Goal: Task Accomplishment & Management: Manage account settings

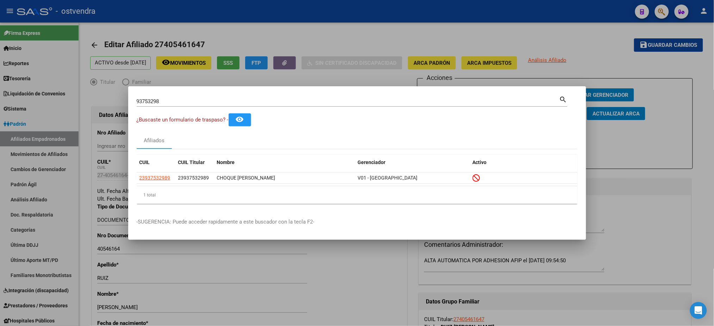
scroll to position [1526, 0]
drag, startPoint x: 0, startPoint y: 0, endPoint x: 127, endPoint y: 105, distance: 164.9
click at [127, 105] on div "93753298 Buscar (apellido, dni, cuil, nro traspaso, cuit, obra social) search ¿…" at bounding box center [357, 163] width 714 height 326
paste input "0623145"
drag, startPoint x: 127, startPoint y: 105, endPoint x: 131, endPoint y: 104, distance: 3.9
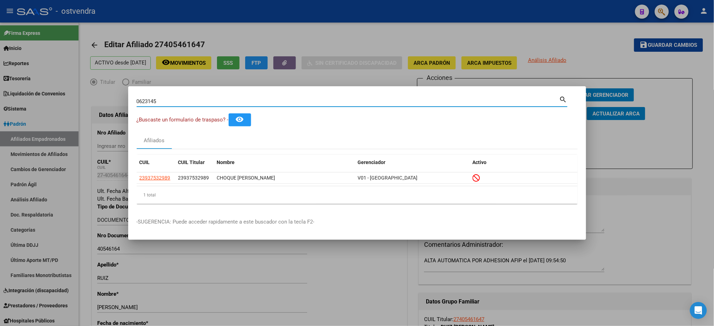
click at [128, 105] on div "0623145 Buscar (apellido, dni, cuil, nro traspaso, cuit, obra social) search ¿B…" at bounding box center [357, 163] width 714 height 326
click at [137, 101] on input "0623145" at bounding box center [348, 101] width 423 height 6
type input "40623145"
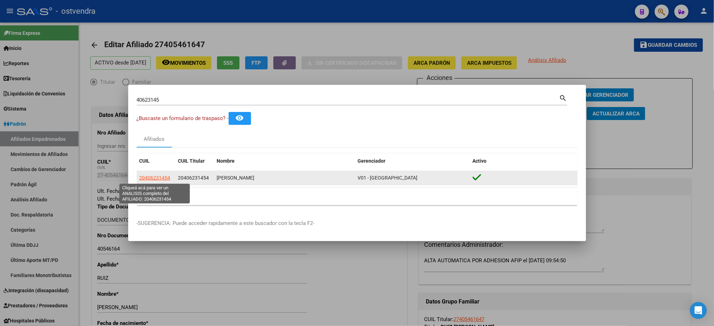
click at [155, 179] on span "20406231454" at bounding box center [154, 178] width 31 height 6
type textarea "20406231454"
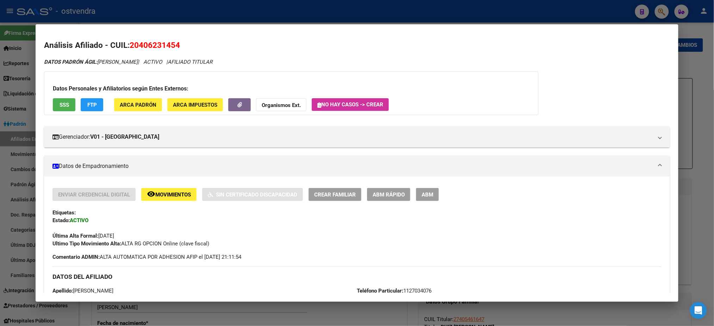
click at [67, 104] on button "SSS" at bounding box center [64, 104] width 23 height 13
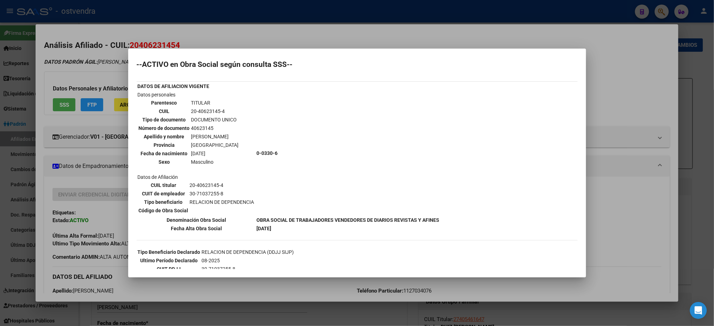
scroll to position [0, 0]
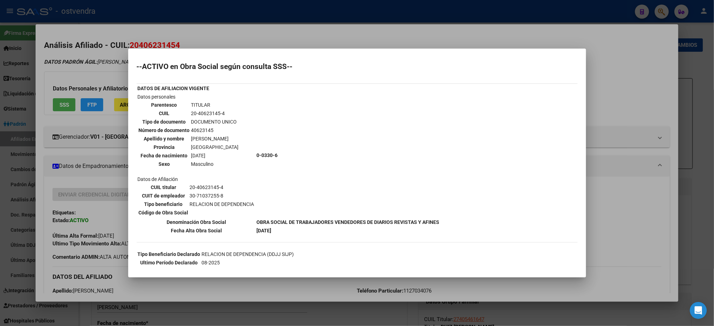
drag, startPoint x: 279, startPoint y: 38, endPoint x: 153, endPoint y: 84, distance: 133.9
click at [277, 38] on div at bounding box center [357, 163] width 714 height 326
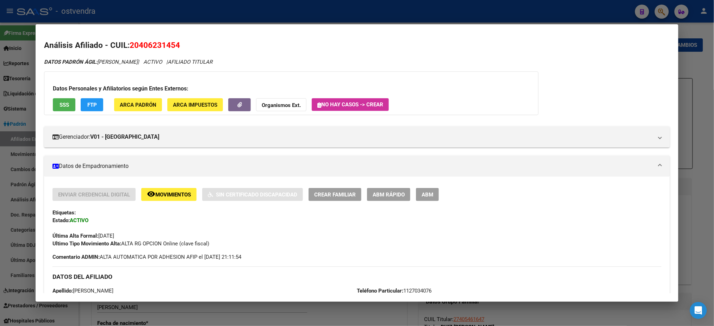
click at [99, 101] on button "FTP" at bounding box center [92, 104] width 23 height 13
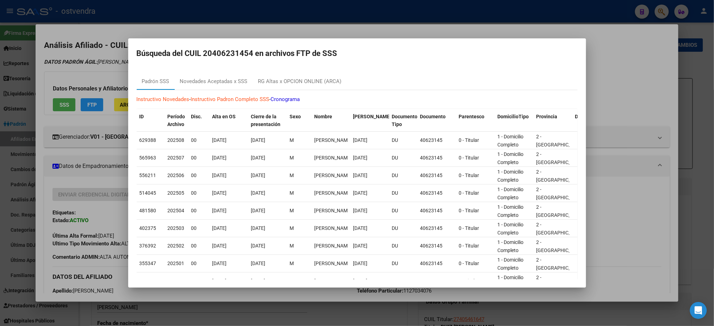
click at [239, 28] on div at bounding box center [357, 163] width 714 height 326
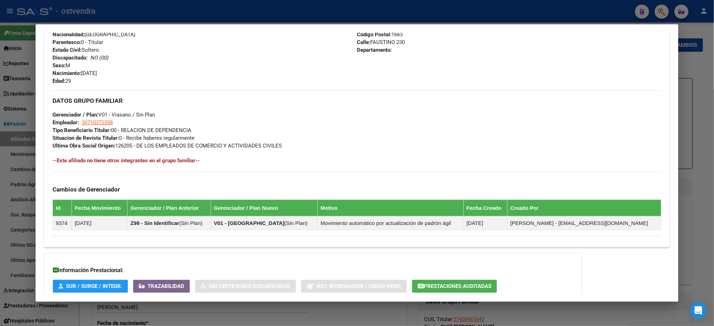
scroll to position [325, 0]
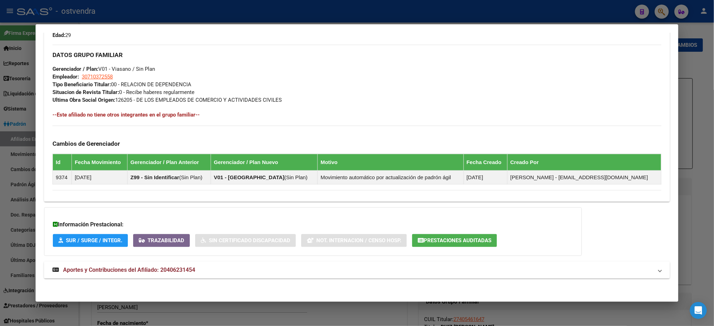
click at [256, 275] on mat-expansion-panel-header "Aportes y Contribuciones del Afiliado: 20406231454" at bounding box center [356, 270] width 625 height 17
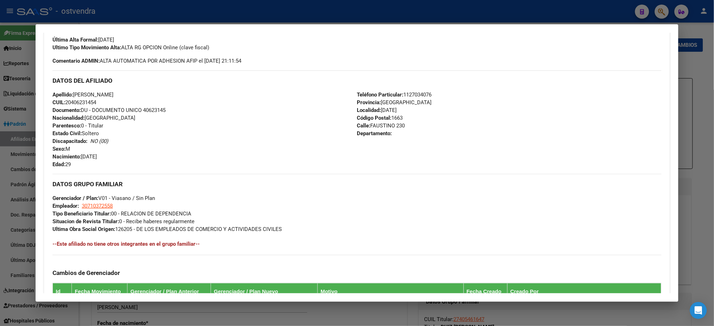
scroll to position [0, 0]
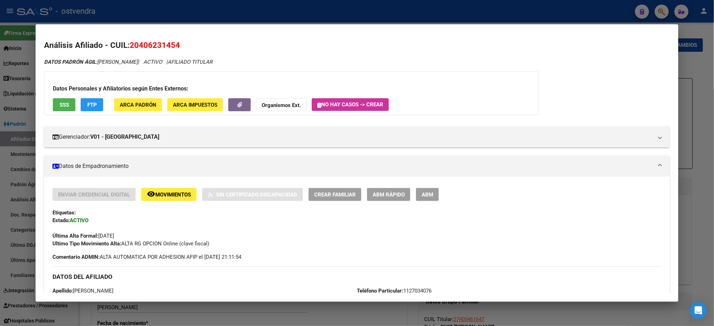
click at [262, 13] on div at bounding box center [357, 163] width 714 height 326
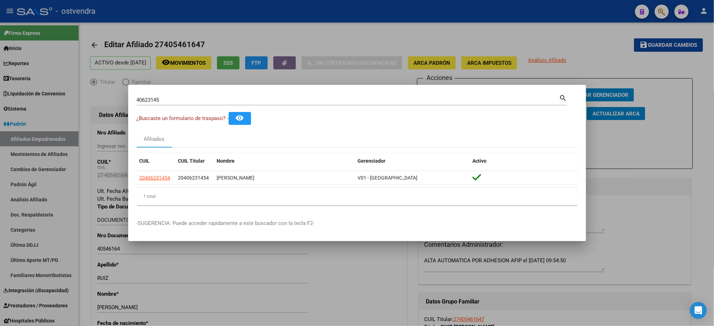
drag, startPoint x: 102, startPoint y: 99, endPoint x: 201, endPoint y: 95, distance: 99.3
click at [99, 99] on div "40623145 Buscar (apellido, dni, cuil, nro traspaso, cuit, obra social) search ¿…" at bounding box center [357, 163] width 714 height 326
click at [305, 108] on div "40623145 Buscar (apellido, dni, [PERSON_NAME], nro traspaso, cuit, obra social)…" at bounding box center [352, 102] width 431 height 19
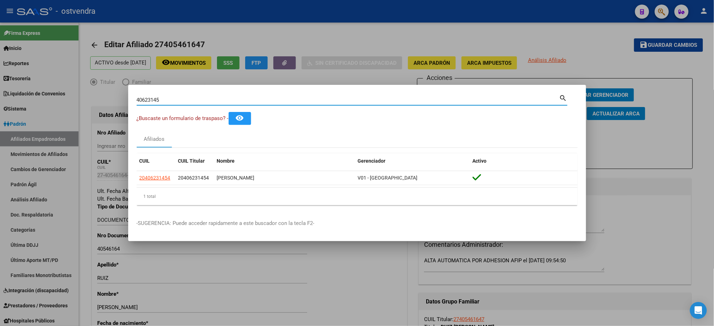
drag, startPoint x: 291, startPoint y: 101, endPoint x: 80, endPoint y: 102, distance: 210.2
click at [80, 102] on div "40623145 Buscar (apellido, dni, cuil, nro traspaso, cuit, obra social) search ¿…" at bounding box center [357, 163] width 714 height 326
paste input "5068522"
type input "45068522"
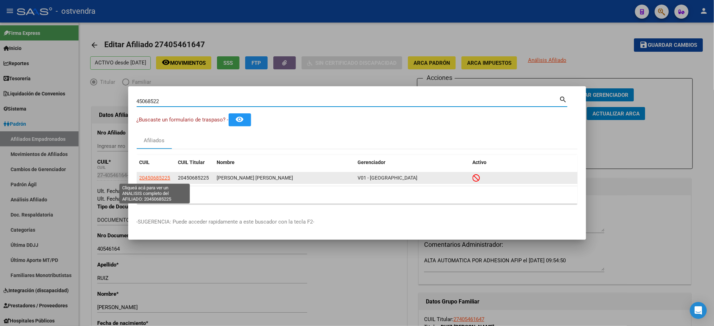
click at [162, 179] on span "20450685225" at bounding box center [154, 178] width 31 height 6
type textarea "20450685225"
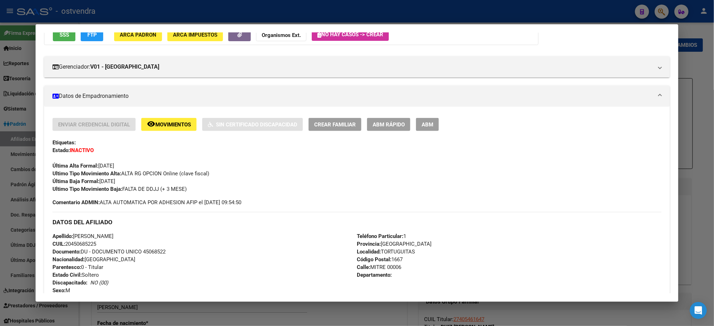
scroll to position [341, 0]
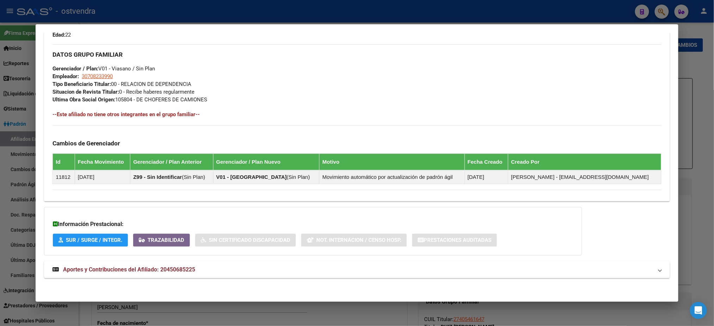
click at [230, 270] on mat-panel-title "Aportes y Contribuciones del Afiliado: 20450685225" at bounding box center [352, 270] width 600 height 8
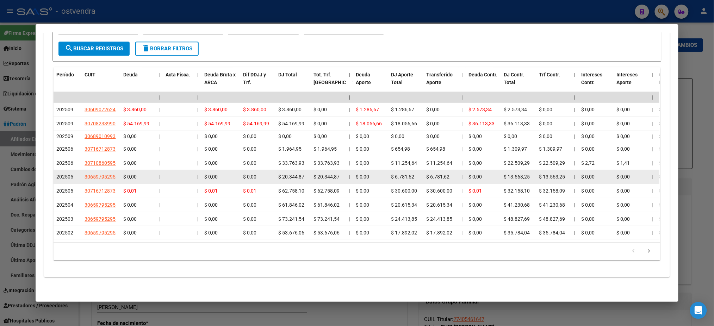
scroll to position [624, 0]
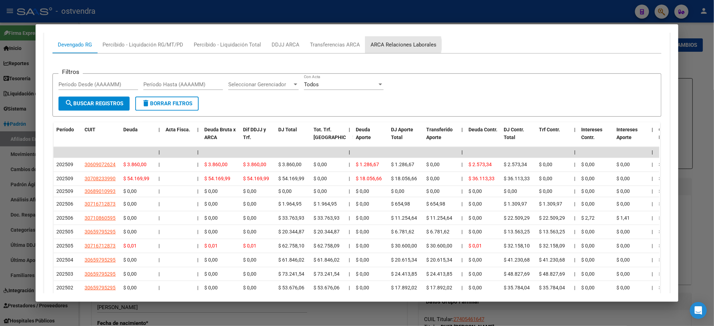
click at [399, 44] on div "ARCA Relaciones Laborales" at bounding box center [403, 45] width 66 height 8
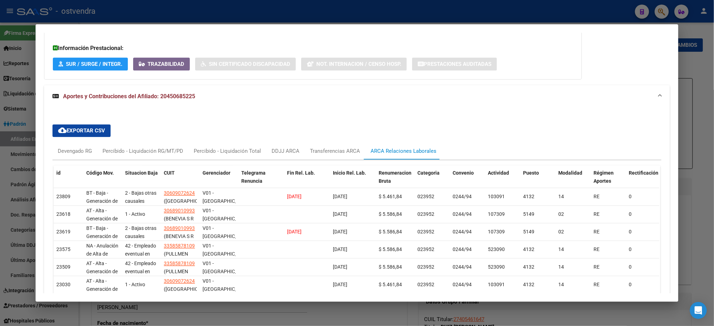
scroll to position [499, 0]
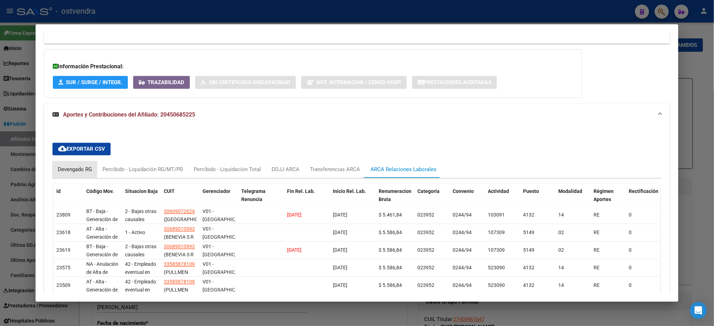
click at [74, 165] on div "Devengado RG" at bounding box center [74, 169] width 45 height 17
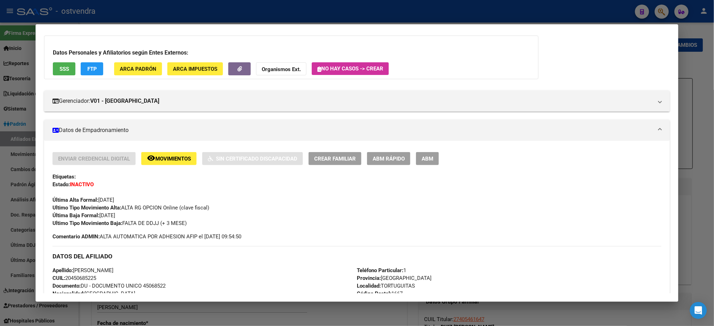
scroll to position [0, 0]
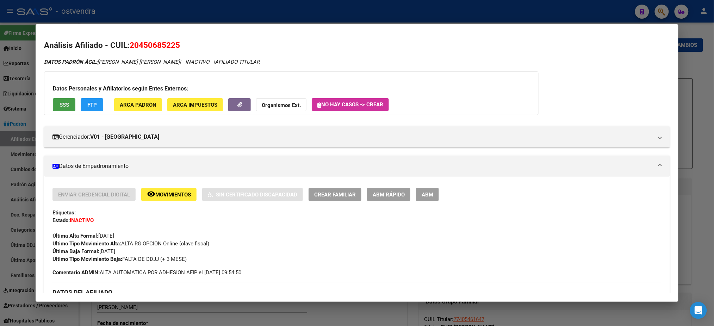
click at [53, 104] on button "SSS" at bounding box center [64, 104] width 23 height 13
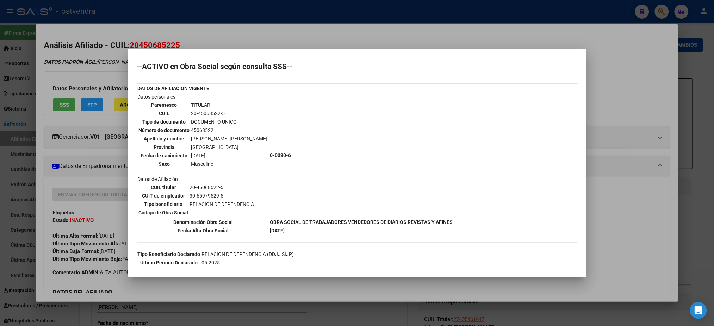
click at [205, 29] on div at bounding box center [357, 163] width 714 height 326
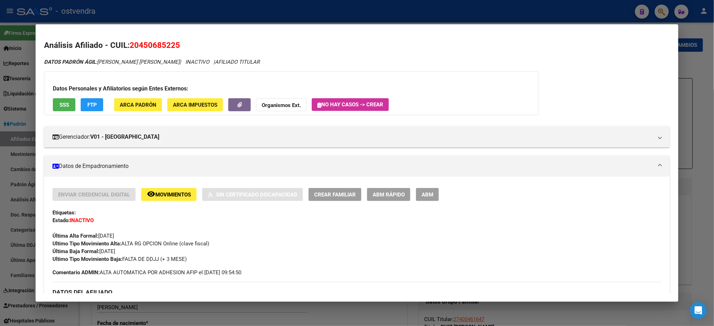
click at [299, 15] on div at bounding box center [357, 163] width 714 height 326
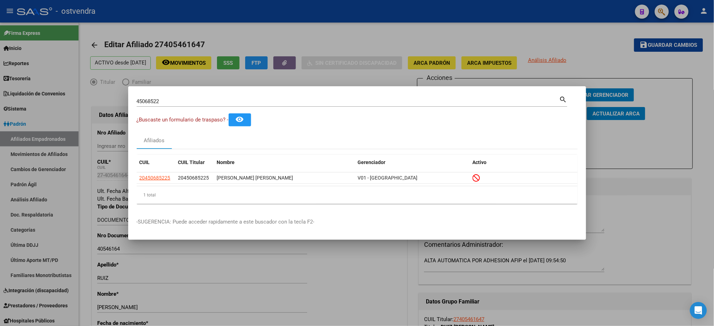
drag, startPoint x: 212, startPoint y: 105, endPoint x: 204, endPoint y: 100, distance: 9.1
click at [206, 102] on div "45068522 Buscar (apellido, dni, [PERSON_NAME], [PERSON_NAME], cuit, obra social)" at bounding box center [348, 101] width 423 height 11
drag, startPoint x: 204, startPoint y: 100, endPoint x: 67, endPoint y: 95, distance: 136.7
click at [67, 95] on div "45068522 Buscar (apellido, dni, cuil, nro traspaso, cuit, obra social) search ¿…" at bounding box center [357, 163] width 714 height 326
paste input "3952198"
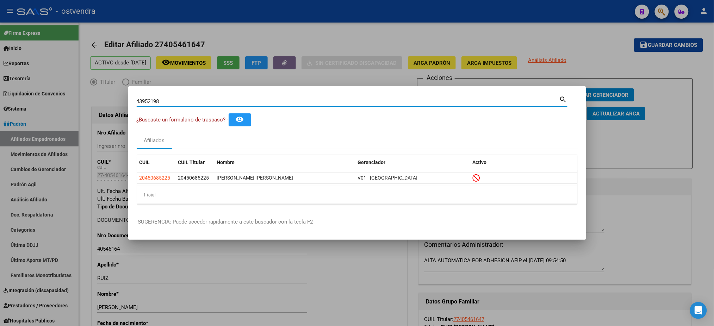
type input "43952198"
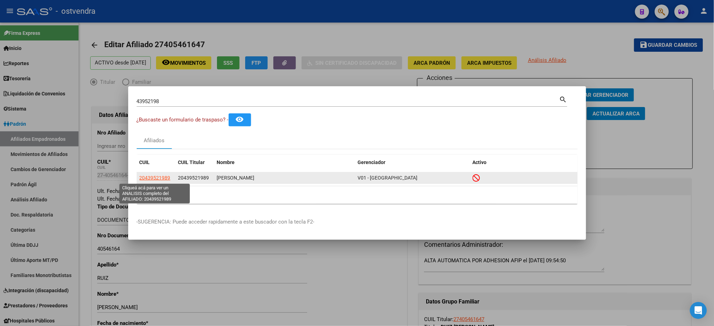
click at [155, 178] on span "20439521989" at bounding box center [154, 178] width 31 height 6
type textarea "20439521989"
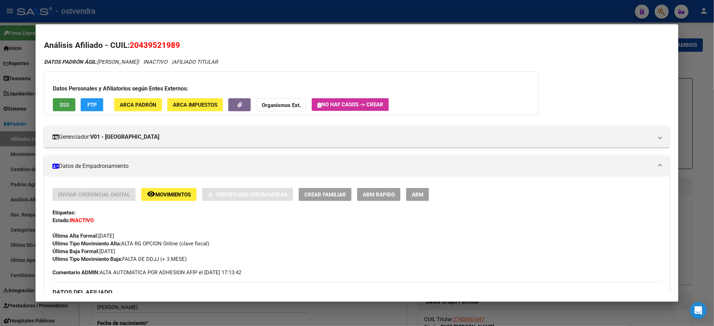
click at [62, 105] on span "SSS" at bounding box center [65, 105] width 10 height 6
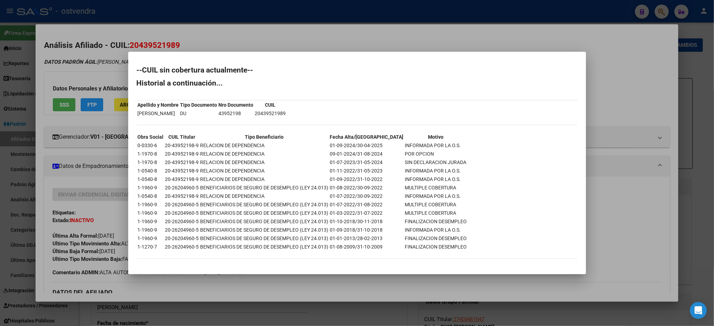
click at [93, 76] on div at bounding box center [357, 163] width 714 height 326
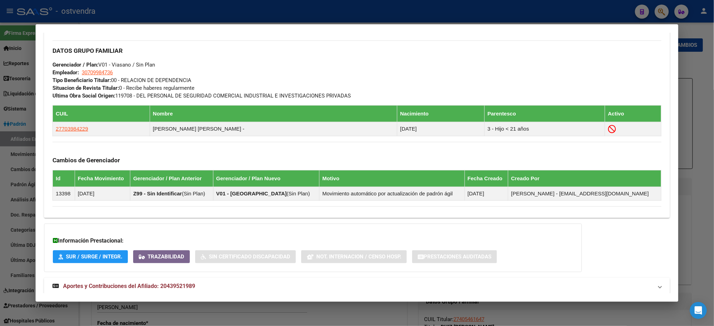
scroll to position [362, 0]
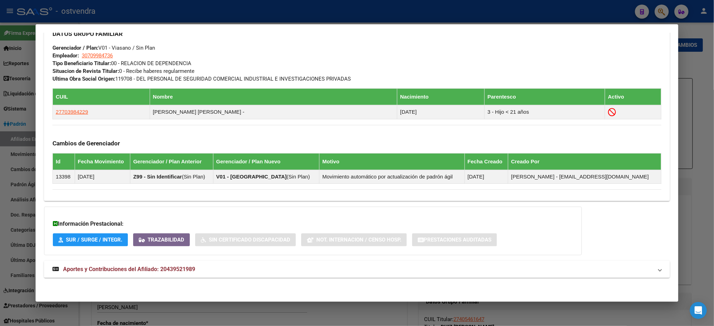
click at [183, 269] on span "Aportes y Contribuciones del Afiliado: 20439521989" at bounding box center [129, 269] width 132 height 7
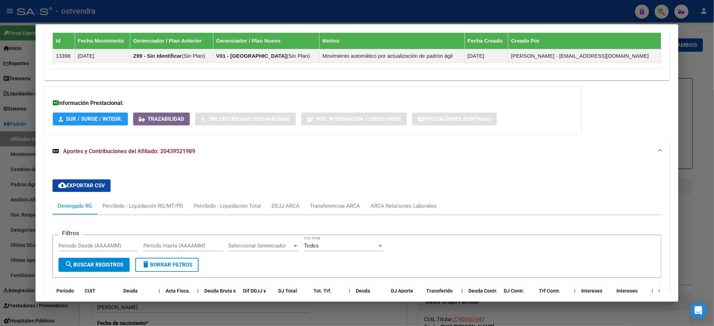
scroll to position [480, 0]
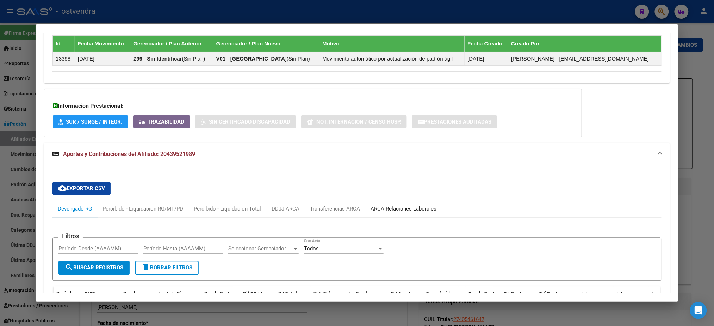
click at [375, 208] on div "ARCA Relaciones Laborales" at bounding box center [403, 209] width 66 height 8
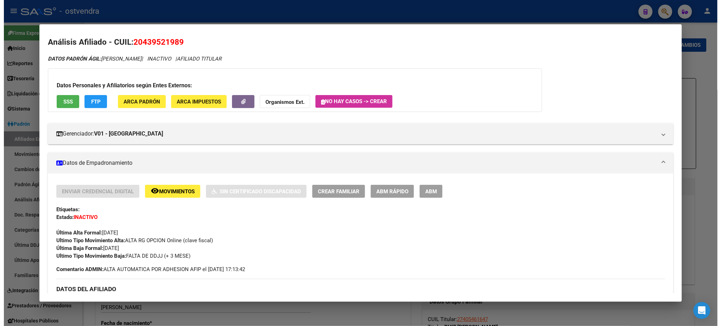
scroll to position [0, 0]
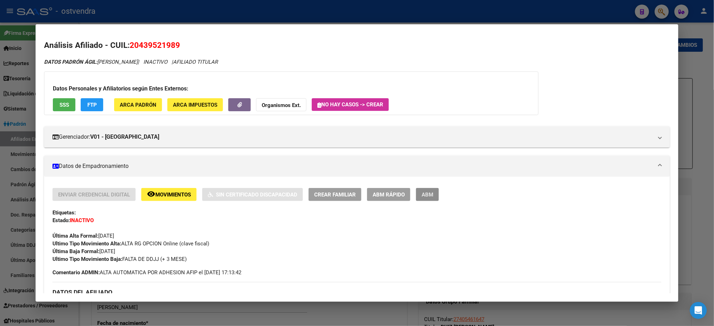
click at [419, 198] on button "ABM" at bounding box center [427, 194] width 23 height 13
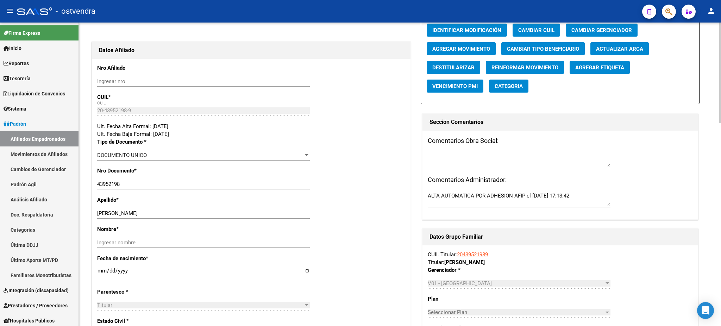
scroll to position [63, 0]
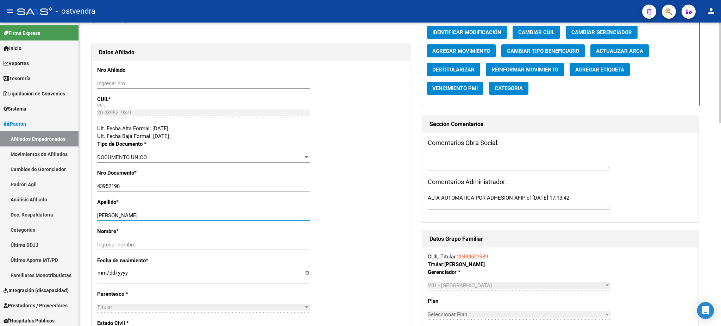
click at [120, 215] on input "[PERSON_NAME]" at bounding box center [203, 215] width 213 height 6
drag, startPoint x: 117, startPoint y: 214, endPoint x: 184, endPoint y: 220, distance: 67.2
click at [183, 212] on input "[PERSON_NAME]" at bounding box center [203, 215] width 213 height 6
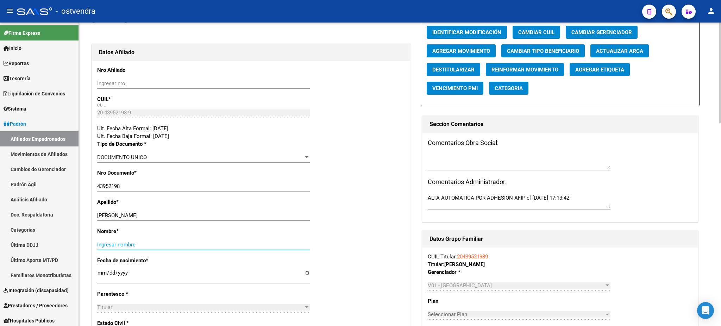
click at [171, 246] on input "Ingresar nombre" at bounding box center [203, 245] width 213 height 6
paste input "[PERSON_NAME]"
type input "[PERSON_NAME]"
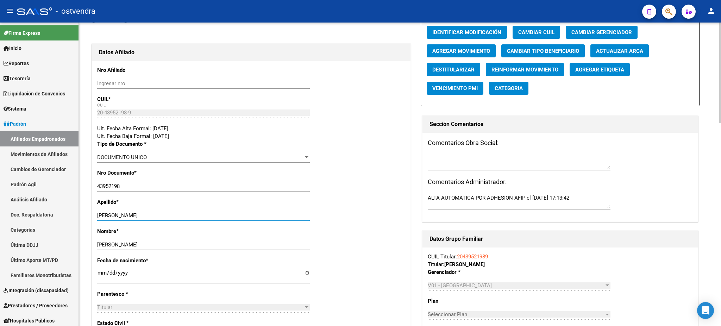
drag, startPoint x: 122, startPoint y: 213, endPoint x: 292, endPoint y: 192, distance: 170.6
click at [273, 205] on div "Apellido * [PERSON_NAME] apellido" at bounding box center [251, 212] width 308 height 29
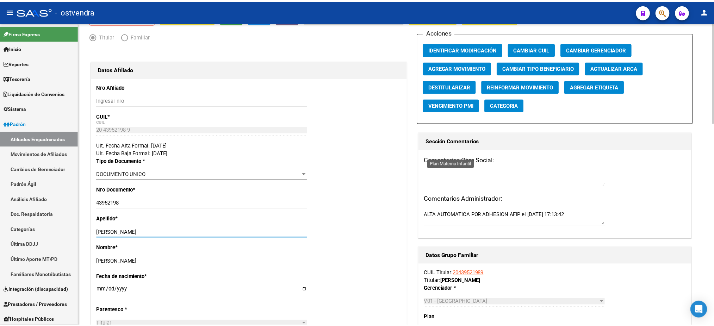
scroll to position [0, 0]
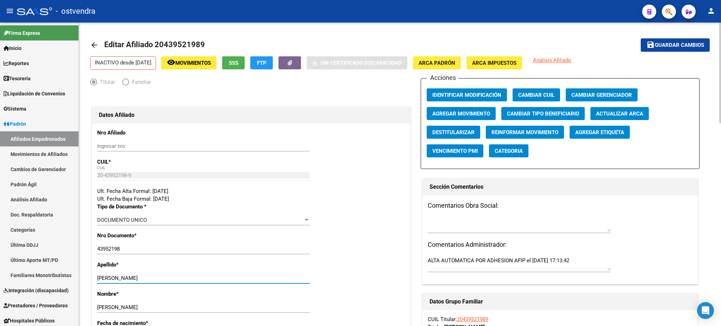
type input "[PERSON_NAME]"
click at [470, 109] on button "Agregar Movimiento" at bounding box center [461, 113] width 69 height 13
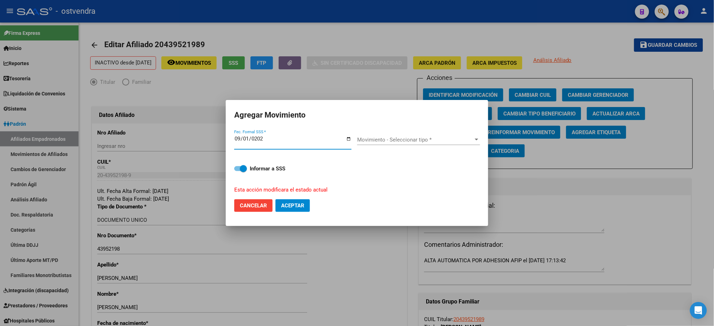
type input "[DATE]"
click at [379, 139] on span "Movimiento - Seleccionar tipo *" at bounding box center [415, 140] width 117 height 6
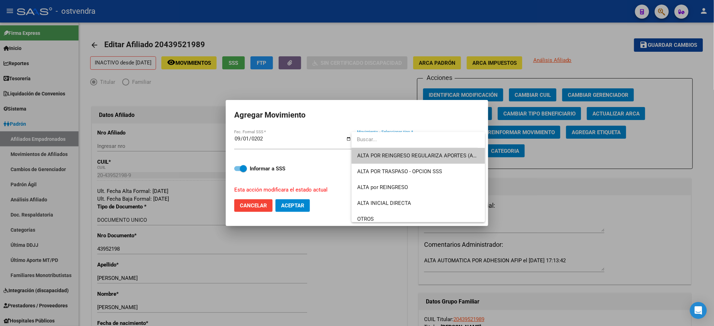
click at [400, 158] on span "ALTA POR REINGRESO REGULARIZA APORTES (AFIP)" at bounding box center [419, 155] width 125 height 6
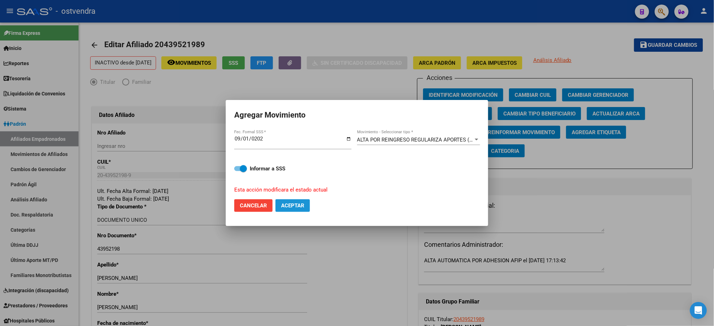
click at [280, 207] on button "Aceptar" at bounding box center [292, 205] width 35 height 13
checkbox input "false"
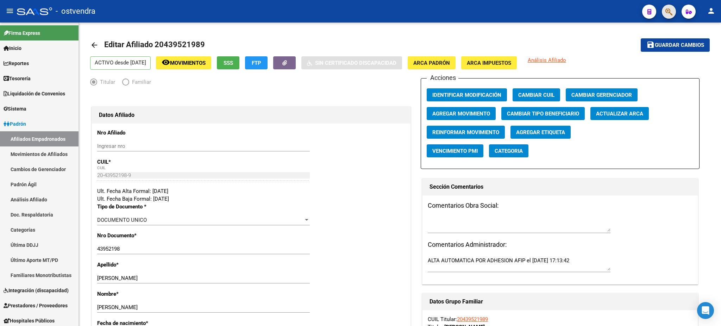
click at [664, 11] on button "button" at bounding box center [669, 12] width 14 height 14
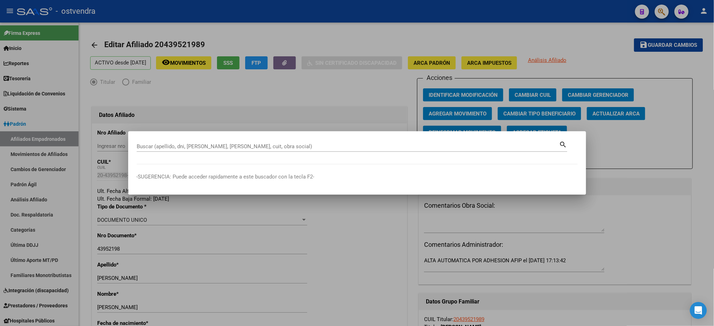
paste input "37250689"
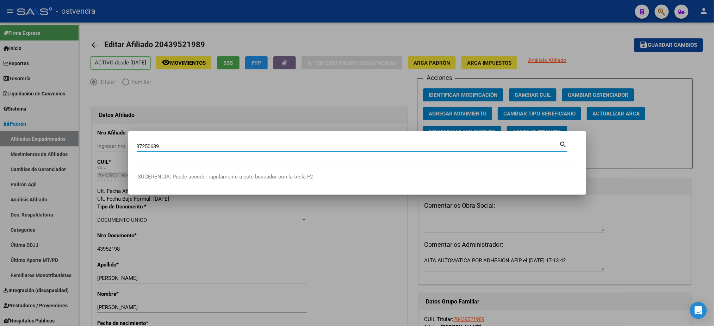
type input "37250689"
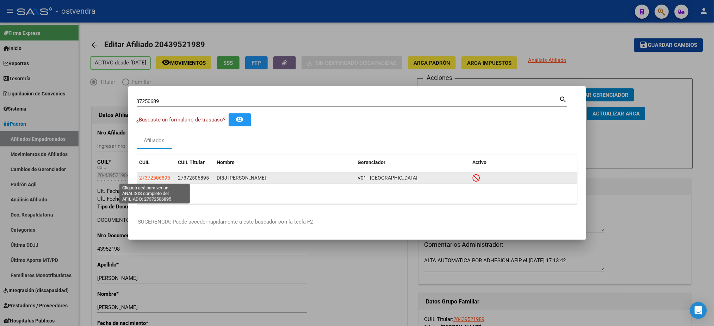
click at [148, 179] on span "27372506895" at bounding box center [154, 178] width 31 height 6
type textarea "27372506895"
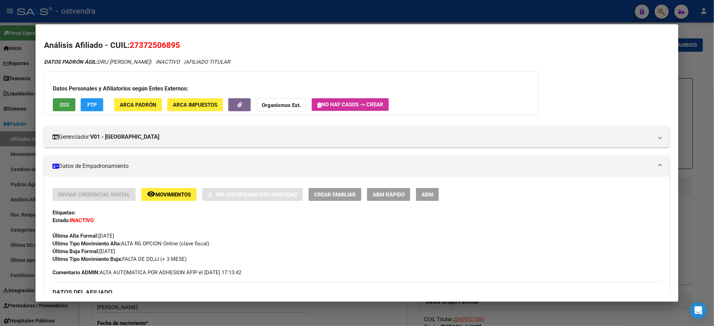
click at [61, 104] on span "SSS" at bounding box center [65, 105] width 10 height 6
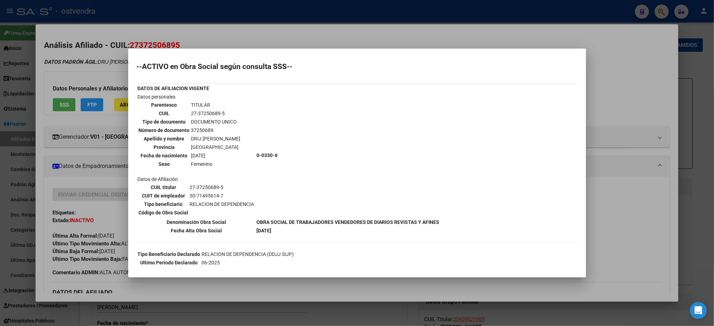
click at [98, 56] on div at bounding box center [357, 163] width 714 height 326
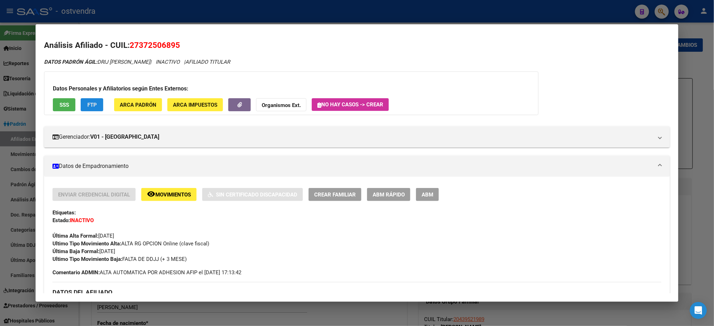
click at [99, 105] on button "FTP" at bounding box center [92, 104] width 23 height 13
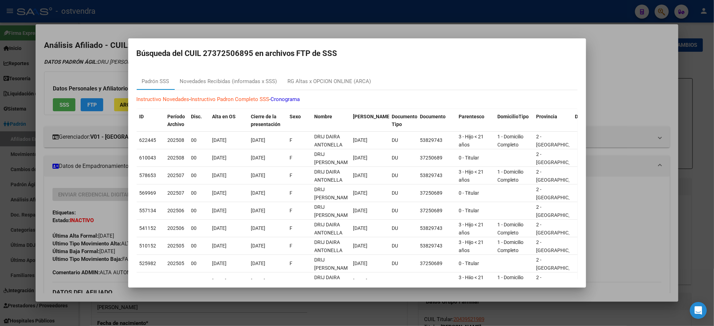
click at [94, 48] on div at bounding box center [357, 163] width 714 height 326
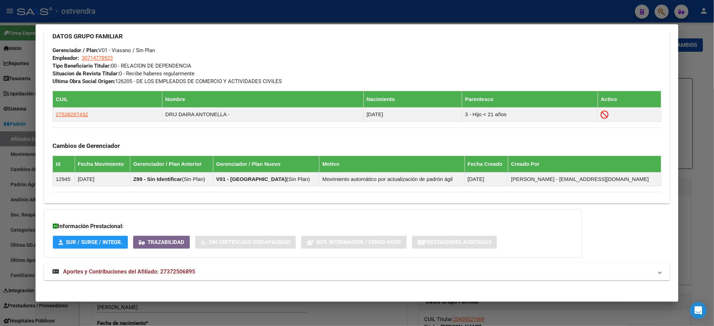
scroll to position [362, 0]
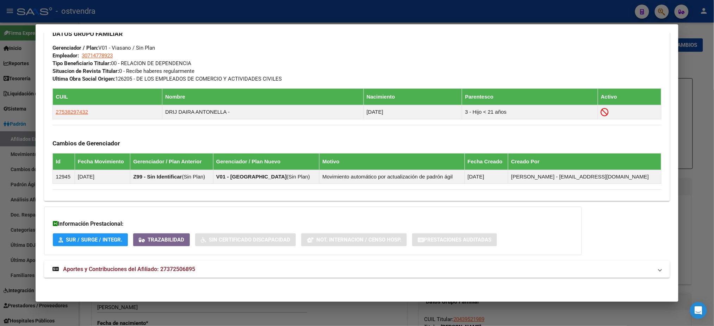
click at [254, 273] on mat-panel-title "Aportes y Contribuciones del Afiliado: 27372506895" at bounding box center [352, 269] width 600 height 8
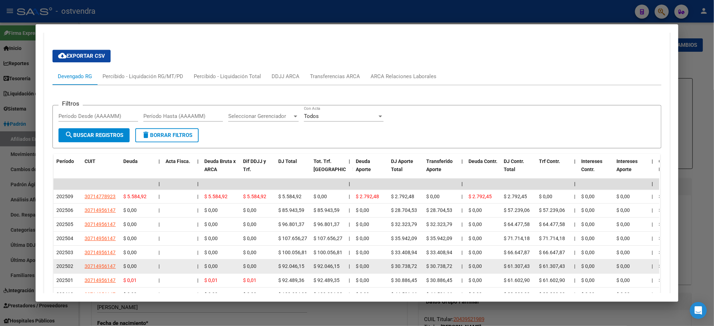
scroll to position [612, 0]
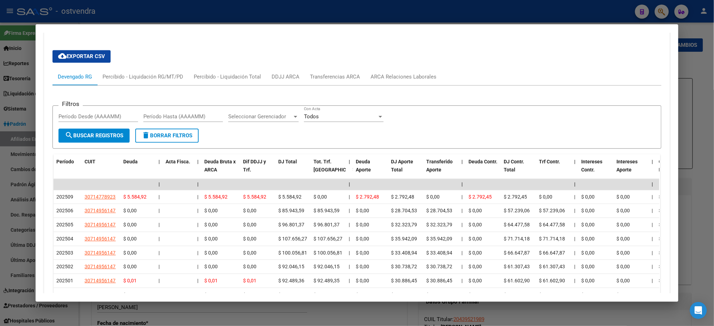
click at [421, 87] on div "Filtros Período Desde (AAAAMM) Período Hasta (AAAAMM) Seleccionar Gerenciador S…" at bounding box center [356, 221] width 608 height 270
click at [419, 77] on div "ARCA Relaciones Laborales" at bounding box center [403, 77] width 66 height 8
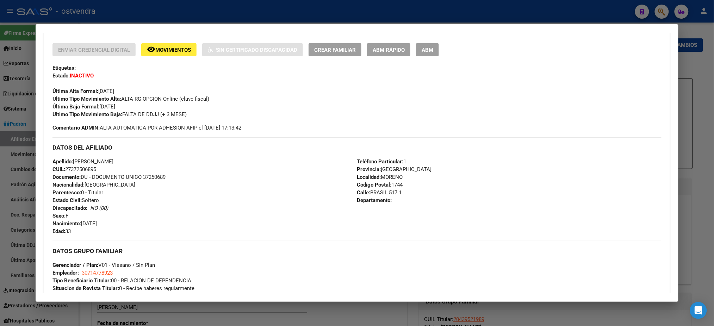
scroll to position [0, 0]
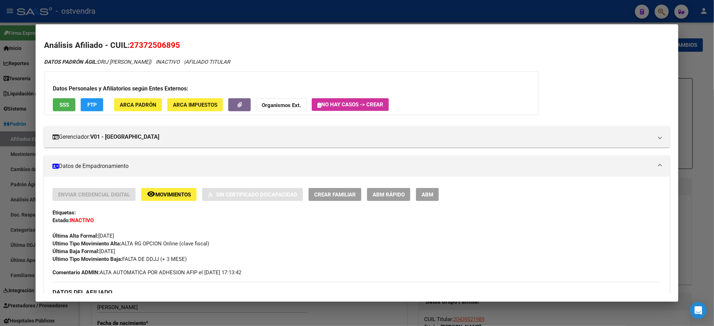
click at [204, 8] on div at bounding box center [357, 163] width 714 height 326
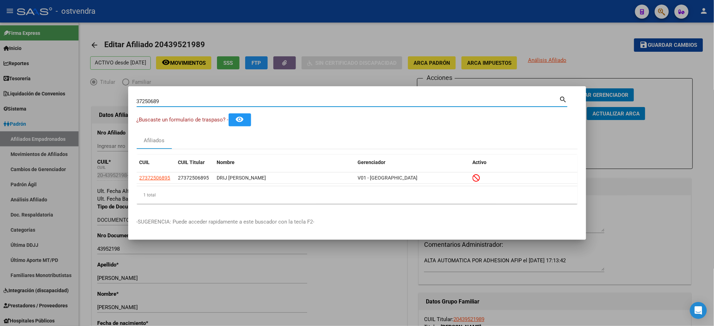
drag, startPoint x: 152, startPoint y: 99, endPoint x: 141, endPoint y: 92, distance: 13.5
click at [102, 98] on div "37250689 Buscar (apellido, dni, cuil, nro traspaso, cuit, obra social) search ¿…" at bounding box center [357, 163] width 714 height 326
paste input "94665754"
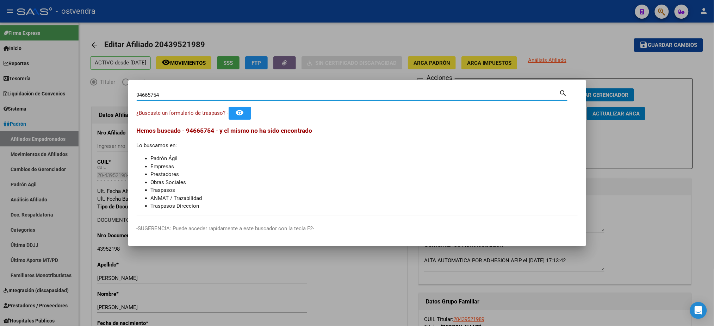
type input "94665754"
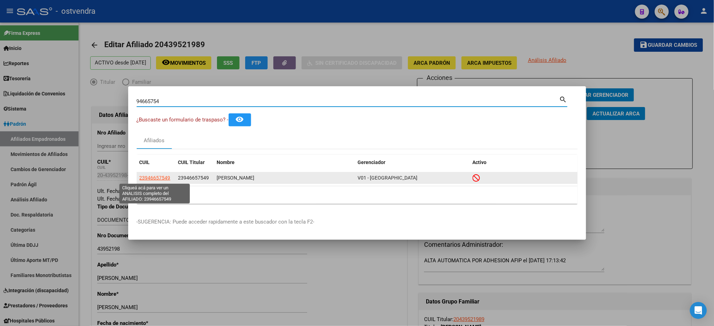
click at [151, 180] on span "23946657549" at bounding box center [154, 178] width 31 height 6
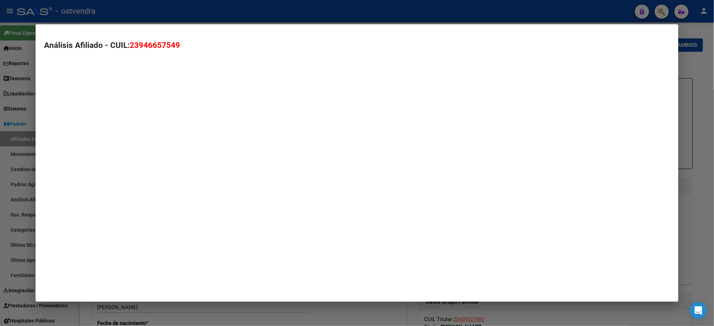
type textarea "23946657549"
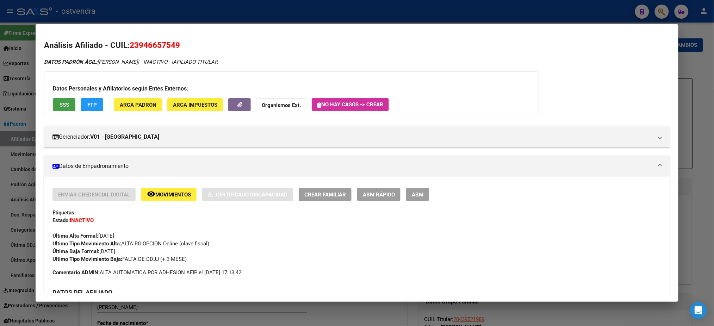
click at [63, 102] on span "SSS" at bounding box center [65, 105] width 10 height 6
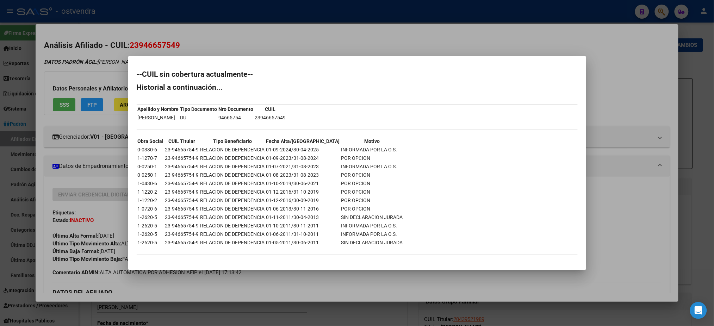
click at [114, 62] on div at bounding box center [357, 163] width 714 height 326
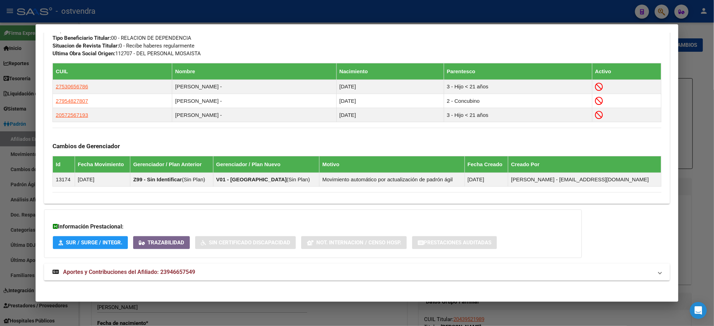
scroll to position [391, 0]
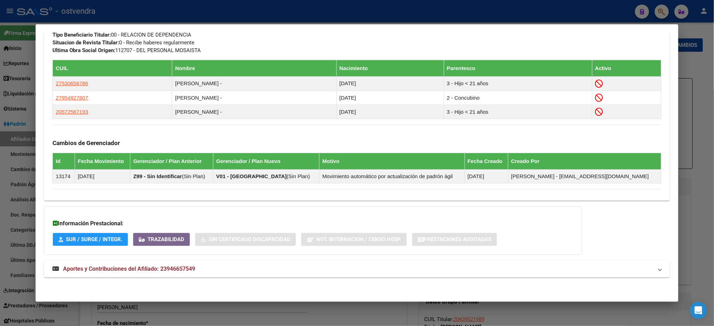
click at [270, 266] on mat-panel-title "Aportes y Contribuciones del Afiliado: 23946657549" at bounding box center [352, 269] width 600 height 8
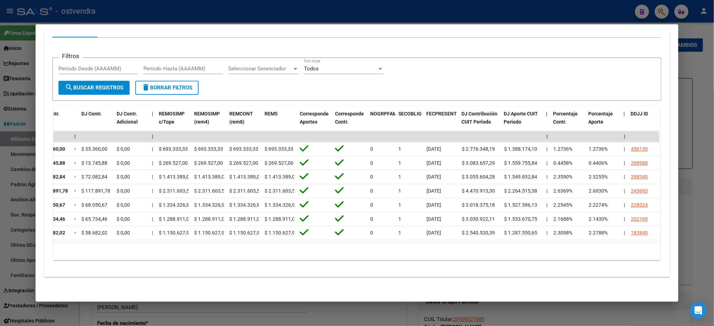
scroll to position [0, 0]
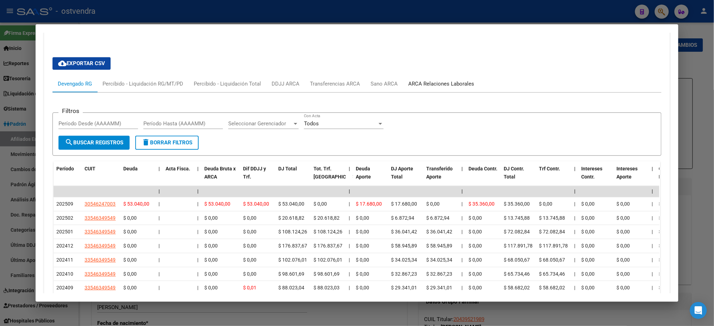
click at [445, 80] on div "ARCA Relaciones Laborales" at bounding box center [441, 83] width 76 height 17
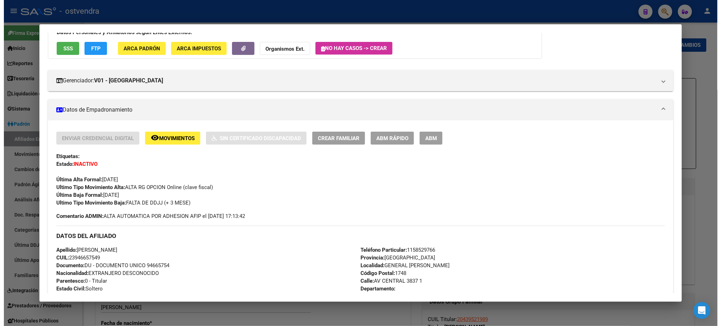
scroll to position [38, 0]
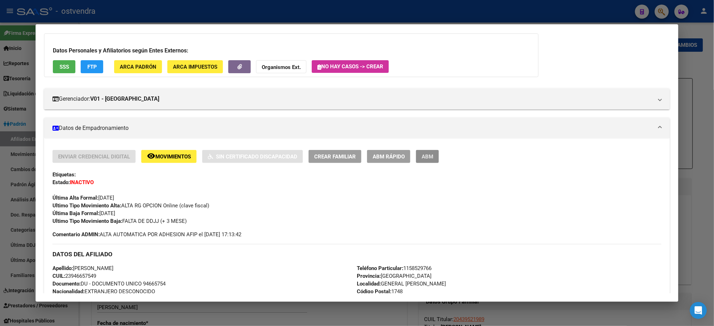
click at [426, 156] on span "ABM" at bounding box center [427, 157] width 12 height 6
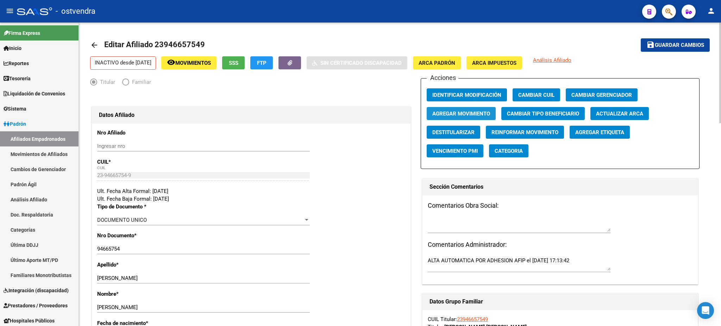
click at [469, 116] on span "Agregar Movimiento" at bounding box center [461, 114] width 58 height 6
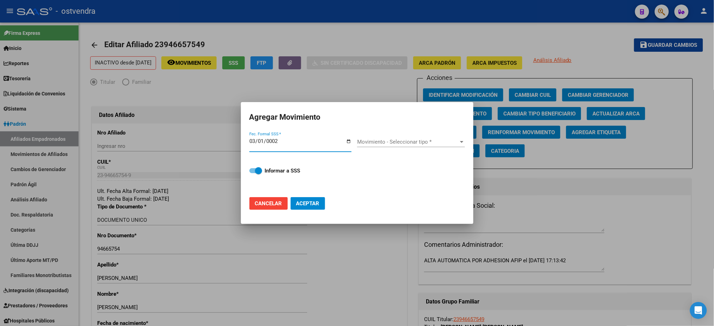
type input "0020-03-01"
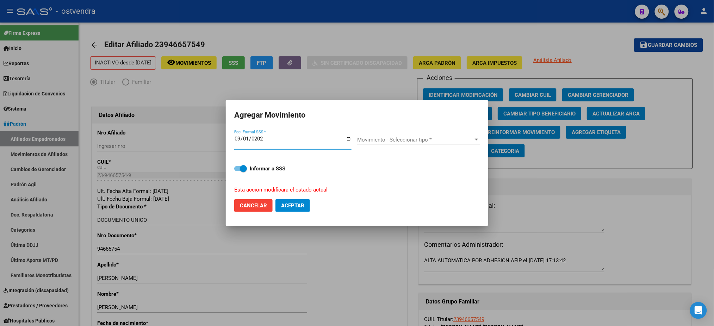
type input "[DATE]"
click at [445, 135] on div "Movimiento - Seleccionar tipo * Movimiento - Seleccionar tipo *" at bounding box center [418, 140] width 123 height 11
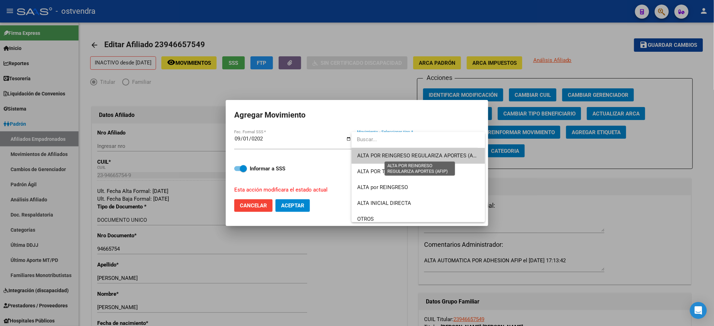
drag, startPoint x: 443, startPoint y: 152, endPoint x: 345, endPoint y: 170, distance: 99.5
click at [442, 152] on span "ALTA POR REINGRESO REGULARIZA APORTES (AFIP)" at bounding box center [419, 155] width 125 height 6
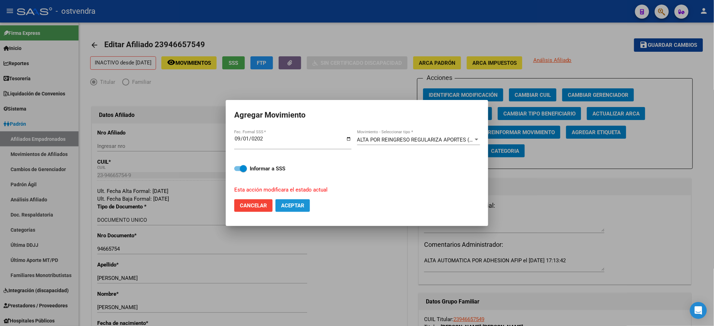
click at [301, 209] on button "Aceptar" at bounding box center [292, 205] width 35 height 13
checkbox input "false"
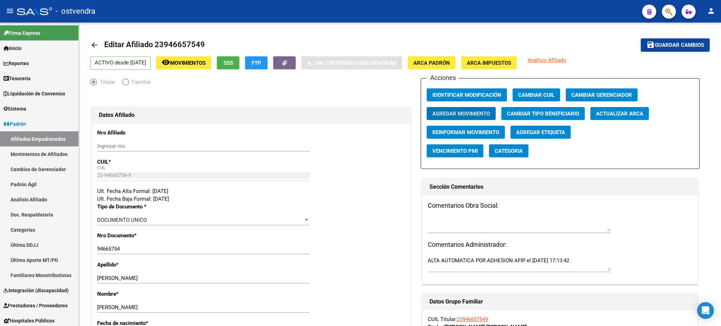
click at [677, 17] on mat-toolbar "menu - ostvendra person" at bounding box center [360, 11] width 721 height 23
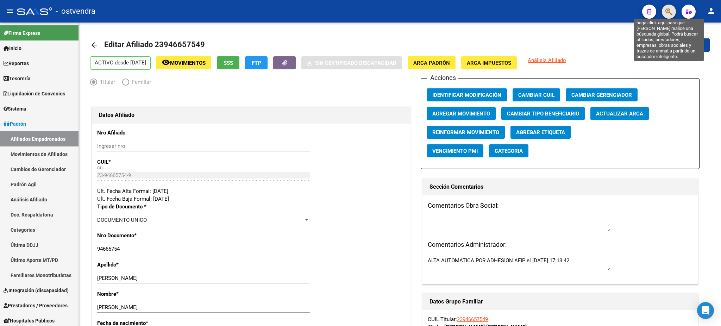
click at [669, 15] on icon "button" at bounding box center [669, 12] width 7 height 8
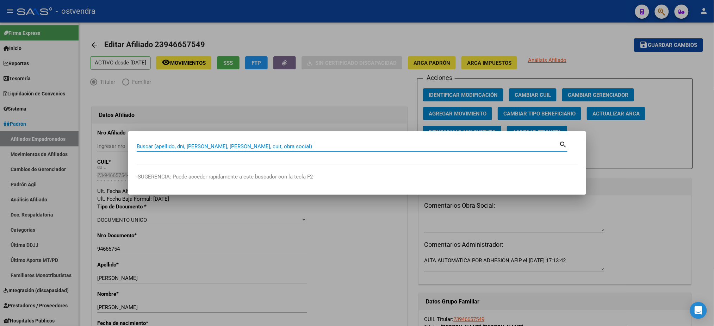
paste input "43193286"
type input "43193286"
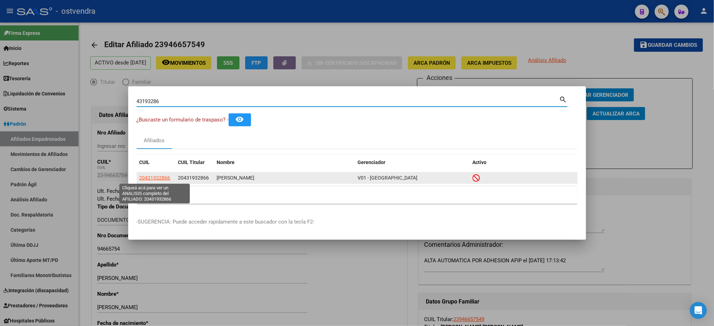
click at [167, 175] on span "20431932866" at bounding box center [154, 178] width 31 height 6
type textarea "20431932866"
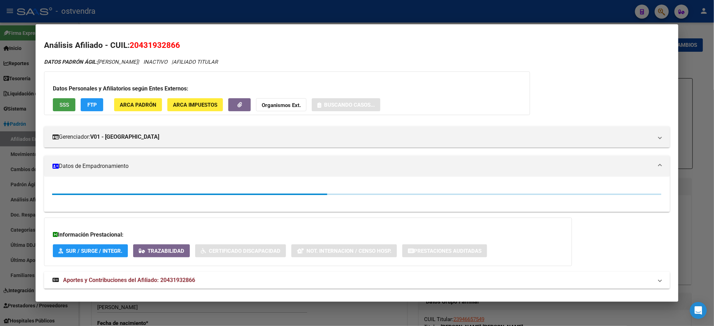
click at [60, 104] on span "SSS" at bounding box center [65, 105] width 10 height 6
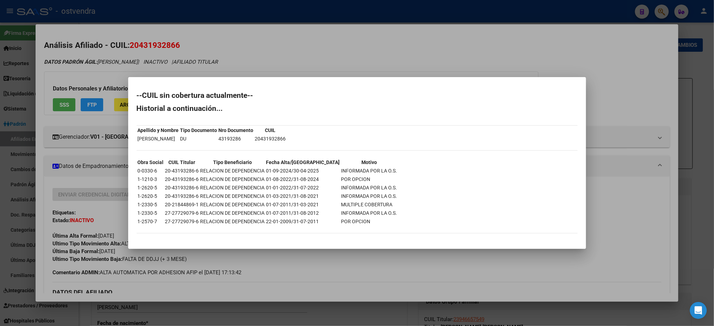
click at [136, 49] on div at bounding box center [357, 163] width 714 height 326
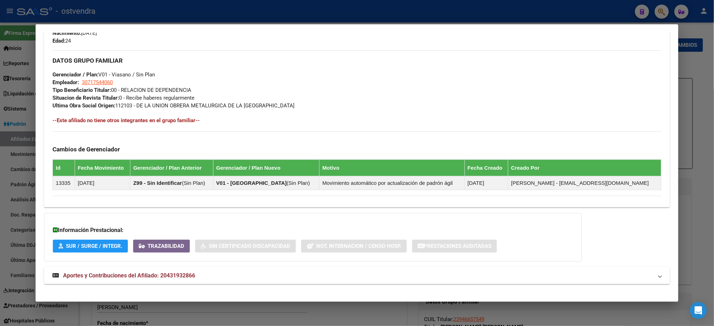
scroll to position [341, 0]
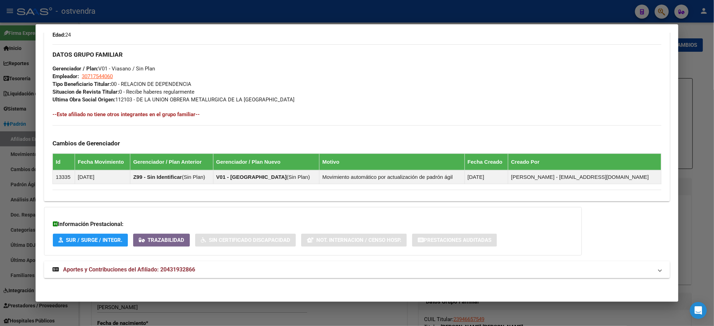
click at [376, 262] on mat-expansion-panel-header "Aportes y Contribuciones del Afiliado: 20431932866" at bounding box center [356, 269] width 625 height 17
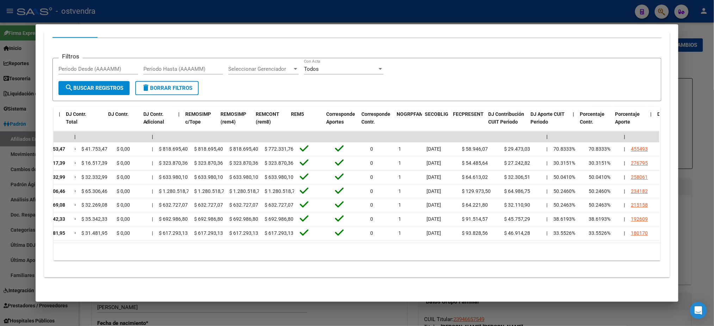
scroll to position [0, 0]
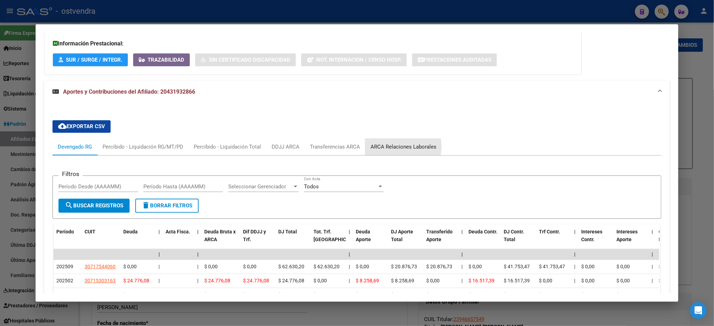
click at [395, 146] on div "ARCA Relaciones Laborales" at bounding box center [403, 147] width 66 height 8
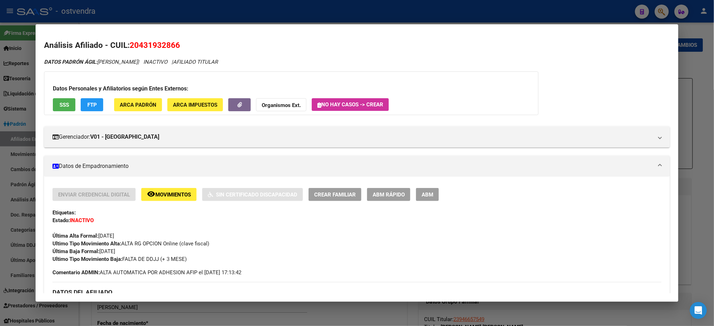
click at [426, 194] on span "ABM" at bounding box center [427, 195] width 12 height 6
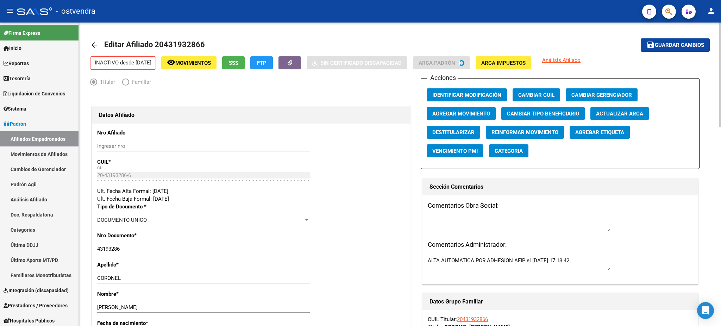
click at [460, 113] on span "Agregar Movimiento" at bounding box center [461, 114] width 58 height 6
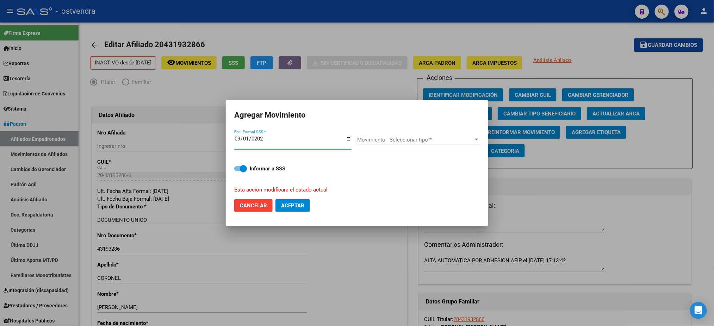
type input "[DATE]"
click at [441, 145] on div "Movimiento - Seleccionar tipo * Movimiento - Seleccionar tipo *" at bounding box center [418, 143] width 123 height 17
click at [438, 139] on span "Movimiento - Seleccionar tipo *" at bounding box center [415, 140] width 117 height 6
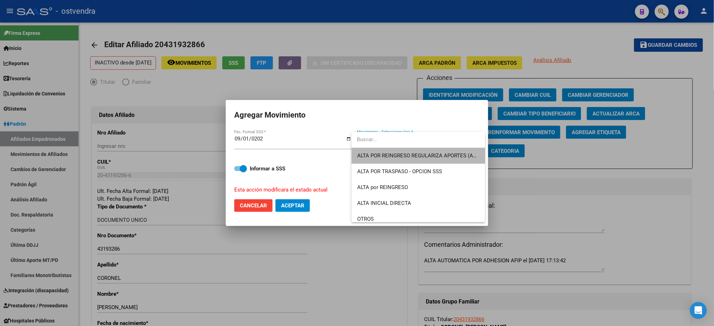
click at [439, 151] on span "ALTA POR REINGRESO REGULARIZA APORTES (AFIP)" at bounding box center [418, 156] width 122 height 16
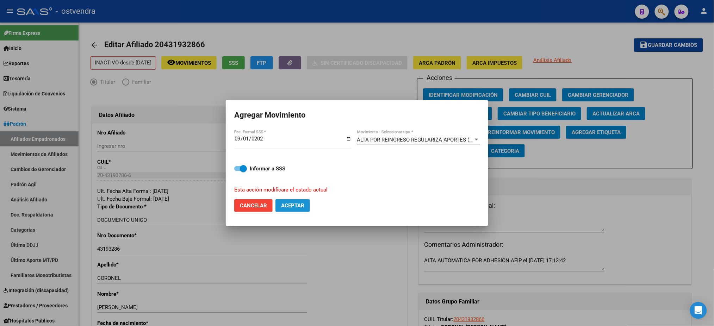
click at [299, 206] on span "Aceptar" at bounding box center [292, 205] width 23 height 6
checkbox input "false"
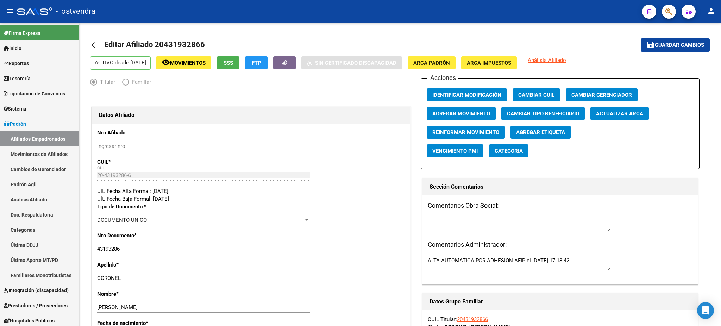
click at [665, 14] on button "button" at bounding box center [669, 12] width 14 height 14
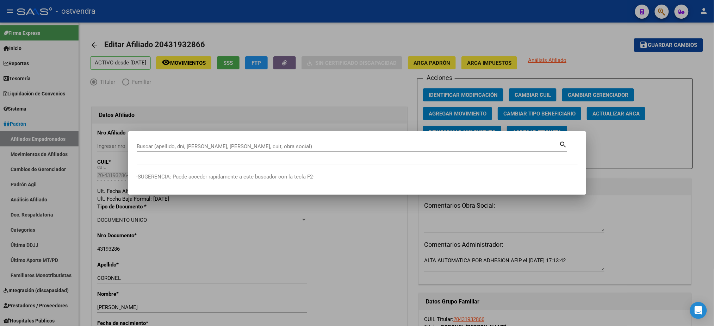
drag, startPoint x: 655, startPoint y: 27, endPoint x: 660, endPoint y: 16, distance: 12.0
click at [660, 22] on div at bounding box center [357, 163] width 714 height 326
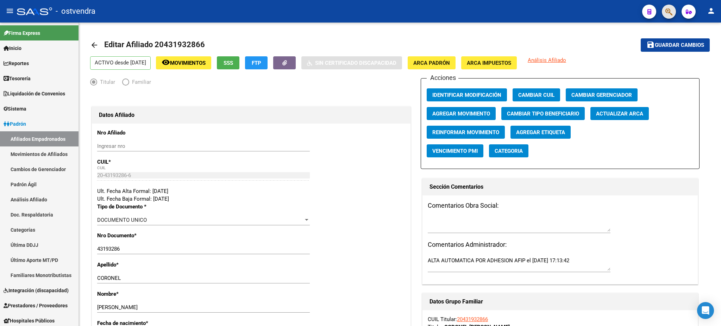
click at [660, 14] on div at bounding box center [666, 11] width 20 height 14
click at [664, 14] on button "button" at bounding box center [669, 12] width 14 height 14
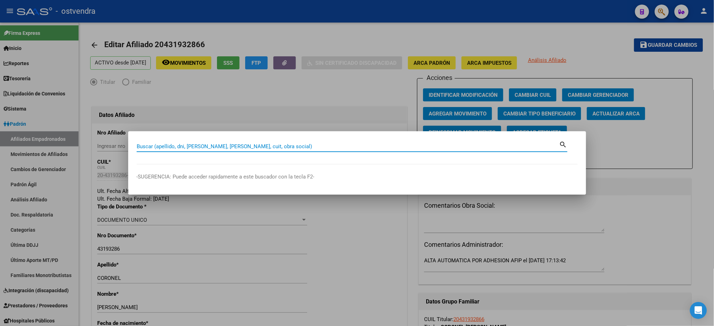
paste input "37384104"
type input "37384104"
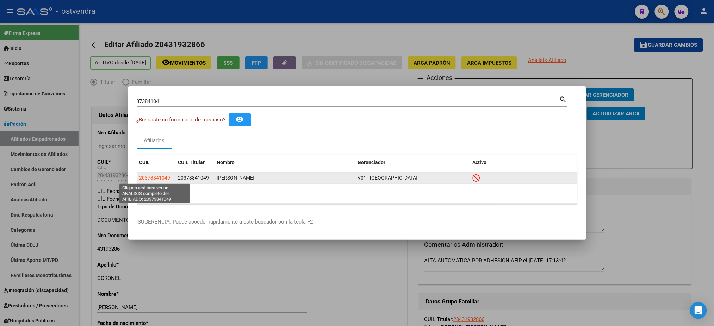
click at [155, 175] on span "20373841049" at bounding box center [154, 178] width 31 height 6
type textarea "20373841049"
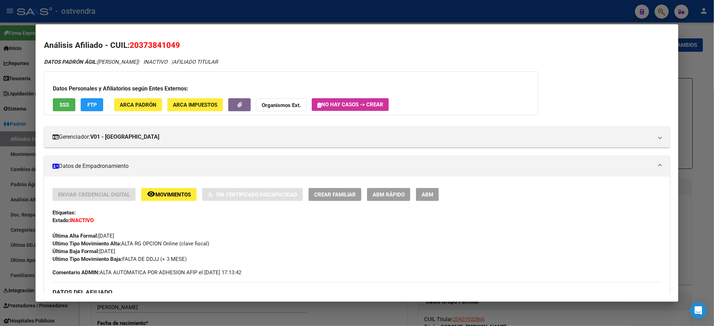
click at [63, 103] on span "SSS" at bounding box center [65, 105] width 10 height 6
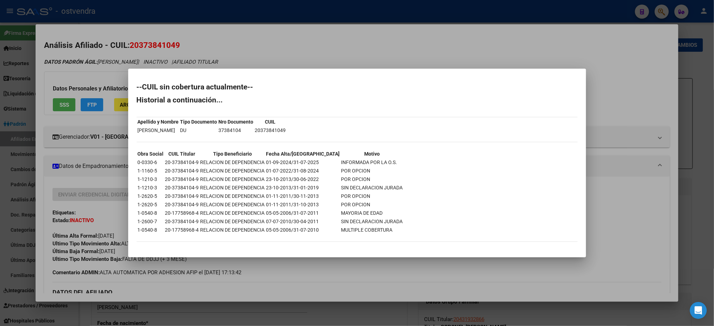
drag, startPoint x: 156, startPoint y: 54, endPoint x: 270, endPoint y: 203, distance: 187.8
click at [155, 54] on div at bounding box center [357, 163] width 714 height 326
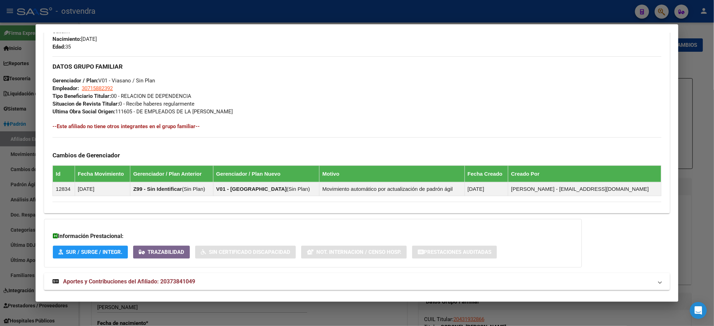
scroll to position [341, 0]
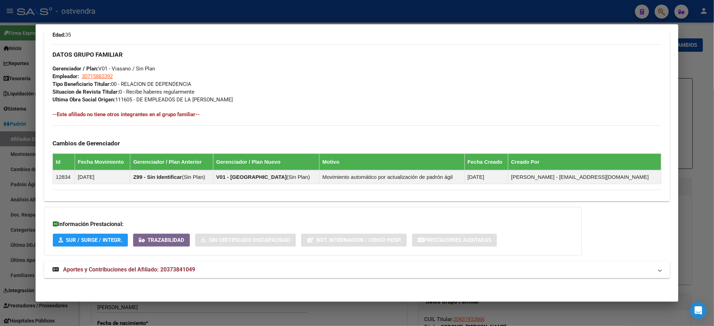
click at [282, 266] on mat-panel-title "Aportes y Contribuciones del Afiliado: 20373841049" at bounding box center [352, 270] width 600 height 8
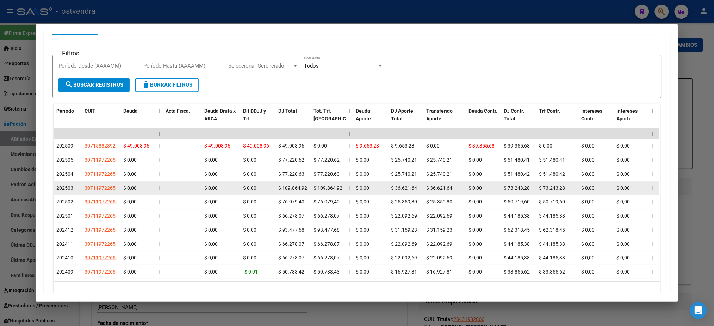
scroll to position [580, 0]
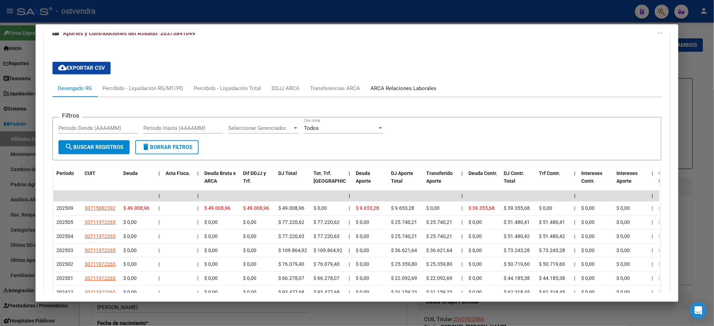
click at [393, 85] on div "ARCA Relaciones Laborales" at bounding box center [403, 89] width 66 height 8
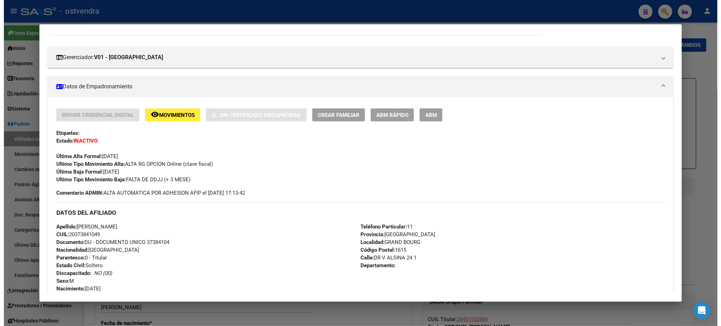
scroll to position [0, 0]
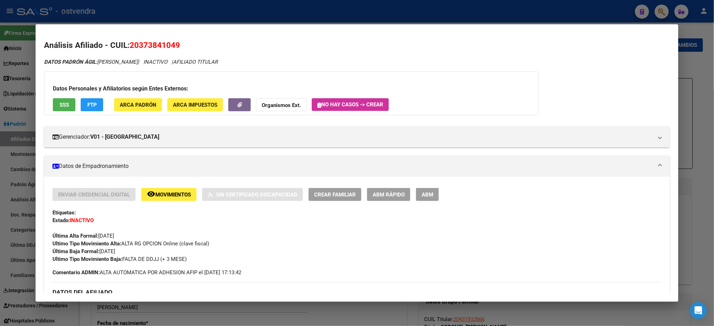
click at [421, 192] on span "ABM" at bounding box center [427, 195] width 12 height 6
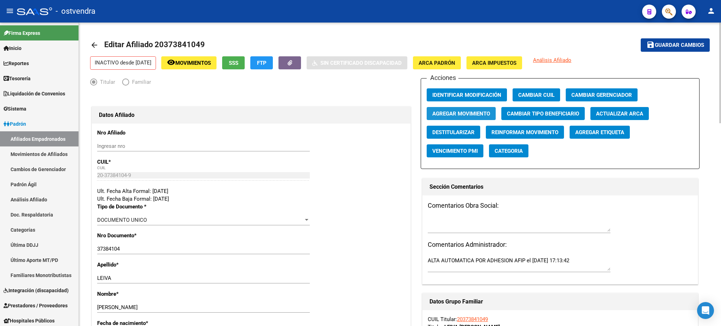
click at [459, 117] on button "Agregar Movimiento" at bounding box center [461, 113] width 69 height 13
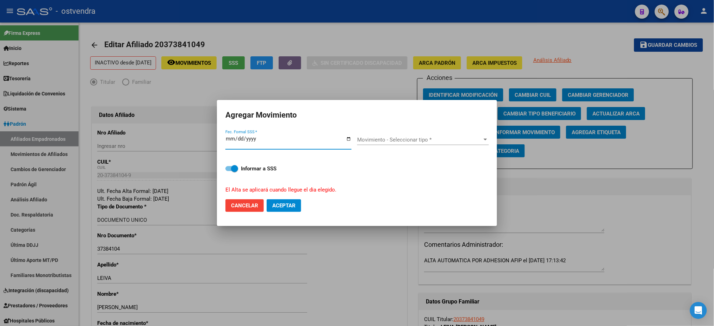
type input "[DATE]"
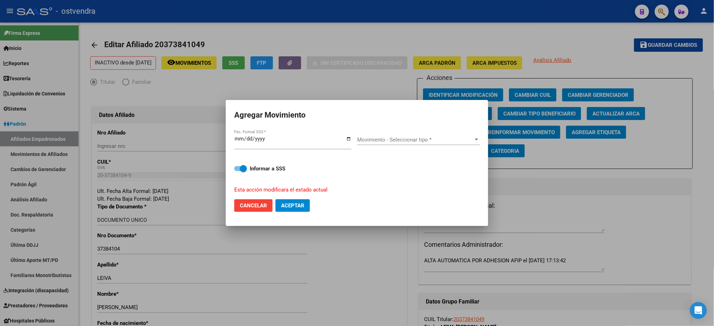
click at [449, 146] on div "Movimiento - Seleccionar tipo * Movimiento - Seleccionar tipo *" at bounding box center [418, 143] width 123 height 17
click at [444, 143] on span "Movimiento - Seleccionar tipo *" at bounding box center [415, 140] width 117 height 6
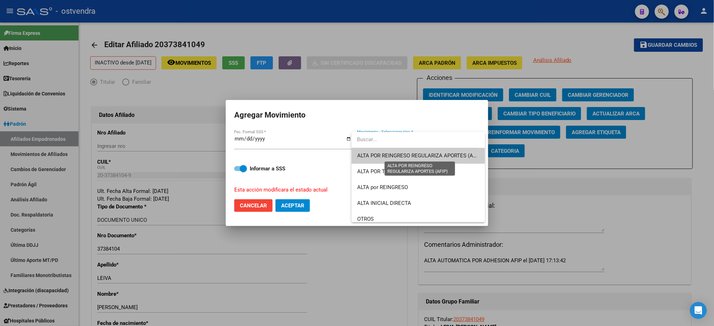
click at [447, 154] on span "ALTA POR REINGRESO REGULARIZA APORTES (AFIP)" at bounding box center [419, 155] width 125 height 6
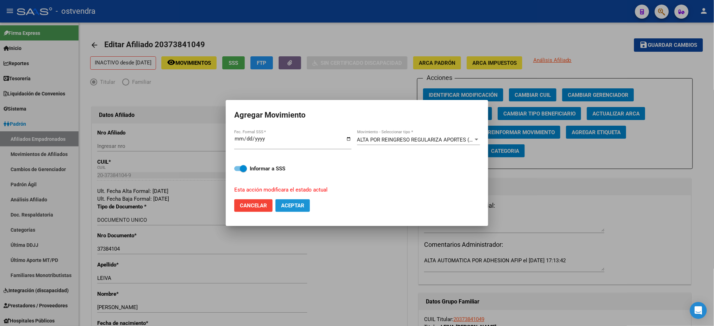
click at [295, 208] on span "Aceptar" at bounding box center [292, 205] width 23 height 6
checkbox input "false"
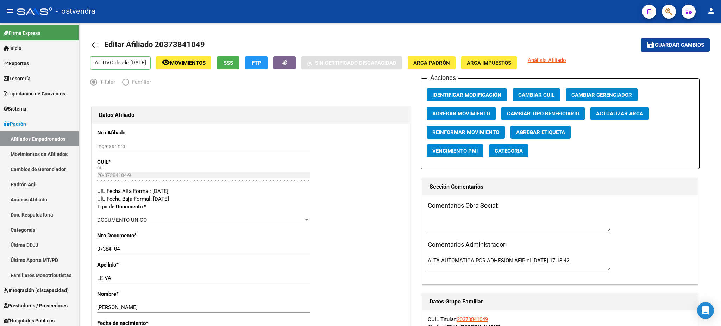
click at [666, 4] on div at bounding box center [666, 11] width 20 height 14
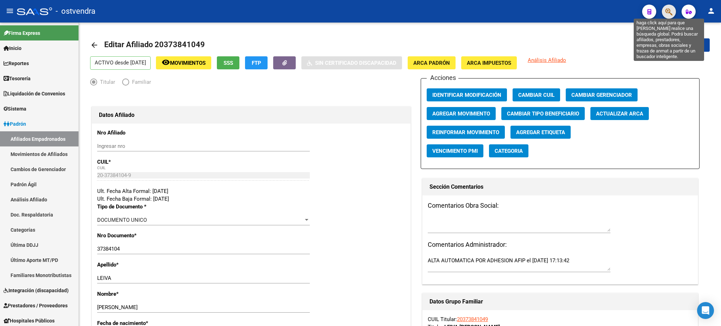
click at [668, 11] on icon "button" at bounding box center [669, 12] width 7 height 8
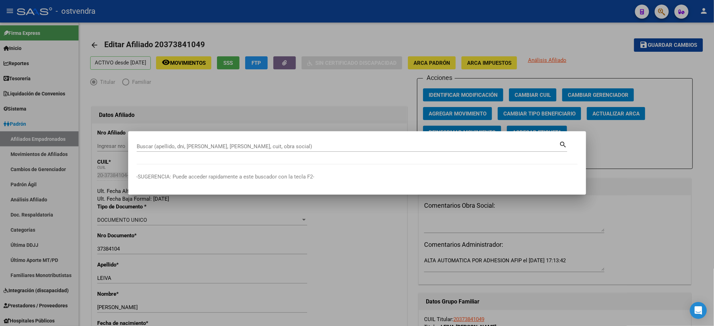
paste input "43021648"
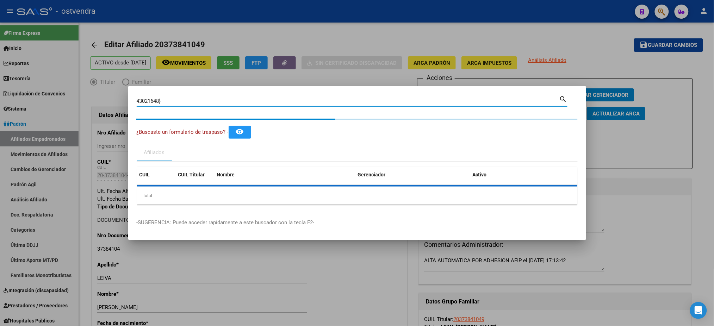
type input "43021648"
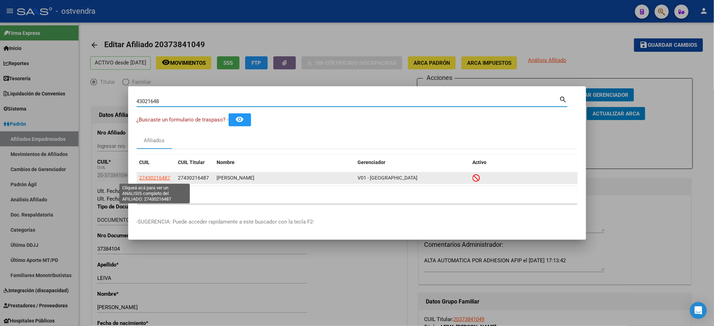
click at [154, 180] on span "27430216487" at bounding box center [154, 178] width 31 height 6
type textarea "27430216487"
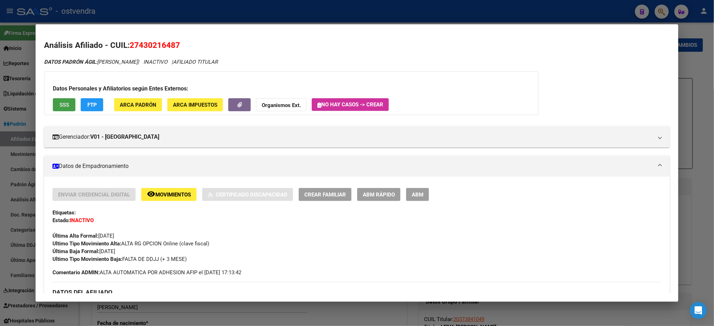
click at [61, 108] on button "SSS" at bounding box center [64, 104] width 23 height 13
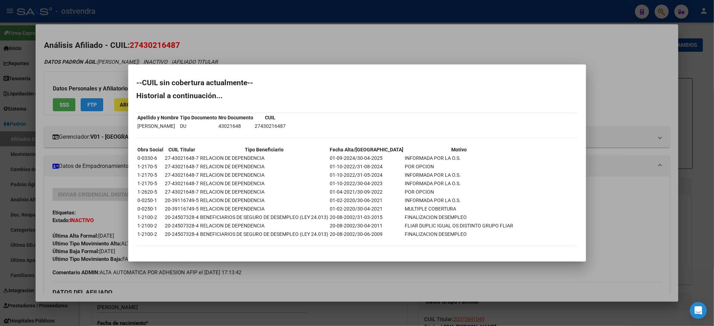
click at [133, 72] on mat-dialog-container "--CUIL sin cobertura actualmente-- Historial a continuación... Apellido y Nombr…" at bounding box center [357, 162] width 458 height 197
click at [144, 46] on div at bounding box center [357, 163] width 714 height 326
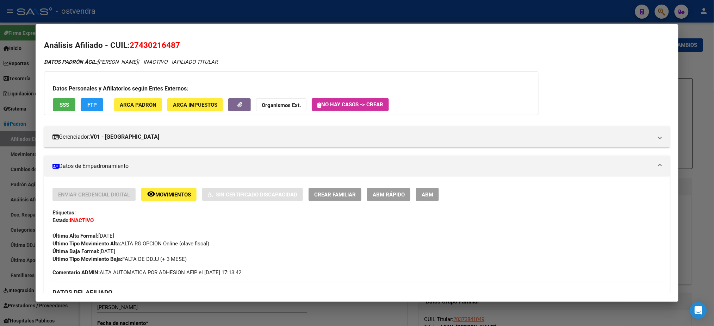
scroll to position [297, 0]
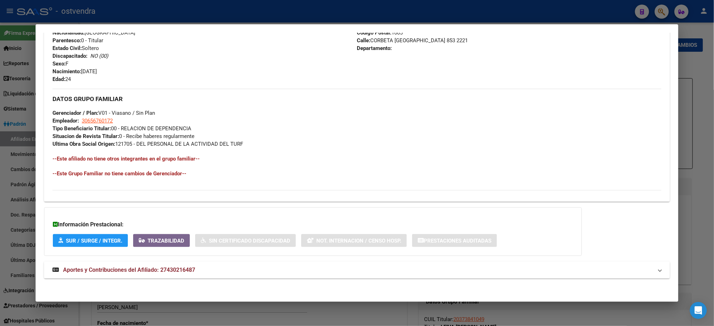
click at [290, 269] on mat-panel-title "Aportes y Contribuciones del Afiliado: 27430216487" at bounding box center [352, 270] width 600 height 8
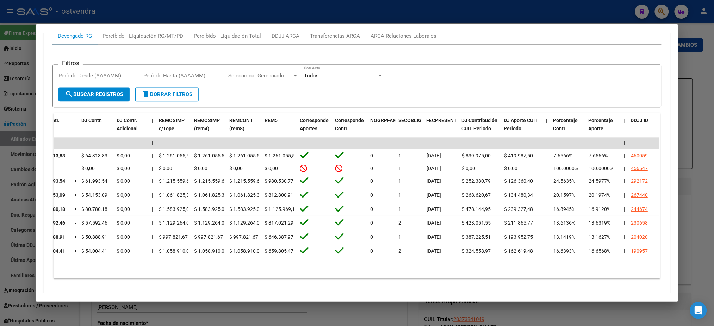
scroll to position [0, 0]
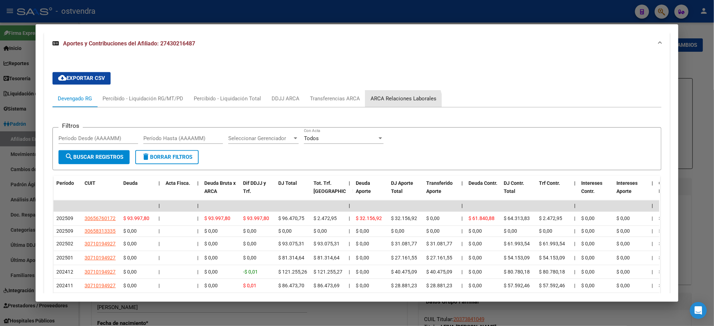
click at [392, 103] on div "ARCA Relaciones Laborales" at bounding box center [403, 98] width 76 height 17
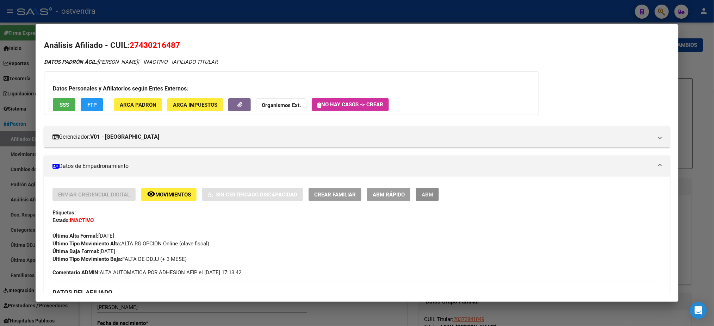
click at [425, 194] on span "ABM" at bounding box center [427, 195] width 12 height 6
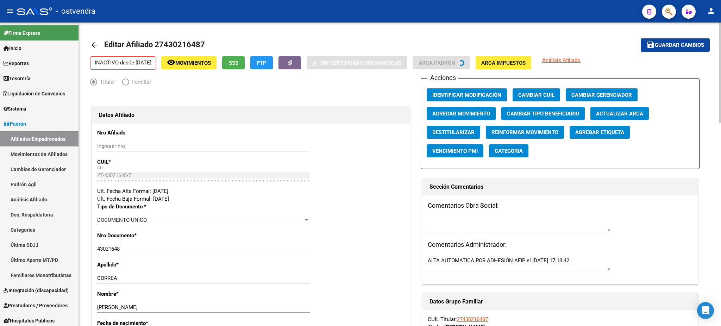
click at [454, 112] on span "Agregar Movimiento" at bounding box center [461, 114] width 58 height 6
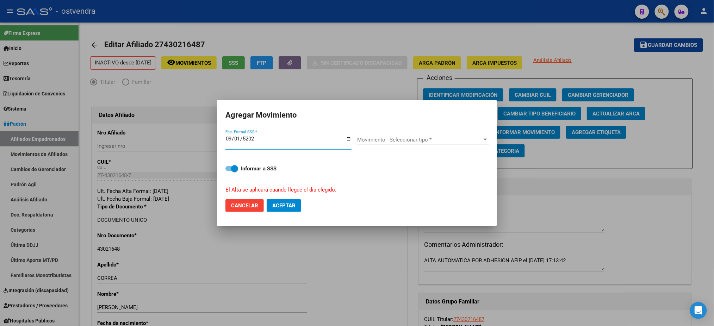
type input "[DATE]"
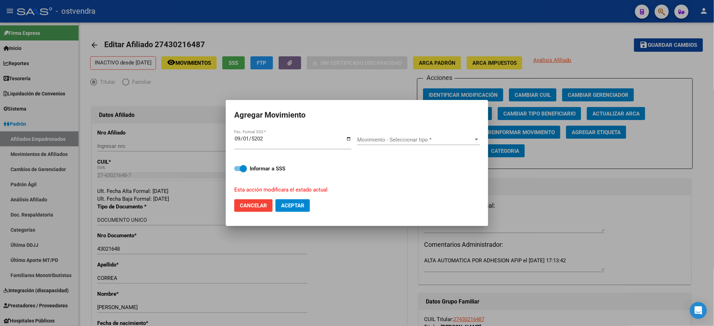
click at [422, 136] on div "Movimiento - Seleccionar tipo * Movimiento - Seleccionar tipo *" at bounding box center [418, 140] width 123 height 11
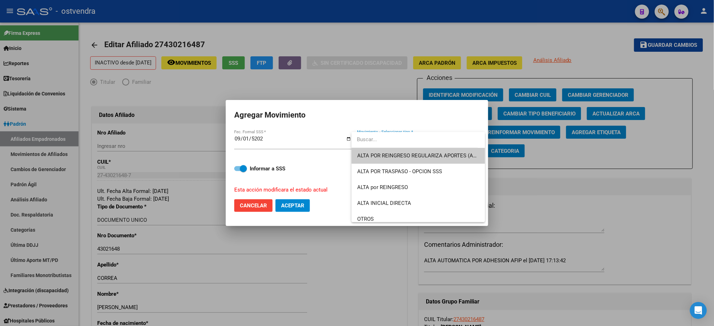
click at [424, 148] on span "ALTA POR REINGRESO REGULARIZA APORTES (AFIP)" at bounding box center [418, 156] width 122 height 16
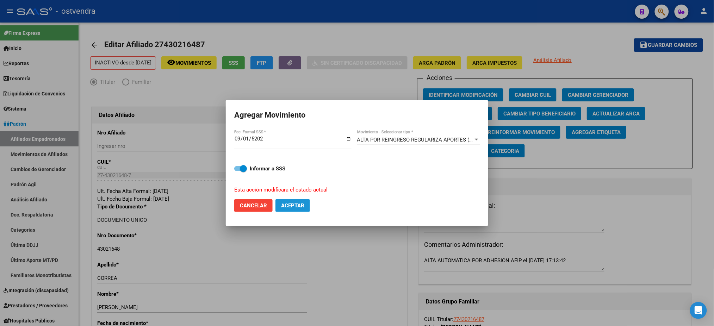
click at [292, 206] on span "Aceptar" at bounding box center [292, 205] width 23 height 6
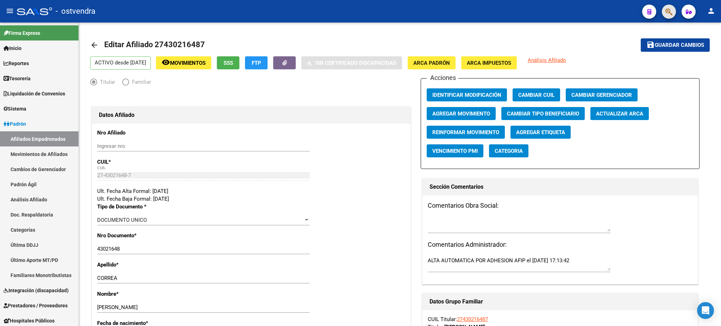
click at [673, 10] on button "button" at bounding box center [669, 12] width 14 height 14
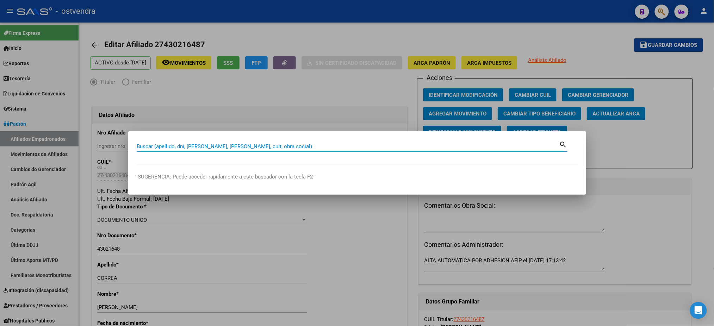
paste input "40226971"
type input "40226971"
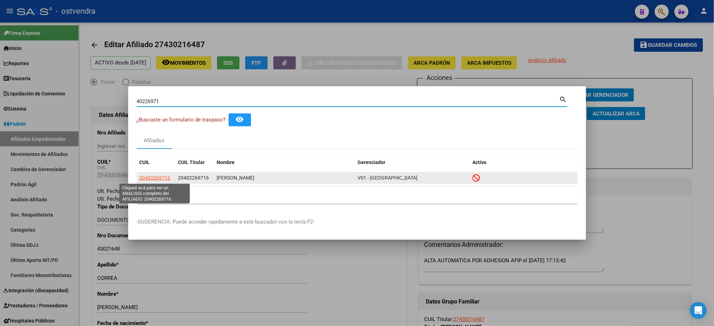
click at [167, 177] on span "20402269716" at bounding box center [154, 178] width 31 height 6
type textarea "20402269716"
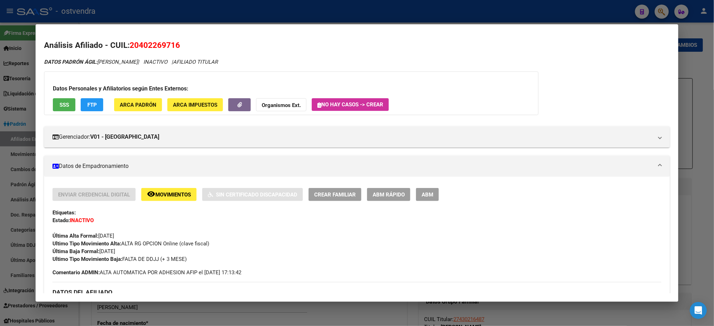
click at [54, 110] on button "SSS" at bounding box center [64, 104] width 23 height 13
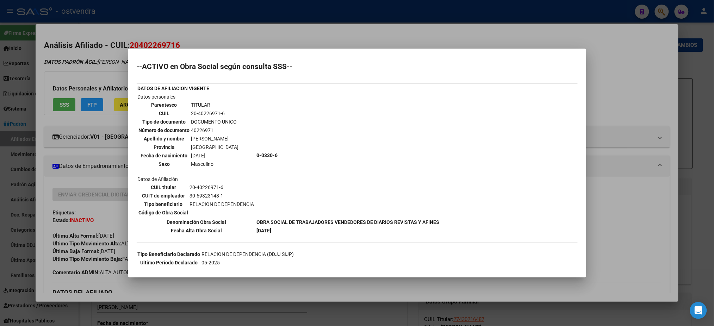
click at [181, 20] on div at bounding box center [357, 163] width 714 height 326
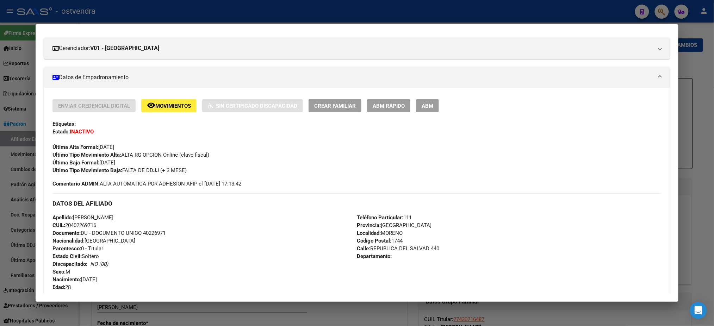
scroll to position [341, 0]
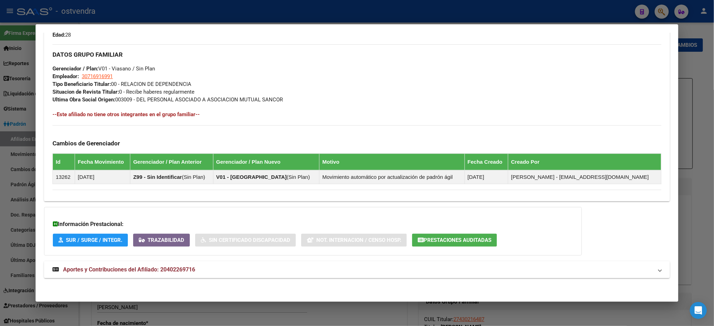
click at [198, 269] on mat-panel-title "Aportes y Contribuciones del Afiliado: 20402269716" at bounding box center [352, 270] width 600 height 8
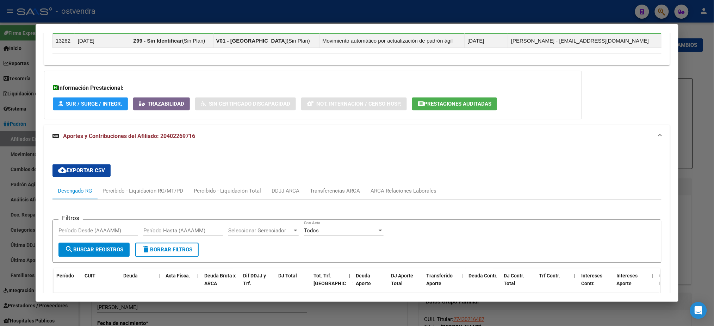
scroll to position [425, 0]
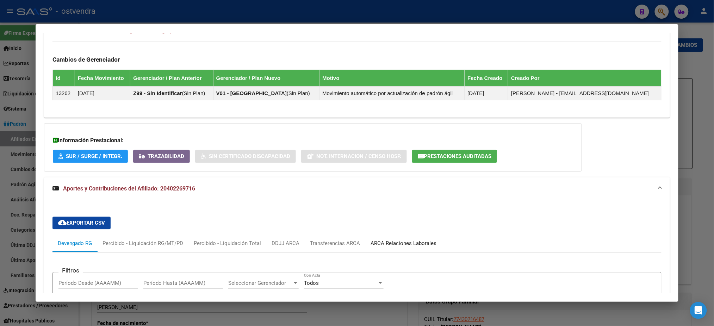
click at [392, 242] on div "ARCA Relaciones Laborales" at bounding box center [403, 244] width 66 height 8
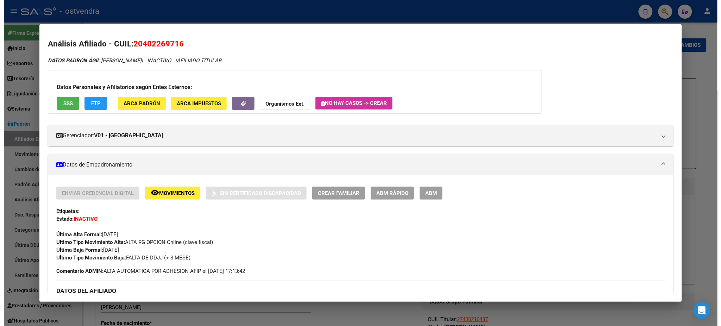
scroll to position [0, 0]
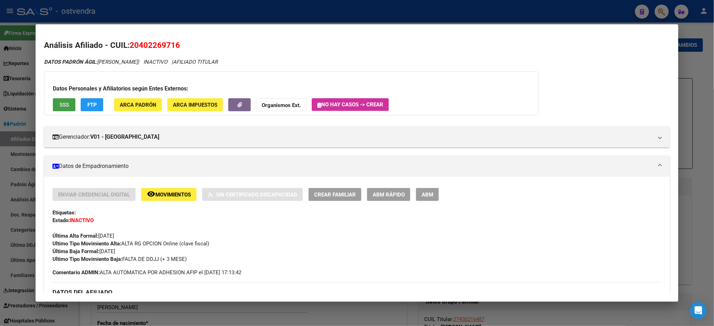
click at [60, 104] on span "SSS" at bounding box center [65, 105] width 10 height 6
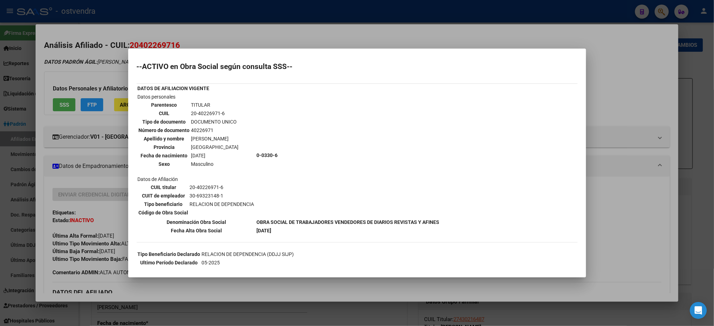
click at [77, 70] on div at bounding box center [357, 163] width 714 height 326
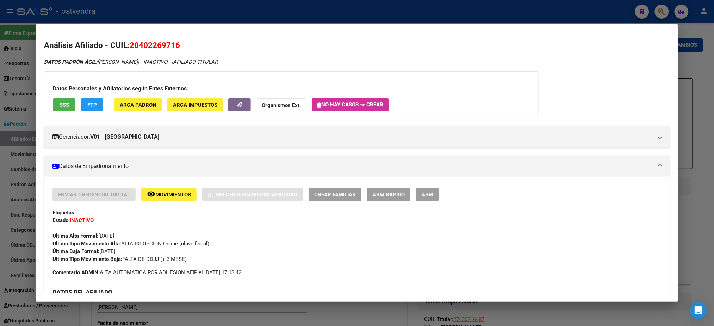
click at [423, 192] on span "ABM" at bounding box center [427, 195] width 12 height 6
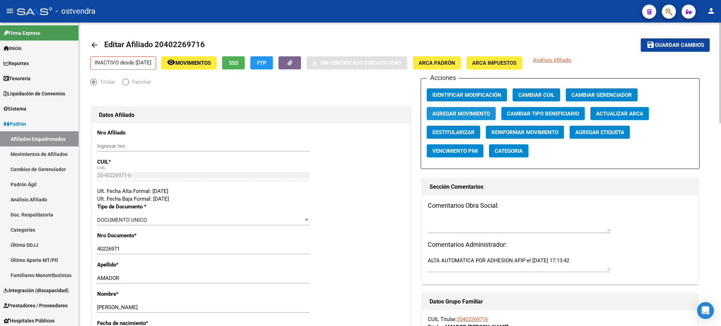
click at [481, 113] on span "Agregar Movimiento" at bounding box center [461, 114] width 58 height 6
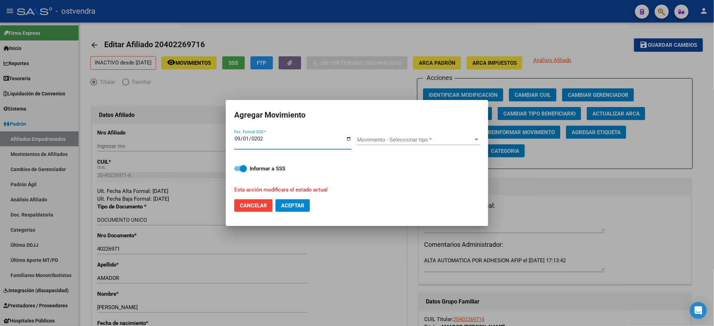
type input "[DATE]"
click at [367, 136] on div "Movimiento - Seleccionar tipo * Movimiento - Seleccionar tipo *" at bounding box center [418, 140] width 123 height 11
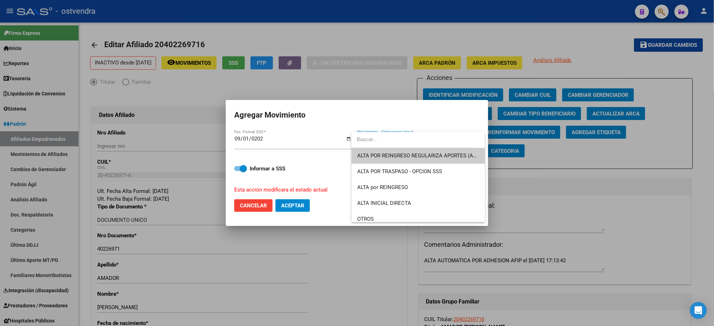
click at [372, 153] on span "ALTA POR REINGRESO REGULARIZA APORTES (AFIP)" at bounding box center [419, 155] width 125 height 6
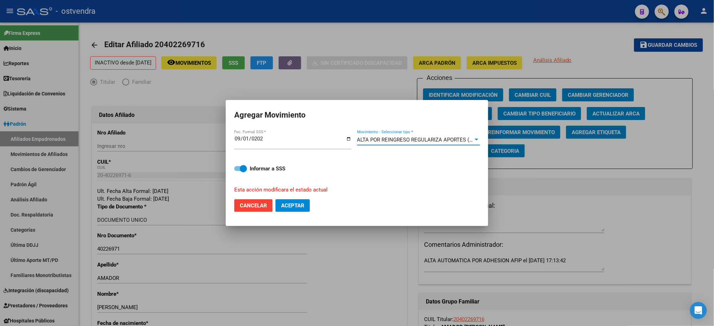
click at [299, 207] on span "Aceptar" at bounding box center [292, 205] width 23 height 6
checkbox input "false"
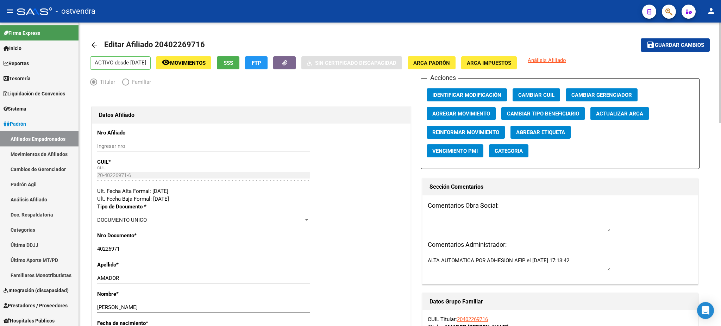
drag, startPoint x: 592, startPoint y: 54, endPoint x: 669, endPoint y: 33, distance: 80.0
click at [665, 12] on button "button" at bounding box center [669, 12] width 14 height 14
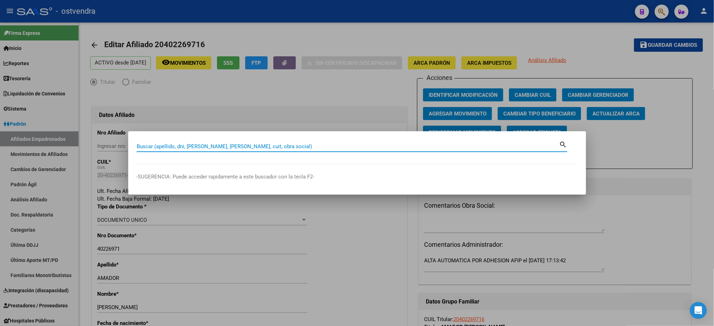
paste input "39331777"
type input "39331777"
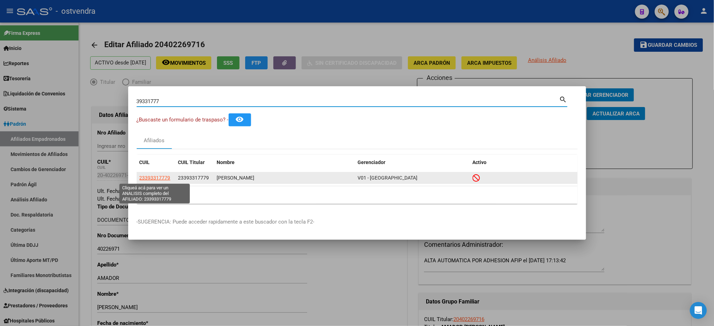
click at [160, 177] on span "23393317779" at bounding box center [154, 178] width 31 height 6
type textarea "23393317779"
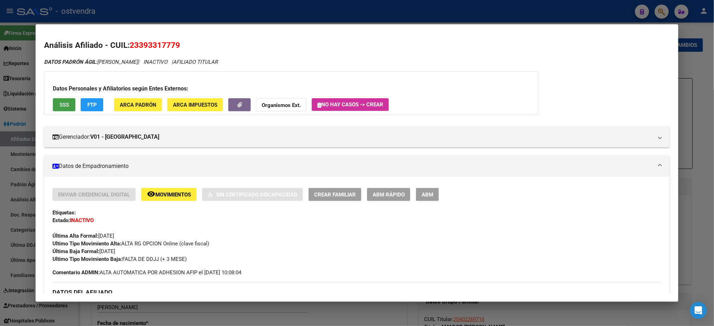
click at [60, 102] on span "SSS" at bounding box center [65, 105] width 10 height 6
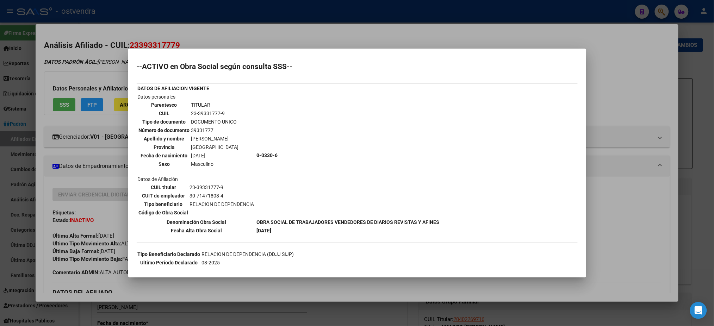
click at [237, 49] on mat-dialog-container "--ACTIVO en Obra Social según consulta SSS-- DATOS DE AFILIACION VIGENTE Datos …" at bounding box center [357, 163] width 458 height 229
drag, startPoint x: 83, startPoint y: 104, endPoint x: 86, endPoint y: 106, distance: 3.7
click at [83, 104] on div at bounding box center [357, 163] width 714 height 326
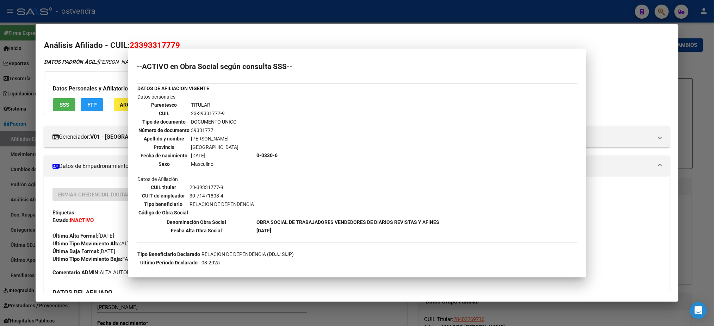
click at [87, 107] on span "FTP" at bounding box center [92, 105] width 10 height 6
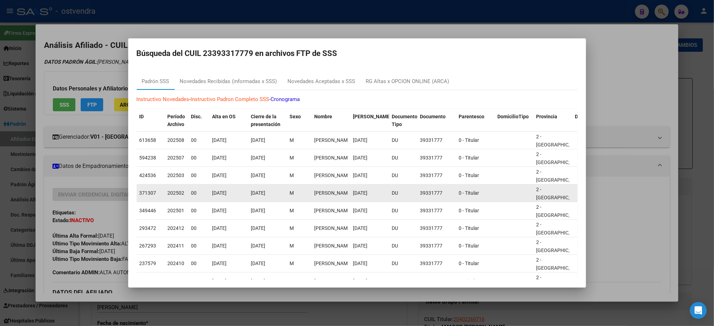
drag, startPoint x: 87, startPoint y: 64, endPoint x: 250, endPoint y: 188, distance: 204.8
click at [87, 64] on div at bounding box center [357, 163] width 714 height 326
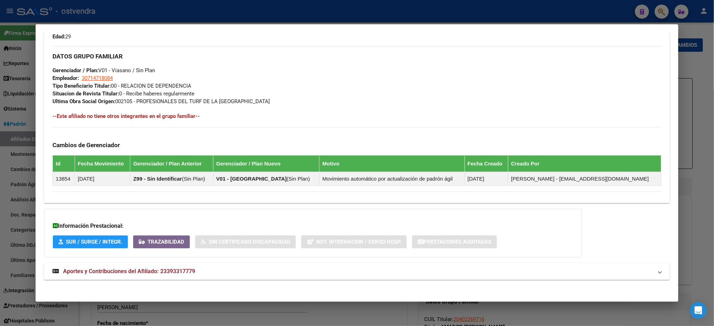
scroll to position [341, 0]
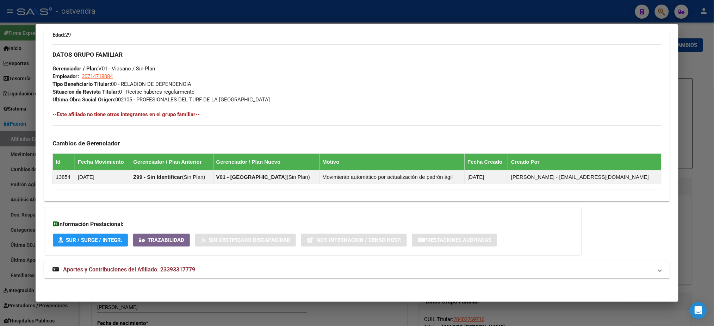
click at [280, 279] on div "DATOS PADRÓN ÁGIL: [PERSON_NAME] | INACTIVO | AFILIADO TITULAR Datos Personales…" at bounding box center [356, 1] width 625 height 569
click at [279, 266] on mat-panel-title "Aportes y Contribuciones del Afiliado: 23393317779" at bounding box center [352, 270] width 600 height 8
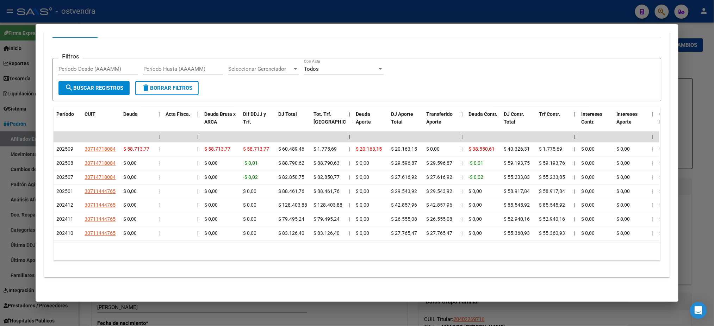
scroll to position [459, 0]
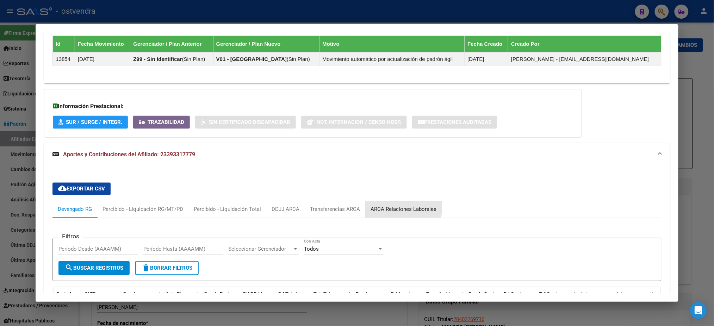
click at [389, 206] on div "ARCA Relaciones Laborales" at bounding box center [403, 210] width 66 height 8
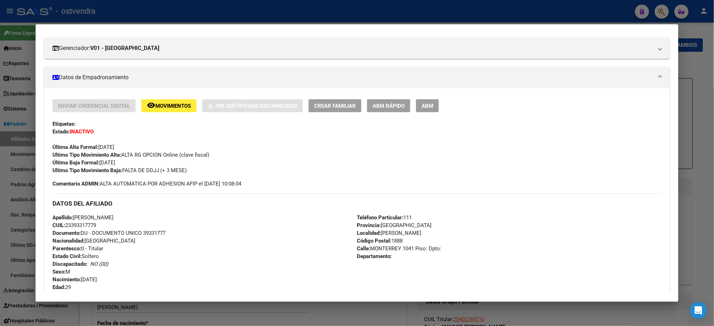
scroll to position [0, 0]
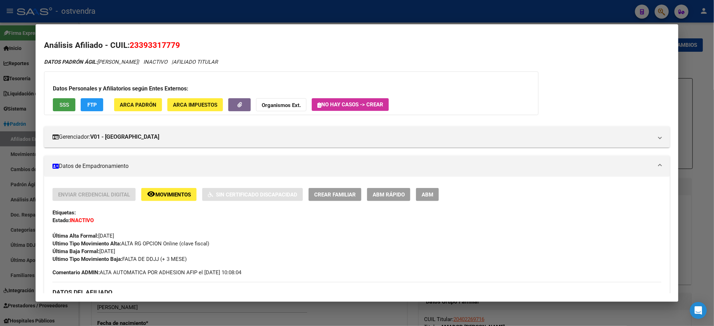
click at [53, 108] on button "SSS" at bounding box center [64, 104] width 23 height 13
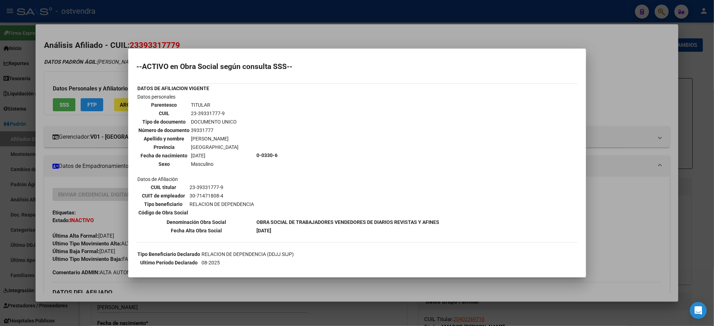
click at [98, 59] on div at bounding box center [357, 163] width 714 height 326
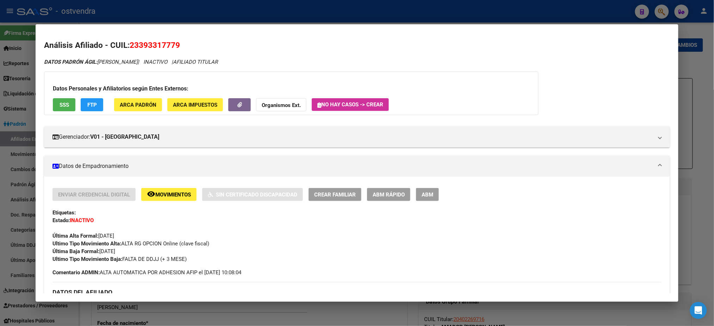
click at [427, 194] on span "ABM" at bounding box center [427, 195] width 12 height 6
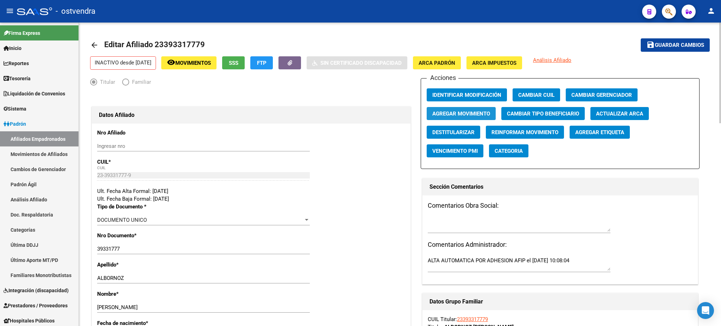
click at [478, 114] on span "Agregar Movimiento" at bounding box center [461, 114] width 58 height 6
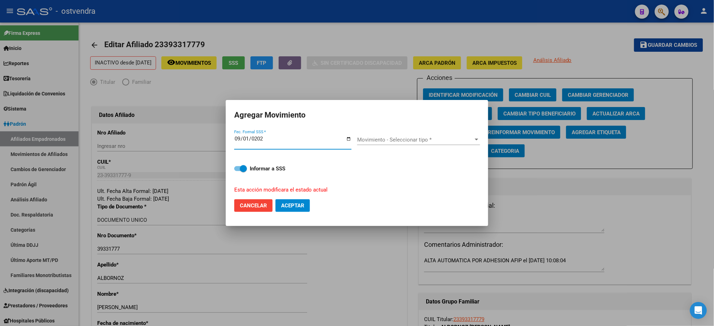
type input "[DATE]"
click at [432, 140] on span "Movimiento - Seleccionar tipo *" at bounding box center [415, 140] width 117 height 6
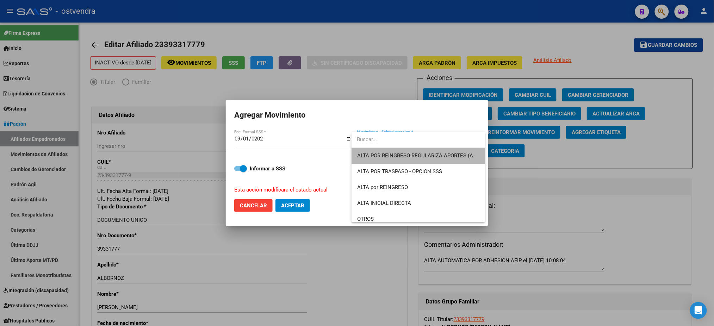
click at [425, 161] on span "ALTA POR REINGRESO REGULARIZA APORTES (AFIP)" at bounding box center [418, 156] width 122 height 16
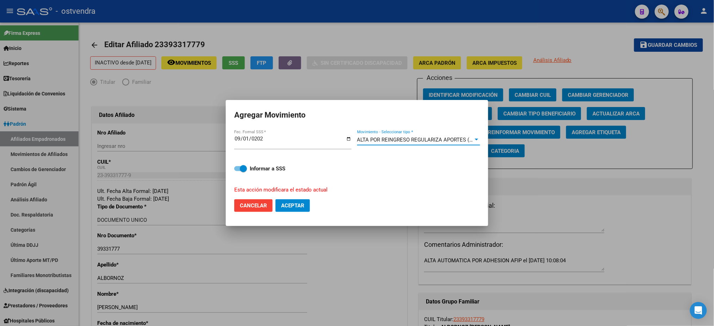
drag, startPoint x: 313, startPoint y: 204, endPoint x: 303, endPoint y: 204, distance: 10.2
click at [312, 204] on mat-dialog-actions "Cancelar Aceptar" at bounding box center [356, 206] width 245 height 24
click at [302, 204] on span "Aceptar" at bounding box center [292, 205] width 23 height 6
checkbox input "false"
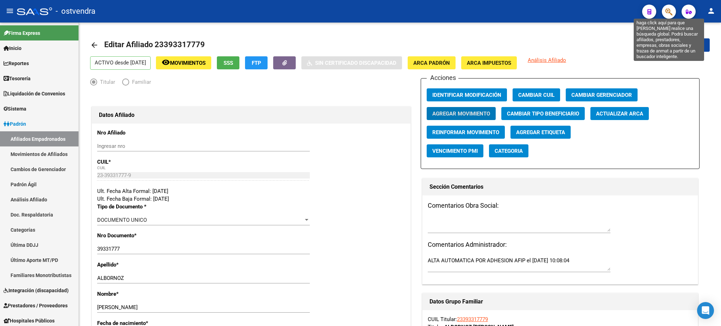
click at [668, 13] on icon "button" at bounding box center [669, 12] width 7 height 8
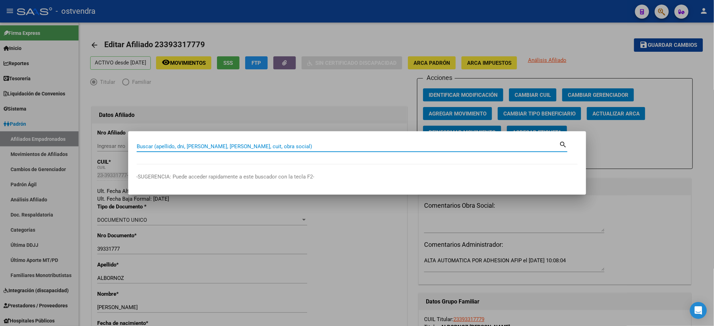
paste input "29469106"
type input "29469106"
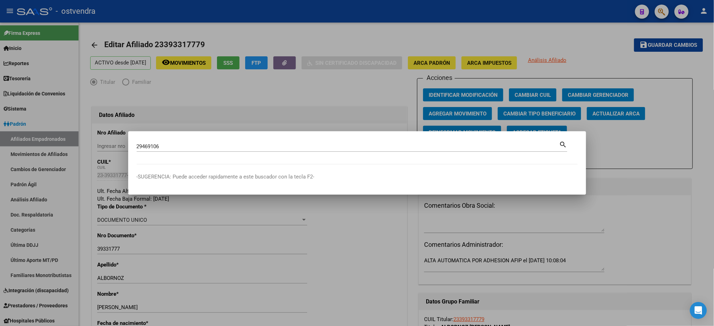
drag, startPoint x: 263, startPoint y: 103, endPoint x: 286, endPoint y: 88, distance: 27.1
click at [286, 88] on div at bounding box center [357, 163] width 714 height 326
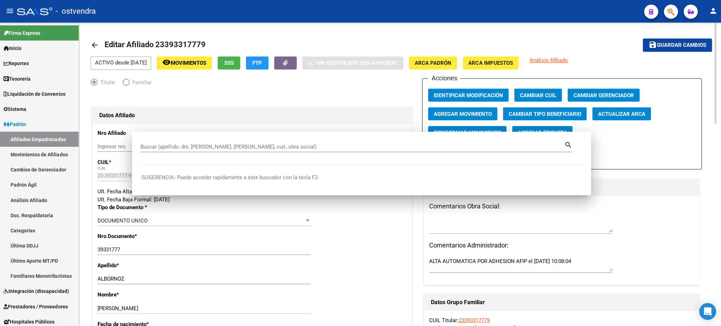
click at [662, 5] on button "button" at bounding box center [669, 12] width 14 height 14
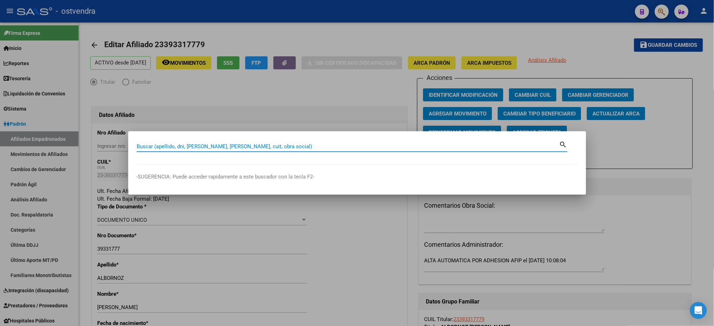
paste input "29469106"
type input "29469106"
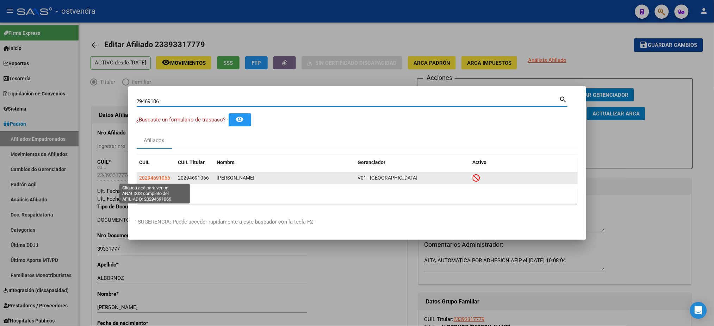
click at [150, 176] on span "20294691066" at bounding box center [154, 178] width 31 height 6
type textarea "20294691066"
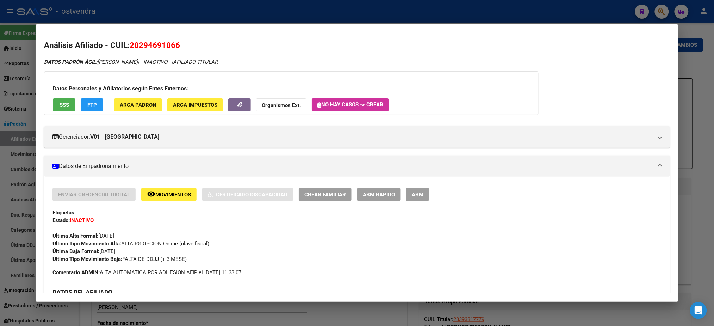
click at [60, 102] on span "SSS" at bounding box center [65, 105] width 10 height 6
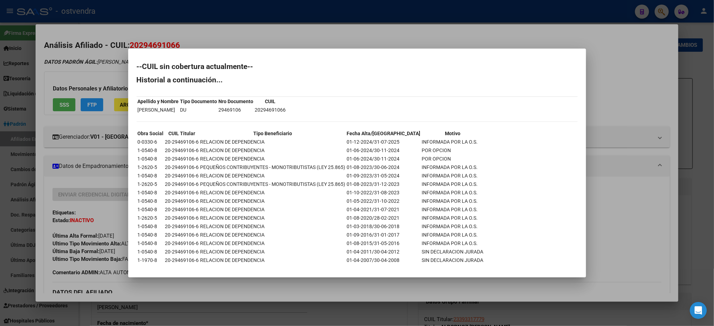
click at [82, 64] on div at bounding box center [357, 163] width 714 height 326
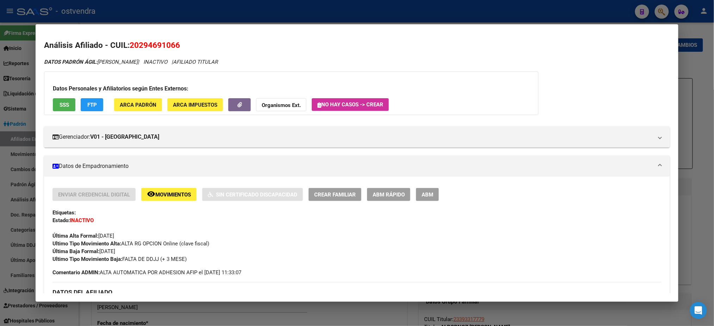
drag, startPoint x: 74, startPoint y: 104, endPoint x: 87, endPoint y: 108, distance: 13.9
click at [74, 104] on div "Datos Personales y Afiliatorios según Entes Externos: SSS FTP ARCA Padrón ARCA …" at bounding box center [291, 93] width 494 height 44
click at [88, 109] on button "FTP" at bounding box center [92, 104] width 23 height 13
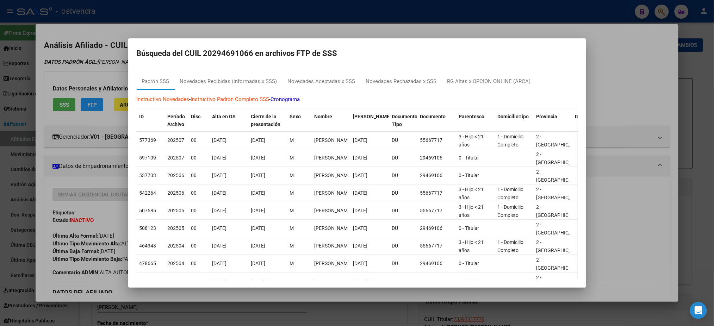
drag, startPoint x: 229, startPoint y: 95, endPoint x: 229, endPoint y: 81, distance: 14.1
click at [229, 94] on div "Instructivo Novedades - Instructivo Padron Completo SSS - Cronograma ID Período…" at bounding box center [357, 211] width 441 height 243
drag, startPoint x: 229, startPoint y: 81, endPoint x: 281, endPoint y: 89, distance: 52.4
click at [229, 81] on div "Novedades Recibidas (informadas x SSS)" at bounding box center [228, 81] width 97 height 8
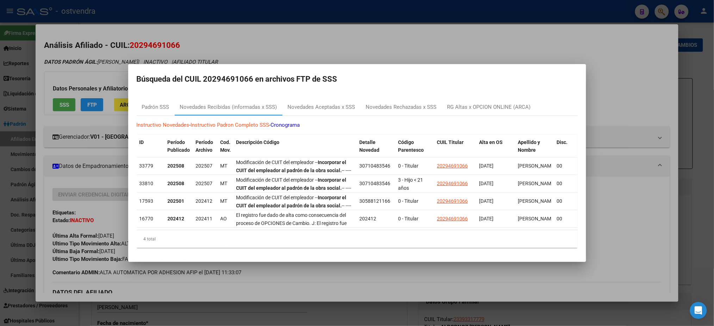
click at [201, 40] on div at bounding box center [357, 163] width 714 height 326
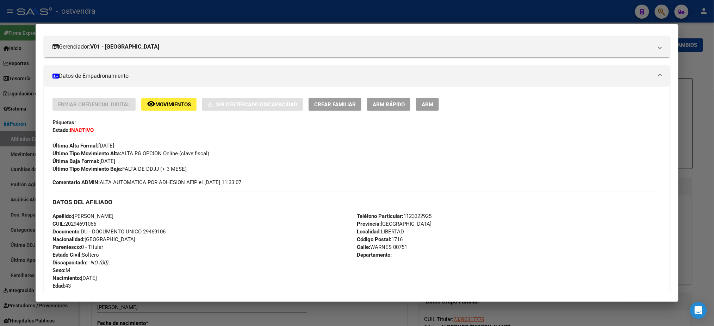
scroll to position [319, 0]
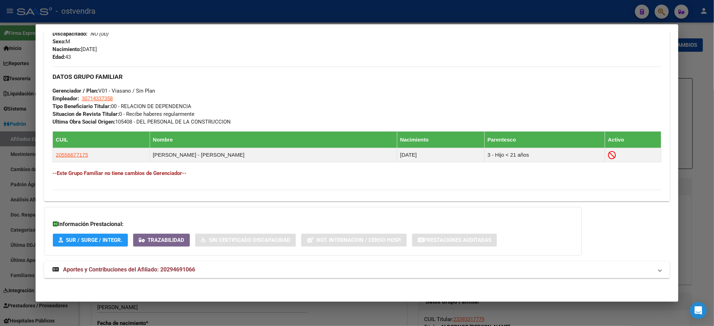
click at [279, 266] on mat-panel-title "Aportes y Contribuciones del Afiliado: 20294691066" at bounding box center [352, 270] width 600 height 8
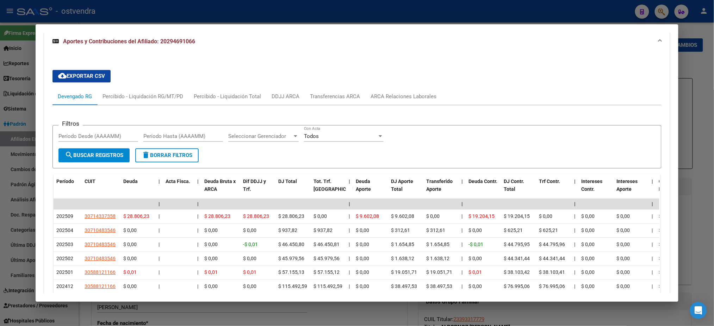
scroll to position [548, 0]
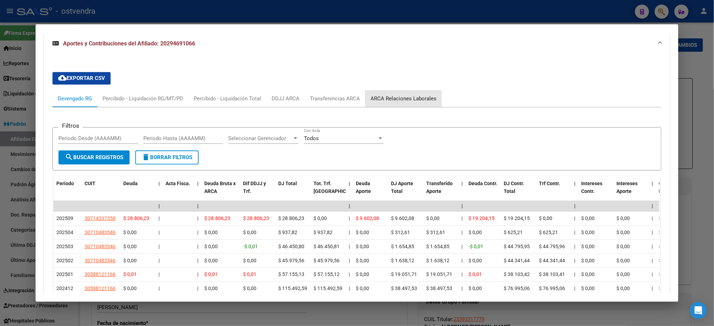
click at [415, 92] on div "ARCA Relaciones Laborales" at bounding box center [403, 98] width 76 height 17
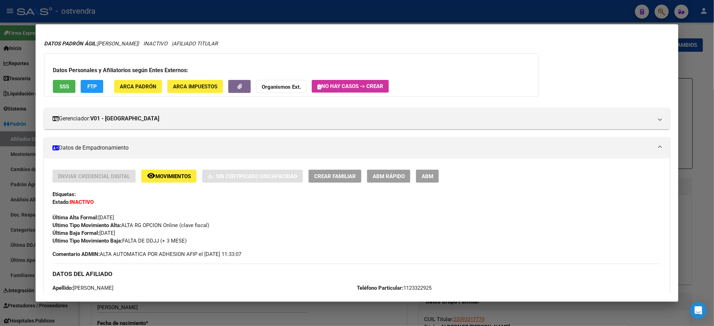
scroll to position [0, 0]
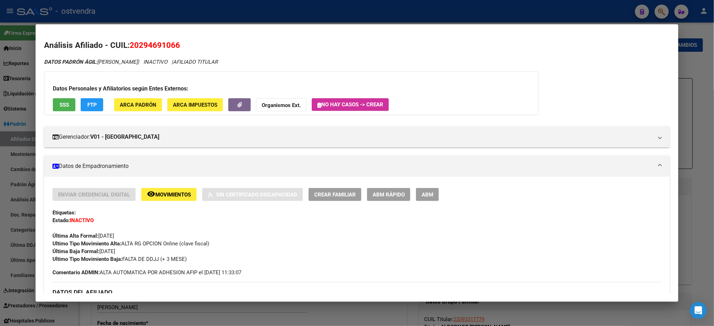
click at [88, 102] on span "FTP" at bounding box center [92, 105] width 10 height 6
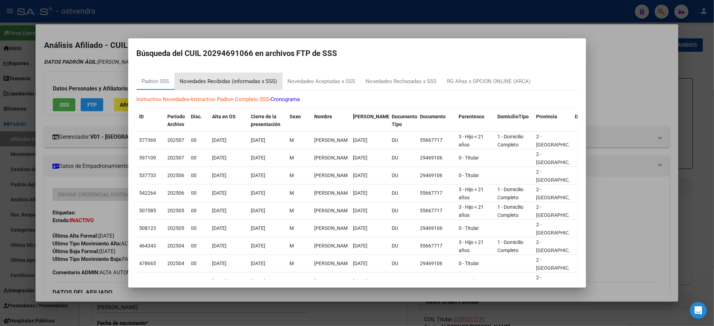
click at [228, 81] on div "Novedades Recibidas (informadas x SSS)" at bounding box center [228, 81] width 97 height 8
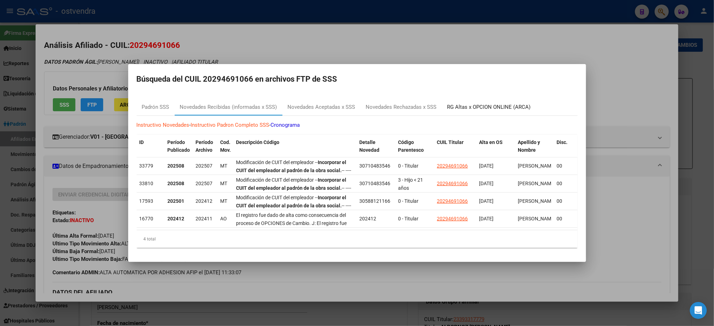
drag, startPoint x: 481, startPoint y: 109, endPoint x: 197, endPoint y: 75, distance: 285.8
click at [481, 110] on div "RG Altas x OPCION ONLINE (ARCA)" at bounding box center [489, 107] width 94 height 17
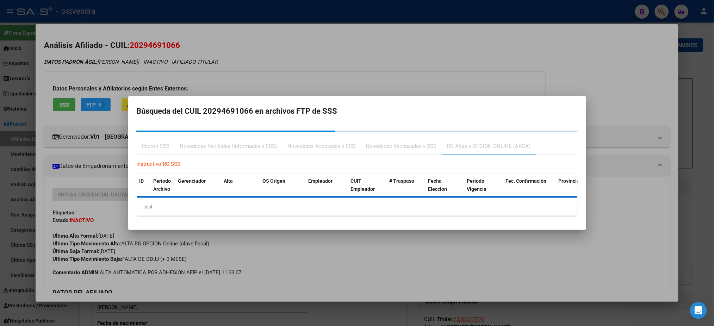
click at [193, 73] on div at bounding box center [357, 163] width 714 height 326
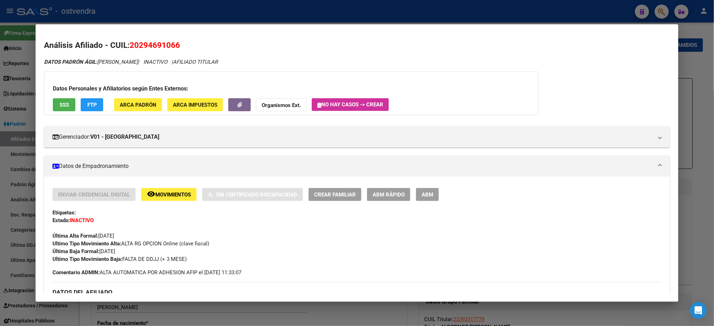
click at [74, 101] on div "Datos Personales y Afiliatorios según Entes Externos: SSS FTP ARCA Padrón ARCA …" at bounding box center [291, 93] width 494 height 44
click at [67, 100] on button "SSS" at bounding box center [64, 104] width 23 height 13
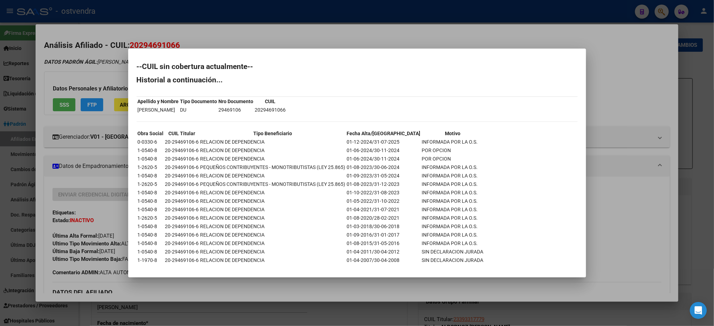
click at [98, 51] on div at bounding box center [357, 163] width 714 height 326
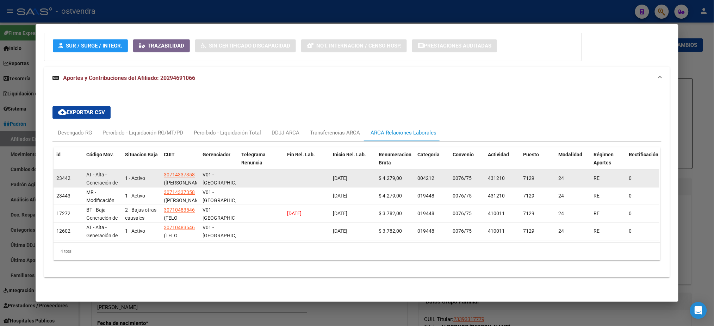
scroll to position [520, 0]
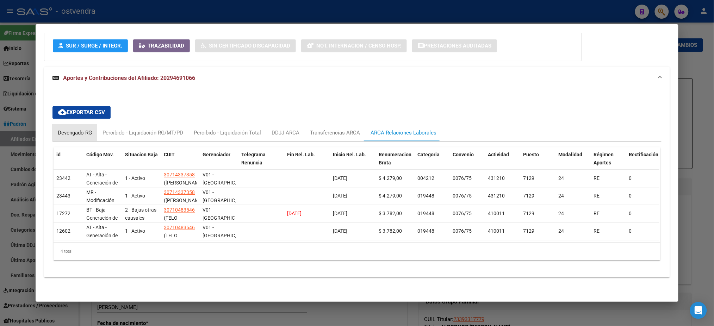
click at [70, 130] on div "Devengado RG" at bounding box center [74, 133] width 45 height 17
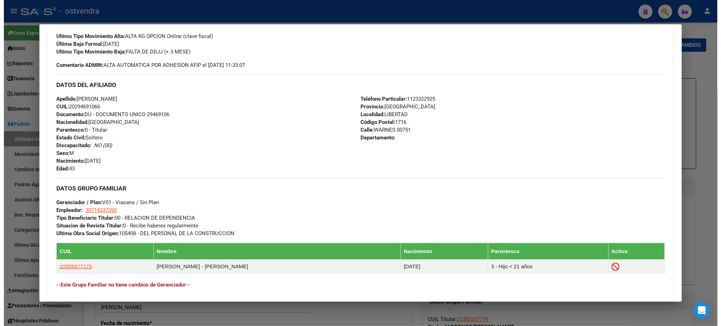
scroll to position [0, 0]
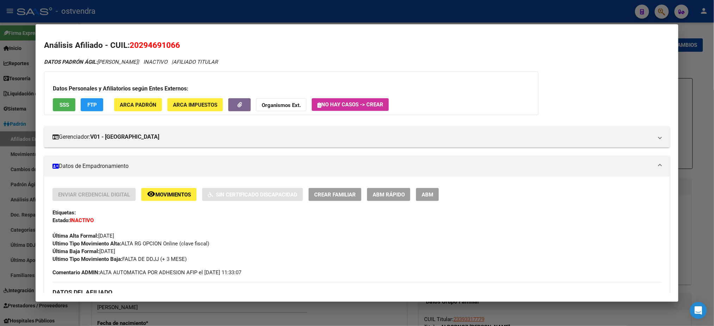
click at [423, 198] on button "ABM" at bounding box center [427, 194] width 23 height 13
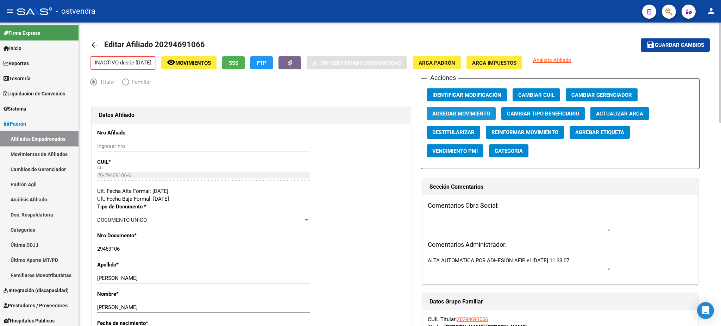
click at [470, 114] on span "Agregar Movimiento" at bounding box center [461, 114] width 58 height 6
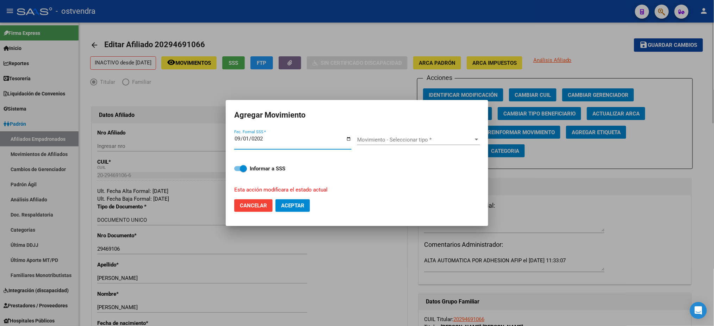
type input "[DATE]"
click at [441, 147] on div "Movimiento - Seleccionar tipo * Movimiento - Seleccionar tipo *" at bounding box center [418, 143] width 123 height 17
click at [437, 142] on span "Movimiento - Seleccionar tipo *" at bounding box center [415, 140] width 117 height 6
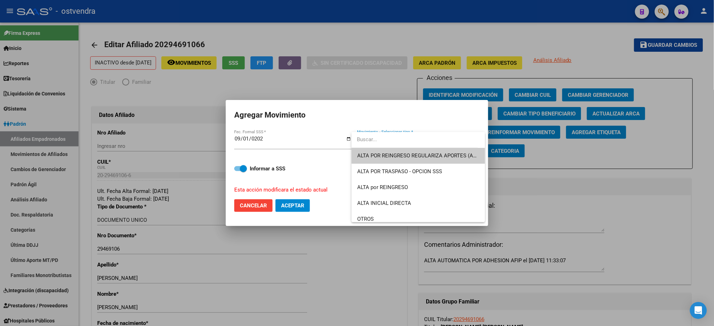
click at [444, 149] on span "ALTA POR REINGRESO REGULARIZA APORTES (AFIP)" at bounding box center [418, 156] width 122 height 16
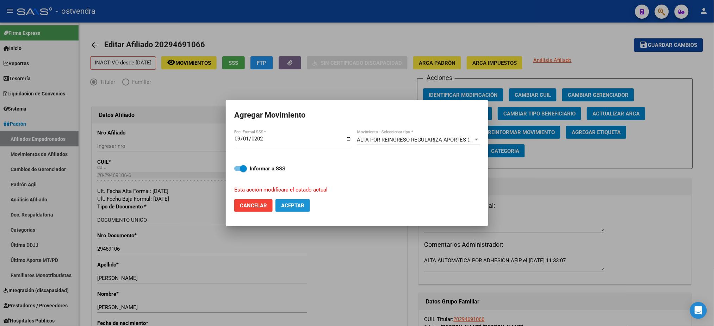
click at [302, 204] on span "Aceptar" at bounding box center [292, 205] width 23 height 6
checkbox input "false"
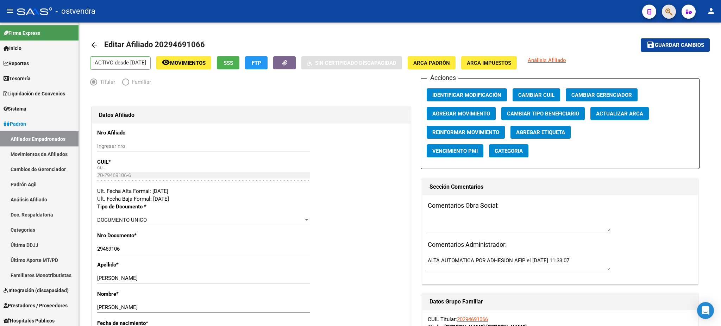
click at [673, 14] on button "button" at bounding box center [669, 12] width 14 height 14
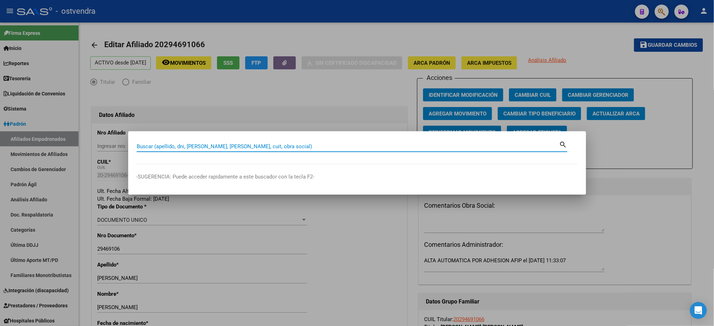
paste input "95072321"
type input "95072321"
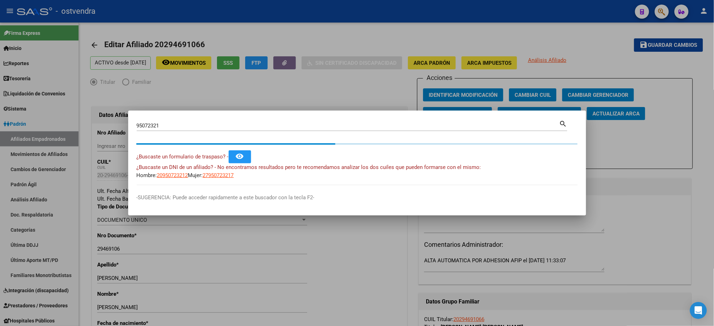
drag, startPoint x: 187, startPoint y: 213, endPoint x: 136, endPoint y: 182, distance: 60.2
click at [130, 206] on div "95072321 Buscar (apellido, dni, cuil, nro traspaso, cuit, obra social) search ¿…" at bounding box center [357, 163] width 714 height 326
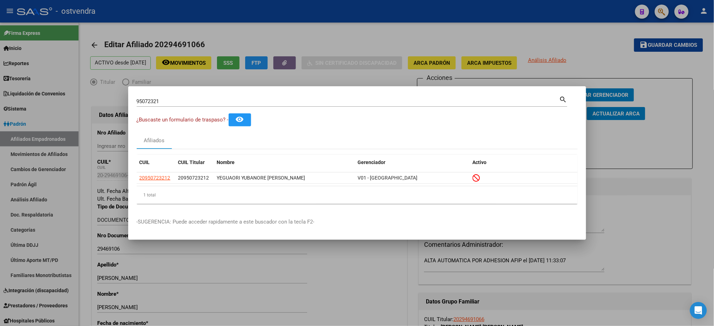
click at [191, 95] on div "95072321 Buscar (apellido, dni, [PERSON_NAME], nro traspaso, cuit, obra social)…" at bounding box center [352, 101] width 431 height 12
click at [196, 98] on div "95072321 Buscar (apellido, dni, [PERSON_NAME], [PERSON_NAME], cuit, obra social)" at bounding box center [348, 101] width 423 height 11
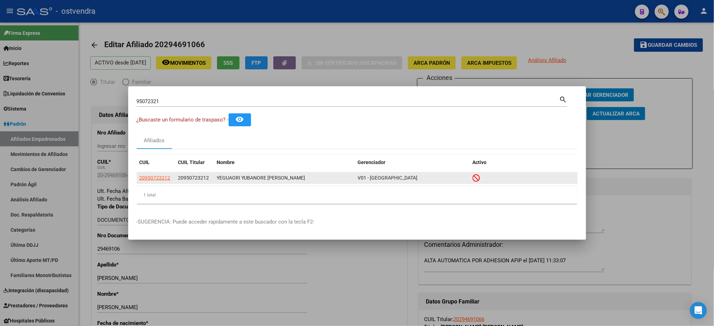
click at [161, 174] on app-link-go-to "20950723212" at bounding box center [154, 178] width 31 height 8
click at [165, 177] on span "20950723212" at bounding box center [154, 178] width 31 height 6
type textarea "20950723212"
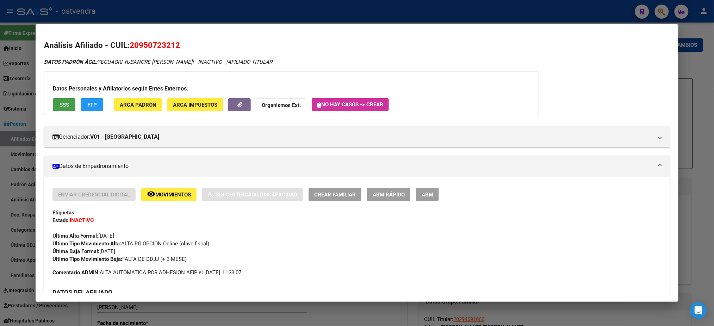
click at [60, 104] on span "SSS" at bounding box center [65, 105] width 10 height 6
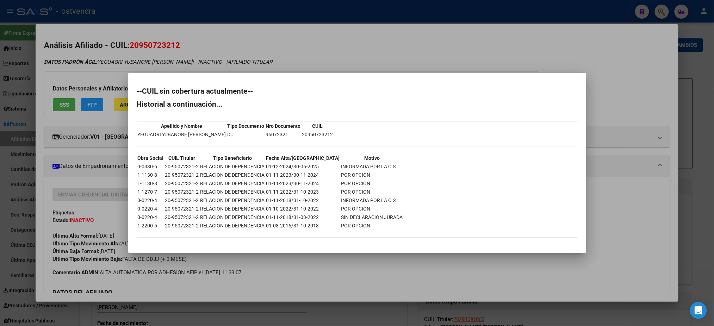
click at [186, 56] on div at bounding box center [357, 163] width 714 height 326
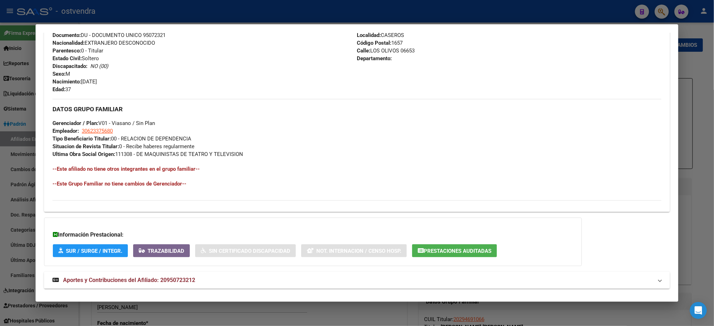
scroll to position [297, 0]
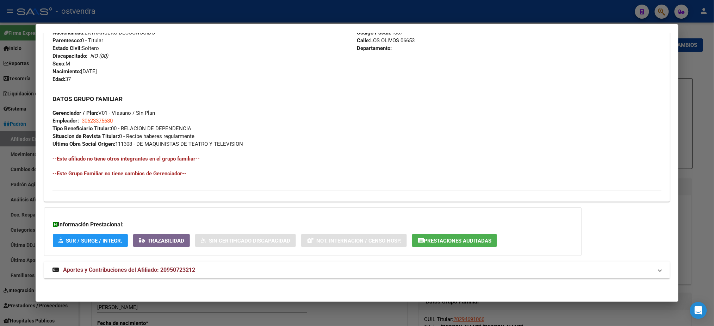
click at [190, 276] on mat-expansion-panel-header "Aportes y Contribuciones del Afiliado: 20950723212" at bounding box center [356, 270] width 625 height 17
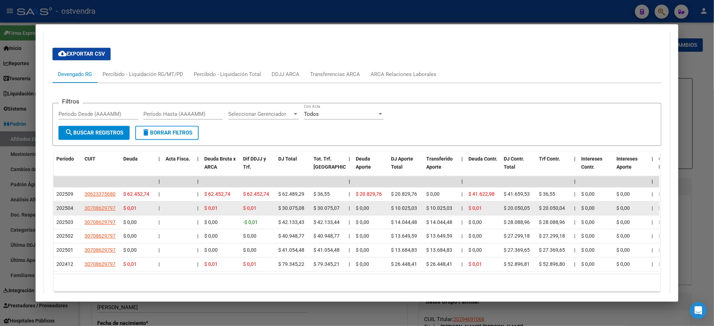
scroll to position [401, 0]
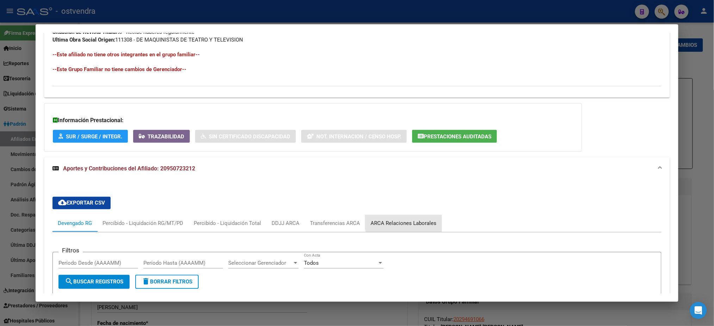
click at [408, 220] on div "ARCA Relaciones Laborales" at bounding box center [403, 224] width 66 height 8
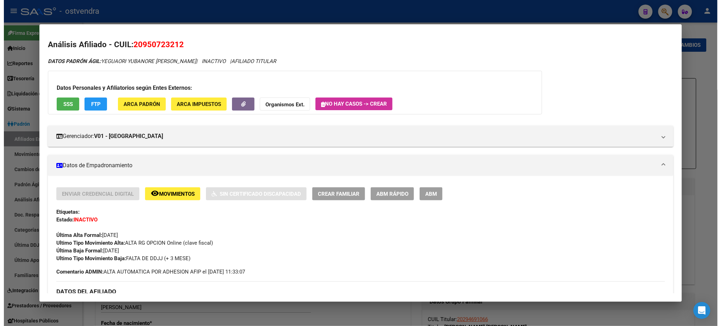
scroll to position [0, 0]
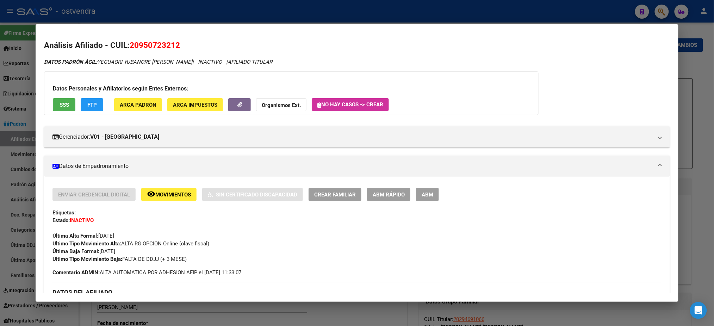
click at [428, 193] on span "ABM" at bounding box center [427, 195] width 12 height 6
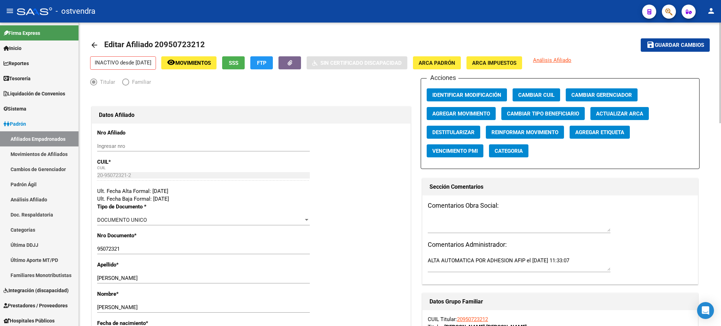
drag, startPoint x: 461, startPoint y: 114, endPoint x: 302, endPoint y: 211, distance: 186.0
click at [454, 113] on span "Agregar Movimiento" at bounding box center [461, 114] width 58 height 6
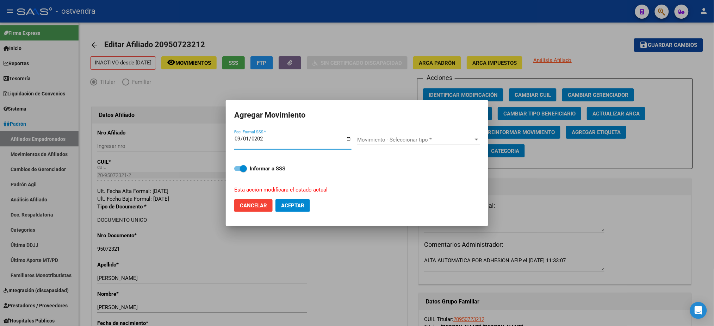
type input "[DATE]"
click at [452, 141] on span "Movimiento - Seleccionar tipo *" at bounding box center [415, 140] width 117 height 6
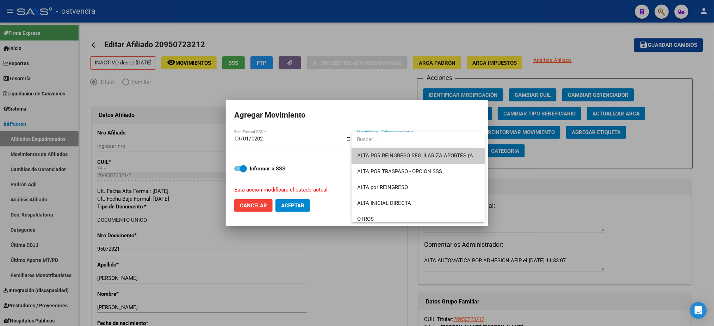
click at [453, 152] on span "ALTA POR REINGRESO REGULARIZA APORTES (AFIP)" at bounding box center [418, 156] width 122 height 16
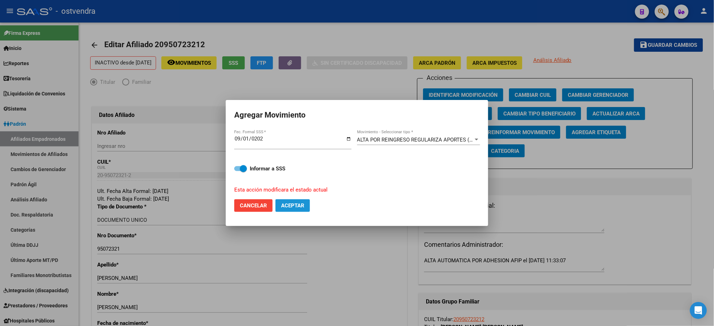
click at [300, 208] on span "Aceptar" at bounding box center [292, 205] width 23 height 6
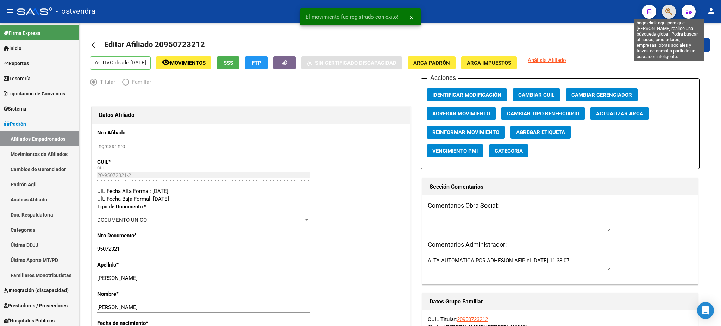
click at [672, 12] on icon "button" at bounding box center [669, 12] width 7 height 8
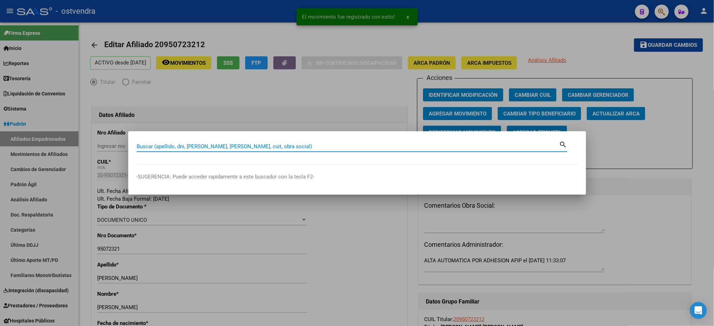
paste input "42390979"
type input "42390979"
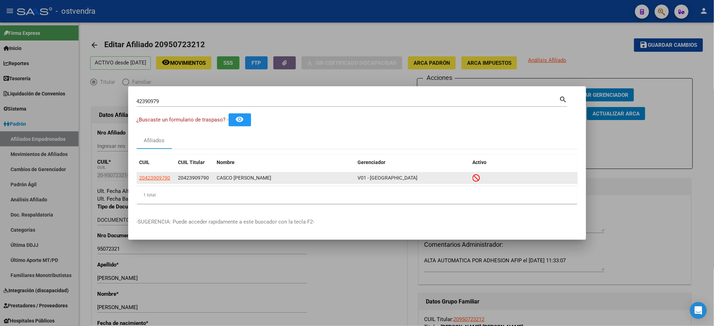
click at [154, 174] on app-link-go-to "20423909790" at bounding box center [154, 178] width 31 height 8
click at [156, 178] on span "20423909790" at bounding box center [154, 178] width 31 height 6
copy span "9"
type textarea "20423909790"
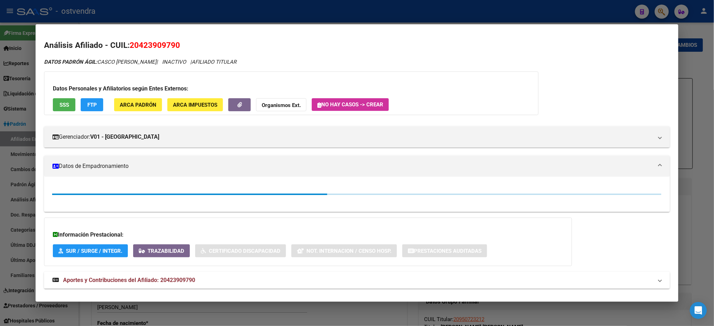
click at [60, 102] on span "SSS" at bounding box center [65, 105] width 10 height 6
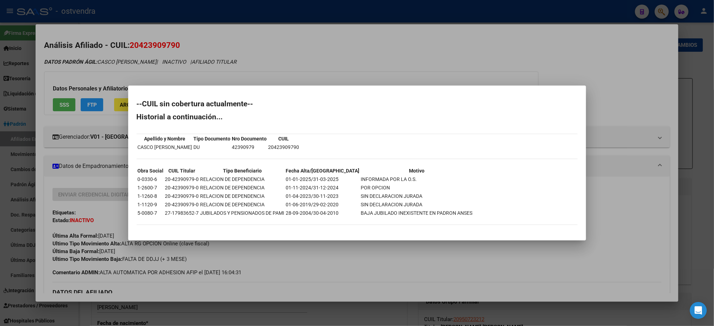
click at [215, 51] on div at bounding box center [357, 163] width 714 height 326
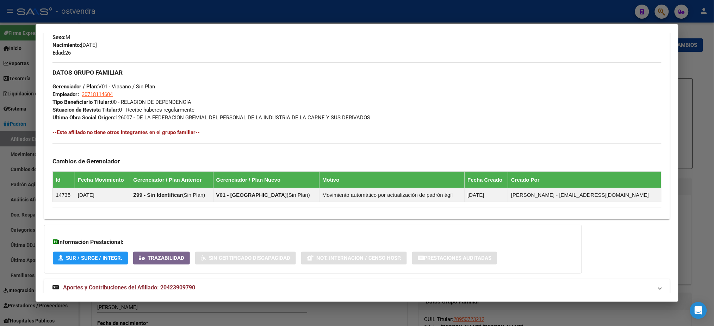
scroll to position [341, 0]
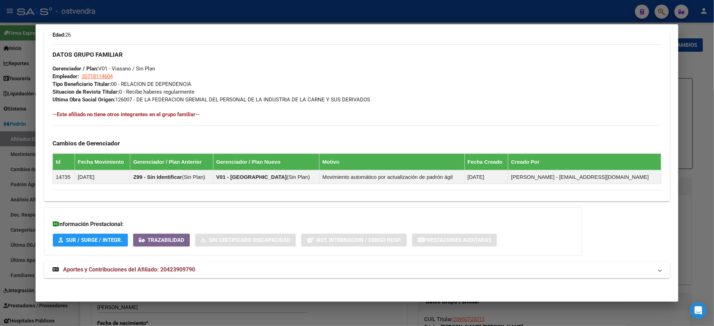
click at [288, 269] on mat-panel-title "Aportes y Contribuciones del Afiliado: 20423909790" at bounding box center [352, 270] width 600 height 8
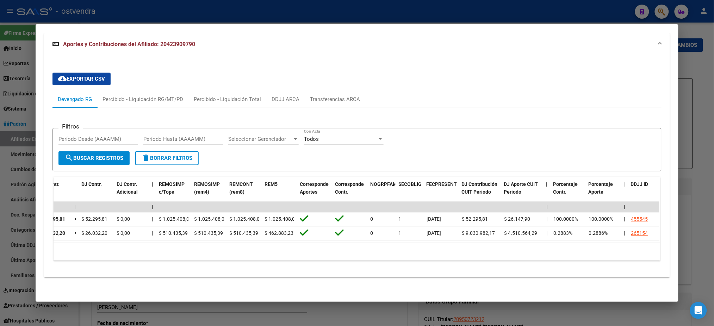
scroll to position [0, 0]
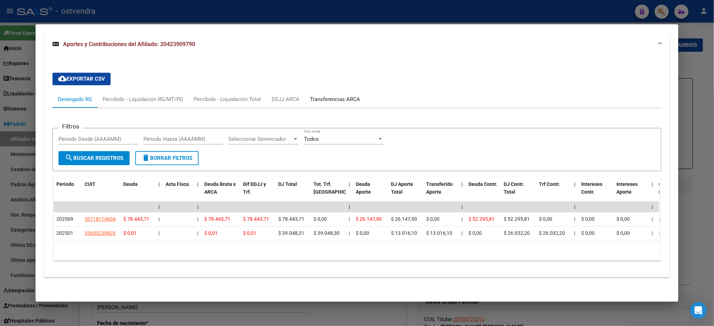
drag, startPoint x: 325, startPoint y: 87, endPoint x: 327, endPoint y: 64, distance: 22.6
click at [327, 67] on div "cloud_download Exportar CSV Devengado RG Percibido - Liquidación RG/MT/PD Perci…" at bounding box center [356, 166] width 608 height 199
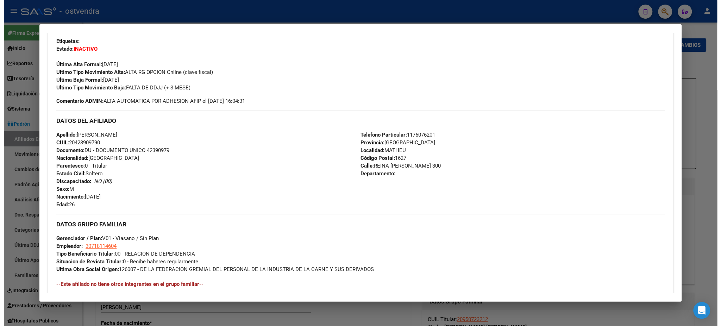
scroll to position [75, 0]
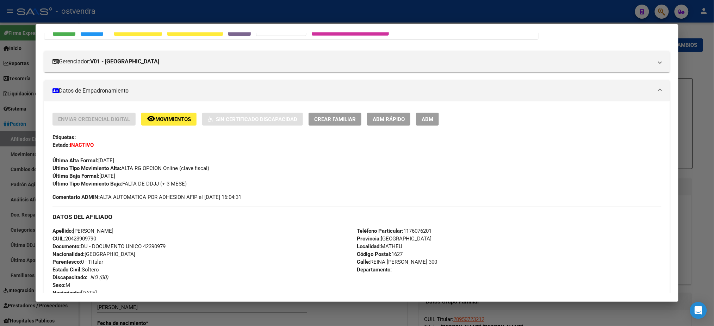
drag, startPoint x: 442, startPoint y: 120, endPoint x: 425, endPoint y: 121, distance: 16.2
click at [441, 120] on div "Enviar Credencial Digital remove_red_eye Movimientos Sin Certificado Discapacid…" at bounding box center [356, 119] width 608 height 13
click at [425, 121] on span "ABM" at bounding box center [427, 119] width 12 height 6
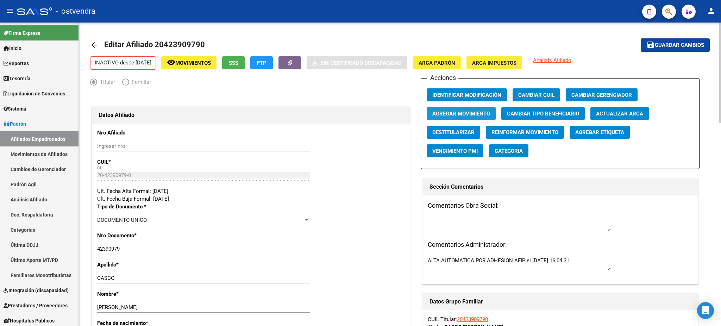
click at [462, 117] on button "Agregar Movimiento" at bounding box center [461, 113] width 69 height 13
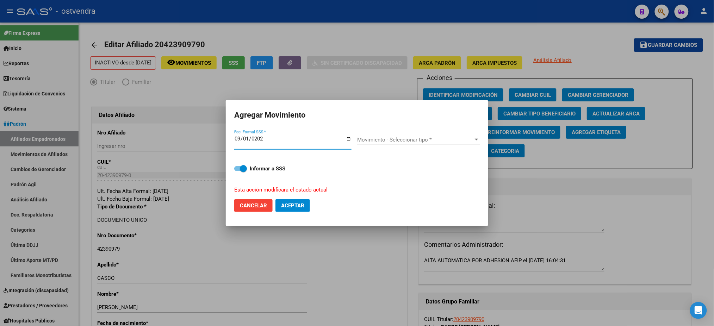
type input "[DATE]"
click at [414, 142] on span "Movimiento - Seleccionar tipo *" at bounding box center [415, 140] width 117 height 6
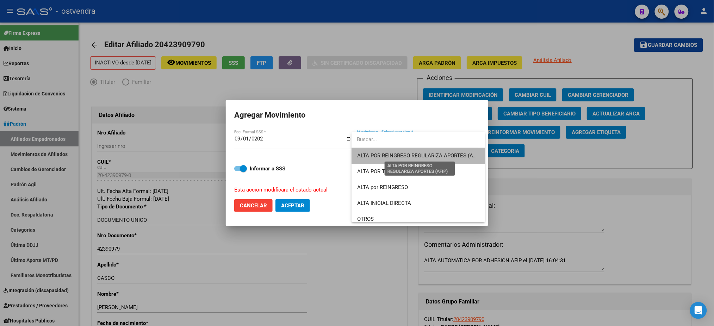
click at [419, 157] on span "ALTA POR REINGRESO REGULARIZA APORTES (AFIP)" at bounding box center [419, 155] width 125 height 6
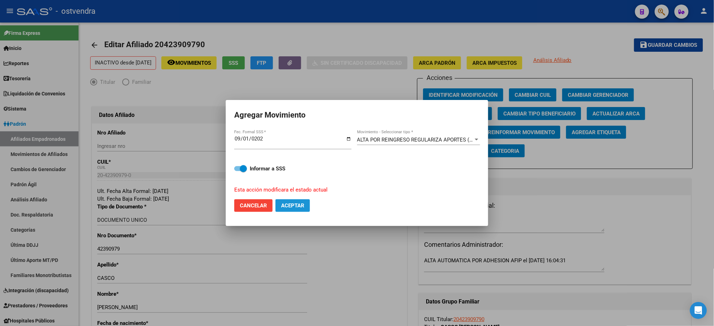
click at [282, 208] on span "Aceptar" at bounding box center [292, 205] width 23 height 6
checkbox input "false"
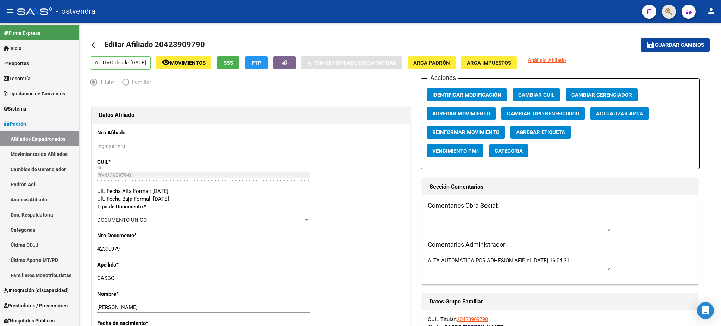
click at [672, 9] on button "button" at bounding box center [669, 12] width 14 height 14
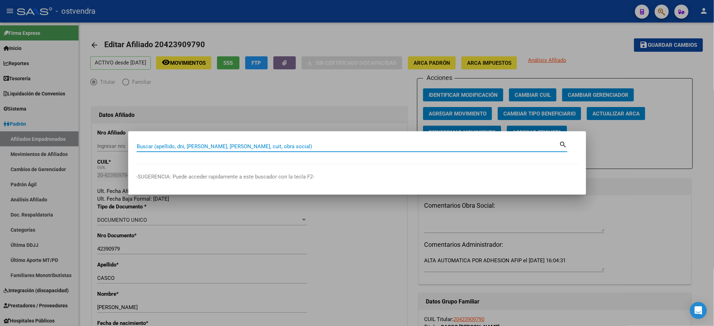
paste input "41545050"
type input "41545050"
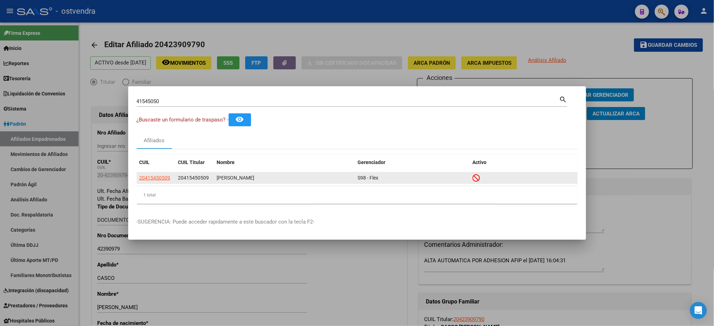
click at [150, 173] on datatable-body-cell "20415450509" at bounding box center [156, 178] width 39 height 11
click at [151, 180] on span "20415450509" at bounding box center [154, 178] width 31 height 6
type textarea "20415450509"
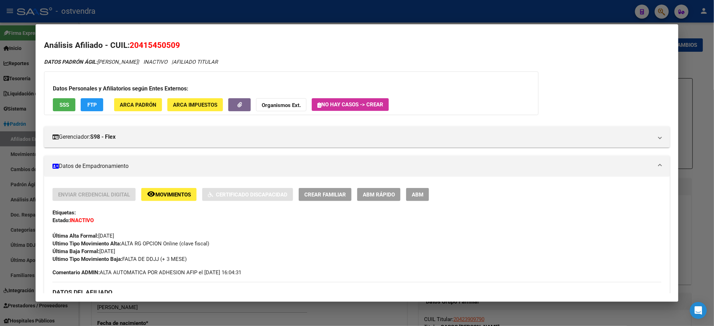
click at [61, 107] on span "SSS" at bounding box center [65, 105] width 10 height 6
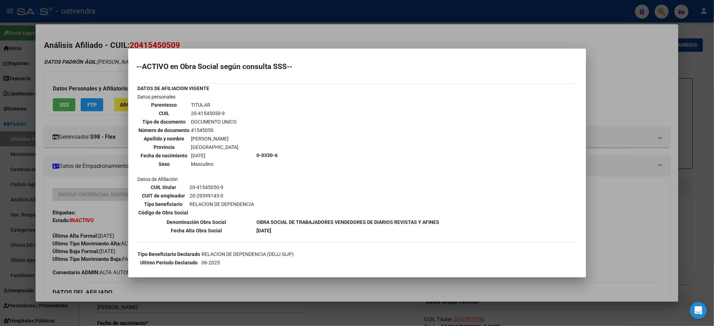
click at [82, 69] on div at bounding box center [357, 163] width 714 height 326
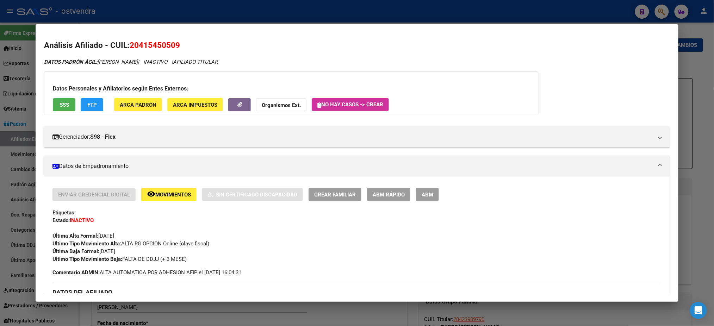
scroll to position [297, 0]
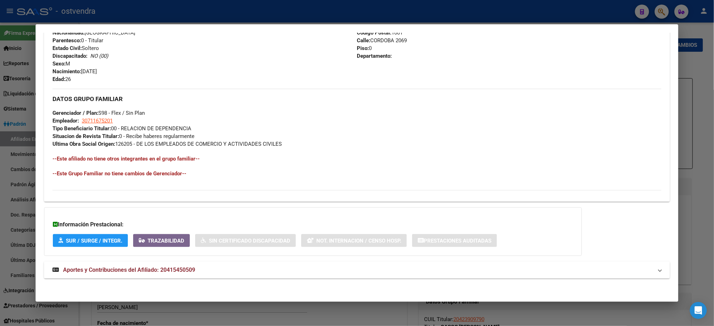
click at [245, 263] on mat-expansion-panel-header "Aportes y Contribuciones del Afiliado: 20415450509" at bounding box center [356, 270] width 625 height 17
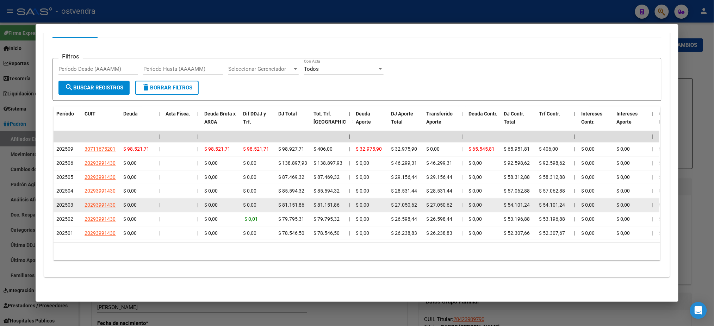
scroll to position [477, 0]
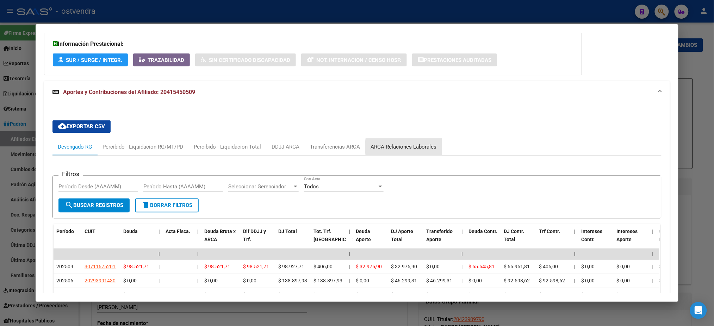
click at [417, 146] on div "ARCA Relaciones Laborales" at bounding box center [403, 147] width 66 height 8
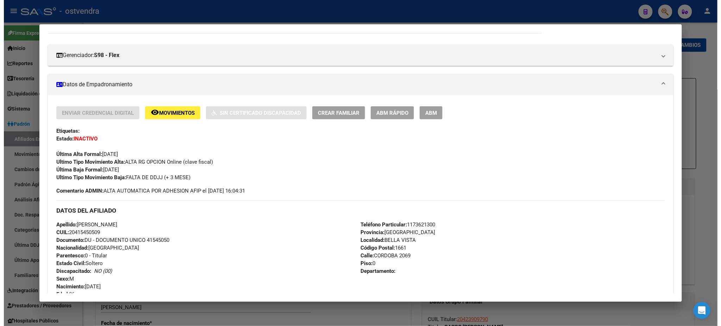
scroll to position [0, 0]
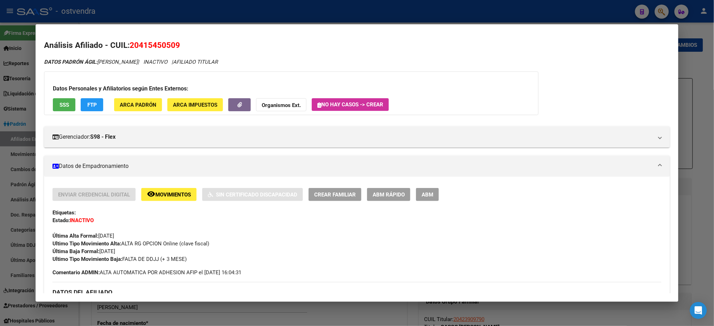
click at [426, 203] on div "Enviar Credencial Digital remove_red_eye Movimientos Sin Certificado Discapacid…" at bounding box center [356, 225] width 608 height 75
click at [425, 194] on span "ABM" at bounding box center [427, 195] width 12 height 6
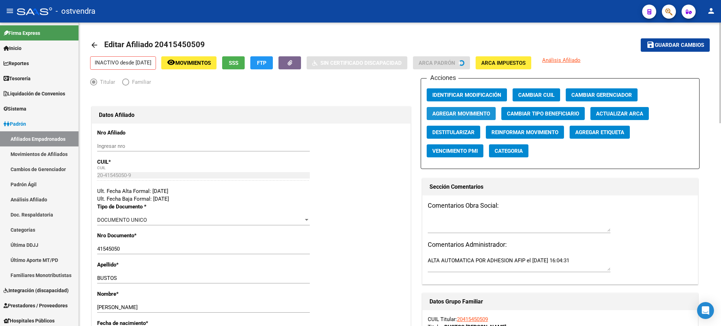
click at [451, 111] on span "Agregar Movimiento" at bounding box center [461, 114] width 58 height 6
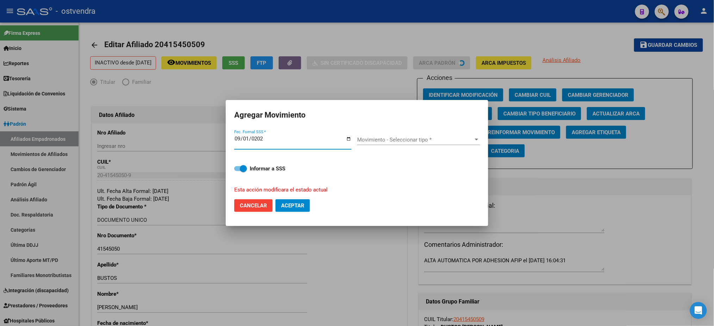
type input "[DATE]"
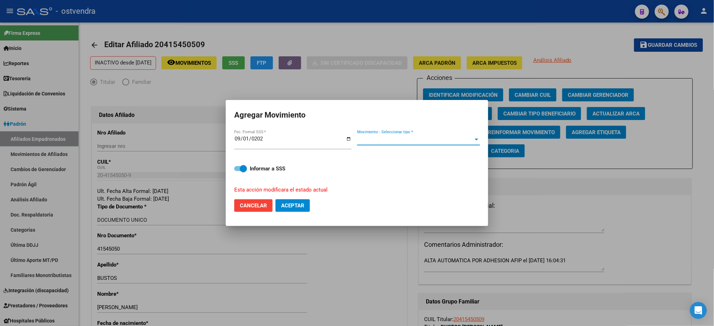
click at [451, 140] on span "Movimiento - Seleccionar tipo *" at bounding box center [415, 140] width 117 height 6
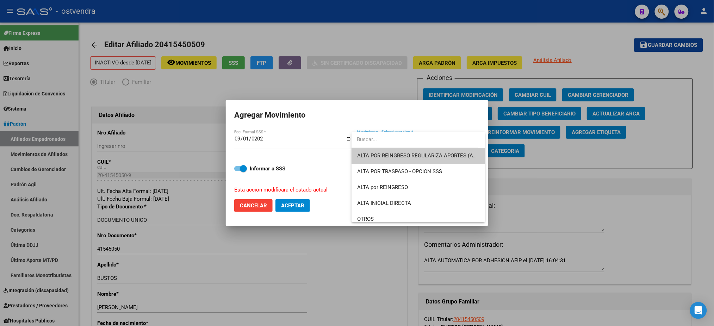
click at [461, 150] on span "ALTA POR REINGRESO REGULARIZA APORTES (AFIP)" at bounding box center [418, 156] width 122 height 16
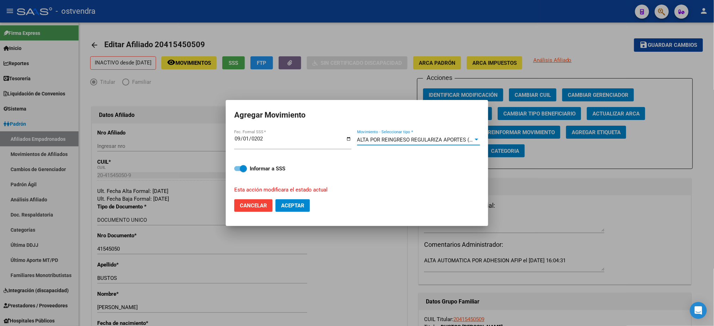
click at [296, 196] on mat-dialog-actions "Cancelar Aceptar" at bounding box center [356, 206] width 245 height 24
click at [297, 201] on button "Aceptar" at bounding box center [292, 205] width 35 height 13
checkbox input "false"
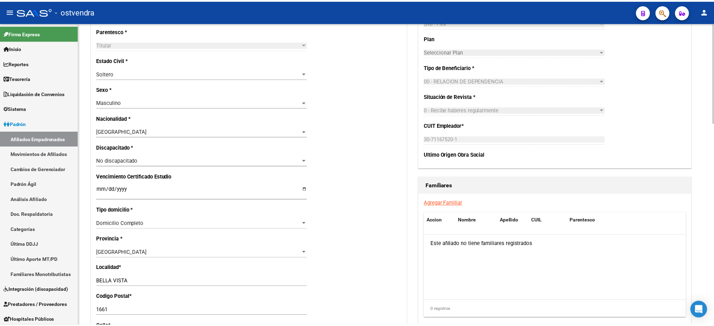
scroll to position [250, 0]
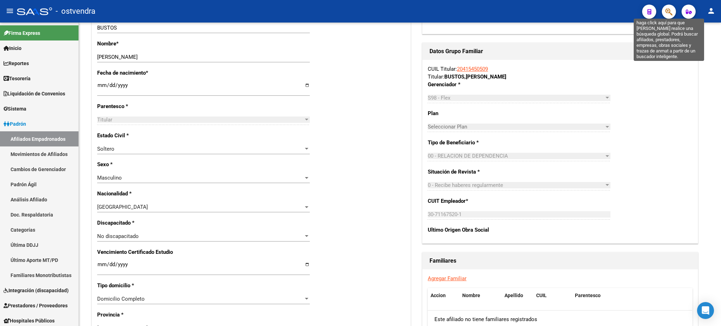
click at [667, 14] on icon "button" at bounding box center [669, 12] width 7 height 8
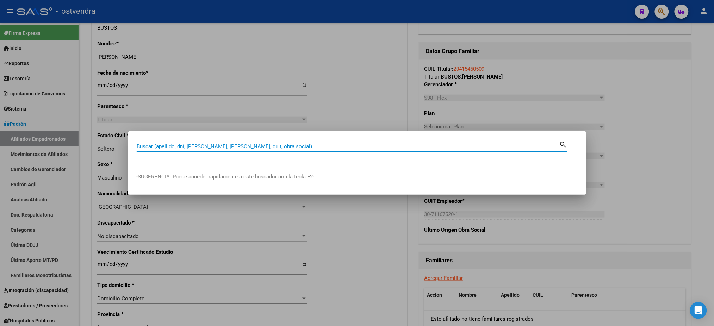
paste input "93911237"
type input "93911237"
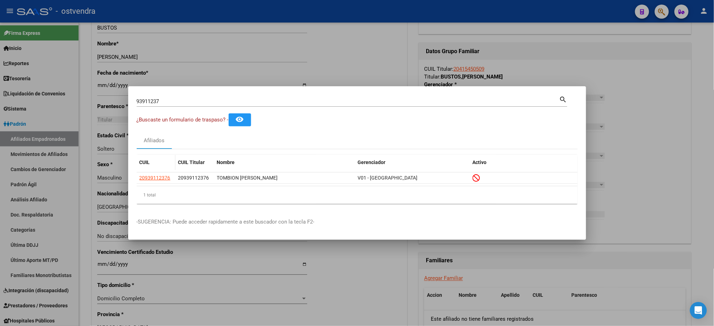
click at [154, 181] on app-link-go-to "20939112376" at bounding box center [154, 178] width 31 height 8
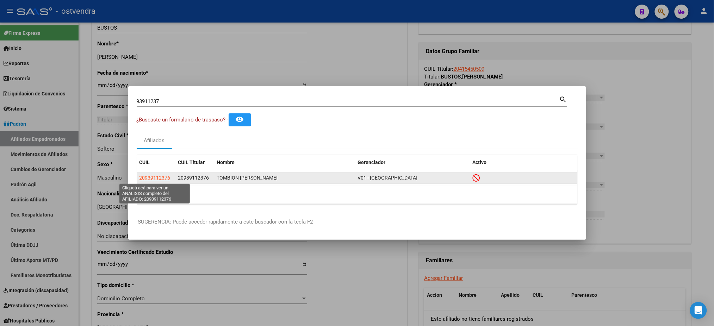
click at [152, 177] on span "20939112376" at bounding box center [154, 178] width 31 height 6
type textarea "20939112376"
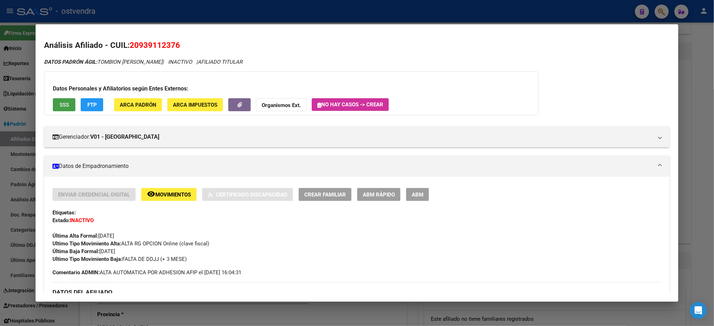
click at [63, 106] on span "SSS" at bounding box center [65, 105] width 10 height 6
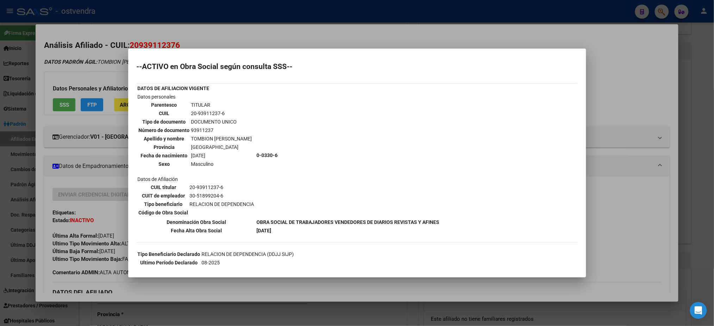
click at [110, 68] on div at bounding box center [357, 163] width 714 height 326
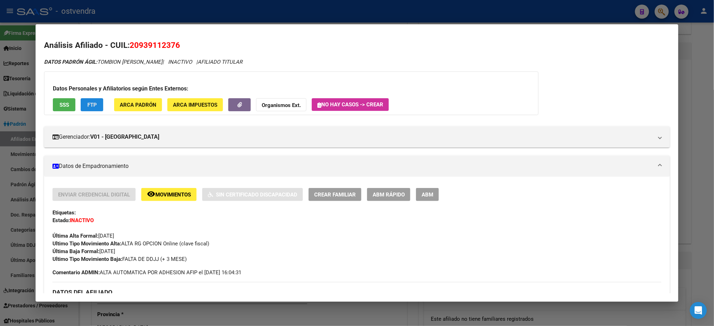
click at [92, 107] on span "FTP" at bounding box center [92, 105] width 10 height 6
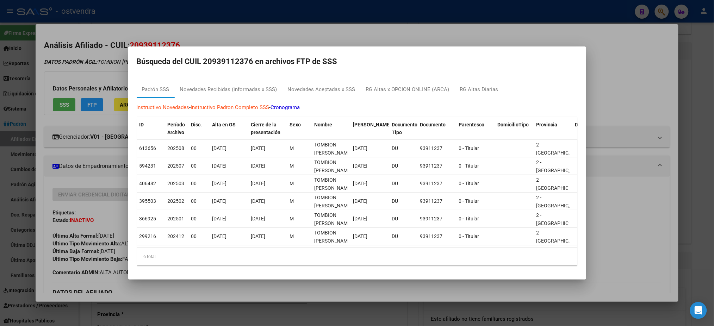
click at [109, 55] on div at bounding box center [357, 163] width 714 height 326
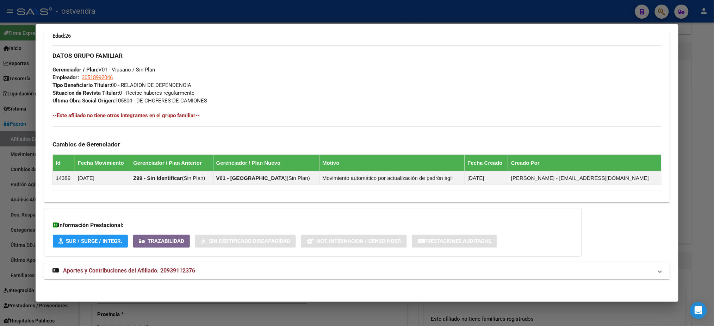
scroll to position [341, 0]
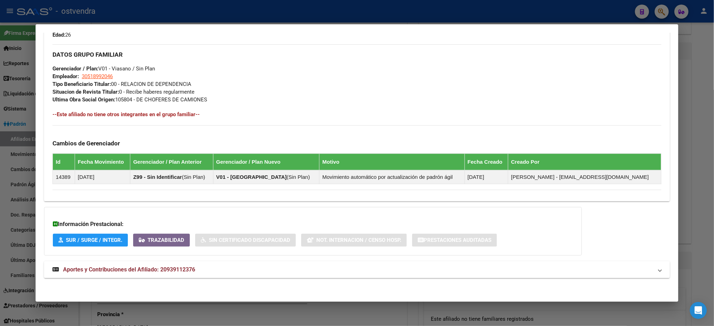
click at [174, 279] on div "DATOS PADRÓN ÁGIL: TOMBION [PERSON_NAME] | INACTIVO | AFILIADO TITULAR Datos Pe…" at bounding box center [356, 1] width 625 height 569
click at [174, 273] on strong "Aportes y Contribuciones del Afiliado: 20939112376" at bounding box center [123, 270] width 143 height 8
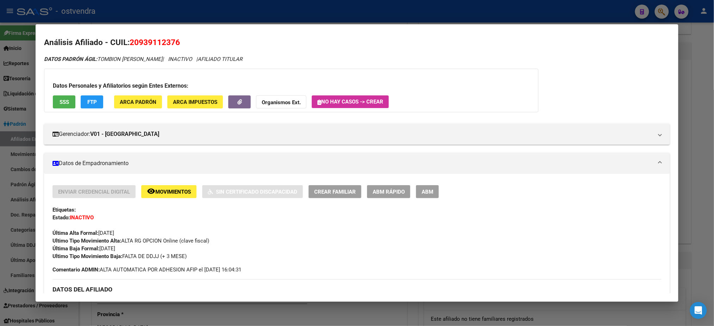
scroll to position [0, 0]
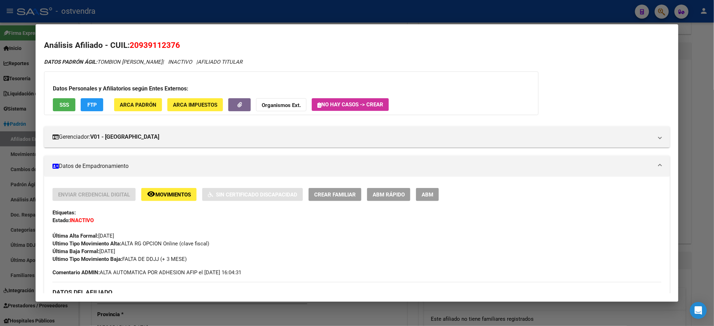
click at [61, 101] on button "SSS" at bounding box center [64, 104] width 23 height 13
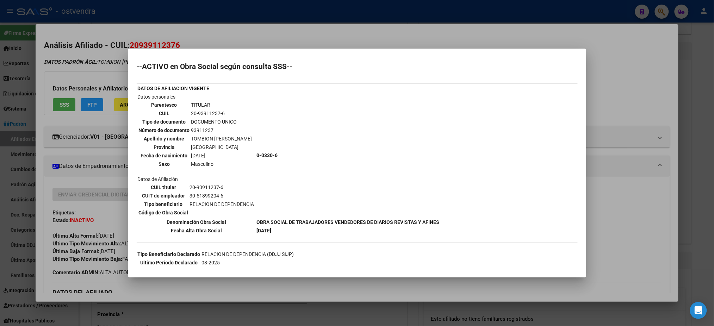
click at [122, 51] on div at bounding box center [357, 163] width 714 height 326
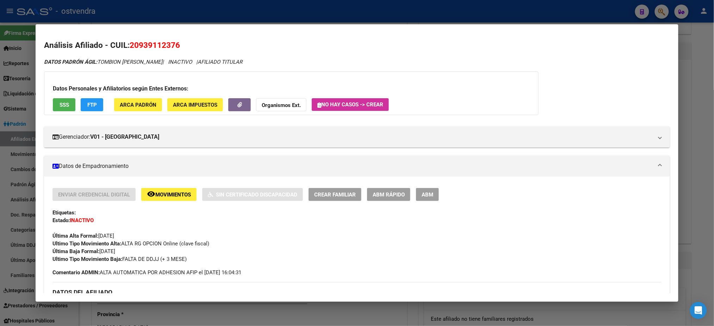
click at [429, 192] on span "ABM" at bounding box center [427, 195] width 12 height 6
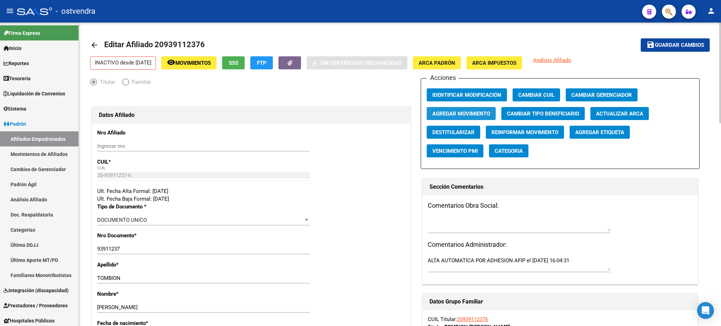
click at [448, 112] on span "Agregar Movimiento" at bounding box center [461, 114] width 58 height 6
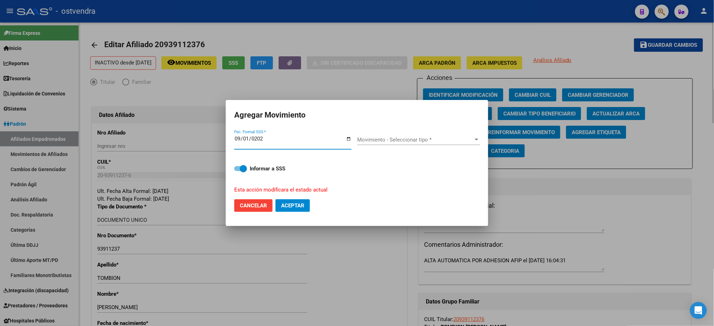
type input "[DATE]"
click at [443, 139] on span "Movimiento - Seleccionar tipo *" at bounding box center [415, 140] width 117 height 6
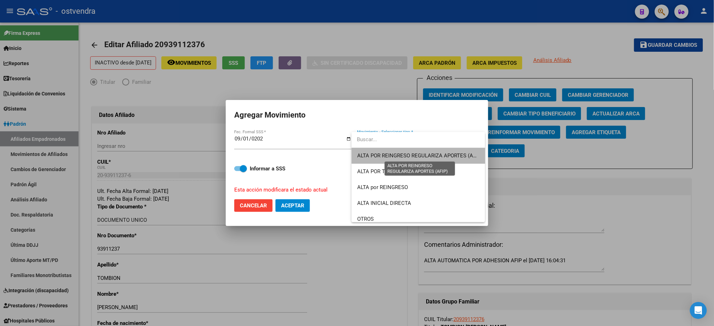
click at [444, 158] on span "ALTA POR REINGRESO REGULARIZA APORTES (AFIP)" at bounding box center [419, 155] width 125 height 6
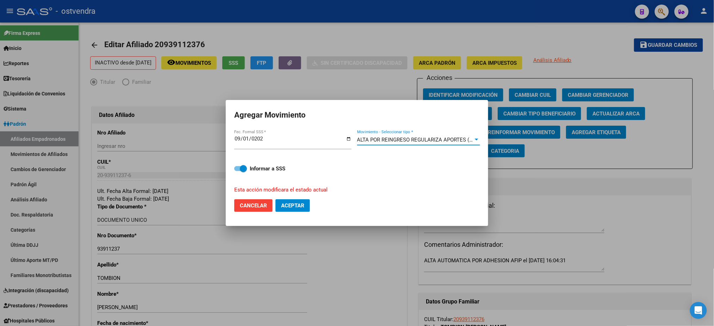
click at [295, 209] on button "Aceptar" at bounding box center [292, 205] width 35 height 13
checkbox input "false"
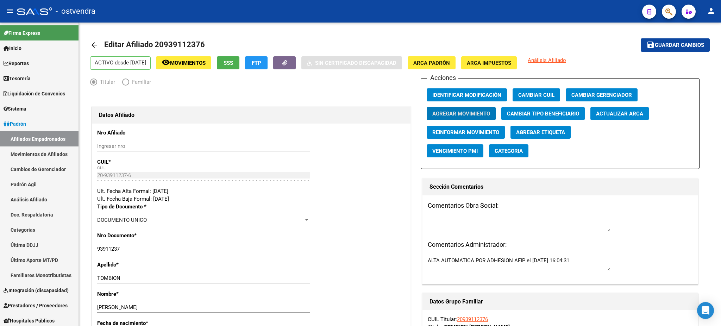
click at [672, 13] on button "button" at bounding box center [669, 12] width 14 height 14
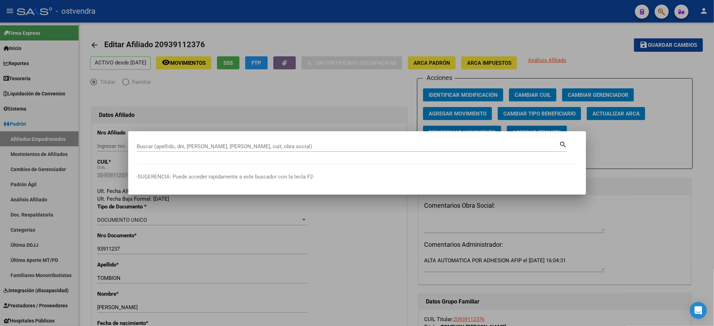
paste input "94767130"
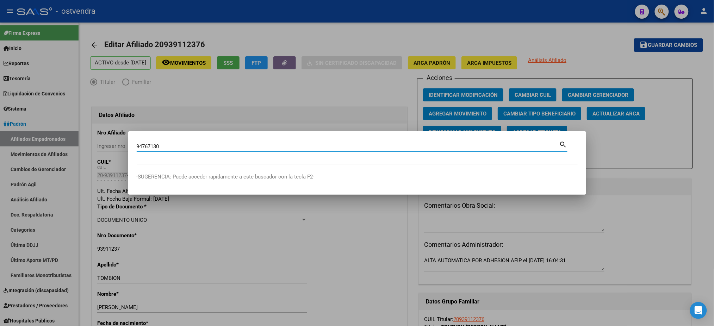
type input "94767130"
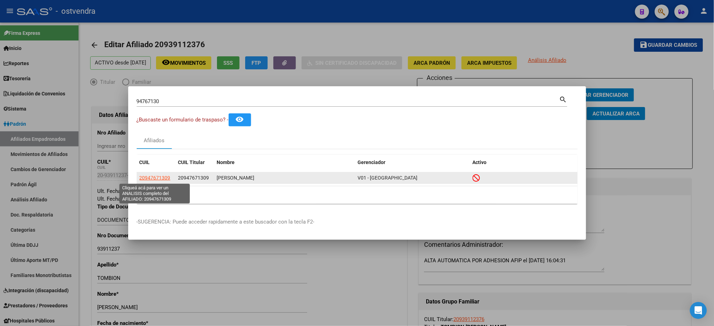
click at [155, 179] on span "20947671309" at bounding box center [154, 178] width 31 height 6
type textarea "20947671309"
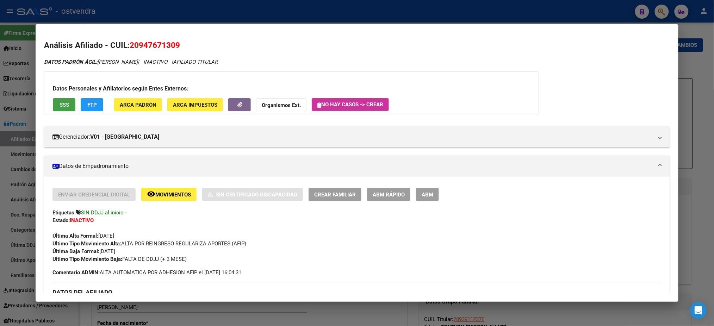
click at [64, 111] on button "SSS" at bounding box center [64, 104] width 23 height 13
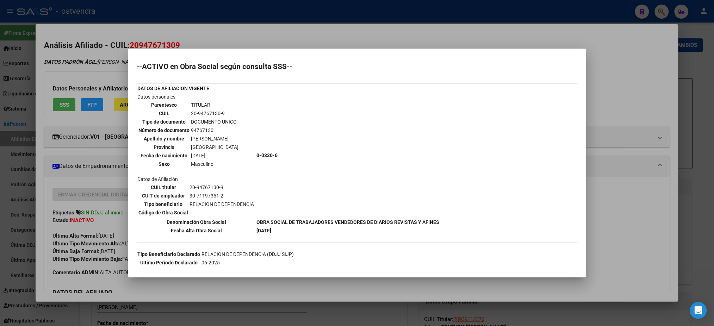
click at [92, 71] on div at bounding box center [357, 163] width 714 height 326
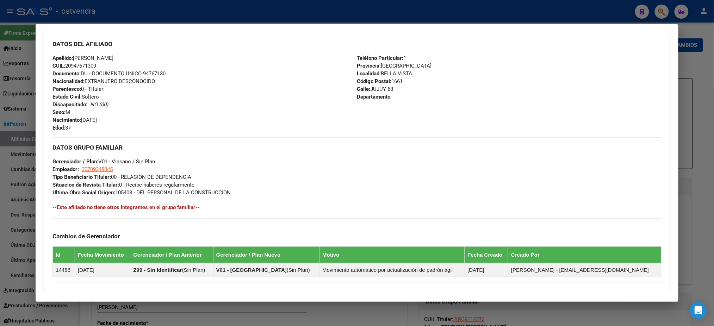
scroll to position [341, 0]
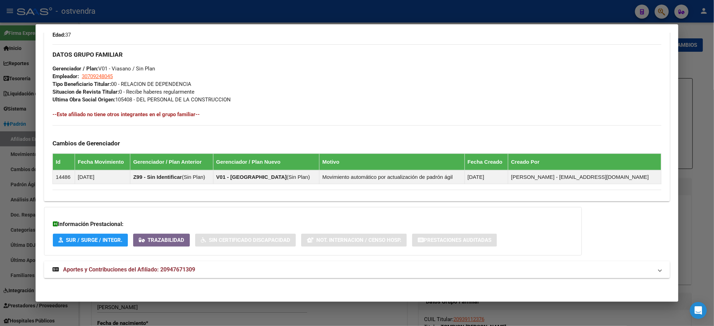
click at [245, 267] on mat-panel-title "Aportes y Contribuciones del Afiliado: 20947671309" at bounding box center [352, 270] width 600 height 8
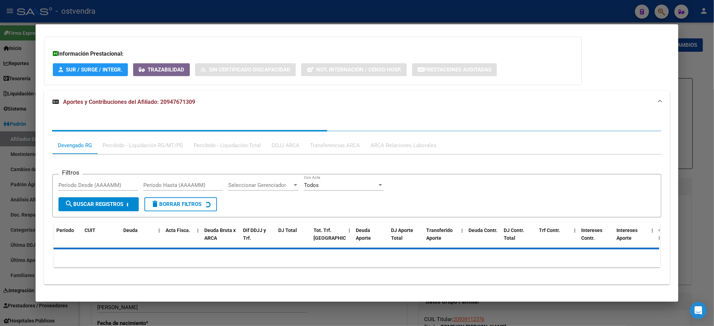
scroll to position [517, 0]
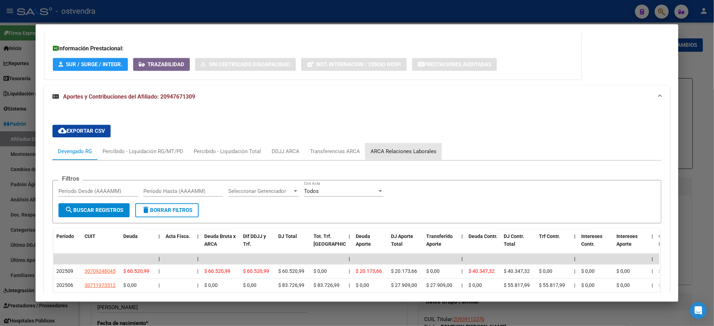
click at [415, 148] on div "ARCA Relaciones Laborales" at bounding box center [403, 152] width 66 height 8
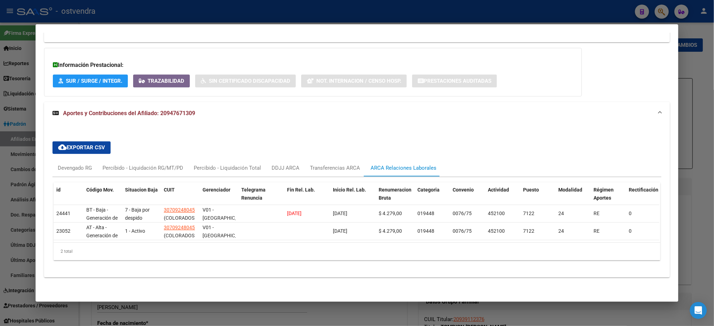
scroll to position [507, 0]
click at [65, 164] on div "Devengado RG" at bounding box center [75, 168] width 34 height 8
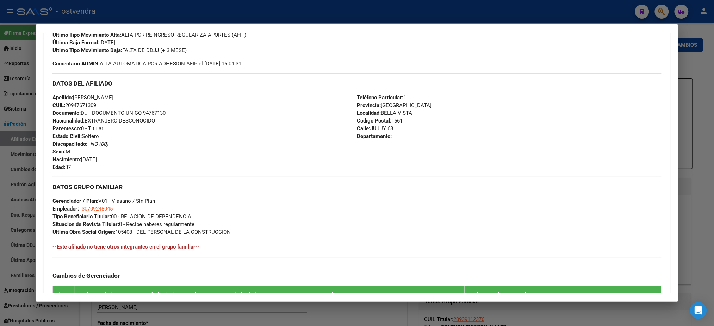
scroll to position [0, 0]
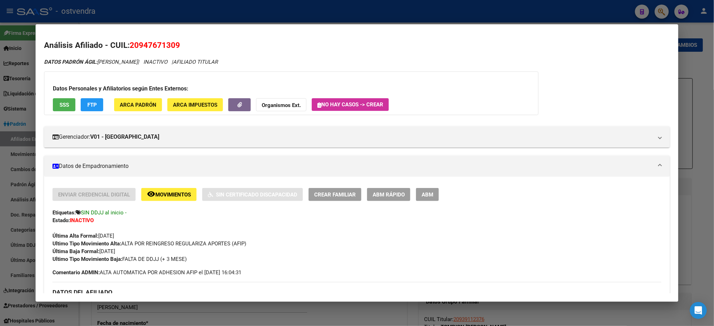
click at [557, 24] on div at bounding box center [357, 163] width 714 height 326
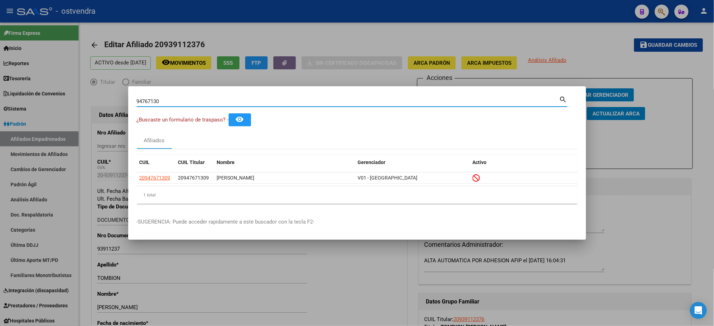
drag, startPoint x: 187, startPoint y: 101, endPoint x: 66, endPoint y: 87, distance: 121.9
click at [66, 87] on div "94767130 Buscar (apellido, dni, cuil, nro traspaso, cuit, obra social) search ¿…" at bounding box center [357, 163] width 714 height 326
paste input "44423345"
type input "44423345"
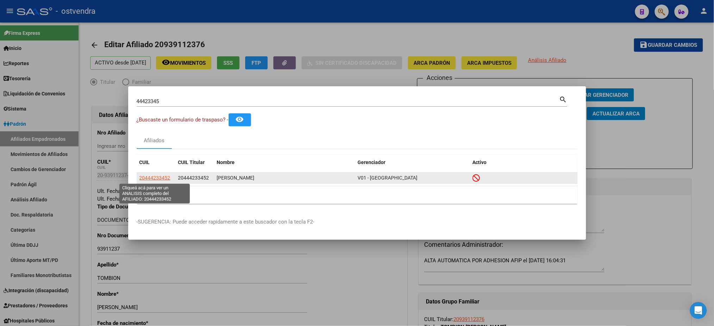
click at [155, 180] on span "20444233452" at bounding box center [154, 178] width 31 height 6
type textarea "20444233452"
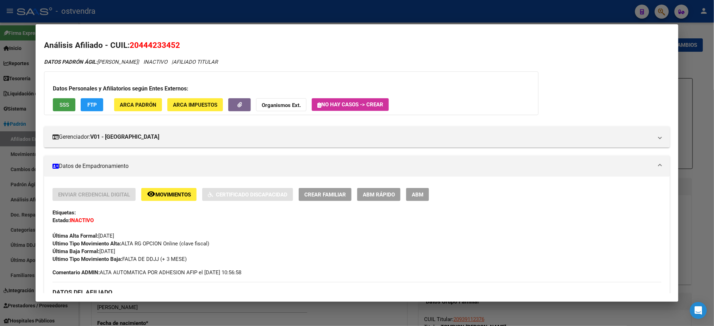
click at [55, 107] on button "SSS" at bounding box center [64, 104] width 23 height 13
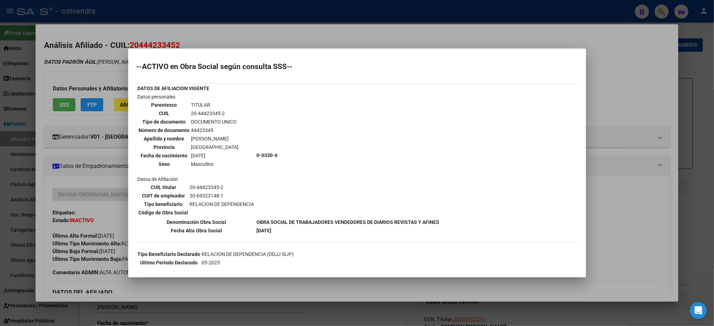
click at [114, 61] on div at bounding box center [357, 163] width 714 height 326
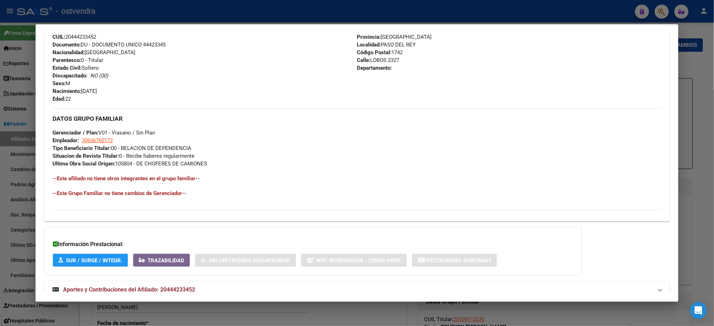
scroll to position [297, 0]
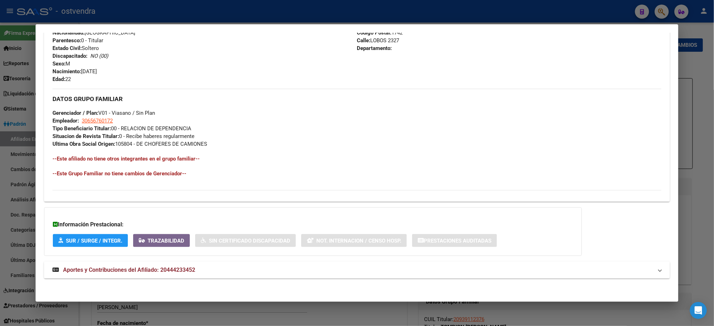
click at [283, 276] on mat-expansion-panel-header "Aportes y Contribuciones del Afiliado: 20444233452" at bounding box center [356, 270] width 625 height 17
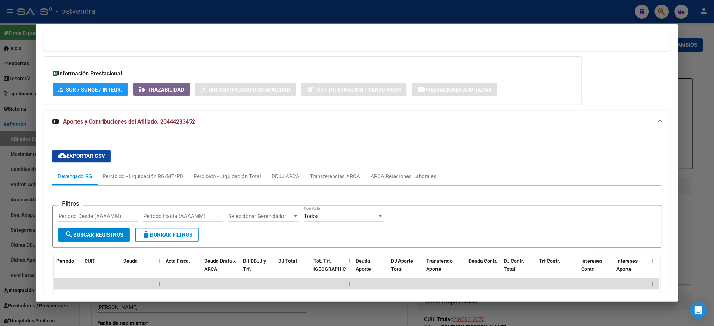
scroll to position [444, 0]
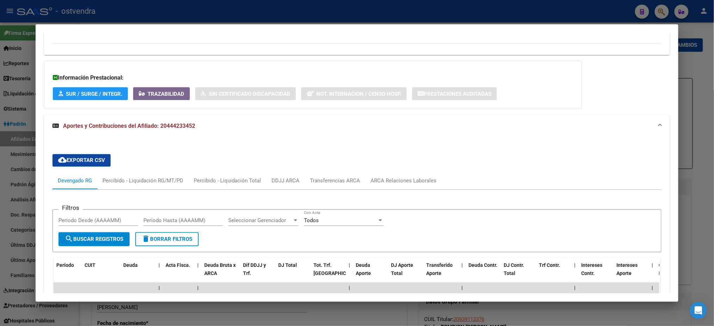
click at [421, 170] on div "cloud_download Exportar CSV Devengado RG Percibido - Liquidación RG/MT/PD Perci…" at bounding box center [356, 298] width 608 height 298
click at [418, 175] on div "ARCA Relaciones Laborales" at bounding box center [403, 181] width 76 height 17
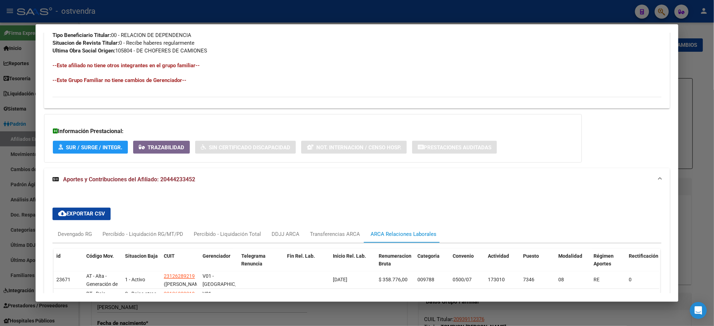
scroll to position [516, 0]
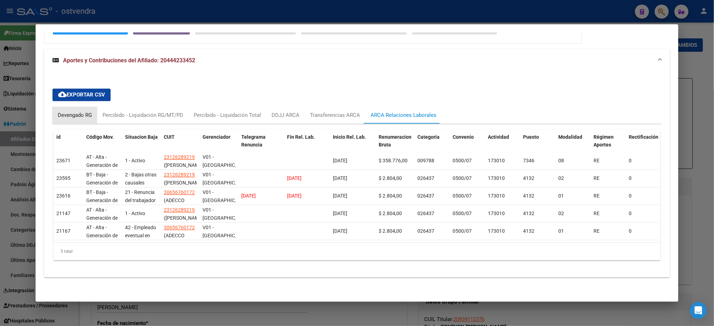
click at [67, 112] on div "Devengado RG" at bounding box center [75, 116] width 34 height 8
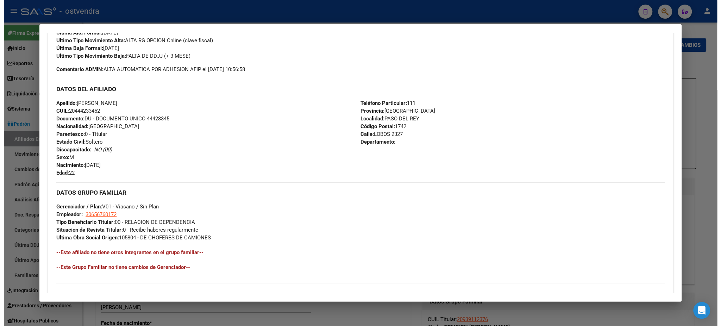
scroll to position [0, 0]
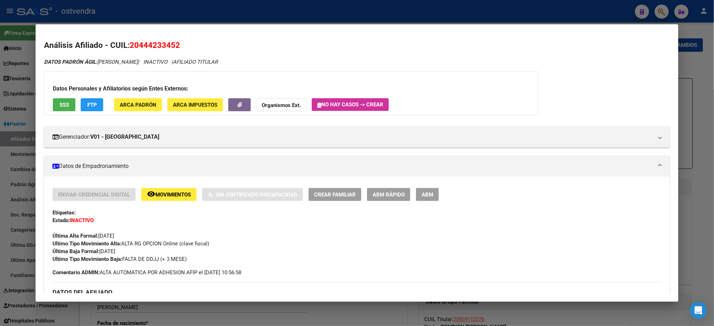
click at [422, 199] on button "ABM" at bounding box center [427, 194] width 23 height 13
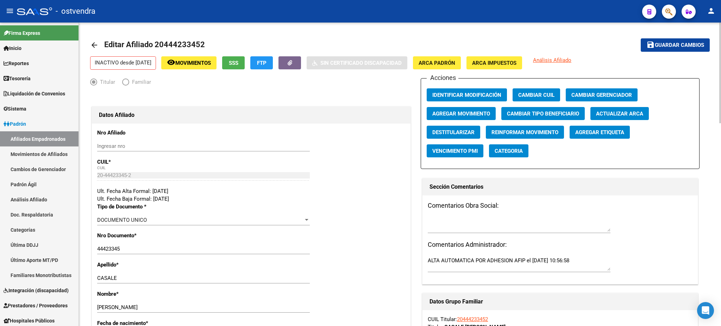
drag, startPoint x: 453, startPoint y: 114, endPoint x: 314, endPoint y: 133, distance: 140.4
click at [461, 111] on span "Agregar Movimiento" at bounding box center [461, 114] width 58 height 6
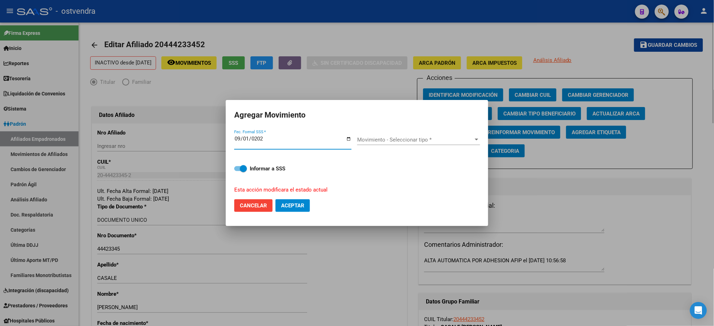
type input "[DATE]"
click at [458, 141] on span "Movimiento - Seleccionar tipo *" at bounding box center [415, 140] width 117 height 6
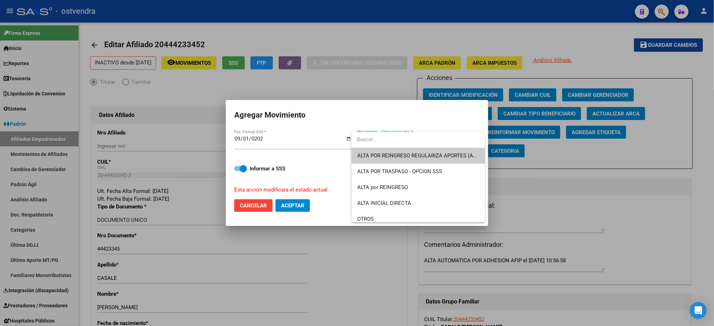
click at [455, 151] on span "ALTA POR REINGRESO REGULARIZA APORTES (AFIP)" at bounding box center [418, 156] width 122 height 16
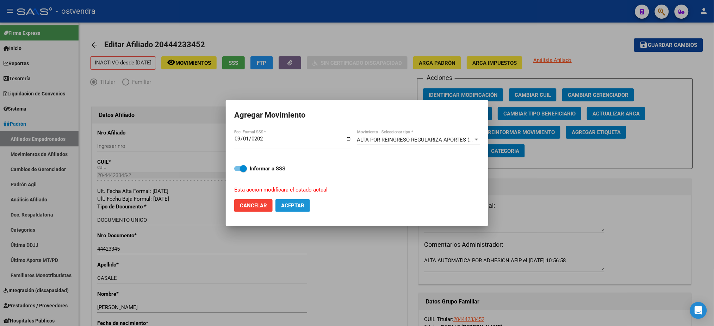
click at [294, 208] on span "Aceptar" at bounding box center [292, 205] width 23 height 6
checkbox input "false"
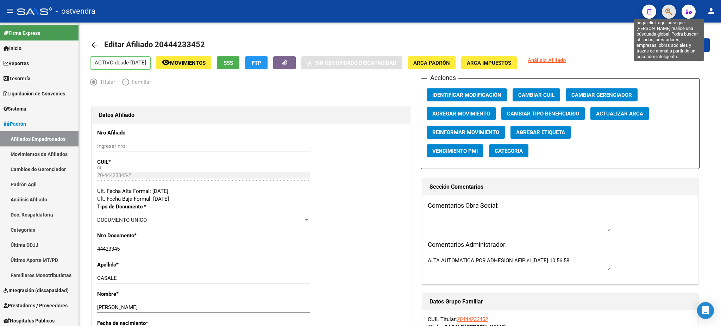
click at [666, 11] on icon "button" at bounding box center [669, 12] width 7 height 8
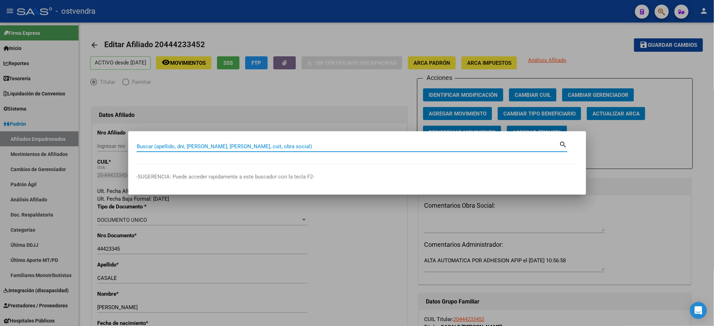
paste input "42947761"
type input "42947761"
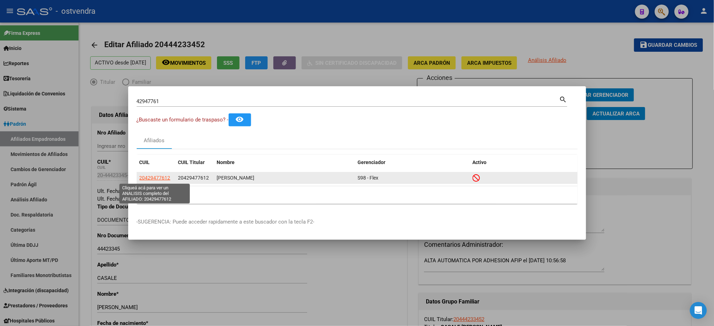
click at [153, 181] on span "20429477612" at bounding box center [154, 178] width 31 height 6
type textarea "20429477612"
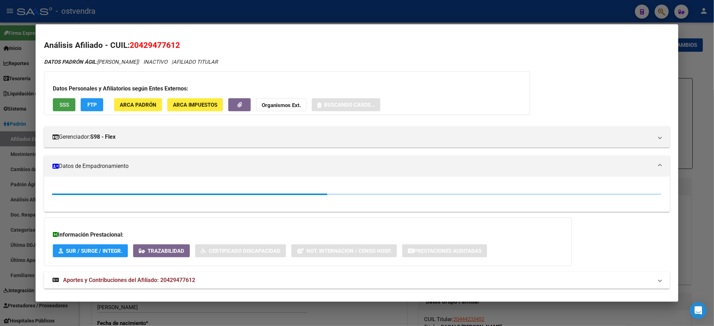
click at [60, 103] on span "SSS" at bounding box center [65, 105] width 10 height 6
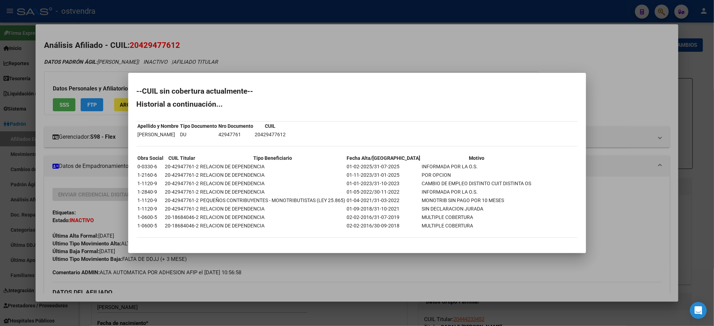
click at [105, 59] on div at bounding box center [357, 163] width 714 height 326
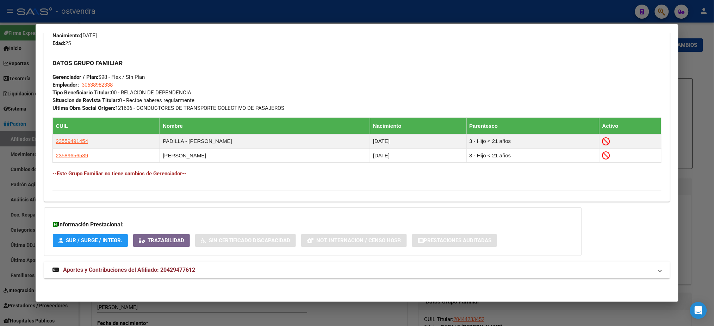
scroll to position [333, 0]
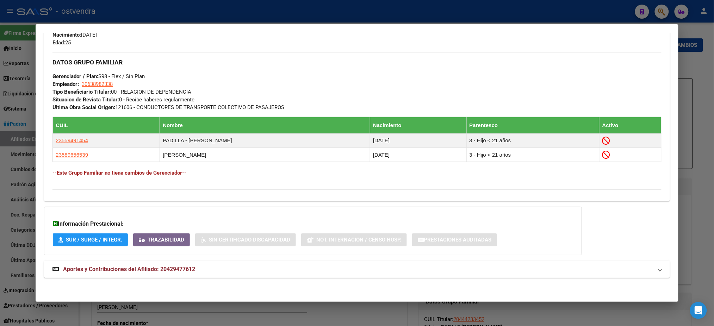
click at [245, 275] on mat-expansion-panel-header "Aportes y Contribuciones del Afiliado: 20429477612" at bounding box center [356, 269] width 625 height 17
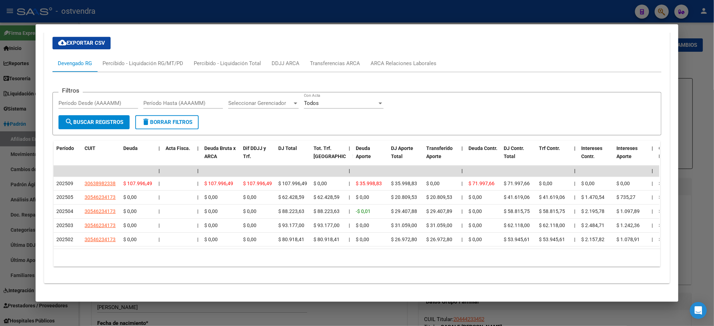
scroll to position [611, 0]
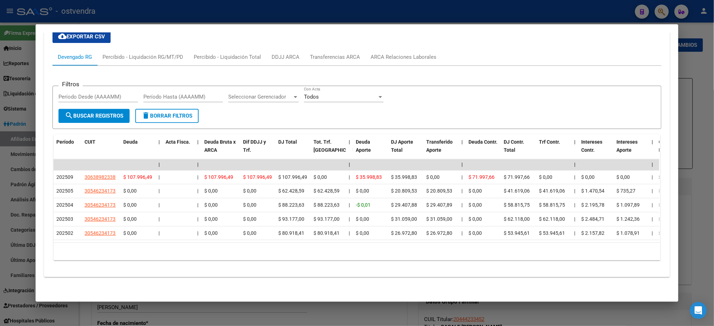
drag, startPoint x: 238, startPoint y: 244, endPoint x: 267, endPoint y: 246, distance: 28.6
click at [267, 246] on div "10 total 1" at bounding box center [357, 252] width 606 height 18
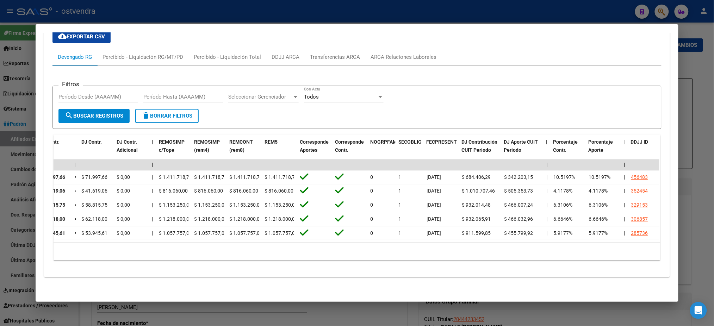
scroll to position [0, 0]
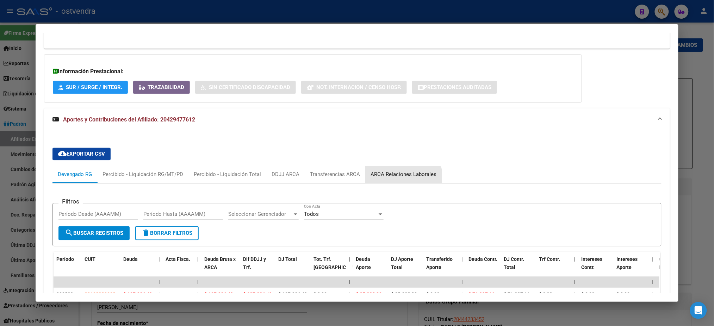
click at [391, 182] on div "ARCA Relaciones Laborales" at bounding box center [403, 174] width 76 height 17
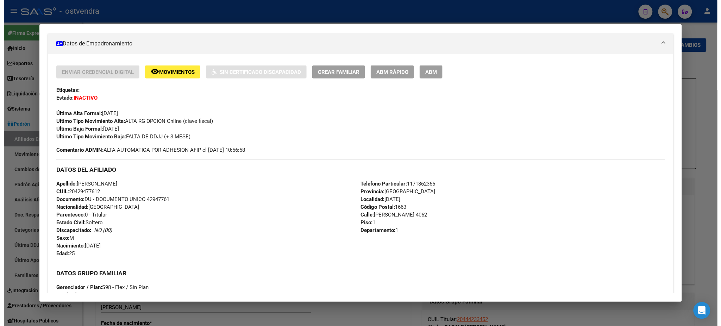
scroll to position [106, 0]
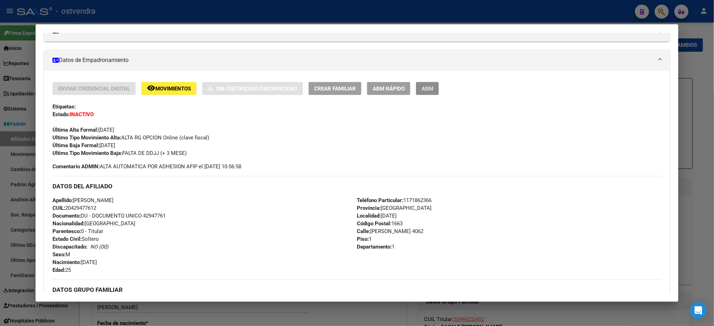
click at [426, 83] on button "ABM" at bounding box center [427, 88] width 23 height 13
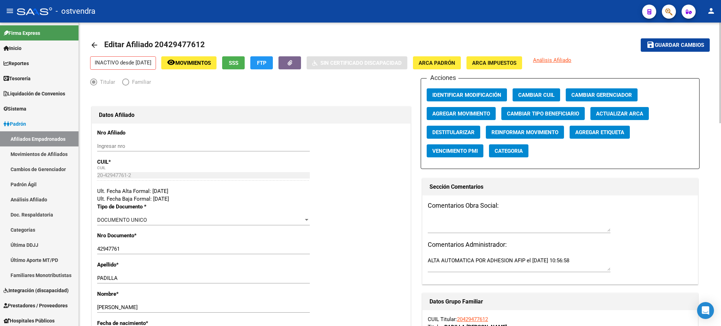
click at [469, 113] on span "Agregar Movimiento" at bounding box center [461, 114] width 58 height 6
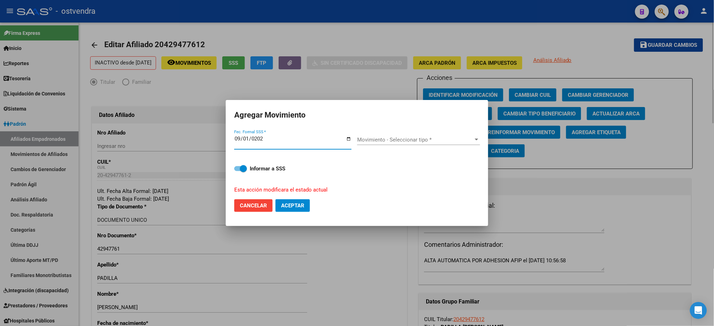
type input "[DATE]"
click at [466, 144] on div "Movimiento - Seleccionar tipo * Movimiento - Seleccionar tipo *" at bounding box center [418, 140] width 123 height 11
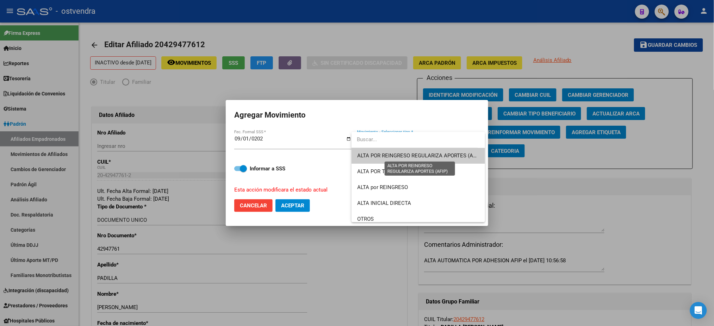
drag, startPoint x: 456, startPoint y: 158, endPoint x: 316, endPoint y: 195, distance: 144.8
click at [455, 158] on span "ALTA POR REINGRESO REGULARIZA APORTES (AFIP)" at bounding box center [419, 155] width 125 height 6
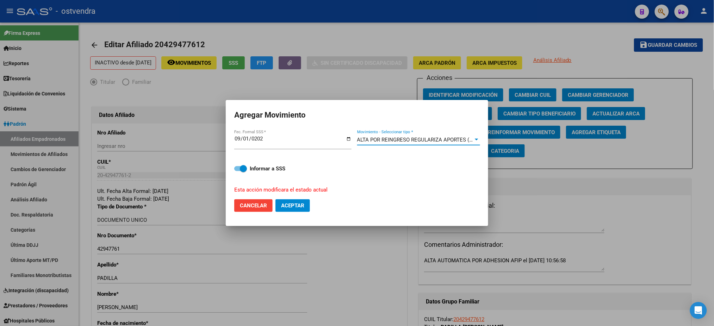
click at [289, 212] on button "Aceptar" at bounding box center [292, 205] width 35 height 13
checkbox input "false"
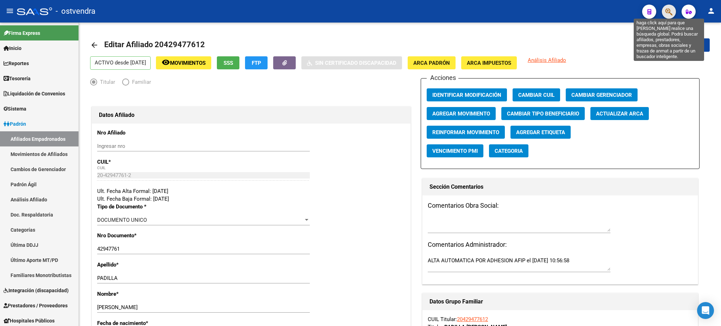
click at [666, 15] on icon "button" at bounding box center [669, 12] width 7 height 8
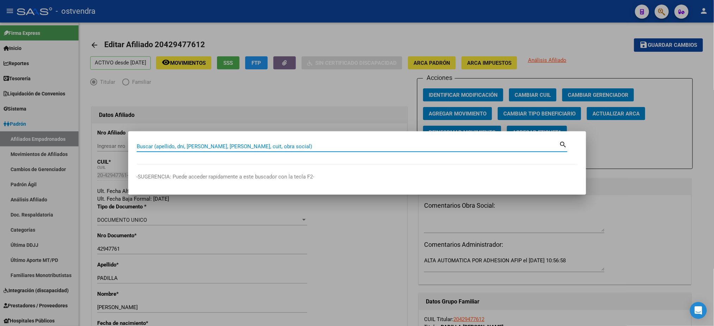
paste input "45461723"
type input "45461723"
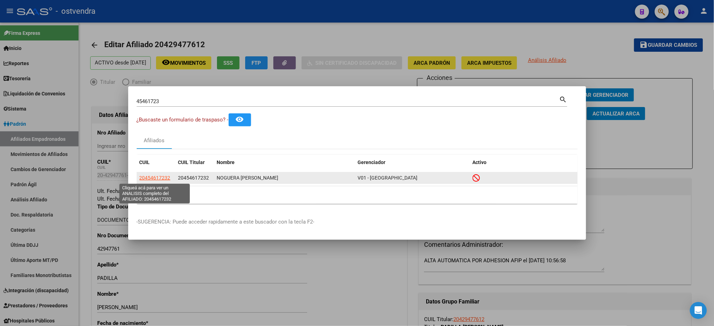
click at [152, 177] on span "20454617232" at bounding box center [154, 178] width 31 height 6
type textarea "20454617232"
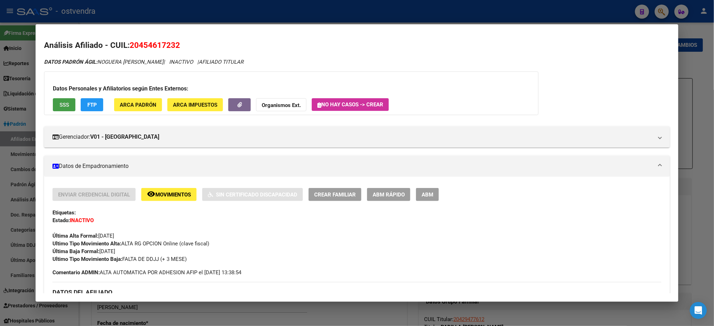
click at [64, 102] on span "SSS" at bounding box center [65, 105] width 10 height 6
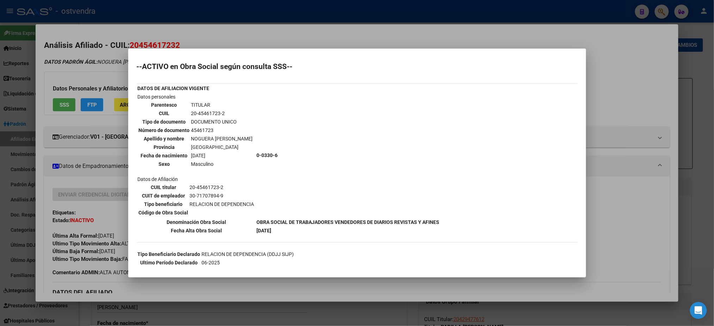
click at [115, 68] on div at bounding box center [357, 163] width 714 height 326
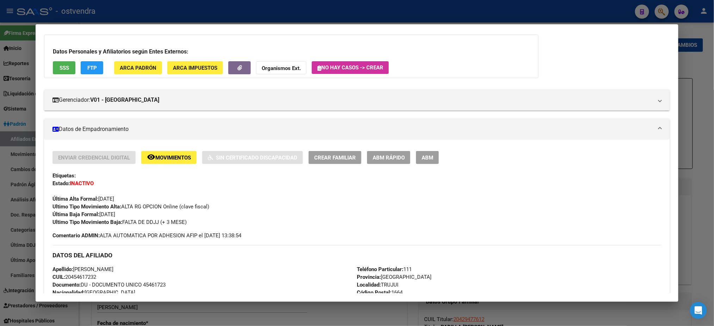
scroll to position [297, 0]
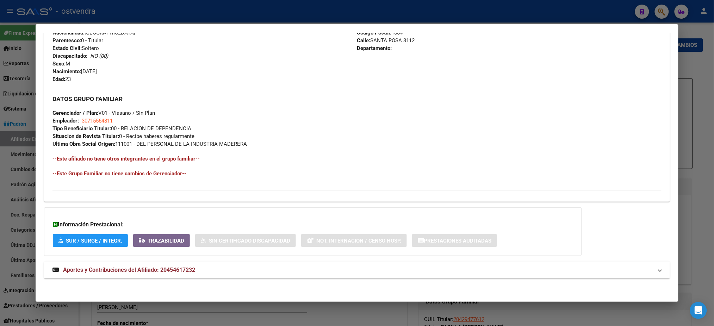
click at [190, 262] on mat-expansion-panel-header "Aportes y Contribuciones del Afiliado: 20454617232" at bounding box center [356, 270] width 625 height 17
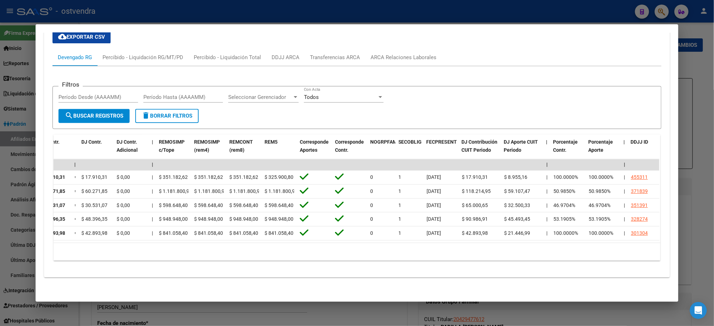
scroll to position [0, 0]
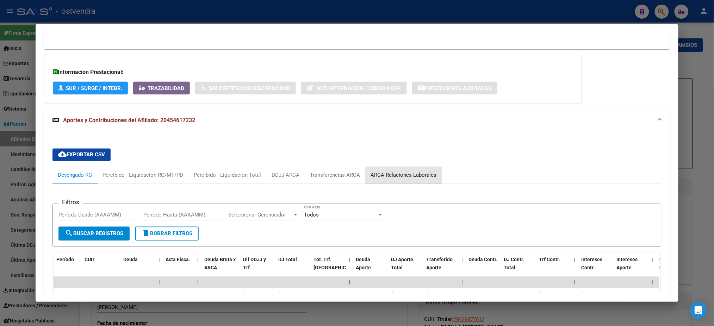
drag, startPoint x: 399, startPoint y: 174, endPoint x: 397, endPoint y: 171, distance: 4.1
click at [399, 174] on div "ARCA Relaciones Laborales" at bounding box center [403, 175] width 66 height 8
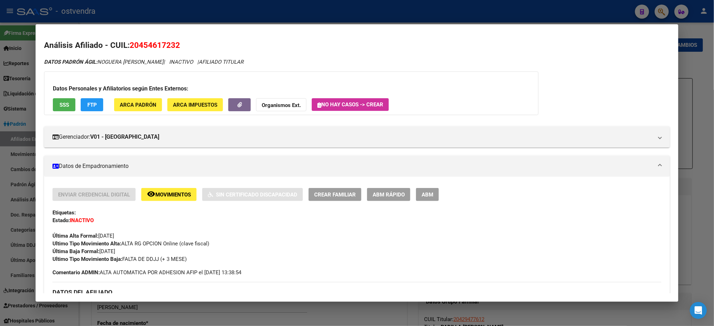
click at [421, 192] on span "ABM" at bounding box center [427, 195] width 12 height 6
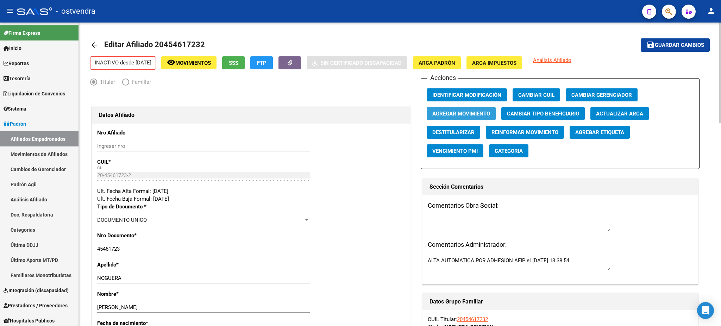
click at [457, 109] on button "Agregar Movimiento" at bounding box center [461, 113] width 69 height 13
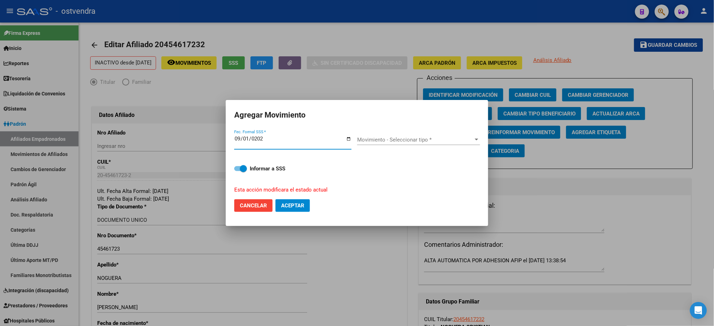
type input "[DATE]"
drag, startPoint x: 451, startPoint y: 145, endPoint x: 446, endPoint y: 146, distance: 5.3
click at [452, 145] on div "Movimiento - Seleccionar tipo * Movimiento - Seleccionar tipo *" at bounding box center [418, 143] width 123 height 17
click at [440, 139] on span "Movimiento - Seleccionar tipo *" at bounding box center [415, 140] width 117 height 6
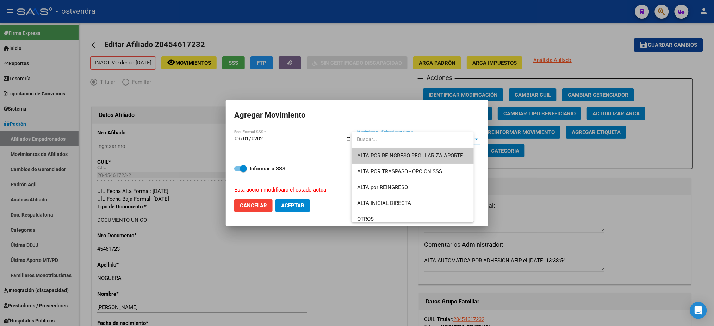
click at [430, 150] on span "ALTA POR REINGRESO REGULARIZA APORTES (AFIP)" at bounding box center [412, 156] width 111 height 16
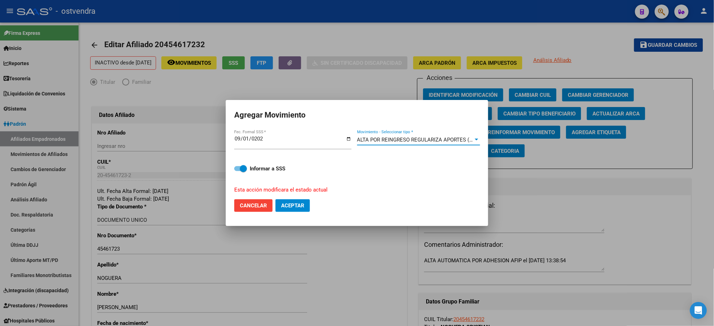
click at [305, 198] on mat-dialog-actions "Cancelar Aceptar" at bounding box center [356, 206] width 245 height 24
click at [304, 205] on span "Aceptar" at bounding box center [292, 205] width 23 height 6
checkbox input "false"
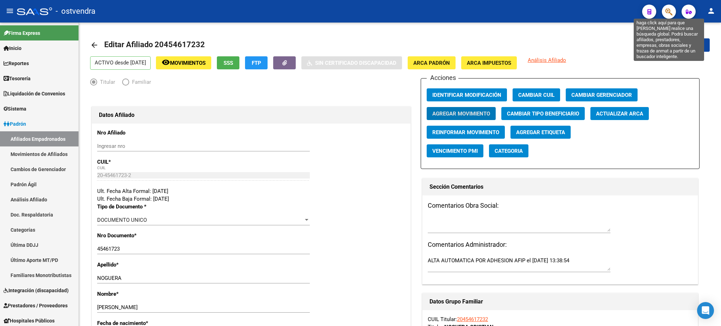
click at [670, 12] on icon "button" at bounding box center [669, 12] width 7 height 8
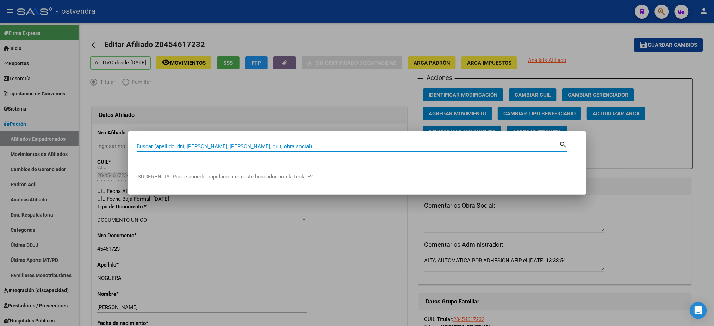
paste input "28996267"
type input "28996267"
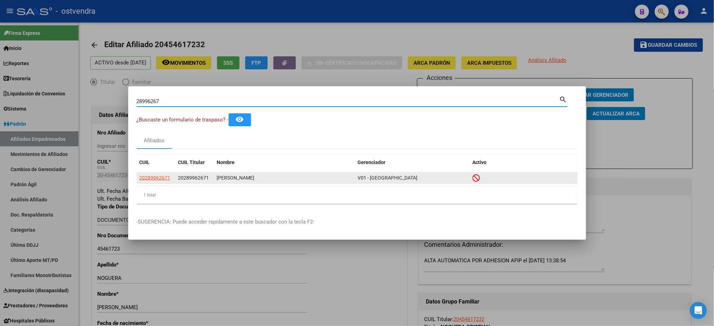
drag, startPoint x: 150, startPoint y: 180, endPoint x: 149, endPoint y: 176, distance: 3.6
click at [151, 181] on app-link-go-to "20289962671" at bounding box center [154, 178] width 31 height 8
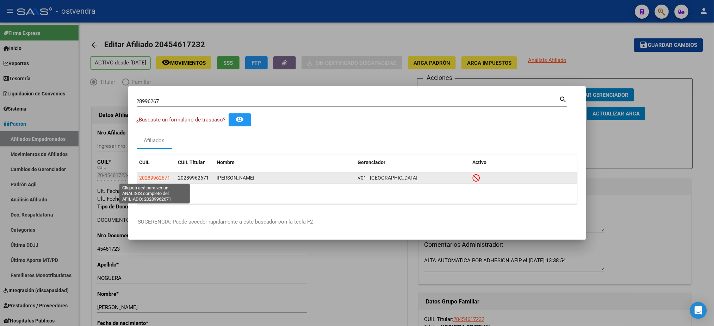
click at [149, 176] on span "20289962671" at bounding box center [154, 178] width 31 height 6
copy span "9"
type textarea "20289962671"
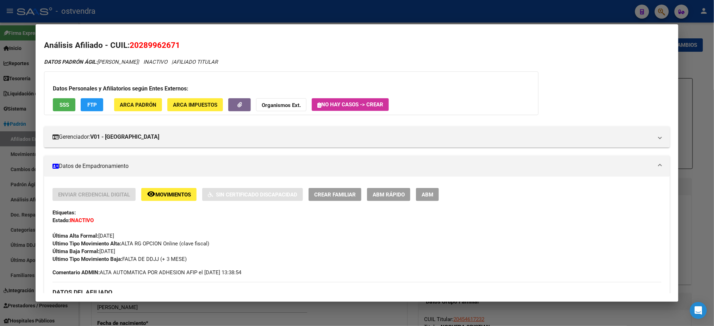
click at [64, 102] on span "SSS" at bounding box center [65, 105] width 10 height 6
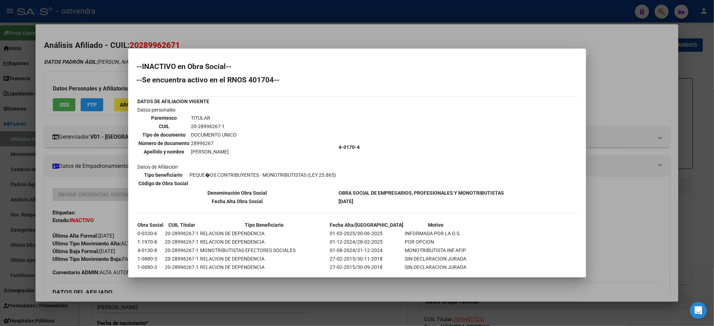
click at [309, 162] on td "Datos personales Parentesco TITULAR CUIL 20-28996267-1 Tipo de documento DOCUME…" at bounding box center [237, 147] width 200 height 82
click at [78, 72] on div at bounding box center [357, 163] width 714 height 326
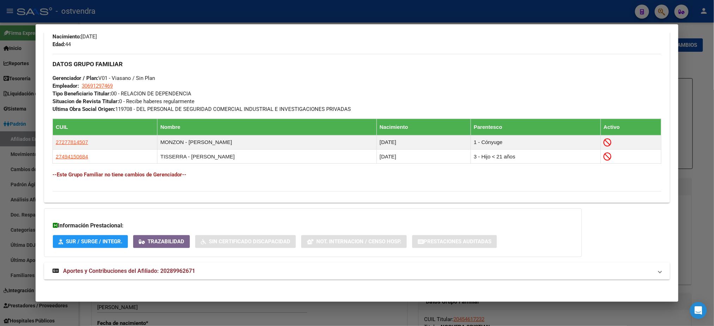
scroll to position [333, 0]
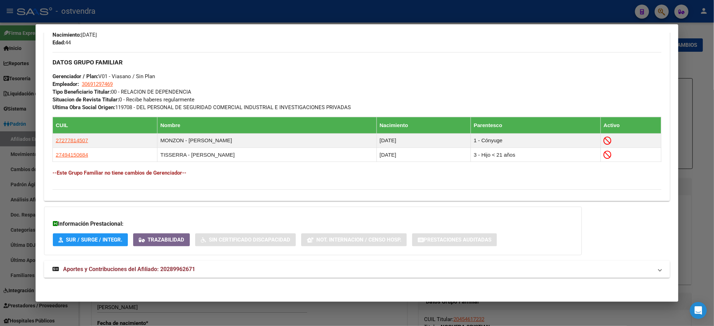
click at [315, 270] on mat-panel-title "Aportes y Contribuciones del Afiliado: 20289962671" at bounding box center [352, 269] width 600 height 8
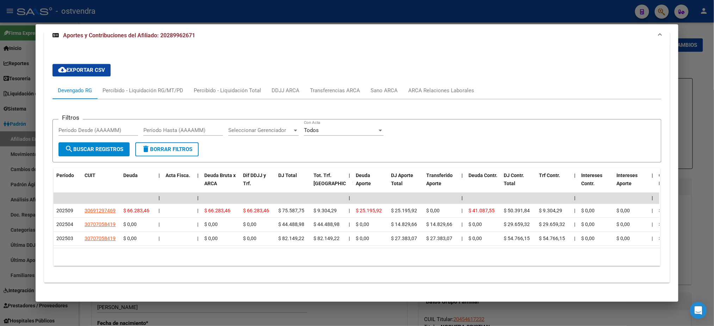
scroll to position [582, 0]
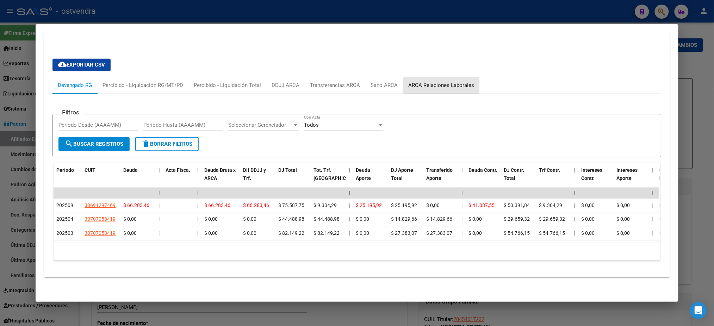
click at [449, 81] on div "ARCA Relaciones Laborales" at bounding box center [441, 85] width 66 height 8
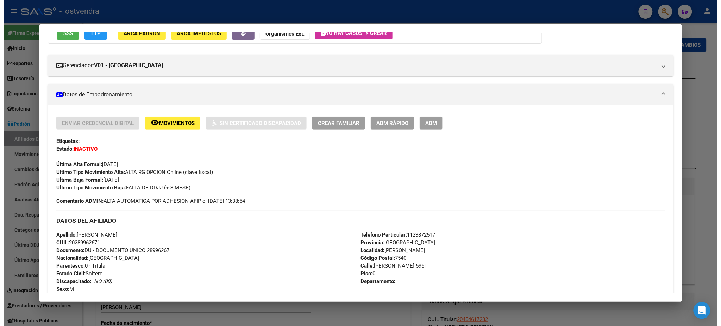
scroll to position [0, 0]
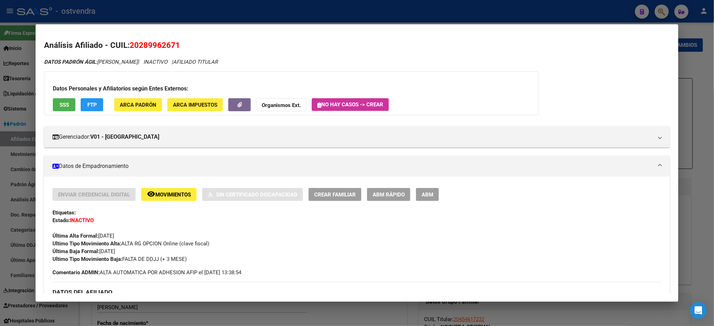
click at [428, 190] on button "ABM" at bounding box center [427, 194] width 23 height 13
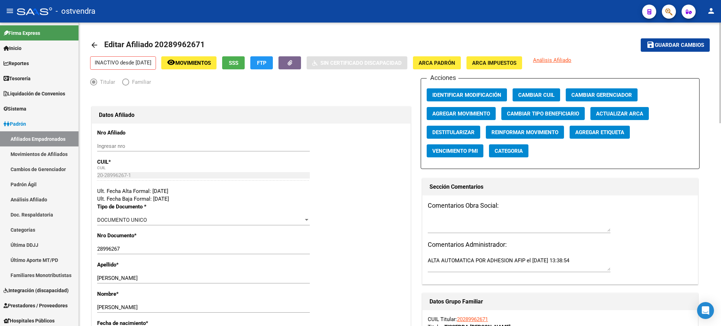
click at [448, 107] on button "Agregar Movimiento" at bounding box center [461, 113] width 69 height 13
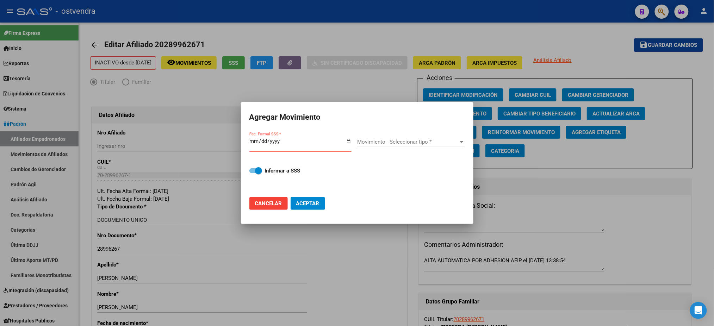
click at [185, 166] on div at bounding box center [357, 163] width 714 height 326
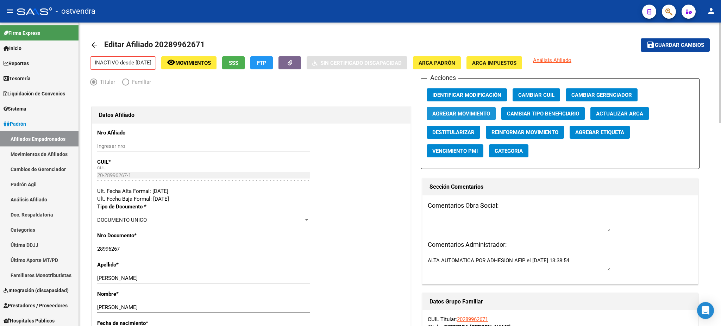
click at [451, 118] on button "Agregar Movimiento" at bounding box center [461, 113] width 69 height 13
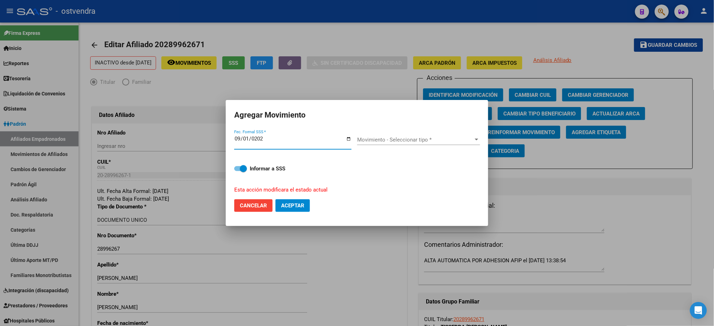
type input "[DATE]"
click at [441, 150] on div "Movimiento - Seleccionar tipo * Movimiento - Seleccionar tipo *" at bounding box center [418, 143] width 123 height 17
click at [441, 138] on span "Movimiento - Seleccionar tipo *" at bounding box center [415, 140] width 117 height 6
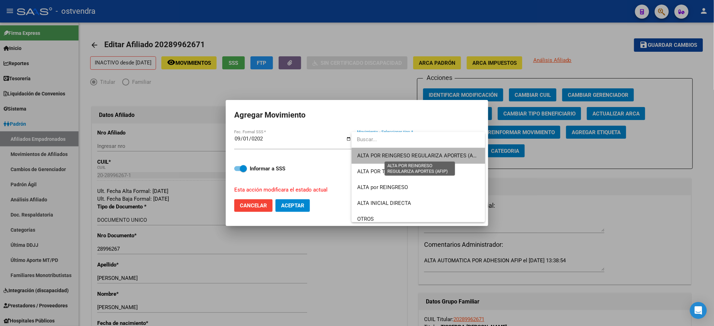
click at [440, 157] on span "ALTA POR REINGRESO REGULARIZA APORTES (AFIP)" at bounding box center [419, 155] width 125 height 6
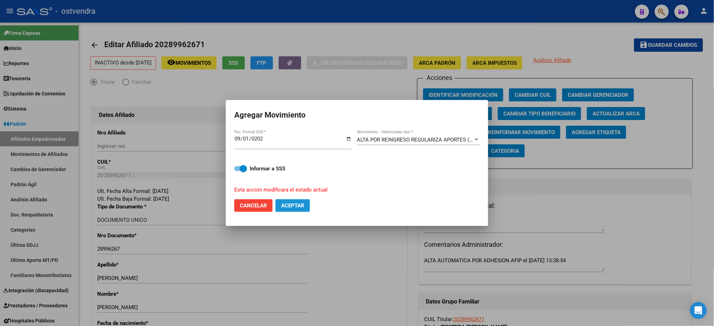
click at [291, 204] on span "Aceptar" at bounding box center [292, 205] width 23 height 6
checkbox input "false"
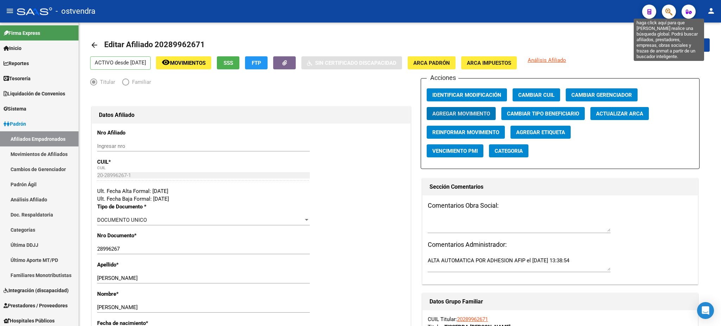
click at [666, 9] on icon "button" at bounding box center [669, 12] width 7 height 8
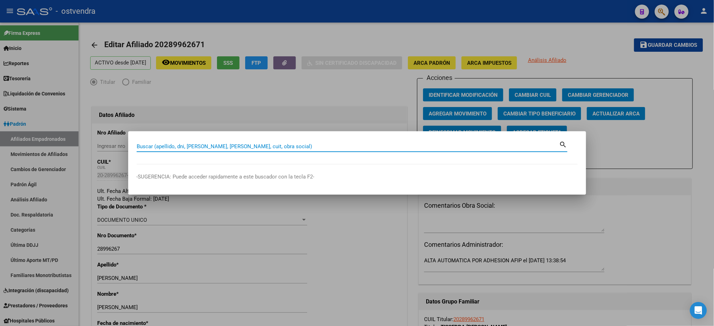
paste input "38862938"
type input "38862938"
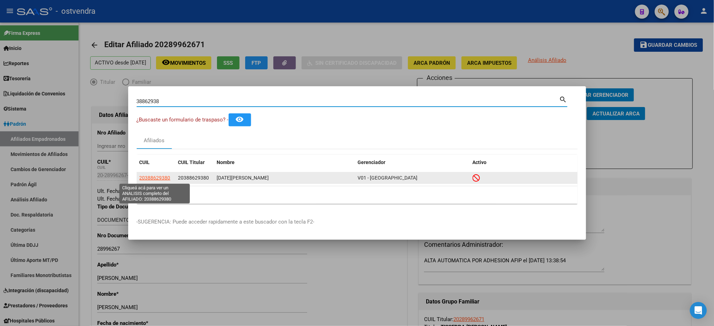
click at [147, 176] on span "20388629380" at bounding box center [154, 178] width 31 height 6
type textarea "20388629380"
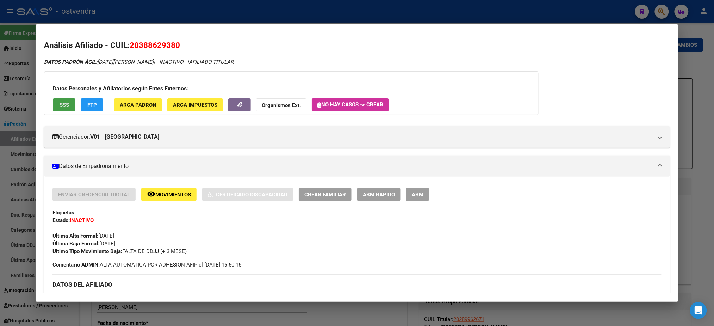
click at [63, 108] on button "SSS" at bounding box center [64, 104] width 23 height 13
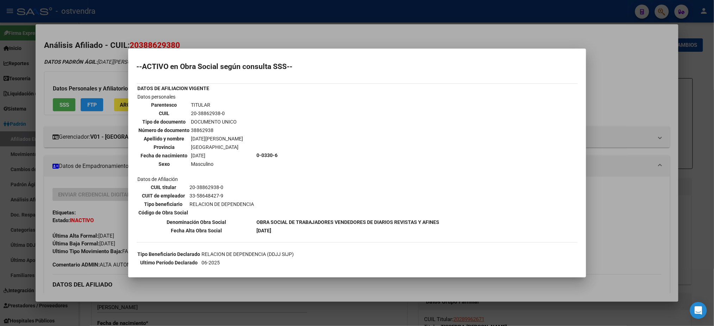
click at [127, 59] on div at bounding box center [357, 163] width 714 height 326
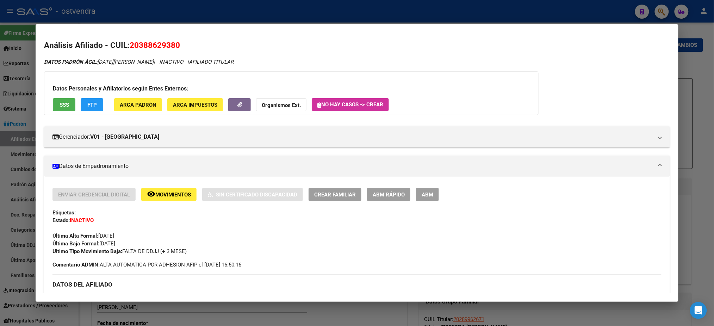
click at [83, 106] on button "FTP" at bounding box center [92, 104] width 23 height 13
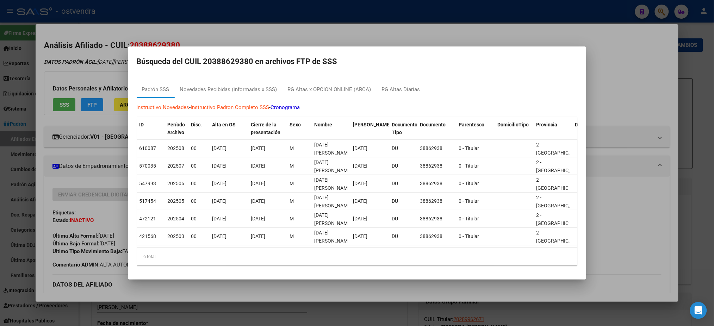
click at [119, 70] on div at bounding box center [357, 163] width 714 height 326
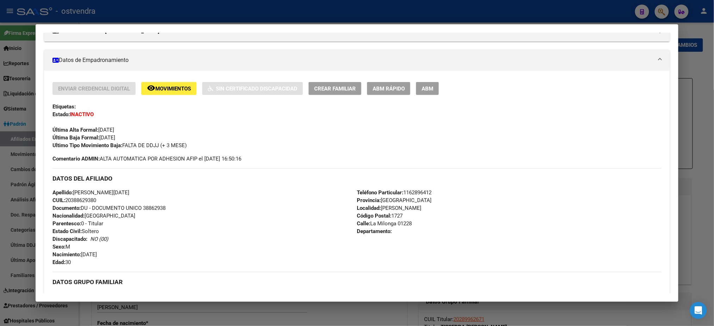
scroll to position [289, 0]
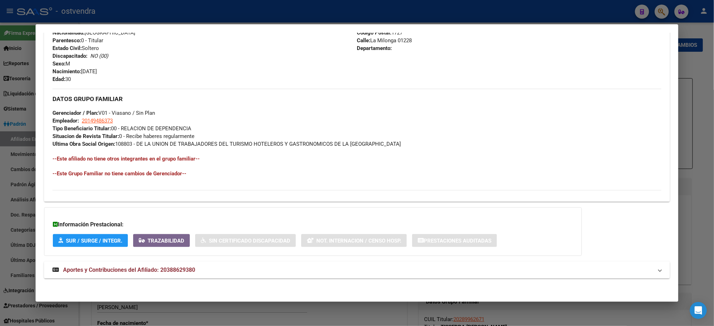
click at [334, 258] on div "DATOS PADRÓN ÁGIL: [DATE][PERSON_NAME] | INACTIVO | AFILIADO TITULAR Datos Pers…" at bounding box center [356, 28] width 625 height 518
click at [341, 267] on mat-panel-title "Aportes y Contribuciones del Afiliado: 20388629380" at bounding box center [352, 270] width 600 height 8
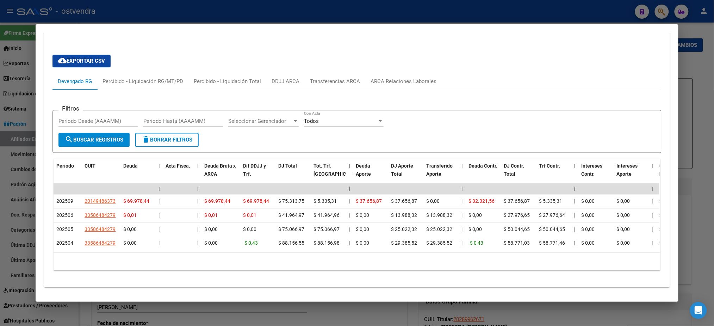
scroll to position [552, 0]
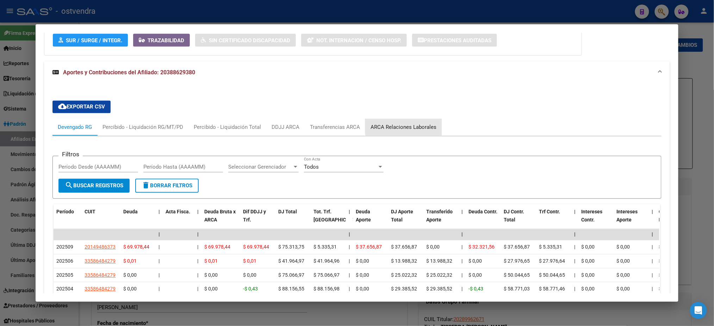
click at [413, 124] on div "ARCA Relaciones Laborales" at bounding box center [403, 128] width 66 height 8
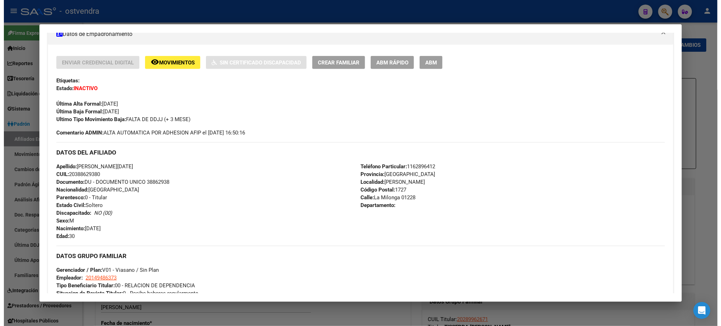
scroll to position [125, 0]
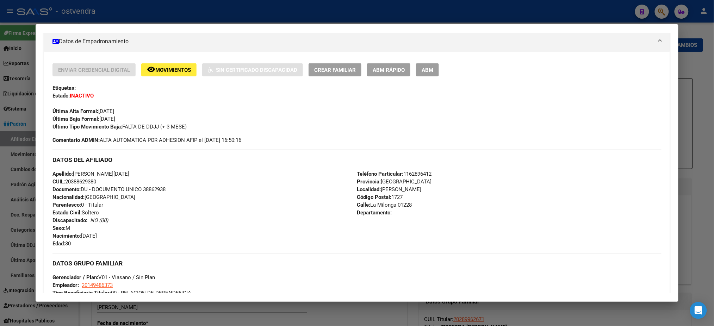
click at [432, 66] on button "ABM" at bounding box center [427, 69] width 23 height 13
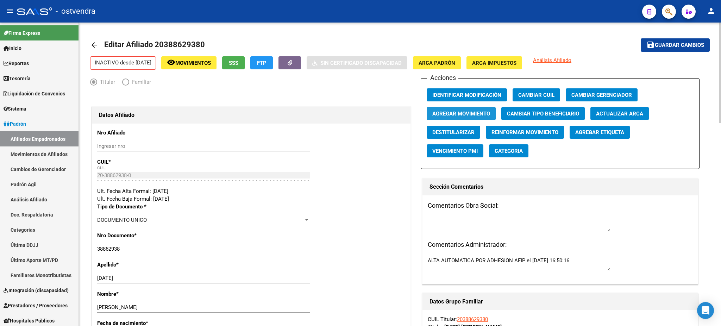
click at [446, 116] on span "Agregar Movimiento" at bounding box center [461, 114] width 58 height 6
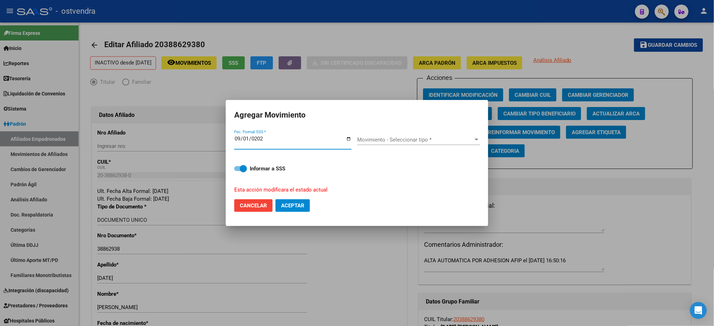
type input "[DATE]"
click at [427, 138] on span "Movimiento - Seleccionar tipo *" at bounding box center [415, 140] width 117 height 6
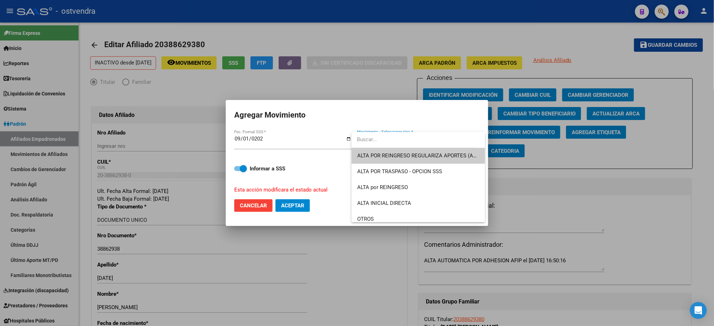
click at [431, 151] on span "ALTA POR REINGRESO REGULARIZA APORTES (AFIP)" at bounding box center [418, 156] width 122 height 16
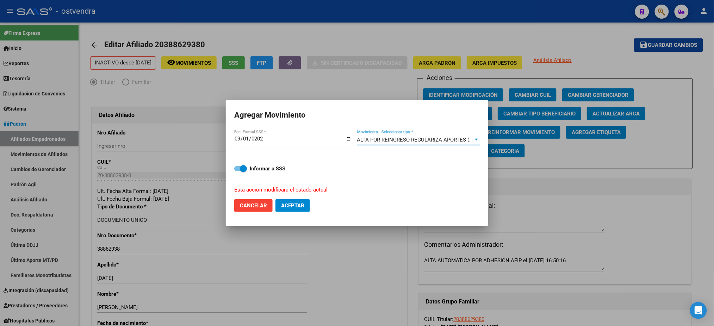
click at [293, 203] on span "Aceptar" at bounding box center [292, 205] width 23 height 6
checkbox input "false"
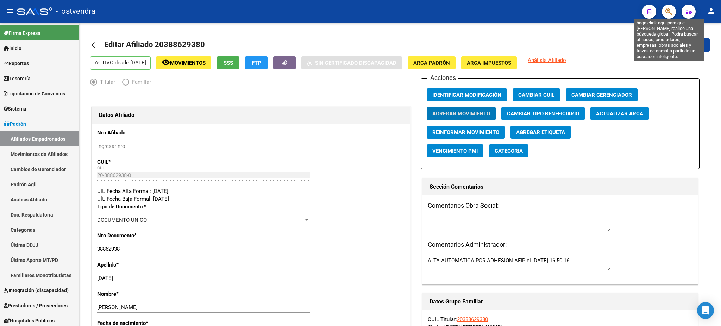
click at [667, 12] on icon "button" at bounding box center [669, 12] width 7 height 8
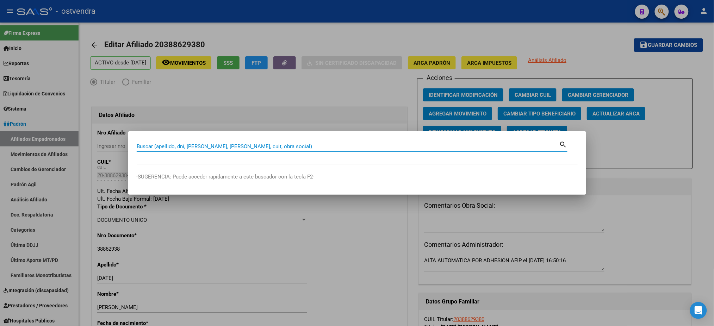
paste input "45750263"
type input "45750263"
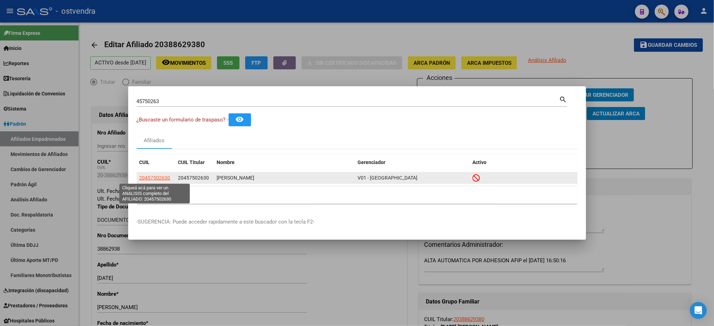
click at [152, 178] on span "20457502630" at bounding box center [154, 178] width 31 height 6
type textarea "20457502630"
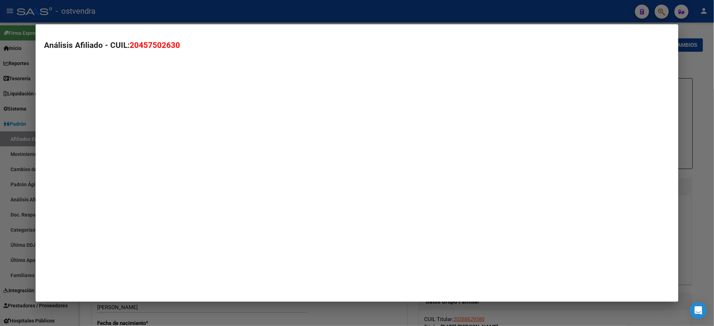
drag, startPoint x: 131, startPoint y: 184, endPoint x: 93, endPoint y: 175, distance: 39.8
click at [99, 182] on mat-dialog-container "Análisis Afiliado - CUIL: 20457502630" at bounding box center [357, 162] width 642 height 277
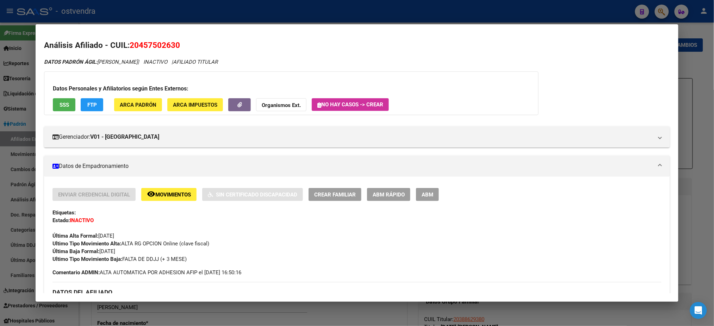
click at [65, 110] on button "SSS" at bounding box center [64, 104] width 23 height 13
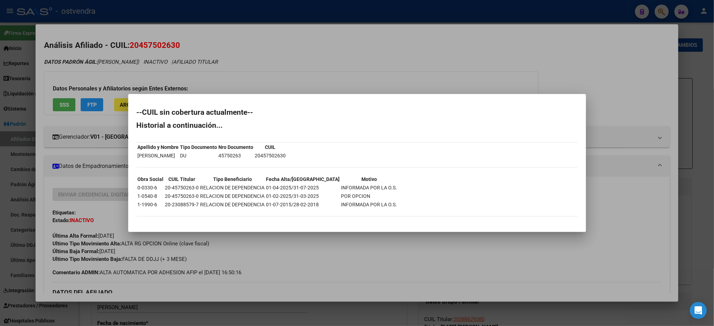
click at [93, 55] on div at bounding box center [357, 163] width 714 height 326
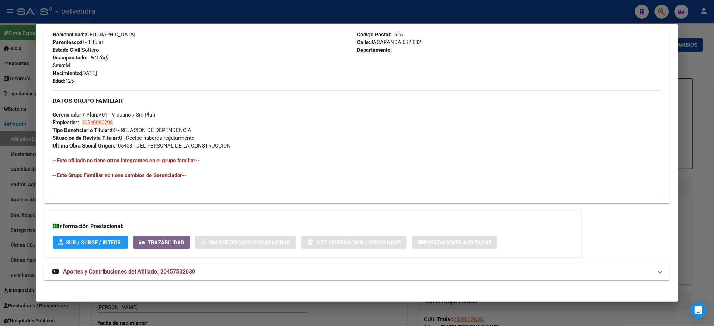
scroll to position [297, 0]
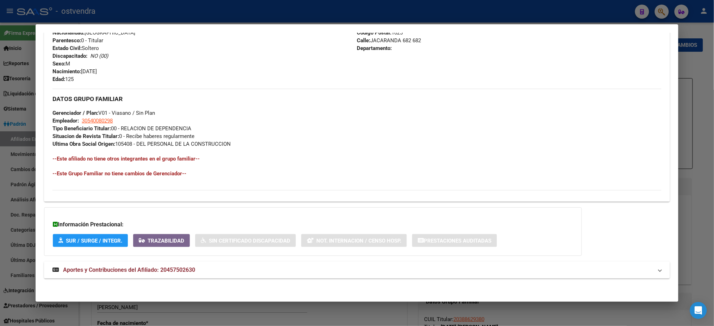
click at [382, 272] on mat-panel-title "Aportes y Contribuciones del Afiliado: 20457502630" at bounding box center [352, 270] width 600 height 8
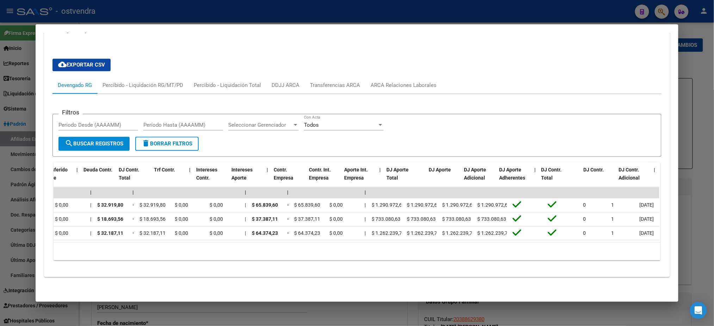
scroll to position [0, 0]
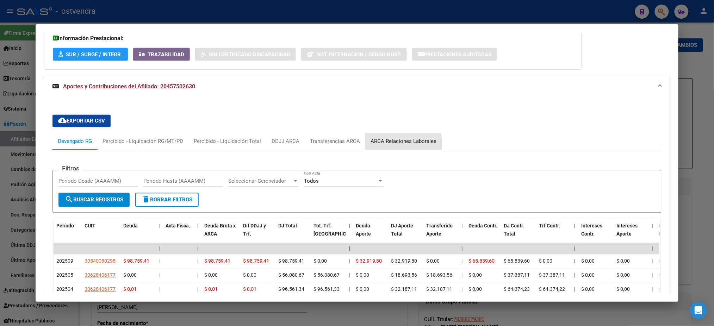
click at [374, 147] on div "ARCA Relaciones Laborales" at bounding box center [403, 141] width 76 height 17
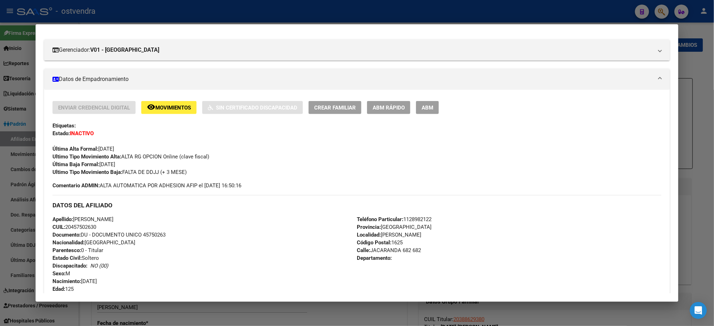
scroll to position [7, 0]
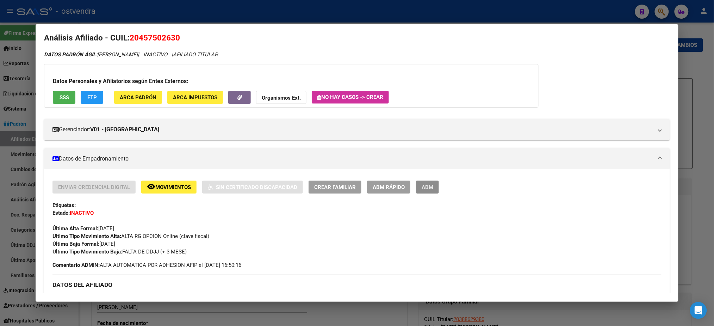
click at [429, 181] on button "ABM" at bounding box center [427, 187] width 23 height 13
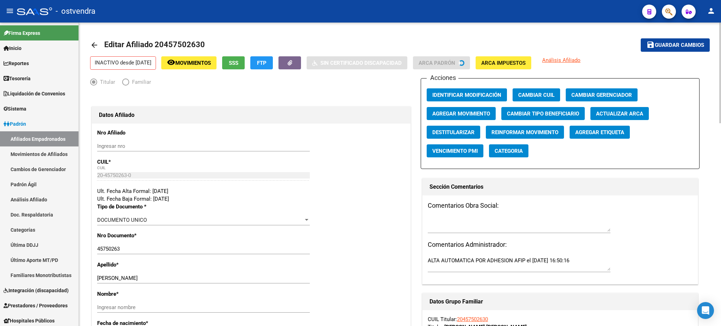
click at [462, 118] on button "Agregar Movimiento" at bounding box center [461, 113] width 69 height 13
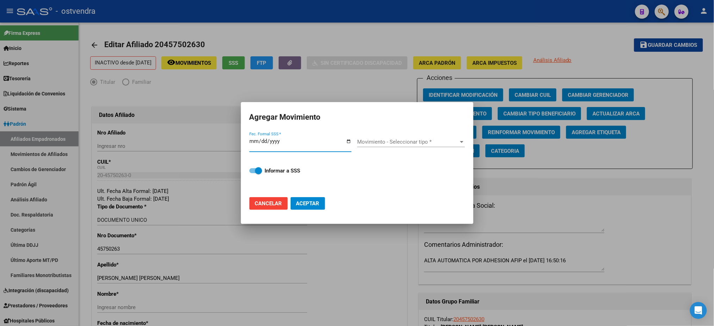
scroll to position [1526, 0]
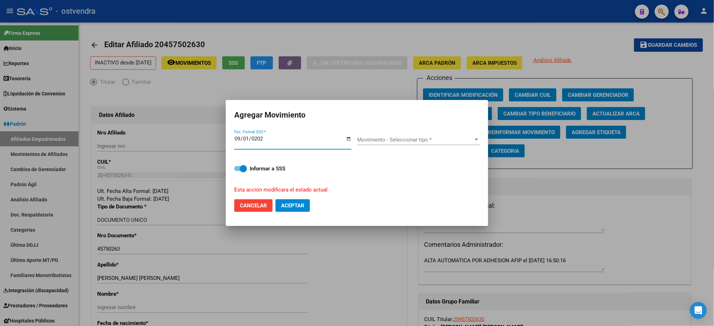
type input "[DATE]"
click at [464, 135] on div "Movimiento - Seleccionar tipo * Movimiento - Seleccionar tipo *" at bounding box center [418, 140] width 123 height 11
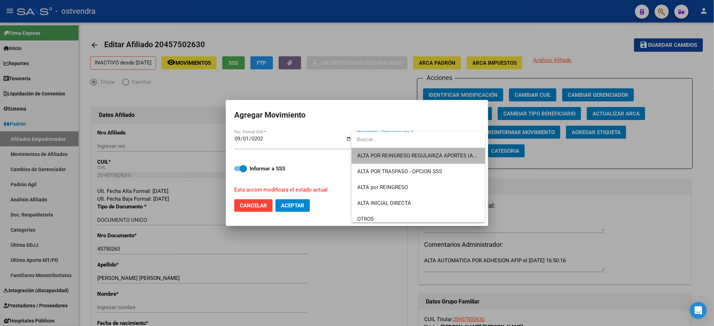
click at [449, 149] on span "ALTA POR REINGRESO REGULARIZA APORTES (AFIP)" at bounding box center [418, 156] width 122 height 16
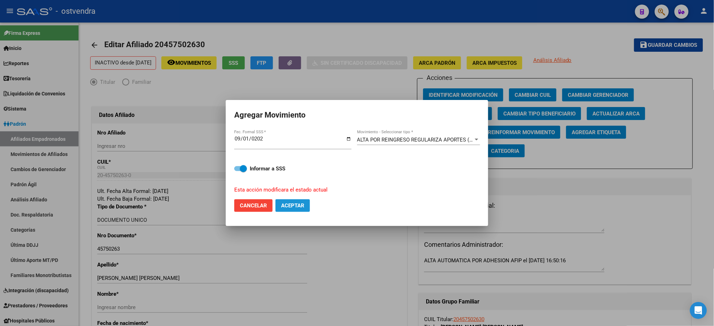
click at [285, 205] on span "Aceptar" at bounding box center [292, 205] width 23 height 6
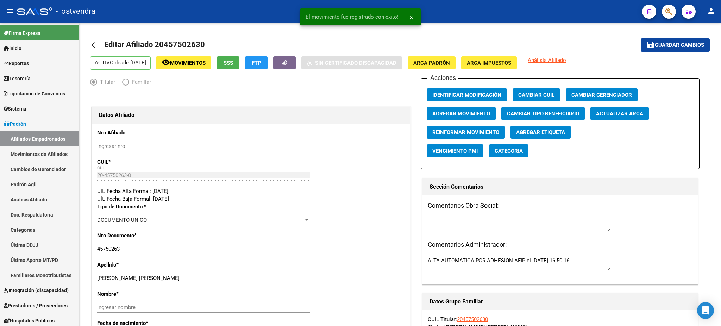
click at [437, 293] on div "Datos Grupo Familiar" at bounding box center [560, 301] width 275 height 17
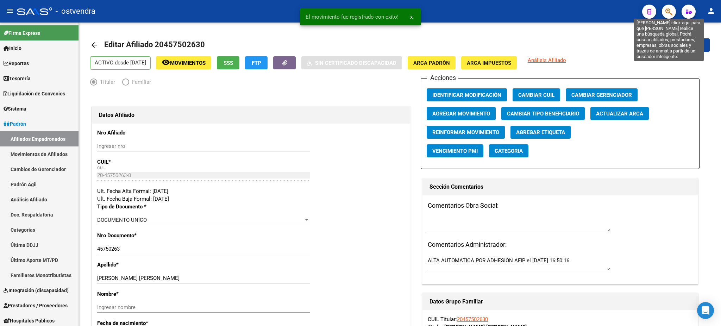
click at [666, 10] on icon "button" at bounding box center [669, 12] width 7 height 8
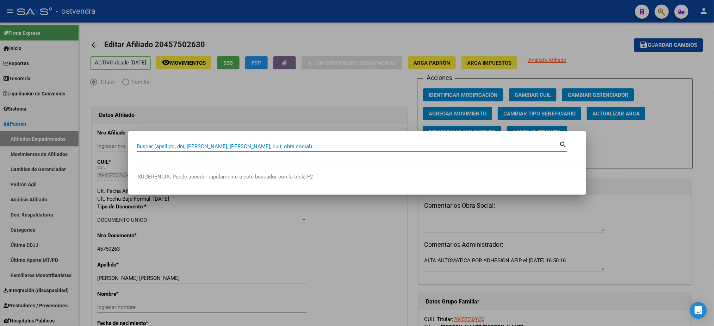
paste input "23441958"
type input "23441958"
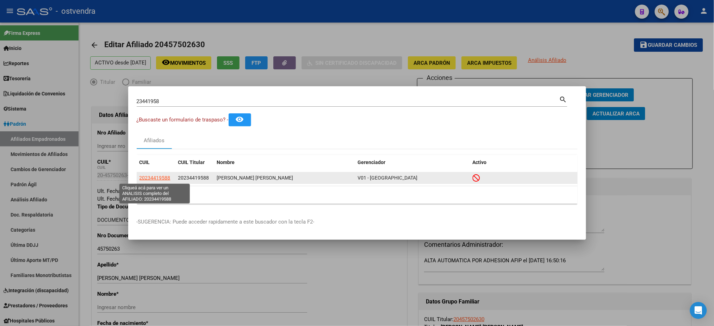
click at [150, 179] on span "20234419588" at bounding box center [154, 178] width 31 height 6
type textarea "20234419588"
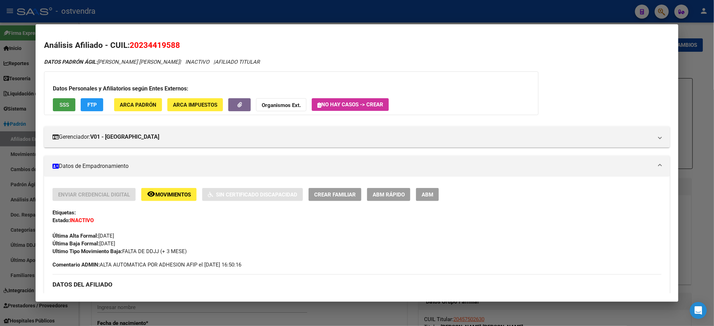
click at [60, 106] on span "SSS" at bounding box center [65, 105] width 10 height 6
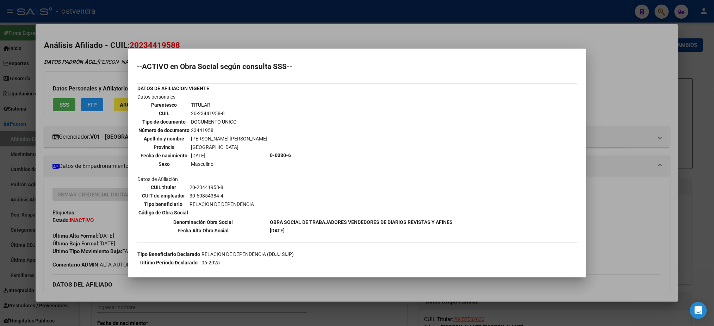
click at [118, 54] on div at bounding box center [357, 163] width 714 height 326
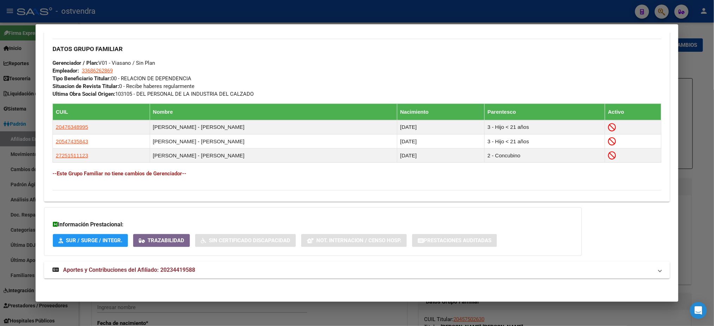
scroll to position [340, 0]
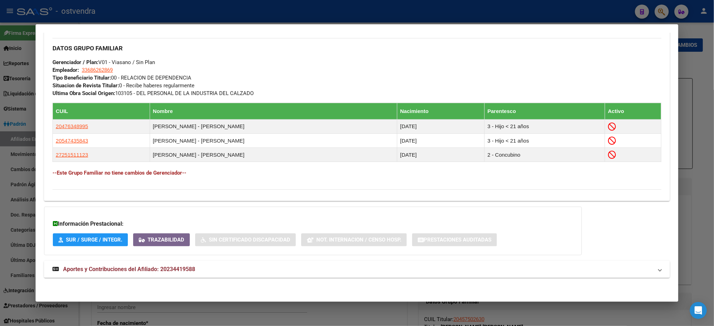
click at [278, 273] on mat-panel-title "Aportes y Contribuciones del Afiliado: 20234419588" at bounding box center [352, 269] width 600 height 8
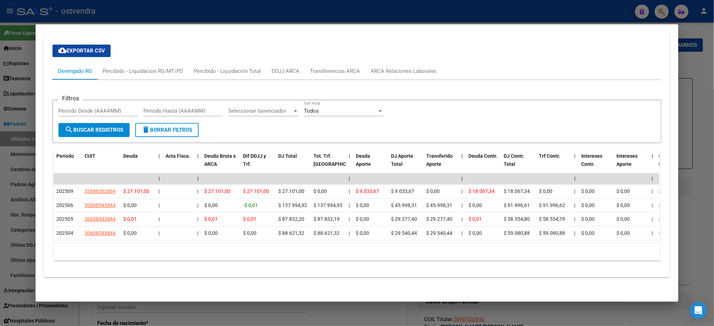
scroll to position [603, 0]
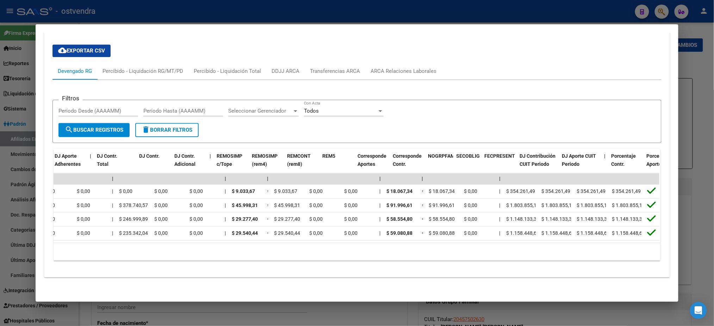
drag, startPoint x: 265, startPoint y: 243, endPoint x: 533, endPoint y: 88, distance: 309.8
click at [0, 184] on div "23441958 Buscar (apellido, dni, cuil, nro traspaso, cuit, obra social) search ¿…" at bounding box center [357, 163] width 714 height 326
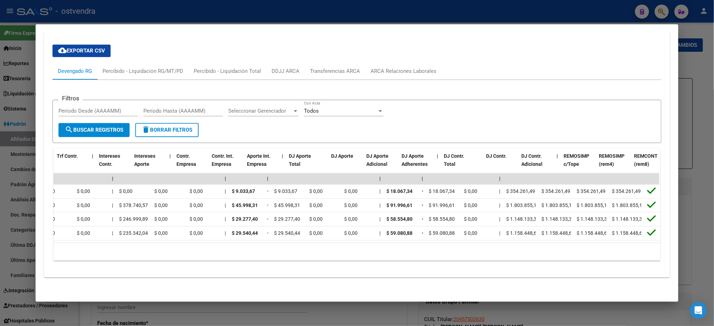
scroll to position [0, 482]
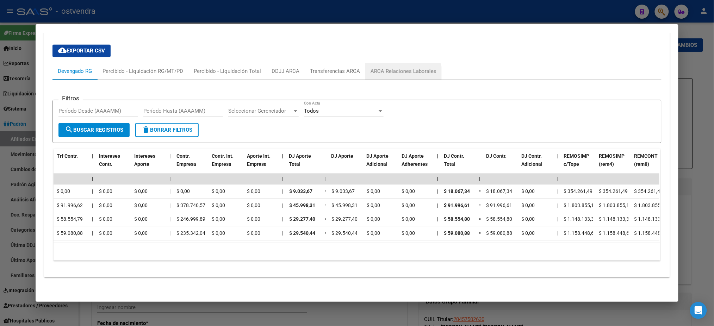
click at [386, 69] on div "ARCA Relaciones Laborales" at bounding box center [403, 71] width 76 height 17
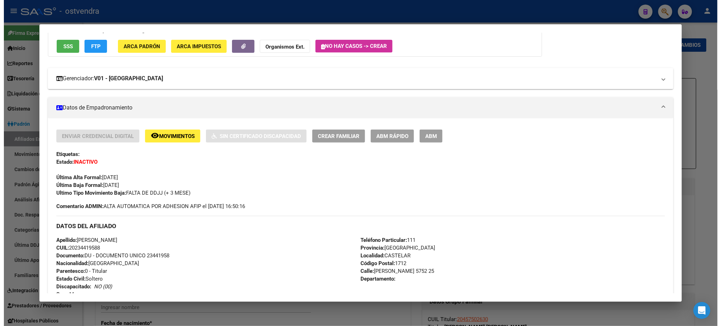
scroll to position [0, 0]
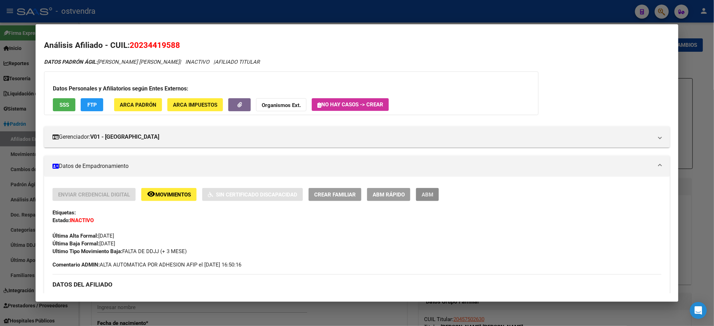
click at [435, 190] on button "ABM" at bounding box center [427, 194] width 23 height 13
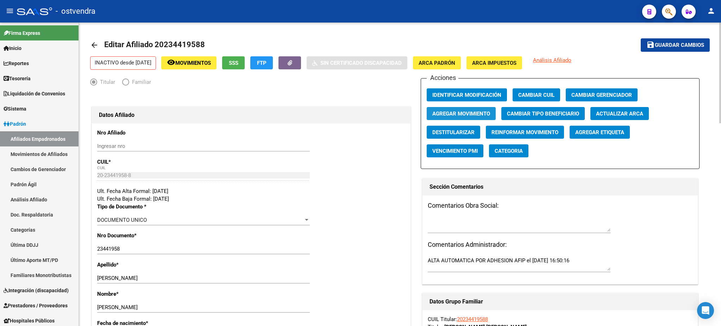
click at [459, 111] on span "Agregar Movimiento" at bounding box center [461, 114] width 58 height 6
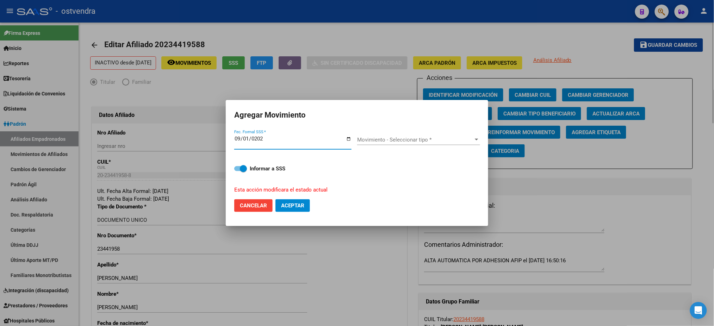
type input "[DATE]"
click at [437, 136] on div "Movimiento - Seleccionar tipo * Movimiento - Seleccionar tipo *" at bounding box center [418, 140] width 123 height 11
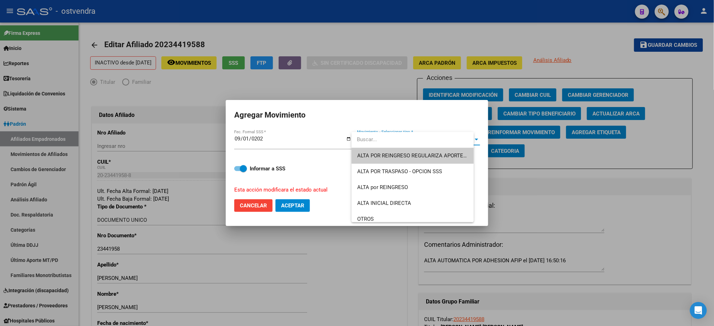
click at [437, 148] on span "ALTA POR REINGRESO REGULARIZA APORTES (AFIP)" at bounding box center [412, 156] width 111 height 16
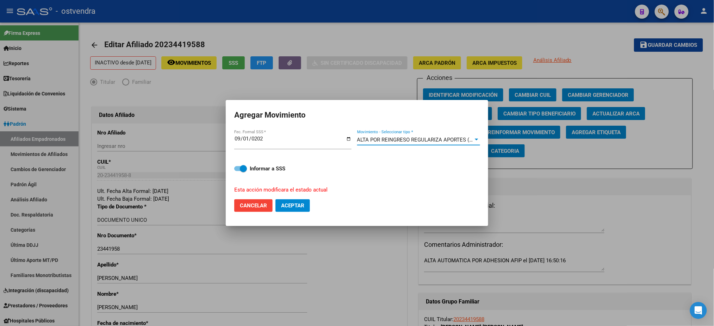
click at [294, 202] on span "Aceptar" at bounding box center [292, 205] width 23 height 6
checkbox input "false"
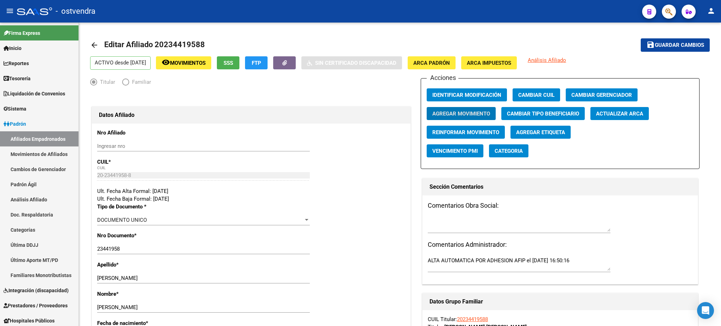
click at [670, 18] on span "button" at bounding box center [669, 12] width 7 height 14
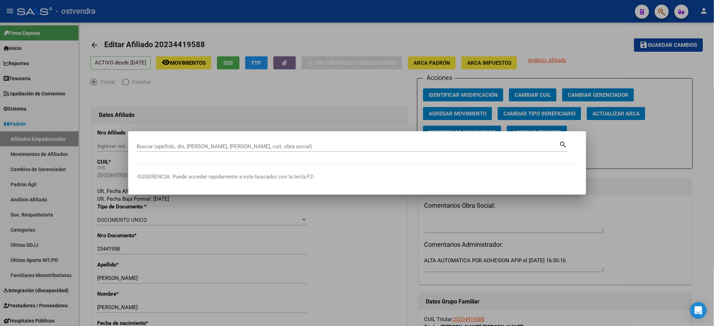
paste input "41968444"
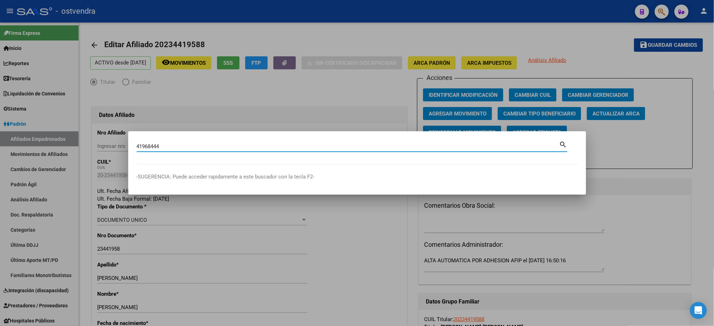
type input "41968444"
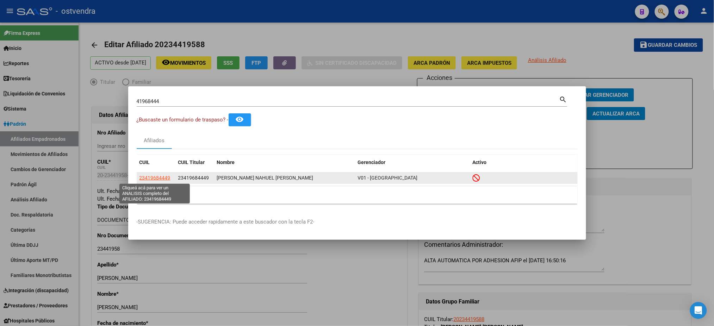
click at [151, 179] on span "23419684449" at bounding box center [154, 178] width 31 height 6
type textarea "23419684449"
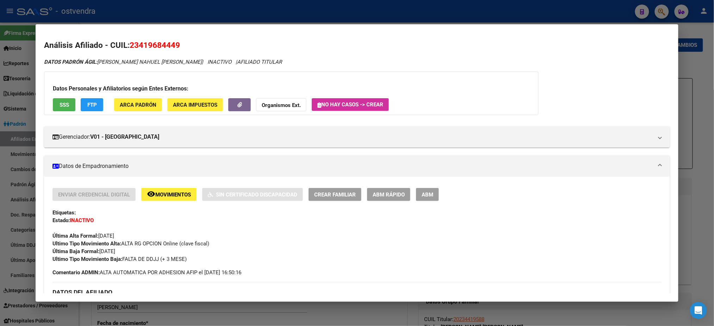
click at [60, 102] on span "SSS" at bounding box center [65, 105] width 10 height 6
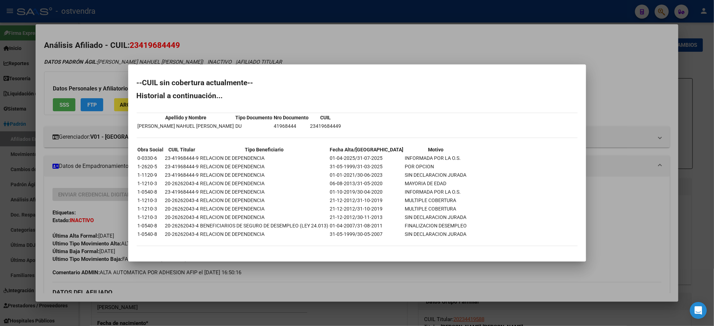
click at [90, 49] on div at bounding box center [357, 163] width 714 height 326
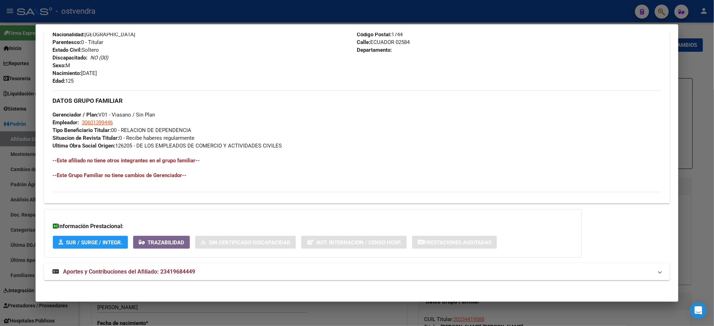
scroll to position [297, 0]
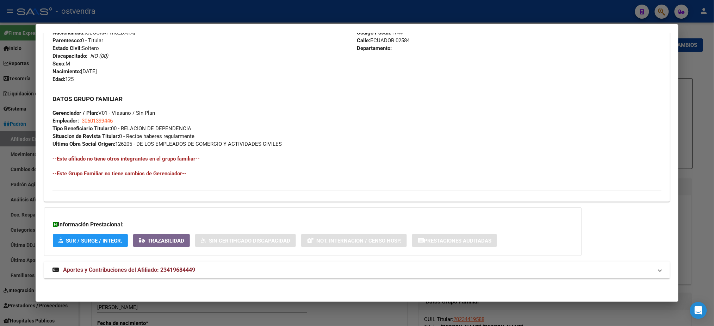
click at [369, 266] on mat-panel-title "Aportes y Contribuciones del Afiliado: 23419684449" at bounding box center [352, 270] width 600 height 8
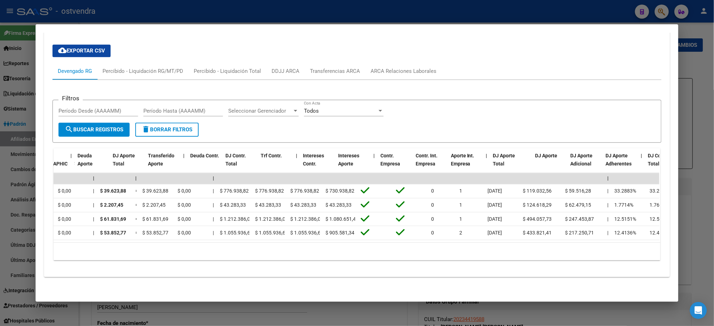
scroll to position [0, 0]
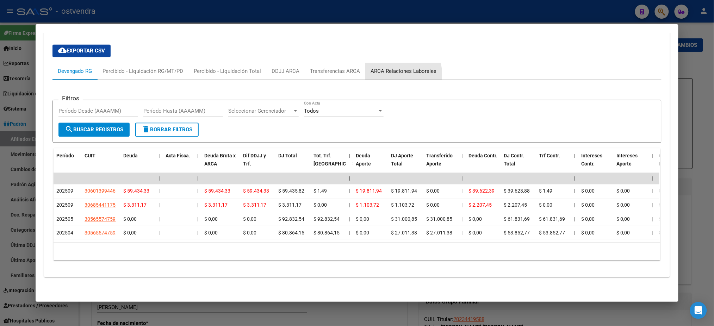
click at [377, 67] on div "ARCA Relaciones Laborales" at bounding box center [403, 71] width 66 height 8
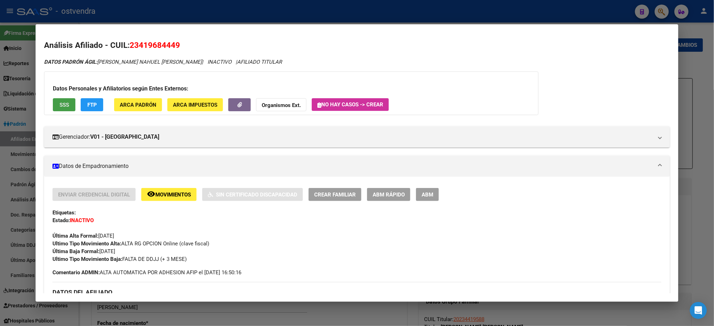
click at [58, 110] on button "SSS" at bounding box center [64, 104] width 23 height 13
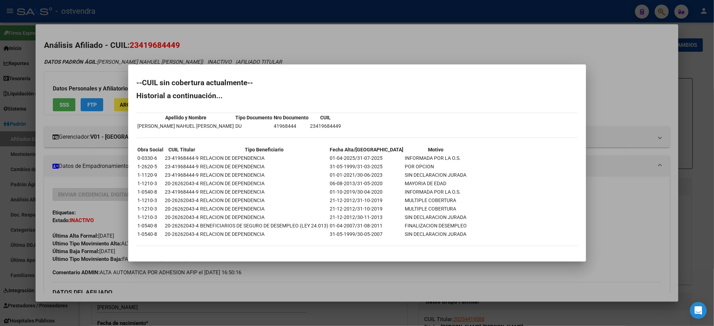
click at [106, 58] on div at bounding box center [357, 163] width 714 height 326
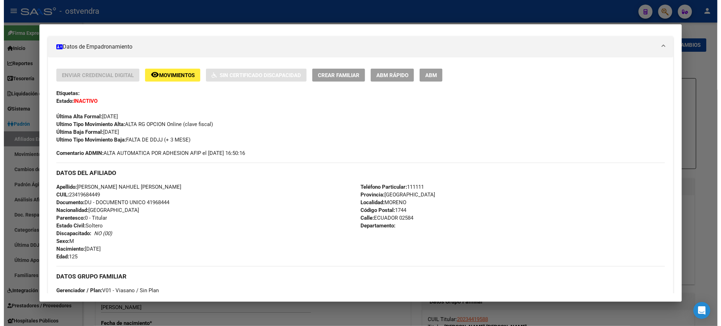
scroll to position [70, 0]
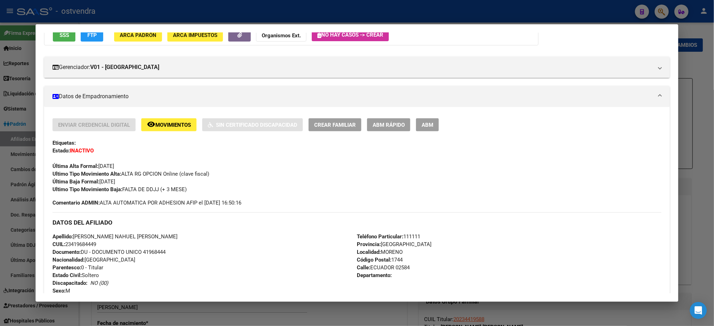
click at [416, 128] on button "ABM" at bounding box center [427, 124] width 23 height 13
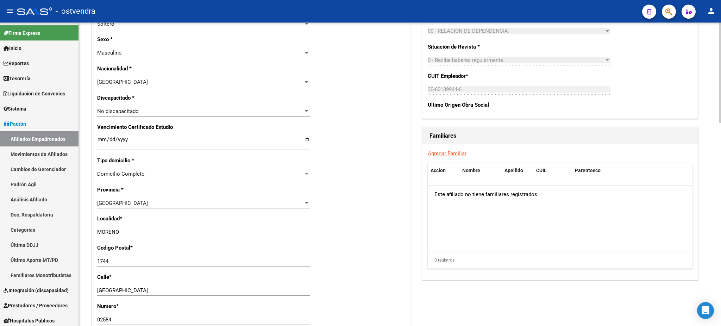
scroll to position [188, 0]
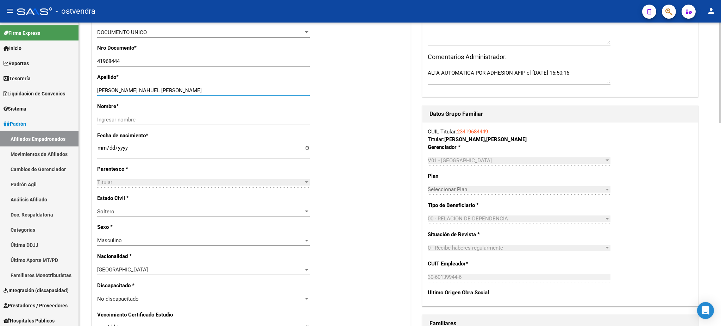
click at [137, 89] on input "REYNOSO PONCE NAHUEL NICOLAS" at bounding box center [203, 90] width 213 height 6
drag, startPoint x: 138, startPoint y: 88, endPoint x: 200, endPoint y: 115, distance: 67.5
click at [244, 95] on div "REYNOSO PONCE NAHUEL NICOLAS Ingresar apellido" at bounding box center [203, 90] width 213 height 11
click at [199, 115] on div "Ingresar nombre" at bounding box center [203, 119] width 213 height 11
paste input "NAHUEL NICOLAS"
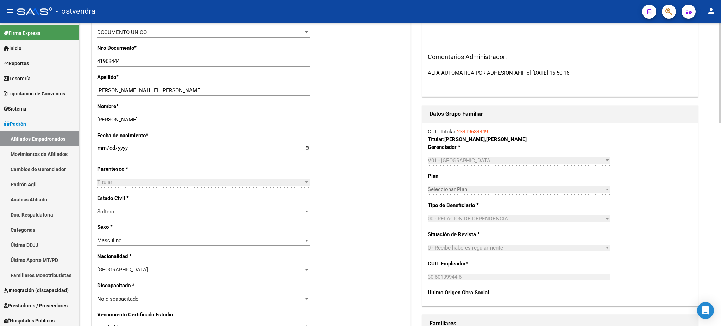
type input "NAHUEL NICOLAS"
drag, startPoint x: 140, startPoint y: 87, endPoint x: 188, endPoint y: 96, distance: 49.1
click at [240, 87] on div "REYNOSO PONCE NAHUEL NICOLAS Ingresar apellido" at bounding box center [203, 90] width 213 height 11
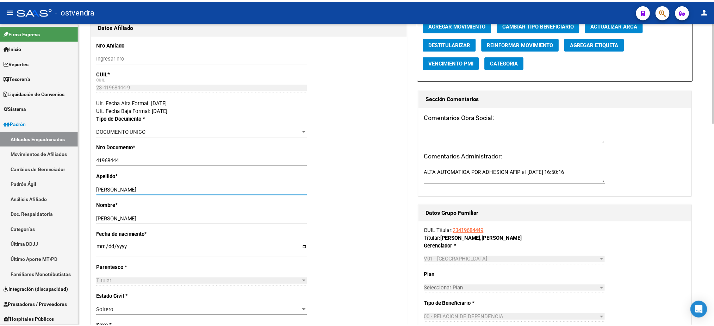
scroll to position [0, 0]
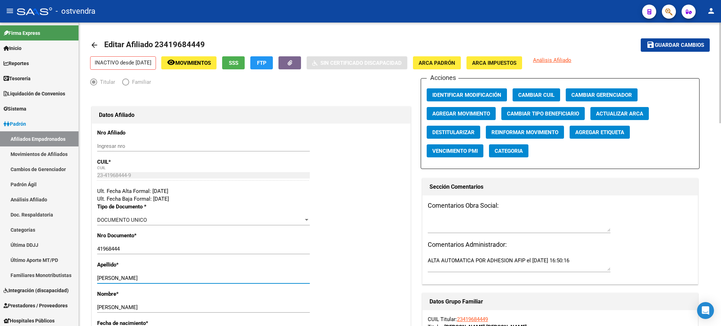
type input "REYNOSO PONCE"
click at [477, 111] on span "Agregar Movimiento" at bounding box center [461, 114] width 58 height 6
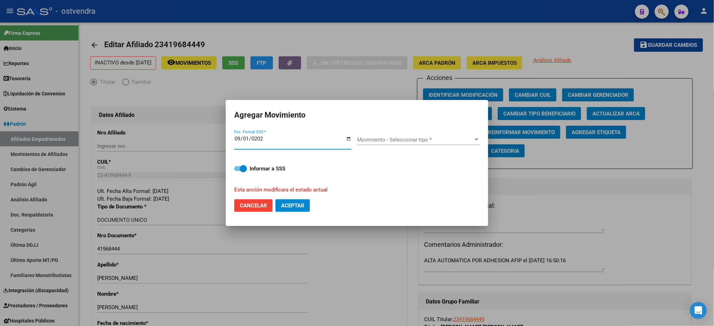
type input "[DATE]"
click at [406, 140] on span "Movimiento - Seleccionar tipo *" at bounding box center [415, 140] width 117 height 6
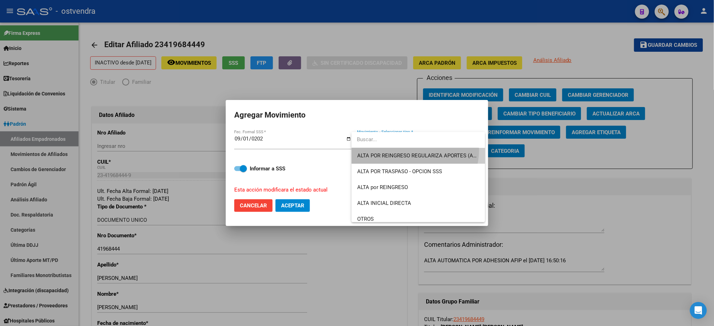
click at [410, 150] on span "ALTA POR REINGRESO REGULARIZA APORTES (AFIP)" at bounding box center [418, 156] width 122 height 16
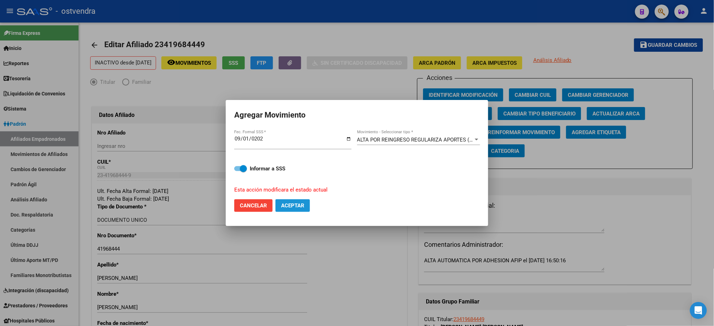
click at [289, 207] on span "Aceptar" at bounding box center [292, 205] width 23 height 6
checkbox input "false"
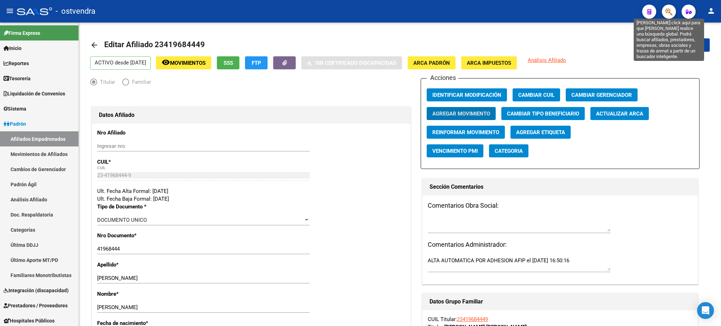
click at [667, 13] on icon "button" at bounding box center [669, 12] width 7 height 8
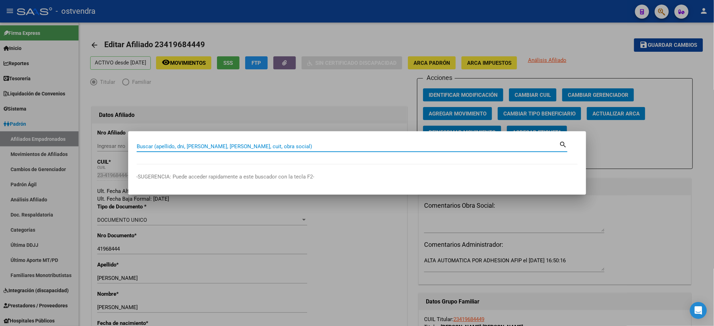
paste input "44560727"
type input "44560727"
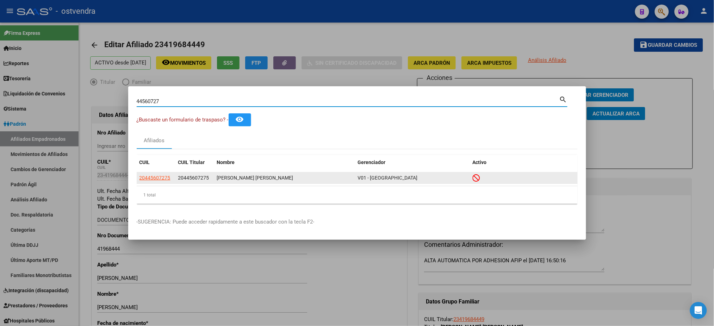
click at [161, 175] on span "20445607275" at bounding box center [154, 178] width 31 height 6
type textarea "20445607275"
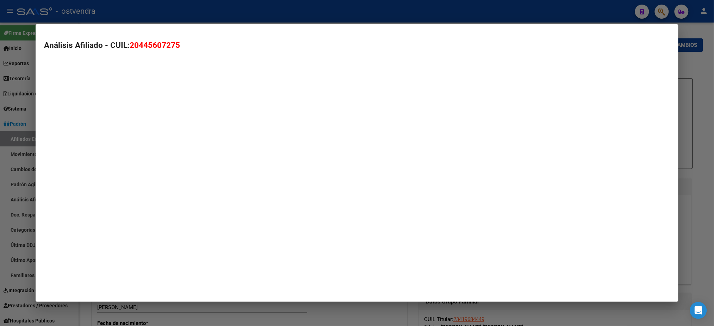
click at [164, 178] on mat-dialog-container "Análisis Afiliado - CUIL: 20445607275" at bounding box center [357, 162] width 642 height 277
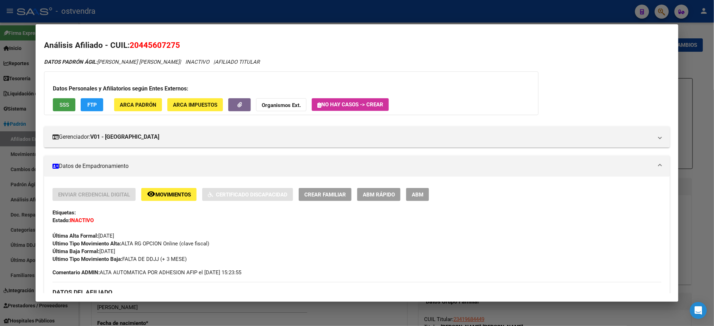
click at [68, 107] on button "SSS" at bounding box center [64, 104] width 23 height 13
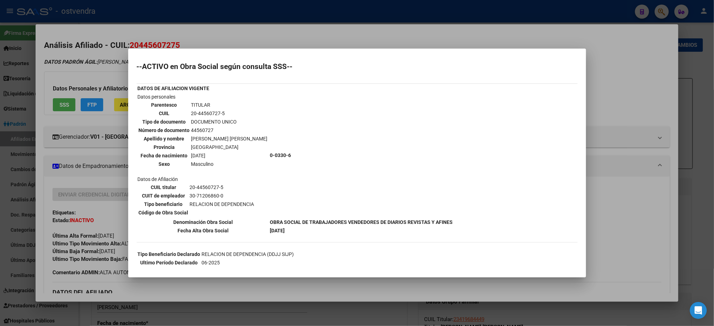
drag, startPoint x: 88, startPoint y: 67, endPoint x: 97, endPoint y: 103, distance: 37.5
click at [88, 67] on div at bounding box center [357, 163] width 714 height 326
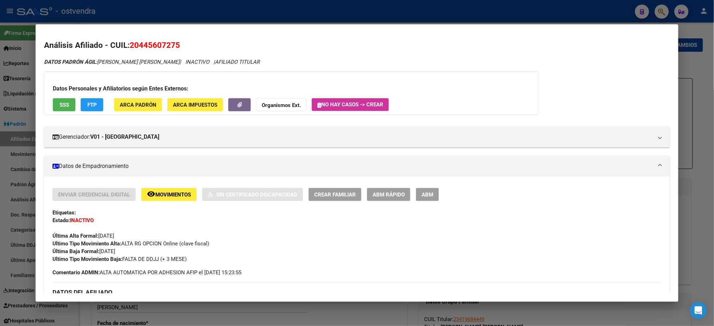
click at [92, 105] on span "FTP" at bounding box center [92, 105] width 10 height 6
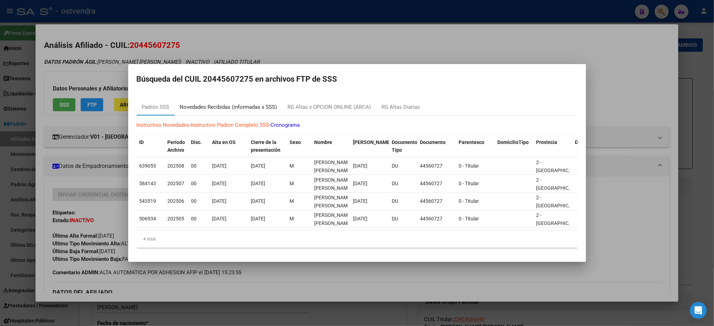
drag, startPoint x: 247, startPoint y: 96, endPoint x: 318, endPoint y: 108, distance: 72.1
click at [247, 99] on div "Novedades Recibidas (informadas x SSS)" at bounding box center [229, 107] width 108 height 17
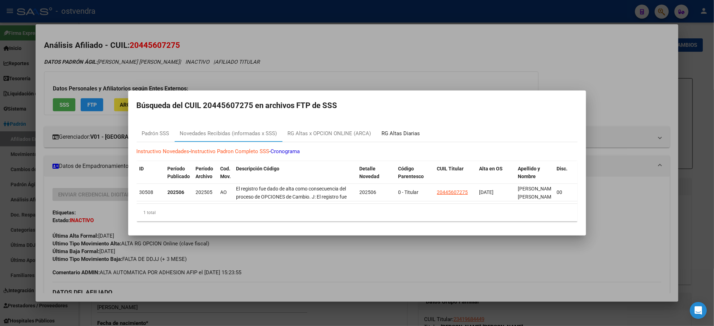
click at [404, 130] on div "RG Altas Diarias" at bounding box center [401, 134] width 38 height 8
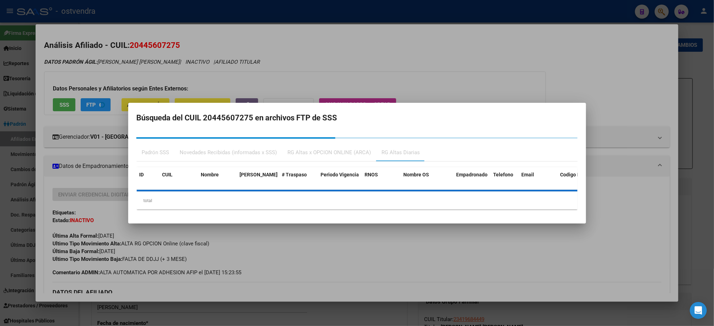
click at [323, 151] on div "RG Altas x OPCION ONLINE (ARCA)" at bounding box center [329, 153] width 83 height 8
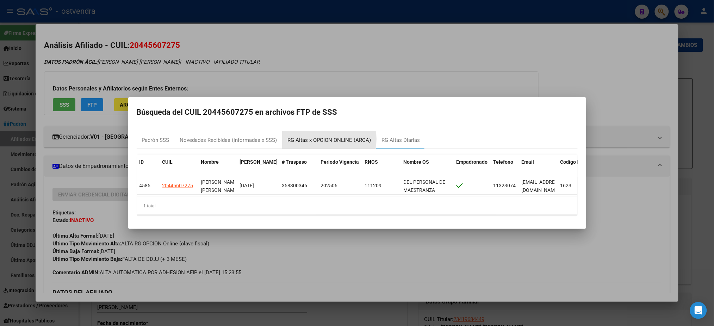
click at [316, 136] on div "RG Altas x OPCION ONLINE (ARCA)" at bounding box center [329, 140] width 83 height 8
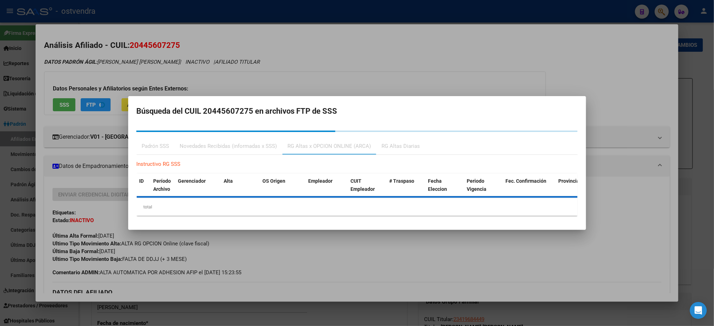
drag, startPoint x: 211, startPoint y: 145, endPoint x: 179, endPoint y: 133, distance: 34.5
click at [211, 145] on div "Novedades Recibidas (informadas x SSS)" at bounding box center [228, 146] width 97 height 8
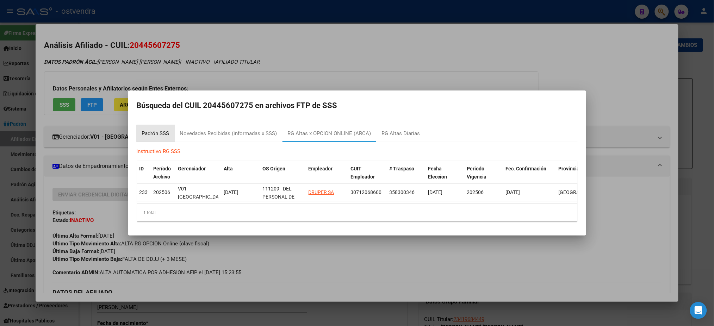
click at [161, 133] on div "Padrón SSS" at bounding box center [155, 134] width 27 height 8
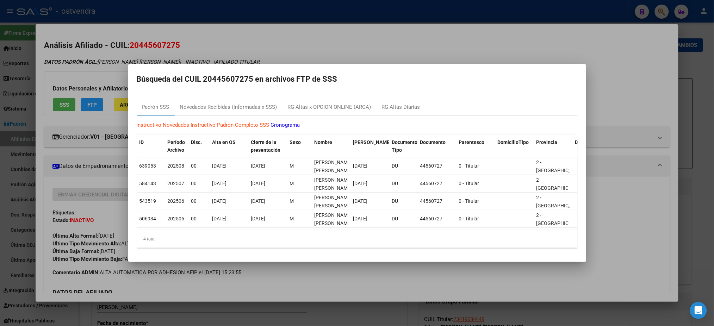
click at [100, 62] on div at bounding box center [357, 163] width 714 height 326
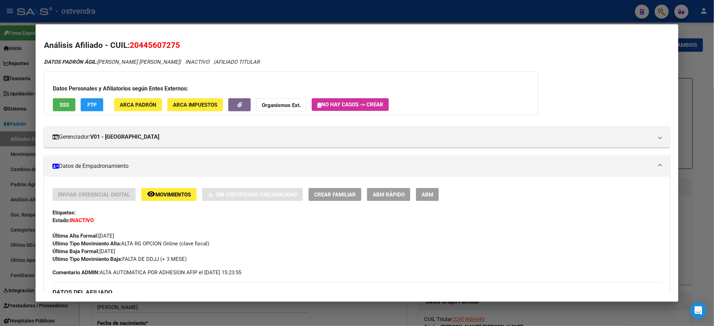
scroll to position [297, 0]
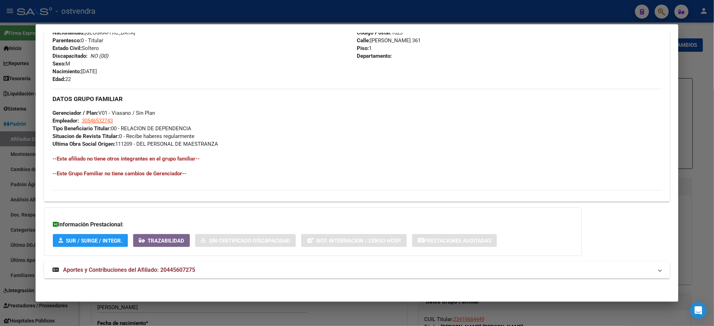
click at [237, 272] on mat-panel-title "Aportes y Contribuciones del Afiliado: 20445607275" at bounding box center [352, 270] width 600 height 8
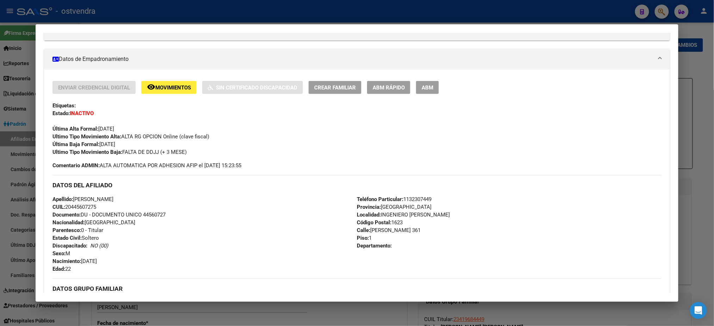
scroll to position [0, 0]
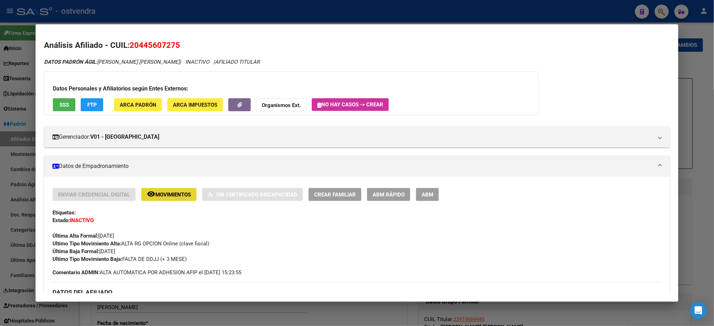
click at [181, 196] on span "Movimientos" at bounding box center [173, 195] width 36 height 6
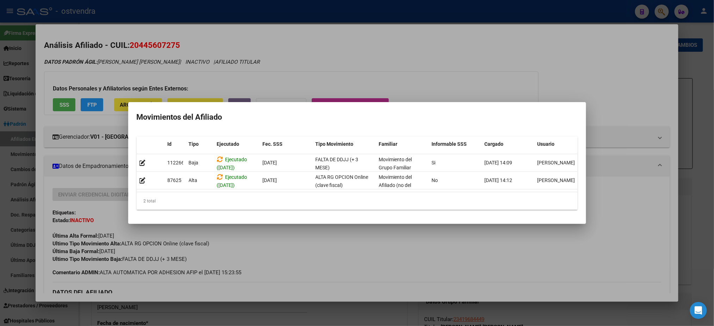
click at [154, 60] on div at bounding box center [357, 163] width 714 height 326
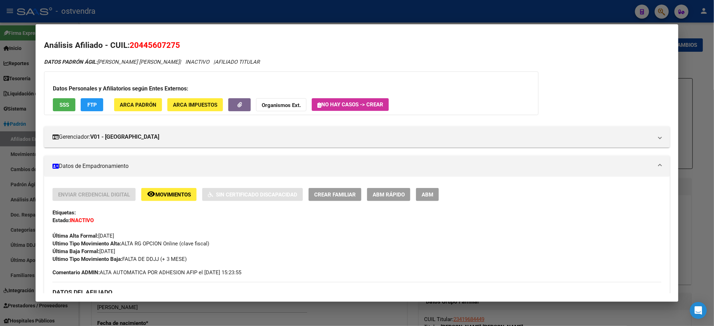
click at [60, 106] on span "SSS" at bounding box center [65, 105] width 10 height 6
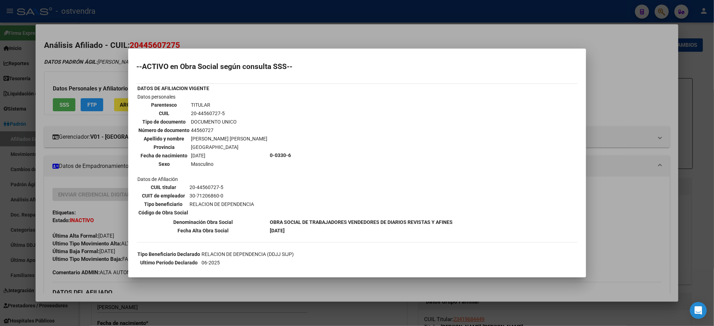
click at [82, 65] on div at bounding box center [357, 163] width 714 height 326
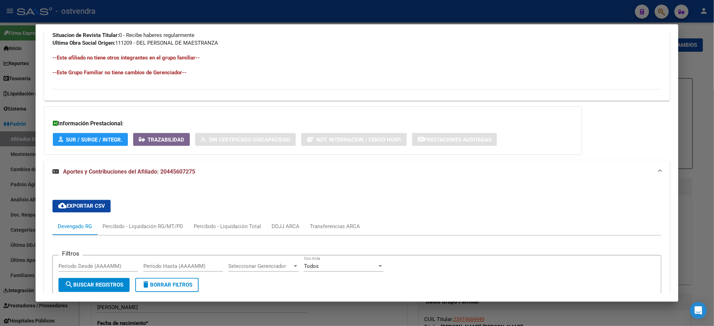
scroll to position [532, 0]
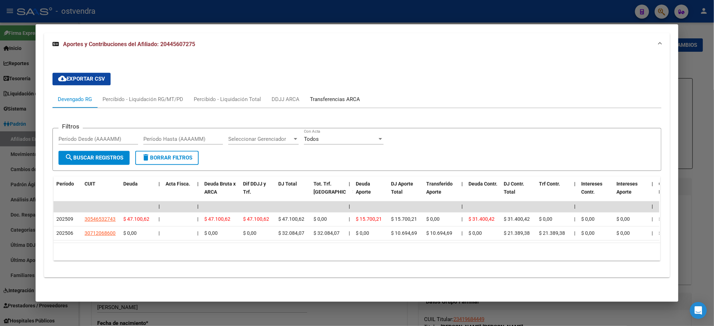
drag, startPoint x: 315, startPoint y: 94, endPoint x: 323, endPoint y: 124, distance: 30.9
click at [323, 124] on mat-tab-group "Devengado RG Percibido - Liquidación RG/MT/PD Percibido - Liquidación Total DDJ…" at bounding box center [356, 178] width 608 height 175
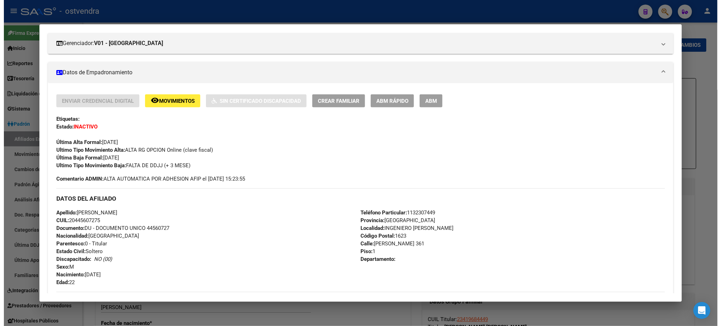
scroll to position [93, 0]
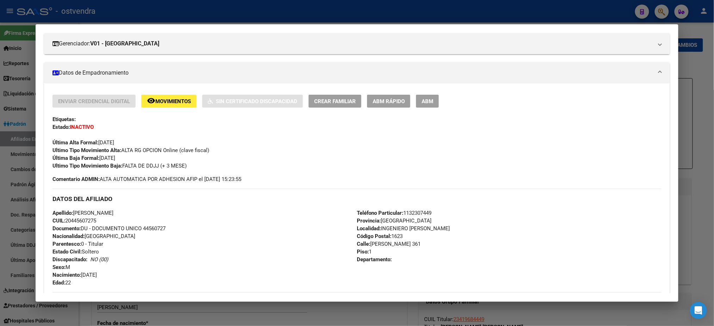
click at [426, 108] on div "Enviar Credencial Digital remove_red_eye Movimientos Sin Certificado Discapacid…" at bounding box center [356, 132] width 608 height 75
drag, startPoint x: 426, startPoint y: 101, endPoint x: 371, endPoint y: 106, distance: 55.5
click at [426, 102] on span "ABM" at bounding box center [427, 101] width 12 height 6
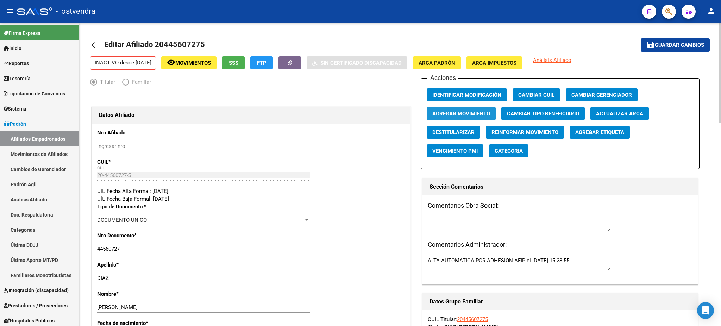
click at [463, 115] on span "Agregar Movimiento" at bounding box center [461, 114] width 58 height 6
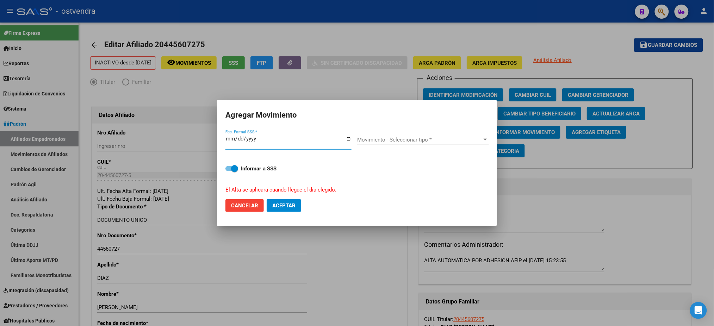
type input "[DATE]"
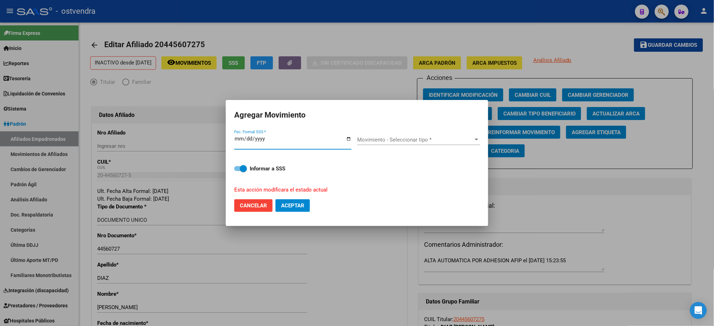
click at [401, 133] on div "Movimiento - Seleccionar tipo * Movimiento - Seleccionar tipo *" at bounding box center [418, 142] width 123 height 27
click at [405, 143] on span "Movimiento - Seleccionar tipo *" at bounding box center [415, 140] width 117 height 6
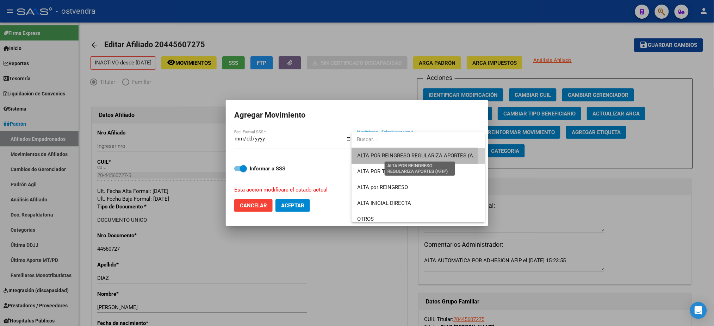
click at [395, 158] on span "ALTA POR REINGRESO REGULARIZA APORTES (AFIP)" at bounding box center [419, 155] width 125 height 6
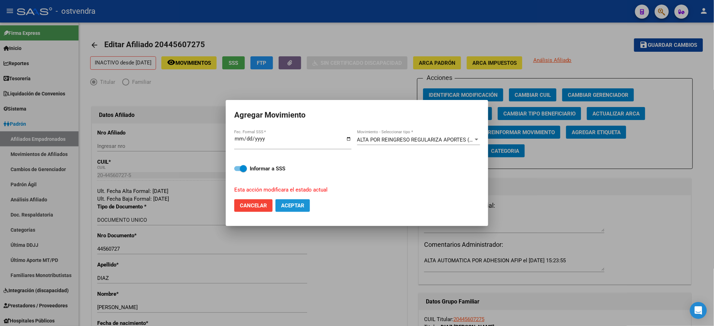
click at [301, 211] on button "Aceptar" at bounding box center [292, 205] width 35 height 13
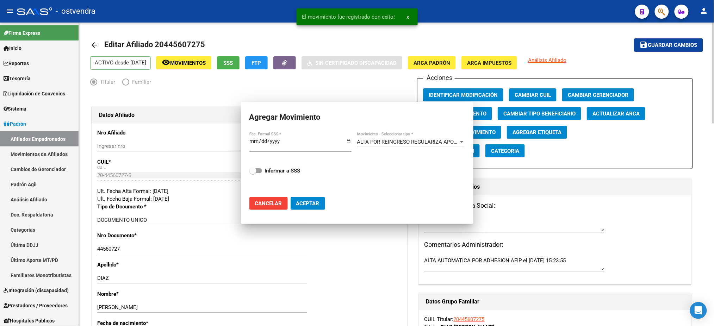
checkbox input "false"
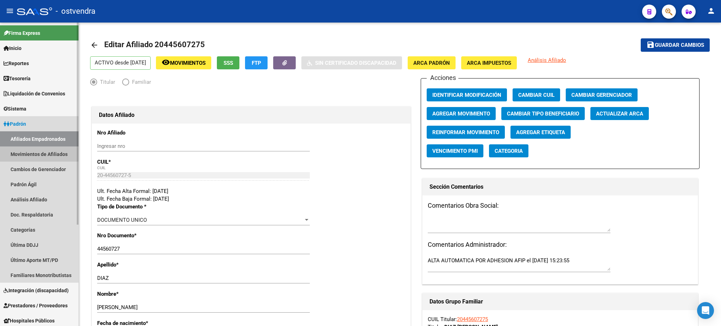
click at [32, 151] on link "Movimientos de Afiliados" at bounding box center [39, 153] width 79 height 15
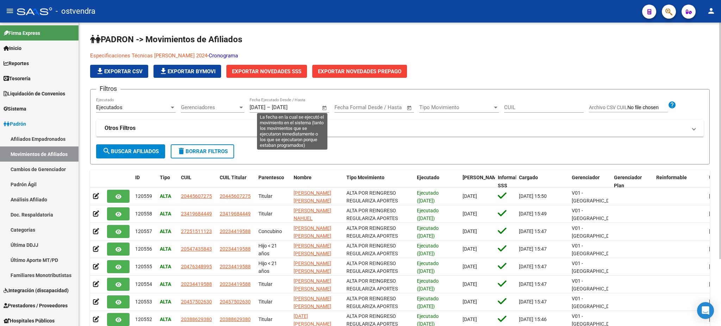
click at [328, 108] on span "Open calendar" at bounding box center [324, 107] width 17 height 17
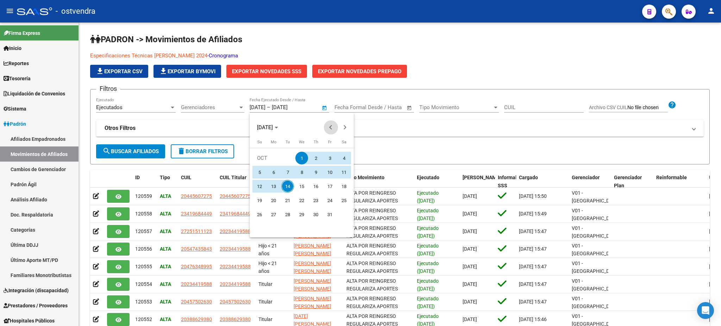
click at [329, 126] on span "Previous month" at bounding box center [331, 127] width 14 height 14
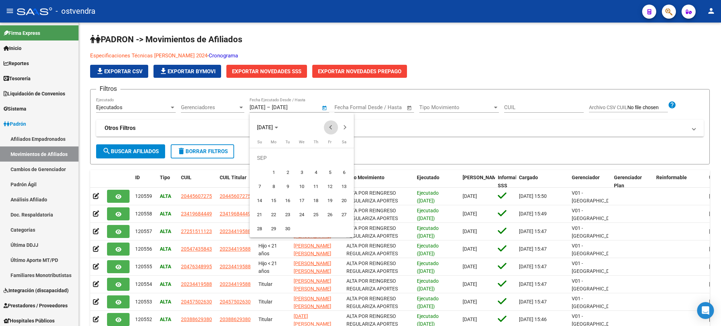
click at [329, 126] on span "Previous month" at bounding box center [331, 127] width 14 height 14
click at [352, 80] on div at bounding box center [360, 163] width 721 height 326
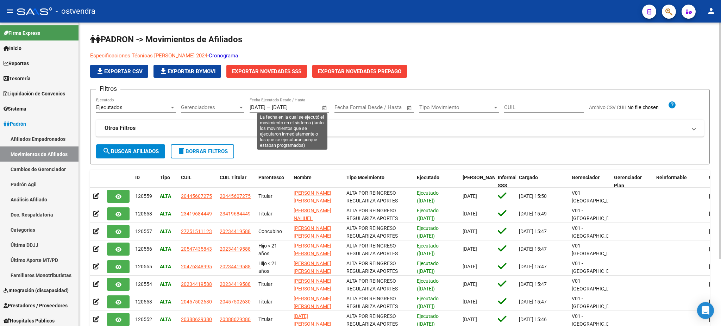
click at [322, 109] on span "Open calendar" at bounding box center [324, 107] width 17 height 17
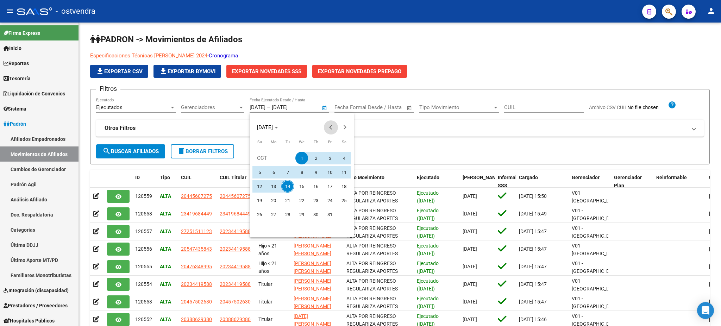
click at [333, 129] on span "Previous month" at bounding box center [331, 127] width 14 height 14
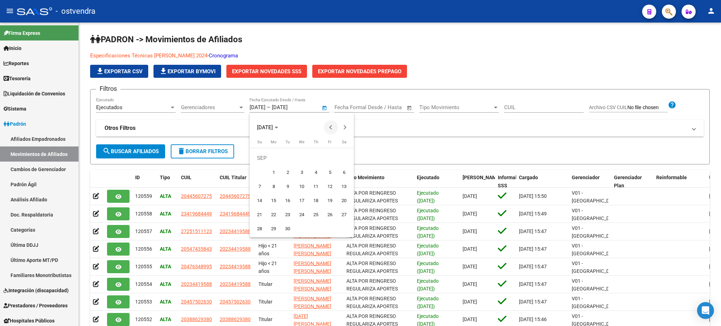
click at [333, 129] on span "Previous month" at bounding box center [331, 127] width 14 height 14
click at [331, 158] on span "1" at bounding box center [330, 158] width 13 height 13
type input "01/08/2025"
click at [349, 124] on span "Next month" at bounding box center [345, 127] width 14 height 14
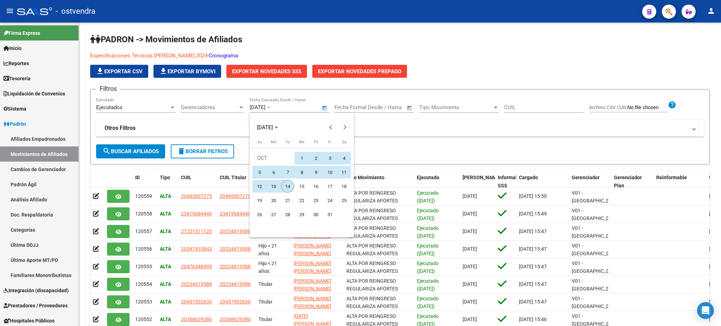
click at [288, 185] on span "14" at bounding box center [287, 186] width 13 height 13
type input "14/10/2025"
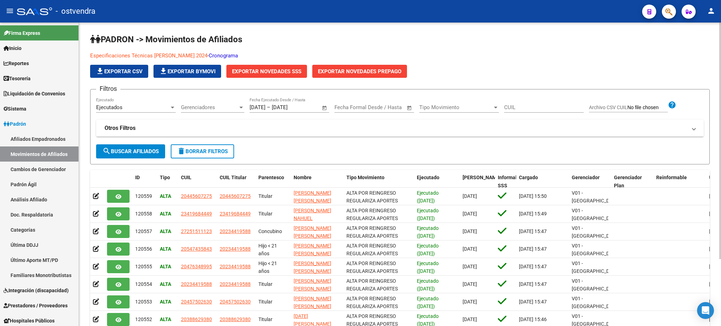
click at [251, 121] on mat-expansion-panel-header "Otros Filtros" at bounding box center [400, 128] width 608 height 17
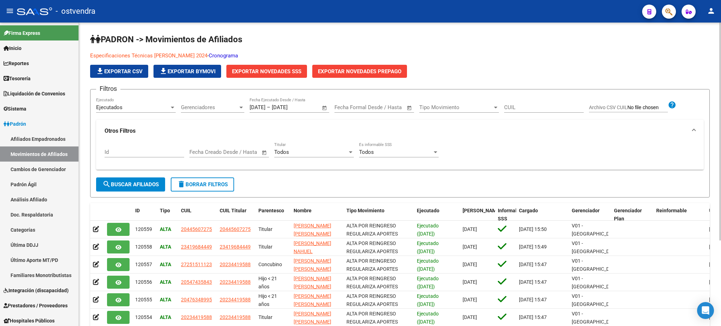
click at [413, 147] on div "Todos Es informable SSS" at bounding box center [399, 149] width 80 height 15
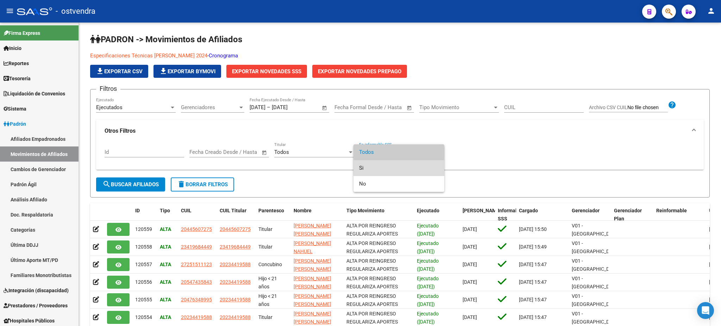
click at [409, 167] on span "Si" at bounding box center [399, 168] width 80 height 16
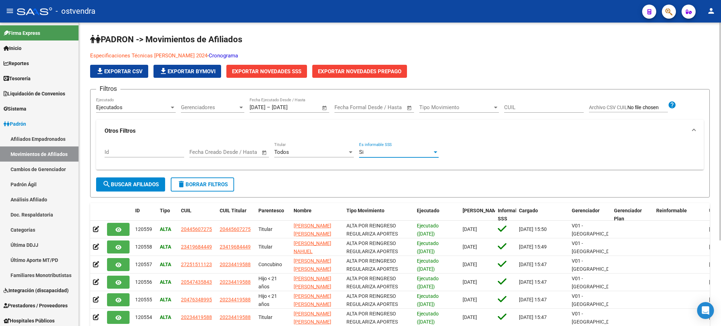
click at [117, 188] on button "search Buscar Afiliados" at bounding box center [130, 184] width 69 height 14
click at [295, 76] on button "Exportar Novedades SSS" at bounding box center [266, 71] width 81 height 13
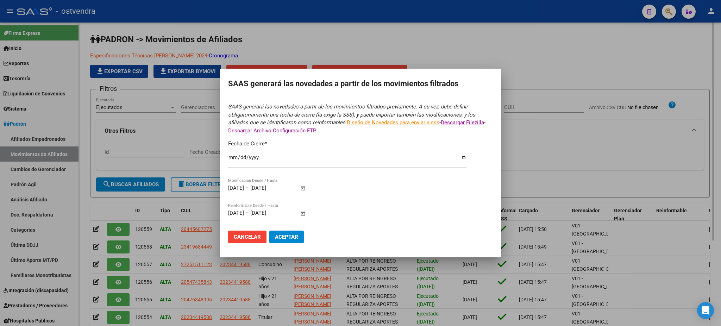
click at [285, 68] on div at bounding box center [360, 163] width 721 height 326
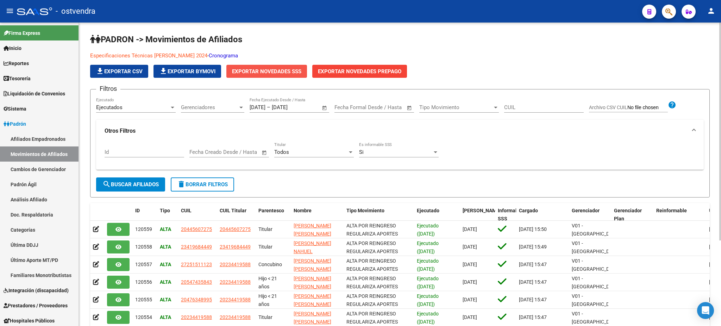
click at [282, 73] on span "Exportar Novedades SSS" at bounding box center [266, 71] width 69 height 6
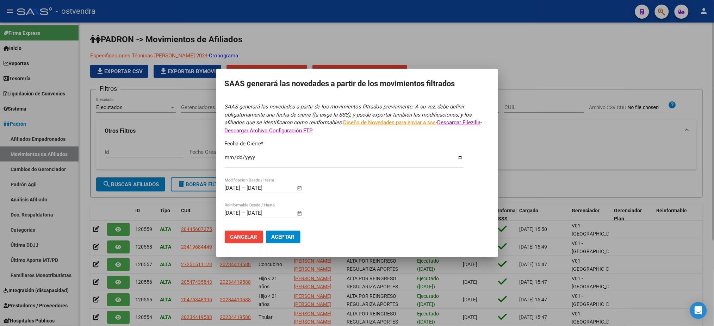
type input "2025-09-30"
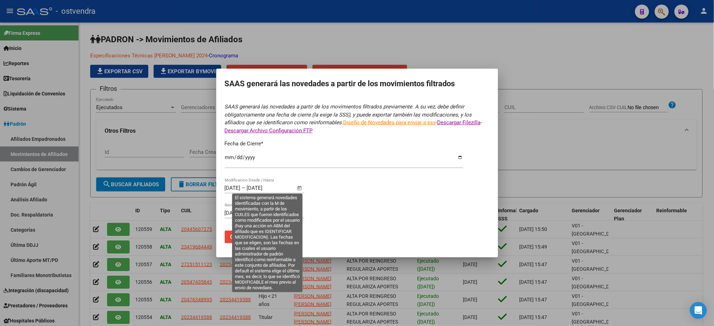
click at [299, 189] on span "Open calendar" at bounding box center [299, 188] width 17 height 17
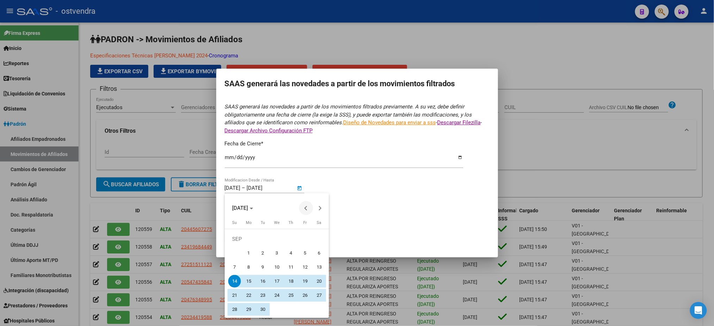
click at [304, 208] on button "Previous month" at bounding box center [306, 208] width 14 height 14
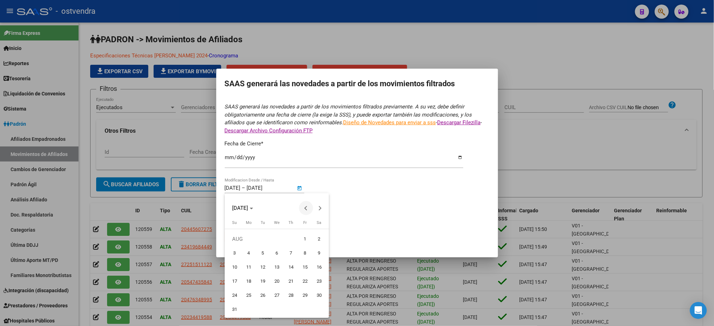
click at [304, 208] on button "Previous month" at bounding box center [306, 208] width 14 height 14
click at [319, 208] on button "Next month" at bounding box center [320, 208] width 14 height 14
click at [305, 237] on span "1" at bounding box center [305, 239] width 13 height 13
type input "01/08/2025"
click at [321, 207] on span "Next month" at bounding box center [320, 208] width 14 height 14
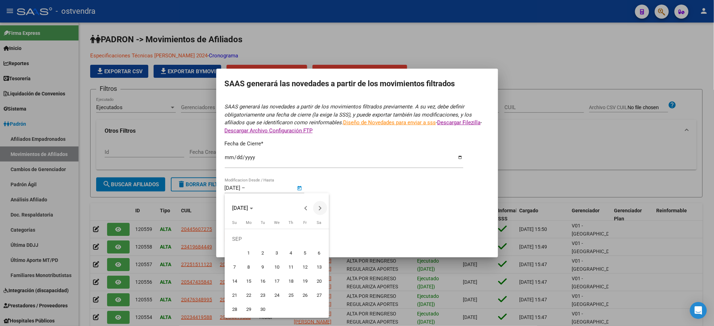
click at [321, 207] on span "Next month" at bounding box center [320, 208] width 14 height 14
click at [261, 270] on span "14" at bounding box center [262, 267] width 13 height 13
type input "14/10/2025"
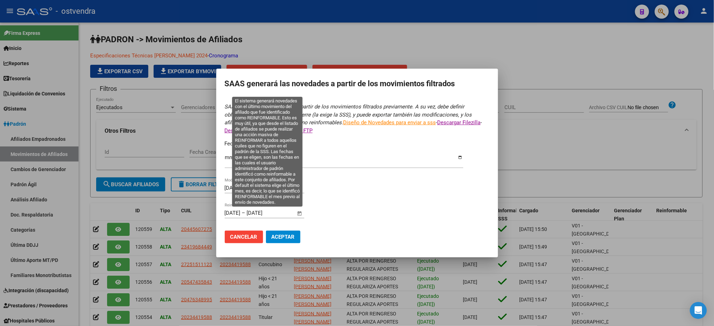
click at [302, 210] on span "Open calendar" at bounding box center [299, 213] width 17 height 17
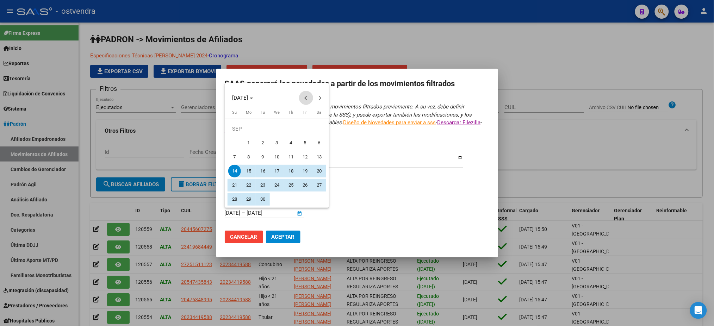
click at [307, 99] on button "Previous month" at bounding box center [306, 98] width 14 height 14
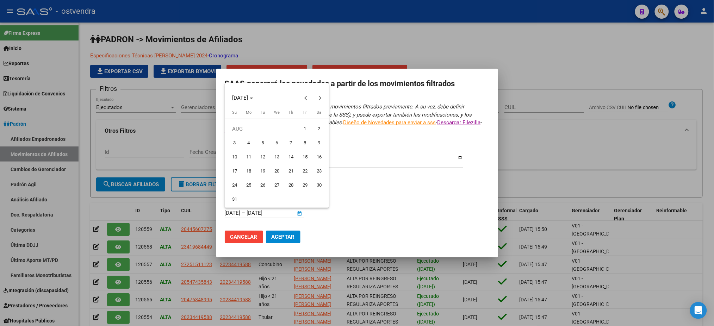
click at [300, 128] on span "1" at bounding box center [305, 129] width 13 height 13
type input "01/08/2025"
click at [320, 94] on span "Next month" at bounding box center [320, 98] width 14 height 14
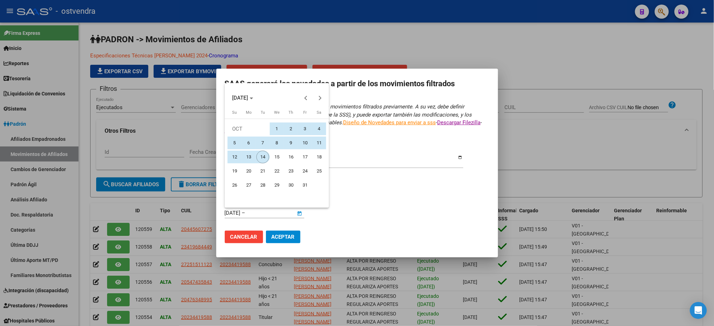
click at [264, 155] on span "14" at bounding box center [262, 157] width 13 height 13
type input "14/10/2025"
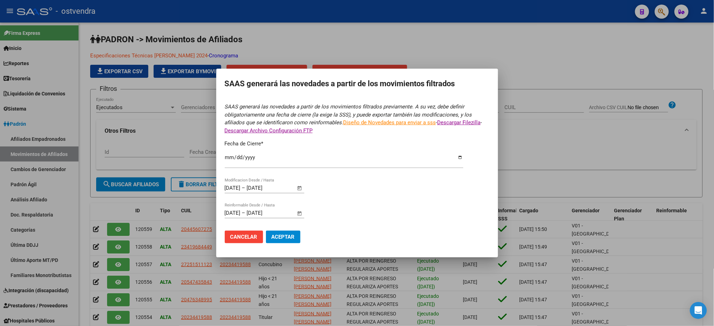
click at [295, 236] on button "Aceptar" at bounding box center [283, 237] width 35 height 13
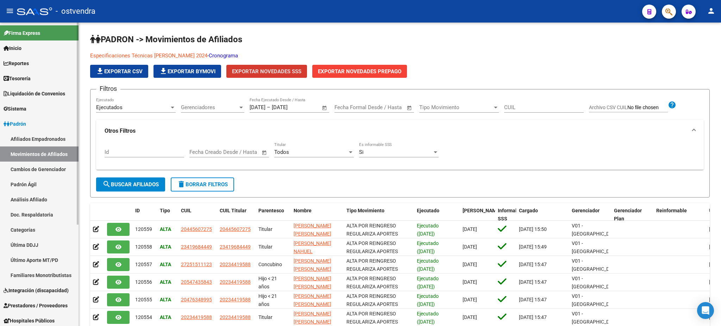
click at [37, 98] on link "Liquidación de Convenios" at bounding box center [39, 93] width 79 height 15
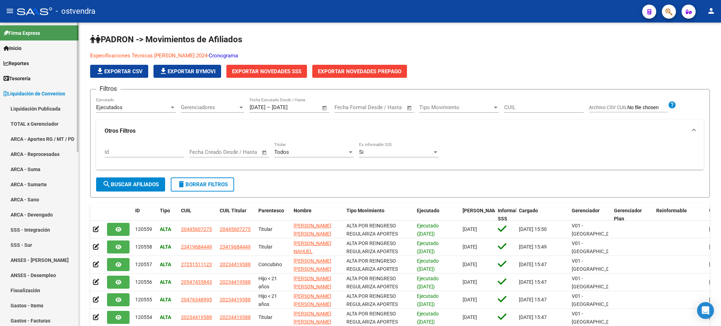
click at [32, 121] on link "TOTAL x Gerenciador" at bounding box center [39, 123] width 79 height 15
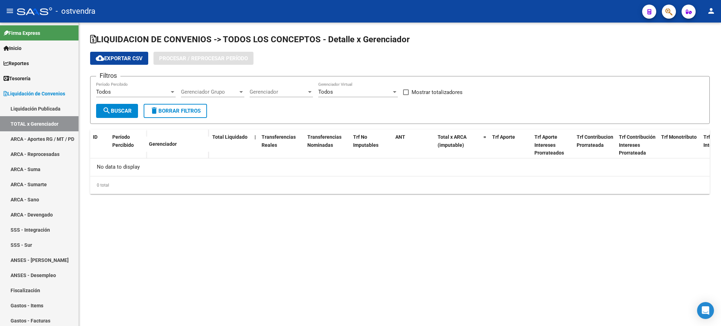
checkbox input "true"
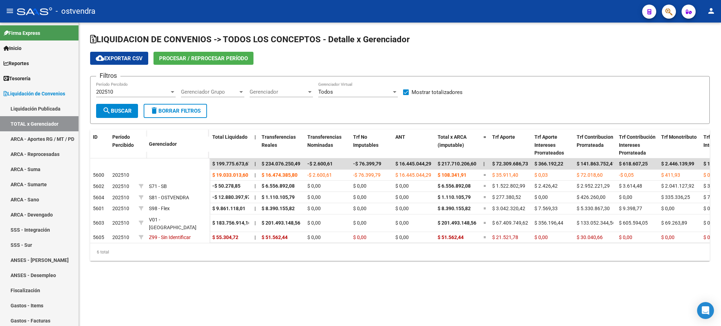
drag, startPoint x: 393, startPoint y: 173, endPoint x: 427, endPoint y: 122, distance: 61.1
click at [427, 107] on form "Filtros 202510 Período Percibido Gerenciador Grupo Gerenciador Grupo Gerenciado…" at bounding box center [400, 100] width 620 height 48
click at [107, 92] on span "202510" at bounding box center [104, 92] width 17 height 6
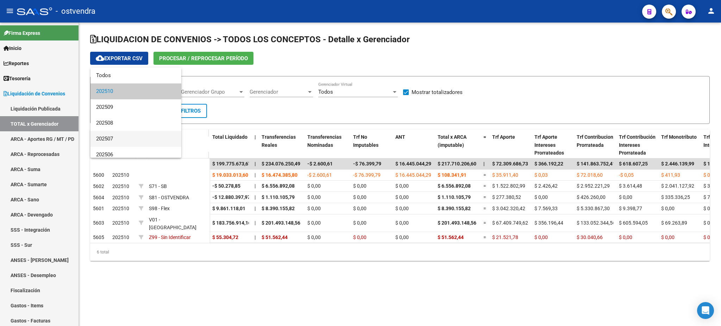
click at [124, 136] on span "202507" at bounding box center [136, 139] width 80 height 16
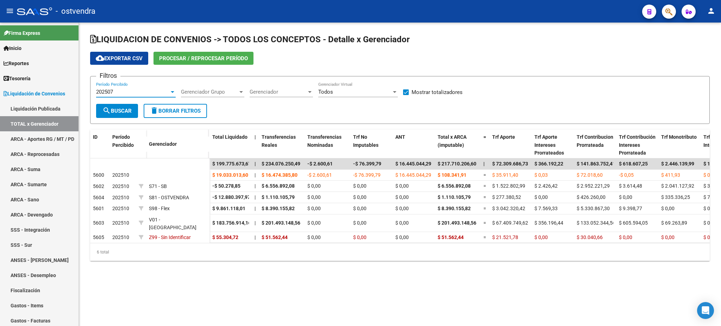
click at [128, 113] on button "search Buscar" at bounding box center [117, 111] width 42 height 14
click at [156, 90] on div "202507" at bounding box center [132, 92] width 73 height 6
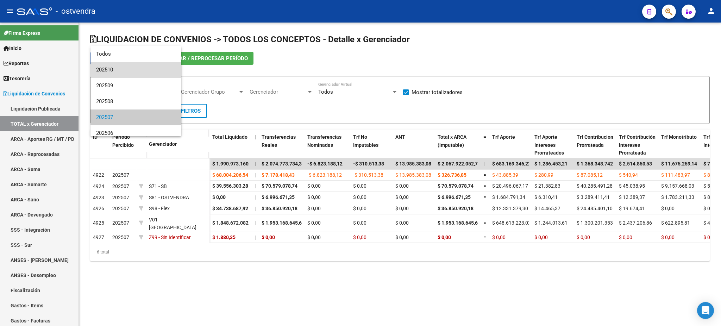
click at [144, 72] on span "202510" at bounding box center [136, 70] width 80 height 16
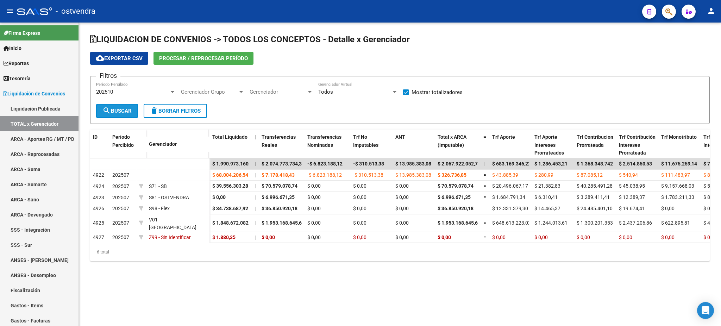
click at [129, 111] on span "search Buscar" at bounding box center [116, 111] width 29 height 6
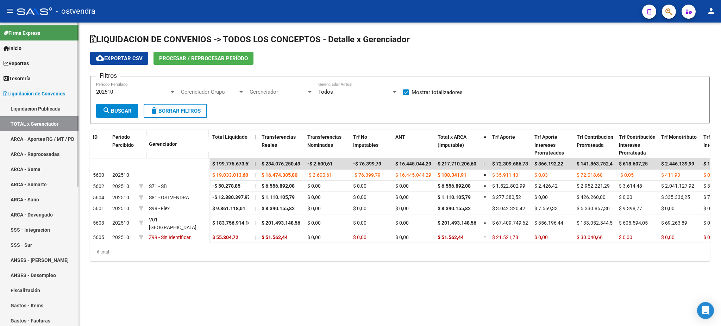
click at [37, 139] on link "ARCA - Aportes RG / MT / PD" at bounding box center [39, 138] width 79 height 15
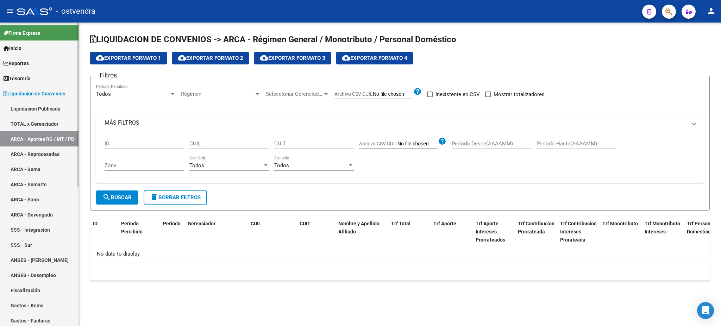
click at [30, 122] on link "TOTAL x Gerenciador" at bounding box center [39, 123] width 79 height 15
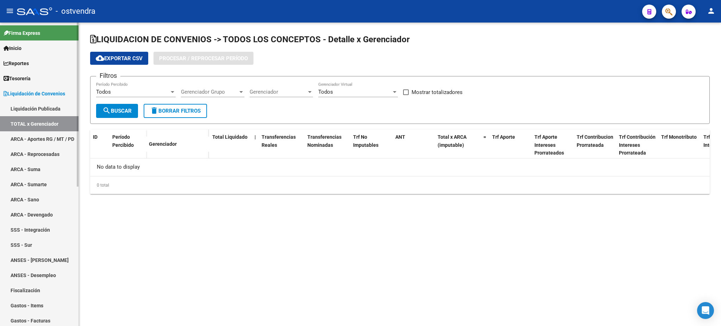
checkbox input "true"
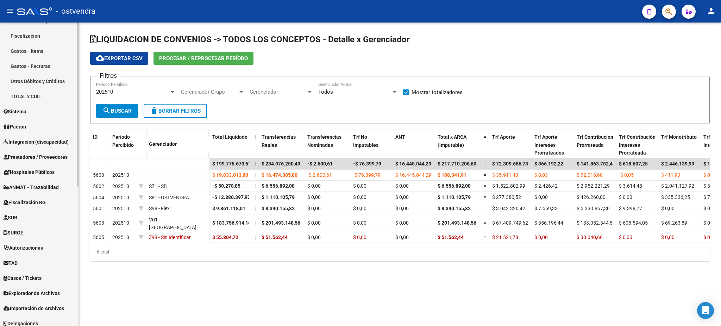
scroll to position [259, 0]
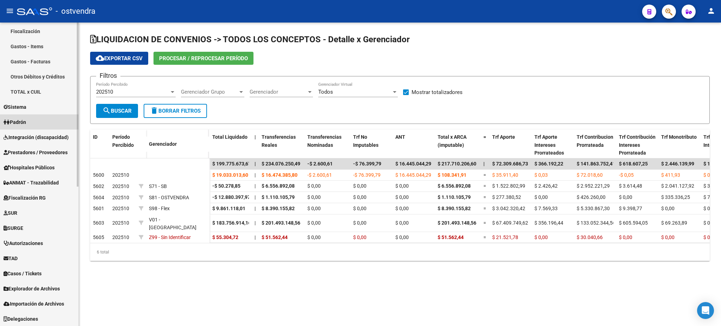
click at [46, 128] on link "Padrón" at bounding box center [39, 121] width 79 height 15
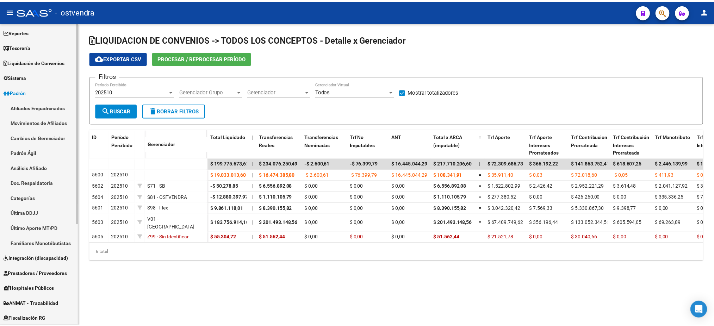
scroll to position [28, 0]
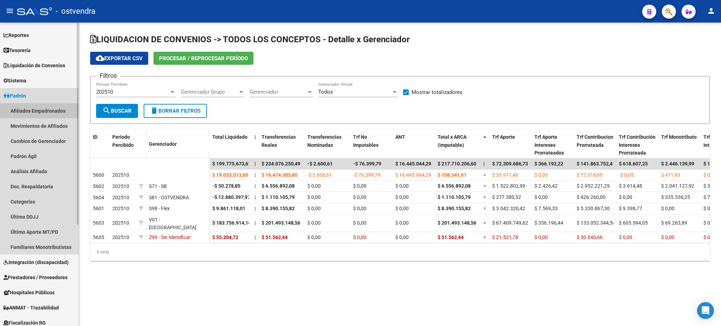
click at [49, 104] on link "Afiliados Empadronados" at bounding box center [39, 110] width 79 height 15
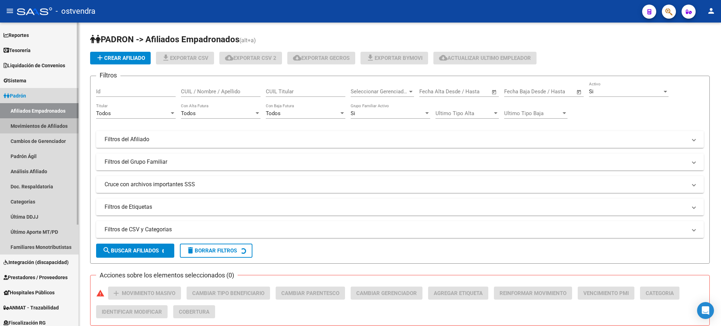
click at [49, 124] on link "Movimientos de Afiliados" at bounding box center [39, 125] width 79 height 15
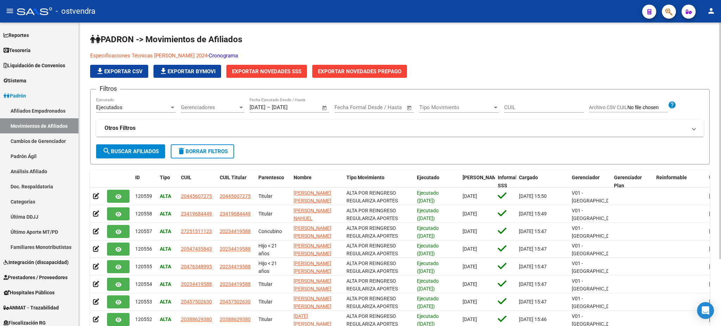
click at [186, 53] on link "Especificaciones Técnicas PADRON - Agosto 2024" at bounding box center [148, 55] width 117 height 6
click at [661, 9] on div at bounding box center [666, 11] width 20 height 14
click at [666, 11] on icon "button" at bounding box center [669, 12] width 7 height 8
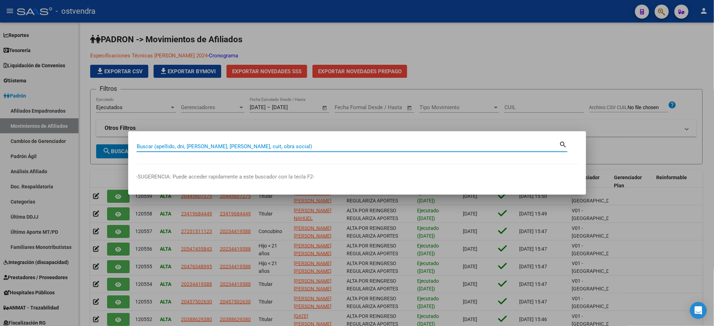
paste input "41968444"
type input "41968444"
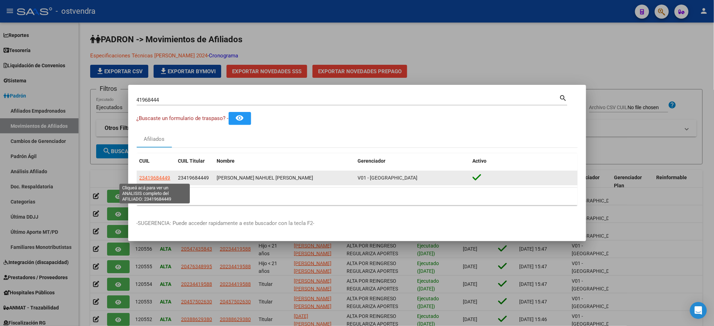
click at [162, 177] on span "23419684449" at bounding box center [154, 178] width 31 height 6
type textarea "23419684449"
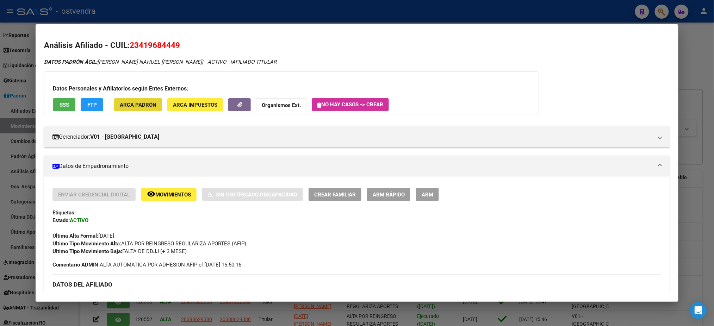
click at [149, 99] on button "ARCA Padrón" at bounding box center [138, 104] width 48 height 13
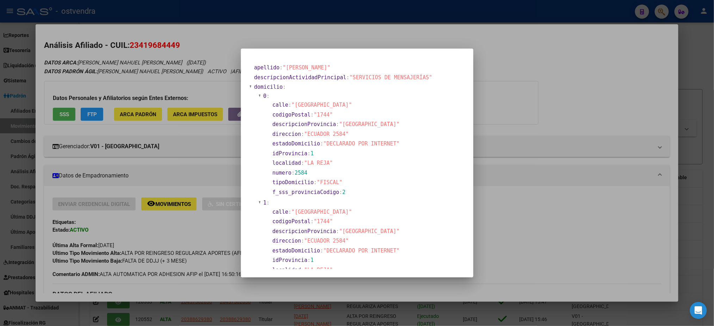
click at [169, 87] on div at bounding box center [357, 163] width 714 height 326
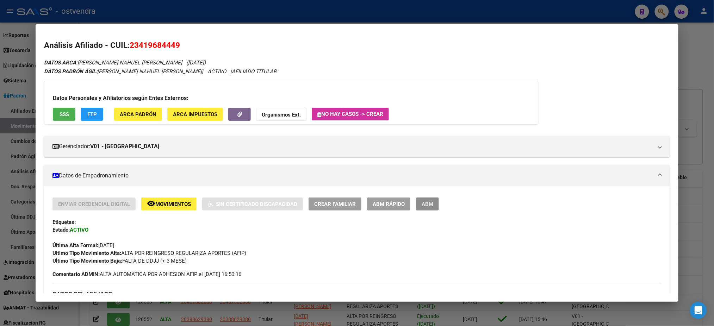
click at [421, 201] on span "ABM" at bounding box center [427, 204] width 12 height 6
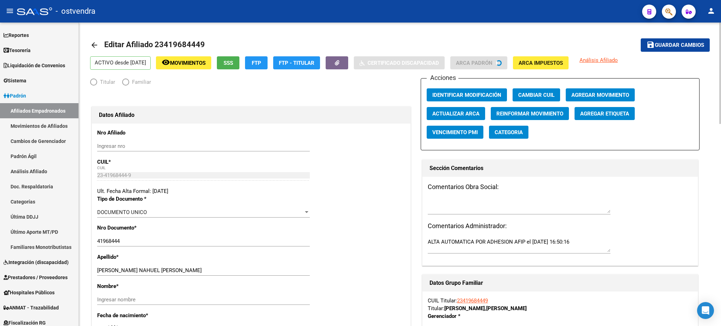
radio input "true"
type input "30-60139944-6"
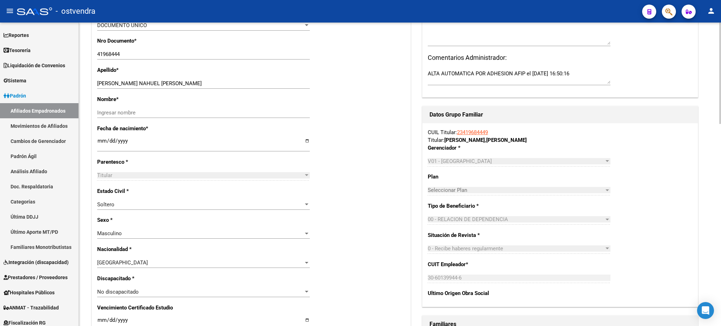
scroll to position [188, 0]
click at [101, 138] on input "[DATE]" at bounding box center [203, 142] width 213 height 11
type input "1900-01-31"
type input "1999-05-31"
drag, startPoint x: 142, startPoint y: 81, endPoint x: 210, endPoint y: 78, distance: 68.8
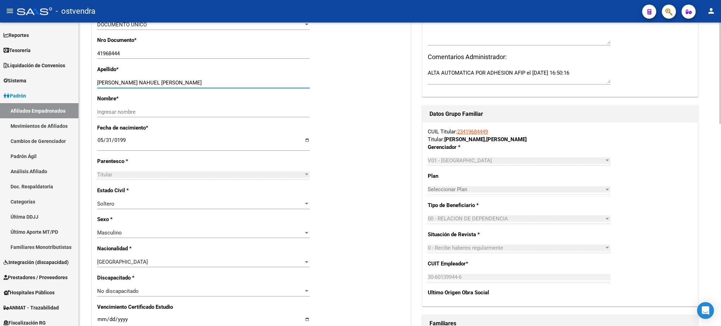
click at [210, 78] on div "REYNOSO PONCE NAHUEL NICOLAS Ingresar apellido" at bounding box center [203, 82] width 213 height 11
click at [212, 105] on div "Nombre * Ingresar nombre" at bounding box center [251, 109] width 308 height 29
click at [210, 116] on div "Ingresar nombre" at bounding box center [203, 112] width 213 height 11
paste input "NAHUEL NICOLAS"
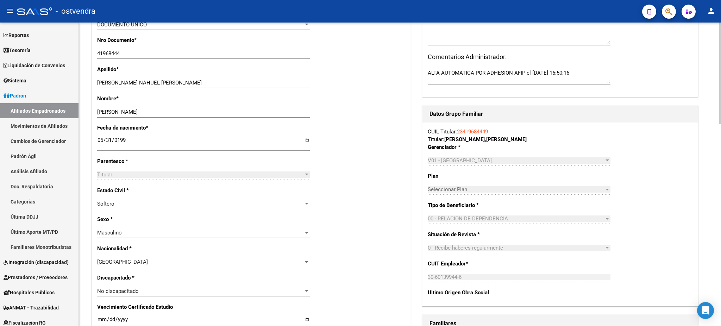
type input "NAHUEL NICOLAS"
drag, startPoint x: 141, startPoint y: 82, endPoint x: 229, endPoint y: 75, distance: 88.3
click at [234, 81] on input "REYNOSO PONCE NAHUEL NICOLAS" at bounding box center [203, 83] width 213 height 6
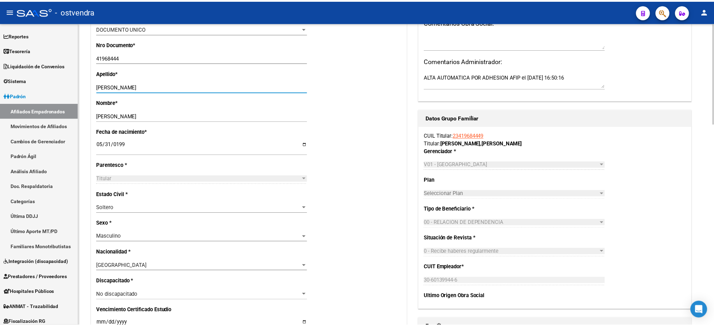
scroll to position [0, 0]
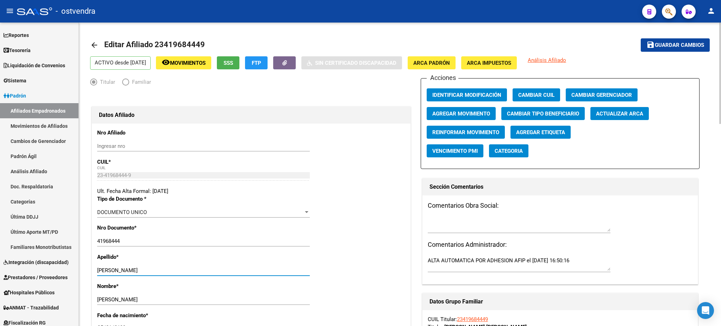
type input "REYNOSO PONCE"
click at [667, 45] on span "Guardar cambios" at bounding box center [679, 45] width 49 height 6
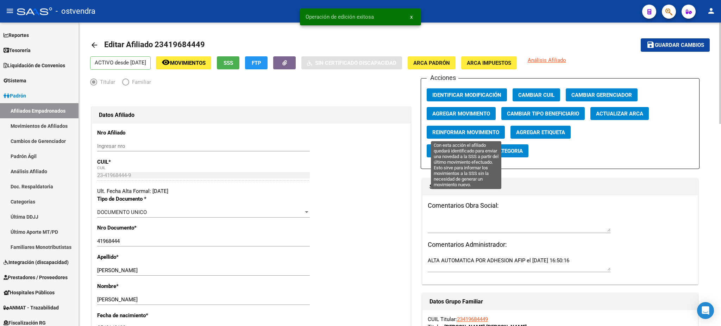
click at [486, 129] on span "Reinformar Movimiento" at bounding box center [465, 132] width 67 height 6
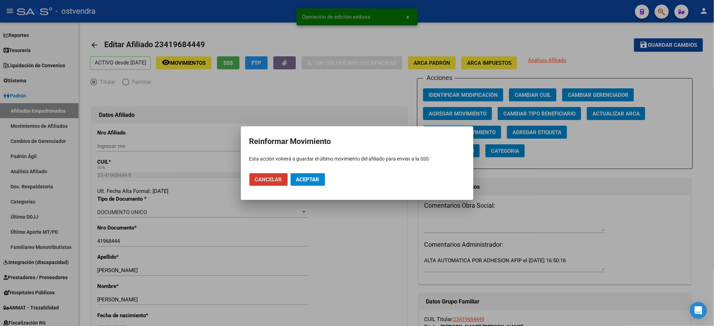
drag, startPoint x: 306, startPoint y: 172, endPoint x: 307, endPoint y: 176, distance: 4.0
click at [307, 173] on mat-dialog-actions "Cancelar Aceptar" at bounding box center [356, 180] width 215 height 24
click at [307, 176] on span "Aceptar" at bounding box center [307, 179] width 23 height 6
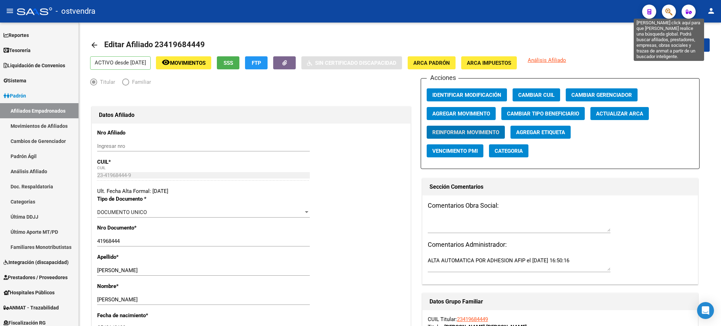
click at [671, 14] on icon "button" at bounding box center [669, 12] width 7 height 8
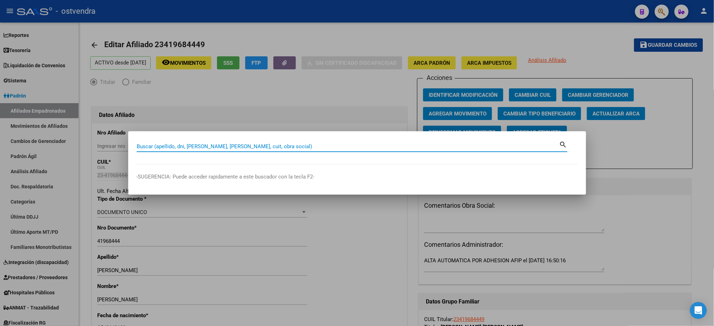
paste input "45750263"
type input "45750263"
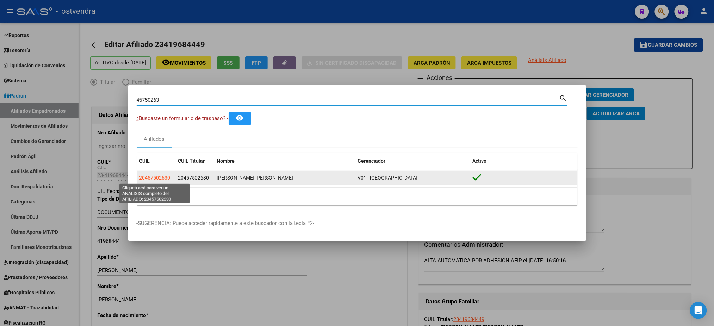
click at [157, 180] on span "20457502630" at bounding box center [154, 178] width 31 height 6
type textarea "20457502630"
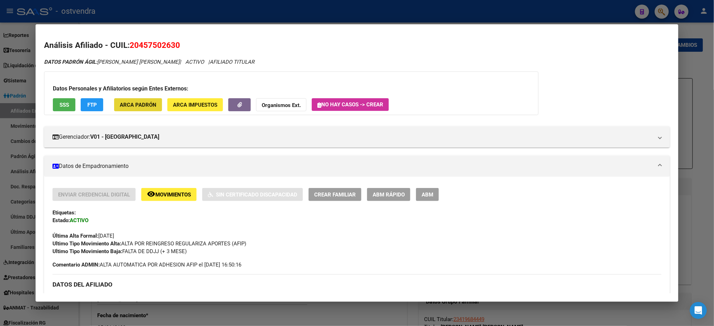
click at [142, 106] on span "ARCA Padrón" at bounding box center [138, 105] width 37 height 6
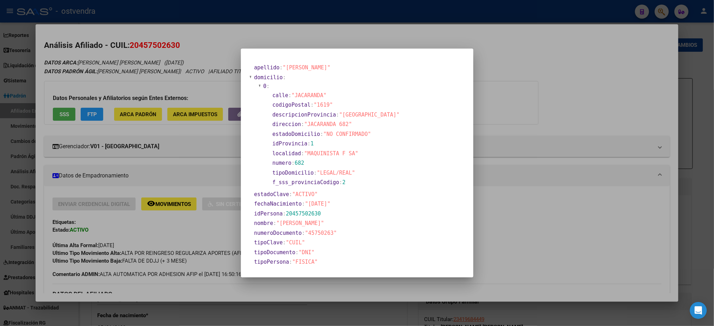
click at [149, 82] on div at bounding box center [357, 163] width 714 height 326
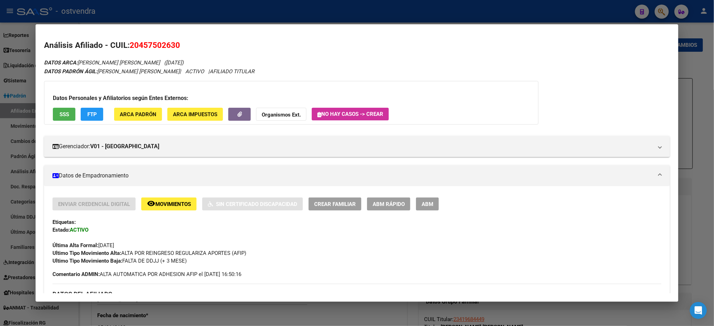
click at [421, 201] on span "ABM" at bounding box center [427, 204] width 12 height 6
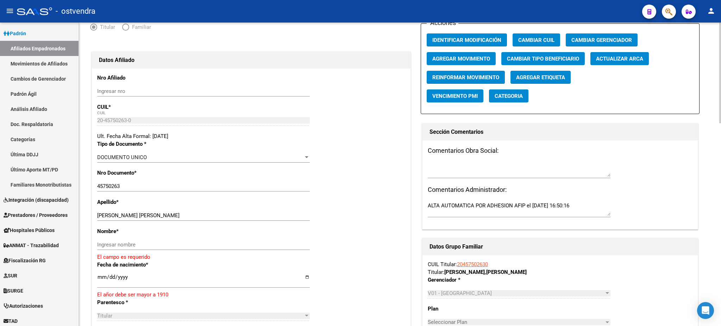
scroll to position [125, 0]
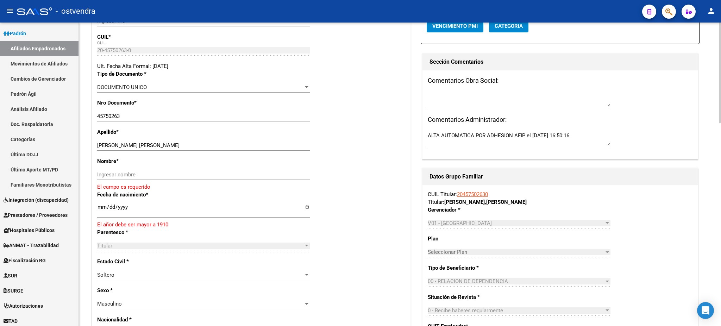
drag, startPoint x: 102, startPoint y: 206, endPoint x: 96, endPoint y: 206, distance: 5.6
click at [101, 206] on input "[DATE]" at bounding box center [203, 209] width 213 height 11
type input "1900-01-13"
type input "2004-06-13"
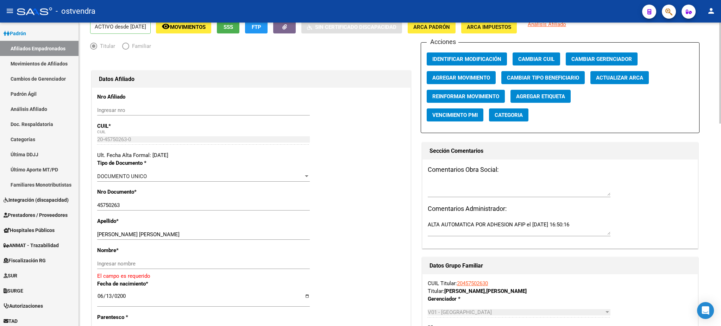
scroll to position [0, 0]
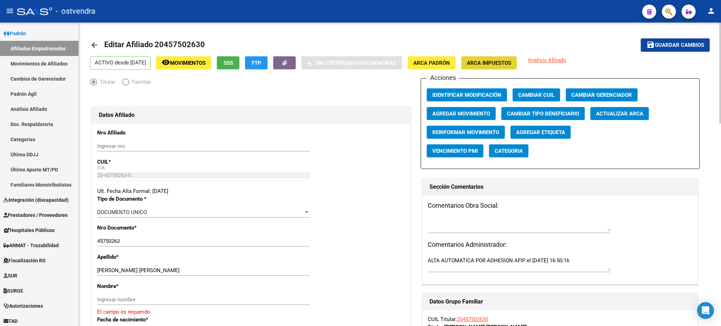
click at [474, 59] on button "ARCA Impuestos" at bounding box center [489, 62] width 56 height 13
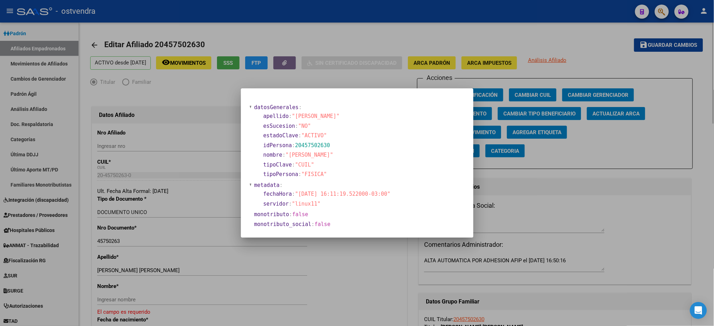
drag, startPoint x: 479, startPoint y: 27, endPoint x: 476, endPoint y: 36, distance: 9.0
click at [479, 27] on div at bounding box center [357, 163] width 714 height 326
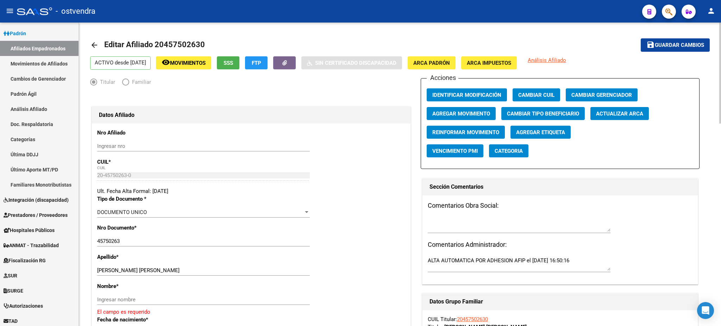
click at [456, 58] on button "ARCA Padrón" at bounding box center [432, 62] width 48 height 13
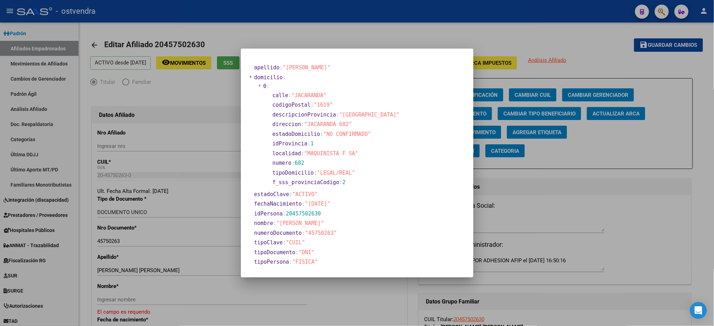
click at [427, 42] on div at bounding box center [357, 163] width 714 height 326
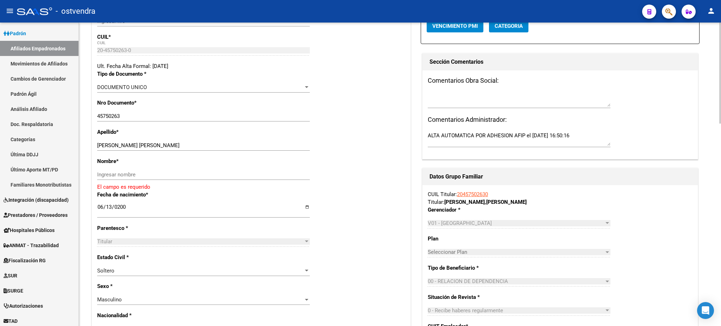
scroll to position [63, 0]
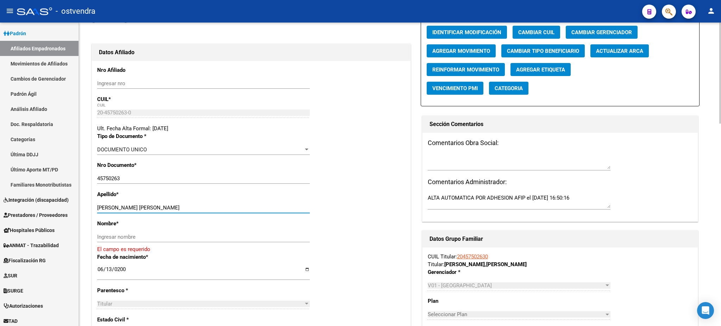
drag, startPoint x: 139, startPoint y: 205, endPoint x: 215, endPoint y: 218, distance: 77.2
click at [217, 202] on div "Apellido * AVALOS GAMERO VALENTINO ANTONI Ingresar apellido" at bounding box center [251, 204] width 308 height 29
drag, startPoint x: 213, startPoint y: 243, endPoint x: 212, endPoint y: 233, distance: 9.6
click at [212, 241] on div "Ingresar nombre" at bounding box center [203, 240] width 213 height 17
click at [212, 234] on input "Ingresar nombre" at bounding box center [203, 237] width 213 height 6
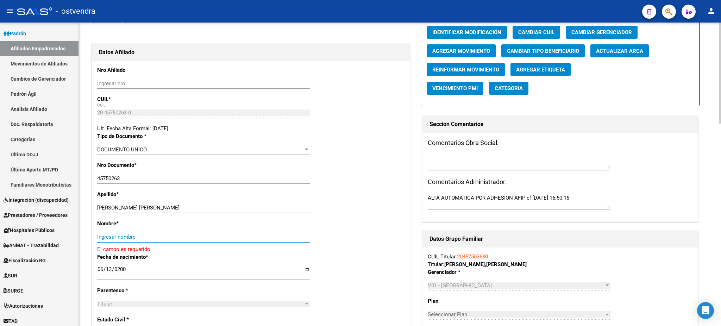
paste input "VALENTINO ANTONI"
type input "VALENTINO ANTONI"
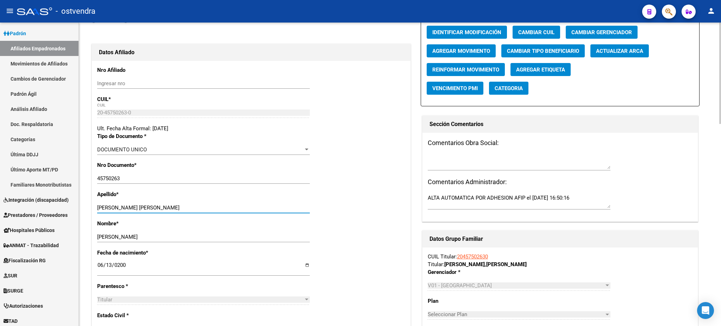
drag, startPoint x: 141, startPoint y: 206, endPoint x: 300, endPoint y: 208, distance: 158.8
click at [302, 204] on div "AVALOS GAMERO VALENTINO ANTONI Ingresar apellido" at bounding box center [203, 207] width 213 height 11
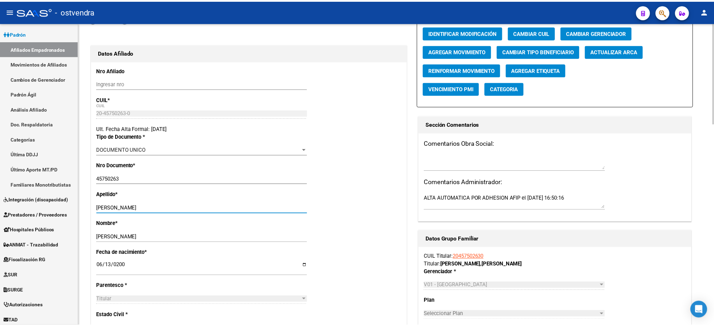
scroll to position [0, 0]
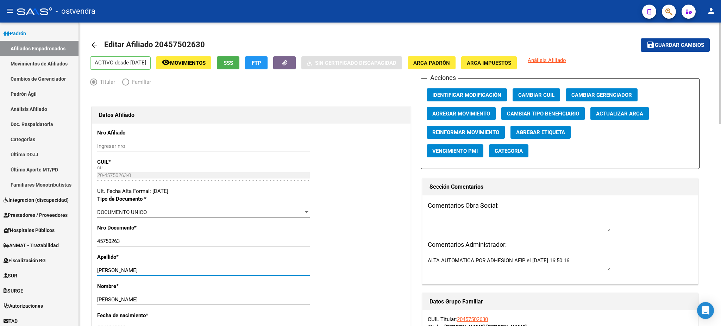
type input "[PERSON_NAME]"
click at [685, 42] on span "Guardar cambios" at bounding box center [679, 45] width 49 height 6
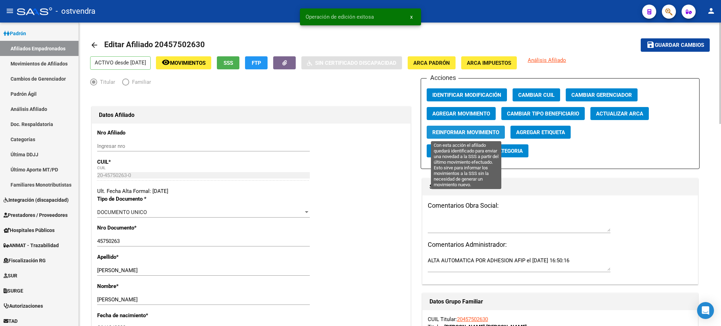
click at [480, 132] on span "Reinformar Movimiento" at bounding box center [465, 132] width 67 height 6
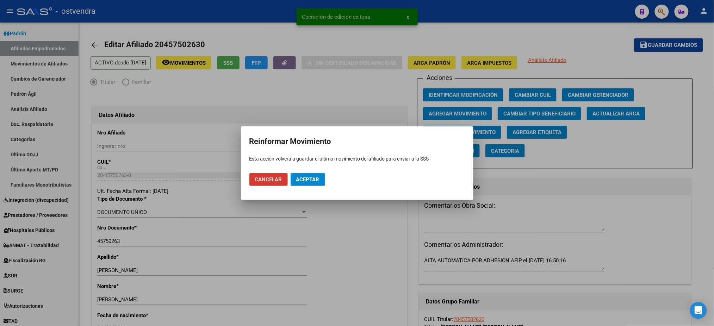
click at [301, 179] on span "Aceptar" at bounding box center [307, 179] width 23 height 6
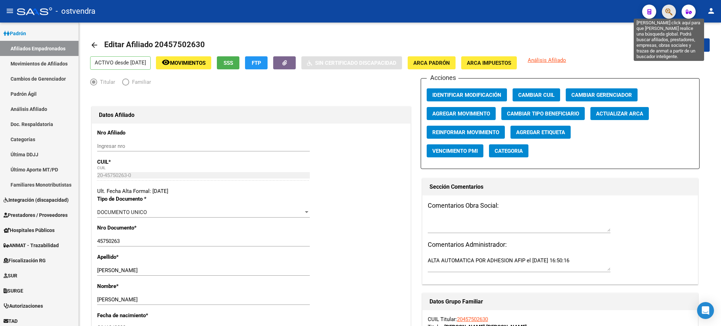
click at [672, 8] on icon "button" at bounding box center [669, 12] width 7 height 8
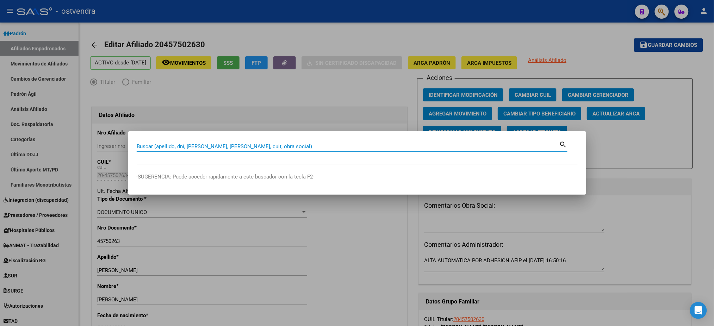
paste input "42419787"
type input "42419787"
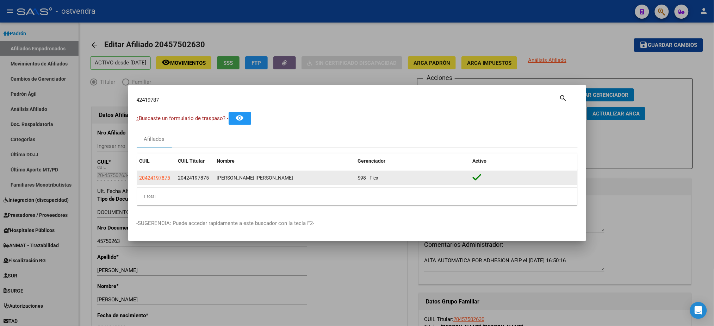
click at [145, 181] on app-link-go-to "20424197875" at bounding box center [154, 178] width 31 height 8
click at [145, 179] on span "20424197875" at bounding box center [154, 178] width 31 height 6
type textarea "20424197875"
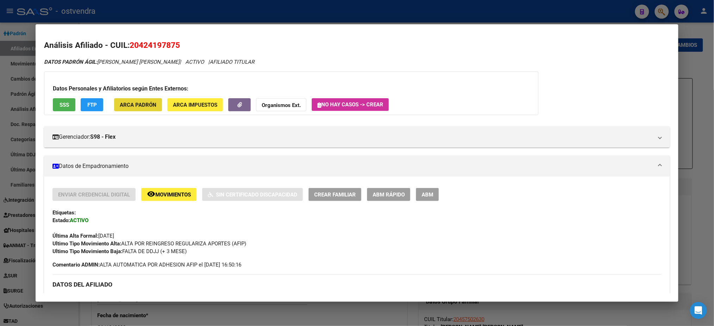
click at [147, 104] on span "ARCA Padrón" at bounding box center [138, 105] width 37 height 6
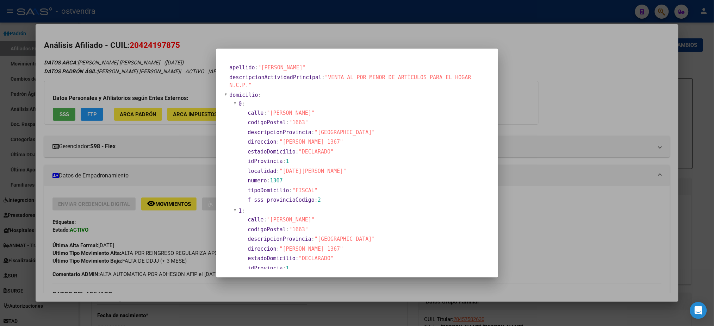
click at [151, 85] on div at bounding box center [357, 163] width 714 height 326
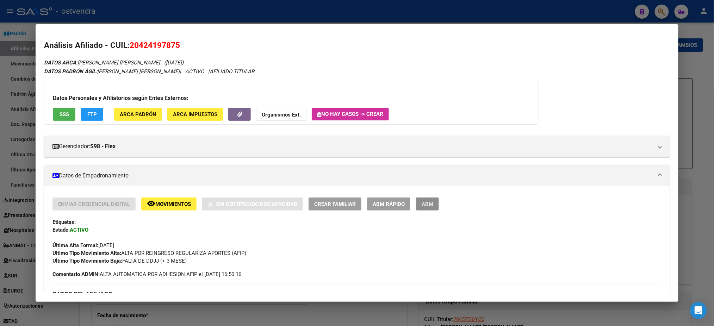
click at [423, 206] on span "ABM" at bounding box center [427, 204] width 12 height 6
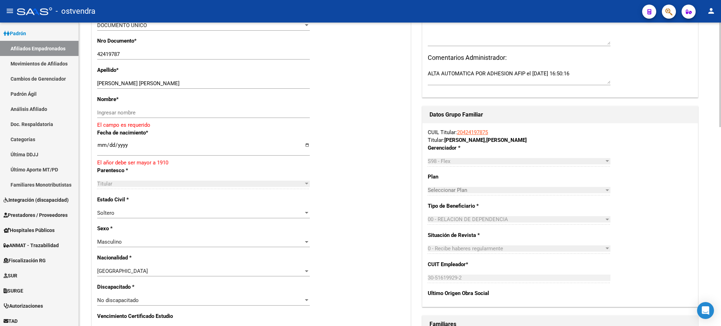
scroll to position [188, 0]
click at [99, 143] on input "[DATE]" at bounding box center [203, 147] width 213 height 11
type input "1900-01-24"
type input "2000-02-24"
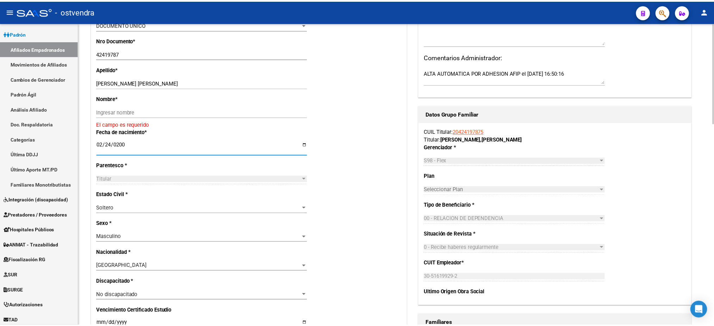
scroll to position [0, 0]
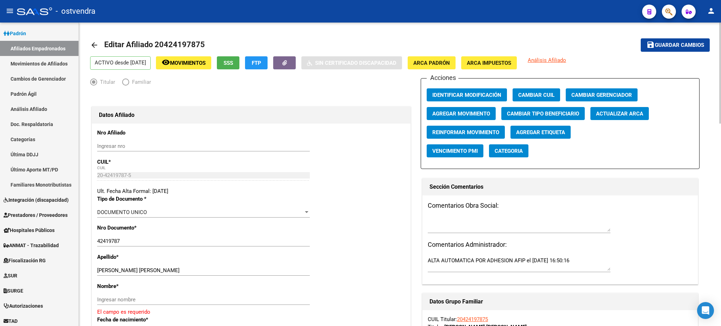
click at [439, 60] on span "ARCA Padrón" at bounding box center [431, 63] width 37 height 6
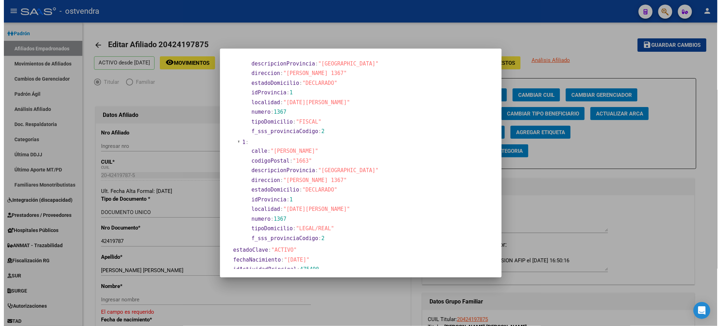
scroll to position [125, 0]
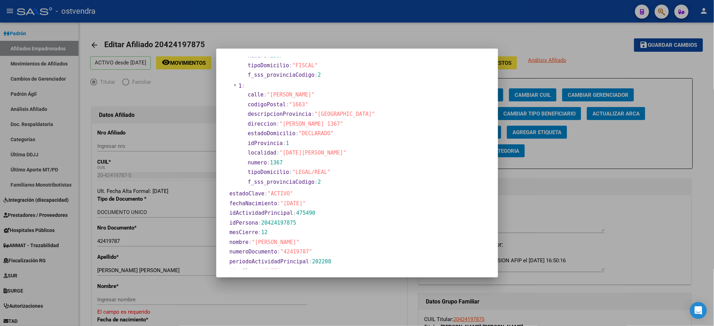
click at [442, 21] on div at bounding box center [357, 163] width 714 height 326
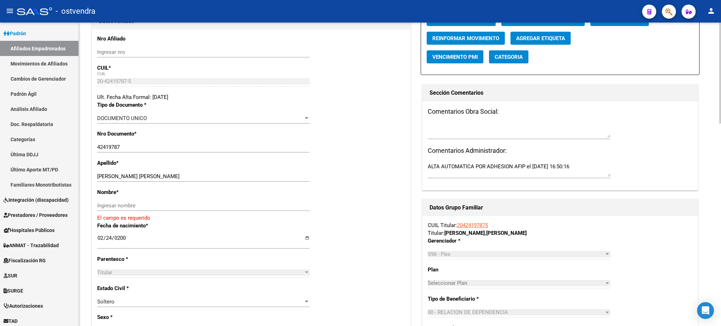
scroll to position [63, 0]
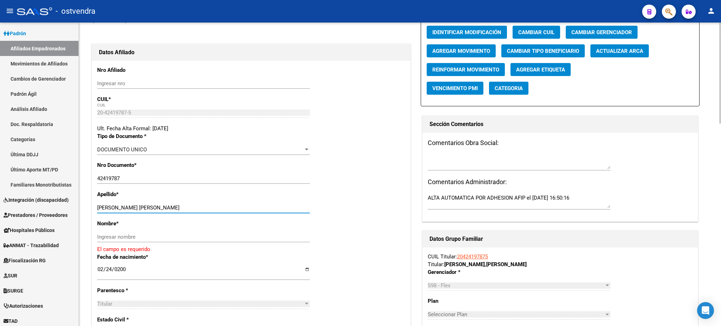
drag, startPoint x: 137, startPoint y: 205, endPoint x: 208, endPoint y: 229, distance: 75.1
click at [218, 200] on div "Apellido * CASTILLO LOPEZ DAVID EMANUEL Ingresar apellido" at bounding box center [251, 204] width 308 height 29
drag, startPoint x: 206, startPoint y: 235, endPoint x: 185, endPoint y: 221, distance: 25.0
click at [206, 235] on input "Ingresar nombre" at bounding box center [203, 237] width 213 height 6
paste input "DAVID EMANUEL"
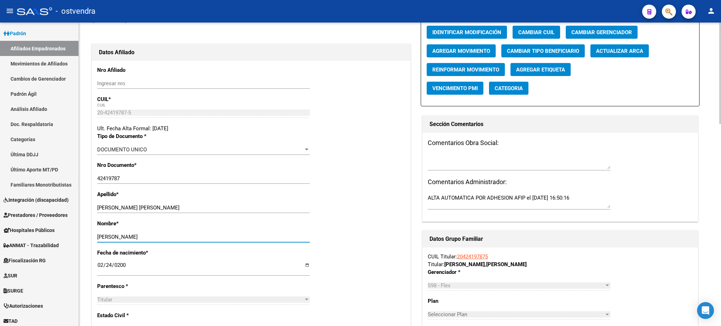
type input "DAVID EMANUEL"
drag, startPoint x: 139, startPoint y: 207, endPoint x: 427, endPoint y: 188, distance: 289.0
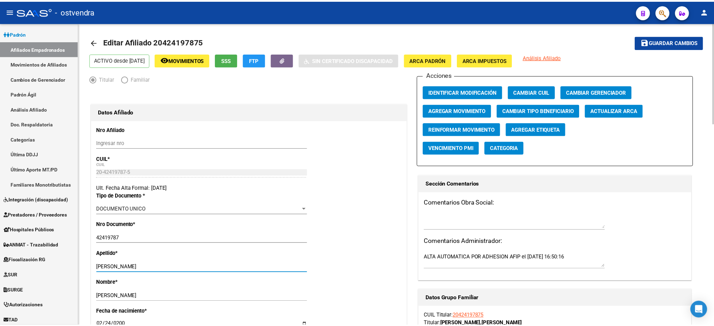
scroll to position [0, 0]
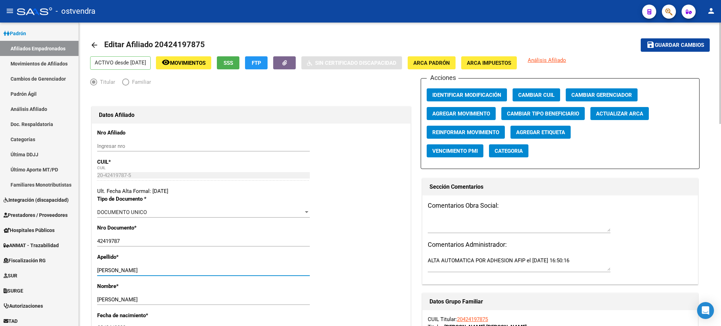
type input "CASTILLO LOPEZ"
click at [689, 45] on span "Guardar cambios" at bounding box center [679, 45] width 49 height 6
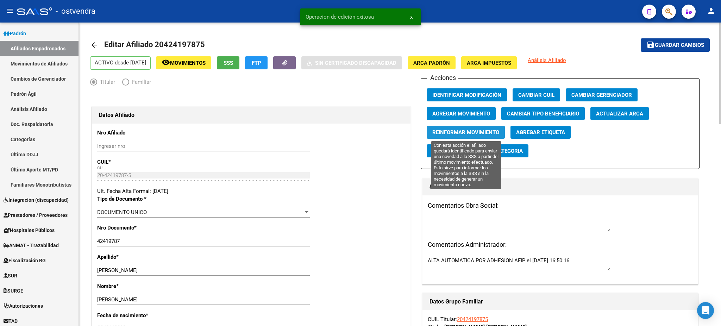
click at [471, 134] on span "Reinformar Movimiento" at bounding box center [465, 132] width 67 height 6
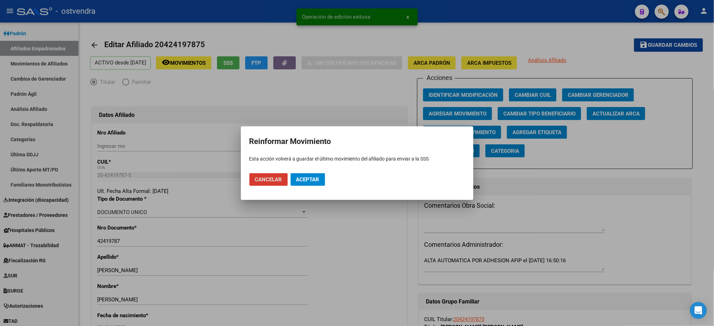
click at [309, 179] on span "Aceptar" at bounding box center [307, 179] width 23 height 6
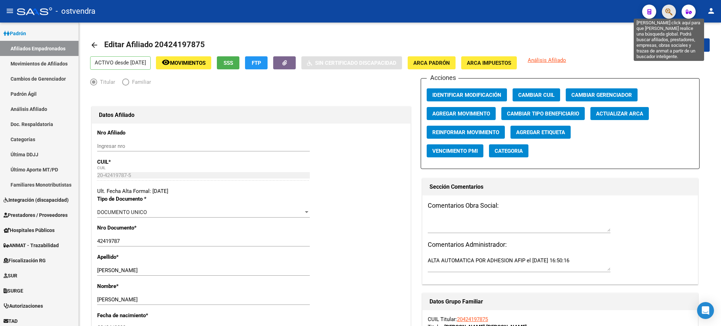
click at [667, 15] on icon "button" at bounding box center [669, 12] width 7 height 8
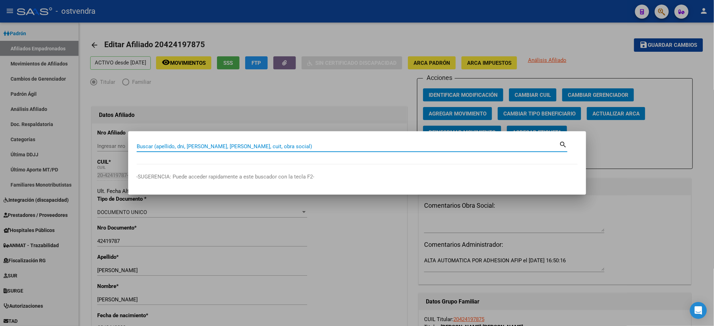
paste input "47402573"
type input "47402573"
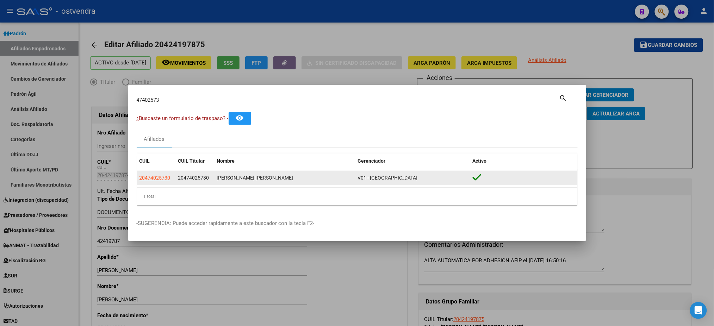
drag, startPoint x: 159, startPoint y: 185, endPoint x: 157, endPoint y: 180, distance: 5.7
click at [159, 185] on div "20474025730 20474025730 MENDEZ BRUNO ARIEL V01 - Viasano" at bounding box center [357, 178] width 441 height 14
click at [157, 180] on span "20474025730" at bounding box center [154, 178] width 31 height 6
type textarea "20474025730"
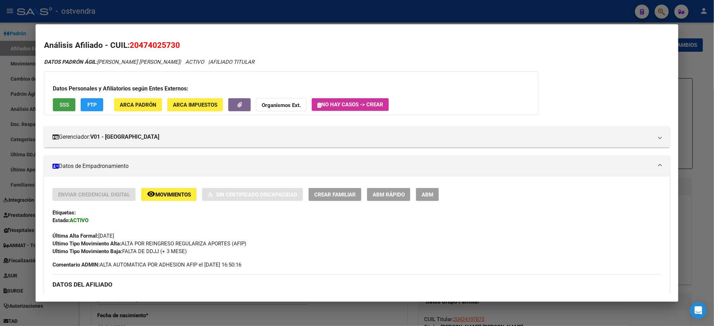
click at [69, 104] on button "SSS" at bounding box center [64, 104] width 23 height 13
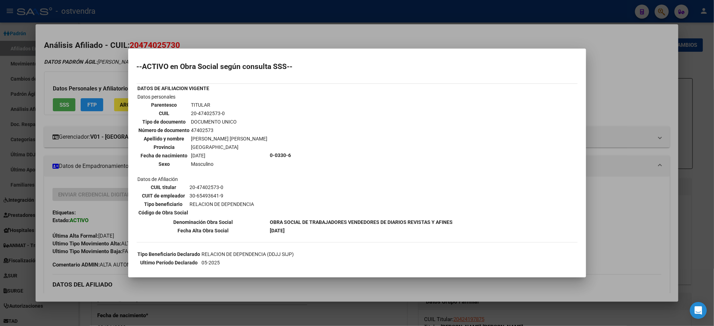
click at [107, 59] on div at bounding box center [357, 163] width 714 height 326
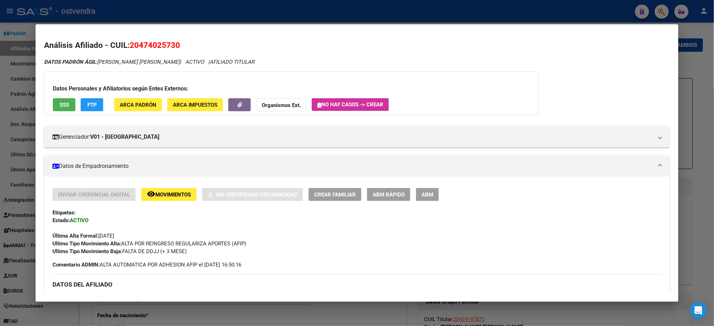
scroll to position [289, 0]
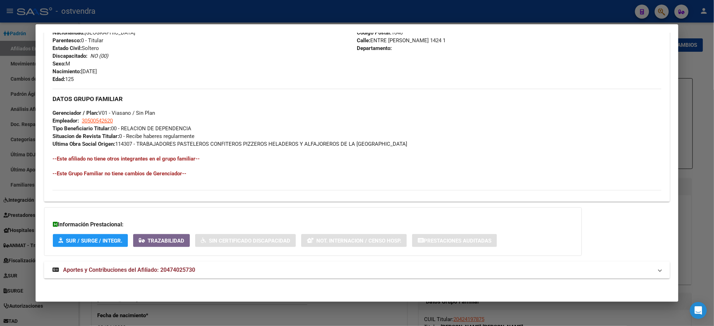
click at [208, 270] on mat-panel-title "Aportes y Contribuciones del Afiliado: 20474025730" at bounding box center [352, 270] width 600 height 8
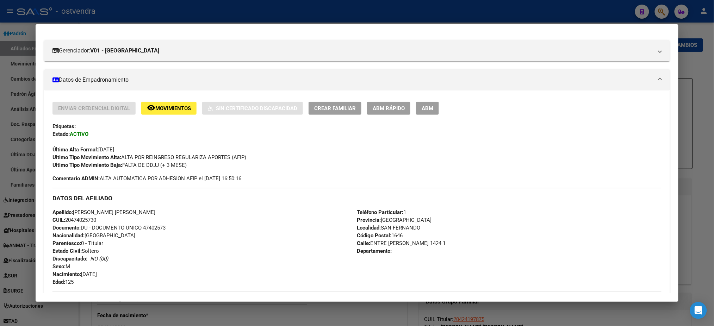
scroll to position [0, 0]
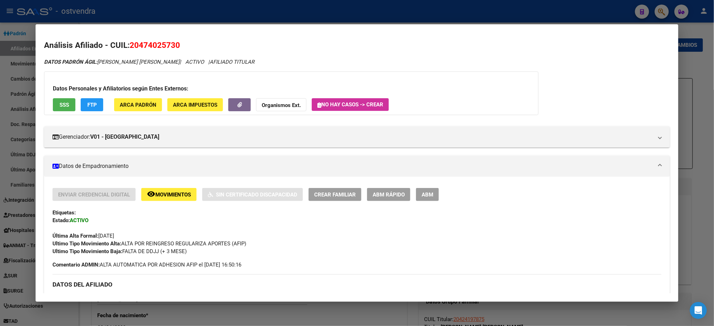
click at [132, 103] on span "ARCA Padrón" at bounding box center [138, 105] width 37 height 6
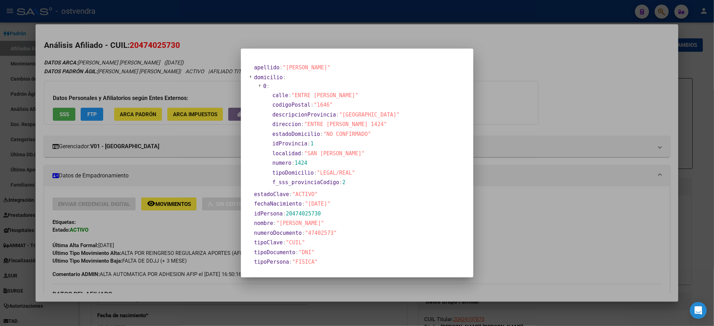
click at [161, 65] on div at bounding box center [357, 163] width 714 height 326
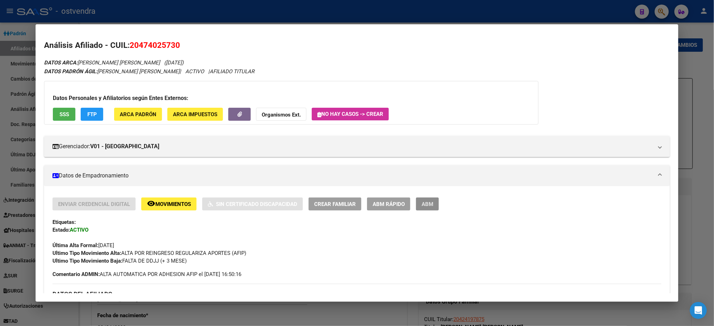
click at [418, 202] on button "ABM" at bounding box center [427, 204] width 23 height 13
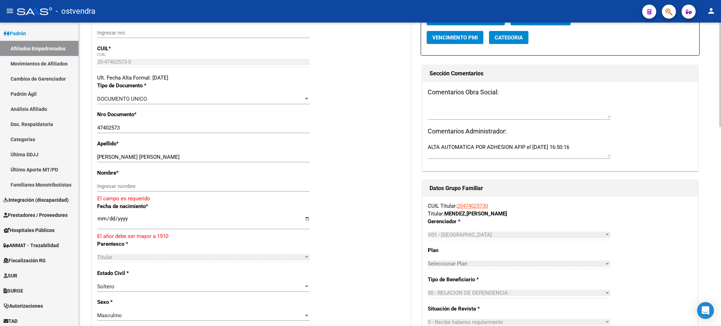
scroll to position [125, 0]
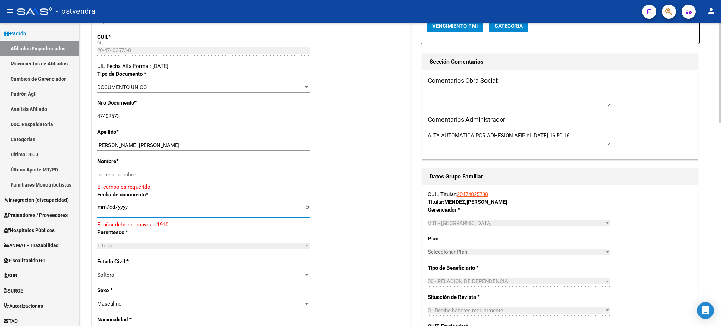
click at [101, 205] on input "[DATE]" at bounding box center [203, 209] width 213 height 11
type input "1900-01-03"
type input "2006-09-03"
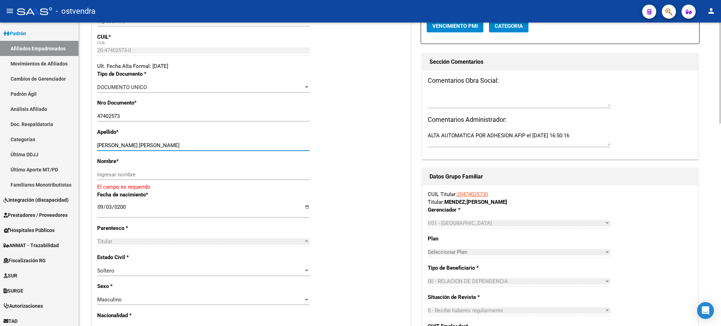
drag, startPoint x: 120, startPoint y: 145, endPoint x: 172, endPoint y: 176, distance: 60.7
click at [169, 143] on input "MENDEZ BRUNO ARIEL" at bounding box center [203, 145] width 213 height 6
drag, startPoint x: 172, startPoint y: 180, endPoint x: 147, endPoint y: 165, distance: 28.6
click at [171, 179] on div "Ingresar nombre" at bounding box center [203, 174] width 213 height 11
paste input "BRUNO ARIEL"
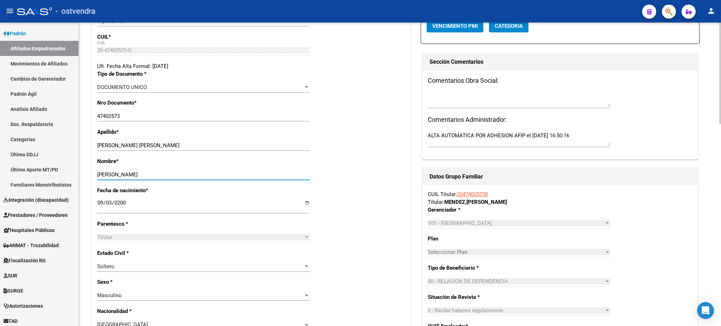
type input "BRUNO ARIEL"
drag, startPoint x: 120, startPoint y: 146, endPoint x: 196, endPoint y: 136, distance: 76.8
click at [207, 136] on div "Apellido * MENDEZ BRUNO ARIEL Ingresar apellido" at bounding box center [251, 142] width 308 height 29
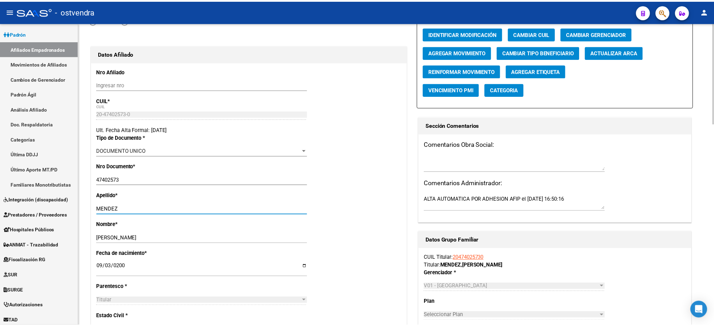
scroll to position [0, 0]
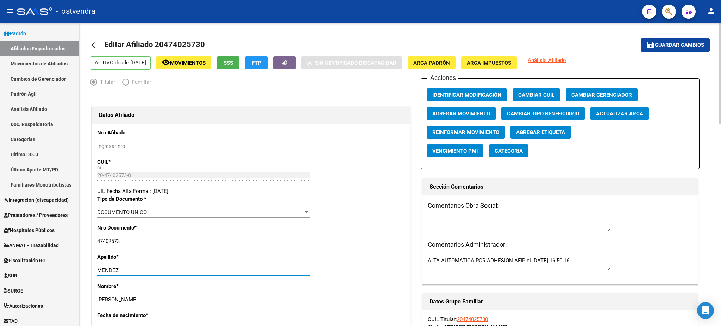
type input "MENDEZ"
click at [683, 40] on button "save Guardar cambios" at bounding box center [675, 44] width 69 height 13
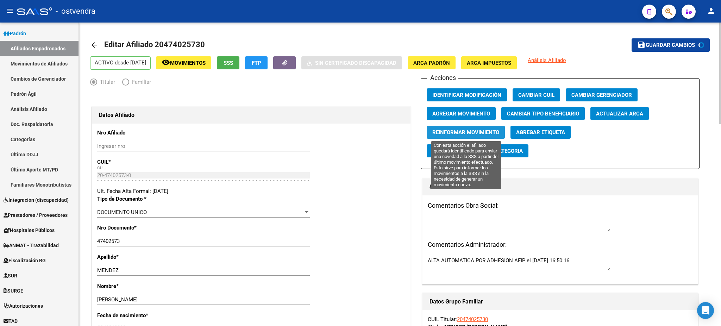
click at [470, 129] on span "Reinformar Movimiento" at bounding box center [465, 132] width 67 height 6
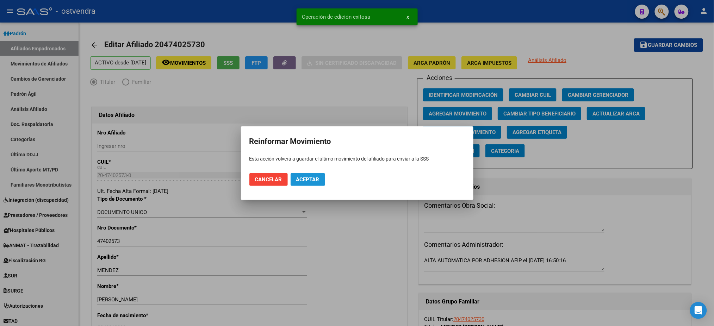
drag, startPoint x: 308, startPoint y: 175, endPoint x: 329, endPoint y: 116, distance: 62.6
click at [308, 175] on button "Aceptar" at bounding box center [308, 179] width 35 height 13
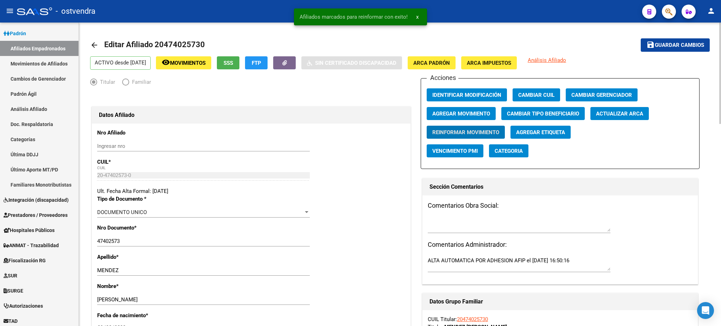
click at [344, 120] on h1 "Datos Afiliado" at bounding box center [251, 115] width 305 height 11
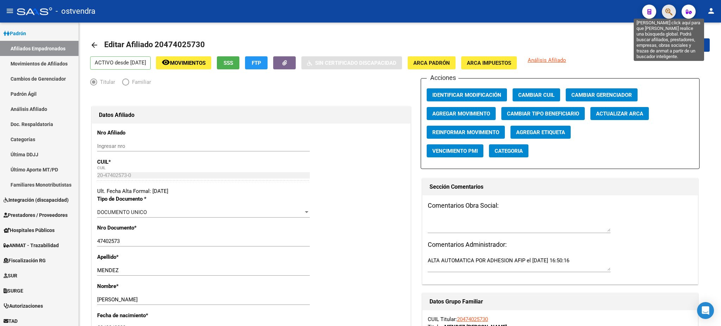
click at [670, 13] on icon "button" at bounding box center [669, 12] width 7 height 8
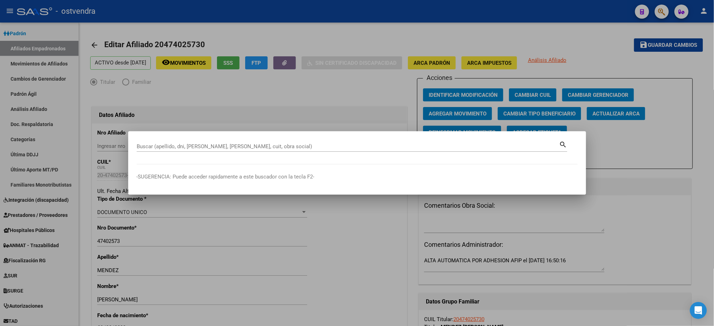
paste input "46000308"
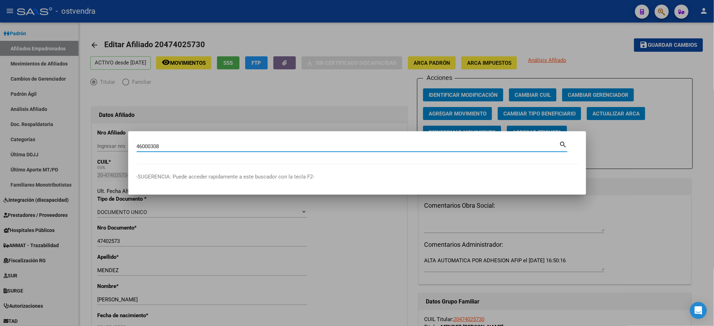
type input "46000308"
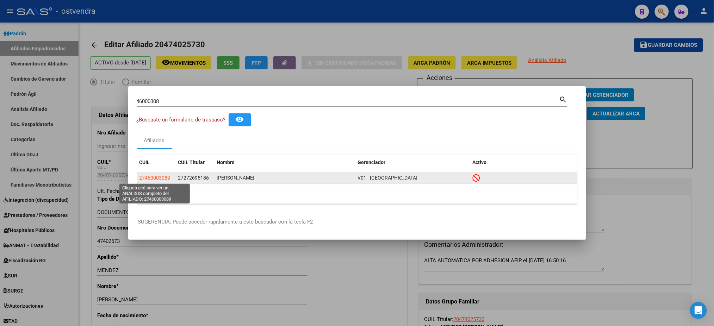
click at [153, 177] on span "27460003089" at bounding box center [154, 178] width 31 height 6
type textarea "27460003089"
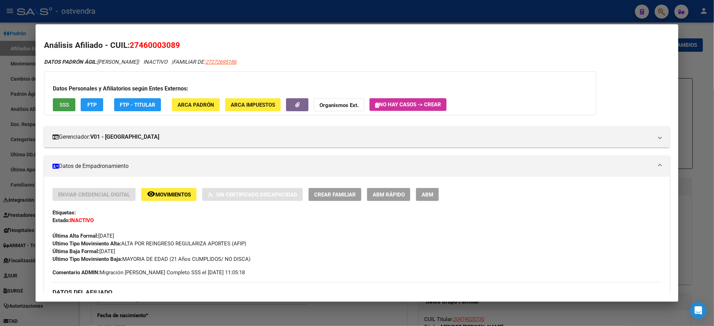
click at [65, 105] on span "SSS" at bounding box center [65, 105] width 10 height 6
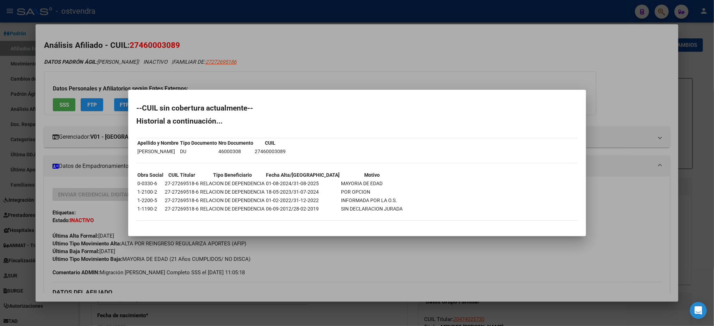
click at [186, 62] on div at bounding box center [357, 163] width 714 height 326
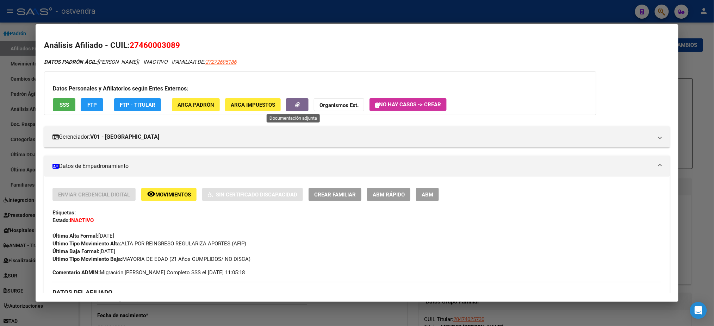
click at [295, 103] on icon "button" at bounding box center [297, 104] width 5 height 5
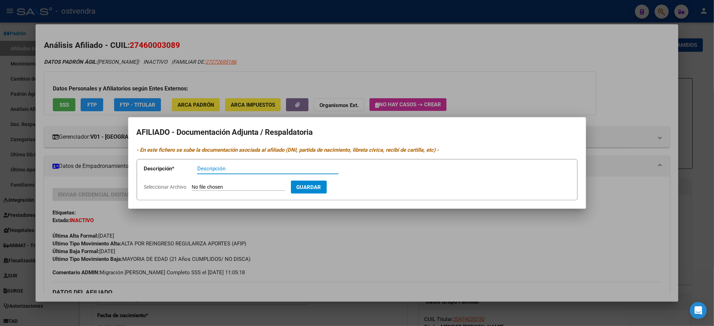
click at [60, 73] on div at bounding box center [357, 163] width 714 height 326
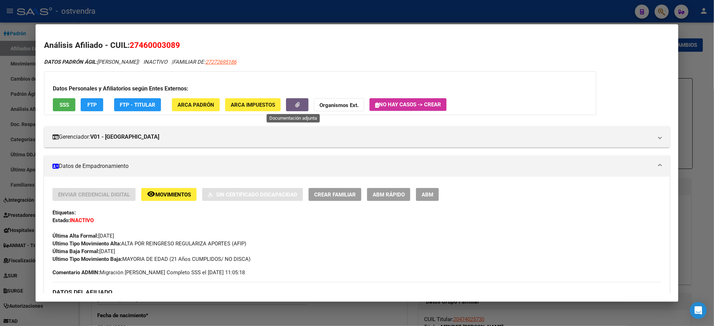
click at [295, 106] on icon "button" at bounding box center [297, 104] width 5 height 5
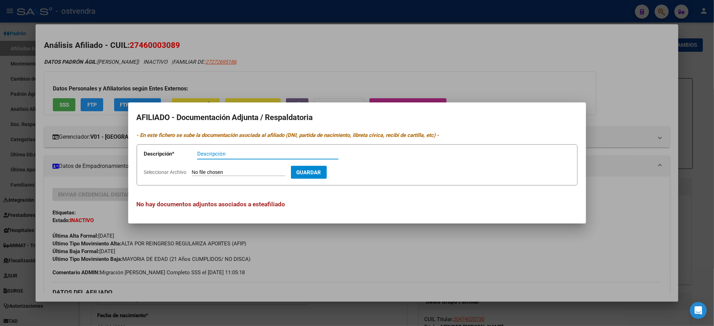
drag, startPoint x: 139, startPoint y: 55, endPoint x: 252, endPoint y: 199, distance: 183.3
click at [139, 55] on div at bounding box center [357, 163] width 714 height 326
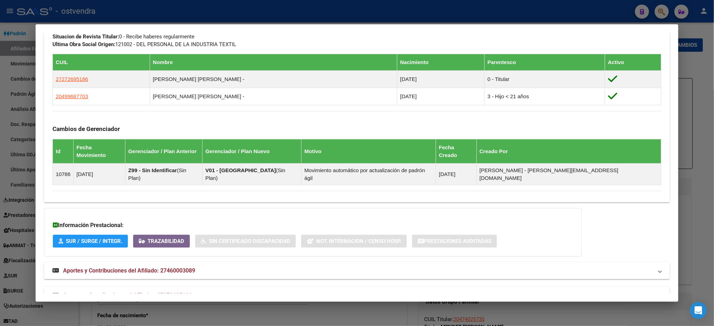
scroll to position [407, 0]
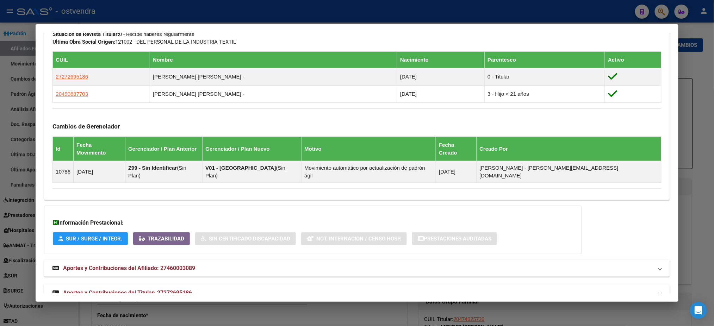
click at [275, 289] on mat-panel-title "Aportes y Contribuciones del Titular: 27272695186" at bounding box center [352, 293] width 600 height 8
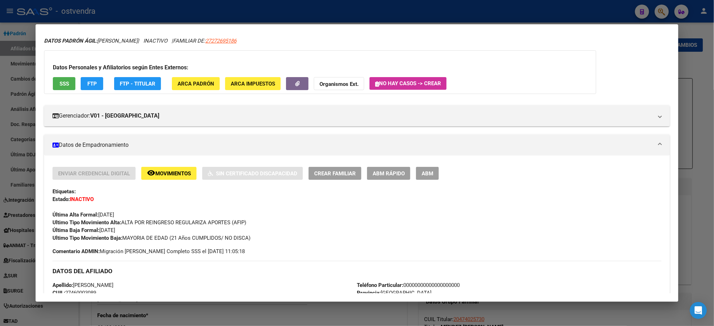
scroll to position [0, 0]
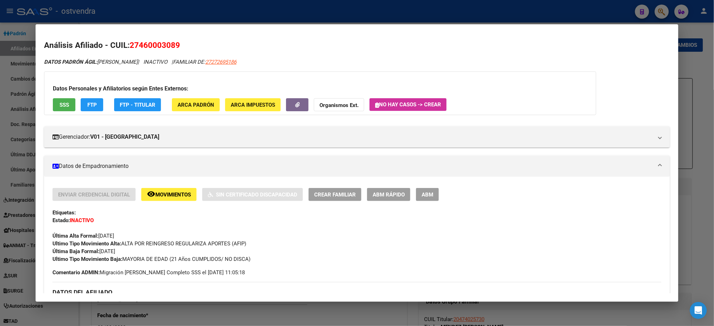
drag, startPoint x: 93, startPoint y: 106, endPoint x: 112, endPoint y: 149, distance: 47.4
click at [56, 99] on button "SSS" at bounding box center [64, 104] width 23 height 13
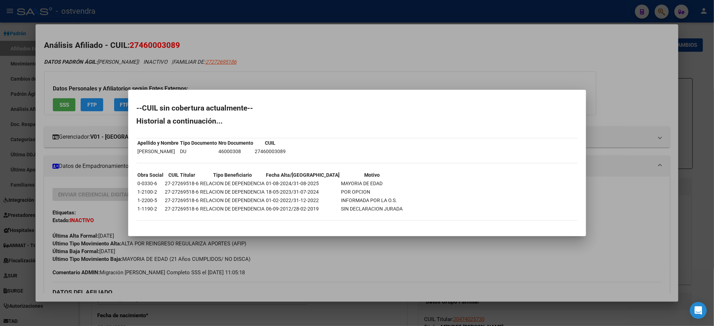
click at [148, 58] on div at bounding box center [357, 163] width 714 height 326
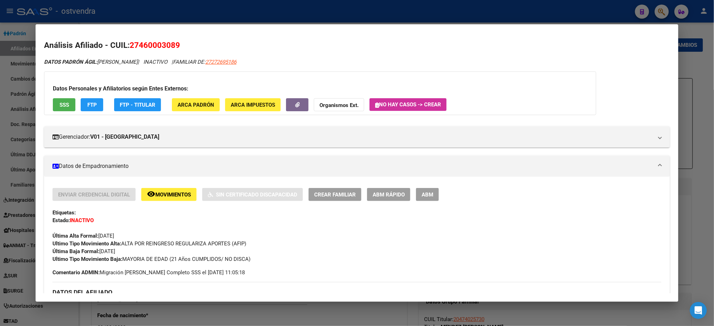
click at [214, 14] on div at bounding box center [357, 163] width 714 height 326
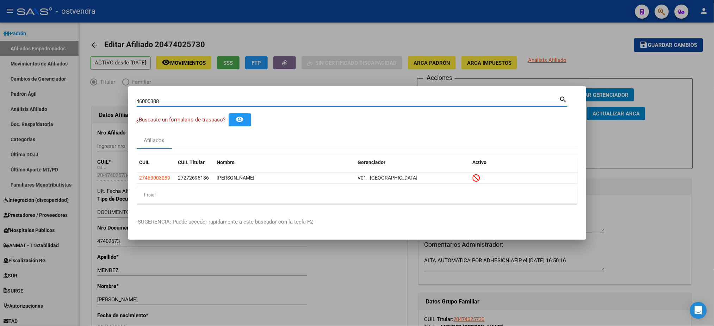
drag, startPoint x: 191, startPoint y: 101, endPoint x: 195, endPoint y: 89, distance: 12.5
click at [95, 100] on div "46000308 Buscar (apellido, dni, cuil, nro traspaso, cuit, obra social) search ¿…" at bounding box center [357, 163] width 714 height 326
paste input "5992620"
type input "45992620"
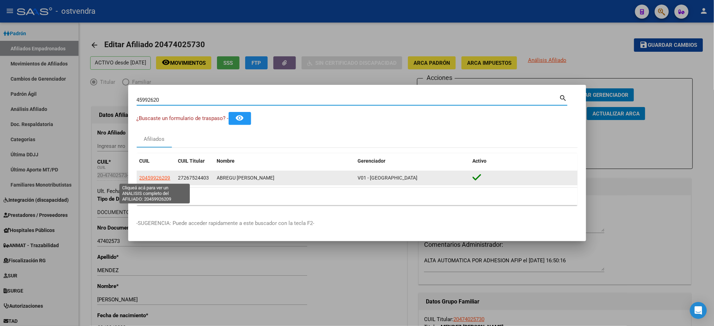
click at [155, 179] on span "20459926209" at bounding box center [154, 178] width 31 height 6
type textarea "20459926209"
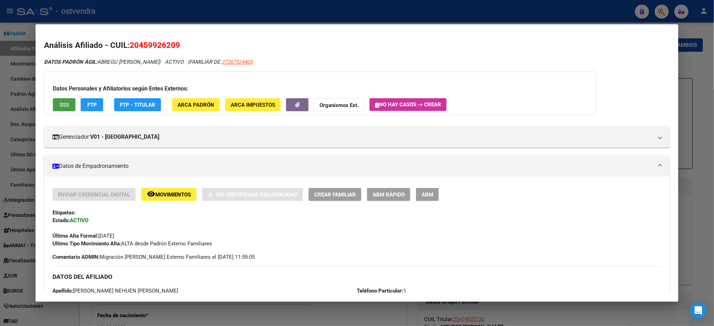
click at [61, 105] on span "SSS" at bounding box center [65, 105] width 10 height 6
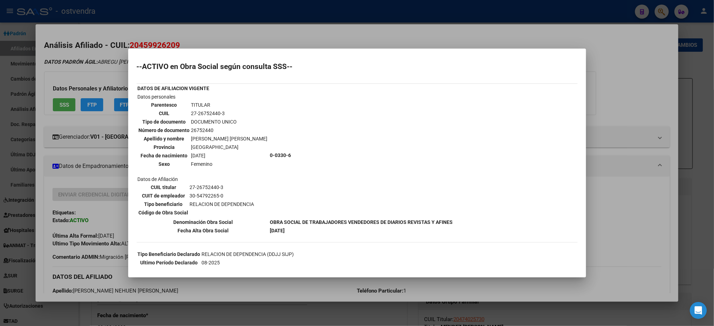
click at [69, 60] on div at bounding box center [357, 163] width 714 height 326
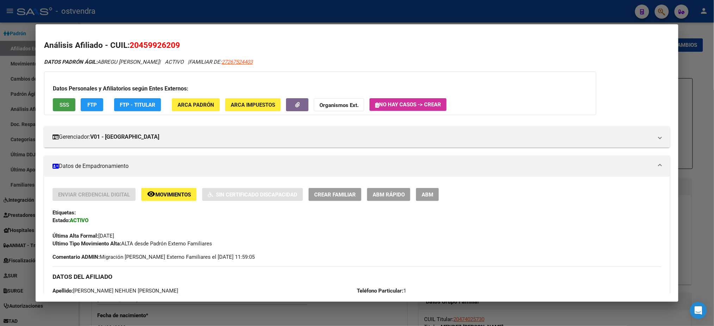
click at [60, 106] on span "SSS" at bounding box center [65, 105] width 10 height 6
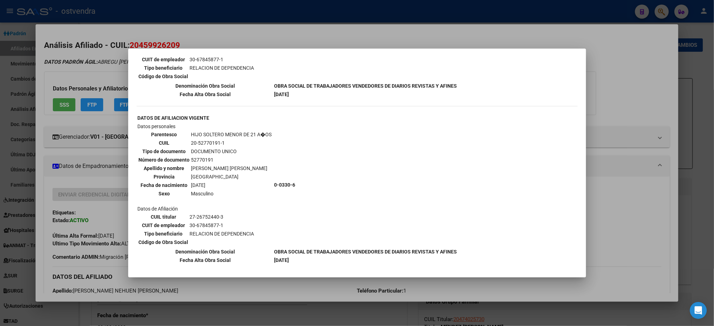
scroll to position [595, 0]
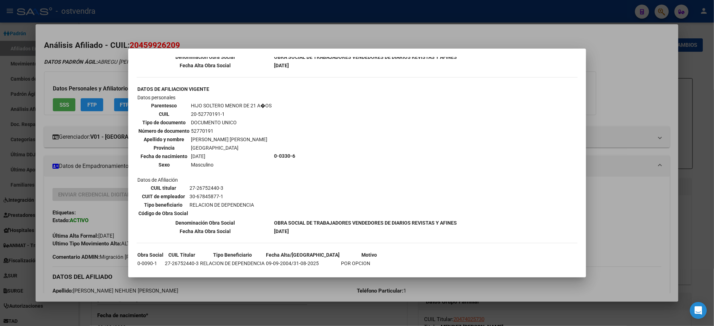
click at [101, 64] on div at bounding box center [357, 163] width 714 height 326
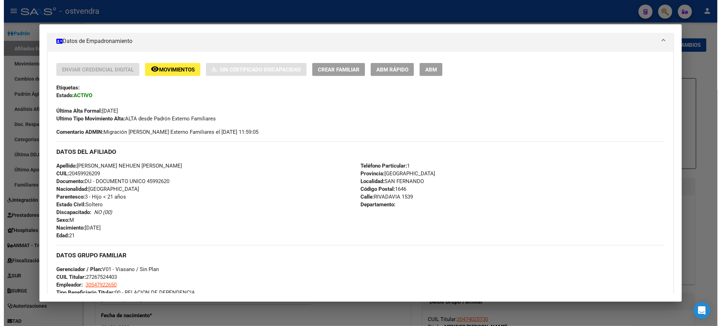
scroll to position [0, 0]
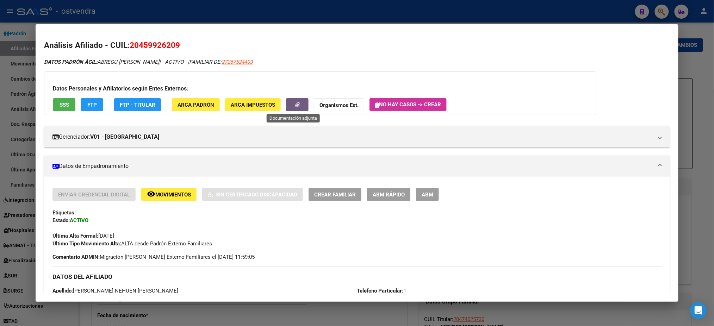
click at [295, 105] on icon "button" at bounding box center [297, 104] width 5 height 5
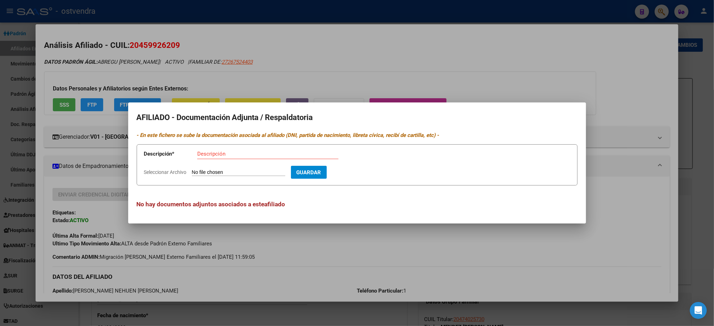
click at [193, 60] on div at bounding box center [357, 163] width 714 height 326
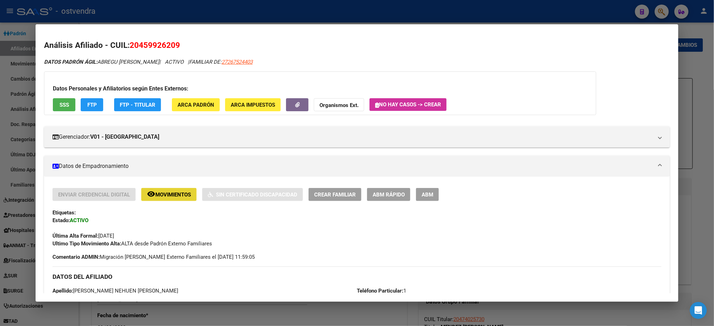
click at [184, 192] on span "Movimientos" at bounding box center [173, 195] width 36 height 6
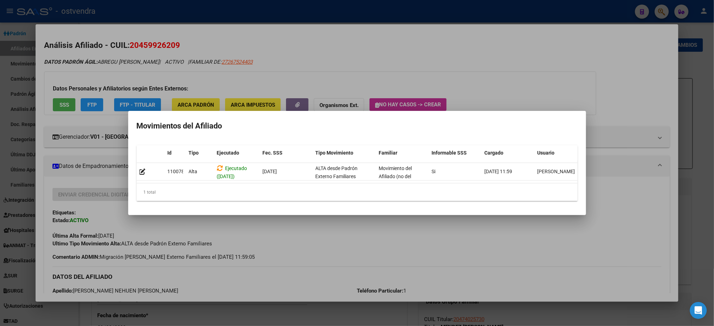
click at [195, 72] on div at bounding box center [357, 163] width 714 height 326
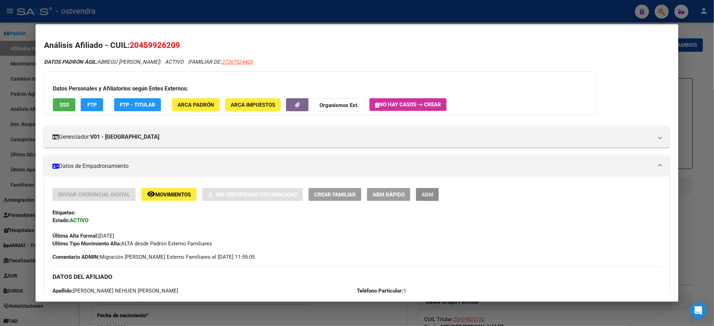
click at [427, 200] on button "ABM" at bounding box center [427, 194] width 23 height 13
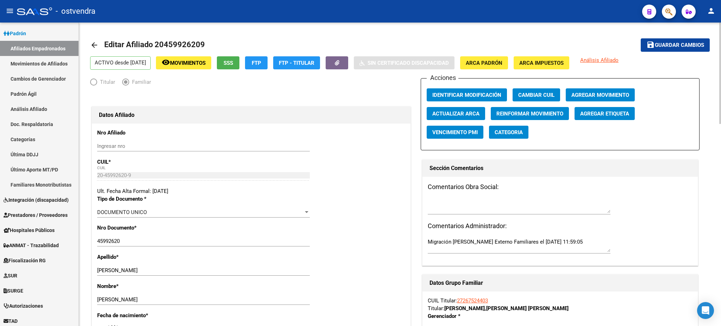
click at [610, 97] on span "Agregar Movimiento" at bounding box center [600, 95] width 58 height 6
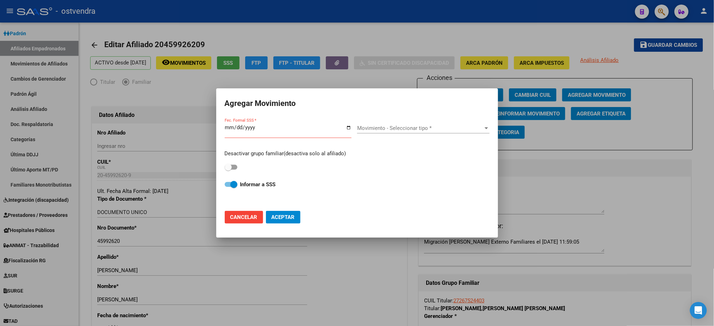
click at [387, 124] on div "Movimiento - Seleccionar tipo * Movimiento - Seleccionar tipo *" at bounding box center [423, 128] width 132 height 11
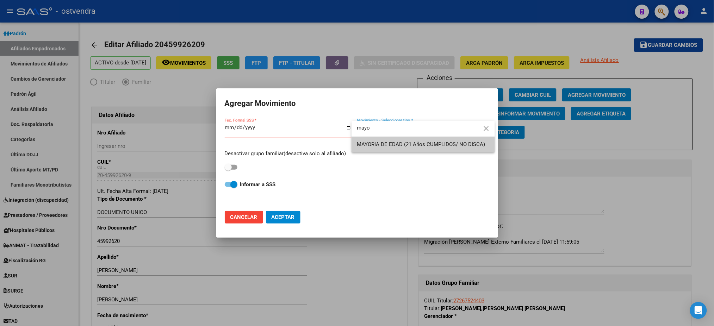
type input "mayo"
click at [401, 147] on span "MAYORIA DE EDAD (21 Años CUMPLIDOS/ NO DISCA)" at bounding box center [423, 145] width 132 height 16
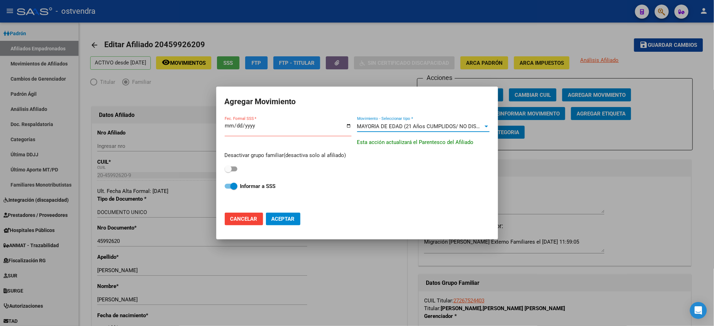
click at [234, 167] on span at bounding box center [231, 169] width 13 height 5
click at [228, 171] on input "checkbox" at bounding box center [228, 171] width 0 height 0
checkbox input "true"
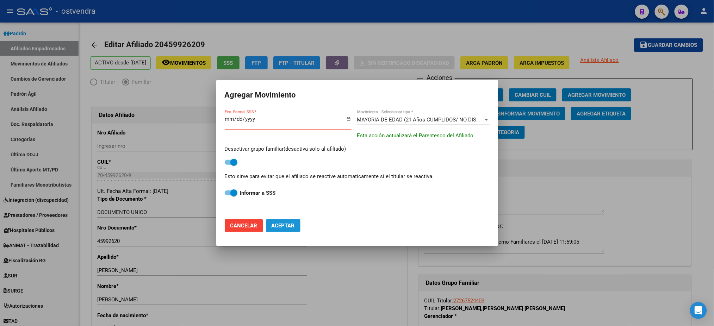
click at [278, 227] on span "Aceptar" at bounding box center [282, 226] width 23 height 6
click at [226, 119] on input "Fec. Formal SSS *" at bounding box center [288, 121] width 127 height 11
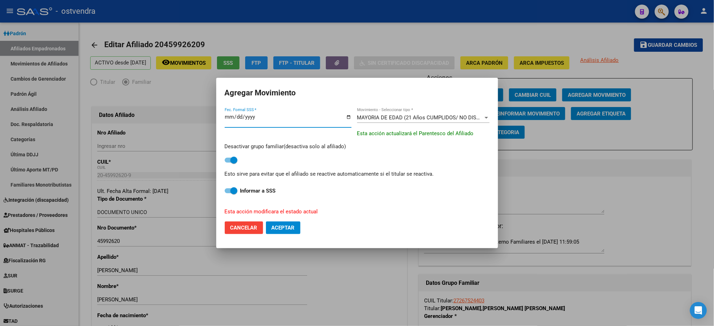
type input "2025-09-30"
click at [295, 232] on button "Aceptar" at bounding box center [283, 227] width 35 height 13
checkbox input "false"
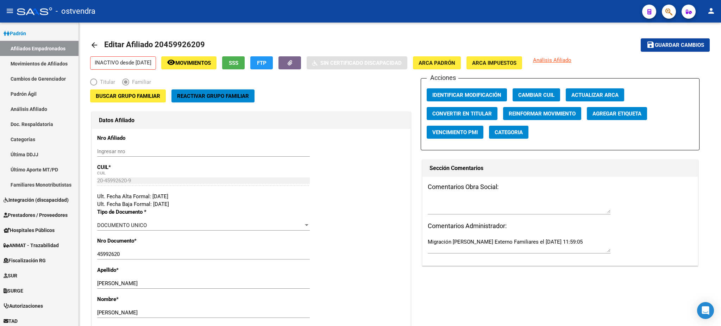
click at [674, 14] on button "button" at bounding box center [669, 12] width 14 height 14
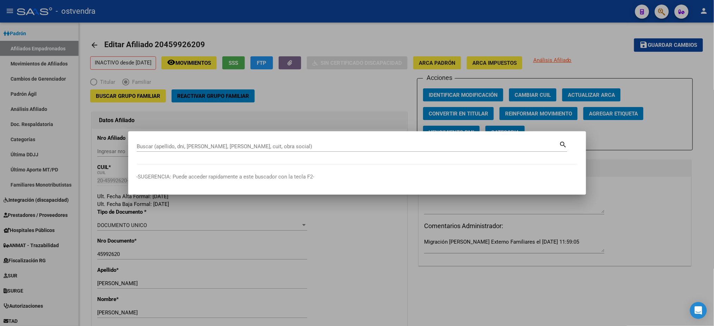
paste input "46015198"
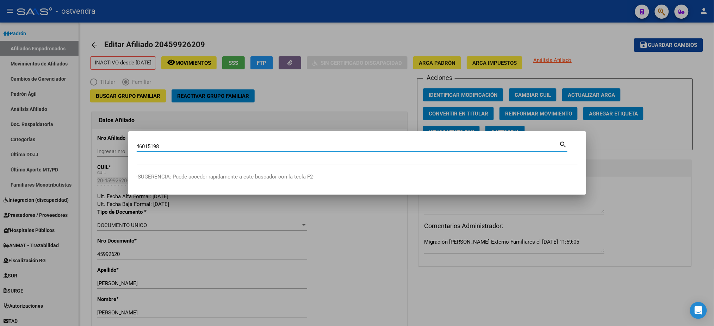
type input "46015198"
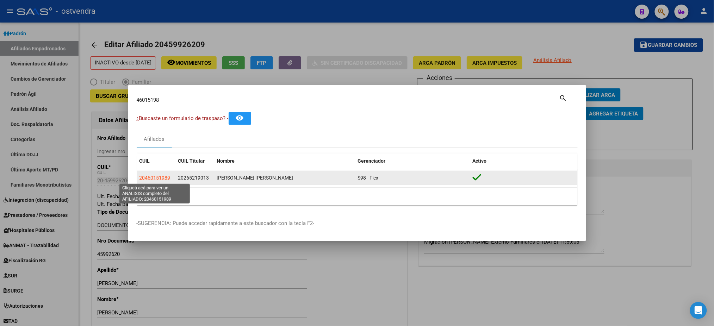
click at [153, 179] on span "20460151989" at bounding box center [154, 178] width 31 height 6
type textarea "20460151989"
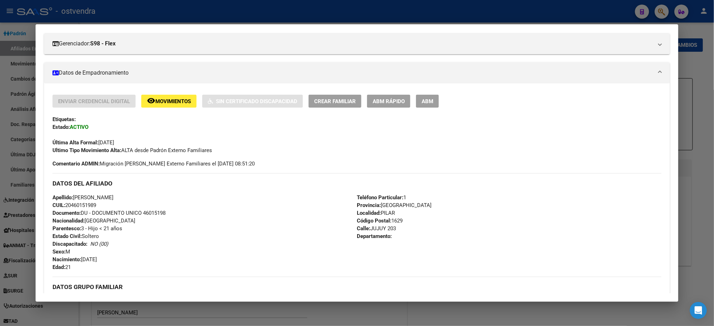
scroll to position [63, 0]
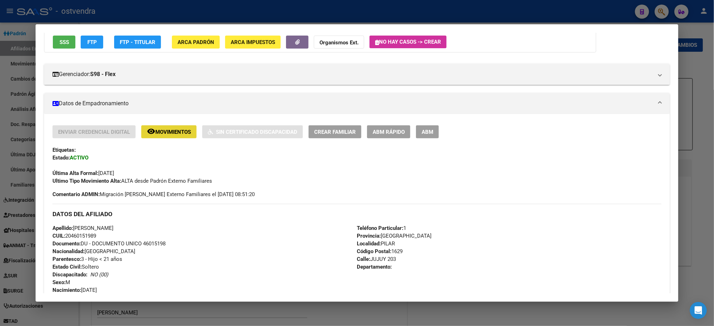
click at [176, 132] on span "Movimientos" at bounding box center [173, 132] width 36 height 6
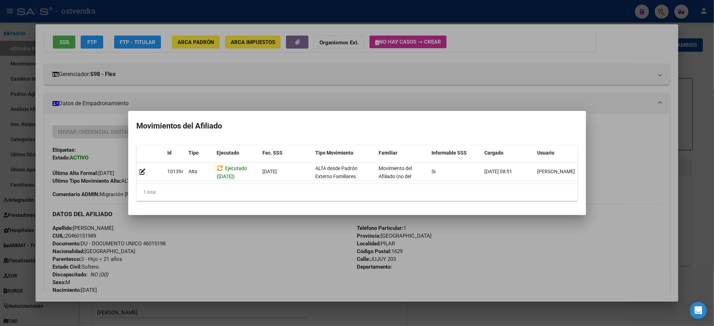
click at [95, 204] on div at bounding box center [357, 163] width 714 height 326
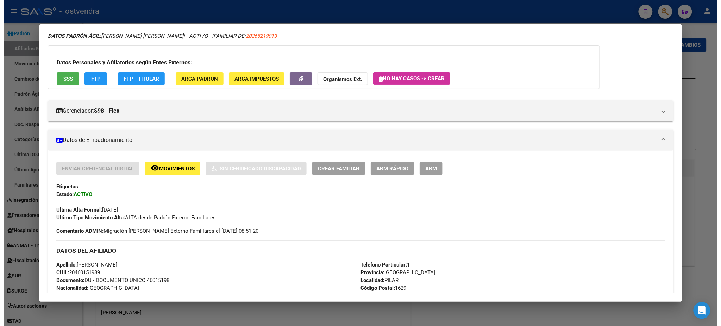
scroll to position [0, 0]
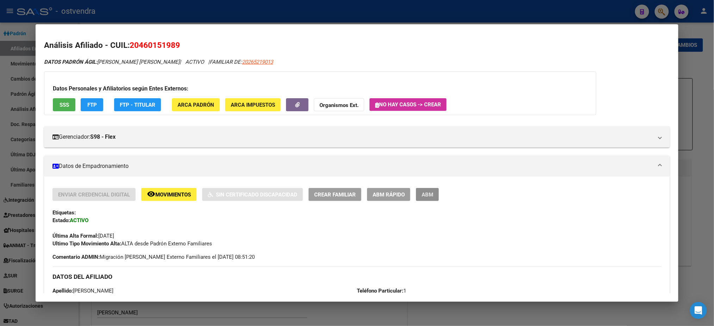
click at [435, 190] on button "ABM" at bounding box center [427, 194] width 23 height 13
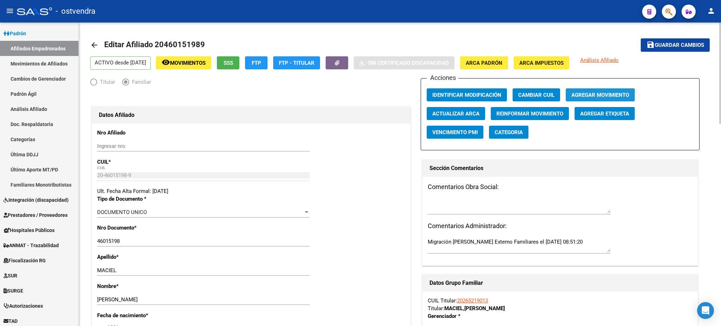
click at [581, 98] on button "Agregar Movimiento" at bounding box center [600, 94] width 69 height 13
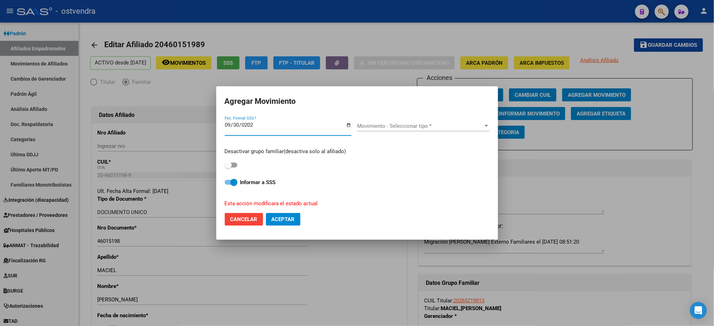
type input "2025-09-30"
click at [436, 127] on span "Movimiento - Seleccionar tipo *" at bounding box center [420, 126] width 126 height 6
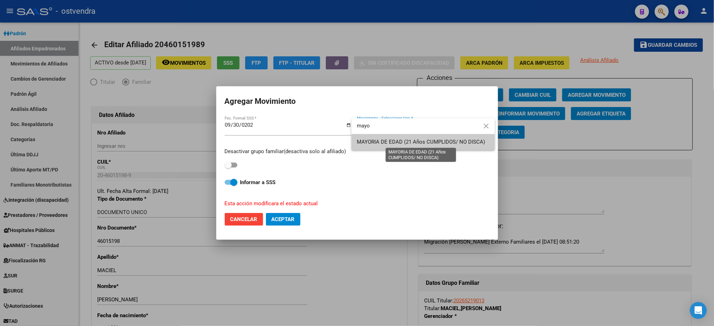
type input "mayo"
click at [416, 141] on span "MAYORIA DE EDAD (21 Años CUMPLIDOS/ NO DISCA)" at bounding box center [421, 142] width 128 height 6
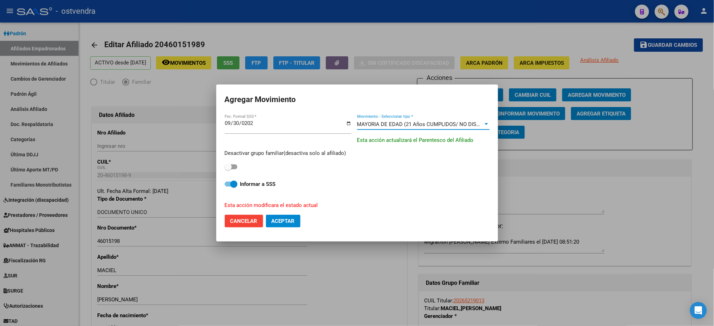
click at [227, 168] on span at bounding box center [228, 166] width 7 height 7
click at [228, 169] on input "checkbox" at bounding box center [228, 169] width 0 height 0
checkbox input "true"
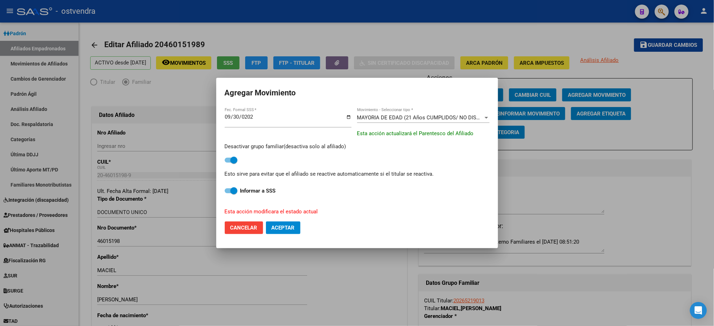
click at [286, 227] on span "Aceptar" at bounding box center [282, 228] width 23 height 6
checkbox input "false"
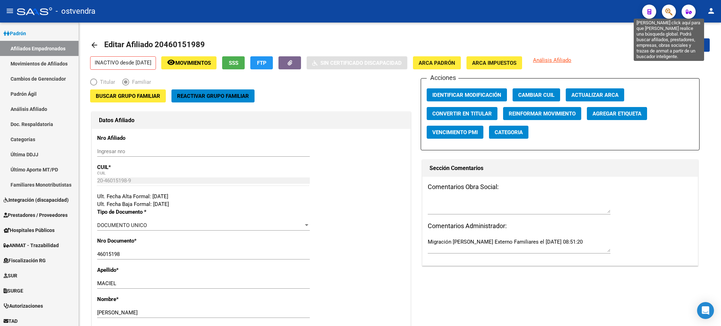
click at [670, 12] on icon "button" at bounding box center [669, 12] width 7 height 8
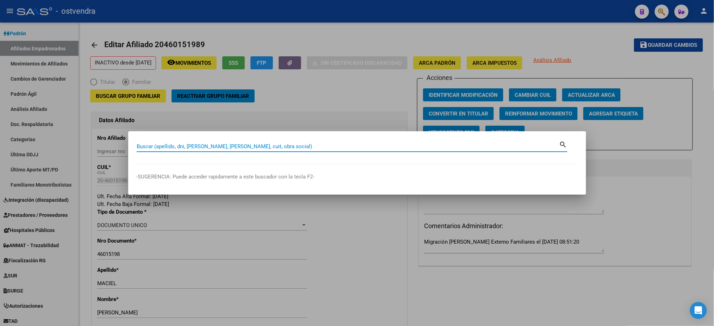
paste input "45282379"
type input "45282379"
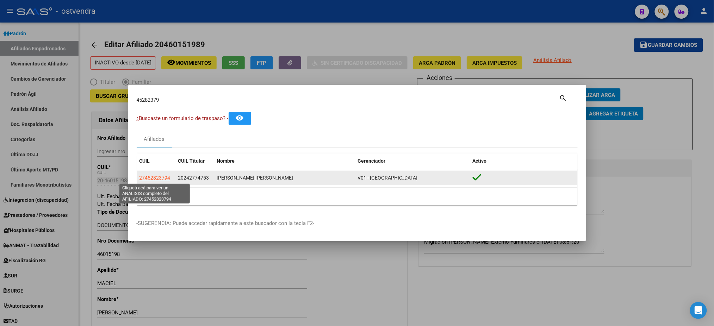
click at [156, 176] on span "27452823794" at bounding box center [154, 178] width 31 height 6
type textarea "27452823794"
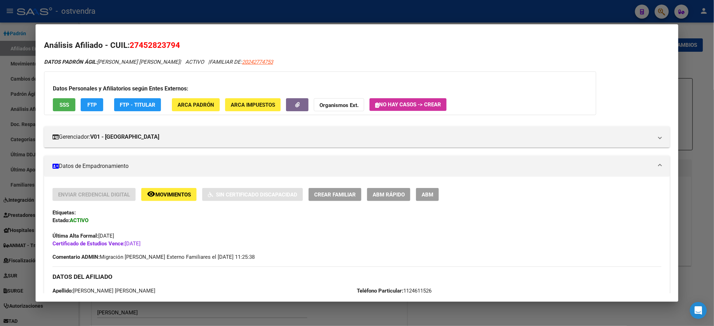
drag, startPoint x: 61, startPoint y: 103, endPoint x: 217, endPoint y: 178, distance: 173.1
click at [173, 199] on button "remove_red_eye Movimientos" at bounding box center [168, 194] width 55 height 13
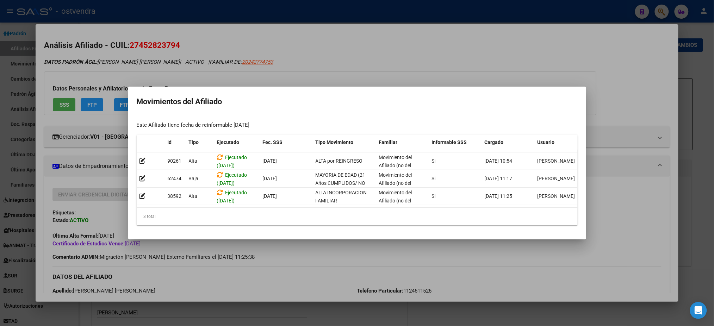
click at [126, 55] on div at bounding box center [357, 163] width 714 height 326
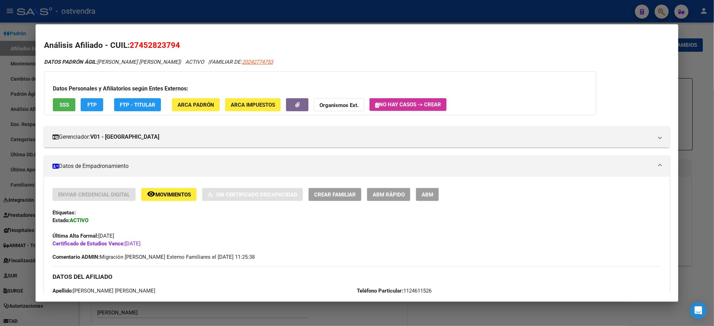
click at [66, 111] on button "SSS" at bounding box center [64, 104] width 23 height 13
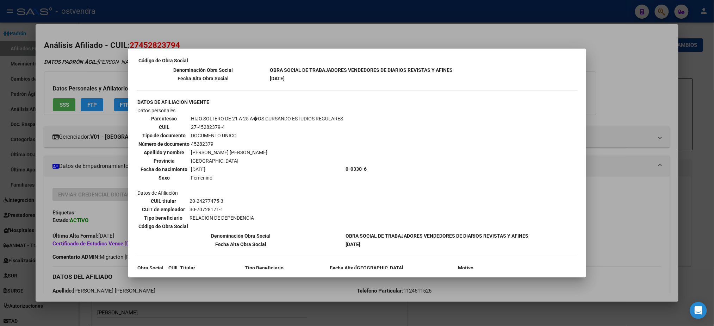
scroll to position [366, 0]
click at [75, 54] on div at bounding box center [357, 163] width 714 height 326
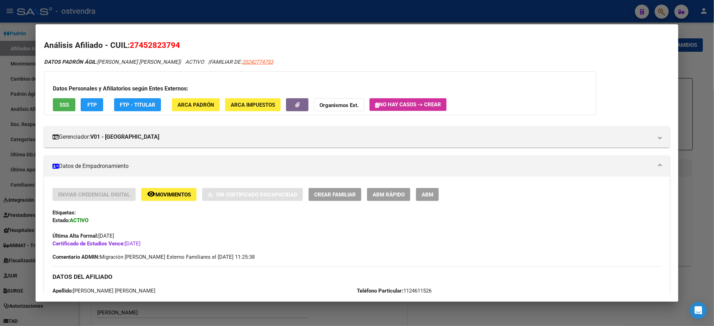
click at [167, 27] on mat-dialog-container "Análisis Afiliado - CUIL: 27452823794 DATOS PADRÓN ÁGIL: RODRIGUEZ DANIELA BELE…" at bounding box center [357, 162] width 642 height 277
drag, startPoint x: 179, startPoint y: 15, endPoint x: 205, endPoint y: 75, distance: 65.9
click at [179, 14] on div at bounding box center [357, 163] width 714 height 326
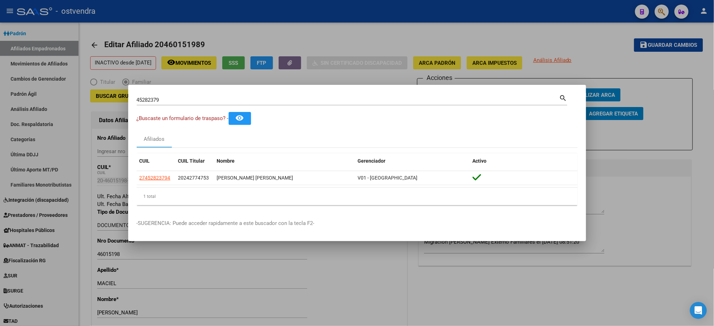
drag, startPoint x: 198, startPoint y: 92, endPoint x: 165, endPoint y: 94, distance: 33.2
click at [165, 93] on mat-dialog-container "45282379 Buscar (apellido, dni, cuil, nro traspaso, cuit, obra social) search ¿…" at bounding box center [357, 163] width 458 height 156
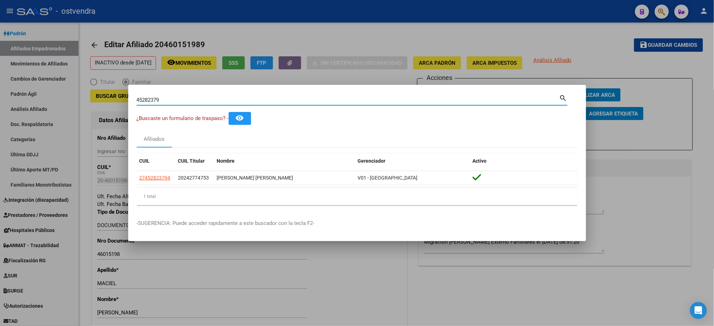
drag, startPoint x: 174, startPoint y: 99, endPoint x: 335, endPoint y: 70, distance: 163.5
click at [80, 99] on div "45282379 Buscar (apellido, dni, cuil, nro traspaso, cuit, obra social) search ¿…" at bounding box center [357, 163] width 714 height 326
paste input "52003061"
type input "52003061"
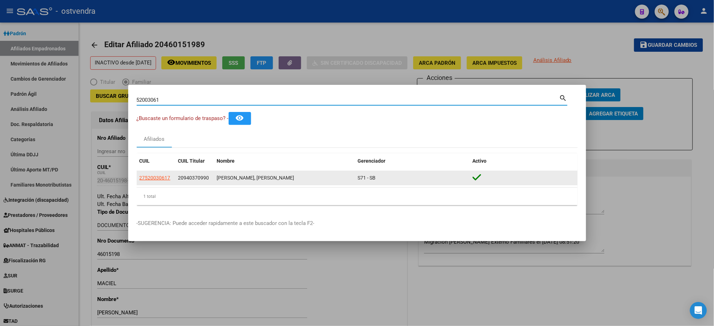
click at [154, 174] on app-link-go-to "27520030617" at bounding box center [154, 178] width 31 height 8
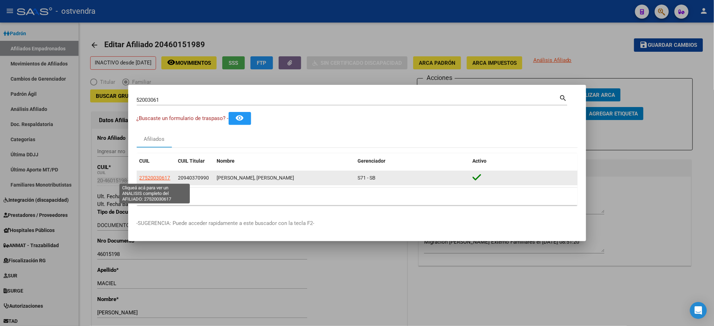
click at [156, 177] on span "27520030617" at bounding box center [154, 178] width 31 height 6
type textarea "27520030617"
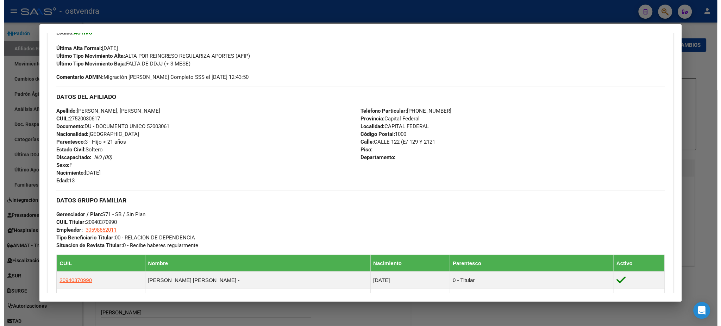
scroll to position [0, 0]
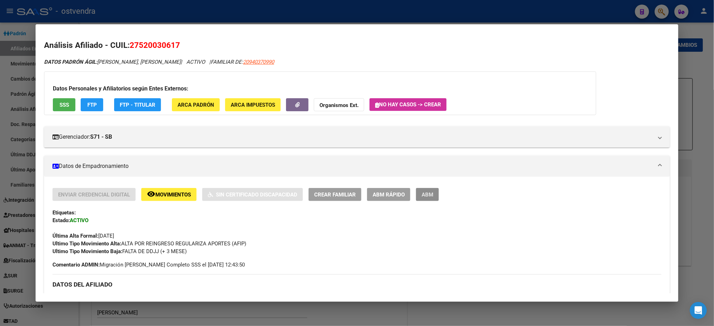
click at [429, 188] on button "ABM" at bounding box center [427, 194] width 23 height 13
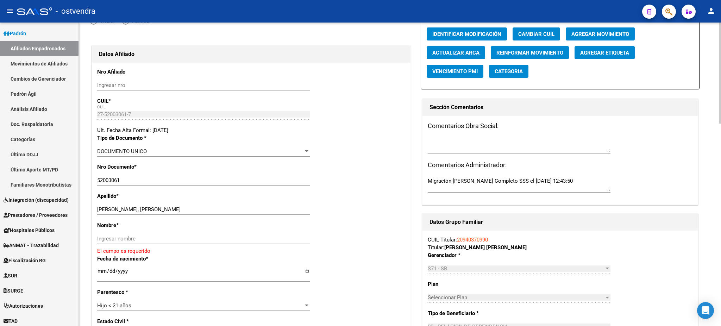
scroll to position [63, 0]
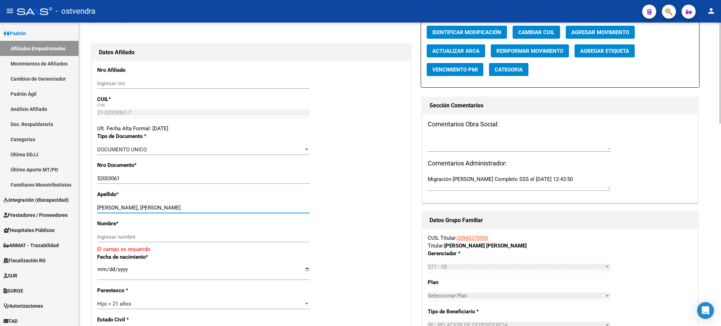
drag, startPoint x: 151, startPoint y: 205, endPoint x: 279, endPoint y: 200, distance: 128.3
click at [279, 200] on div "Apellido * CABRERA GONZALEZ, AYLEN JOHANN Ingresar apellido" at bounding box center [251, 204] width 308 height 29
click at [213, 230] on div "Nombre * Ingresar nombre El campo es requerido" at bounding box center [251, 236] width 308 height 33
drag, startPoint x: 215, startPoint y: 235, endPoint x: 180, endPoint y: 225, distance: 36.8
click at [215, 235] on input "Ingresar nombre" at bounding box center [203, 237] width 213 height 6
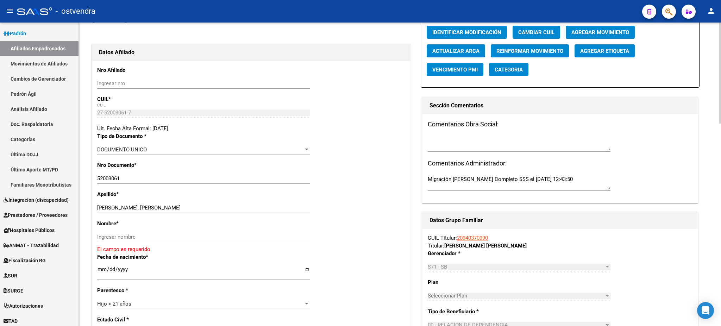
paste input "AYLEN JOHANN"
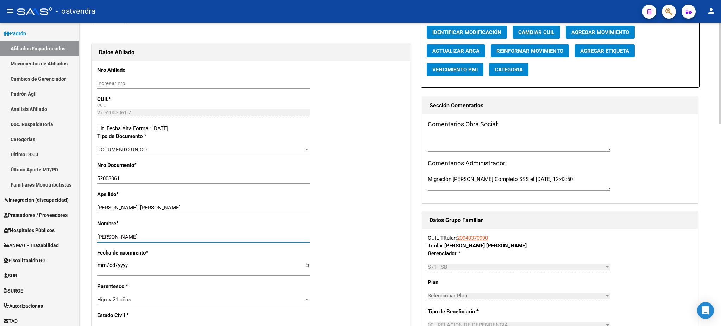
type input "AYLEN JOHANN"
drag, startPoint x: 180, startPoint y: 197, endPoint x: 218, endPoint y: 218, distance: 43.5
click at [335, 191] on div "Apellido * CABRERA GONZALEZ, AYLEN JOHANN Ingresar apellido" at bounding box center [251, 204] width 308 height 29
drag, startPoint x: 149, startPoint y: 208, endPoint x: 446, endPoint y: 200, distance: 297.3
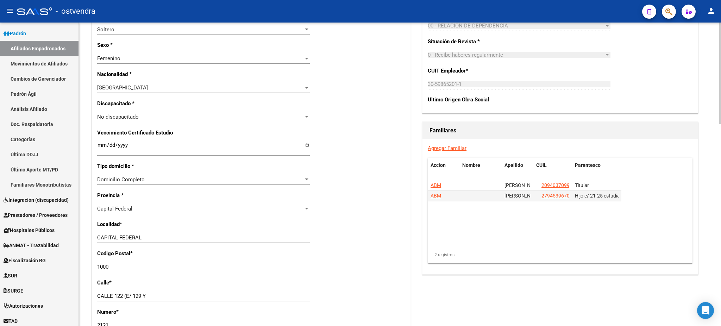
scroll to position [375, 0]
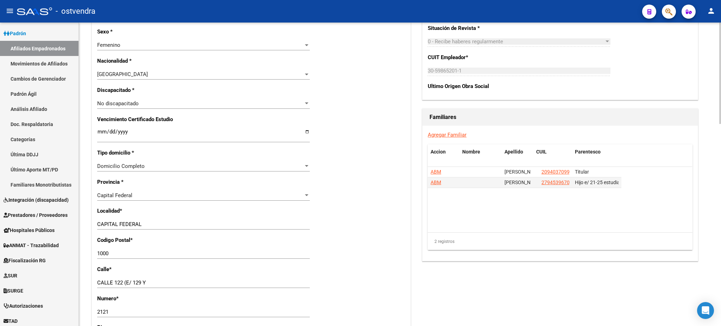
type input "CABRERA GONZALEZ"
click at [135, 255] on input "1000" at bounding box center [203, 253] width 213 height 6
type input "1001"
drag, startPoint x: 496, startPoint y: 273, endPoint x: 568, endPoint y: 237, distance: 80.8
click at [496, 273] on div "Acciones Identificar Modificación Cambiar CUIL Agregar Movimiento Actualizar AR…" at bounding box center [560, 104] width 279 height 803
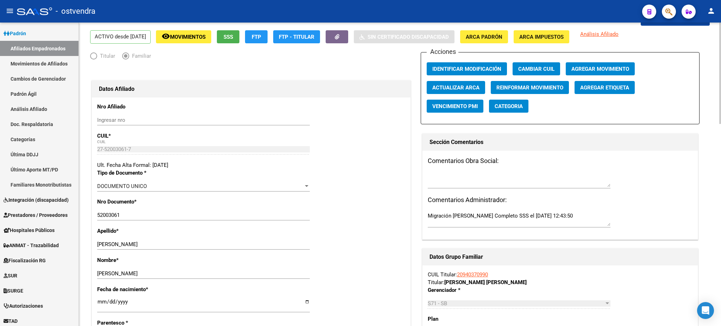
scroll to position [0, 0]
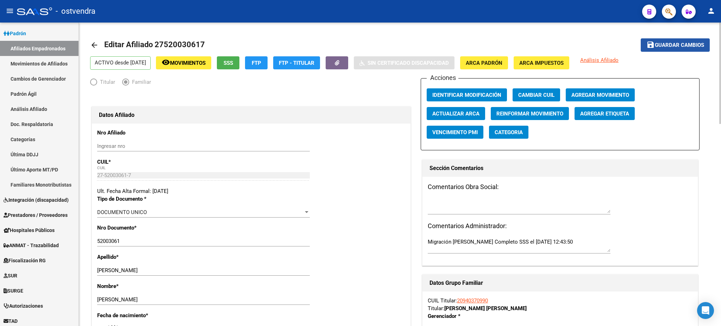
click at [689, 48] on span "Guardar cambios" at bounding box center [679, 45] width 49 height 6
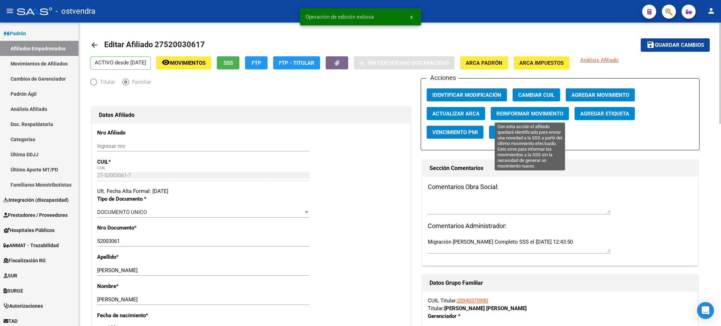
click at [543, 114] on span "Reinformar Movimiento" at bounding box center [529, 114] width 67 height 6
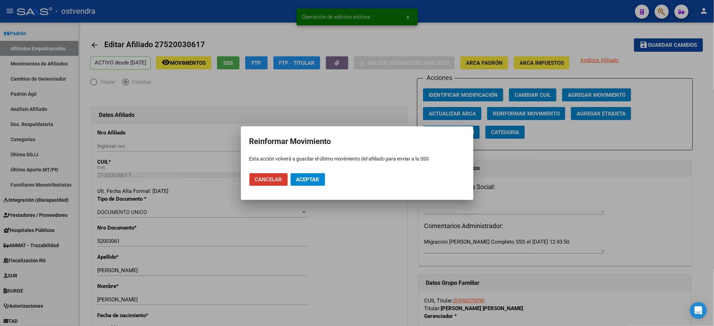
click at [308, 179] on span "Aceptar" at bounding box center [307, 179] width 23 height 6
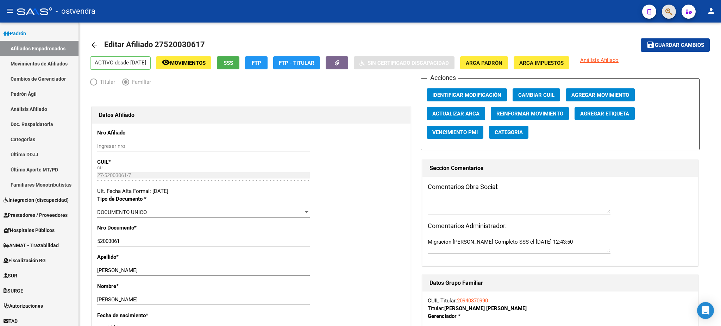
click at [674, 13] on button "button" at bounding box center [669, 12] width 14 height 14
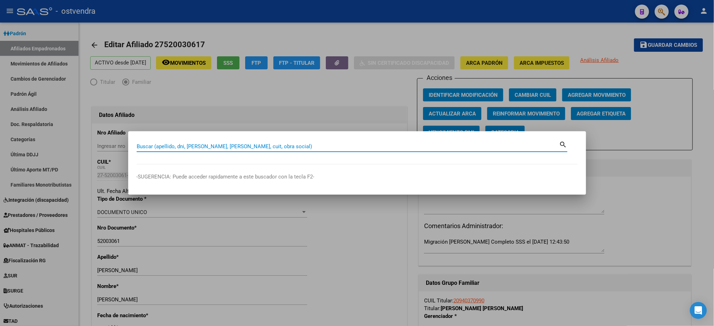
paste input "94037099"
type input "94037099"
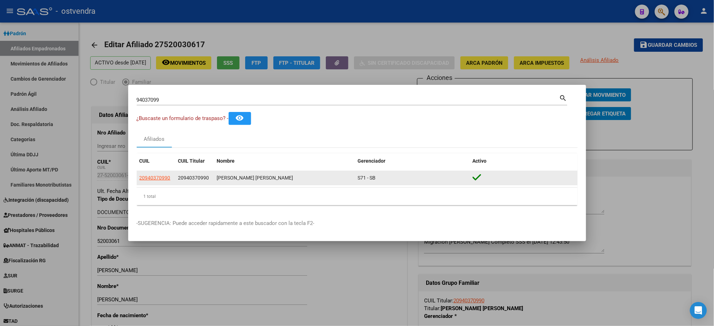
click at [153, 183] on datatable-body-cell "20940370990" at bounding box center [156, 178] width 39 height 14
click at [151, 180] on span "20940370990" at bounding box center [154, 178] width 31 height 6
type textarea "20940370990"
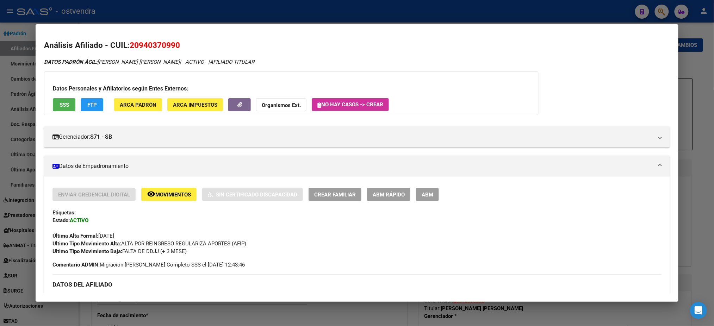
click at [429, 193] on span "ABM" at bounding box center [427, 195] width 12 height 6
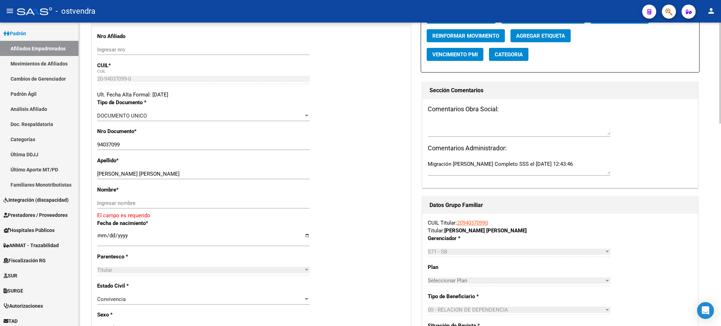
scroll to position [125, 0]
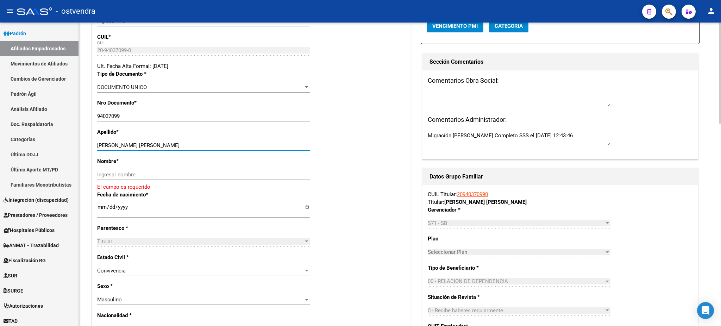
drag, startPoint x: 148, startPoint y: 144, endPoint x: 205, endPoint y: 174, distance: 64.1
click at [212, 144] on input "CABRERA MORINIGO MARCELINO" at bounding box center [203, 145] width 213 height 6
click at [205, 175] on input "Ingresar nombre" at bounding box center [203, 174] width 213 height 6
paste input "MARCELINO"
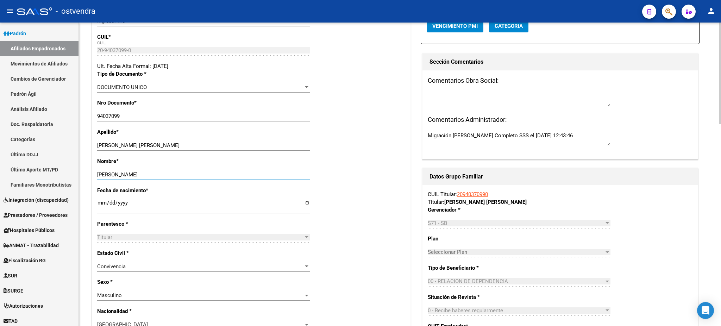
type input "MARCELINO"
drag, startPoint x: 158, startPoint y: 143, endPoint x: 273, endPoint y: 138, distance: 114.6
click at [271, 144] on input "CABRERA MORINIGO MARCELINO" at bounding box center [203, 145] width 213 height 6
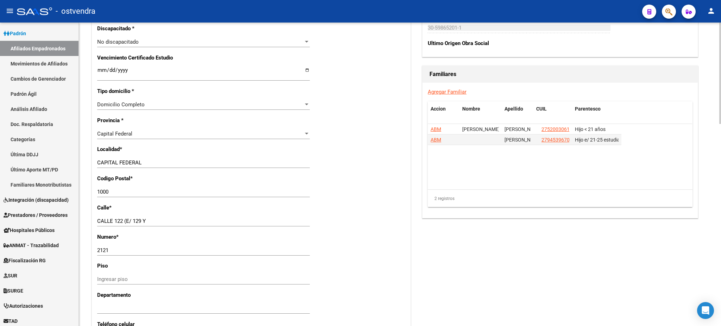
scroll to position [438, 0]
type input "CABRERA MORINIGO"
click at [121, 192] on input "1000" at bounding box center [203, 191] width 213 height 6
type input "1001"
drag, startPoint x: 425, startPoint y: 231, endPoint x: 463, endPoint y: 218, distance: 40.3
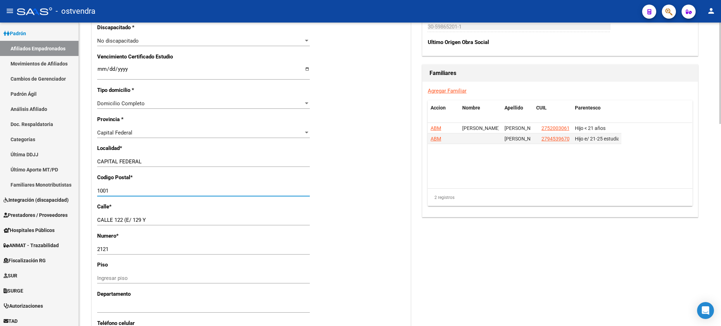
click at [425, 230] on div "Acciones Identificar Modificación Cambiar CUIL Cambiar Gerenciador Agregar Movi…" at bounding box center [560, 41] width 279 height 803
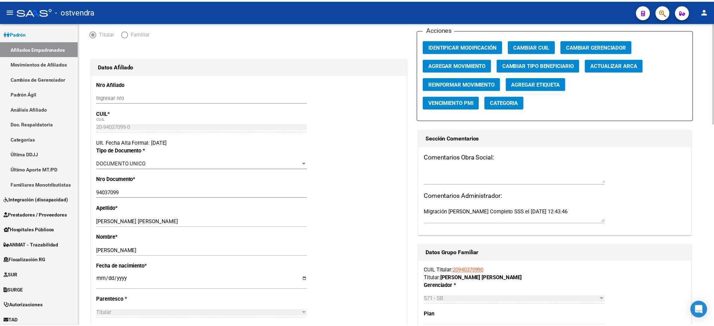
scroll to position [0, 0]
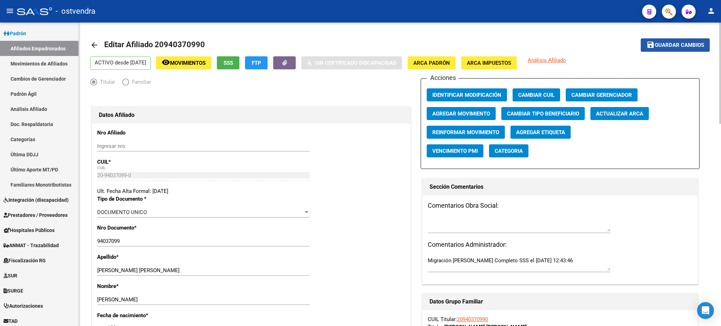
click at [668, 45] on span "Guardar cambios" at bounding box center [679, 45] width 49 height 6
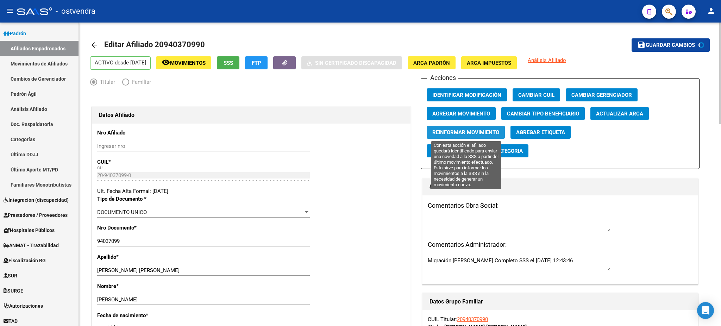
click at [459, 133] on span "Reinformar Movimiento" at bounding box center [465, 132] width 67 height 6
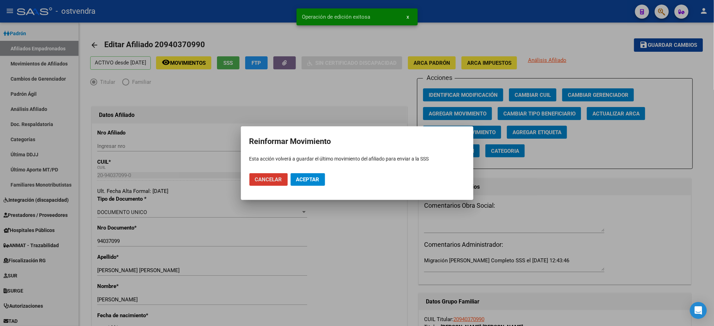
click at [310, 179] on span "Aceptar" at bounding box center [307, 179] width 23 height 6
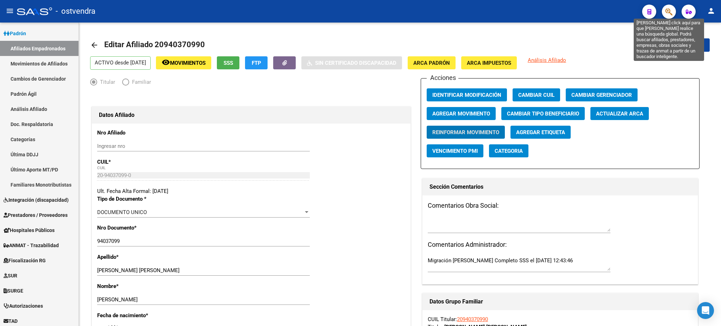
click at [667, 12] on icon "button" at bounding box center [669, 12] width 7 height 8
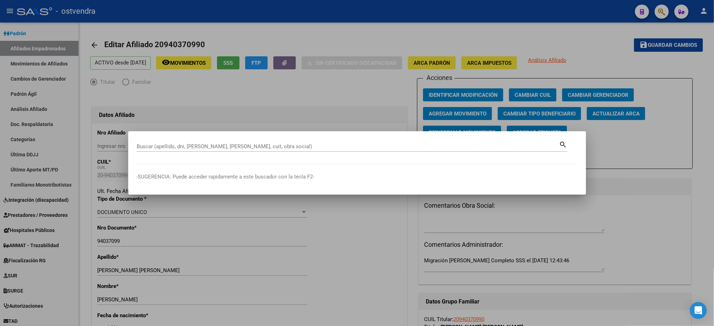
paste input "27945396704"
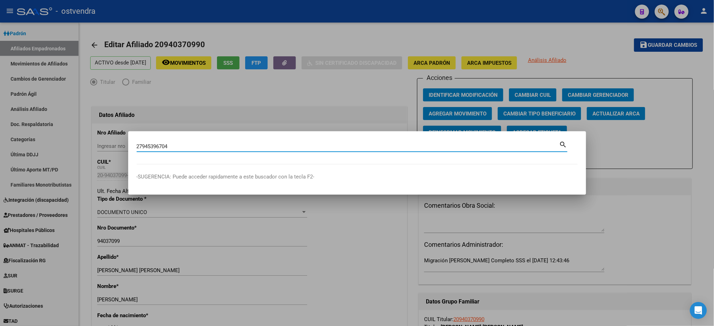
type input "27945396704"
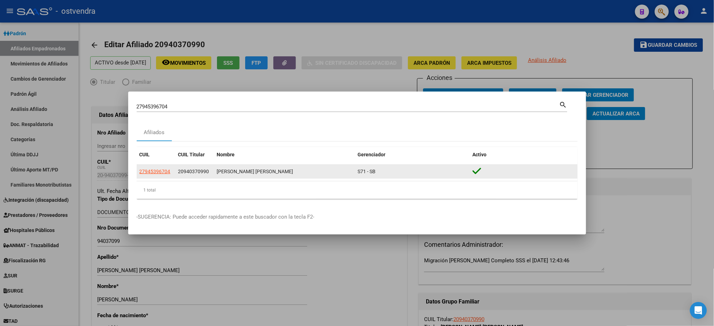
click at [158, 177] on datatable-body-cell "27945396704" at bounding box center [156, 172] width 39 height 14
click at [156, 173] on span "27945396704" at bounding box center [154, 172] width 31 height 6
type textarea "27945396704"
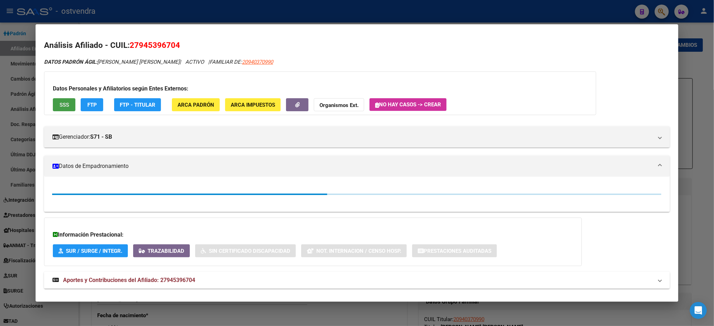
click at [53, 100] on button "SSS" at bounding box center [64, 104] width 23 height 13
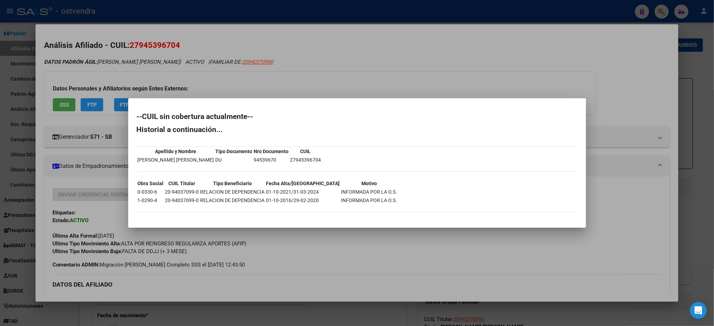
click at [148, 59] on div at bounding box center [357, 163] width 714 height 326
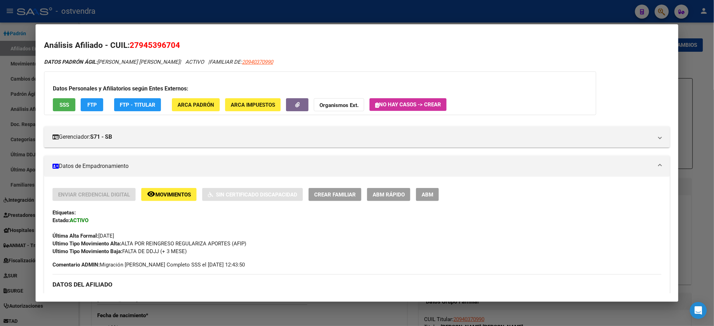
click at [86, 108] on button "FTP" at bounding box center [92, 104] width 23 height 13
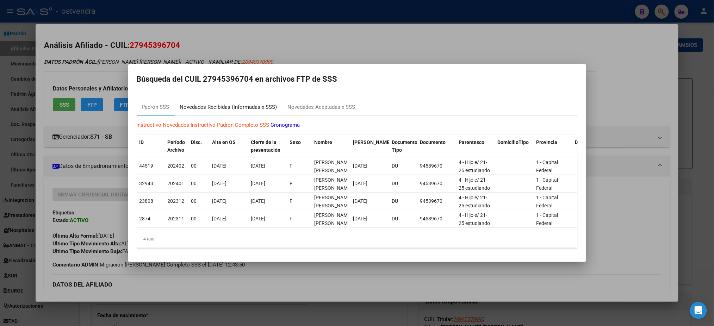
click at [226, 99] on div "Novedades Recibidas (informadas x SSS)" at bounding box center [229, 107] width 108 height 17
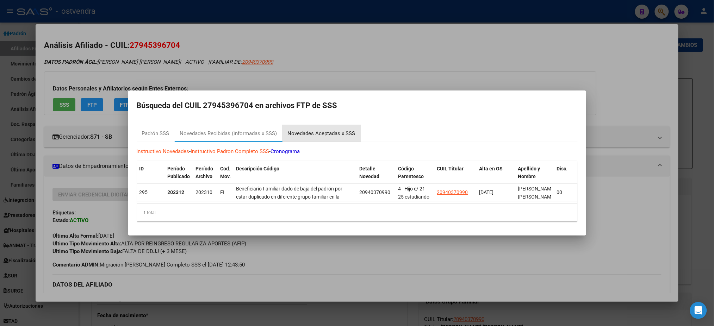
click at [344, 130] on div "Novedades Aceptadas x SSS" at bounding box center [322, 134] width 68 height 8
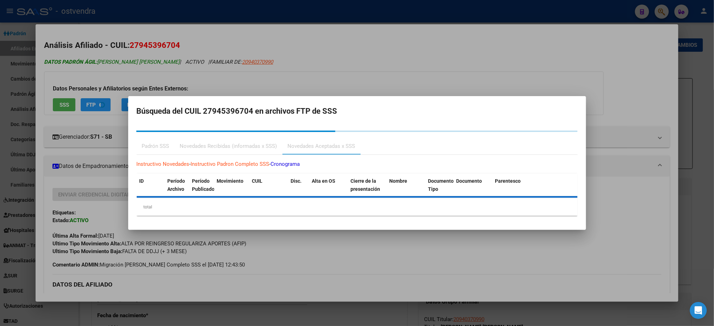
click at [120, 61] on div at bounding box center [357, 163] width 714 height 326
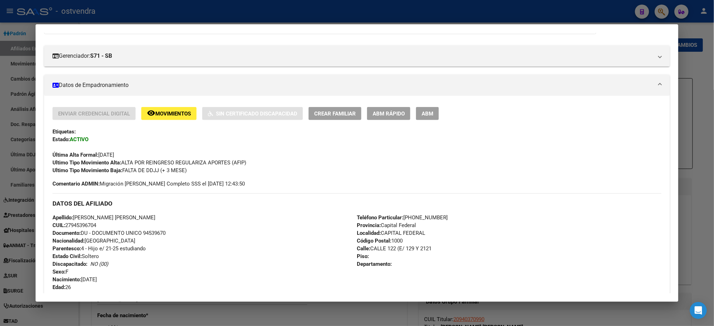
scroll to position [63, 0]
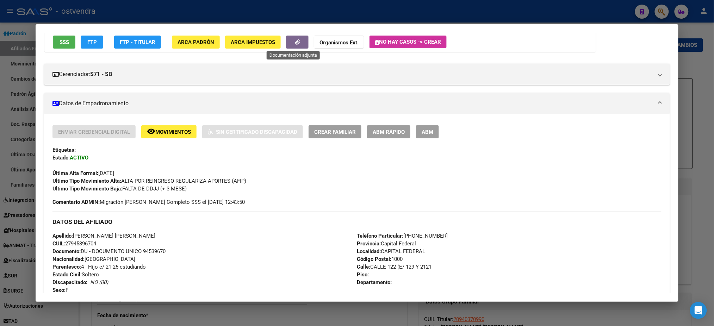
click at [295, 43] on icon "button" at bounding box center [297, 41] width 5 height 5
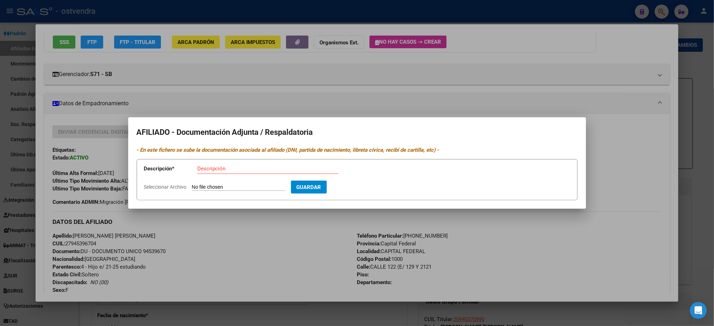
click at [232, 246] on div at bounding box center [357, 163] width 714 height 326
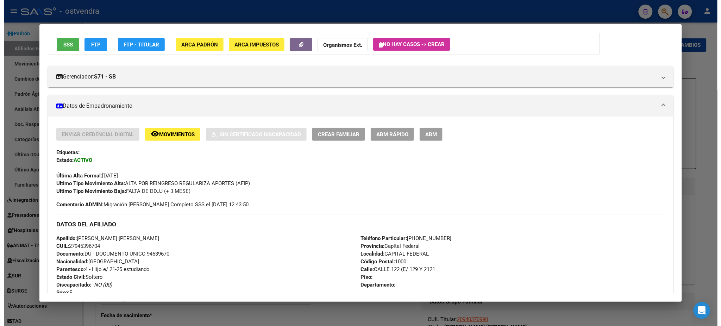
scroll to position [0, 0]
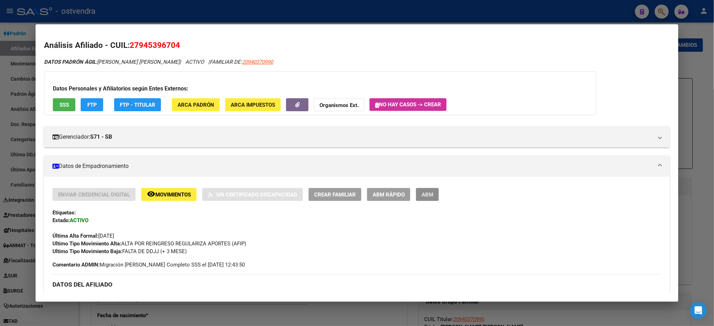
click at [427, 190] on button "ABM" at bounding box center [427, 194] width 23 height 13
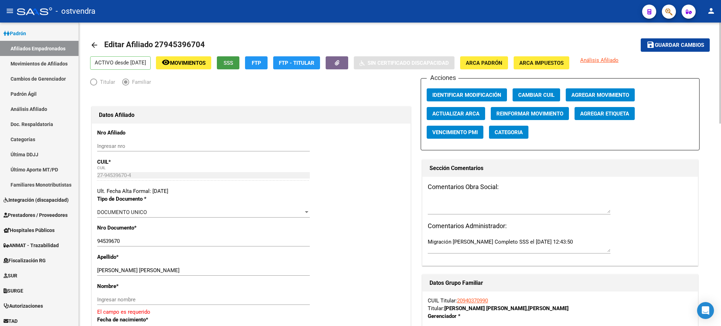
click at [233, 65] on span "SSS" at bounding box center [229, 63] width 10 height 6
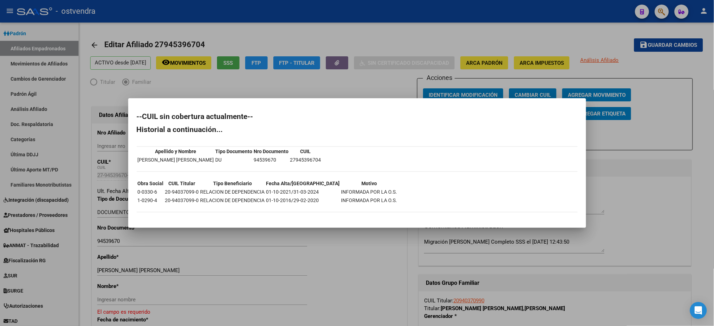
drag, startPoint x: 306, startPoint y: 187, endPoint x: 400, endPoint y: 188, distance: 94.4
click at [400, 188] on div "--CUIL sin cobertura actualmente-- Historial a continuación... Apellido y Nombr…" at bounding box center [357, 166] width 441 height 106
click at [445, 15] on div at bounding box center [357, 163] width 714 height 326
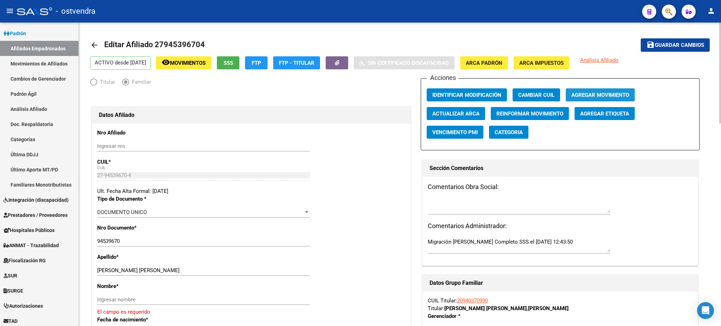
click at [612, 98] on span "Agregar Movimiento" at bounding box center [600, 95] width 58 height 6
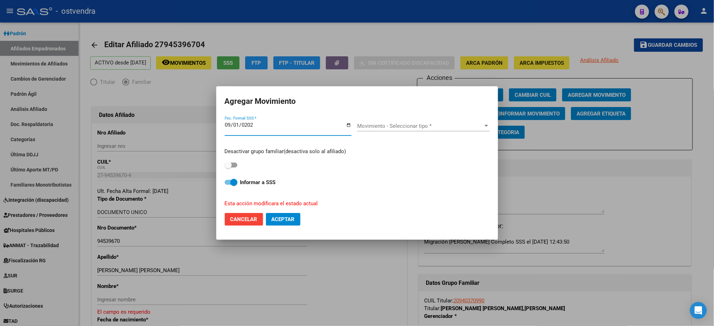
type input "[DATE]"
click at [386, 121] on div "Movimiento - Seleccionar tipo * Movimiento - Seleccionar tipo *" at bounding box center [423, 126] width 132 height 11
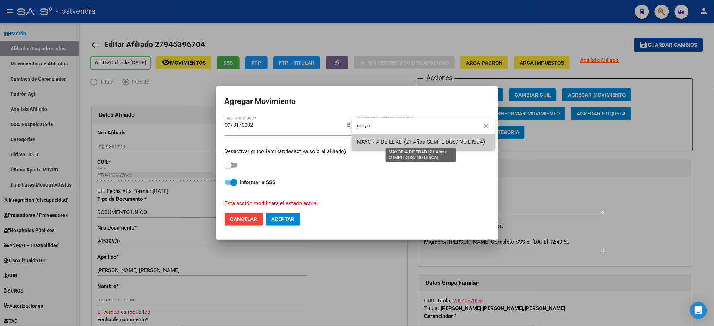
type input "mayo"
click at [411, 146] on span "MAYORIA DE EDAD (21 Años CUMPLIDOS/ NO DISCA)" at bounding box center [423, 142] width 132 height 16
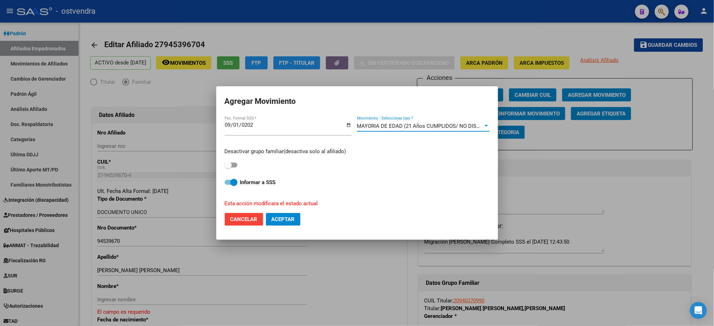
click at [235, 163] on div "Desactivar grupo familiar(desactiva solo al afiliado)" at bounding box center [357, 159] width 265 height 22
click at [232, 163] on span at bounding box center [231, 165] width 13 height 5
click at [228, 168] on input "checkbox" at bounding box center [228, 168] width 0 height 0
checkbox input "true"
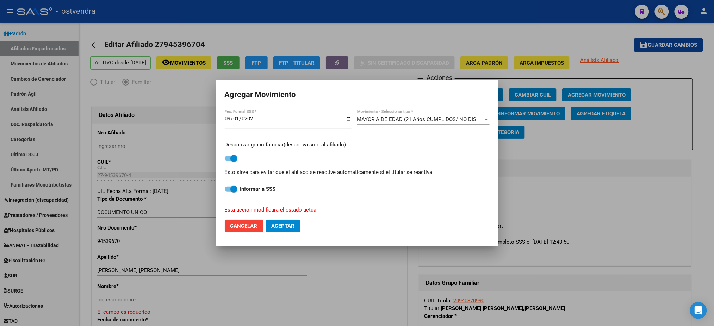
drag, startPoint x: 286, startPoint y: 219, endPoint x: 299, endPoint y: 239, distance: 23.9
click at [299, 239] on mat-dialog-container "Agregar Movimiento 2025-09-01 Fec. Formal SSS * MAYORIA DE EDAD (21 Años CUMPLI…" at bounding box center [357, 163] width 282 height 167
click at [285, 227] on span "Aceptar" at bounding box center [282, 226] width 23 height 6
checkbox input "false"
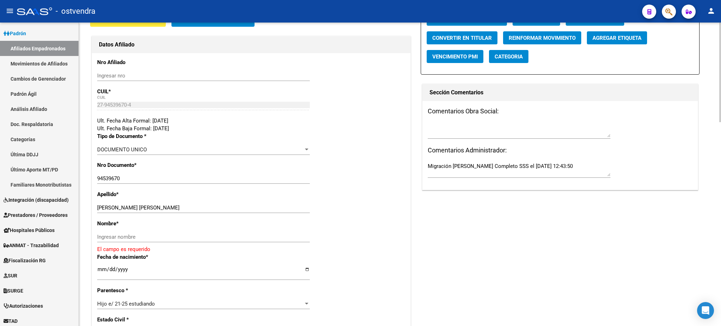
scroll to position [188, 0]
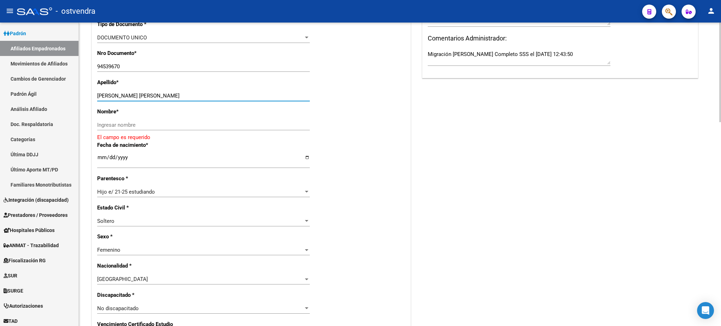
drag, startPoint x: 147, startPoint y: 94, endPoint x: 193, endPoint y: 118, distance: 51.3
click at [206, 98] on input "CABRERA GONZALEZ, PERLA ROCIO" at bounding box center [203, 96] width 213 height 6
drag, startPoint x: 188, startPoint y: 129, endPoint x: 187, endPoint y: 123, distance: 5.6
click at [188, 126] on div "Ingresar nombre" at bounding box center [203, 125] width 213 height 11
paste input ", PERLA ROCIO"
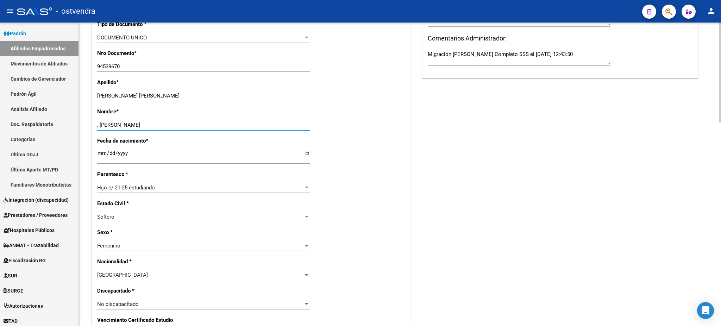
drag, startPoint x: 99, startPoint y: 124, endPoint x: 102, endPoint y: 129, distance: 6.2
click at [99, 124] on input ", PERLA ROCIO" at bounding box center [203, 125] width 213 height 6
type input "PERLA ROCIO"
drag, startPoint x: 157, startPoint y: 98, endPoint x: 256, endPoint y: 99, distance: 99.7
click at [295, 105] on div "CABRERA GONZALEZ, PERLA ROCIO Ingresar apellido" at bounding box center [203, 98] width 213 height 17
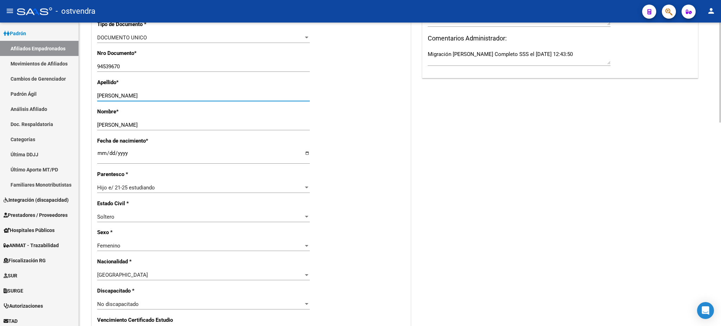
type input "CABRERA GONZALEZ"
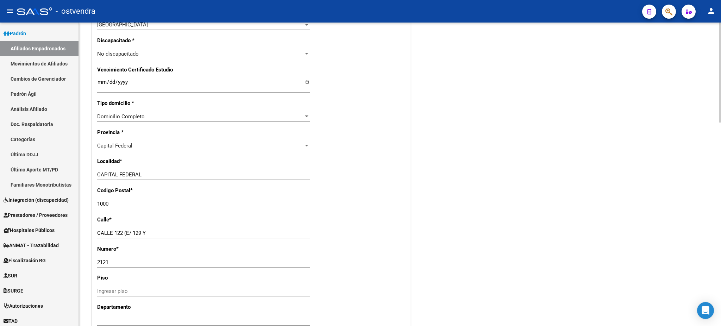
drag, startPoint x: 118, startPoint y: 209, endPoint x: 119, endPoint y: 202, distance: 6.8
click at [119, 209] on div "1000 Ingresar el codigo" at bounding box center [203, 207] width 213 height 17
click at [119, 202] on input "1000" at bounding box center [203, 204] width 213 height 6
type input "1001"
click at [522, 191] on div "Acciones Identificar Modificación Cambiar CUIL Actualizar ARCA Convertir en Tit…" at bounding box center [560, 48] width 279 height 816
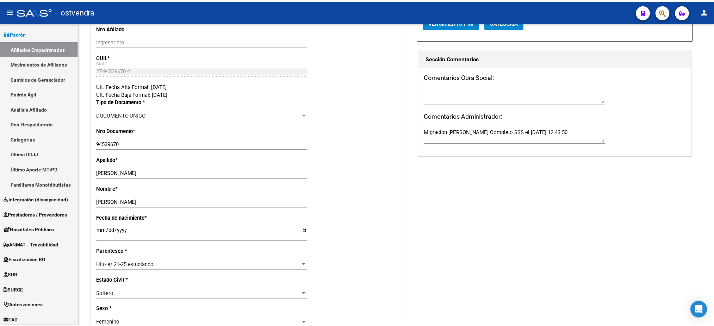
scroll to position [0, 0]
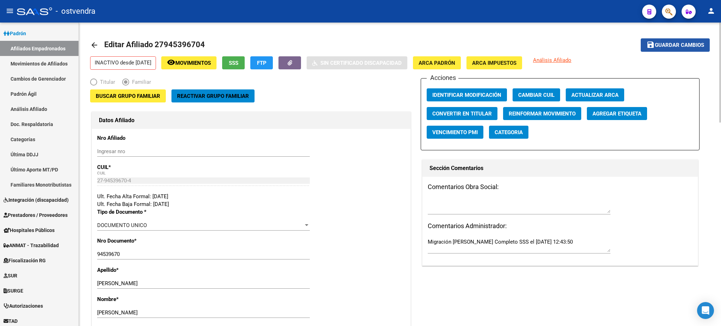
click at [664, 39] on button "save Guardar cambios" at bounding box center [675, 44] width 69 height 13
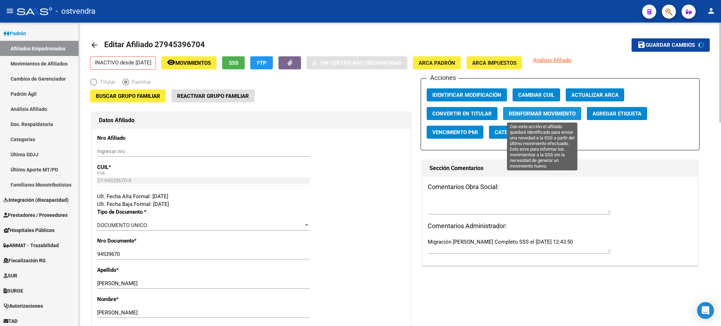
click at [519, 111] on span "Reinformar Movimiento" at bounding box center [542, 114] width 67 height 6
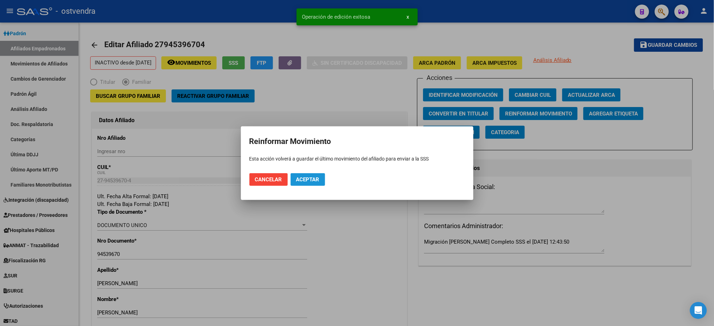
click at [296, 179] on span "Aceptar" at bounding box center [307, 179] width 23 height 6
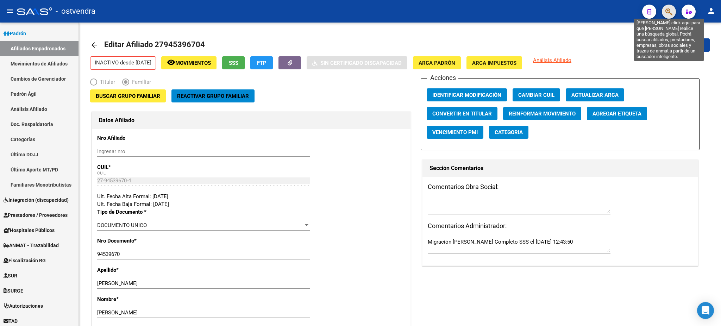
click at [669, 11] on icon "button" at bounding box center [669, 12] width 7 height 8
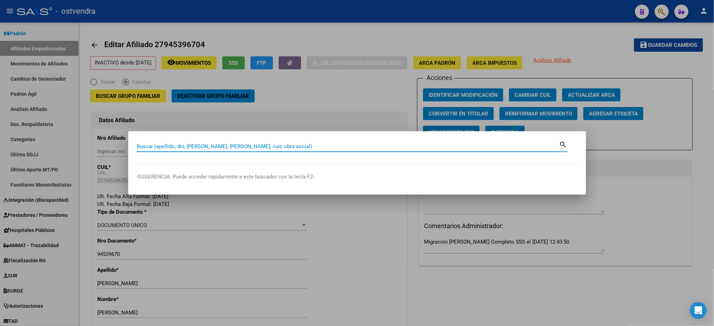
paste input "27423900038"
type input "27423900038"
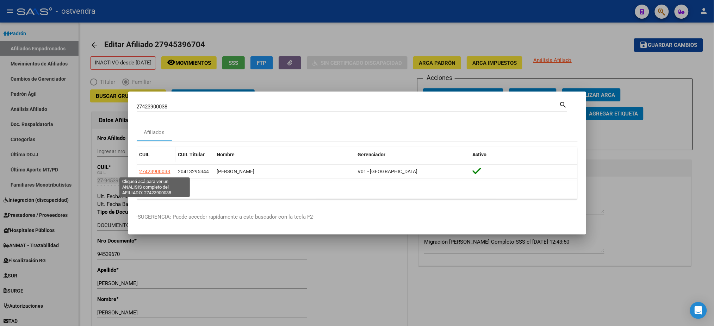
click at [150, 170] on span "27423900038" at bounding box center [154, 172] width 31 height 6
type textarea "27423900038"
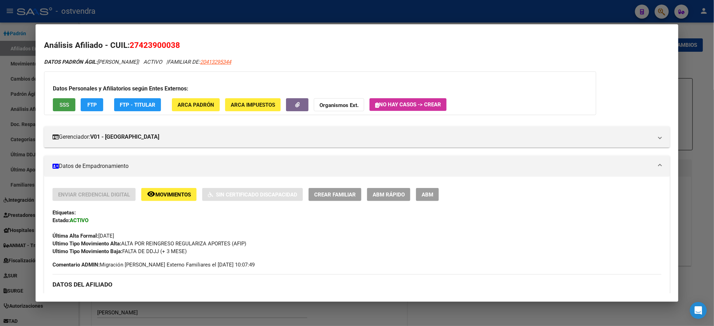
click at [65, 103] on span "SSS" at bounding box center [65, 105] width 10 height 6
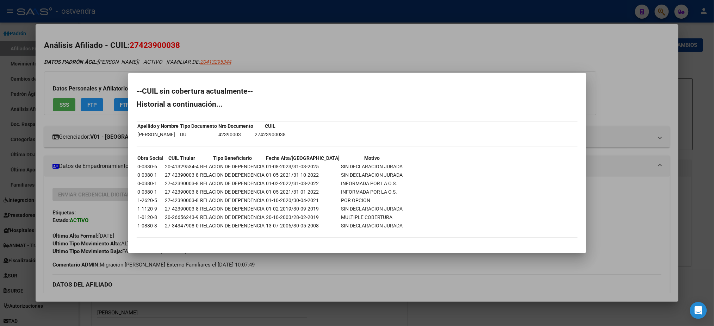
click at [100, 52] on div at bounding box center [357, 163] width 714 height 326
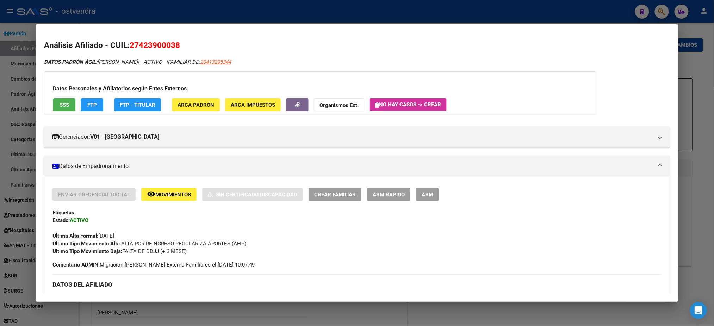
click at [426, 194] on span "ABM" at bounding box center [427, 195] width 12 height 6
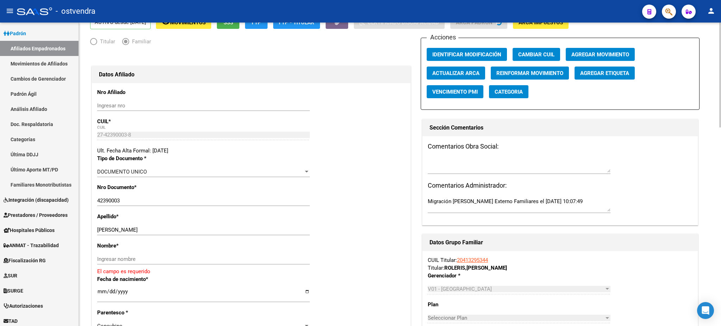
scroll to position [63, 0]
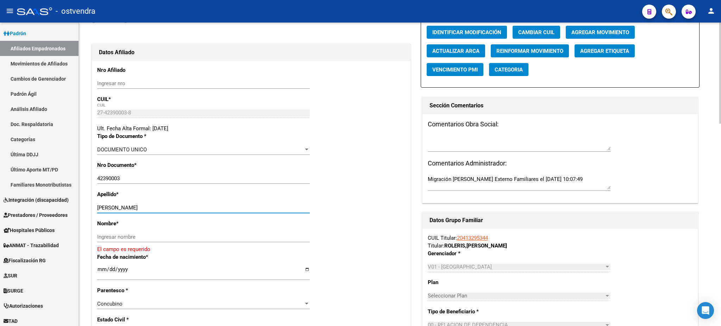
drag, startPoint x: 132, startPoint y: 206, endPoint x: 201, endPoint y: 232, distance: 73.8
click at [209, 206] on input "VALENZUELA, ZOE ARACELI" at bounding box center [203, 208] width 213 height 6
drag, startPoint x: 201, startPoint y: 237, endPoint x: 142, endPoint y: 218, distance: 62.4
click at [201, 236] on input "Ingresar nombre" at bounding box center [203, 237] width 213 height 6
paste input "ZOE ARACELI"
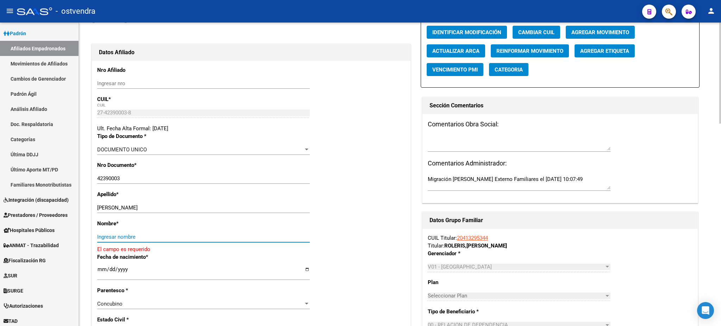
type input "ZOE ARACELI"
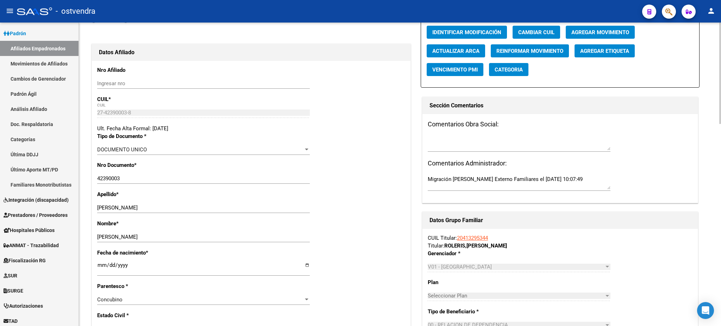
drag, startPoint x: 142, startPoint y: 218, endPoint x: 140, endPoint y: 212, distance: 6.9
drag, startPoint x: 134, startPoint y: 207, endPoint x: 256, endPoint y: 206, distance: 122.2
click at [257, 205] on input "VALENZUELA, ZOE ARACELI" at bounding box center [203, 208] width 213 height 6
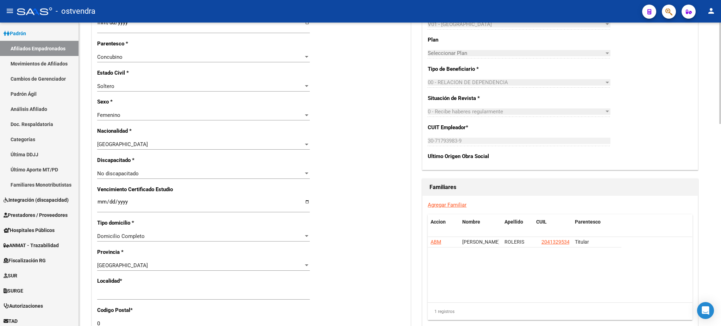
scroll to position [313, 0]
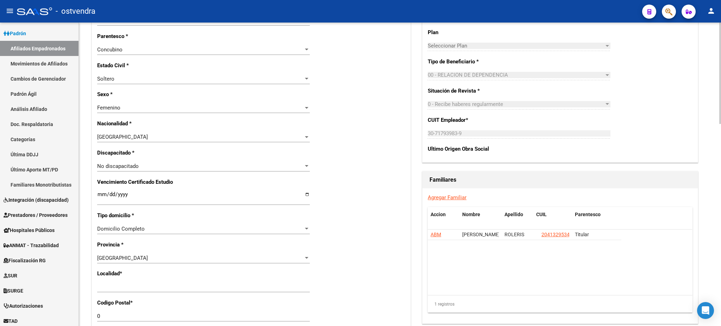
type input "VALENZUELA"
drag, startPoint x: 159, startPoint y: 286, endPoint x: 92, endPoint y: 286, distance: 66.9
click at [92, 286] on div "Nro Afiliado Ingresar nro CUIL * 27-42390003-8 CUIL ARCA Padrón Ult. Fecha Alta…" at bounding box center [251, 189] width 319 height 756
type input "san miguel"
type input "1663"
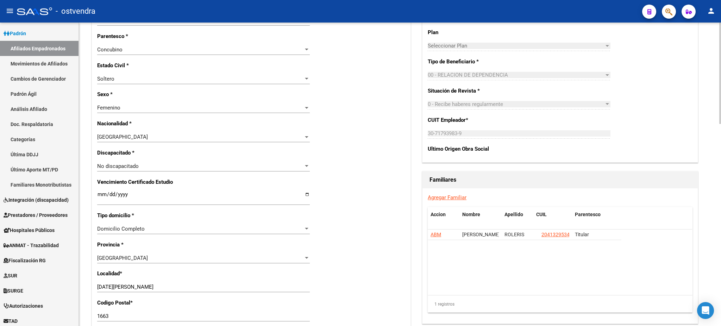
click at [461, 252] on datatable-body "ABM MATIAS GABRIEL ROLERIS 20413295344 Titular" at bounding box center [560, 262] width 264 height 65
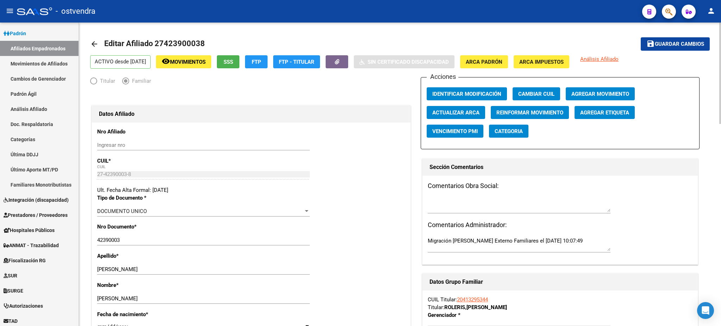
scroll to position [0, 0]
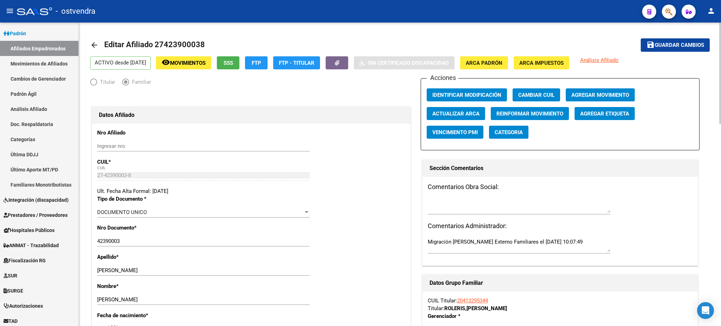
click at [672, 44] on span "Guardar cambios" at bounding box center [679, 45] width 49 height 6
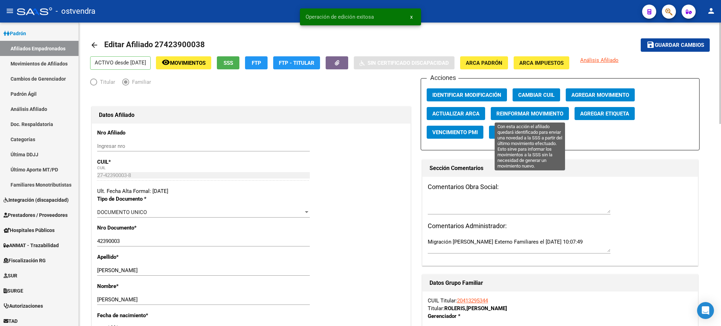
click at [530, 114] on span "Reinformar Movimiento" at bounding box center [529, 114] width 67 height 6
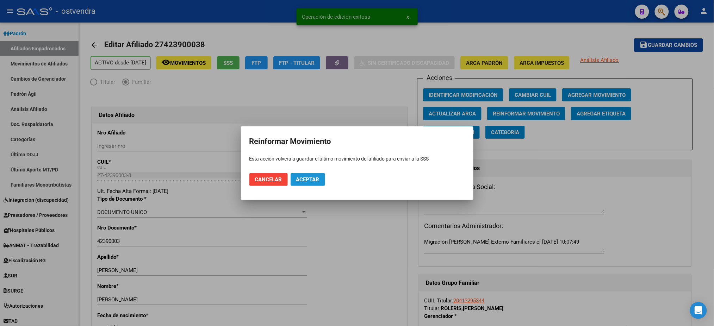
click at [320, 179] on button "Aceptar" at bounding box center [308, 179] width 35 height 13
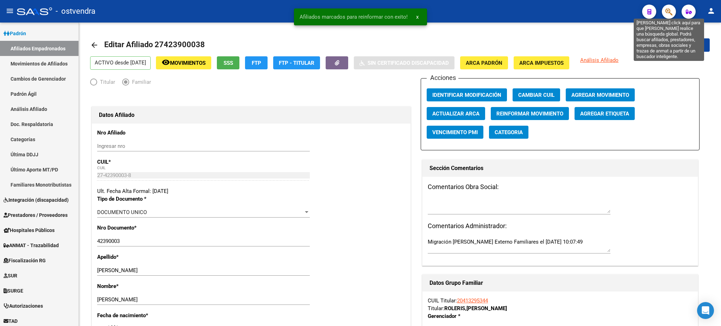
click at [671, 8] on icon "button" at bounding box center [669, 12] width 7 height 8
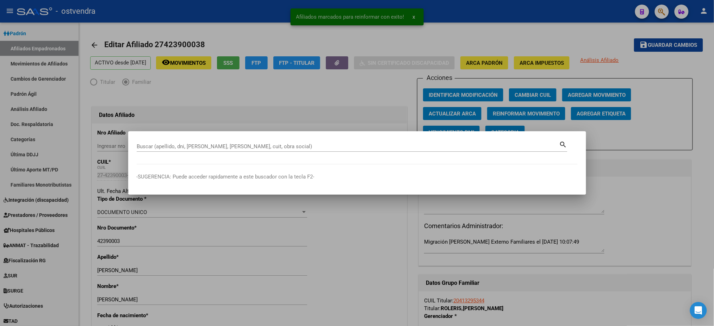
paste input "27593488824"
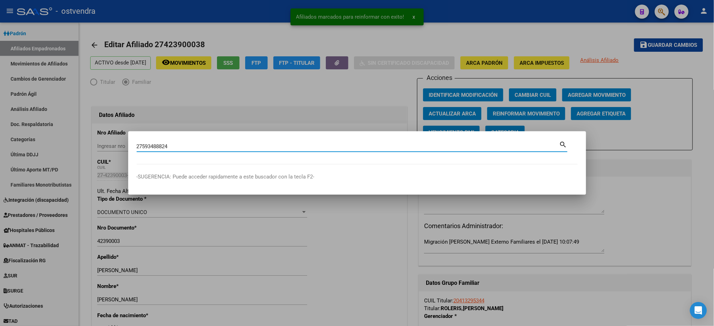
type input "27593488824"
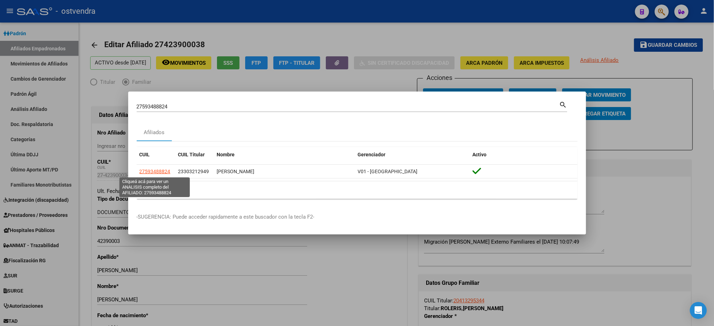
click at [156, 169] on span "27593488824" at bounding box center [154, 172] width 31 height 6
type textarea "27593488824"
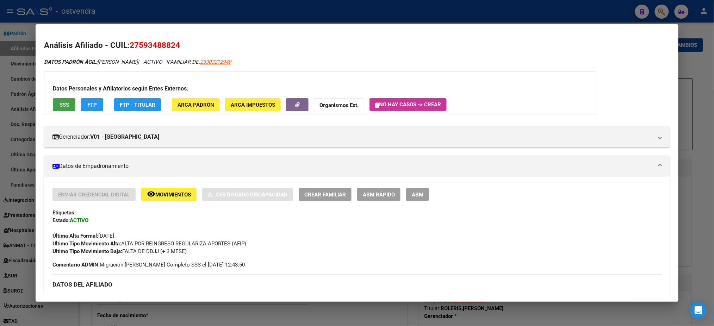
click at [55, 101] on button "SSS" at bounding box center [64, 104] width 23 height 13
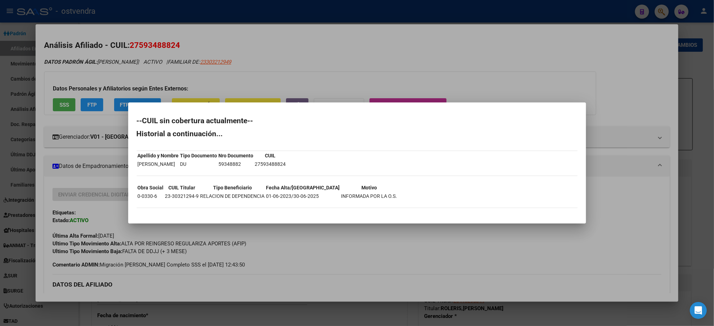
drag, startPoint x: 83, startPoint y: 59, endPoint x: 325, endPoint y: 189, distance: 274.9
click at [83, 59] on div at bounding box center [357, 163] width 714 height 326
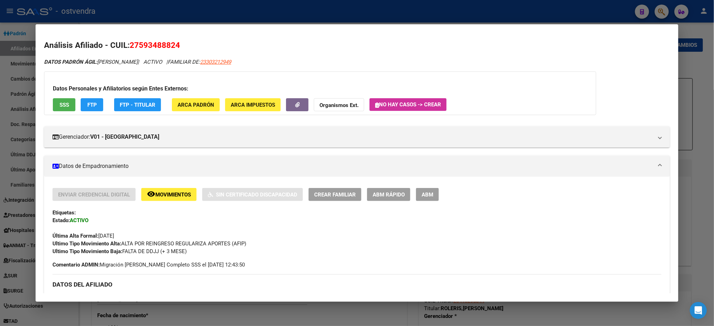
click at [431, 194] on button "ABM" at bounding box center [427, 194] width 23 height 13
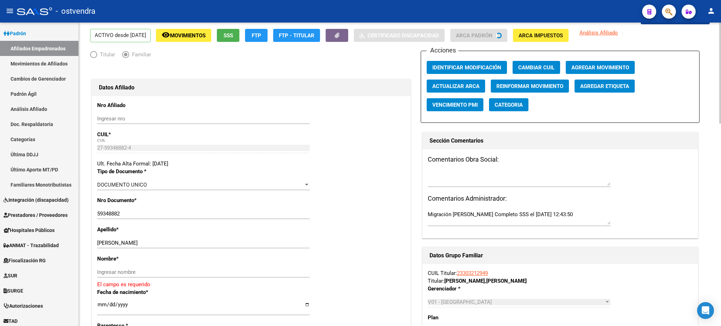
scroll to position [63, 0]
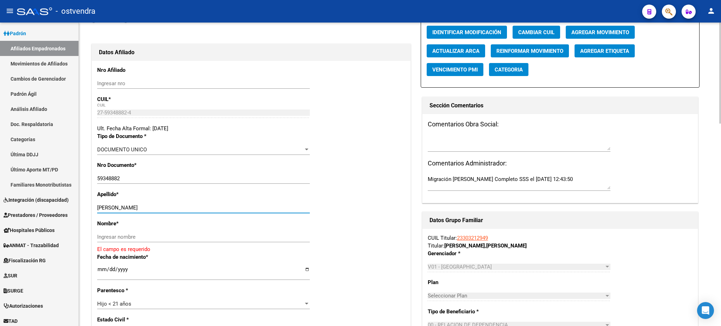
drag, startPoint x: 117, startPoint y: 208, endPoint x: 170, endPoint y: 239, distance: 62.0
click at [187, 208] on input "GOMEZ EMMA" at bounding box center [203, 208] width 213 height 6
click at [170, 240] on div "Ingresar nombre" at bounding box center [203, 237] width 213 height 11
paste input "EMMA"
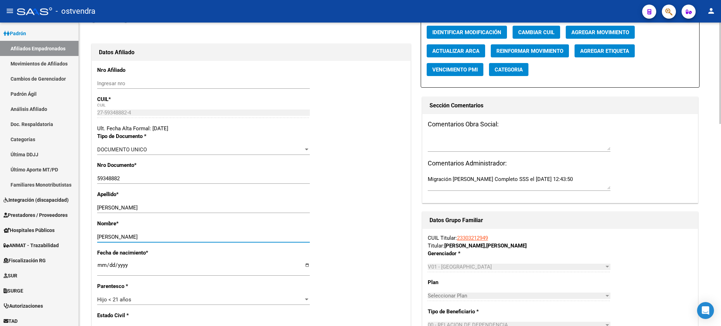
type input "EMMA"
drag, startPoint x: 114, startPoint y: 207, endPoint x: 223, endPoint y: 206, distance: 108.8
click at [223, 206] on input "GOMEZ EMMA" at bounding box center [203, 208] width 213 height 6
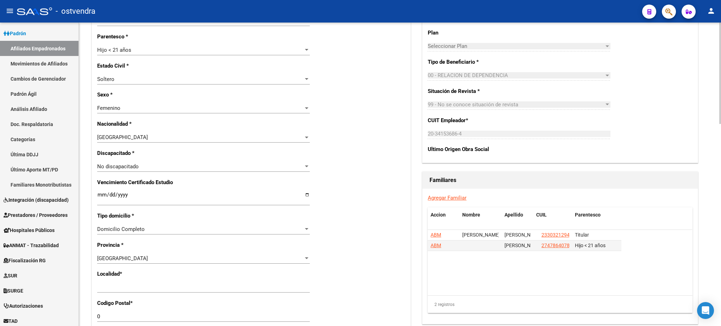
scroll to position [313, 0]
type input "[PERSON_NAME]"
drag, startPoint x: 152, startPoint y: 290, endPoint x: 96, endPoint y: 280, distance: 56.6
click at [79, 276] on div "arrow_back Editar Afiliado 27593488824 save Guardar cambios ACTIVO desde 01/09/…" at bounding box center [400, 164] width 642 height 909
type input "san miguel"
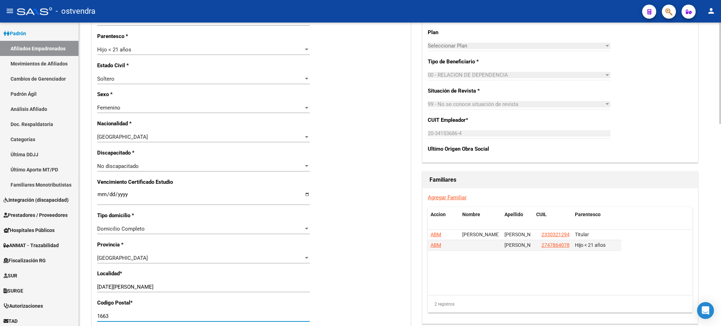
type input "1663"
click at [344, 186] on div "Nro Afiliado Ingresar nro CUIL * 27-59348882-4 CUIL ARCA Padrón Ult. Fecha Alta…" at bounding box center [251, 189] width 319 height 756
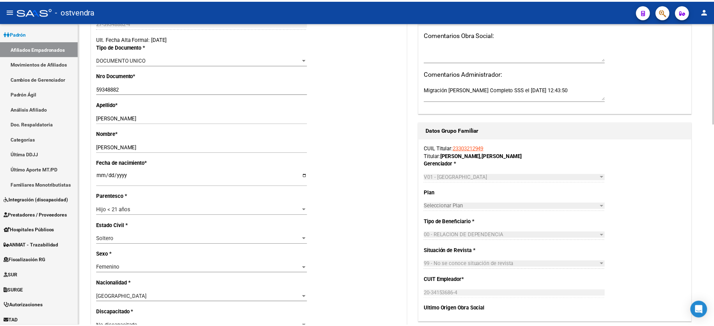
scroll to position [0, 0]
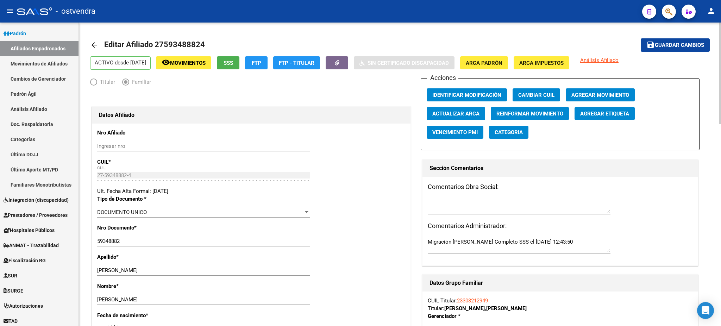
click at [674, 45] on span "Guardar cambios" at bounding box center [679, 45] width 49 height 6
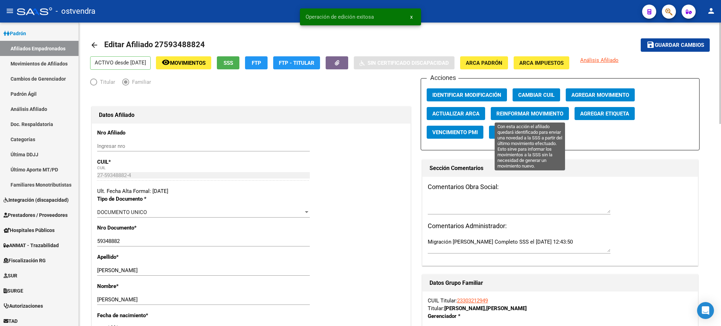
click at [524, 113] on span "Reinformar Movimiento" at bounding box center [529, 114] width 67 height 6
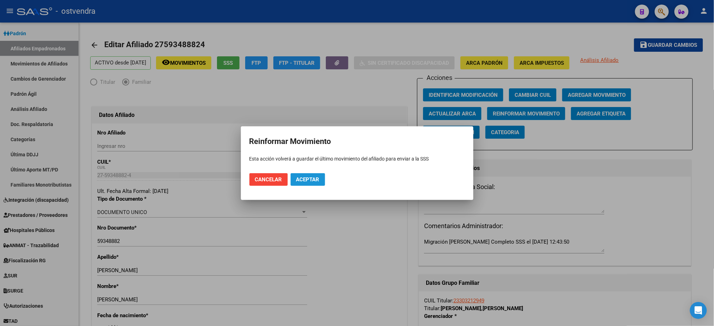
click at [321, 179] on button "Aceptar" at bounding box center [308, 179] width 35 height 13
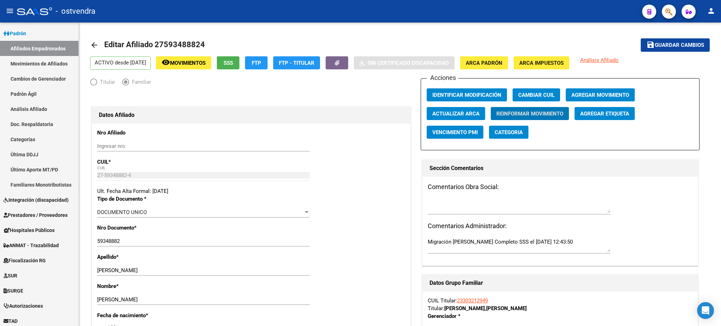
click at [664, 10] on button "button" at bounding box center [669, 12] width 14 height 14
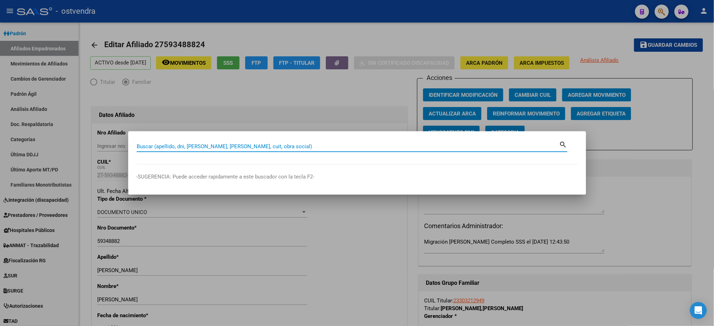
paste input "27478640787"
type input "27478640787"
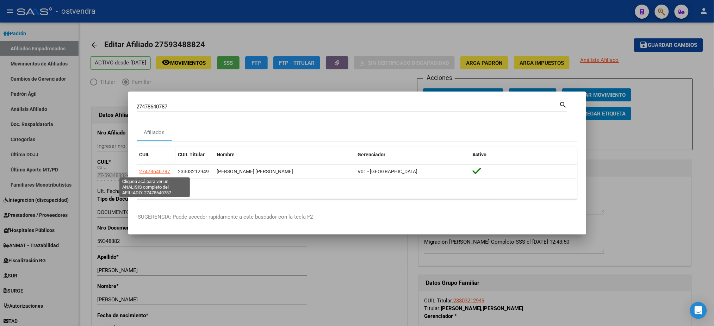
click at [148, 170] on span "27478640787" at bounding box center [154, 172] width 31 height 6
type textarea "27478640787"
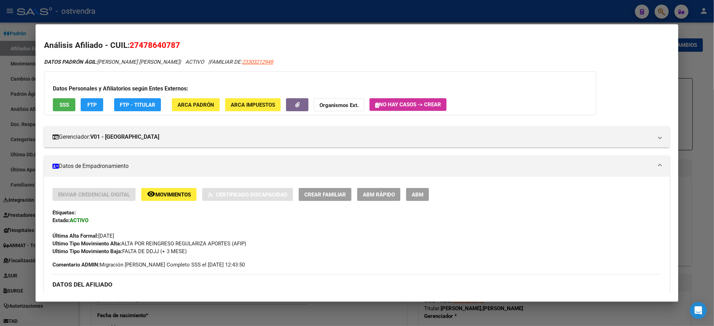
click at [63, 102] on span "SSS" at bounding box center [65, 105] width 10 height 6
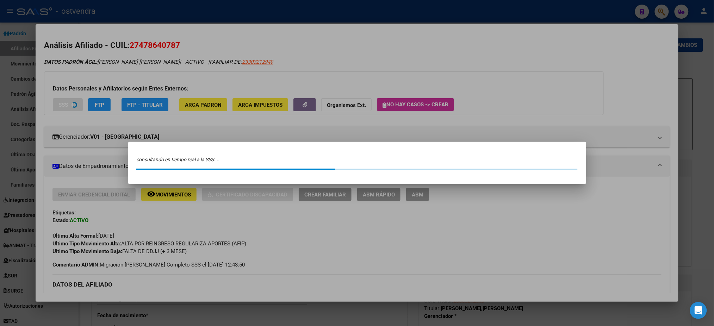
drag, startPoint x: 130, startPoint y: 69, endPoint x: 430, endPoint y: 227, distance: 339.0
click at [131, 69] on div at bounding box center [357, 163] width 714 height 326
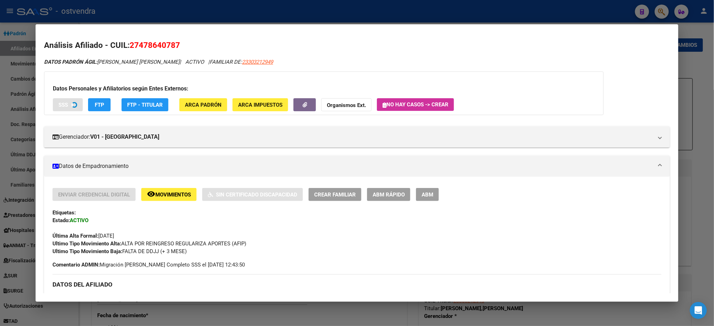
click at [431, 195] on button "ABM" at bounding box center [427, 194] width 23 height 13
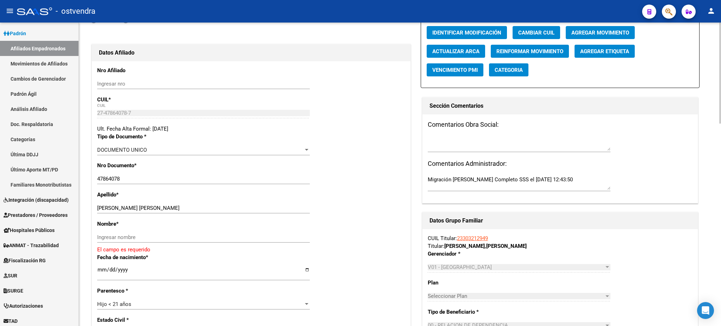
scroll to position [63, 0]
drag, startPoint x: 115, startPoint y: 208, endPoint x: 195, endPoint y: 241, distance: 86.1
click at [214, 209] on input "GOMEZ SHARON ANABELA" at bounding box center [203, 208] width 213 height 6
drag, startPoint x: 195, startPoint y: 241, endPoint x: 155, endPoint y: 231, distance: 41.1
click at [194, 240] on div "Ingresar nombre" at bounding box center [203, 237] width 213 height 11
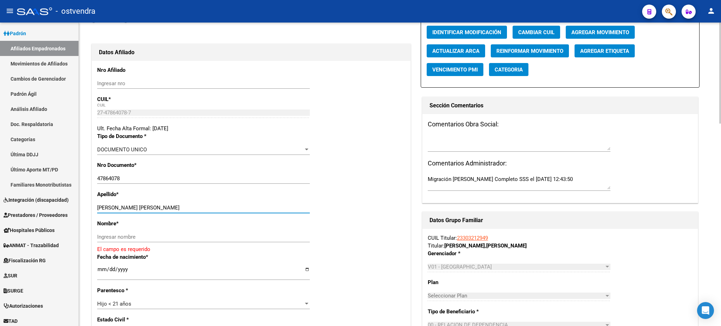
paste input "SHARON ANABELA"
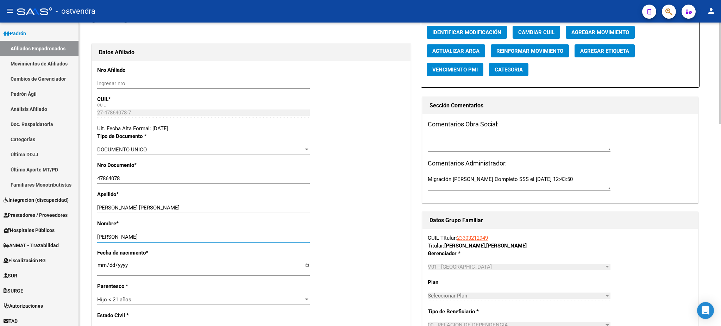
type input "SHARON ANABELA"
drag, startPoint x: 158, startPoint y: 202, endPoint x: 252, endPoint y: 192, distance: 93.9
click at [262, 198] on div "Apellido * GOMEZ SHARON ANABELA Ingresar apellido" at bounding box center [251, 204] width 308 height 29
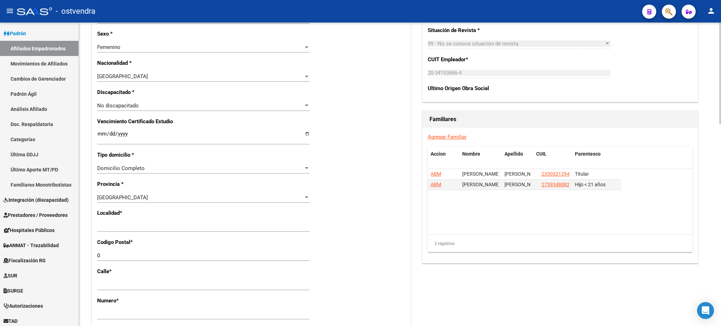
scroll to position [375, 0]
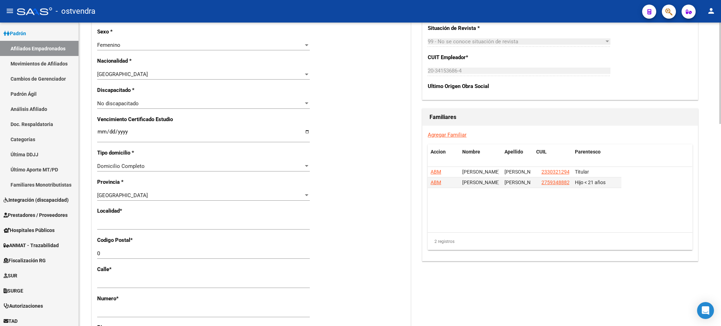
type input "[PERSON_NAME]"
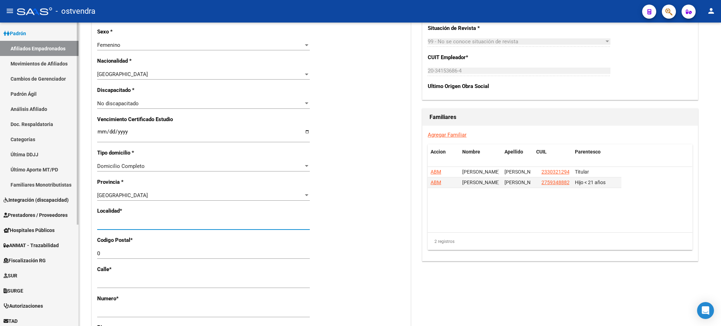
drag, startPoint x: 154, startPoint y: 225, endPoint x: 47, endPoint y: 221, distance: 107.1
click at [47, 221] on mat-sidenav-container "Firma Express Inicio Calendario SSS Instructivos Contacto OS Reportes Tablero d…" at bounding box center [360, 175] width 721 height 304
type input "san miguel"
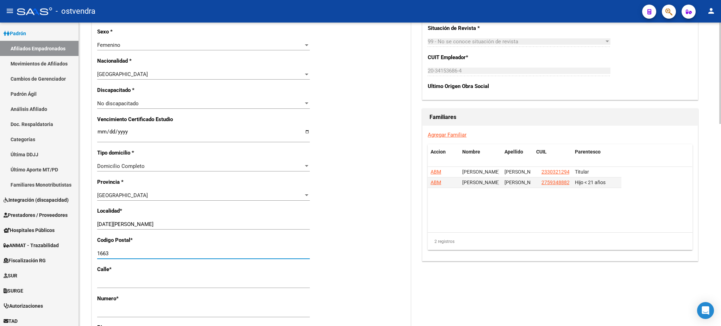
type input "1663"
click at [549, 262] on div "Acciones Identificar Modificación Cambiar CUIL Agregar Movimiento Actualizar AR…" at bounding box center [560, 104] width 279 height 803
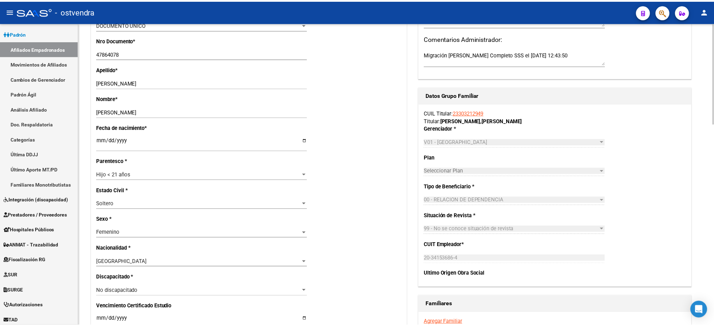
scroll to position [0, 0]
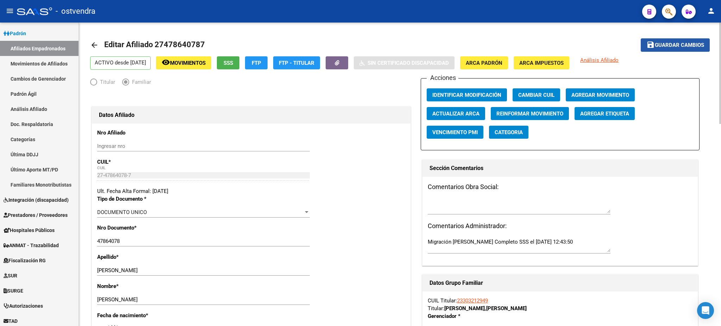
click at [668, 45] on span "Guardar cambios" at bounding box center [679, 45] width 49 height 6
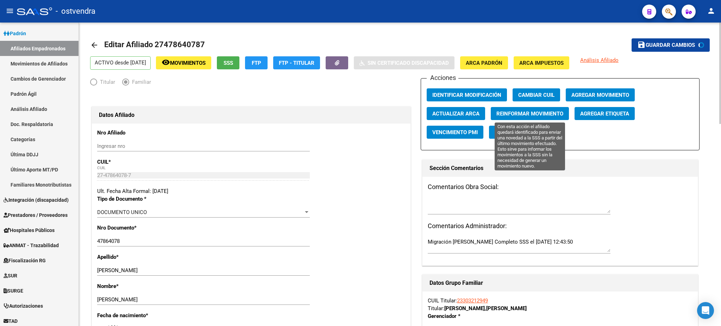
click at [538, 114] on span "Reinformar Movimiento" at bounding box center [529, 114] width 67 height 6
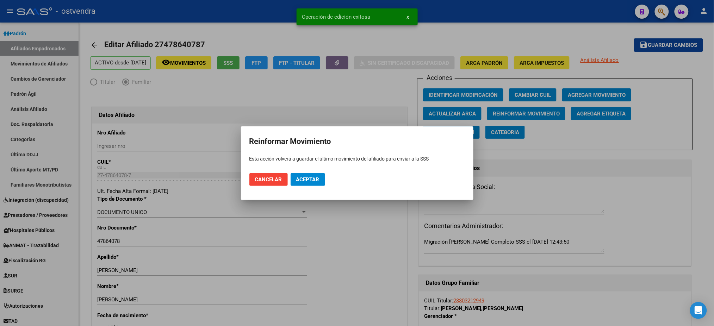
click at [313, 181] on span "Aceptar" at bounding box center [307, 179] width 23 height 6
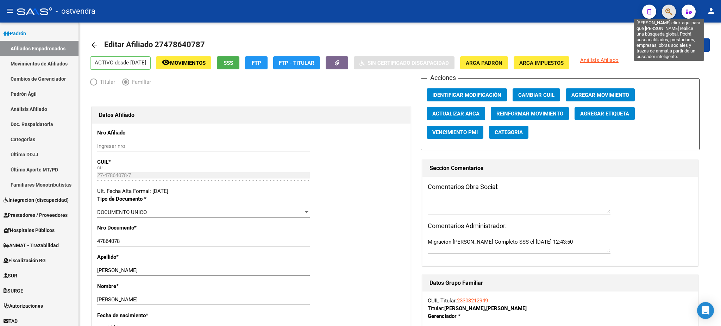
click at [670, 8] on icon "button" at bounding box center [669, 12] width 7 height 8
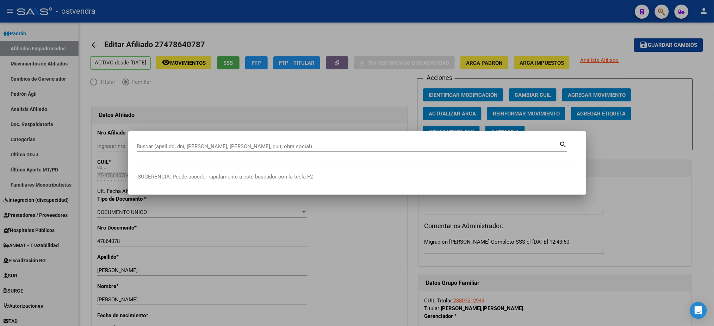
paste input "20592707919"
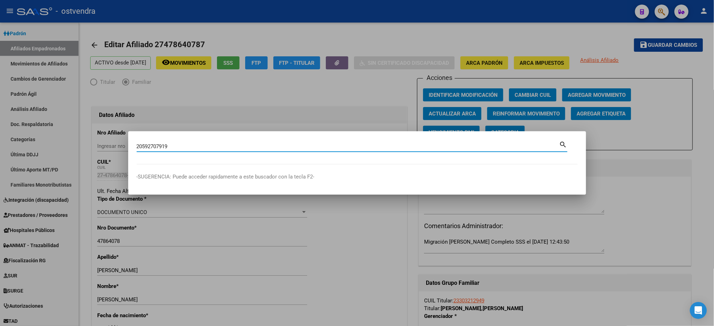
type input "20592707919"
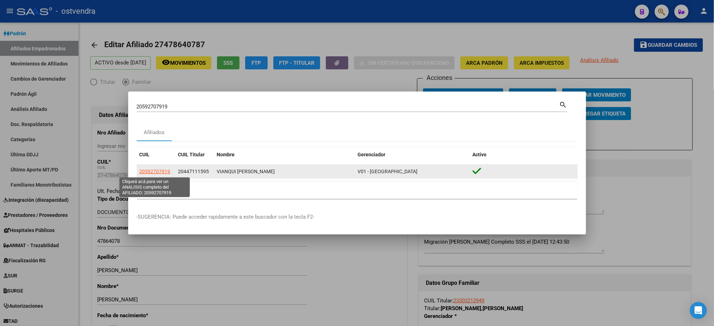
click at [160, 173] on span "20592707919" at bounding box center [154, 172] width 31 height 6
type textarea "20592707919"
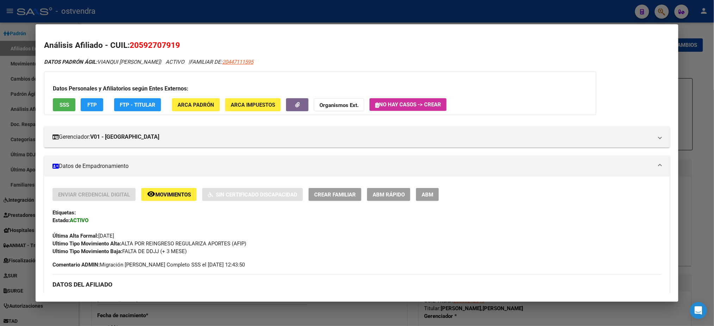
click at [65, 106] on span "SSS" at bounding box center [65, 105] width 10 height 6
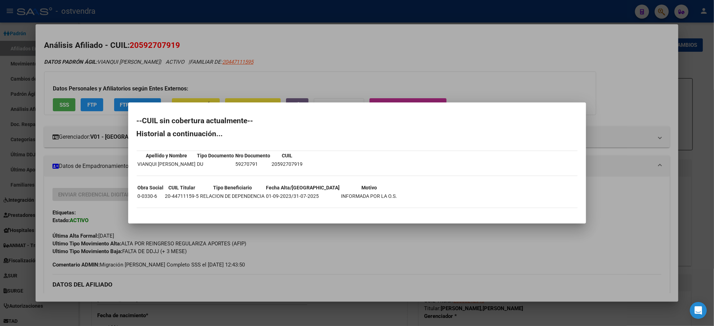
click at [331, 76] on div at bounding box center [357, 163] width 714 height 326
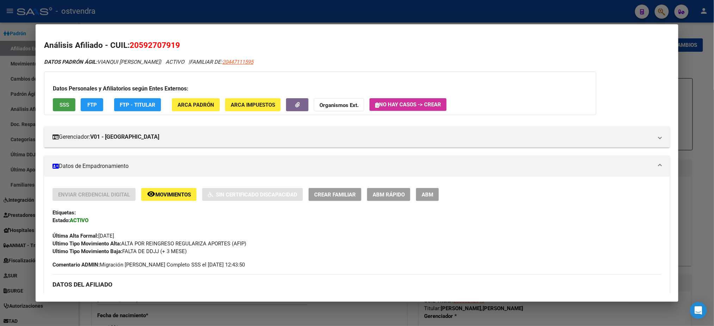
click at [64, 109] on button "SSS" at bounding box center [64, 104] width 23 height 13
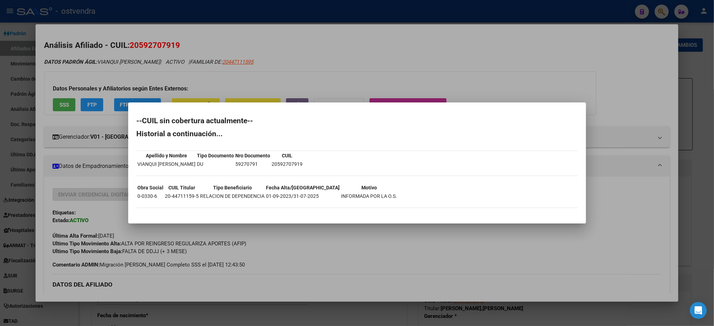
click at [286, 62] on div at bounding box center [357, 163] width 714 height 326
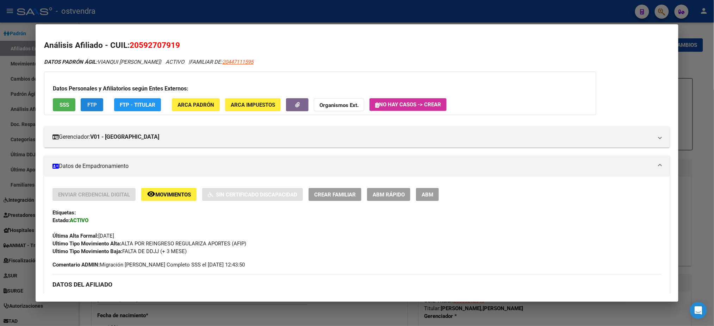
click at [89, 104] on span "FTP" at bounding box center [92, 105] width 10 height 6
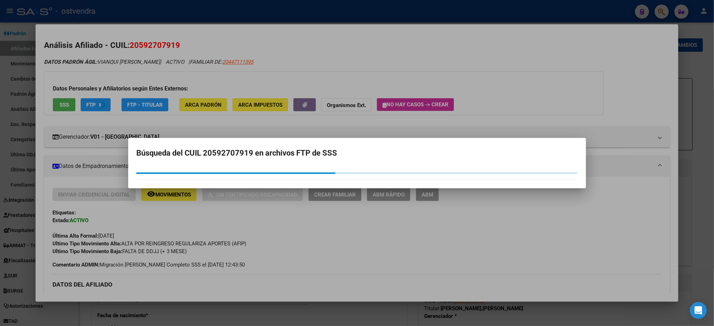
click at [363, 62] on div at bounding box center [357, 163] width 714 height 326
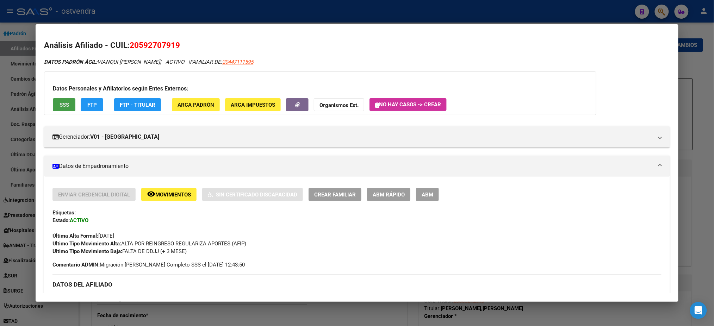
click at [61, 102] on span "SSS" at bounding box center [65, 105] width 10 height 6
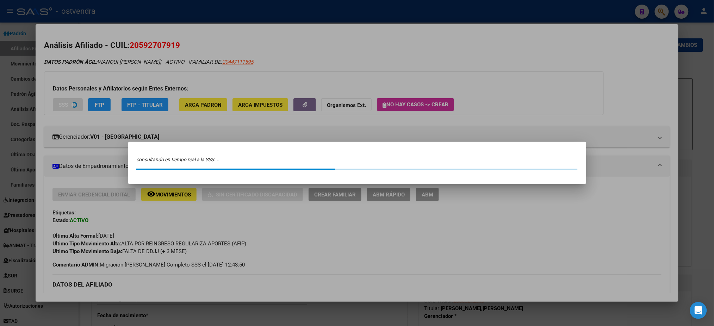
click at [320, 61] on div at bounding box center [357, 163] width 714 height 326
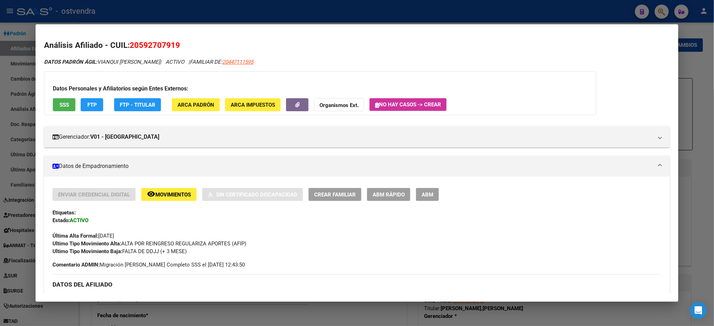
click at [61, 102] on span "SSS" at bounding box center [65, 105] width 10 height 6
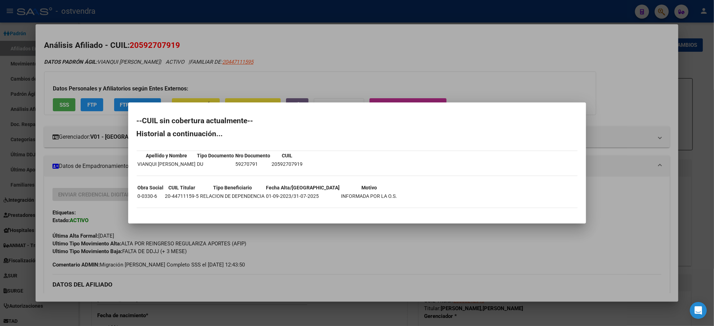
click at [347, 75] on div at bounding box center [357, 163] width 714 height 326
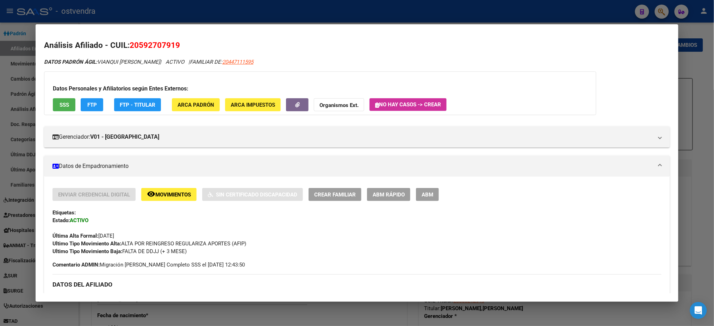
click at [98, 100] on button "FTP" at bounding box center [92, 104] width 23 height 13
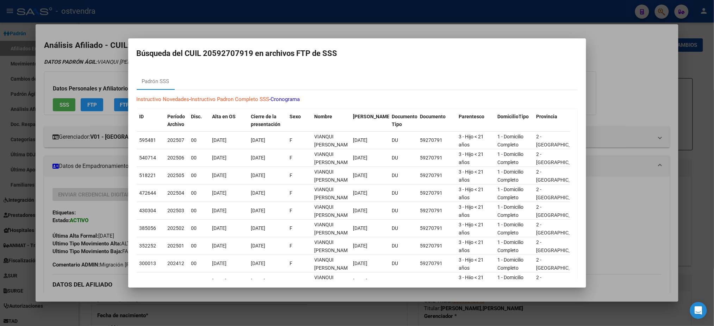
click at [77, 60] on div at bounding box center [357, 163] width 714 height 326
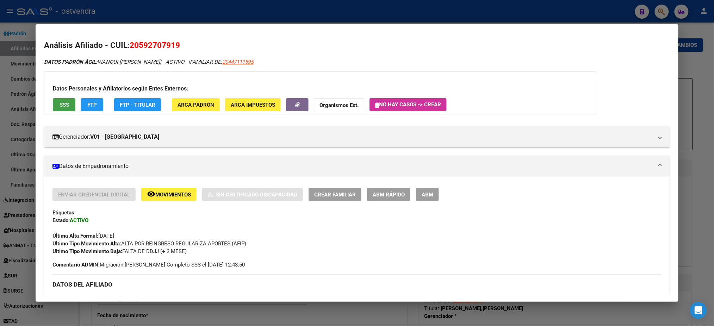
click at [61, 102] on span "SSS" at bounding box center [65, 105] width 10 height 6
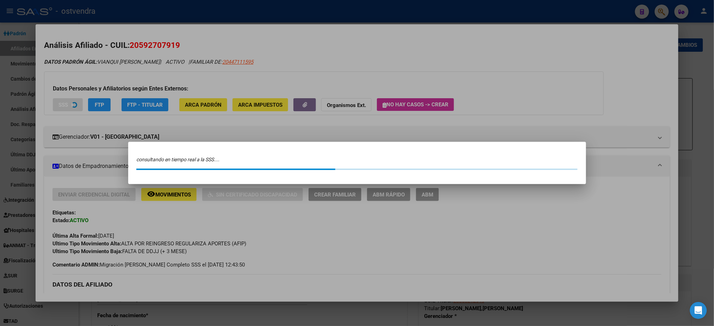
click at [404, 75] on div at bounding box center [357, 163] width 714 height 326
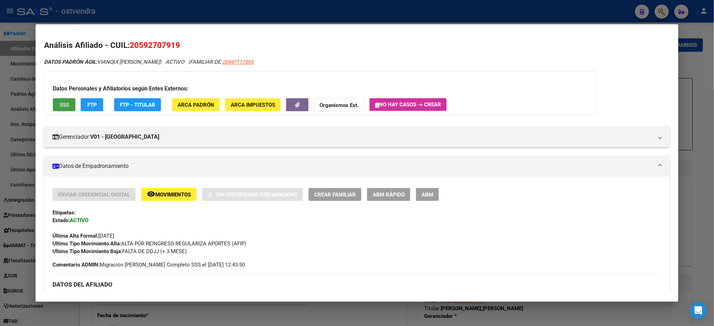
click at [53, 108] on button "SSS" at bounding box center [64, 104] width 23 height 13
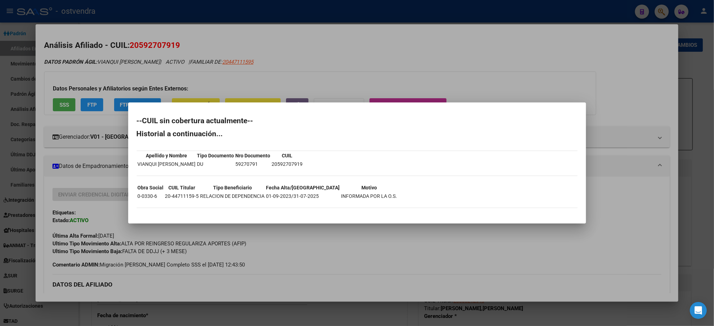
click at [300, 70] on div at bounding box center [357, 163] width 714 height 326
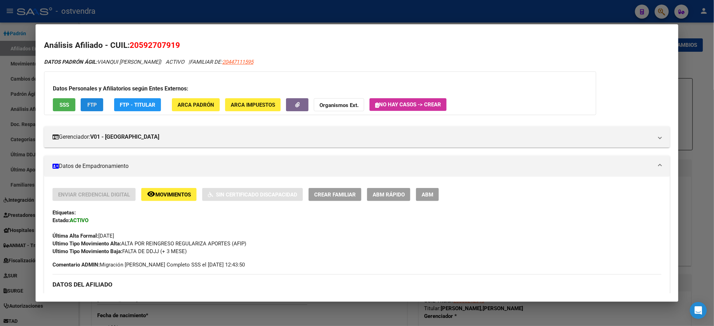
click at [87, 107] on span "FTP" at bounding box center [92, 105] width 10 height 6
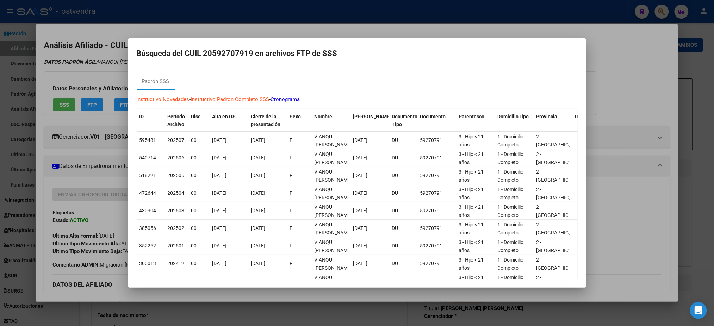
click at [86, 80] on div at bounding box center [357, 163] width 714 height 326
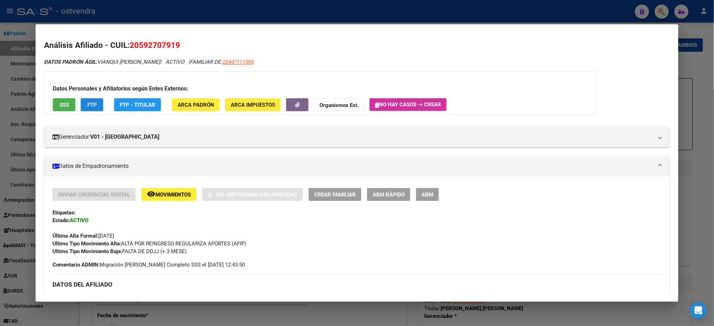
click at [93, 102] on span "FTP" at bounding box center [92, 105] width 10 height 6
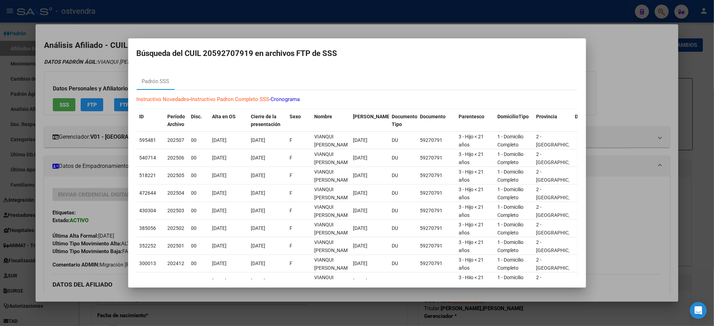
click at [275, 38] on div at bounding box center [357, 163] width 714 height 326
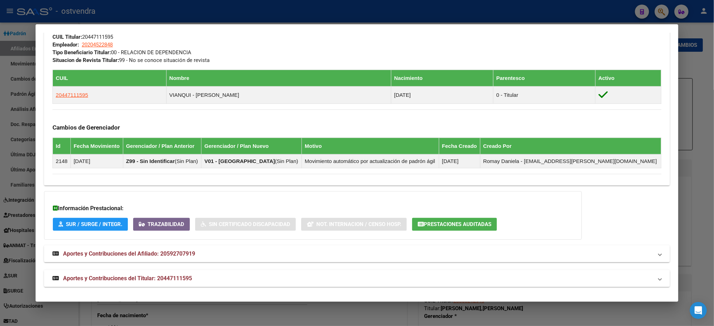
scroll to position [374, 0]
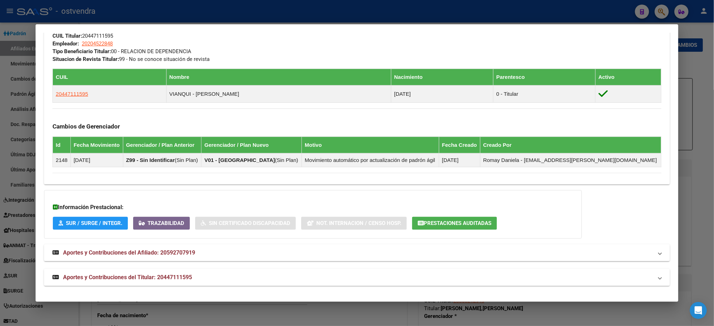
click at [207, 276] on mat-panel-title "Aportes y Contribuciones del Titular: 20447111595" at bounding box center [352, 277] width 600 height 8
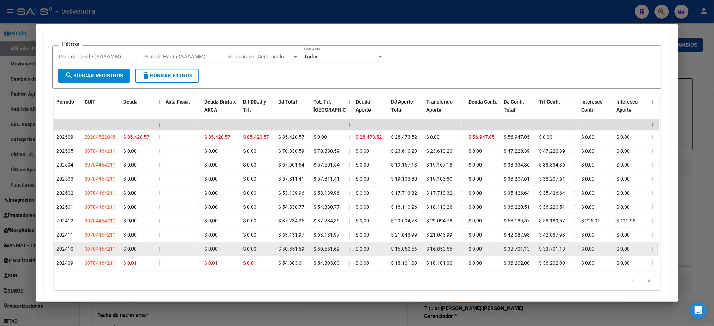
scroll to position [723, 0]
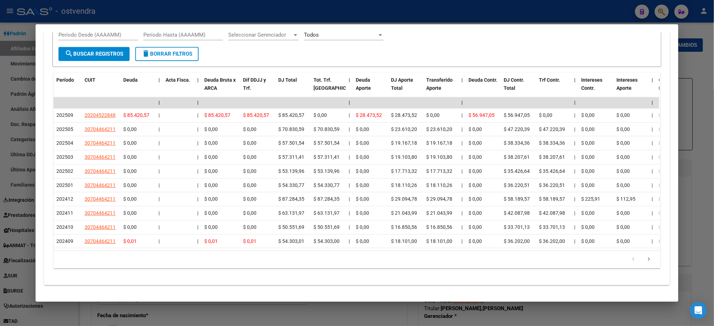
drag, startPoint x: 251, startPoint y: 244, endPoint x: 303, endPoint y: 251, distance: 51.9
click at [433, 248] on datatable-body "| | | | | | | | | | | | | 202509 20204522848 $ 85.420,57 | | $ 85.420,57 $ 85.4…" at bounding box center [357, 173] width 606 height 153
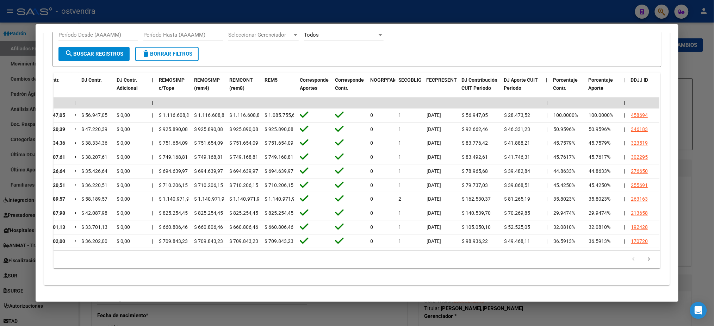
scroll to position [0, 0]
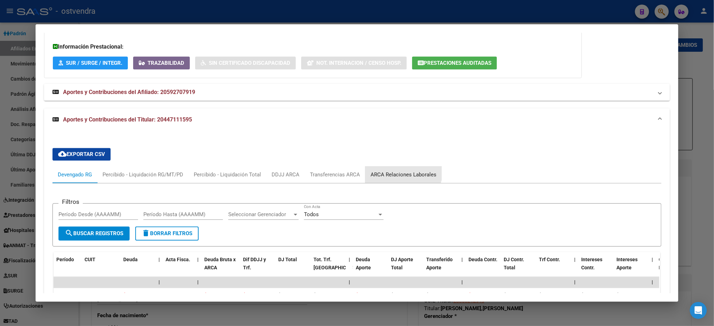
click at [392, 168] on div "ARCA Relaciones Laborales" at bounding box center [403, 174] width 76 height 17
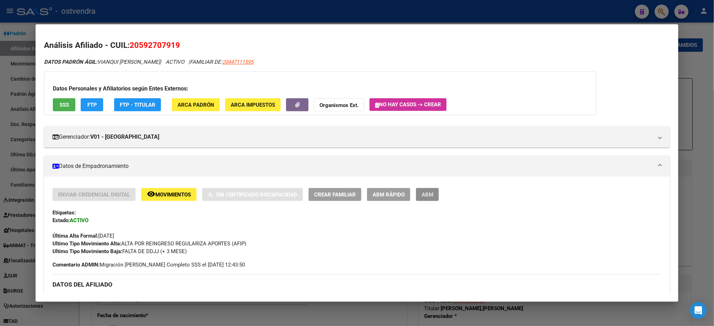
click at [425, 197] on span "ABM" at bounding box center [427, 195] width 12 height 6
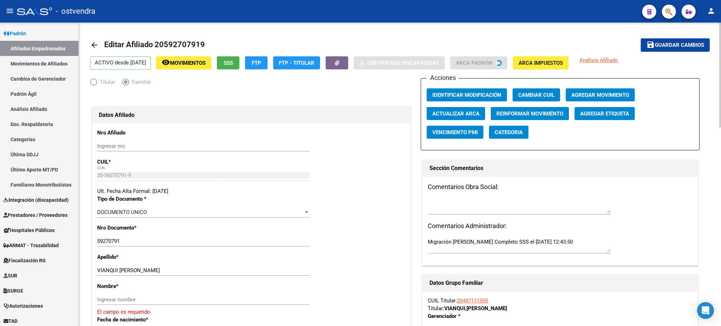
scroll to position [63, 0]
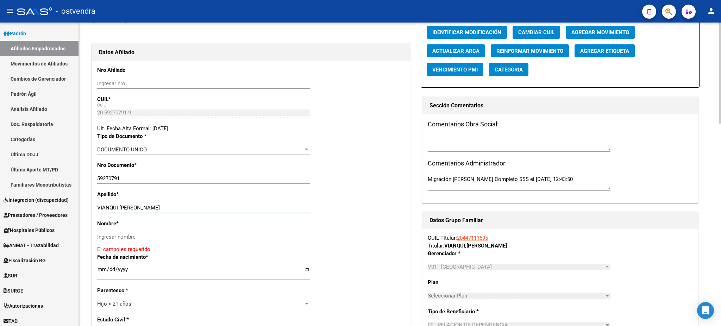
drag, startPoint x: 120, startPoint y: 206, endPoint x: 207, endPoint y: 209, distance: 86.7
click at [207, 207] on input "VIANQUI VALENTINA JAZMIN" at bounding box center [203, 208] width 213 height 6
click at [189, 233] on div "Ingresar nombre" at bounding box center [203, 237] width 213 height 11
click at [189, 237] on input "Ingresar nombre" at bounding box center [203, 237] width 213 height 6
paste input "VALENTINA JAZMIN"
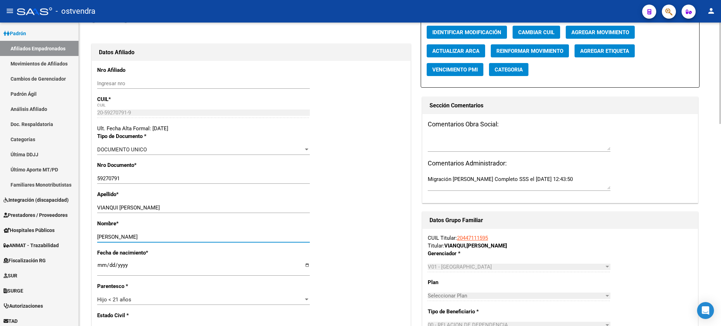
type input "VALENTINA JAZMIN"
drag, startPoint x: 121, startPoint y: 206, endPoint x: 242, endPoint y: 207, distance: 120.8
click at [242, 207] on input "VIANQUI VALENTINA JAZMIN" at bounding box center [203, 208] width 213 height 6
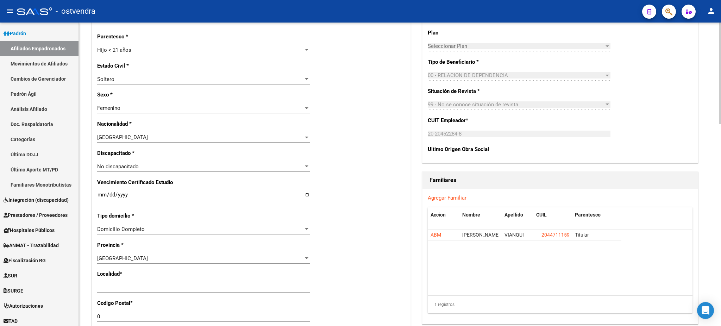
scroll to position [313, 0]
type input "VIANQUI"
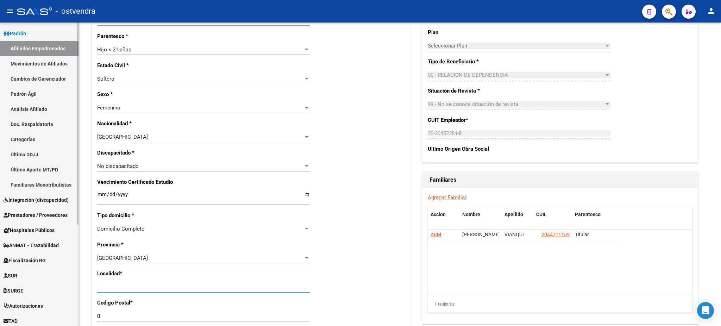
drag, startPoint x: 156, startPoint y: 286, endPoint x: 9, endPoint y: 293, distance: 147.7
click at [9, 293] on mat-sidenav-container "Firma Express Inicio Calendario SSS Instructivos Contacto OS Reportes Tablero d…" at bounding box center [360, 175] width 721 height 304
type input "san miguel"
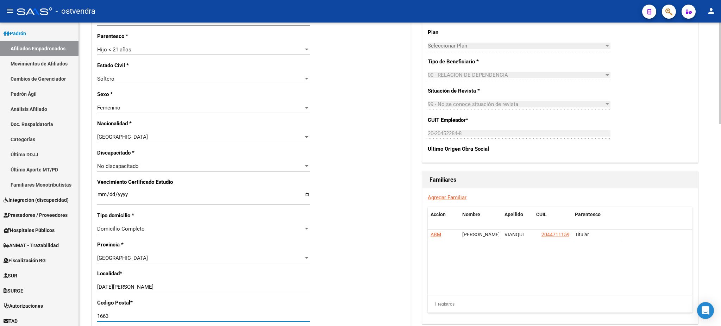
type input "1663"
click at [555, 295] on div "1 registros" at bounding box center [560, 304] width 265 height 18
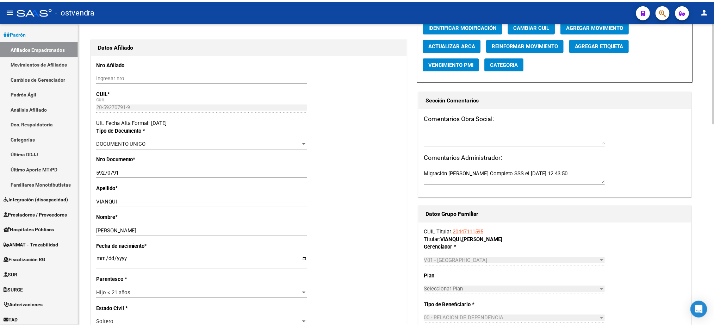
scroll to position [0, 0]
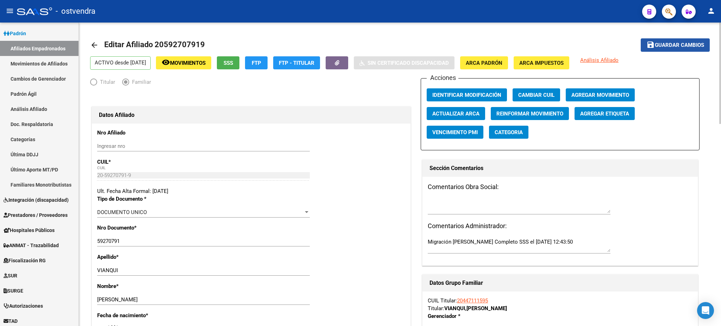
click at [666, 48] on button "save Guardar cambios" at bounding box center [675, 44] width 69 height 13
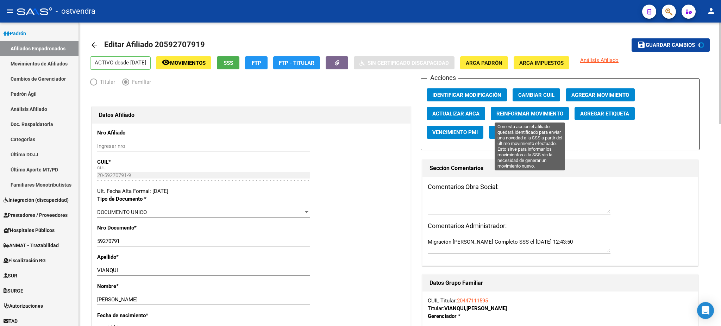
click at [542, 111] on span "Reinformar Movimiento" at bounding box center [529, 114] width 67 height 6
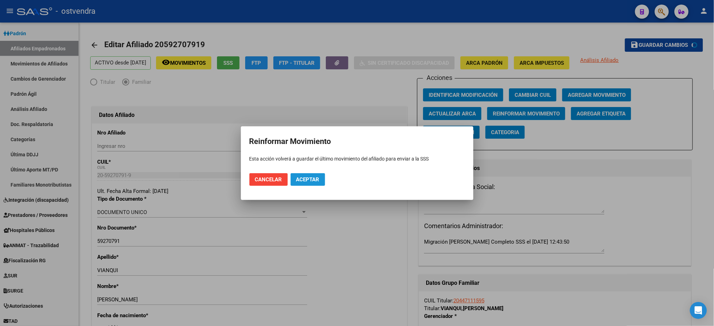
click at [308, 185] on button "Aceptar" at bounding box center [308, 179] width 35 height 13
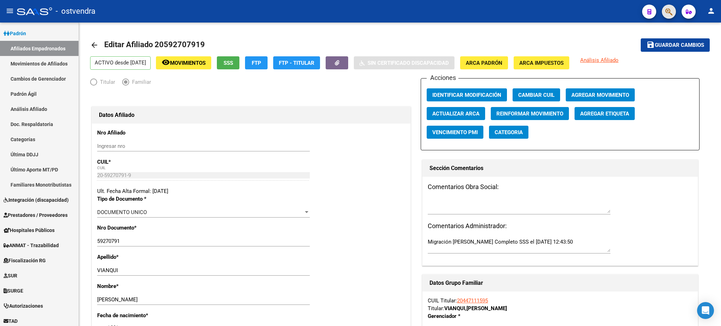
click at [671, 5] on span "button" at bounding box center [669, 12] width 7 height 14
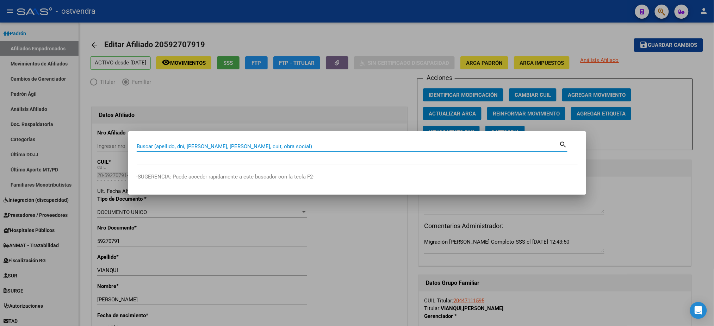
paste input "27574649434"
type input "27574649434"
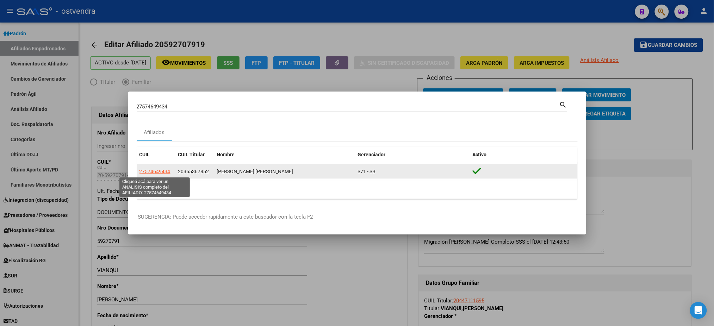
click at [160, 174] on span "27574649434" at bounding box center [154, 172] width 31 height 6
type textarea "27574649434"
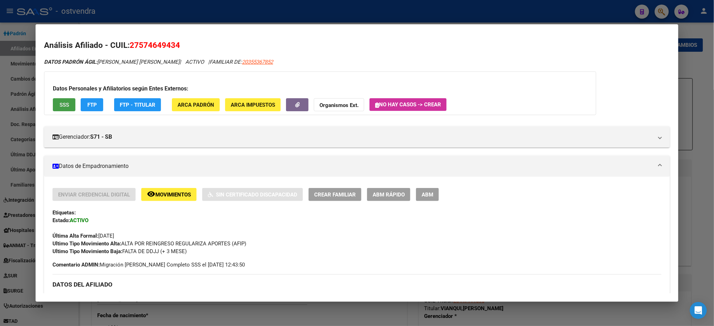
click at [63, 102] on span "SSS" at bounding box center [65, 105] width 10 height 6
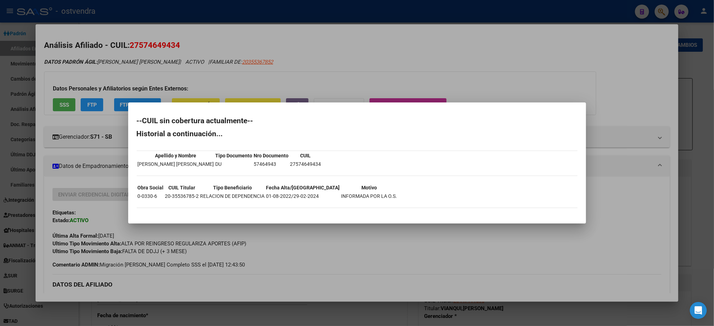
click at [66, 101] on div at bounding box center [357, 163] width 714 height 326
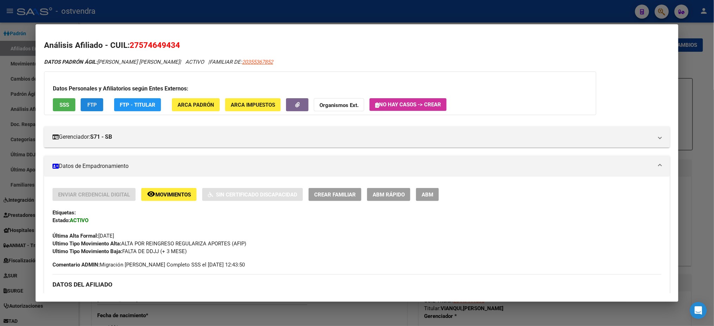
click at [97, 110] on button "FTP" at bounding box center [92, 104] width 23 height 13
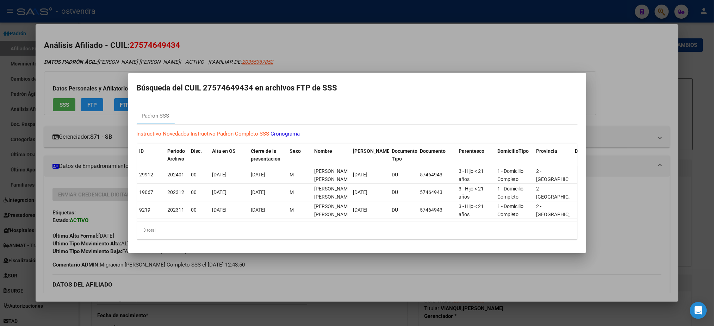
drag, startPoint x: 75, startPoint y: 55, endPoint x: 67, endPoint y: 98, distance: 44.1
click at [75, 55] on div at bounding box center [357, 163] width 714 height 326
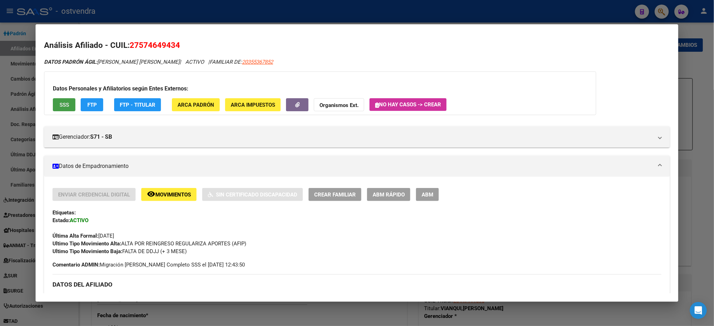
click at [67, 98] on button "SSS" at bounding box center [64, 104] width 23 height 13
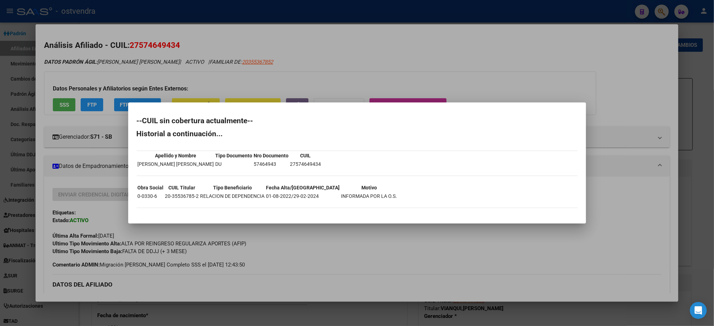
click at [100, 67] on div at bounding box center [357, 163] width 714 height 326
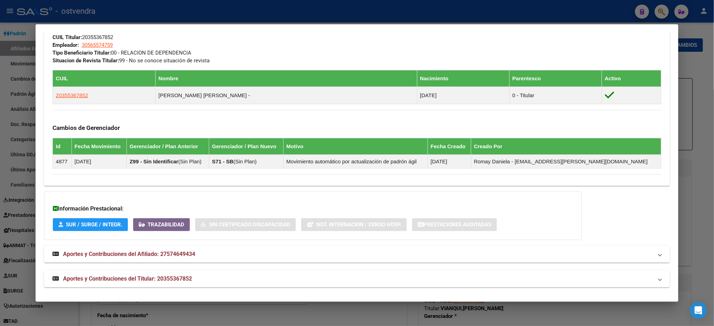
scroll to position [374, 0]
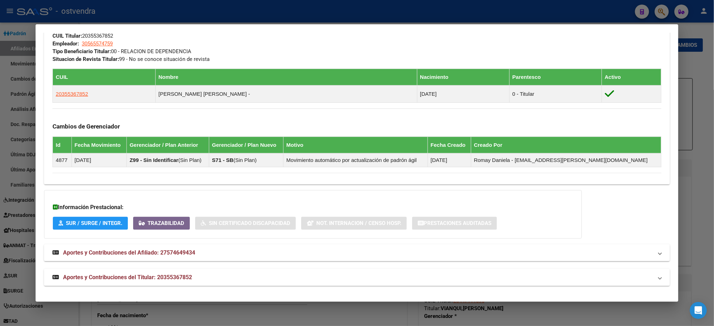
click at [299, 272] on mat-expansion-panel-header "Aportes y Contribuciones del Titular: 20355367852" at bounding box center [356, 277] width 625 height 17
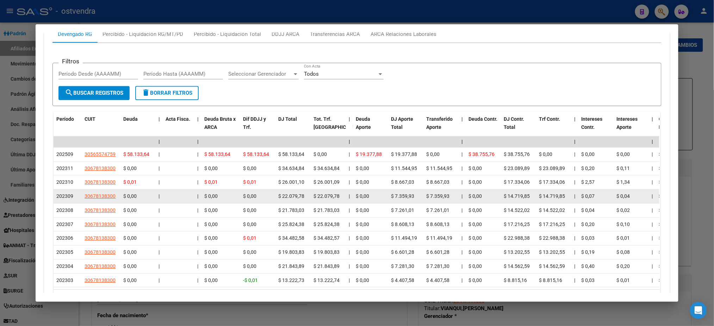
scroll to position [613, 0]
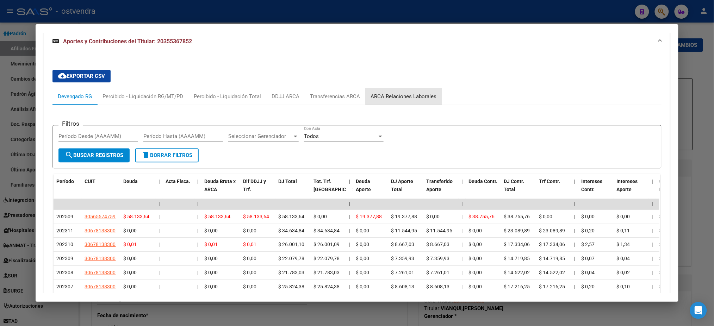
click at [410, 90] on div "ARCA Relaciones Laborales" at bounding box center [403, 96] width 76 height 17
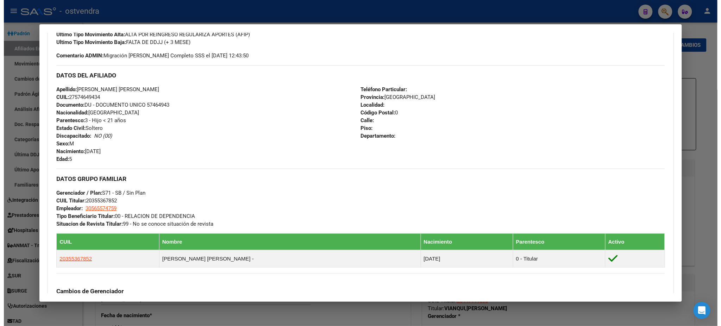
scroll to position [0, 0]
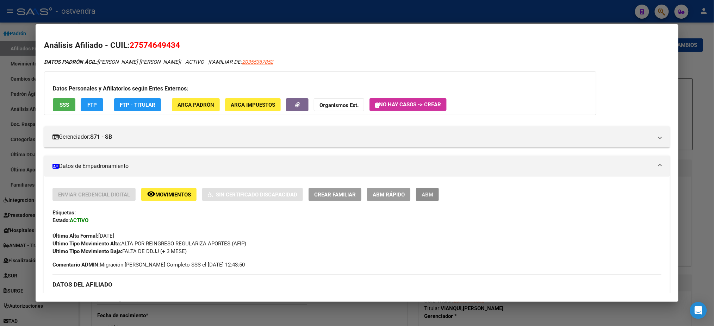
click at [425, 189] on button "ABM" at bounding box center [427, 194] width 23 height 13
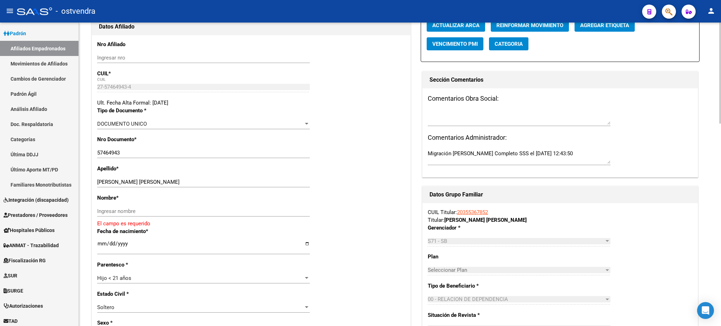
scroll to position [125, 0]
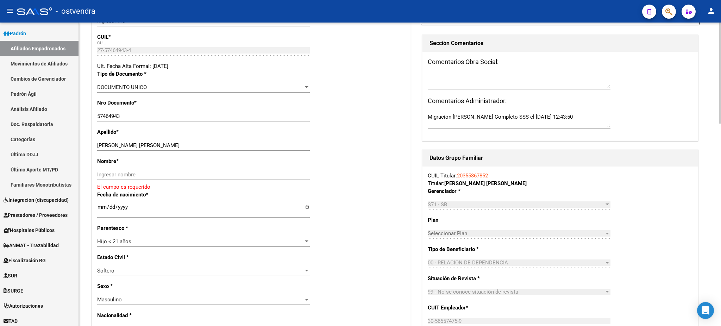
click at [146, 147] on div "MARINO CARDONA MOLLY MICHELL Ingresar apellido" at bounding box center [203, 145] width 213 height 11
drag, startPoint x: 144, startPoint y: 144, endPoint x: 244, endPoint y: 171, distance: 104.2
click at [270, 144] on input "MARINO CARDONA MOLLY MICHELL" at bounding box center [203, 145] width 213 height 6
drag, startPoint x: 241, startPoint y: 177, endPoint x: 203, endPoint y: 171, distance: 38.8
click at [241, 177] on input "Ingresar nombre" at bounding box center [203, 174] width 213 height 6
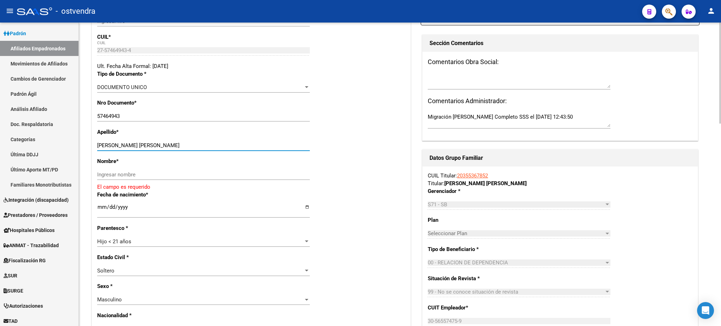
paste input "MOLLY MICHELL"
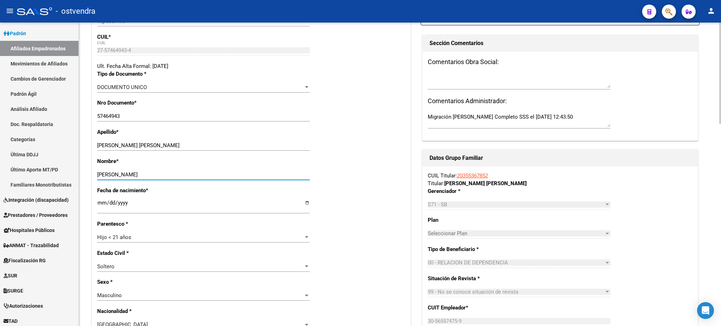
type input "MOLLY MICHELL"
drag, startPoint x: 144, startPoint y: 145, endPoint x: 261, endPoint y: 119, distance: 120.2
click at [273, 146] on input "MARINO CARDONA MOLLY MICHELL" at bounding box center [203, 145] width 213 height 6
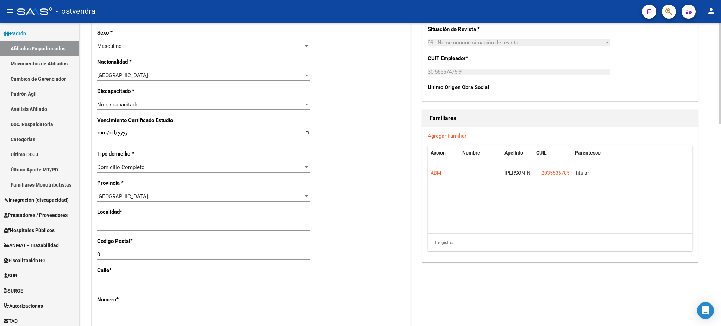
scroll to position [375, 0]
type input "MARINO CARDONA"
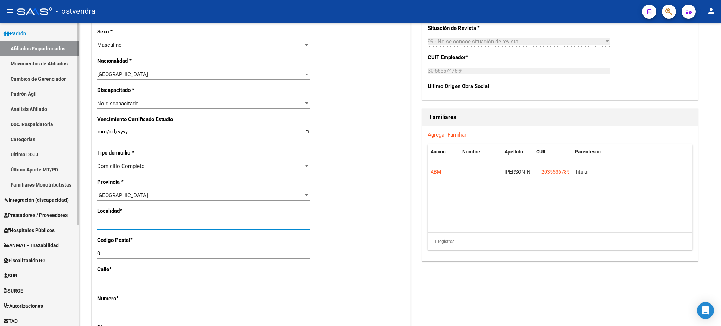
drag, startPoint x: 150, startPoint y: 224, endPoint x: 55, endPoint y: 223, distance: 95.8
click at [55, 223] on mat-sidenav-container "Firma Express Inicio Calendario SSS Instructivos Contacto OS Reportes Tablero d…" at bounding box center [360, 175] width 721 height 304
type input "san miguel"
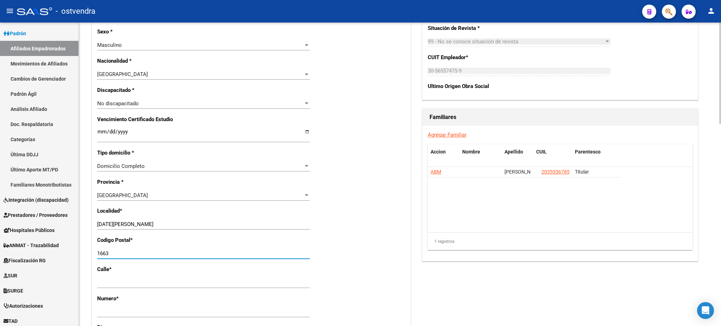
type input "1663"
drag, startPoint x: 419, startPoint y: 235, endPoint x: 512, endPoint y: 180, distance: 107.8
click at [419, 235] on div "Titular Familiar Datos Afiliado Nro Afiliado Ingresar nro CUIL * 27-57464943-4 …" at bounding box center [400, 99] width 620 height 811
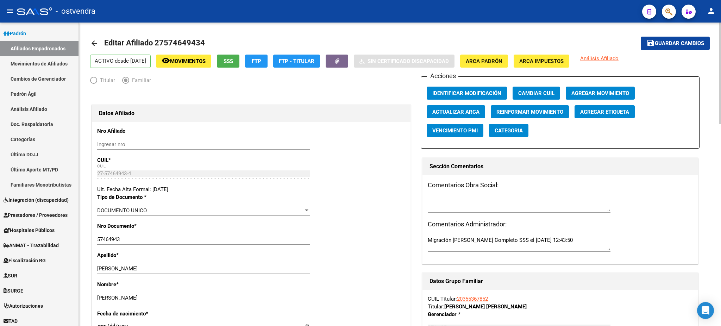
scroll to position [0, 0]
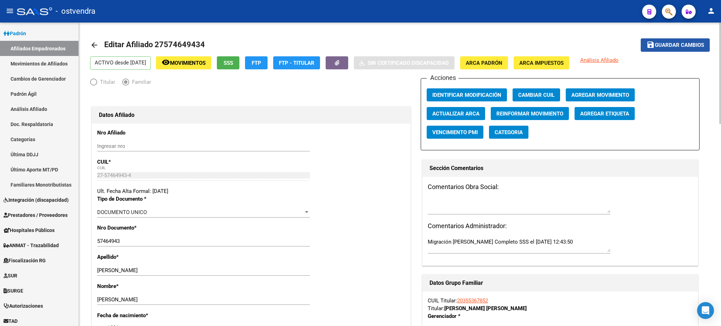
click at [682, 43] on span "Guardar cambios" at bounding box center [679, 45] width 49 height 6
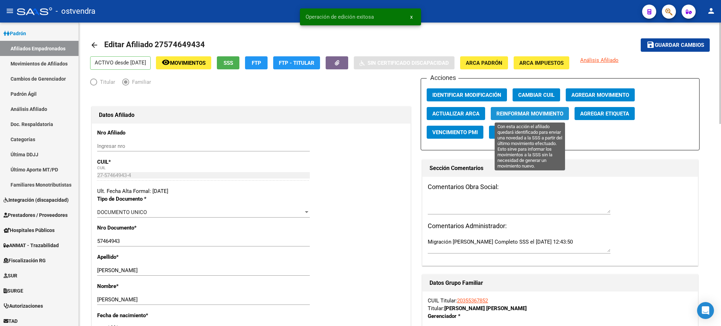
click at [517, 116] on span "Reinformar Movimiento" at bounding box center [529, 114] width 67 height 6
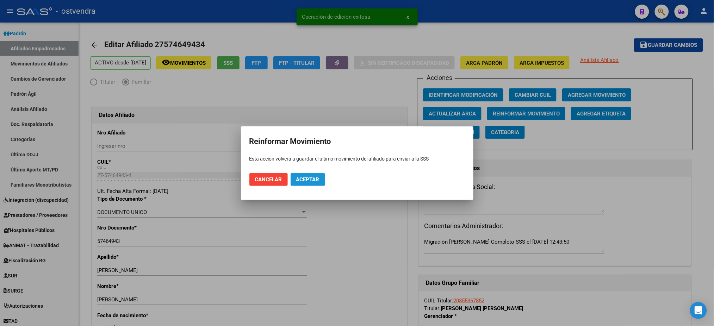
click at [314, 183] on button "Aceptar" at bounding box center [308, 179] width 35 height 13
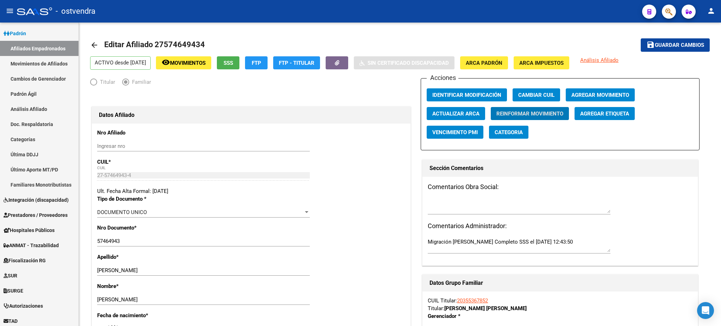
click at [670, 8] on icon "button" at bounding box center [669, 12] width 7 height 8
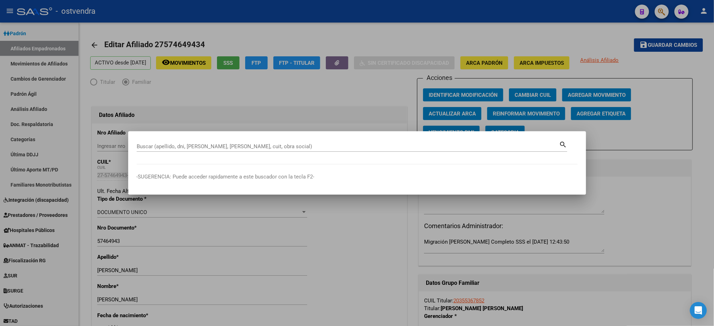
paste input "20355367852"
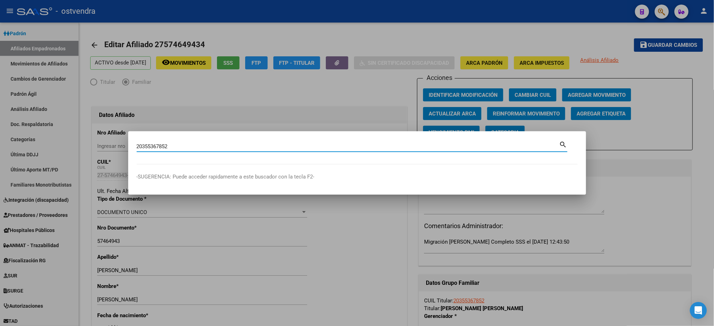
type input "20355367852"
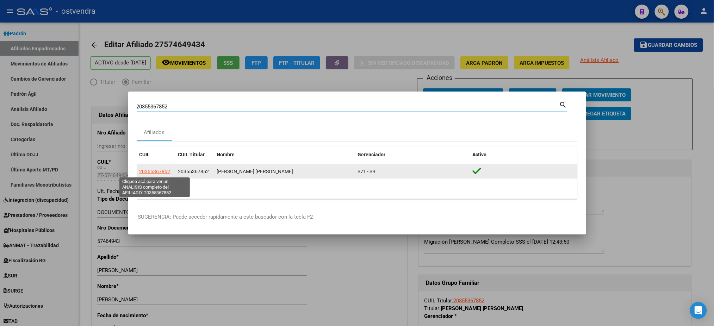
click at [162, 170] on span "20355367852" at bounding box center [154, 172] width 31 height 6
type textarea "20355367852"
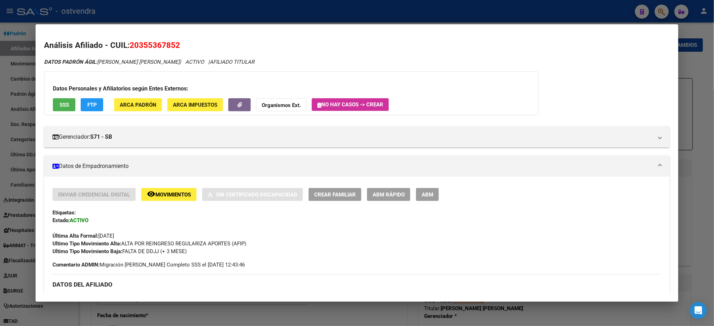
drag, startPoint x: 427, startPoint y: 194, endPoint x: 208, endPoint y: 155, distance: 223.2
click at [428, 194] on span "ABM" at bounding box center [427, 195] width 12 height 6
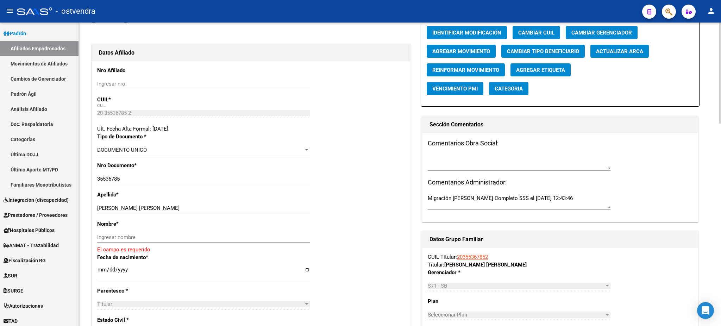
scroll to position [63, 0]
drag, startPoint x: 120, startPoint y: 206, endPoint x: 218, endPoint y: 205, distance: 98.3
click at [218, 205] on input "MARINO JORGE EMANUEL" at bounding box center [203, 208] width 213 height 6
drag, startPoint x: 193, startPoint y: 241, endPoint x: 173, endPoint y: 232, distance: 22.5
click at [194, 240] on div "Ingresar nombre" at bounding box center [203, 237] width 213 height 11
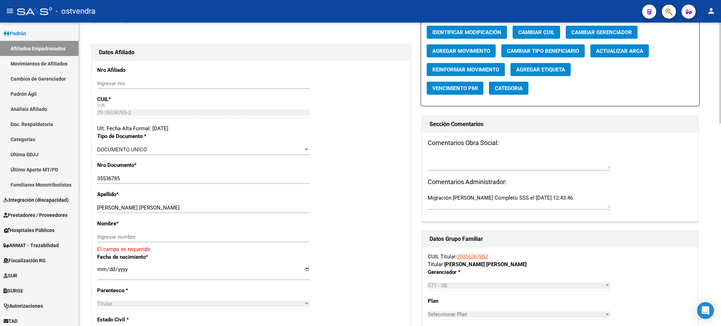
paste input "JORGE EMANUEL"
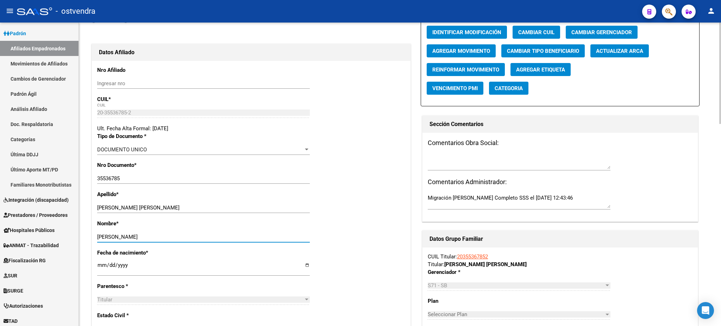
type input "JORGE EMANUEL"
drag, startPoint x: 123, startPoint y: 206, endPoint x: 246, endPoint y: 167, distance: 129.7
click at [275, 212] on div "MARINO JORGE EMANUEL Ingresar apellido" at bounding box center [203, 207] width 213 height 11
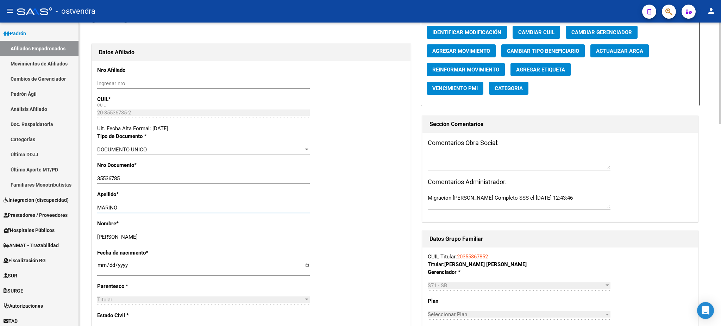
type input "MARINO"
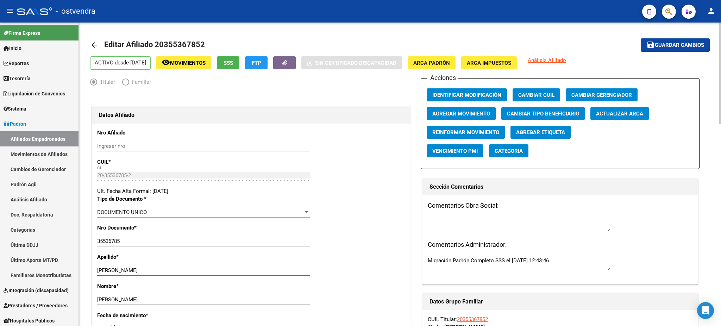
scroll to position [1526, 0]
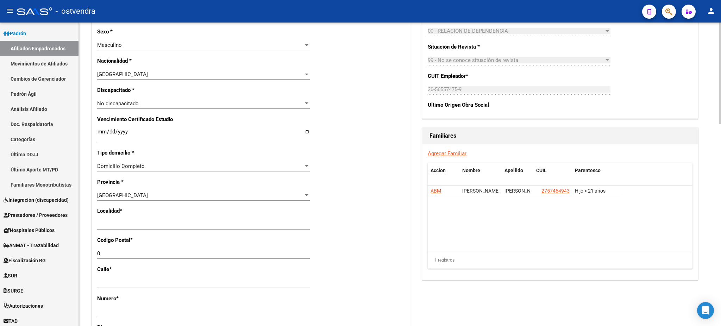
type input "MARINO"
drag, startPoint x: 138, startPoint y: 225, endPoint x: 85, endPoint y: 227, distance: 52.9
click at [85, 227] on div "arrow_back Editar Afiliado 20355367852 save Guardar cambios ACTIVO desde 01/09/…" at bounding box center [400, 101] width 642 height 909
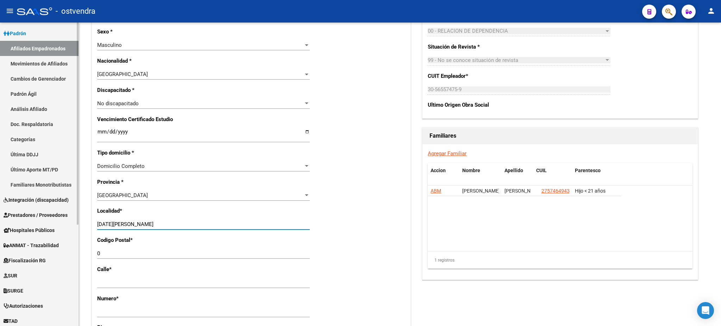
type input "san miguel"
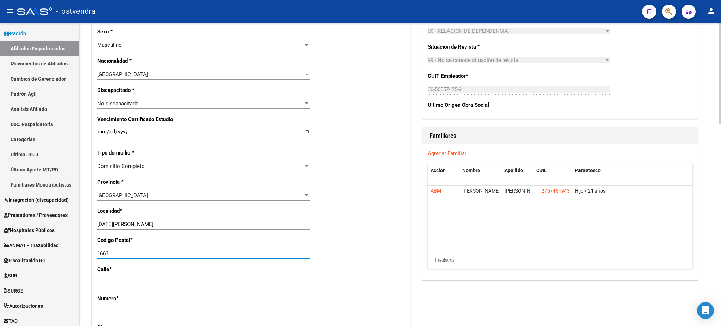
type input "1663"
click at [499, 233] on datatable-body "ABM MOLLY MICHELL MARINO CARDONA 27574649434 Hijo < 21 años" at bounding box center [560, 218] width 264 height 65
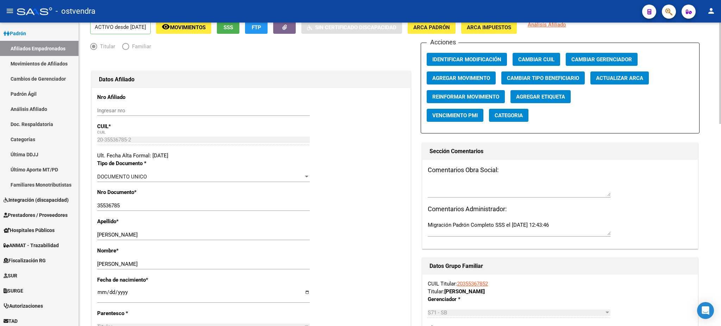
scroll to position [0, 0]
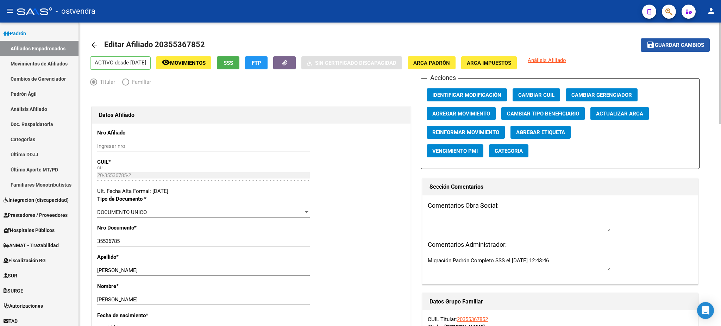
click at [671, 39] on button "save Guardar cambios" at bounding box center [675, 44] width 69 height 13
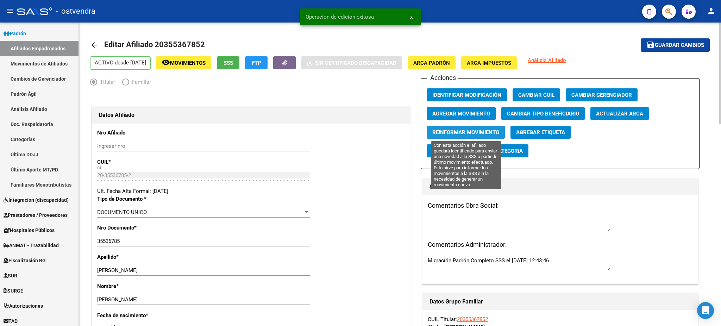
click at [474, 130] on span "Reinformar Movimiento" at bounding box center [465, 132] width 67 height 6
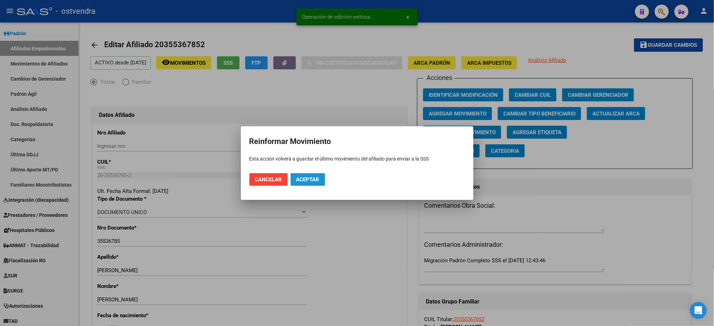
click at [314, 180] on span "Aceptar" at bounding box center [307, 179] width 23 height 6
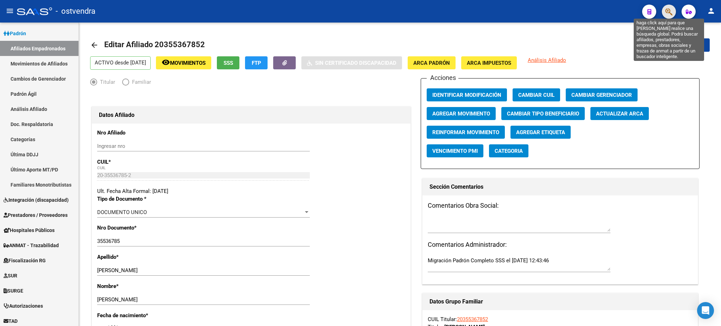
click at [669, 10] on icon "button" at bounding box center [669, 12] width 7 height 8
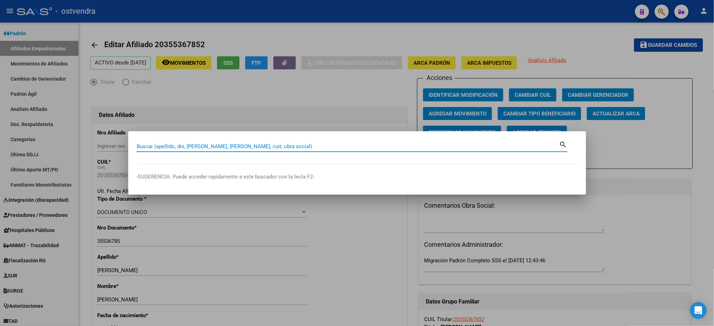
paste input "27534403777"
type input "27534403777"
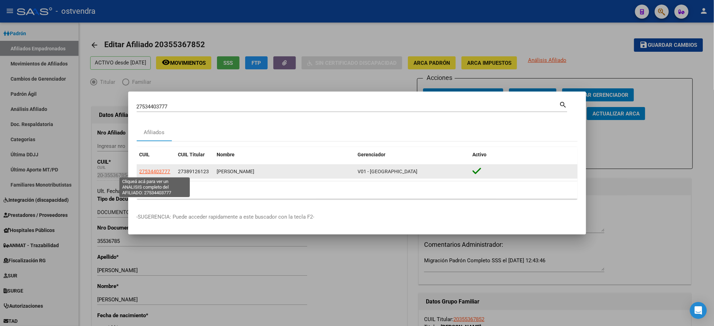
click at [156, 174] on span "27534403777" at bounding box center [154, 172] width 31 height 6
type textarea "27534403777"
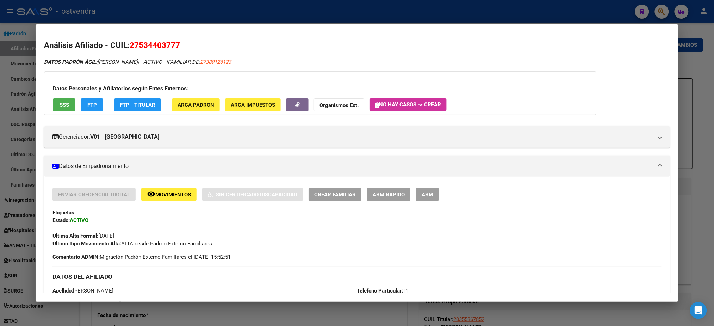
drag, startPoint x: 61, startPoint y: 107, endPoint x: 420, endPoint y: 227, distance: 377.9
click at [424, 194] on span "ABM" at bounding box center [427, 195] width 12 height 6
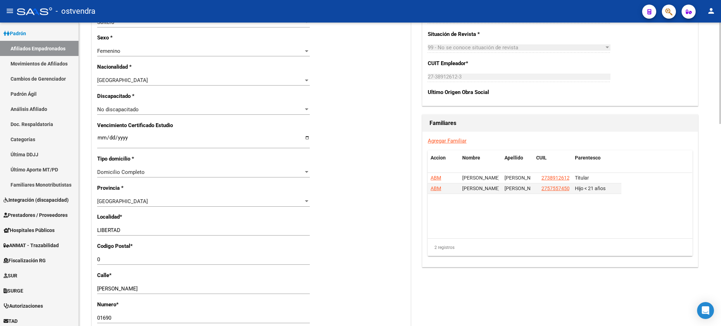
scroll to position [375, 0]
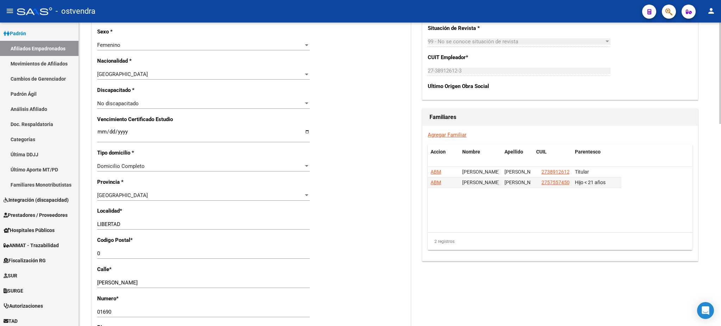
click at [144, 246] on div "Nro Afiliado Ingresar nro CUIL * 27-53440377-7 CUIL ARCA Padrón Ult. Fecha Alta…" at bounding box center [251, 126] width 319 height 756
drag, startPoint x: 146, startPoint y: 250, endPoint x: 95, endPoint y: 246, distance: 51.2
click at [95, 246] on div "Nro Afiliado Ingresar nro CUIL * 27-53440377-7 CUIL ARCA Padrón Ult. Fecha Alta…" at bounding box center [251, 126] width 319 height 756
type input "1744"
drag, startPoint x: 589, startPoint y: 202, endPoint x: 629, endPoint y: 195, distance: 40.4
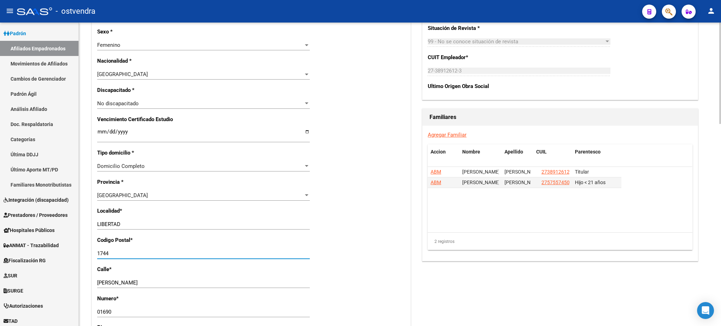
click at [590, 203] on datatable-body "ABM DAHIANA BROGGI 27389126123 Titular ABM EMMA LUZ CHIRINO 27575574500 Hijo < …" at bounding box center [560, 199] width 264 height 65
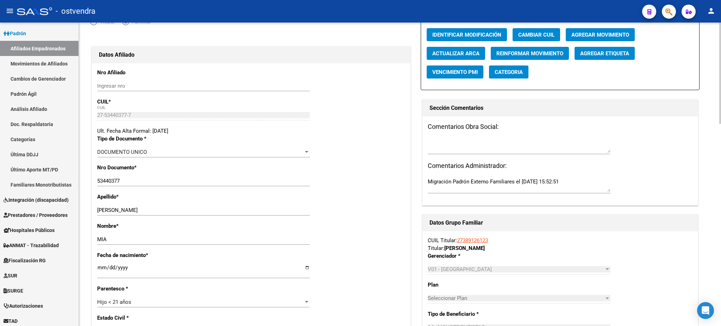
scroll to position [0, 0]
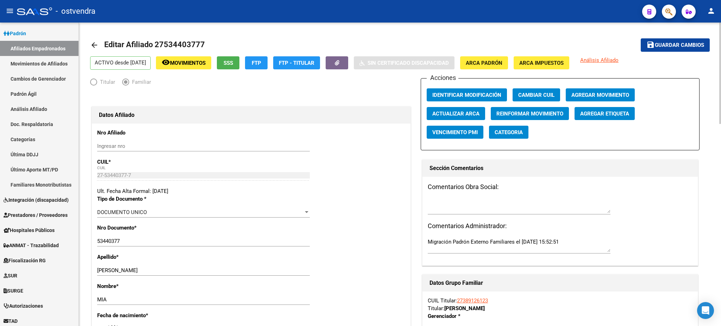
click at [687, 52] on mat-toolbar-row "save Guardar cambios" at bounding box center [645, 45] width 129 height 23
click at [682, 44] on span "Guardar cambios" at bounding box center [679, 45] width 49 height 6
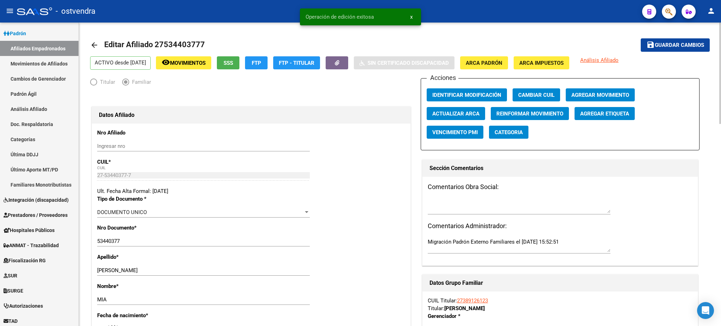
drag, startPoint x: 558, startPoint y: 121, endPoint x: 544, endPoint y: 113, distance: 16.4
click at [558, 121] on app-reinformar-movimiento "Reinformar Movimiento" at bounding box center [533, 116] width 84 height 19
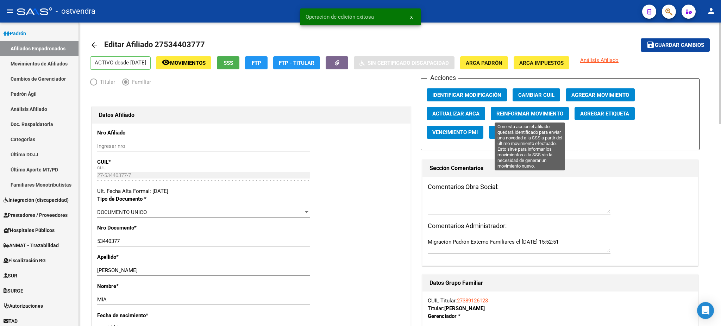
click at [544, 113] on span "Reinformar Movimiento" at bounding box center [529, 114] width 67 height 6
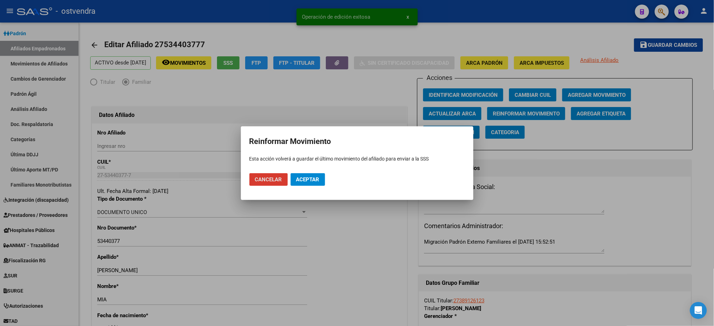
click at [309, 185] on button "Aceptar" at bounding box center [308, 179] width 35 height 13
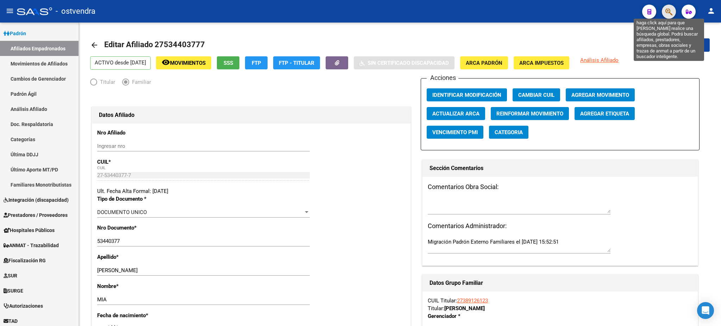
click at [666, 10] on icon "button" at bounding box center [669, 12] width 7 height 8
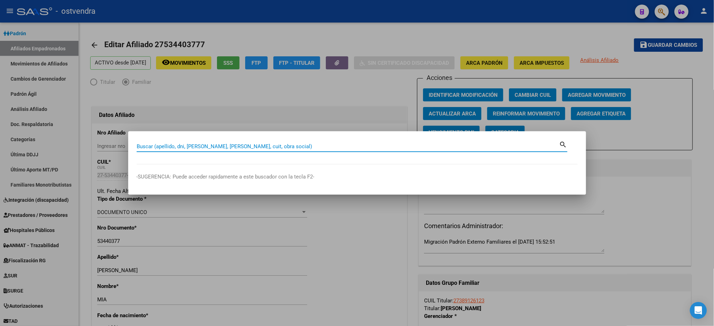
paste input "27575574500"
type input "27575574500"
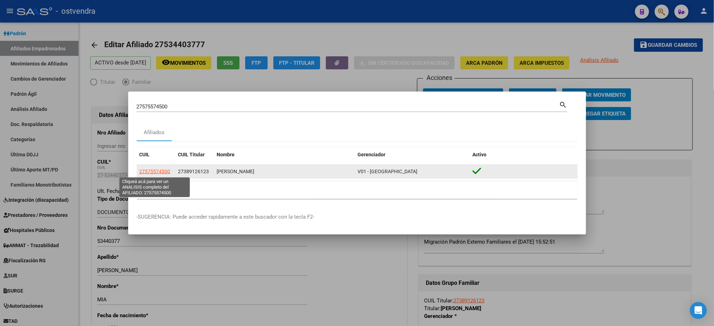
click at [152, 169] on span "27575574500" at bounding box center [154, 172] width 31 height 6
type textarea "27575574500"
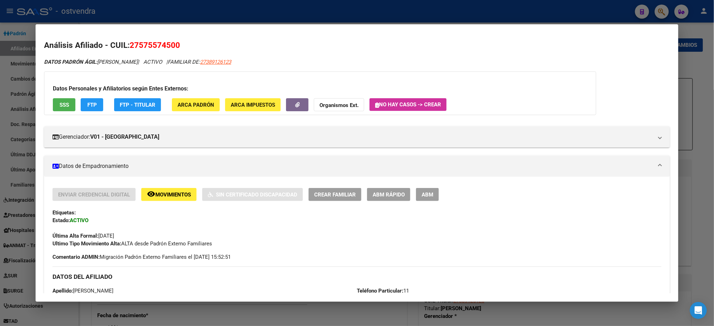
click at [63, 107] on span "SSS" at bounding box center [65, 105] width 10 height 6
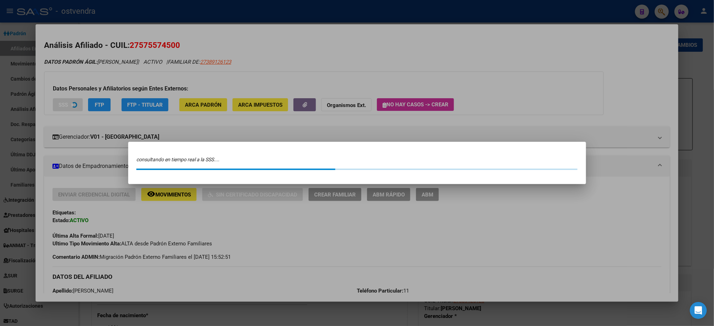
click at [95, 65] on div at bounding box center [357, 163] width 714 height 326
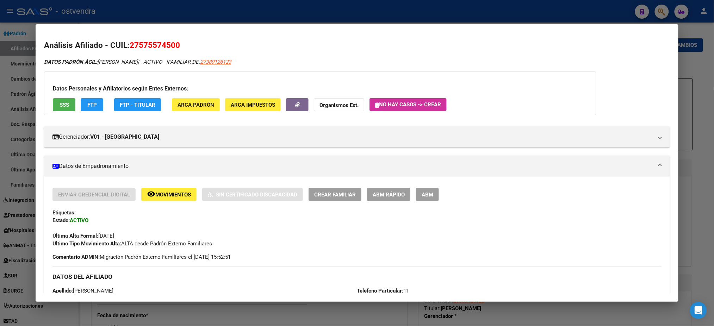
click at [421, 192] on span "ABM" at bounding box center [427, 195] width 12 height 6
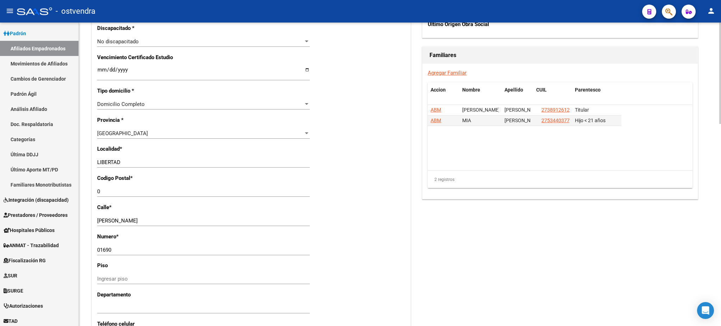
scroll to position [438, 0]
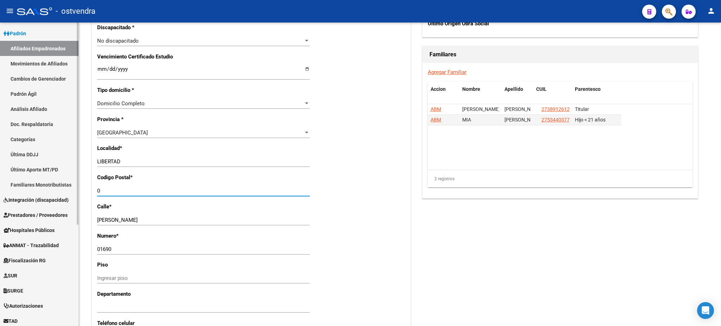
drag, startPoint x: 180, startPoint y: 190, endPoint x: 48, endPoint y: 156, distance: 136.0
click at [38, 185] on mat-sidenav-container "Firma Express Inicio Calendario SSS Instructivos Contacto OS Reportes Tablero d…" at bounding box center [360, 175] width 721 height 304
type input "1744"
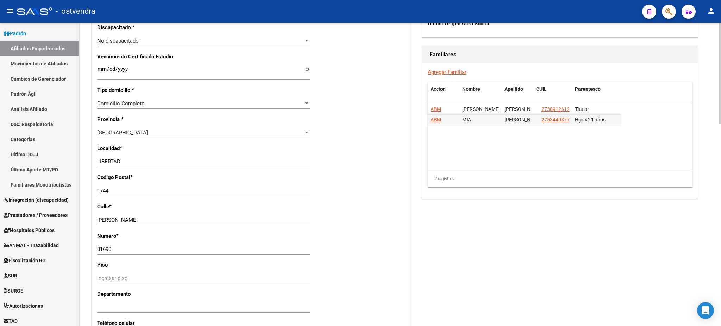
drag, startPoint x: 476, startPoint y: 211, endPoint x: 481, endPoint y: 183, distance: 28.0
click at [475, 210] on div "Acciones Identificar Modificación Cambiar CUIL Agregar Movimiento Actualizar AR…" at bounding box center [560, 41] width 279 height 803
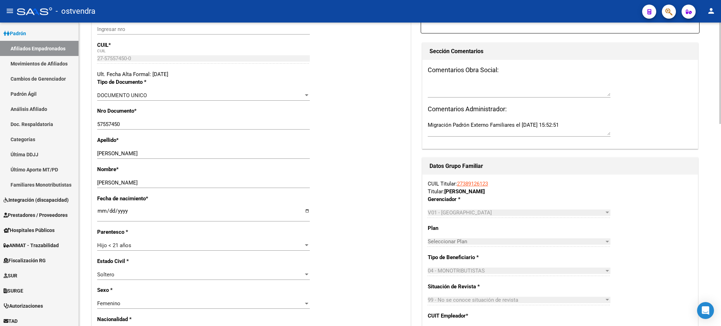
scroll to position [0, 0]
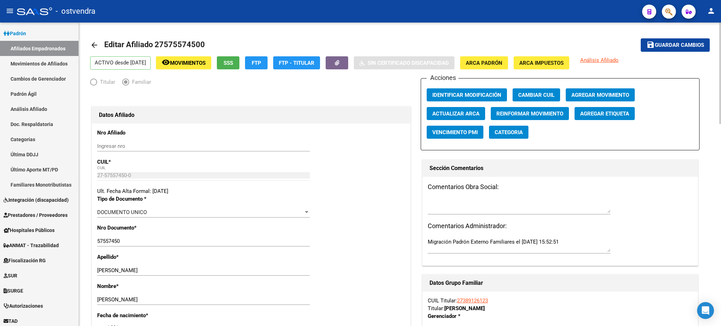
click at [679, 45] on span "Guardar cambios" at bounding box center [679, 45] width 49 height 6
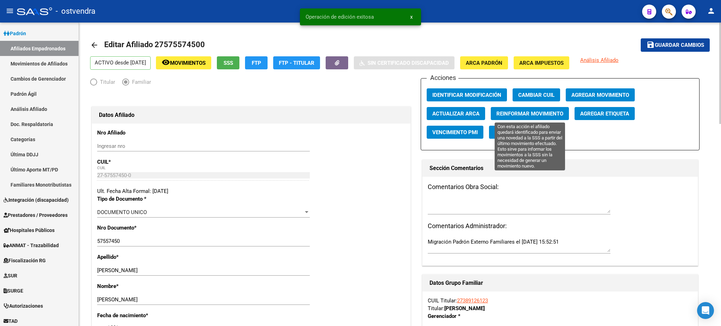
click at [523, 114] on span "Reinformar Movimiento" at bounding box center [529, 114] width 67 height 6
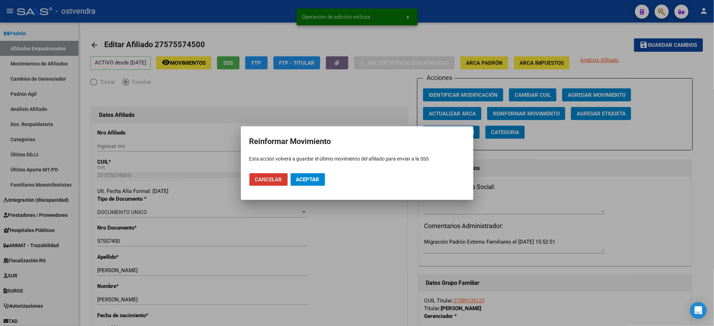
drag, startPoint x: 318, startPoint y: 175, endPoint x: 423, endPoint y: 201, distance: 108.0
click at [318, 175] on button "Aceptar" at bounding box center [308, 179] width 35 height 13
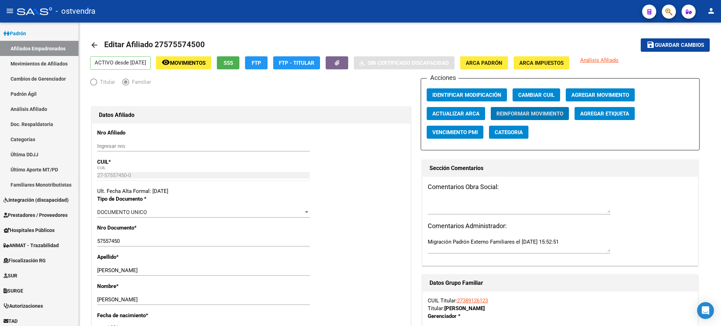
click at [671, 11] on icon "button" at bounding box center [669, 12] width 7 height 8
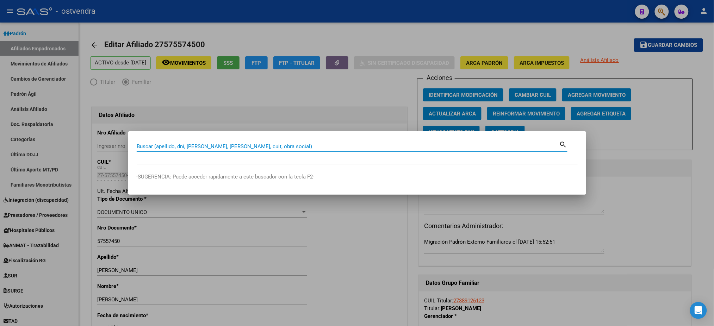
paste input "27580537885"
type input "27580537885"
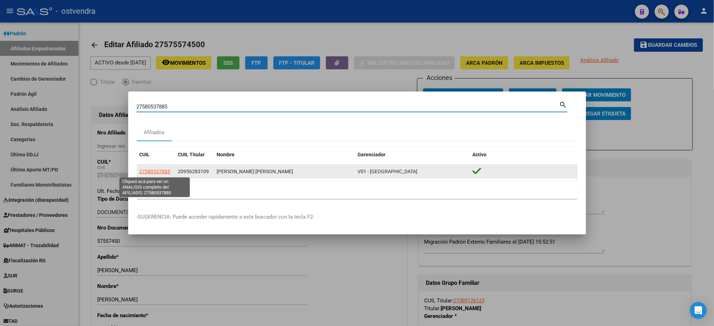
click at [162, 170] on span "27580537885" at bounding box center [154, 172] width 31 height 6
type textarea "27580537885"
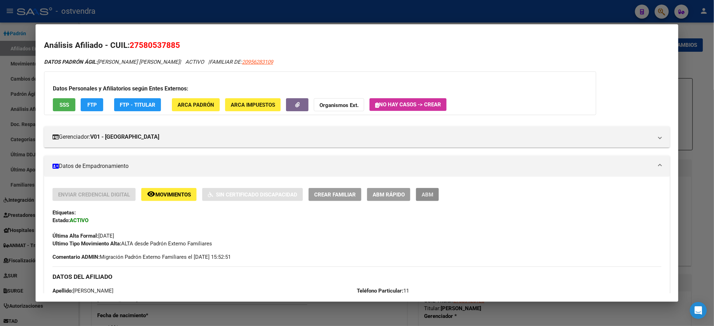
click at [421, 192] on span "ABM" at bounding box center [427, 195] width 12 height 6
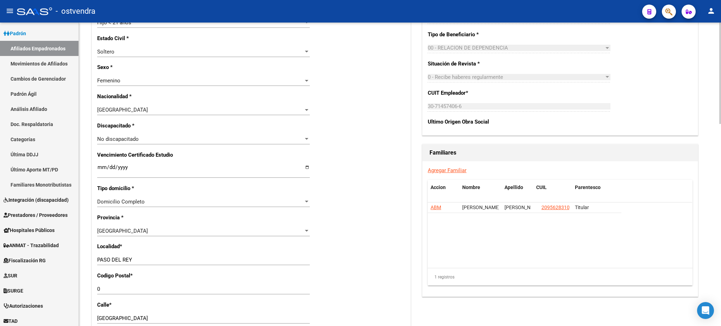
scroll to position [375, 0]
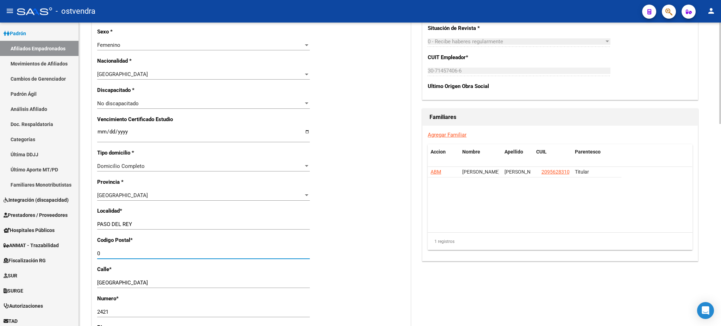
drag, startPoint x: 156, startPoint y: 252, endPoint x: 89, endPoint y: 228, distance: 70.7
click at [96, 239] on div "Nro Afiliado Ingresar nro CUIL * 27-58053788-5 CUIL ARCA Padrón Ult. Fecha Alta…" at bounding box center [251, 126] width 319 height 756
type input "1744"
click at [673, 311] on div "Acciones Identificar Modificación Cambiar CUIL Agregar Movimiento Actualizar AR…" at bounding box center [560, 104] width 279 height 803
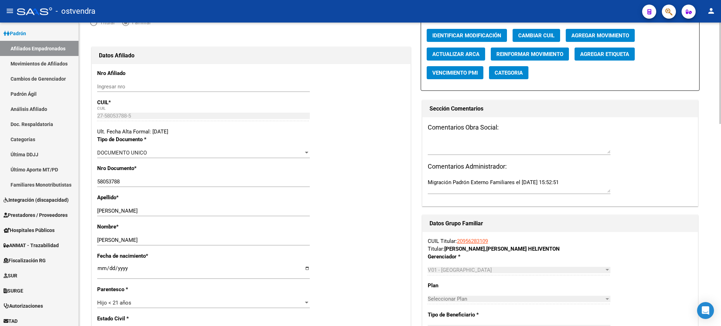
scroll to position [0, 0]
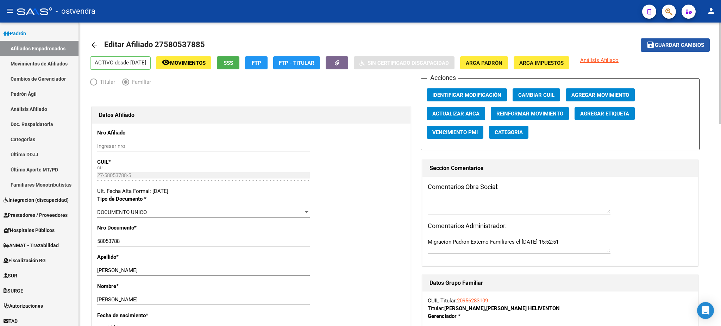
click at [681, 39] on button "save Guardar cambios" at bounding box center [675, 44] width 69 height 13
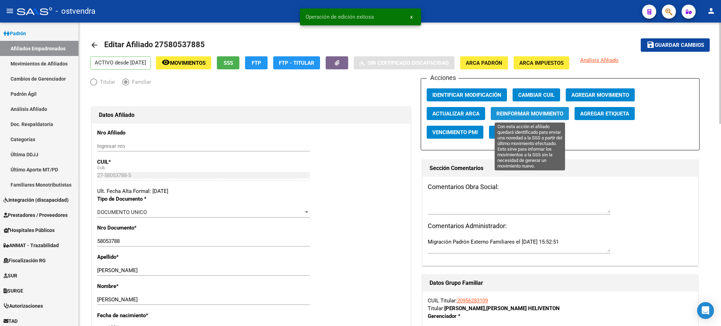
click at [510, 112] on span "Reinformar Movimiento" at bounding box center [529, 114] width 67 height 6
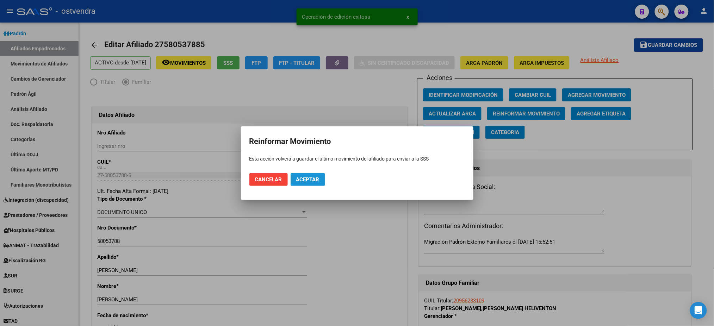
click at [305, 177] on span "Aceptar" at bounding box center [307, 179] width 23 height 6
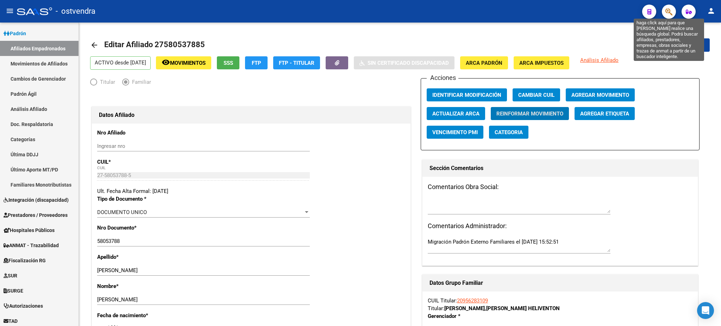
click at [666, 11] on icon "button" at bounding box center [669, 12] width 7 height 8
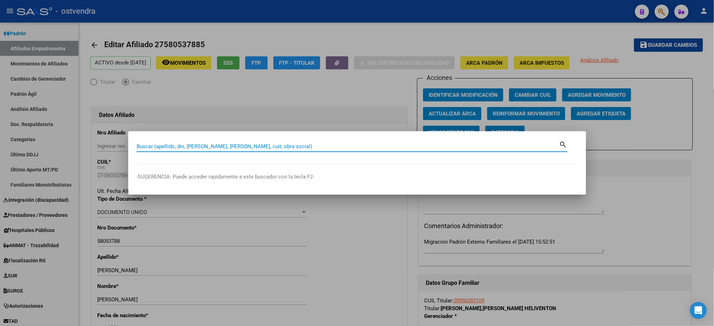
paste input "27705994272"
type input "27705994272"
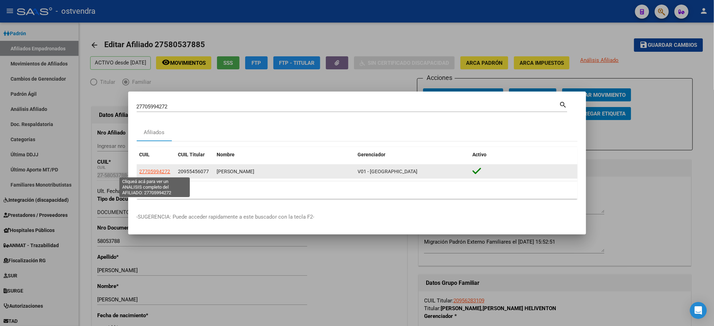
click at [156, 171] on span "27705994272" at bounding box center [154, 172] width 31 height 6
type textarea "27705994272"
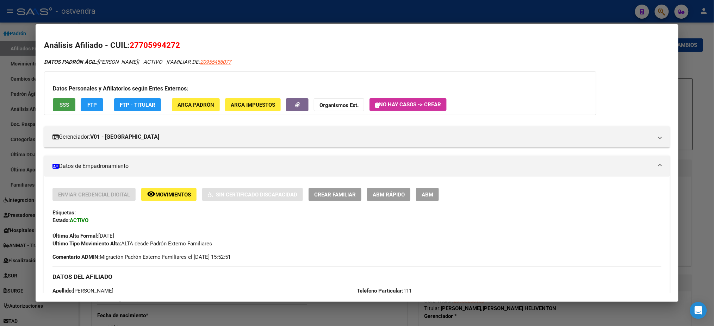
drag, startPoint x: 66, startPoint y: 108, endPoint x: 62, endPoint y: 106, distance: 4.4
click at [62, 106] on span "SSS" at bounding box center [65, 105] width 10 height 6
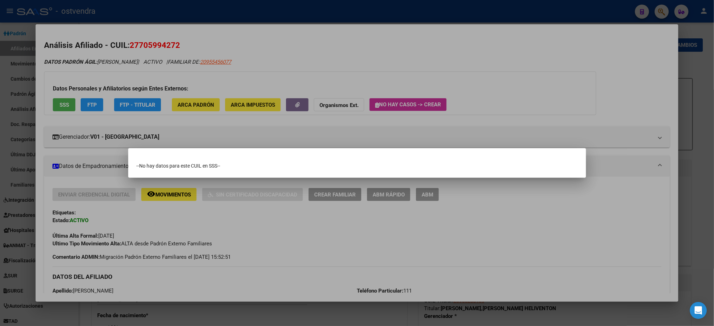
click at [98, 66] on div at bounding box center [357, 163] width 714 height 326
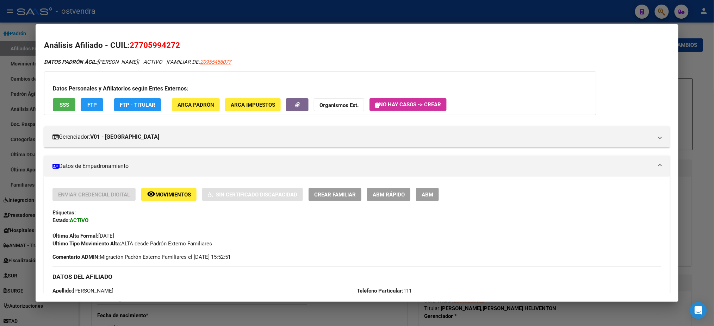
click at [426, 194] on span "ABM" at bounding box center [427, 195] width 12 height 6
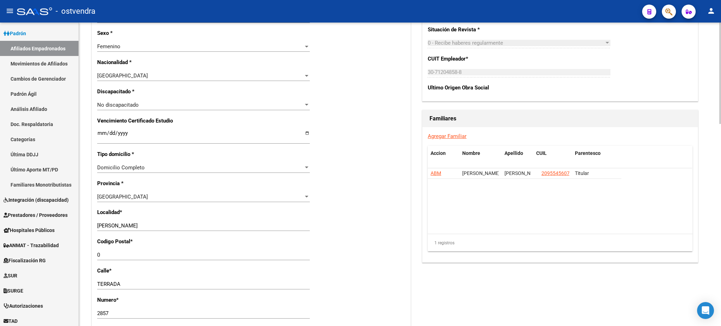
scroll to position [375, 0]
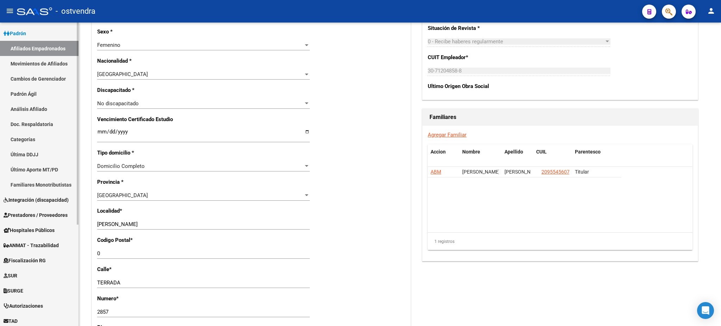
drag, startPoint x: 111, startPoint y: 249, endPoint x: 77, endPoint y: 249, distance: 33.8
click at [77, 249] on mat-sidenav-container "Firma Express Inicio Calendario SSS Instructivos Contacto OS Reportes Tablero d…" at bounding box center [360, 175] width 721 height 304
drag, startPoint x: 138, startPoint y: 249, endPoint x: 156, endPoint y: 223, distance: 32.2
click at [138, 249] on div "0 Ingresar el codigo" at bounding box center [203, 253] width 213 height 11
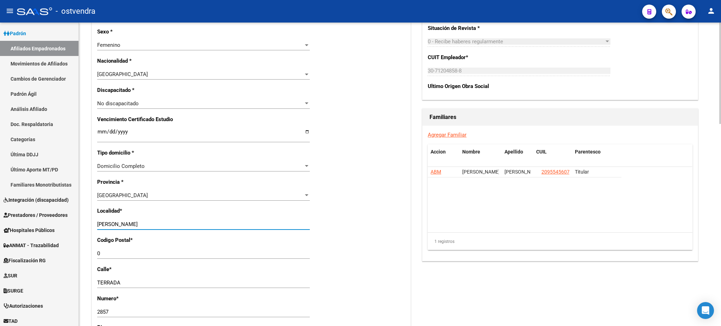
click at [157, 223] on input "LOMAS DE ZAMORA" at bounding box center [203, 224] width 213 height 6
click at [42, 217] on mat-sidenav-container "Firma Express Inicio Calendario SSS Instructivos Contacto OS Reportes Tablero d…" at bounding box center [360, 175] width 721 height 304
type input "san miguel"
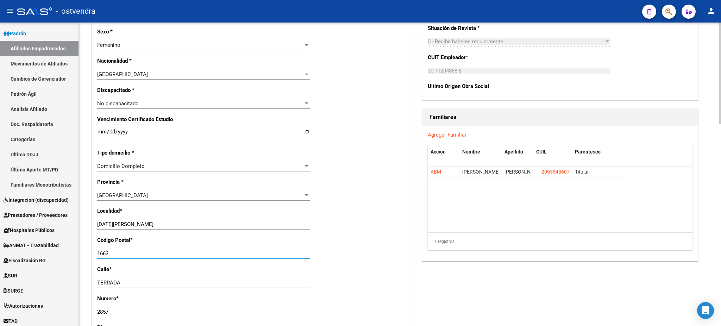
type input "1663"
click at [572, 212] on datatable-body "ABM GUSTAVO ARIEL LEDESMA CACERES 20955456077 Titular" at bounding box center [560, 199] width 264 height 65
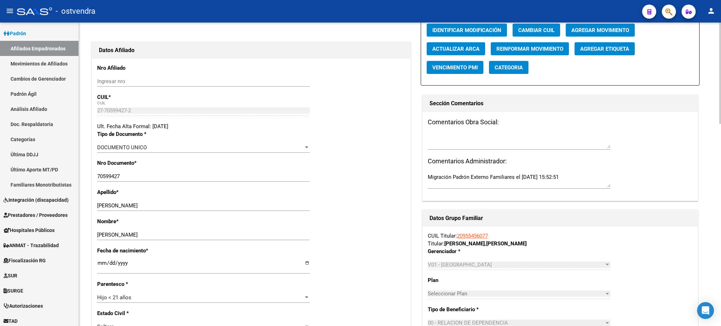
scroll to position [0, 0]
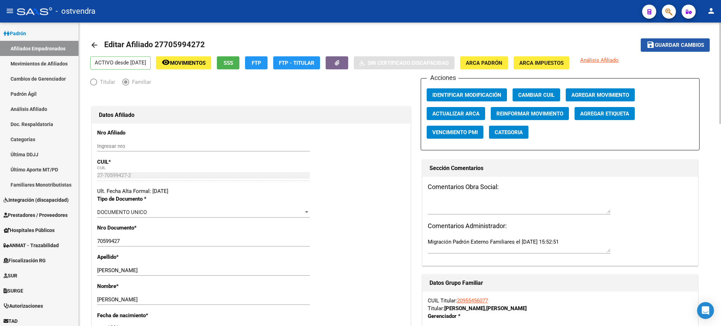
click at [667, 43] on span "Guardar cambios" at bounding box center [679, 45] width 49 height 6
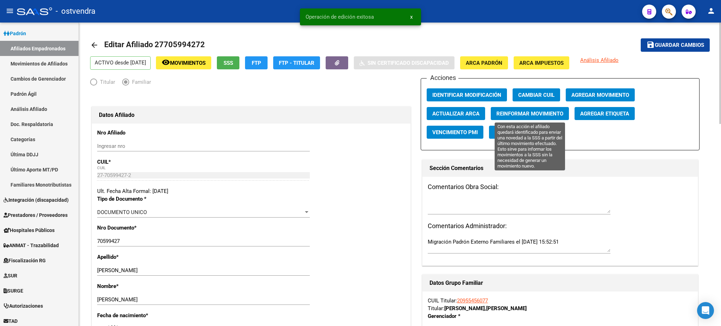
click at [539, 111] on span "Reinformar Movimiento" at bounding box center [529, 114] width 67 height 6
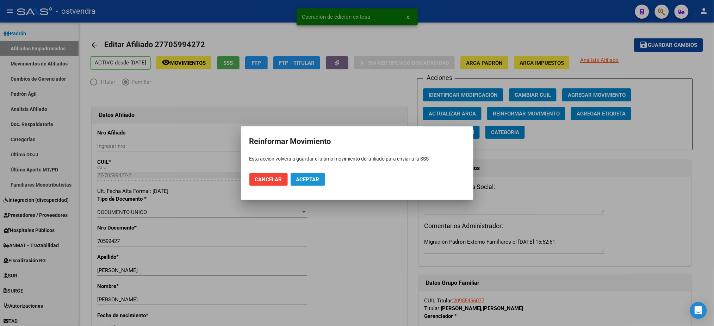
click at [318, 179] on span "Aceptar" at bounding box center [307, 179] width 23 height 6
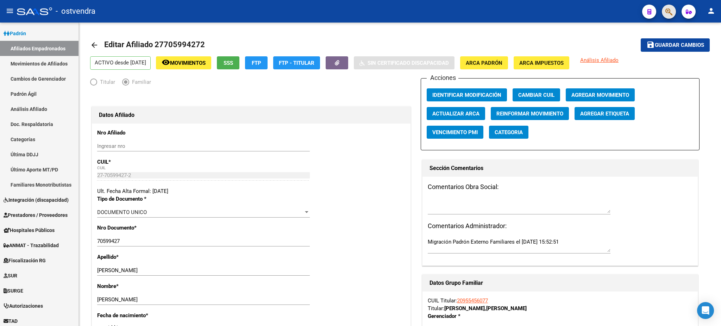
click at [665, 9] on button "button" at bounding box center [669, 12] width 14 height 14
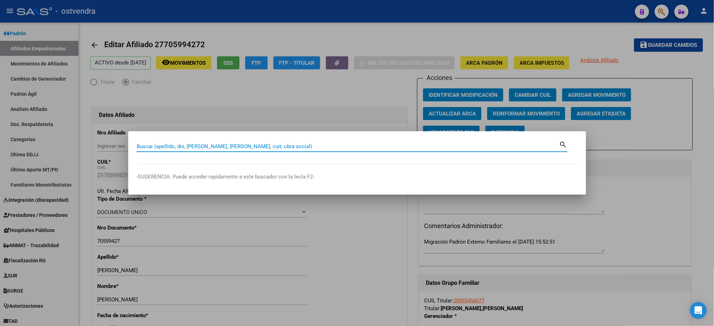
paste input "20708081745"
type input "20708081745"
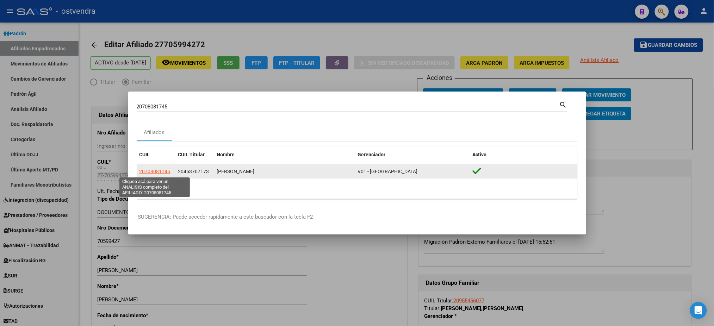
click at [155, 171] on span "20708081745" at bounding box center [154, 172] width 31 height 6
type textarea "20708081745"
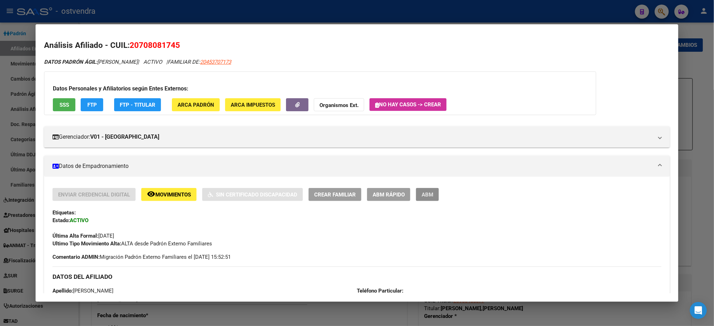
click at [416, 194] on button "ABM" at bounding box center [427, 194] width 23 height 13
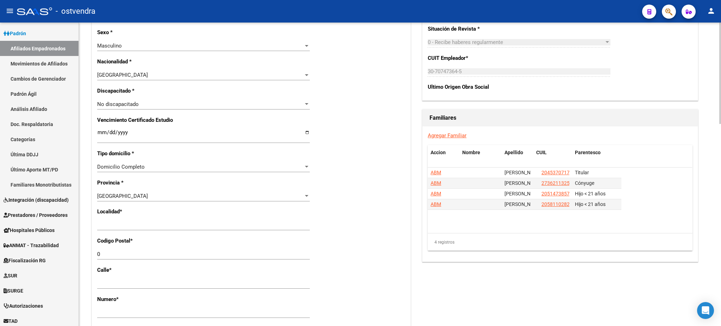
scroll to position [375, 0]
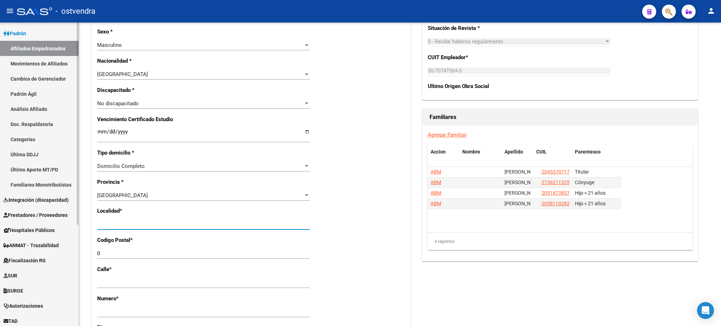
drag, startPoint x: 138, startPoint y: 222, endPoint x: 70, endPoint y: 220, distance: 68.4
click at [70, 220] on mat-sidenav-container "Firma Express Inicio Calendario SSS Instructivos Contacto OS Reportes Tablero d…" at bounding box center [360, 175] width 721 height 304
click at [144, 222] on input "san miguekl" at bounding box center [203, 224] width 213 height 6
type input "san miguel"
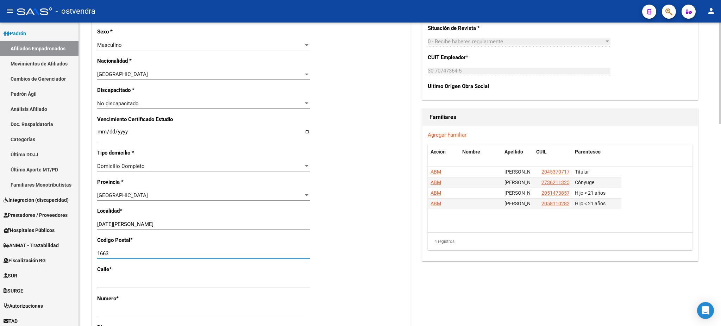
type input "1663"
click at [476, 247] on div "4 registros" at bounding box center [560, 242] width 265 height 18
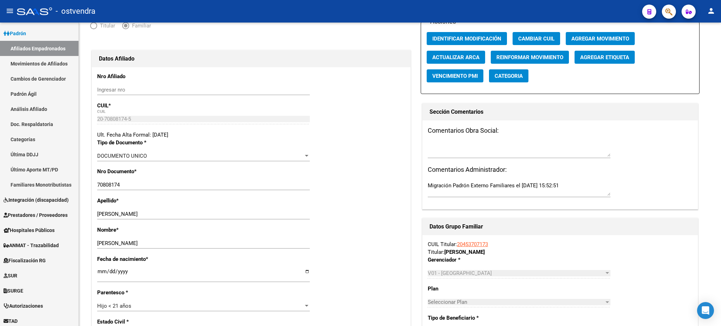
scroll to position [0, 0]
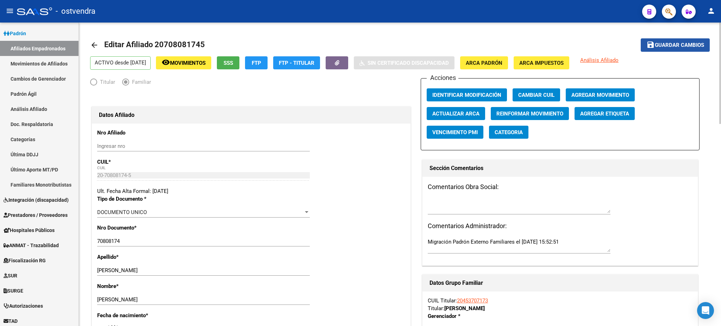
click at [689, 38] on button "save Guardar cambios" at bounding box center [675, 44] width 69 height 13
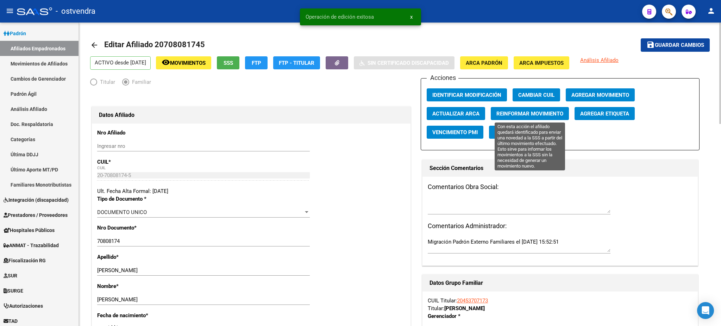
click at [543, 117] on button "Reinformar Movimiento" at bounding box center [530, 113] width 78 height 13
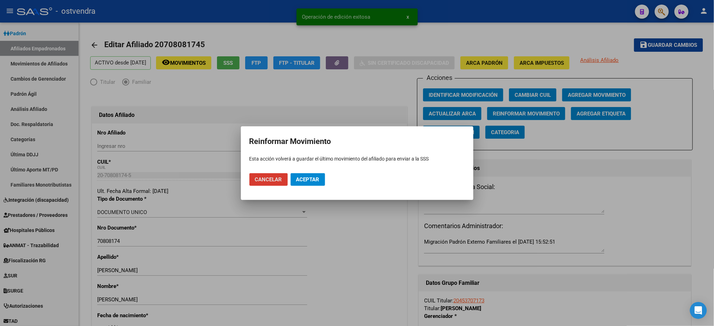
click at [313, 177] on span "Aceptar" at bounding box center [307, 179] width 23 height 6
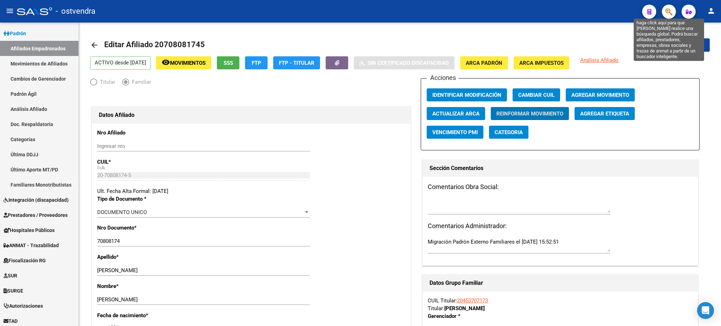
click at [669, 11] on icon "button" at bounding box center [669, 12] width 7 height 8
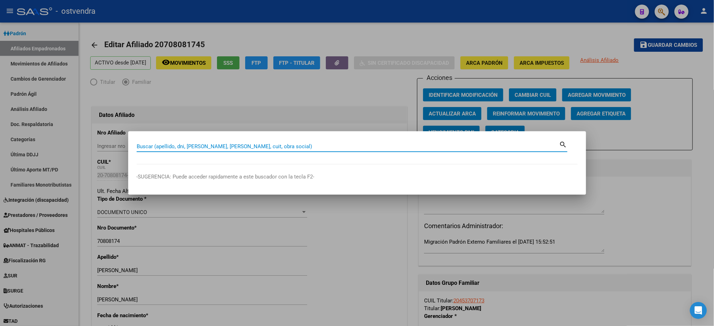
paste input "27399670654"
type input "27399670654"
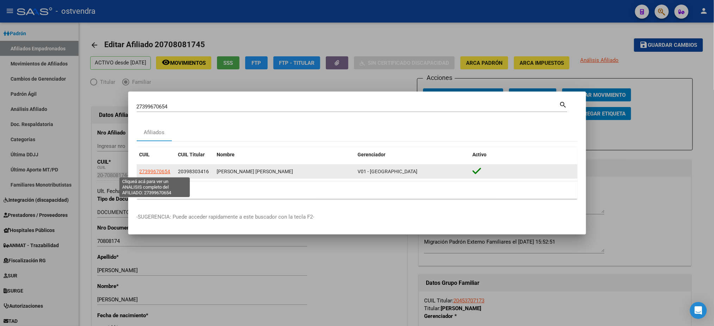
click at [153, 170] on span "27399670654" at bounding box center [154, 172] width 31 height 6
type textarea "27399670654"
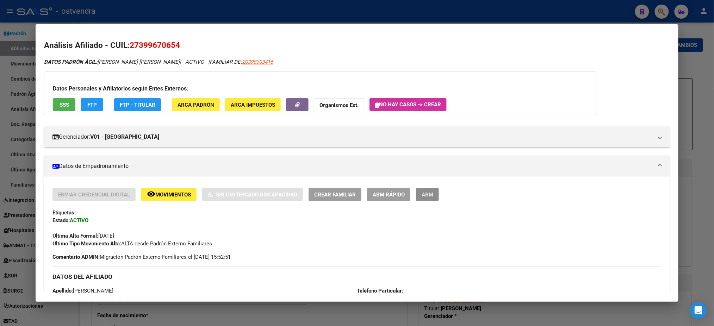
click at [423, 194] on span "ABM" at bounding box center [427, 195] width 12 height 6
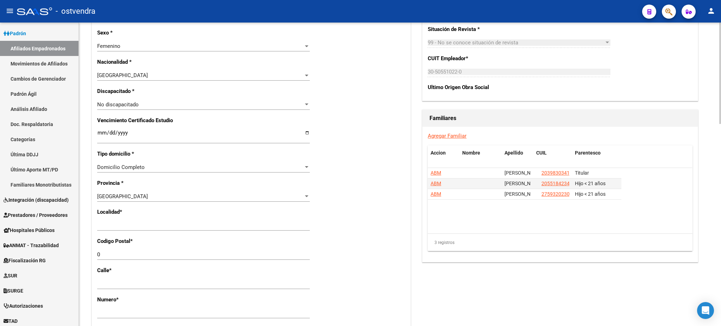
scroll to position [375, 0]
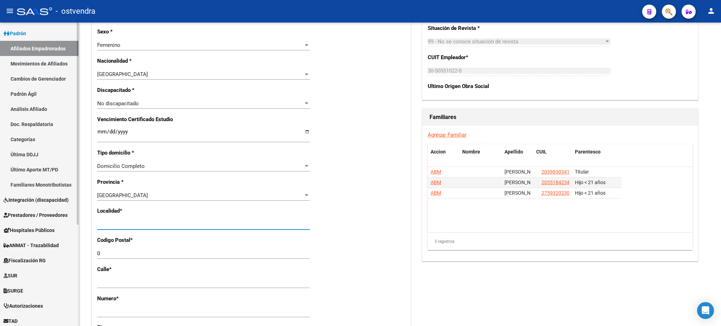
drag, startPoint x: 191, startPoint y: 222, endPoint x: 73, endPoint y: 213, distance: 117.9
click at [67, 218] on mat-sidenav-container "Firma Express Inicio Calendario SSS Instructivos Contacto OS Reportes Tablero d…" at bounding box center [360, 175] width 721 height 304
type input "san miguel"
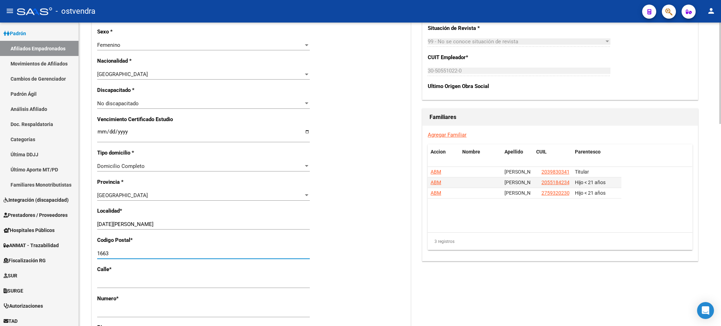
type input "1663"
click at [620, 225] on datatable-body "ABM GONZALEZ MATIAS AGUSTIN 20398303416 Titular ABM GONZALEZ VALDEZ BASTIAN AGU…" at bounding box center [560, 199] width 264 height 65
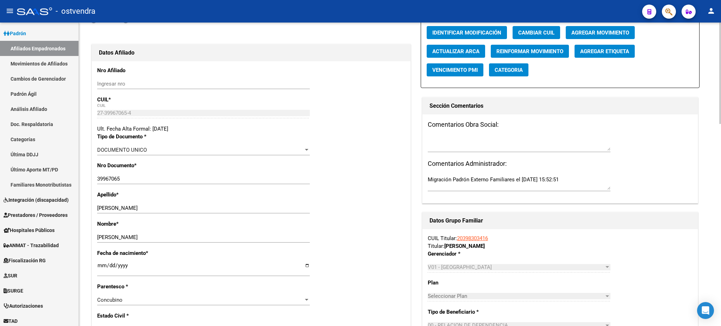
scroll to position [0, 0]
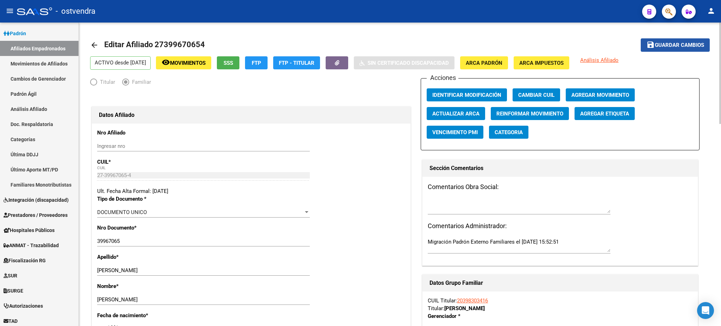
click at [677, 43] on span "Guardar cambios" at bounding box center [679, 45] width 49 height 6
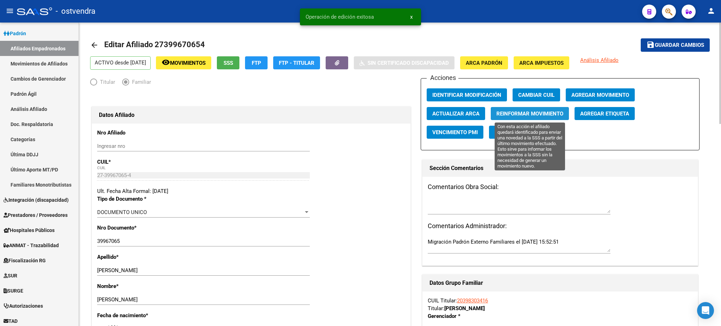
click at [533, 109] on button "Reinformar Movimiento" at bounding box center [530, 113] width 78 height 13
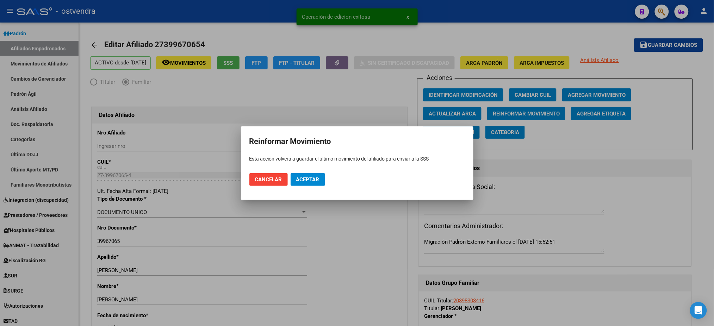
click at [306, 173] on button "Aceptar" at bounding box center [308, 179] width 35 height 13
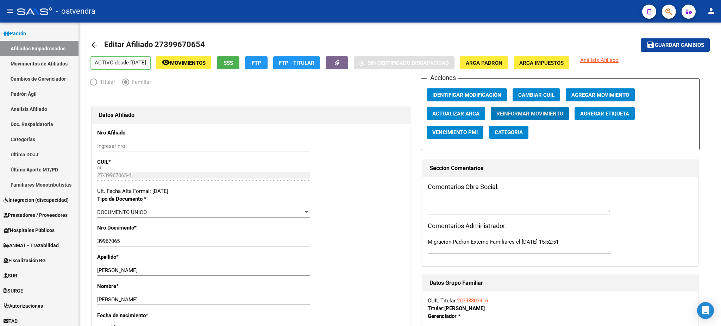
click at [671, 13] on icon "button" at bounding box center [669, 12] width 7 height 8
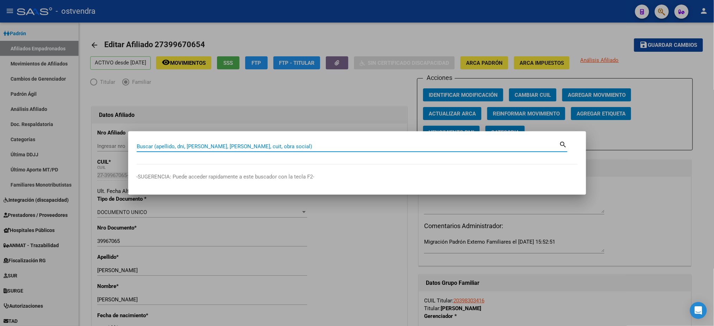
paste input "27704106802"
type input "27704106802"
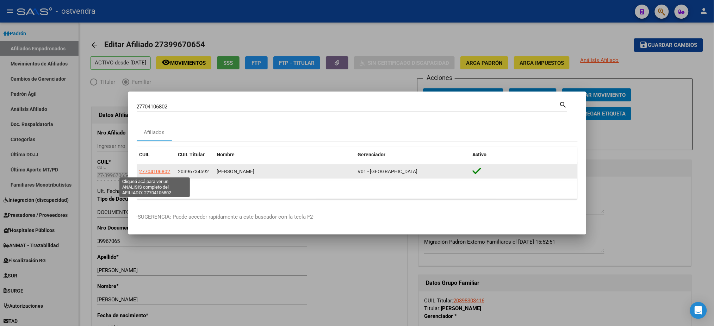
click at [156, 174] on span "27704106802" at bounding box center [154, 172] width 31 height 6
type textarea "27704106802"
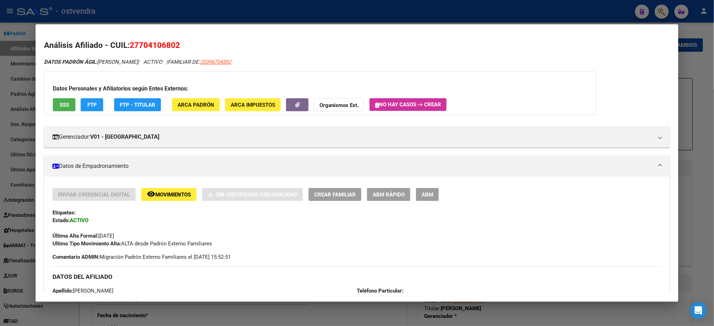
click at [433, 202] on div "Enviar Credencial Digital remove_red_eye Movimientos Sin Certificado Discapacid…" at bounding box center [356, 218] width 608 height 60
click at [429, 200] on button "ABM" at bounding box center [427, 194] width 23 height 13
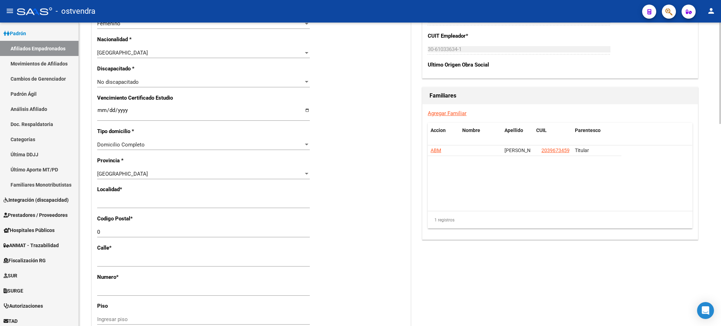
scroll to position [438, 0]
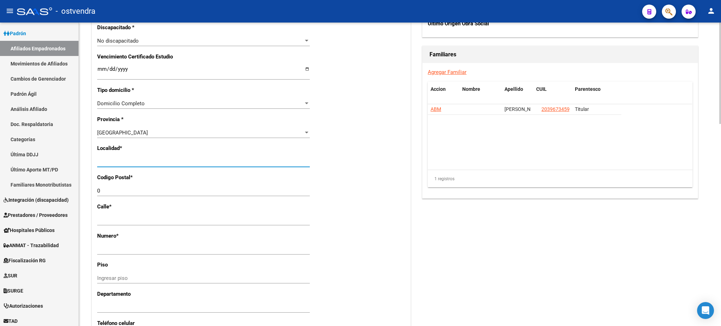
drag, startPoint x: 152, startPoint y: 161, endPoint x: 87, endPoint y: 152, distance: 65.8
click at [75, 162] on mat-sidenav-container "Firma Express Inicio Calendario SSS Instructivos Contacto OS Reportes Tablero d…" at bounding box center [360, 175] width 721 height 304
type input "san miguel"
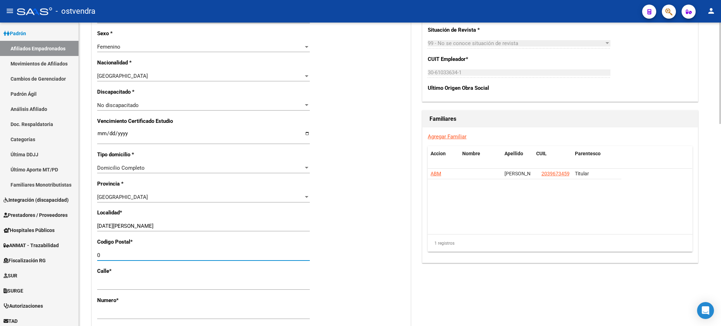
scroll to position [418, 0]
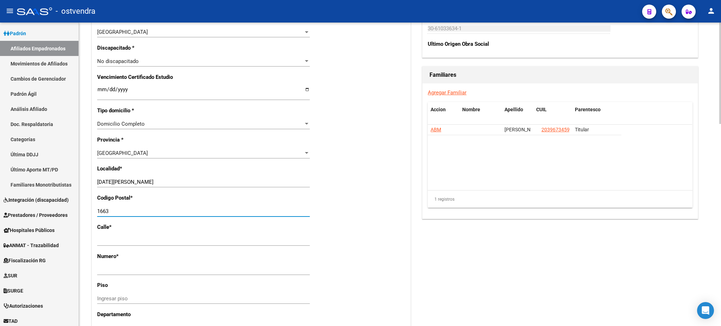
type input "1663"
click at [552, 152] on datatable-body "ABM GOMEZ MATIAS GABRIEL 20396734592 Titular" at bounding box center [560, 157] width 264 height 65
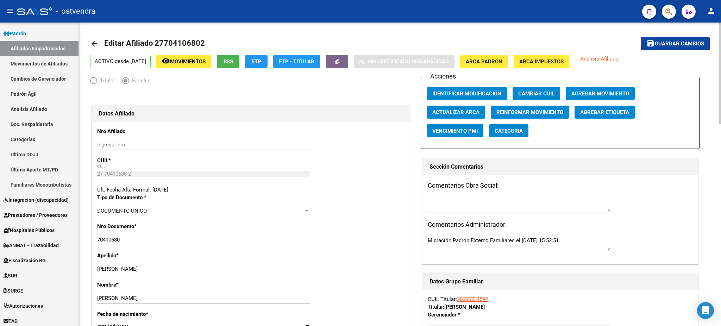
scroll to position [0, 0]
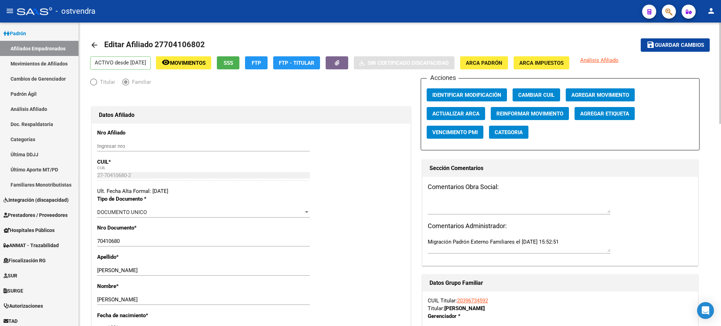
click at [662, 49] on button "save Guardar cambios" at bounding box center [675, 44] width 69 height 13
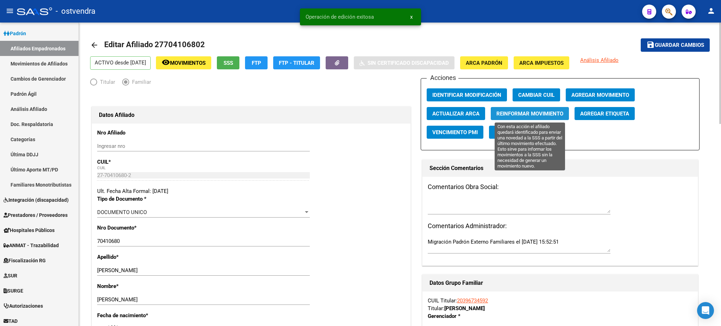
click at [543, 115] on span "Reinformar Movimiento" at bounding box center [529, 114] width 67 height 6
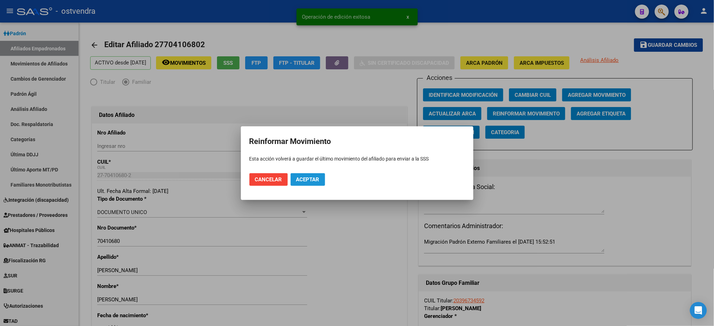
click at [312, 177] on span "Aceptar" at bounding box center [307, 179] width 23 height 6
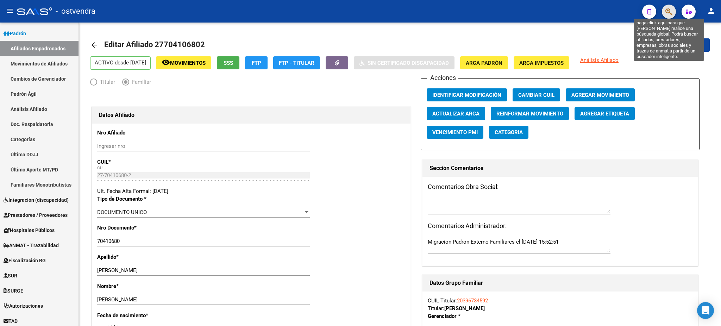
click at [672, 14] on icon "button" at bounding box center [669, 12] width 7 height 8
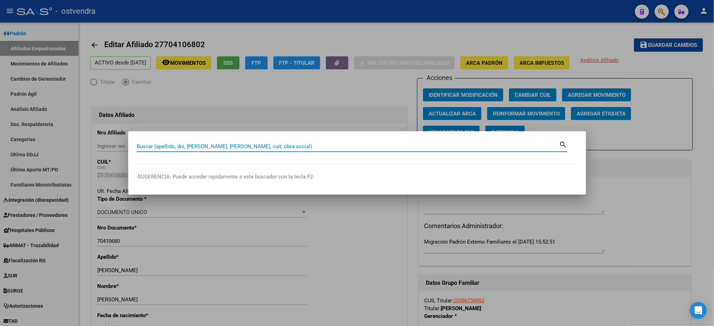
paste input "27536202493"
type input "27536202493"
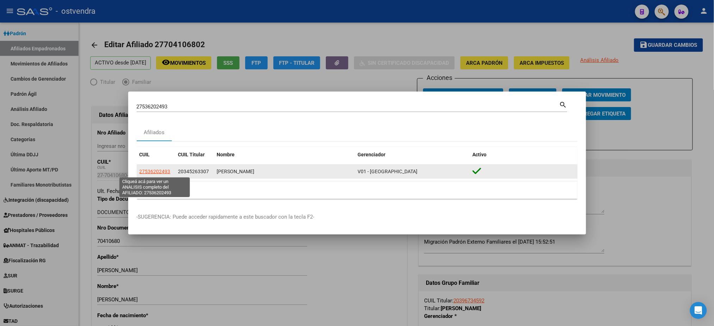
click at [146, 173] on span "27536202493" at bounding box center [154, 172] width 31 height 6
type textarea "27536202493"
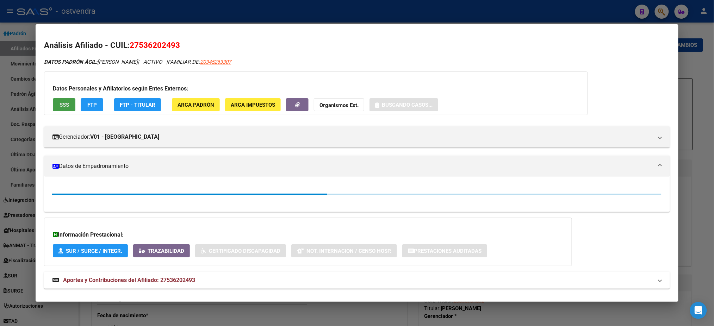
click at [53, 103] on button "SSS" at bounding box center [64, 104] width 23 height 13
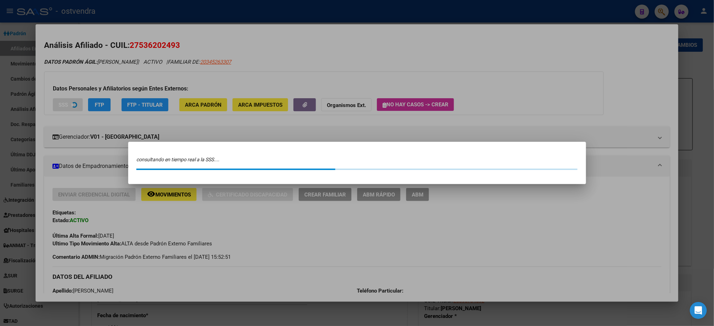
click at [117, 53] on div at bounding box center [357, 163] width 714 height 326
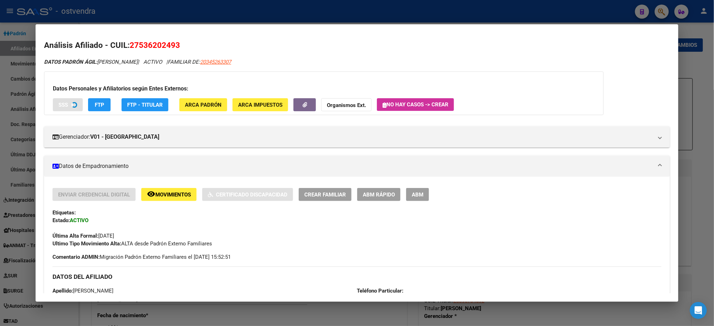
click at [414, 196] on span "ABM" at bounding box center [418, 195] width 12 height 6
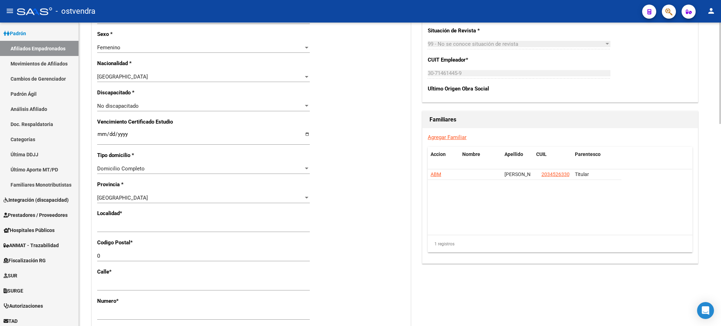
scroll to position [375, 0]
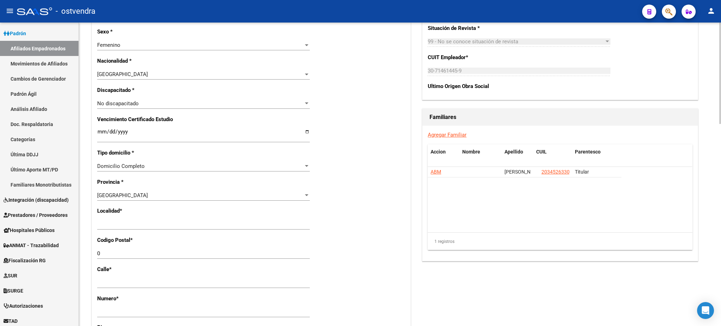
click at [175, 219] on div "Ingresar el nombre" at bounding box center [203, 224] width 213 height 11
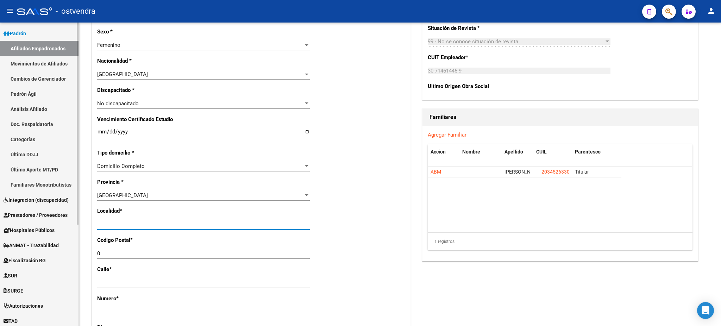
drag, startPoint x: 183, startPoint y: 227, endPoint x: 38, endPoint y: 151, distance: 163.2
click at [91, 217] on div "Datos Afiliado Nro Afiliado Ingresar nro CUIL * 27-53620249-3 CUIL ARCA Padrón …" at bounding box center [251, 109] width 322 height 790
type input "san miguel"
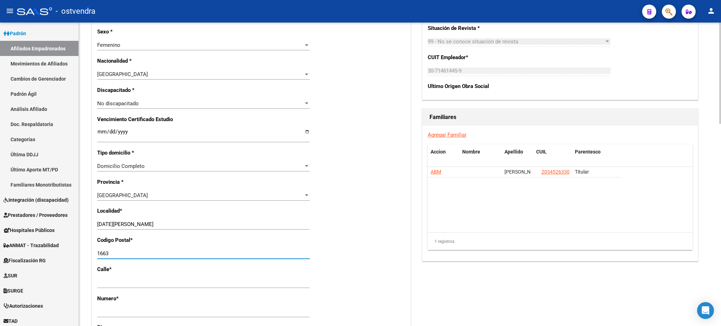
type input "1663"
click at [694, 119] on div "Familiares" at bounding box center [560, 117] width 275 height 17
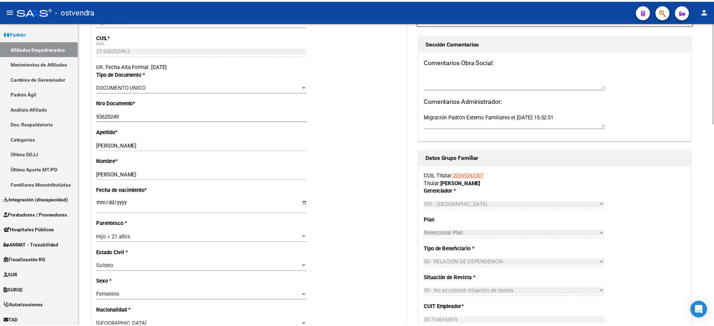
scroll to position [0, 0]
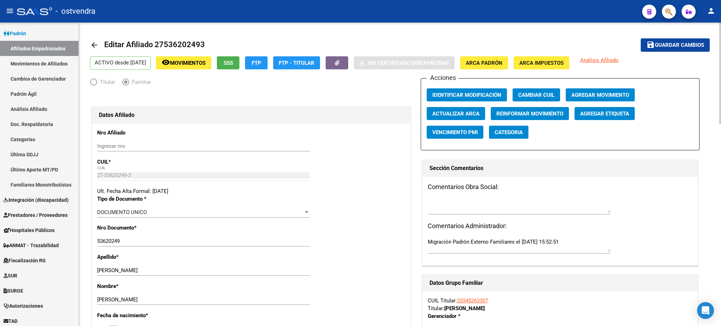
click at [688, 40] on button "save Guardar cambios" at bounding box center [675, 44] width 69 height 13
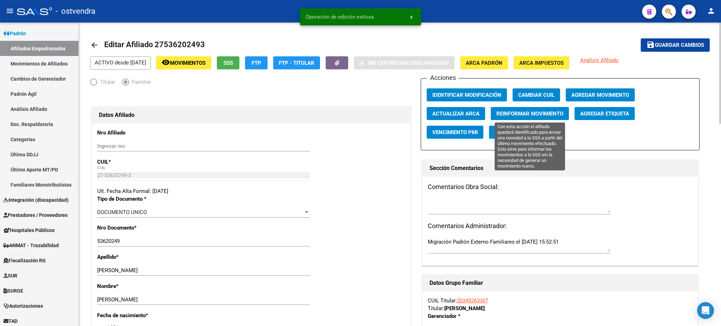
click at [540, 112] on span "Reinformar Movimiento" at bounding box center [529, 114] width 67 height 6
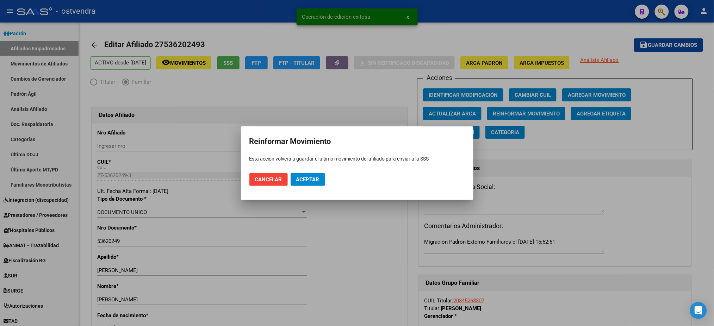
click at [325, 176] on mat-dialog-actions "Cancelar Aceptar" at bounding box center [356, 180] width 215 height 24
click at [307, 177] on span "Aceptar" at bounding box center [307, 179] width 23 height 6
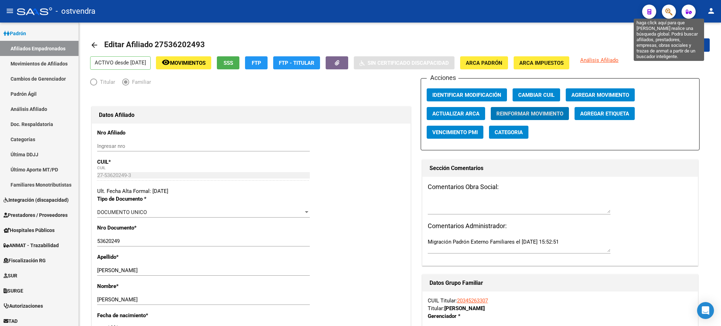
click at [671, 15] on icon "button" at bounding box center [669, 12] width 7 height 8
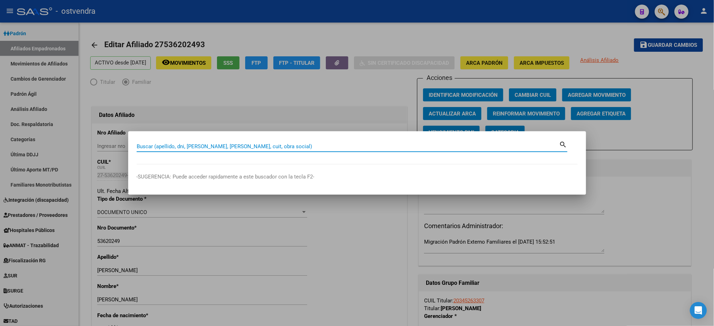
paste input "20407837801"
type input "20407837801"
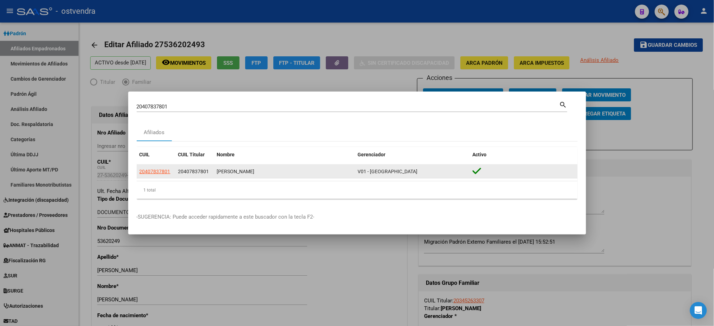
click at [163, 175] on app-link-go-to "20407837801" at bounding box center [154, 172] width 31 height 8
click at [160, 171] on span "20407837801" at bounding box center [154, 172] width 31 height 6
type textarea "20407837801"
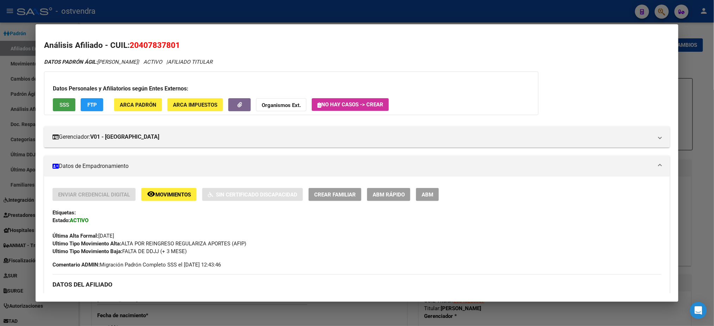
click at [59, 109] on button "SSS" at bounding box center [64, 104] width 23 height 13
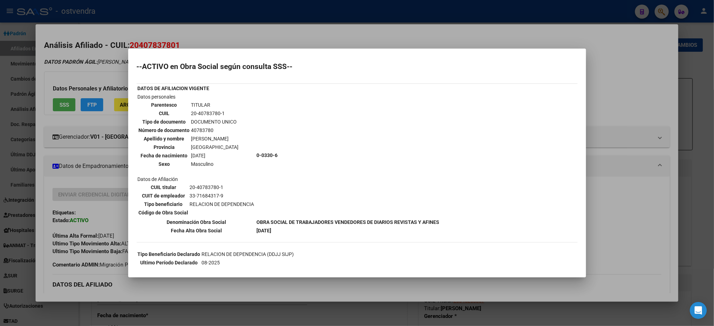
click at [235, 36] on div at bounding box center [357, 163] width 714 height 326
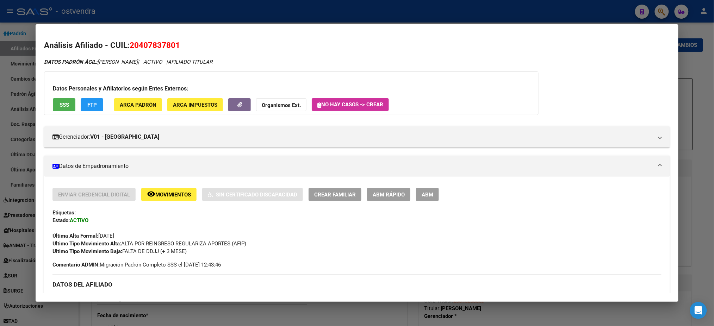
click at [60, 102] on span "SSS" at bounding box center [65, 105] width 10 height 6
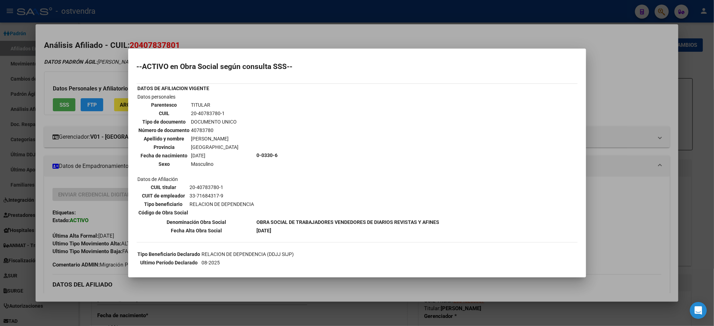
drag, startPoint x: 73, startPoint y: 74, endPoint x: 367, endPoint y: 110, distance: 295.8
click at [74, 74] on div at bounding box center [357, 163] width 714 height 326
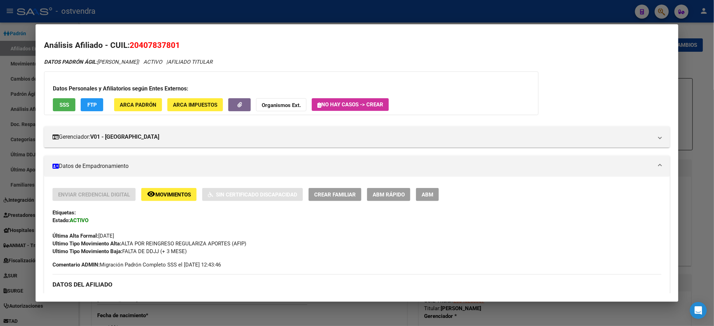
click at [201, 10] on div at bounding box center [357, 163] width 714 height 326
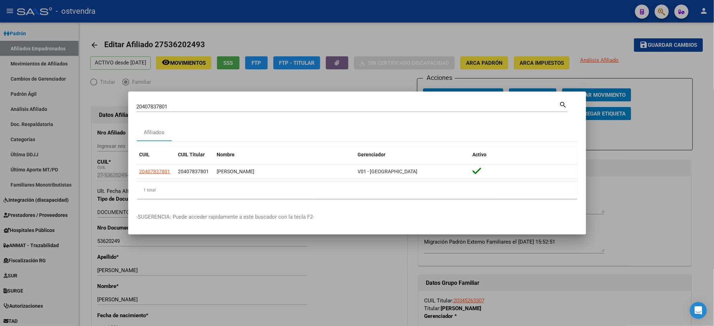
drag, startPoint x: 189, startPoint y: 112, endPoint x: 190, endPoint y: 106, distance: 5.8
click at [187, 111] on div "20407837801 Buscar (apellido, dni, cuil, nro traspaso, cuit, obra social) search" at bounding box center [352, 109] width 431 height 19
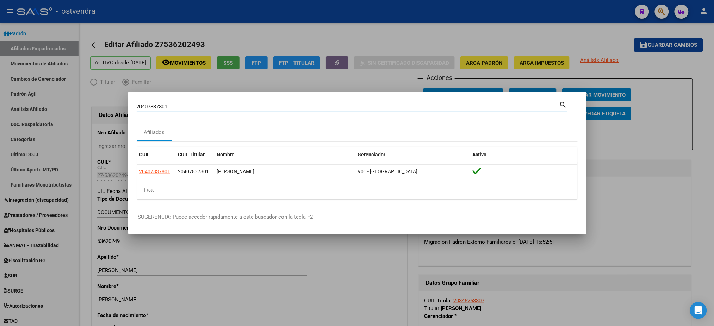
drag, startPoint x: 190, startPoint y: 106, endPoint x: 104, endPoint y: 105, distance: 87.0
click at [104, 105] on div "20407837801 Buscar (apellido, dni, cuil, nro traspaso, cuit, obra social) searc…" at bounding box center [357, 163] width 714 height 326
paste input "621043"
type input "20407621043"
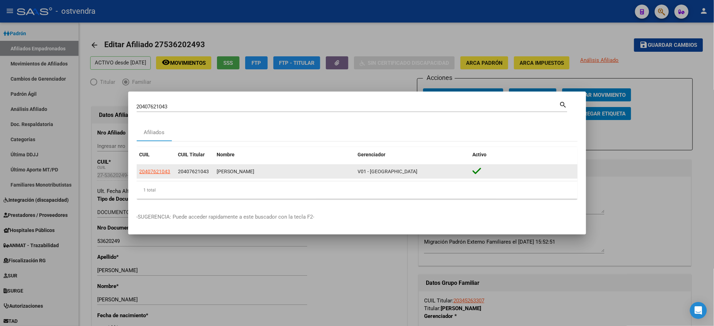
click at [155, 173] on span "20407621043" at bounding box center [154, 172] width 31 height 6
type textarea "20407621043"
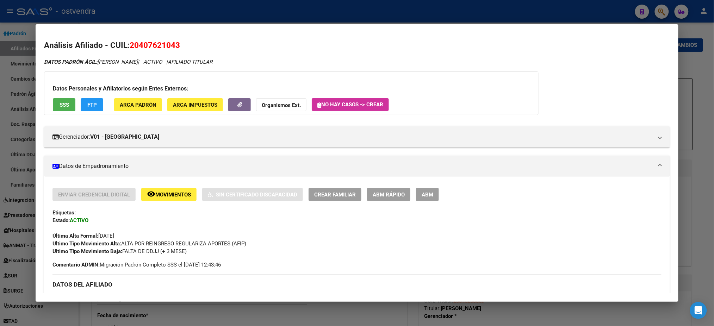
click at [69, 101] on button "SSS" at bounding box center [64, 104] width 23 height 13
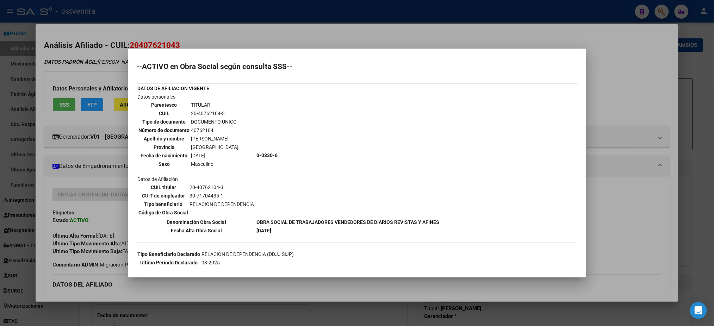
click at [92, 88] on div at bounding box center [357, 163] width 714 height 326
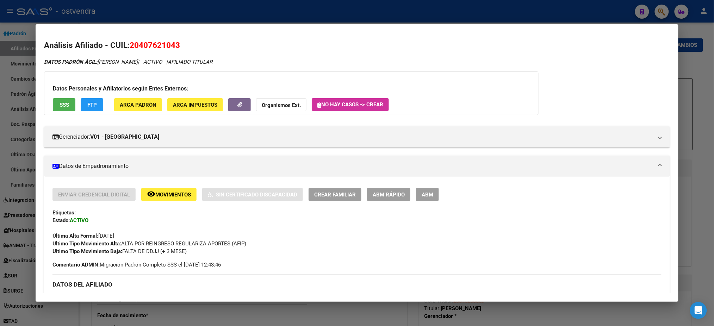
click at [224, 14] on div at bounding box center [357, 163] width 714 height 326
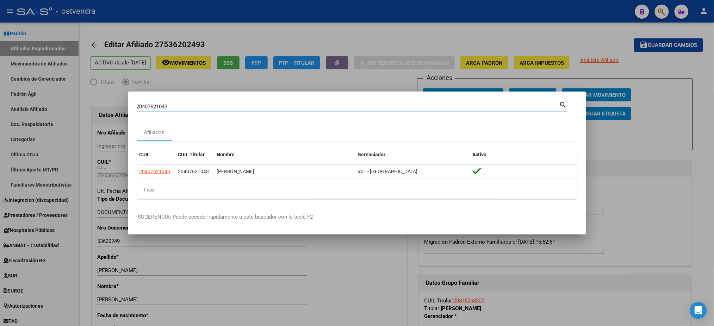
drag, startPoint x: 182, startPoint y: 109, endPoint x: 277, endPoint y: 83, distance: 98.9
click at [50, 86] on div "20407621043 Buscar (apellido, dni, cuil, nro traspaso, cuit, obra social) searc…" at bounding box center [357, 163] width 714 height 326
paste input "7552609609"
type input "27552609609"
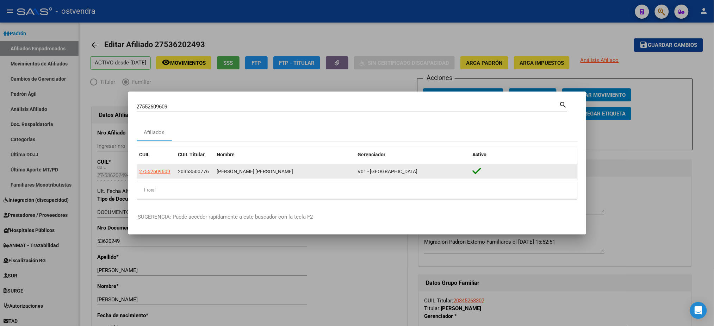
drag, startPoint x: 163, startPoint y: 178, endPoint x: 160, endPoint y: 168, distance: 10.7
click at [162, 176] on datatable-body-cell "27552609609" at bounding box center [156, 172] width 39 height 14
click at [160, 168] on app-link-go-to "27552609609" at bounding box center [154, 172] width 31 height 8
click at [162, 172] on span "27552609609" at bounding box center [154, 172] width 31 height 6
type textarea "27552609609"
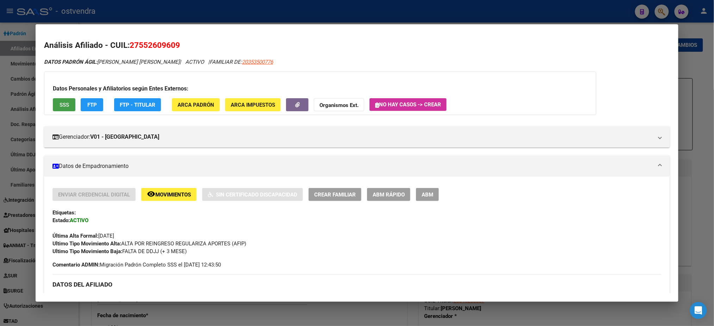
click at [63, 105] on span "SSS" at bounding box center [65, 105] width 10 height 6
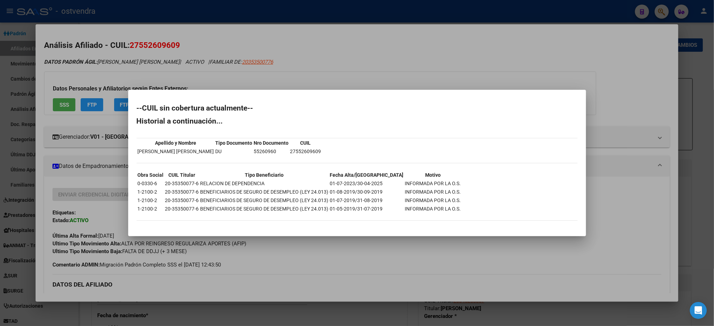
click at [270, 89] on div at bounding box center [357, 163] width 714 height 326
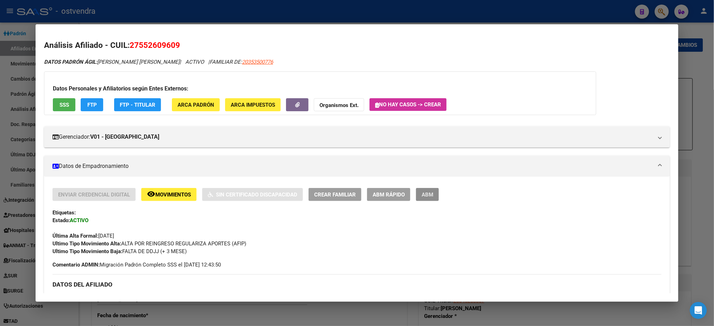
click at [427, 192] on span "ABM" at bounding box center [427, 195] width 12 height 6
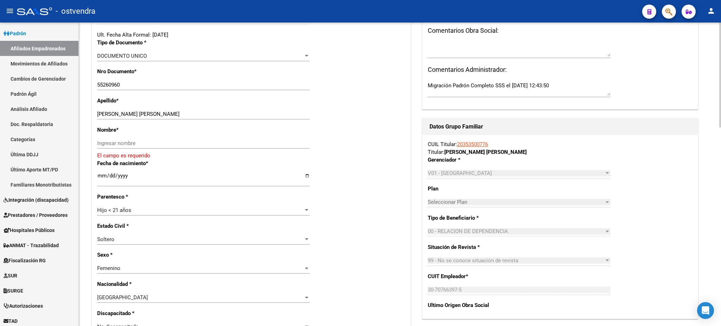
scroll to position [188, 0]
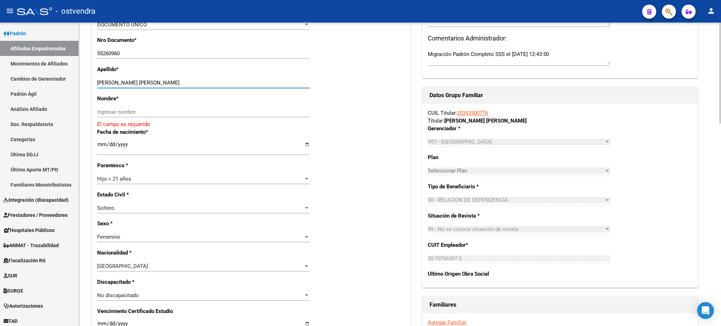
drag, startPoint x: 121, startPoint y: 82, endPoint x: 221, endPoint y: 108, distance: 104.0
click at [232, 90] on div "LAZARTE FRANCESCA DELFINA Ingresar apellido" at bounding box center [203, 85] width 213 height 17
click at [221, 109] on input "Ingresar nombre" at bounding box center [203, 112] width 213 height 6
paste input "FRANCESCA DELFINA"
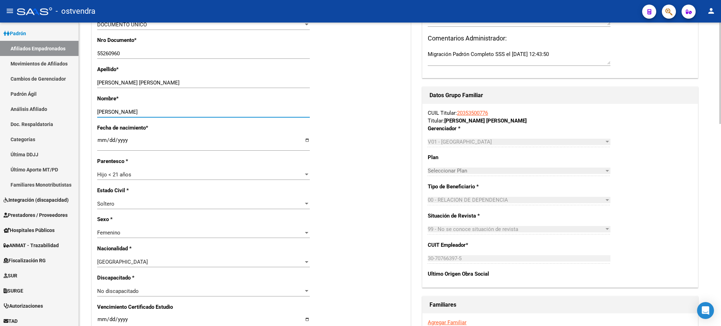
type input "FRANCESCA DELFINA"
drag, startPoint x: 125, startPoint y: 81, endPoint x: 318, endPoint y: 77, distance: 193.4
click at [324, 78] on div "Apellido * LAZARTE FRANCESCA DELFINA Ingresar apellido" at bounding box center [251, 79] width 308 height 29
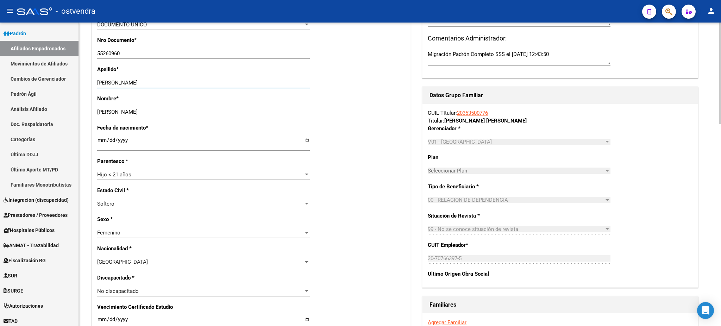
type input "LAZARTE"
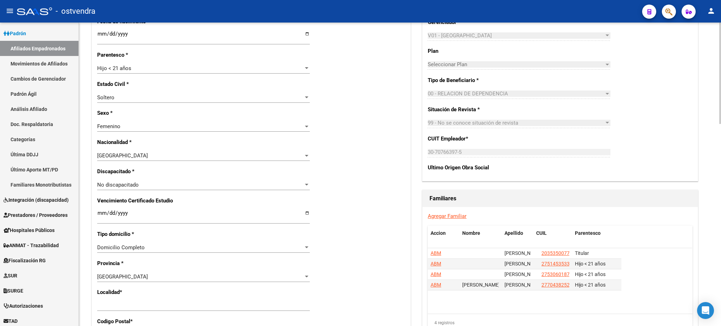
scroll to position [375, 0]
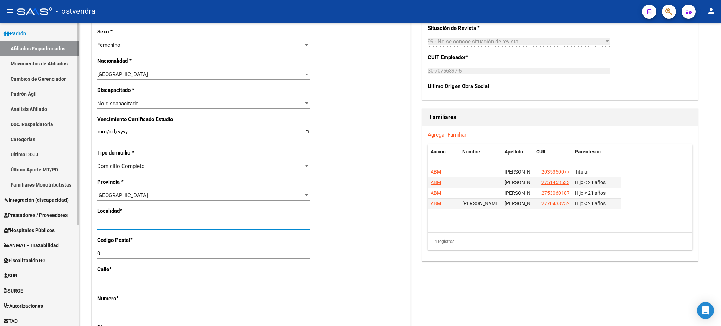
drag, startPoint x: 156, startPoint y: 226, endPoint x: 75, endPoint y: 216, distance: 81.2
click at [72, 222] on mat-sidenav-container "Firma Express Inicio Calendario SSS Instructivos Contacto OS Reportes Tablero d…" at bounding box center [360, 175] width 721 height 304
type input "san miguel"
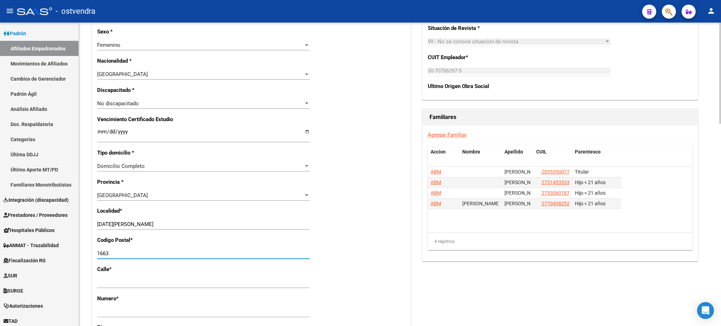
type input "1663"
click at [595, 257] on div "Agregar Familiar Accion Nombre Apellido CUIL Parentesco ABM LAZARTE JONATHAN GA…" at bounding box center [560, 193] width 275 height 135
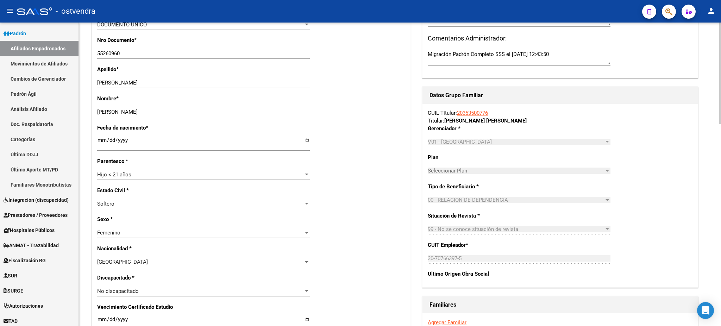
scroll to position [0, 0]
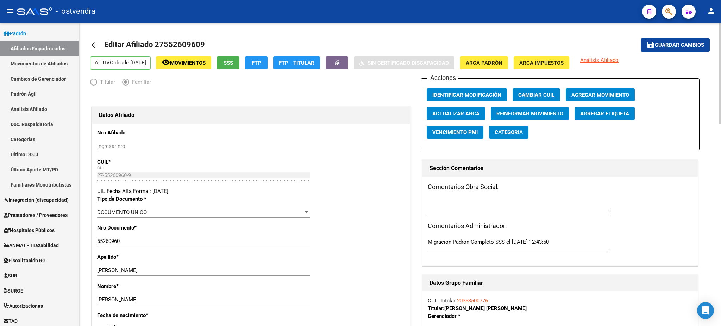
click at [695, 37] on mat-toolbar-row "save Guardar cambios" at bounding box center [645, 45] width 129 height 23
click at [698, 42] on span "Guardar cambios" at bounding box center [679, 45] width 49 height 6
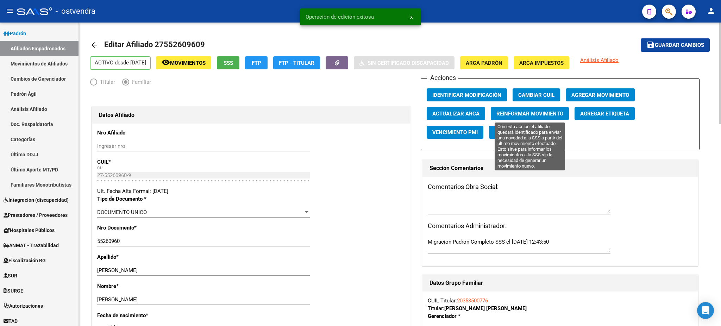
click at [517, 112] on span "Reinformar Movimiento" at bounding box center [529, 114] width 67 height 6
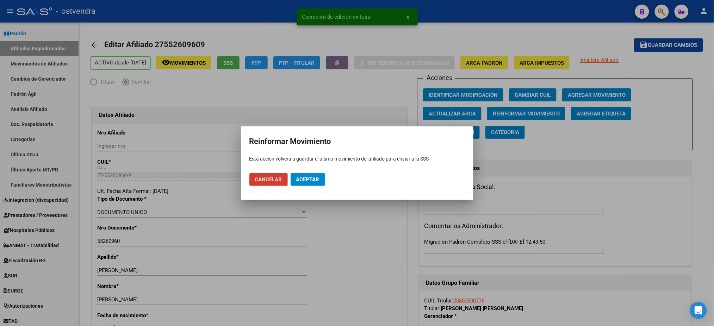
click at [323, 179] on button "Aceptar" at bounding box center [308, 179] width 35 height 13
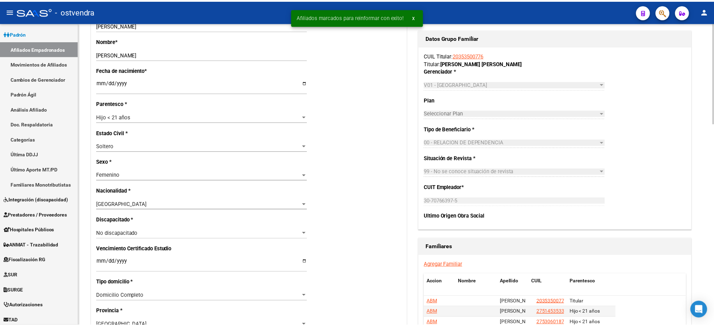
scroll to position [250, 0]
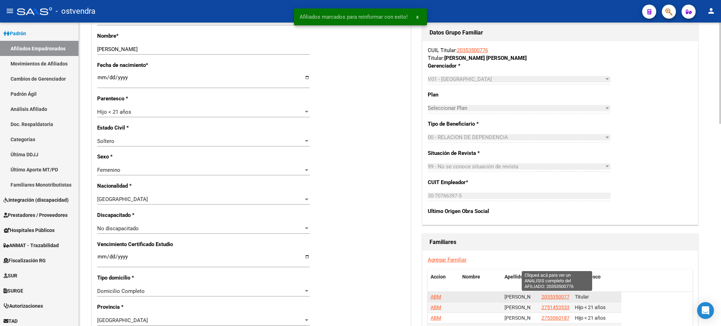
click at [556, 298] on span "20353500776" at bounding box center [557, 297] width 31 height 6
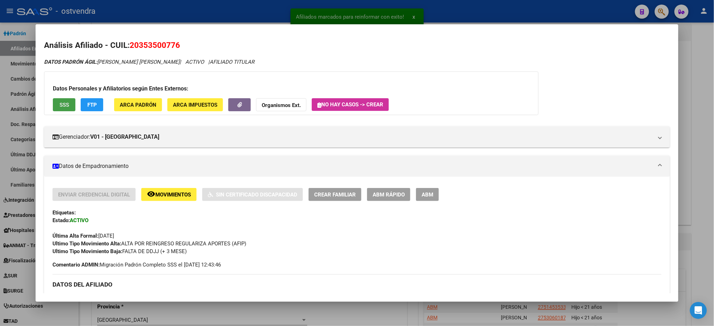
click at [60, 104] on span "SSS" at bounding box center [65, 105] width 10 height 6
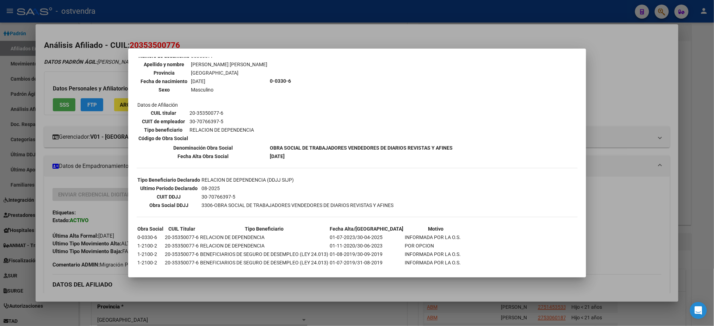
scroll to position [0, 0]
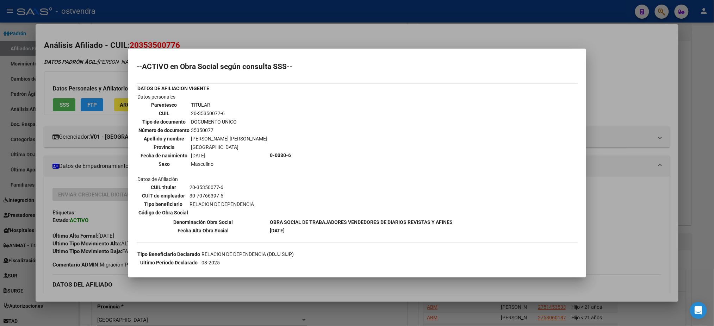
click at [100, 65] on div at bounding box center [357, 163] width 714 height 326
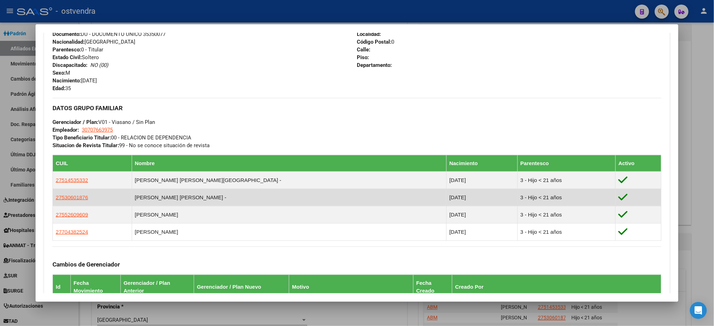
scroll to position [276, 0]
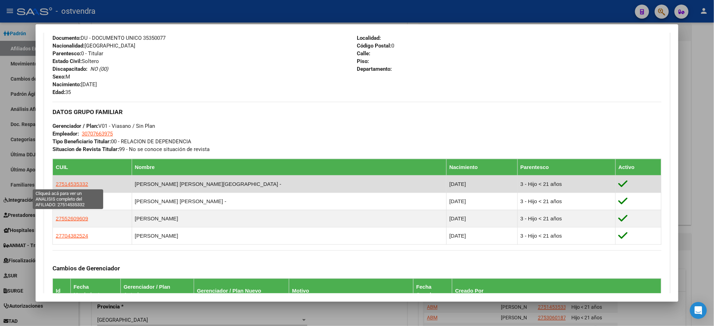
click at [71, 181] on span "27514535332" at bounding box center [72, 184] width 32 height 6
type textarea "27514535332"
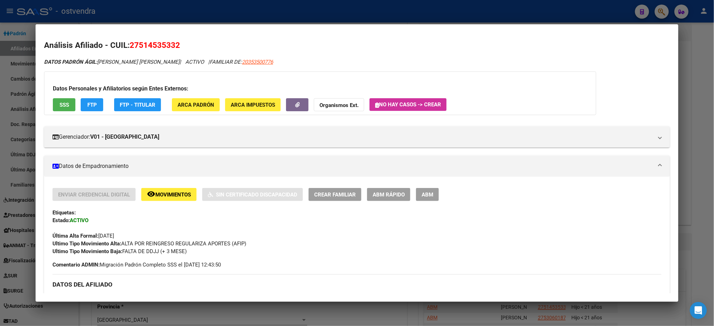
click at [58, 108] on button "SSS" at bounding box center [64, 104] width 23 height 13
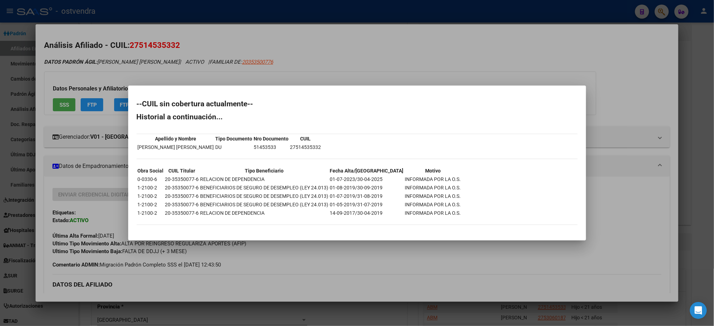
drag, startPoint x: 211, startPoint y: 50, endPoint x: 471, endPoint y: 192, distance: 296.4
click at [212, 50] on div at bounding box center [357, 163] width 714 height 326
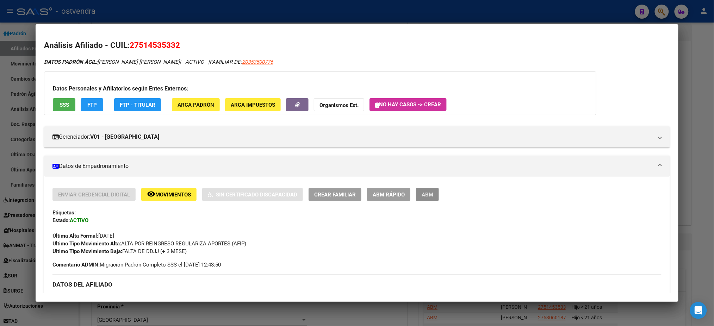
click at [422, 194] on span "ABM" at bounding box center [427, 195] width 12 height 6
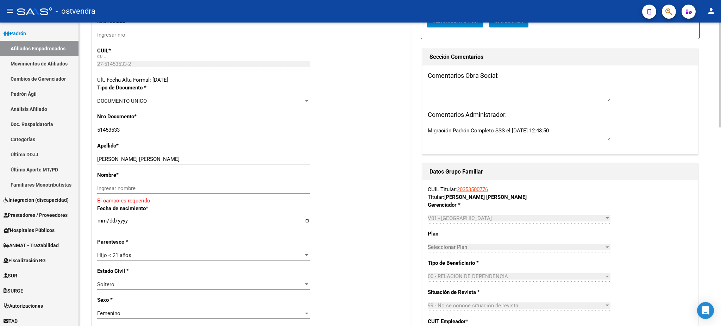
scroll to position [125, 0]
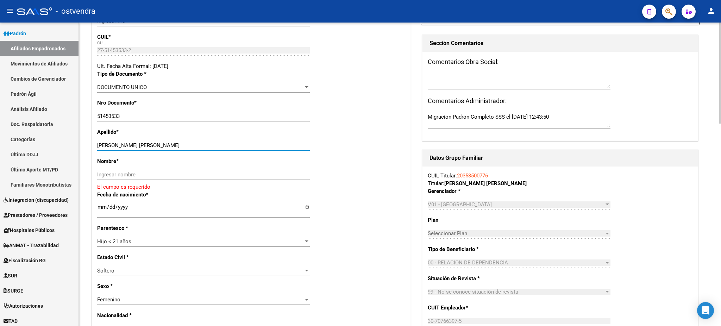
drag, startPoint x: 121, startPoint y: 143, endPoint x: 215, endPoint y: 175, distance: 99.1
click at [232, 152] on div "LAZARTE AYLIN ABRIL MILENA Ingresar apellido" at bounding box center [203, 148] width 213 height 17
drag, startPoint x: 215, startPoint y: 175, endPoint x: 193, endPoint y: 164, distance: 24.3
click at [215, 175] on input "Ingresar nombre" at bounding box center [203, 174] width 213 height 6
paste input "AYLIN ABRIL MILENA"
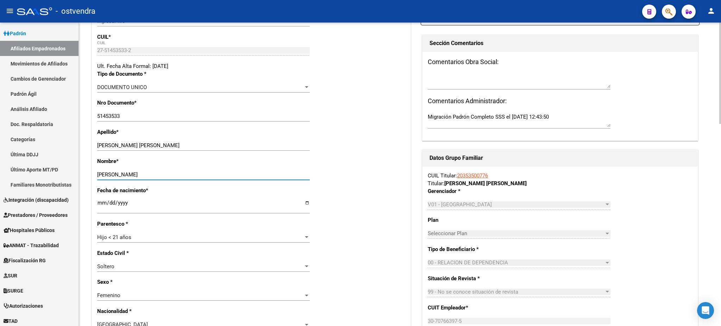
type input "AYLIN ABRIL MILENA"
drag, startPoint x: 120, startPoint y: 145, endPoint x: 344, endPoint y: 143, distance: 223.3
click at [344, 154] on div "Apellido * LAZARTE AYLIN ABRIL MILENA Ingresar apellido" at bounding box center [251, 142] width 308 height 29
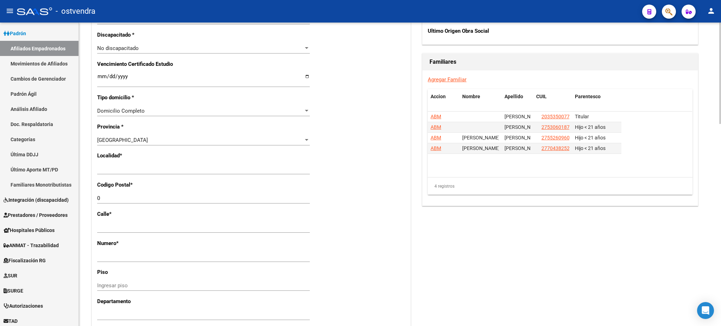
scroll to position [438, 0]
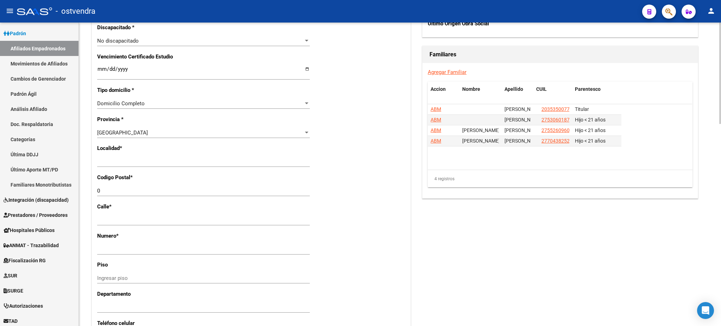
type input "LAZARTE"
drag, startPoint x: 172, startPoint y: 165, endPoint x: 148, endPoint y: 165, distance: 23.9
click at [78, 158] on mat-sidenav-container "Firma Express Inicio Calendario SSS Instructivos Contacto OS Reportes Tablero d…" at bounding box center [360, 175] width 721 height 304
drag, startPoint x: 149, startPoint y: 163, endPoint x: 154, endPoint y: 164, distance: 5.3
click at [149, 163] on input "Ingresar el nombre" at bounding box center [203, 161] width 213 height 6
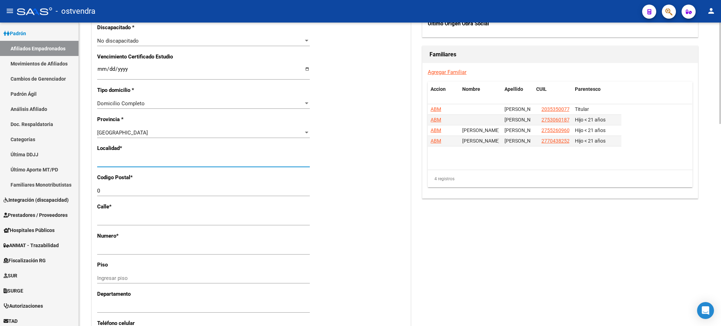
click at [165, 161] on input "Ingresar el nombre" at bounding box center [203, 161] width 213 height 6
drag, startPoint x: 176, startPoint y: 160, endPoint x: 194, endPoint y: 160, distance: 18.0
click at [176, 160] on input "Ingresar el nombre" at bounding box center [203, 161] width 213 height 6
drag, startPoint x: 194, startPoint y: 160, endPoint x: 54, endPoint y: 154, distance: 139.5
click at [46, 160] on mat-sidenav-container "Firma Express Inicio Calendario SSS Instructivos Contacto OS Reportes Tablero d…" at bounding box center [360, 175] width 721 height 304
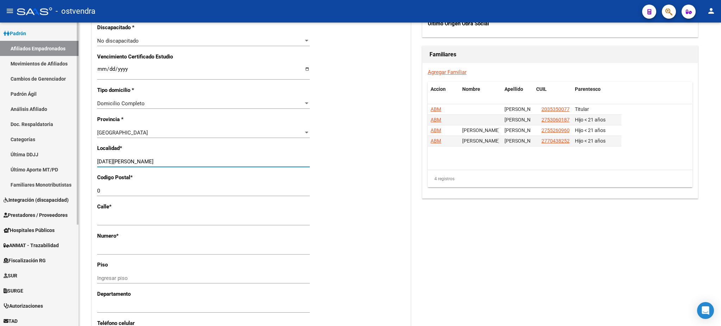
type input "san miguel"
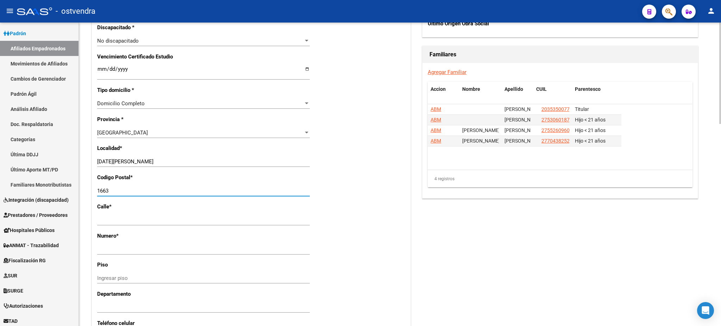
type input "1663"
drag, startPoint x: 490, startPoint y: 251, endPoint x: 512, endPoint y: 248, distance: 22.0
click at [490, 250] on div "Acciones Identificar Modificación Cambiar CUIL Agregar Movimiento Actualizar AR…" at bounding box center [560, 41] width 279 height 803
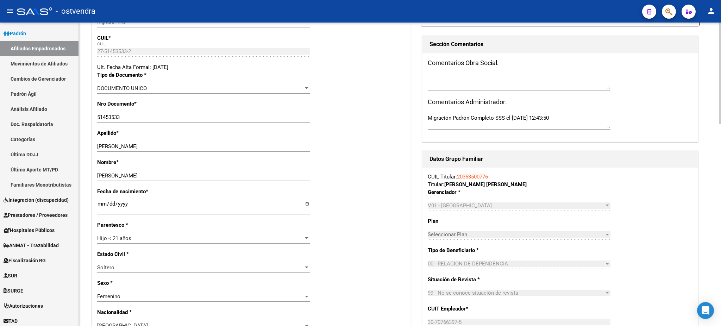
scroll to position [0, 0]
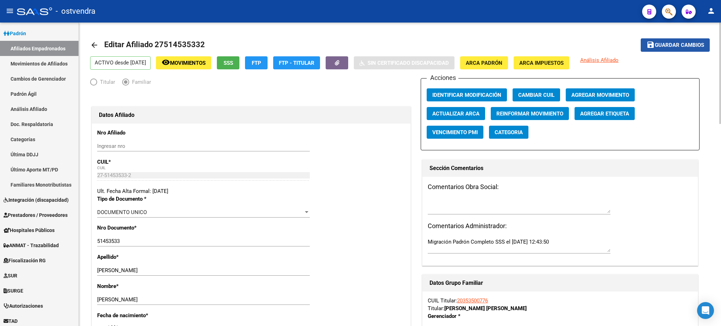
drag, startPoint x: 691, startPoint y: 42, endPoint x: 685, endPoint y: 31, distance: 12.8
click at [690, 42] on span "Guardar cambios" at bounding box center [679, 45] width 49 height 6
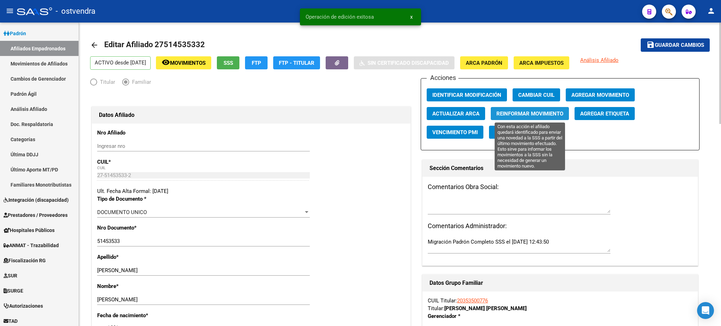
click at [535, 115] on span "Reinformar Movimiento" at bounding box center [529, 114] width 67 height 6
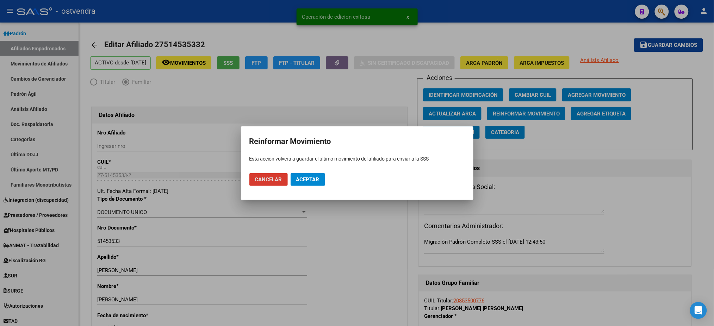
drag, startPoint x: 310, startPoint y: 171, endPoint x: 311, endPoint y: 182, distance: 11.0
click at [310, 172] on mat-dialog-actions "Cancelar Aceptar" at bounding box center [356, 180] width 215 height 24
click at [311, 182] on span "Aceptar" at bounding box center [307, 179] width 23 height 6
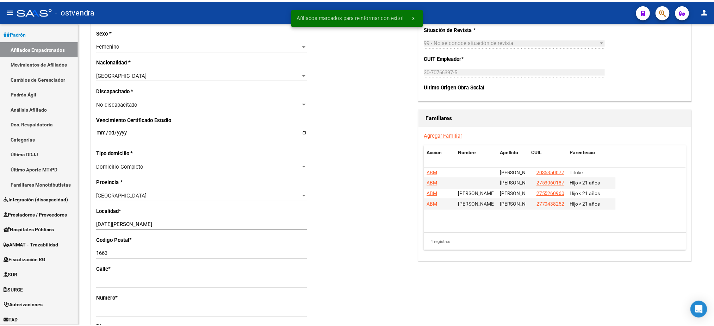
scroll to position [375, 0]
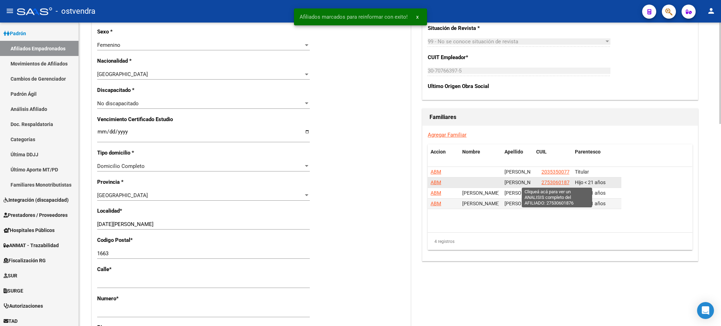
click at [560, 181] on span "27530601876" at bounding box center [557, 183] width 31 height 6
type textarea "27530601876"
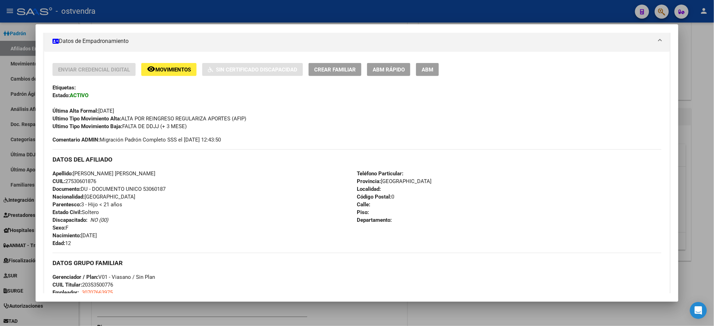
scroll to position [0, 0]
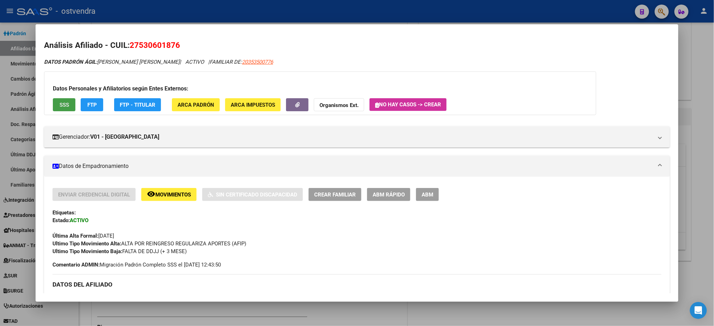
click at [60, 107] on span "SSS" at bounding box center [65, 105] width 10 height 6
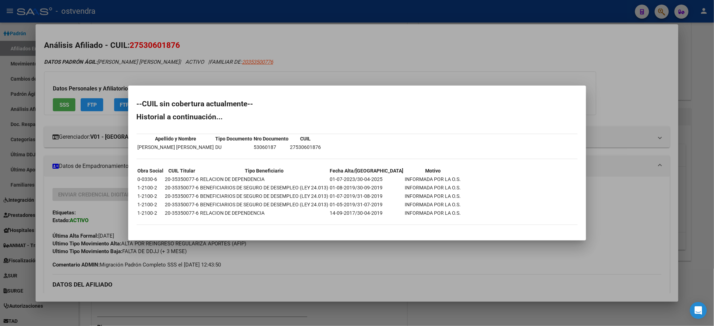
click at [199, 43] on div at bounding box center [357, 163] width 714 height 326
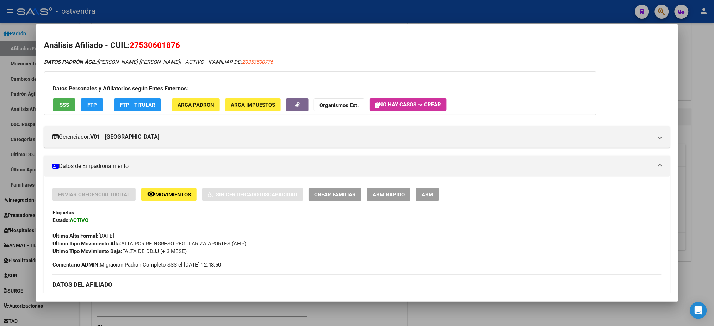
click at [426, 197] on button "ABM" at bounding box center [427, 194] width 23 height 13
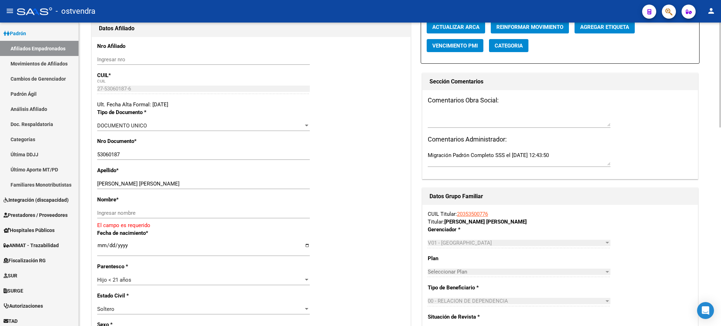
scroll to position [125, 0]
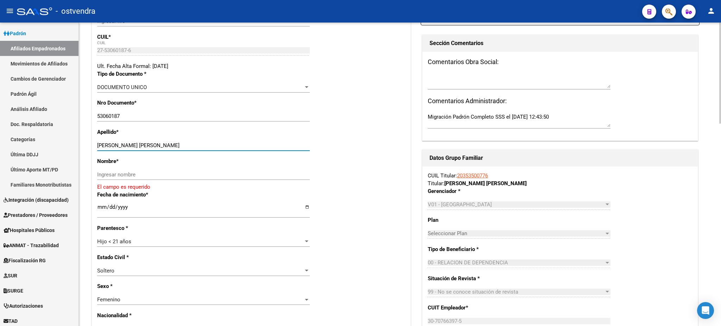
drag, startPoint x: 212, startPoint y: 141, endPoint x: 221, endPoint y: 185, distance: 44.8
click at [274, 137] on div "Apellido * LAZARTE GONZALEZ BIANCA ISABEL Ingresar apellido" at bounding box center [251, 142] width 308 height 29
drag, startPoint x: 218, startPoint y: 176, endPoint x: 161, endPoint y: 154, distance: 61.0
click at [217, 175] on input "Ingresar nombre" at bounding box center [203, 174] width 213 height 6
paste input "BIANCA ISABEL"
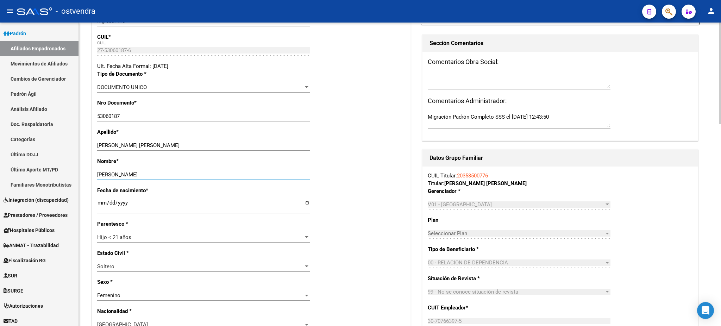
type input "BIANCA ISABEL"
drag, startPoint x: 152, startPoint y: 146, endPoint x: 307, endPoint y: 145, distance: 154.9
click at [316, 143] on div "Apellido * LAZARTE GONZALEZ BIANCA ISABEL Ingresar apellido" at bounding box center [251, 142] width 308 height 29
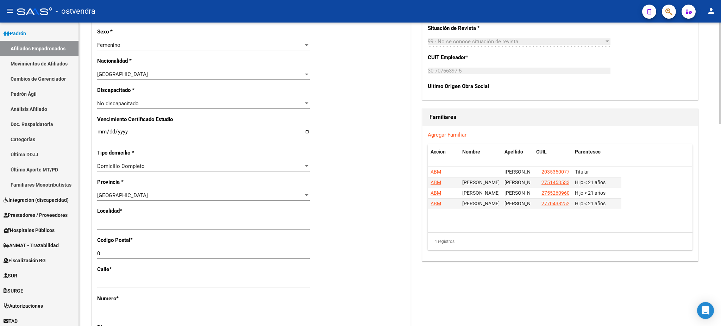
scroll to position [438, 0]
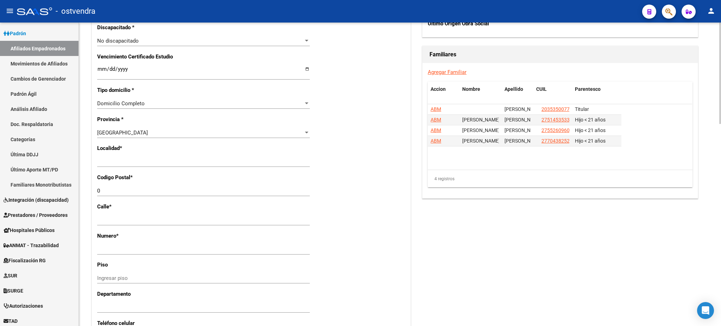
type input "LAZARTE GONZALEZ"
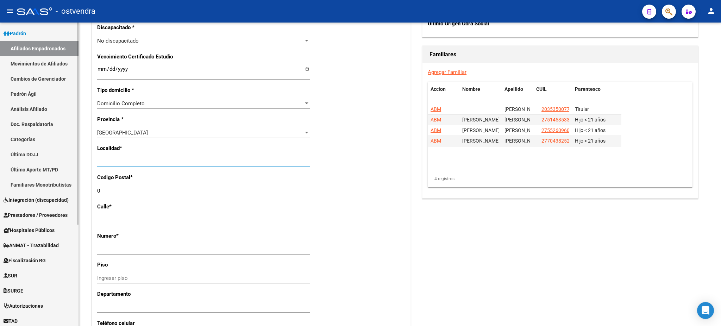
drag, startPoint x: 166, startPoint y: 164, endPoint x: 26, endPoint y: 156, distance: 140.4
click at [26, 156] on mat-sidenav-container "Firma Express Inicio Calendario SSS Instructivos Contacto OS Reportes Tablero d…" at bounding box center [360, 175] width 721 height 304
type input "san miguel"
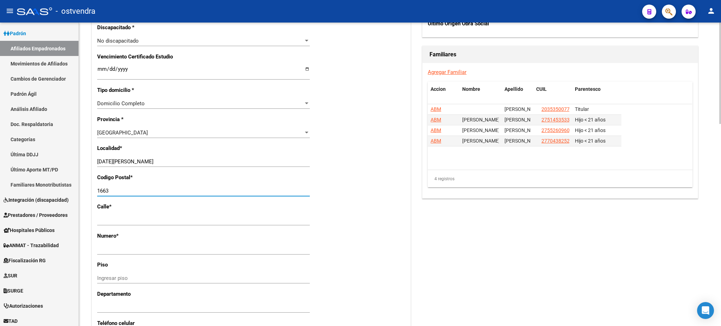
type input "1663"
drag, startPoint x: 608, startPoint y: 201, endPoint x: 648, endPoint y: 186, distance: 42.2
click at [608, 201] on div "Acciones Identificar Modificación Cambiar CUIL Agregar Movimiento Actualizar AR…" at bounding box center [560, 41] width 279 height 803
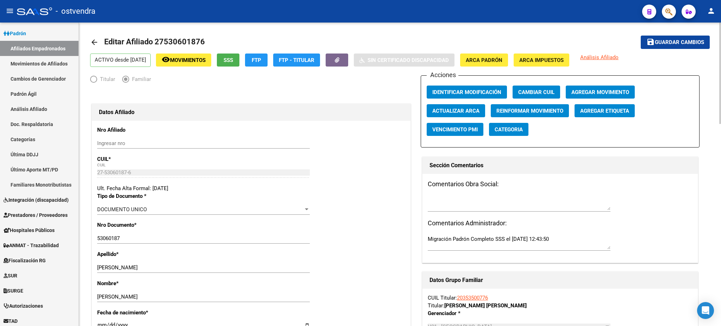
scroll to position [0, 0]
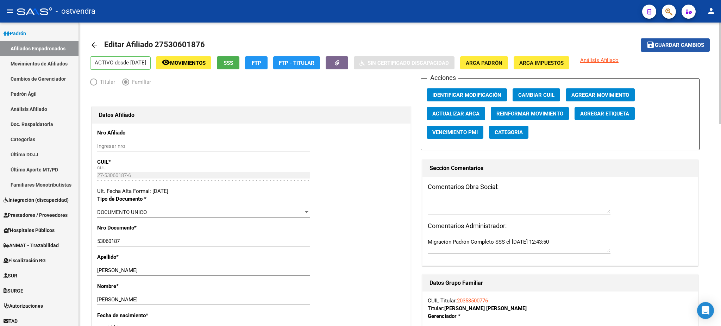
click at [688, 43] on span "Guardar cambios" at bounding box center [679, 45] width 49 height 6
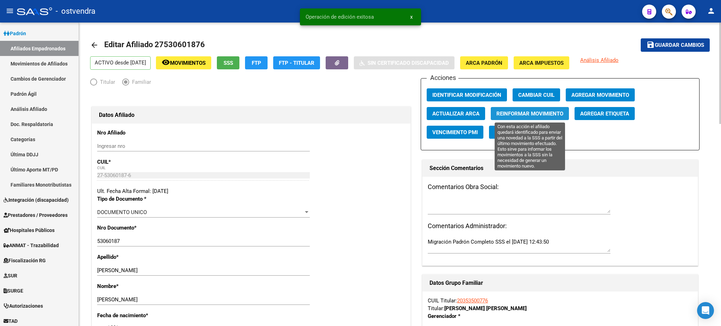
click at [514, 116] on span "Reinformar Movimiento" at bounding box center [529, 114] width 67 height 6
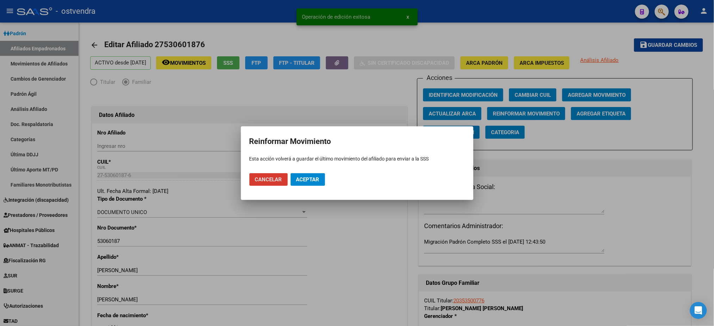
click at [316, 188] on mat-dialog-actions "Cancelar Aceptar" at bounding box center [356, 180] width 215 height 24
click at [313, 183] on button "Aceptar" at bounding box center [308, 179] width 35 height 13
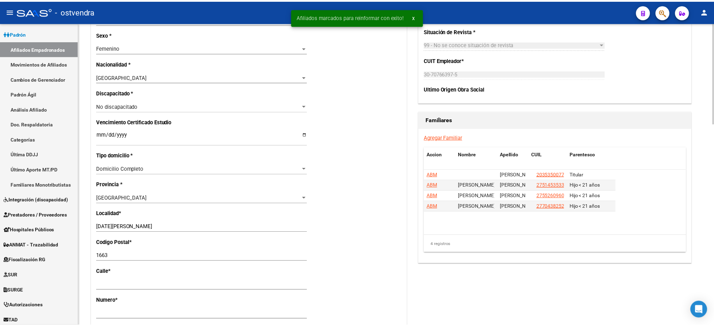
scroll to position [375, 0]
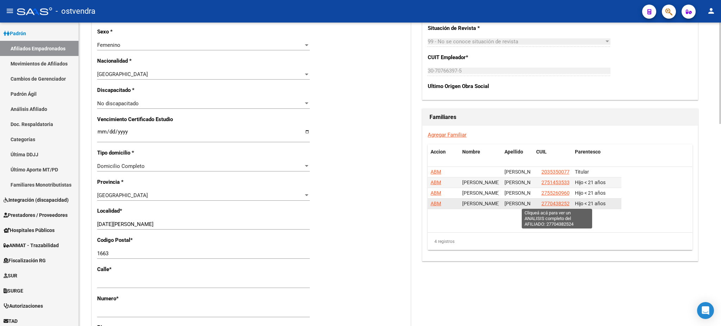
click at [549, 204] on span "27704382524" at bounding box center [557, 204] width 31 height 6
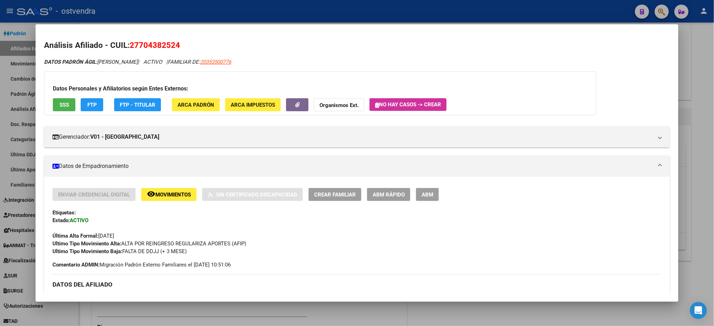
click at [69, 106] on button "SSS" at bounding box center [64, 104] width 23 height 13
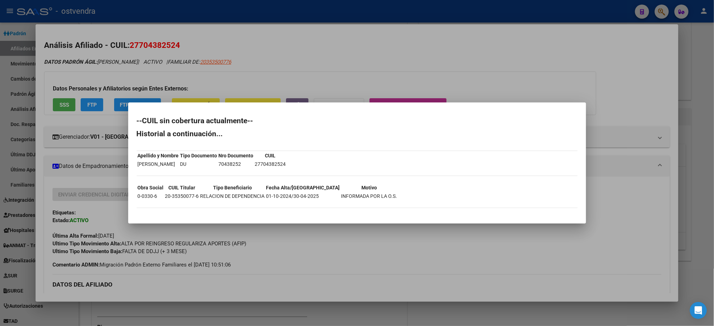
click at [111, 81] on div at bounding box center [357, 163] width 714 height 326
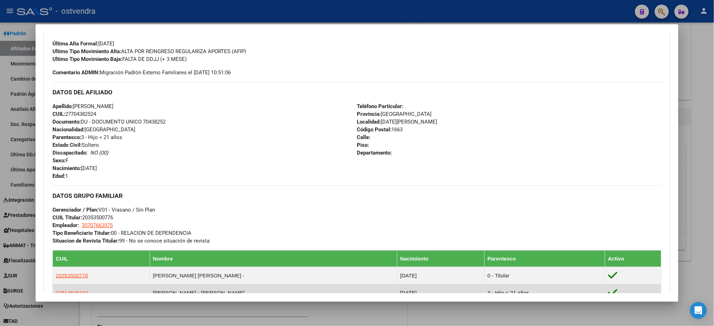
scroll to position [313, 0]
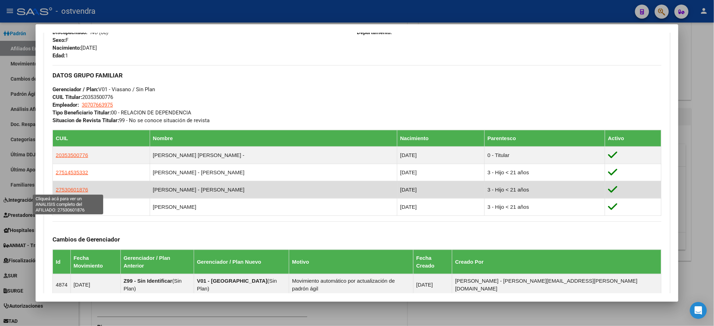
click at [74, 189] on span "27530601876" at bounding box center [72, 190] width 32 height 6
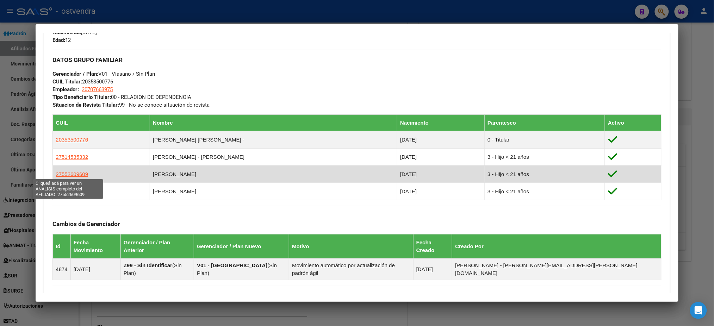
click at [68, 175] on span "27552609609" at bounding box center [72, 174] width 32 height 6
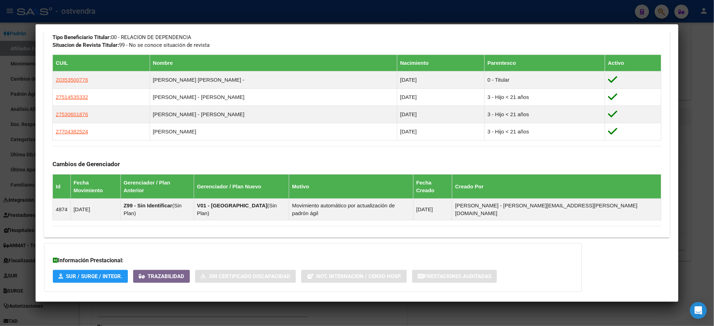
scroll to position [375, 0]
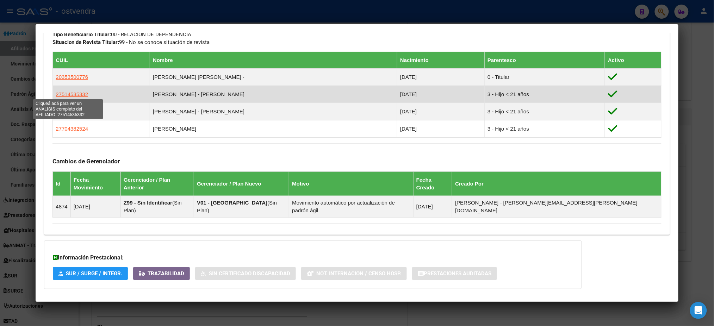
click at [67, 95] on span "27514535332" at bounding box center [72, 94] width 32 height 6
type textarea "27514535332"
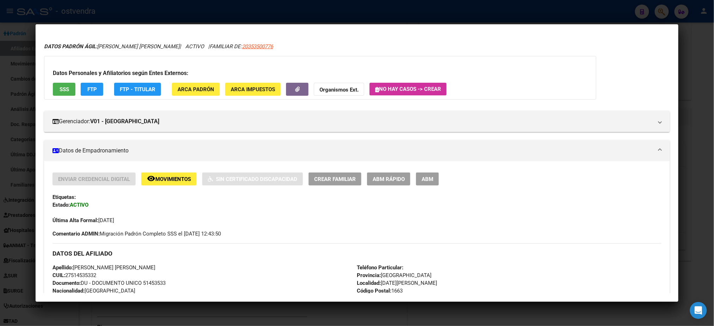
scroll to position [0, 0]
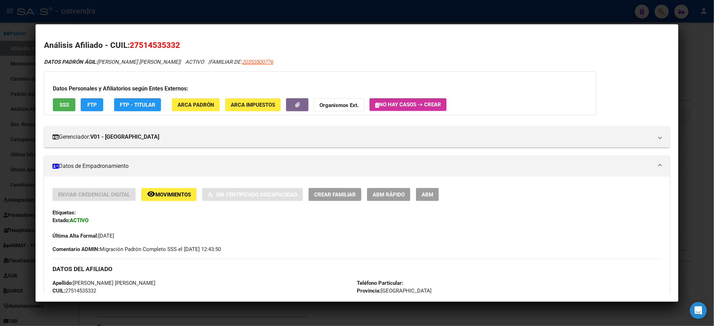
drag, startPoint x: 358, startPoint y: 14, endPoint x: 219, endPoint y: 83, distance: 155.9
click at [357, 14] on div at bounding box center [357, 163] width 714 height 326
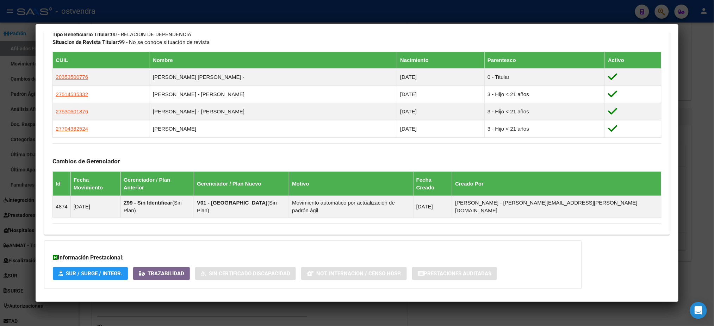
click at [220, 5] on div at bounding box center [357, 163] width 714 height 326
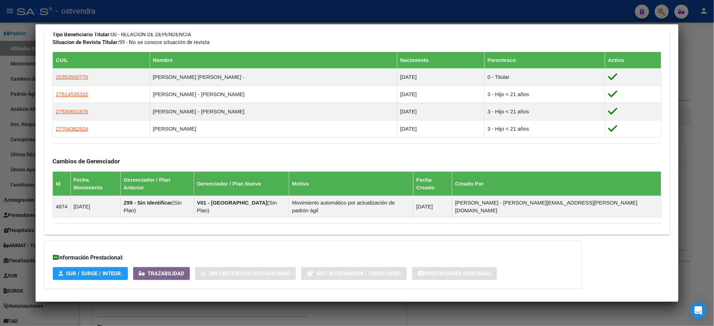
scroll to position [188, 0]
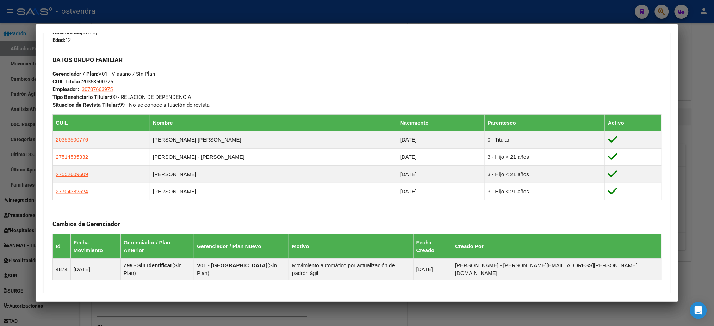
click at [238, 3] on div at bounding box center [357, 163] width 714 height 326
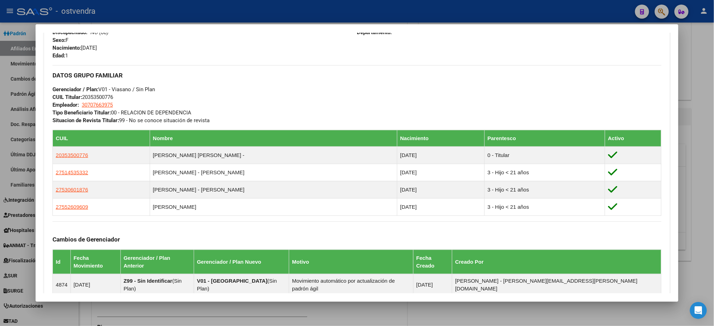
click at [240, 9] on div at bounding box center [357, 163] width 714 height 326
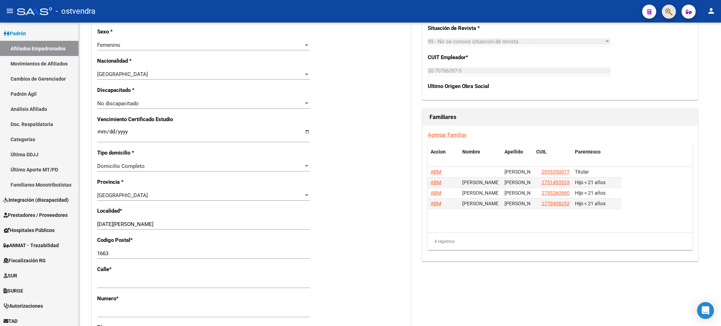
click at [675, 13] on button "button" at bounding box center [669, 12] width 14 height 14
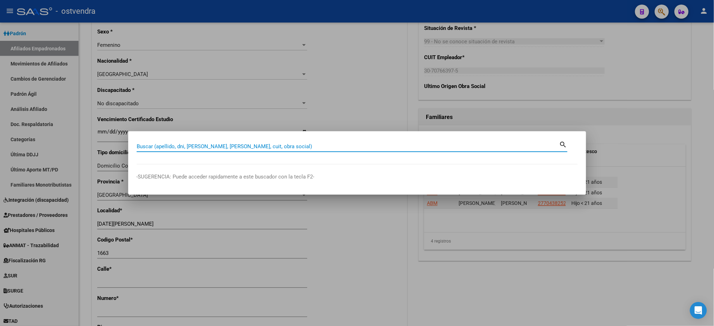
paste input "20542863464"
type input "20542863464"
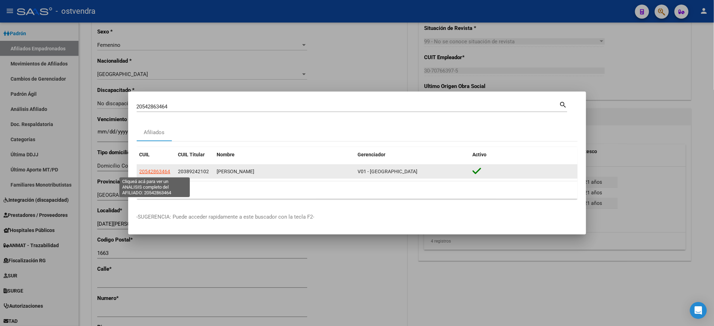
click at [151, 174] on span "20542863464" at bounding box center [154, 172] width 31 height 6
type textarea "20542863464"
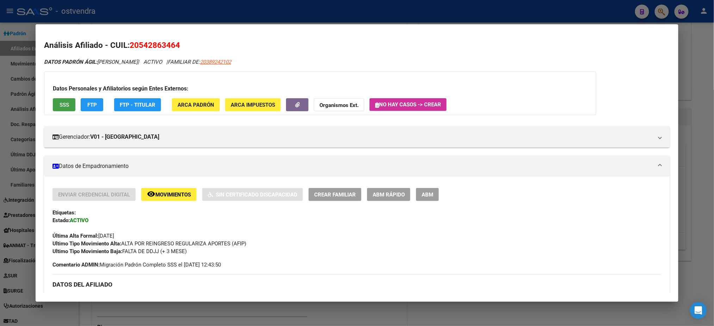
click at [61, 107] on span "SSS" at bounding box center [65, 105] width 10 height 6
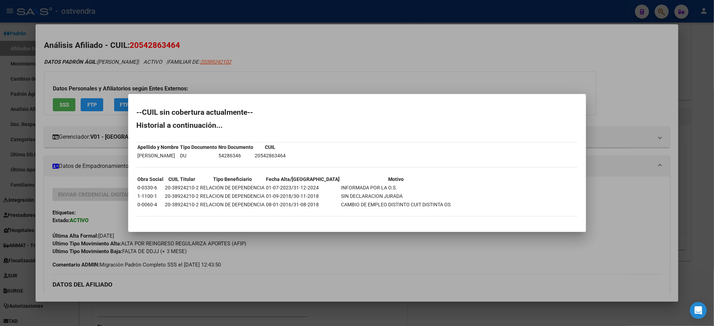
click at [183, 53] on div at bounding box center [357, 163] width 714 height 326
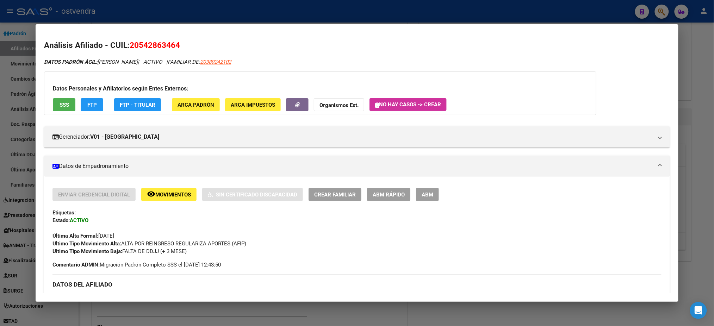
click at [418, 194] on button "ABM" at bounding box center [427, 194] width 23 height 13
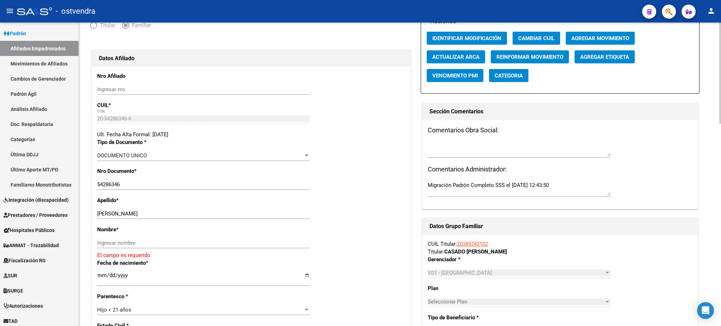
scroll to position [63, 0]
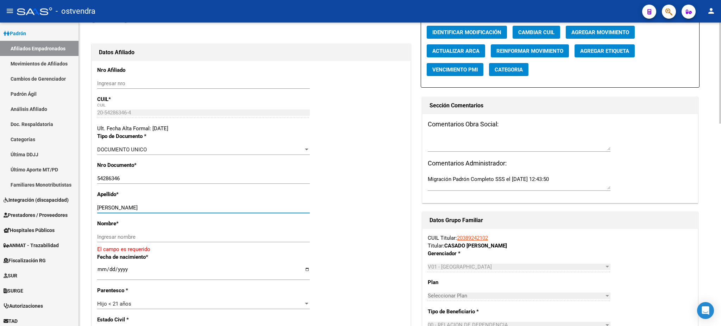
drag, startPoint x: 201, startPoint y: 207, endPoint x: 230, endPoint y: 211, distance: 28.7
click at [230, 211] on input "CASADO BASTIAN JULIAN" at bounding box center [203, 208] width 213 height 6
click at [217, 238] on input "Ingresar nombre" at bounding box center [203, 237] width 213 height 6
paste input "BASTIAN JULIAN"
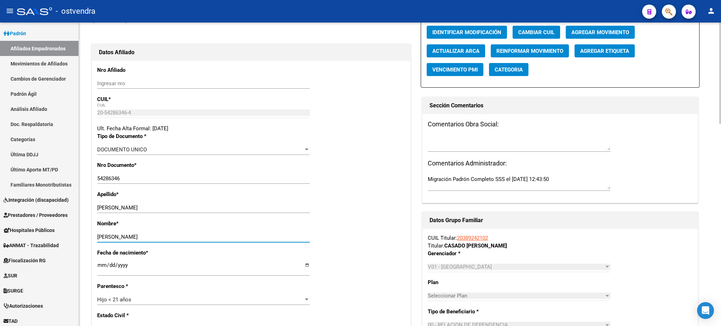
type input "BASTIAN JULIAN"
drag, startPoint x: 119, startPoint y: 207, endPoint x: 370, endPoint y: 190, distance: 251.3
click at [385, 205] on div "Apellido * CASADO BASTIAN JULIAN Ingresar apellido" at bounding box center [251, 204] width 308 height 29
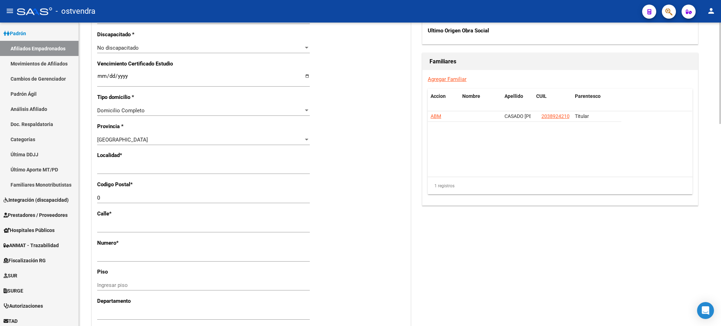
scroll to position [438, 0]
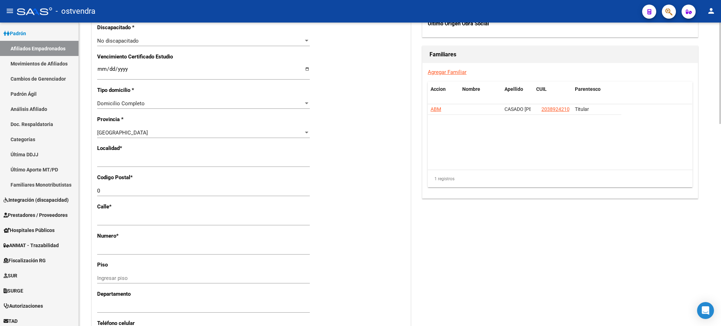
type input "CASADO"
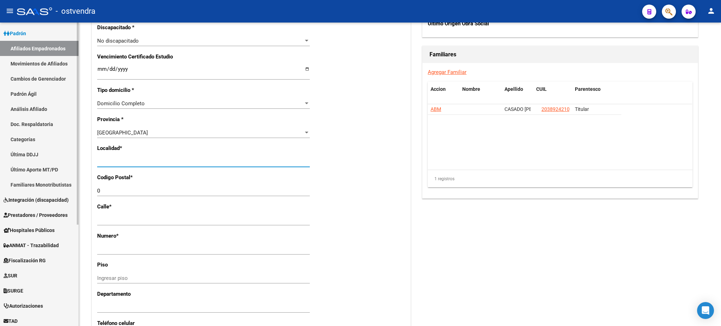
drag, startPoint x: 170, startPoint y: 161, endPoint x: 24, endPoint y: 131, distance: 148.7
click at [7, 133] on mat-sidenav-container "Firma Express Inicio Calendario SSS Instructivos Contacto OS Reportes Tablero d…" at bounding box center [360, 175] width 721 height 304
type input "san miguel"
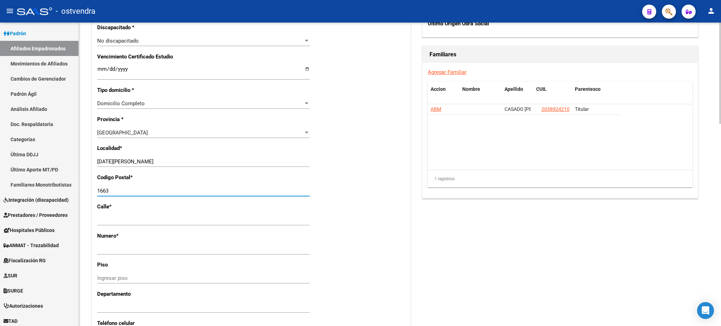
type input "1663"
click at [518, 181] on div "1 registros" at bounding box center [560, 179] width 265 height 18
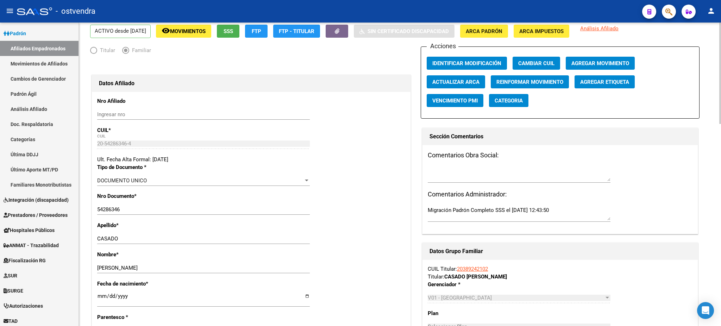
scroll to position [0, 0]
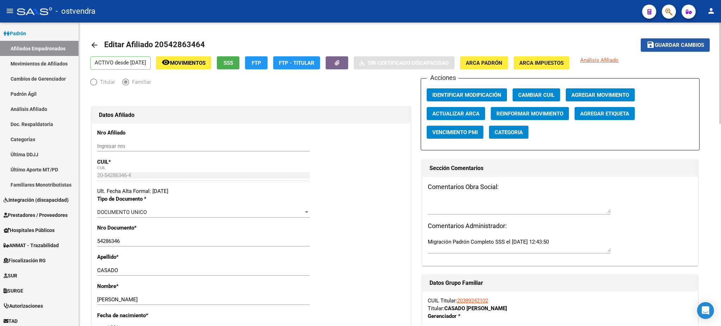
click at [682, 49] on button "save Guardar cambios" at bounding box center [675, 44] width 69 height 13
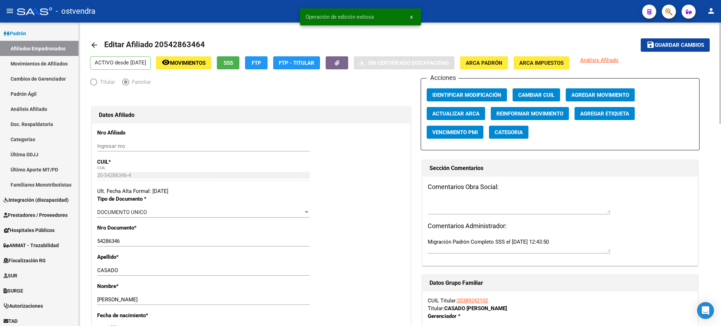
click at [523, 114] on span "Reinformar Movimiento" at bounding box center [529, 114] width 67 height 6
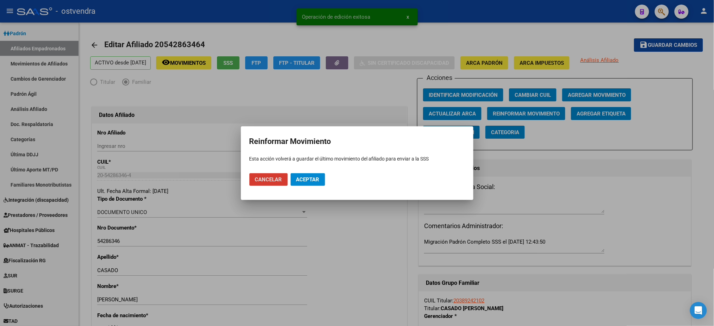
click at [323, 179] on button "Aceptar" at bounding box center [308, 179] width 35 height 13
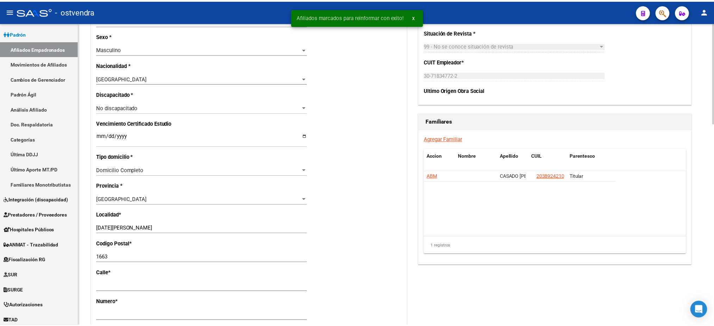
scroll to position [375, 0]
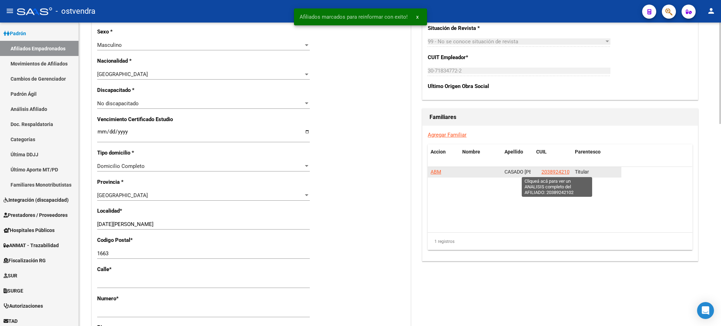
click at [554, 171] on span "20389242102" at bounding box center [557, 172] width 31 height 6
type textarea "20389242102"
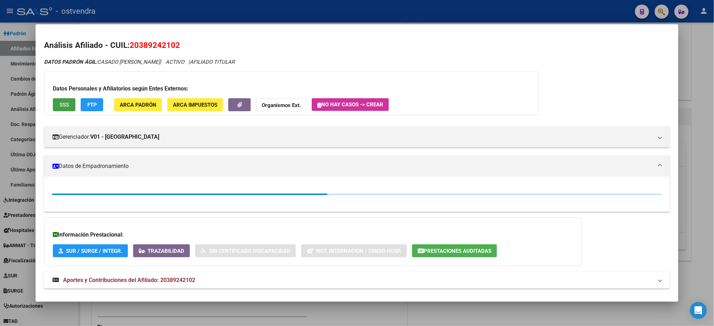
click at [57, 109] on button "SSS" at bounding box center [64, 104] width 23 height 13
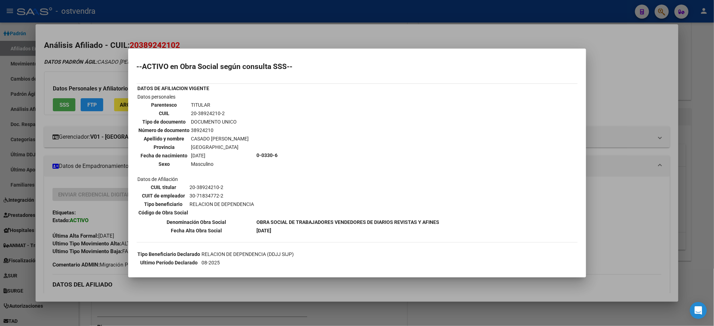
drag, startPoint x: 311, startPoint y: 35, endPoint x: 487, endPoint y: 269, distance: 293.0
click at [311, 35] on div at bounding box center [357, 163] width 714 height 326
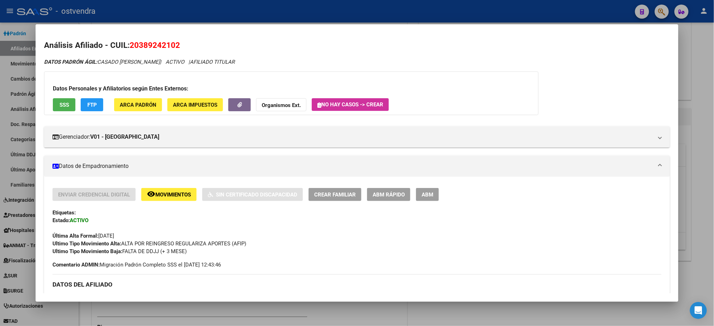
click at [307, 15] on div at bounding box center [357, 163] width 714 height 326
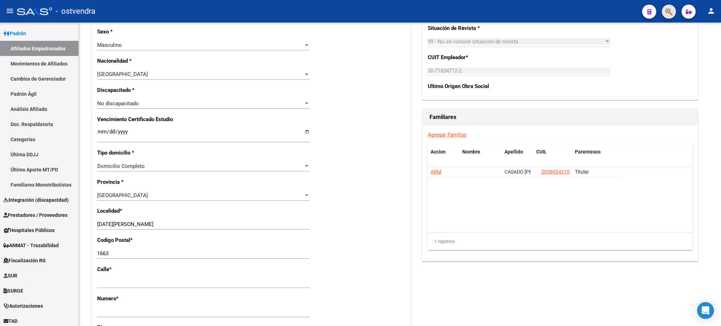
click at [674, 15] on button "button" at bounding box center [669, 12] width 14 height 14
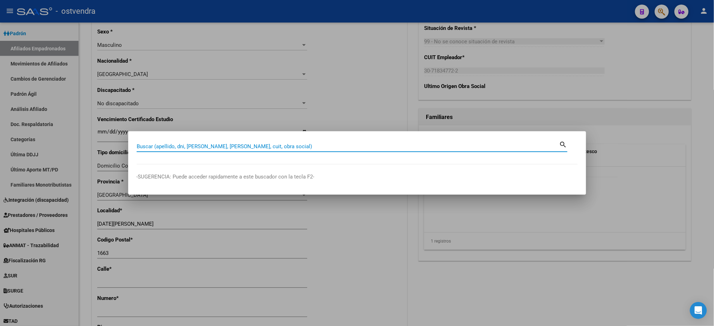
paste input "20393520052"
type input "20393520052"
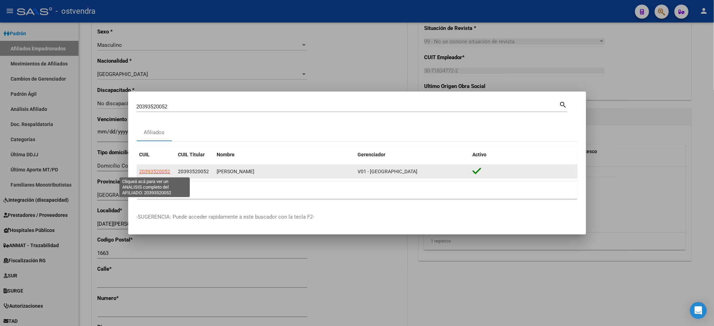
click at [154, 170] on span "20393520052" at bounding box center [154, 172] width 31 height 6
type textarea "20393520052"
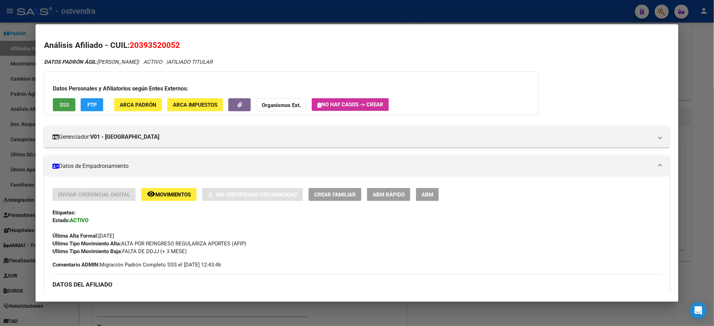
click at [66, 100] on button "SSS" at bounding box center [64, 104] width 23 height 13
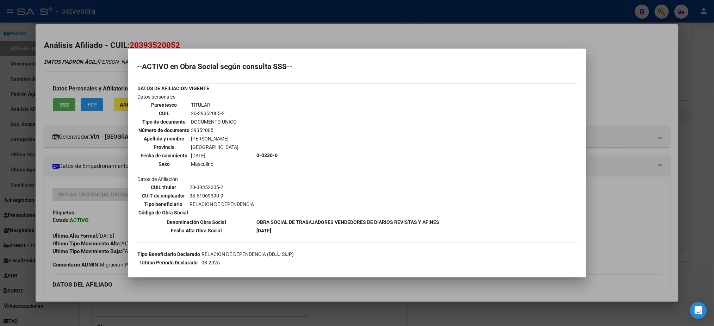
drag, startPoint x: 309, startPoint y: 41, endPoint x: 514, endPoint y: 320, distance: 347.1
click at [309, 42] on div at bounding box center [357, 163] width 714 height 326
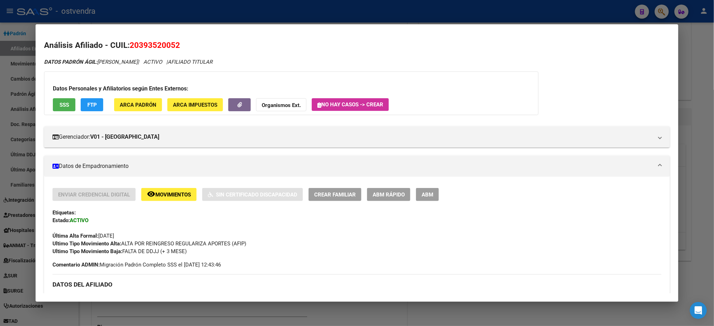
click at [325, 17] on div at bounding box center [357, 163] width 714 height 326
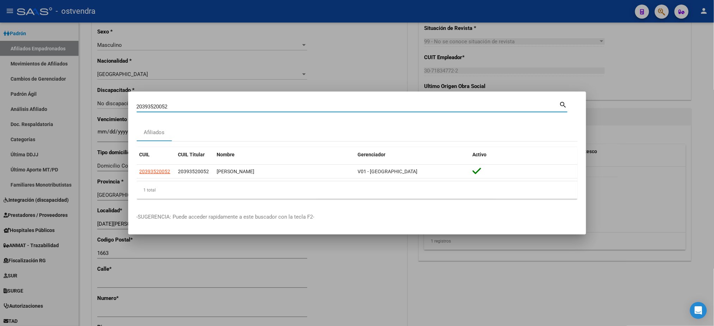
drag, startPoint x: 201, startPoint y: 110, endPoint x: 395, endPoint y: 96, distance: 195.2
click at [106, 98] on div "20393520052 Buscar (apellido, dni, cuil, nro traspaso, cuit, obra social) searc…" at bounding box center [357, 163] width 714 height 326
paste input "706413848"
type input "20706413848"
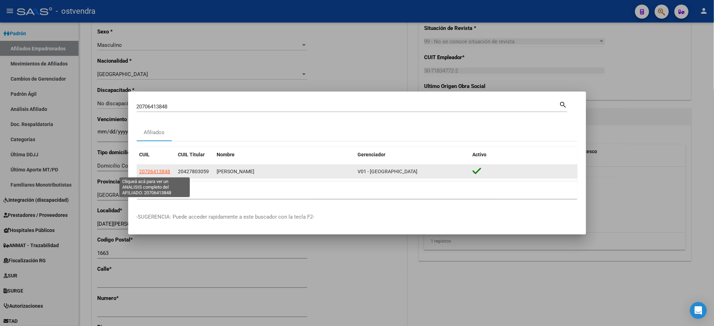
click at [152, 169] on span "20706413848" at bounding box center [154, 172] width 31 height 6
type textarea "20706413848"
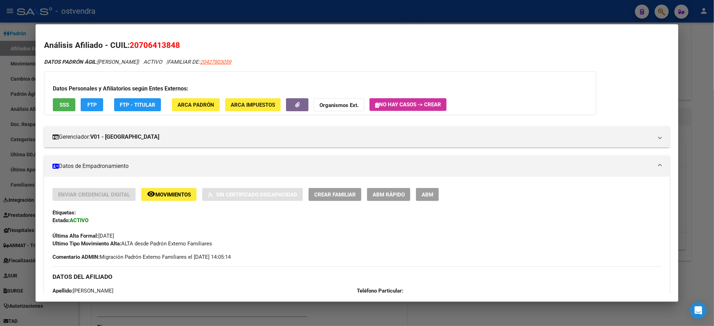
click at [63, 108] on button "SSS" at bounding box center [64, 104] width 23 height 13
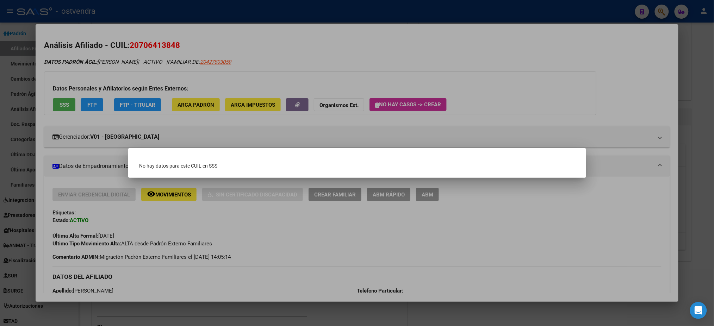
click at [320, 47] on div at bounding box center [357, 163] width 714 height 326
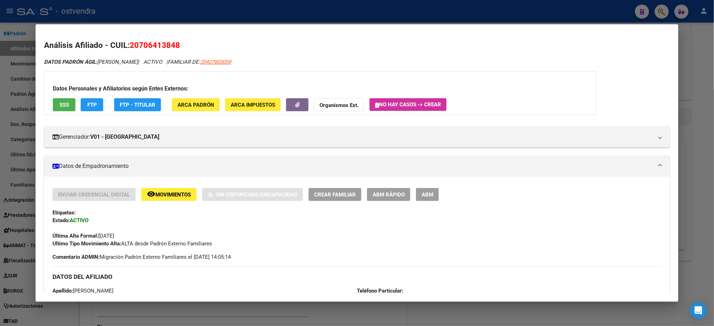
click at [427, 201] on div "Enviar Credencial Digital remove_red_eye Movimientos Sin Certificado Discapacid…" at bounding box center [356, 218] width 608 height 60
click at [425, 196] on span "ABM" at bounding box center [427, 195] width 12 height 6
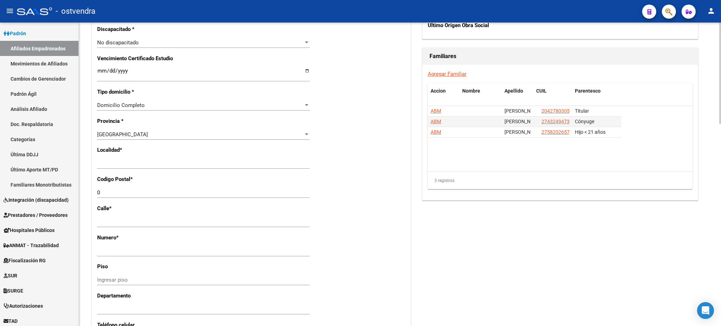
scroll to position [438, 0]
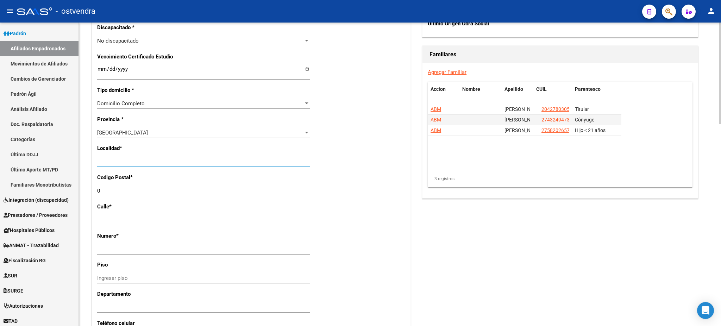
drag, startPoint x: 147, startPoint y: 162, endPoint x: 116, endPoint y: 155, distance: 31.5
click at [99, 162] on input "Ingresar el nombre" at bounding box center [203, 161] width 213 height 6
type input "s"
type input "san miguel"
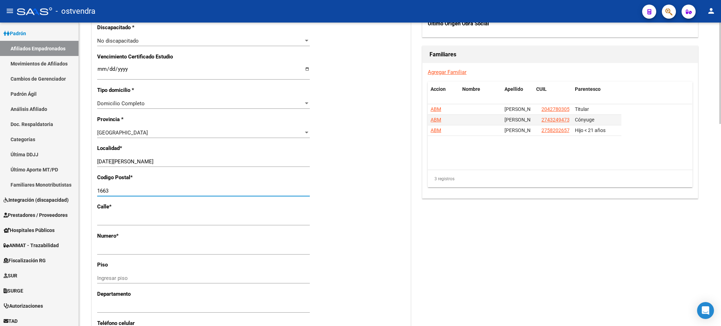
type input "1663"
click at [634, 283] on div "Acciones Identificar Modificación Cambiar CUIL Agregar Movimiento Actualizar AR…" at bounding box center [560, 41] width 279 height 803
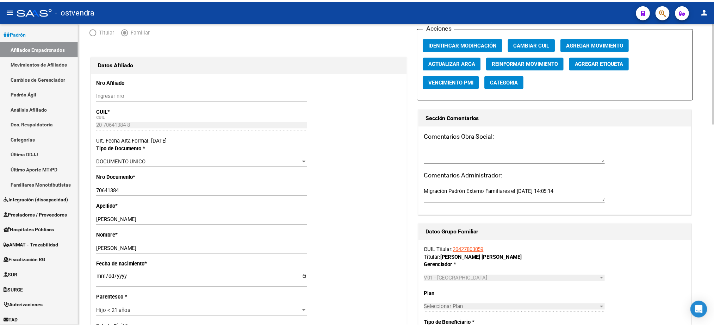
scroll to position [0, 0]
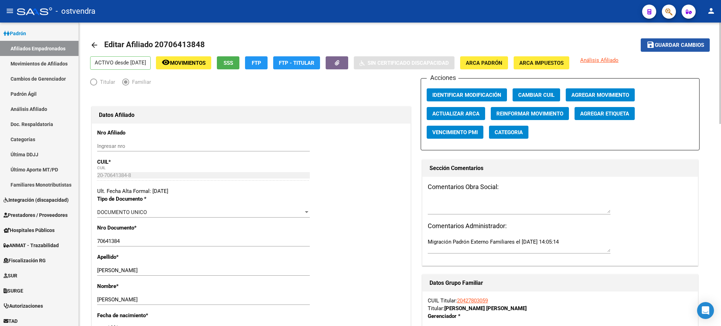
click at [671, 46] on span "Guardar cambios" at bounding box center [679, 45] width 49 height 6
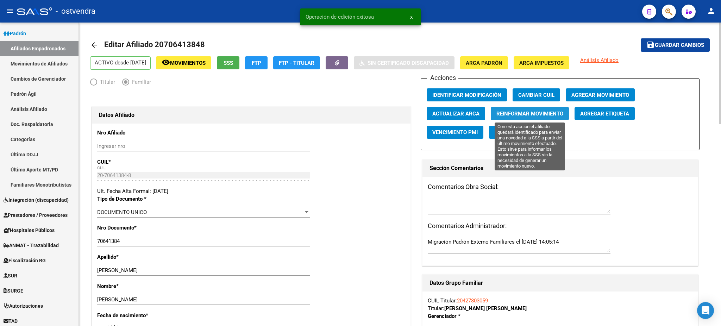
click at [514, 115] on span "Reinformar Movimiento" at bounding box center [529, 114] width 67 height 6
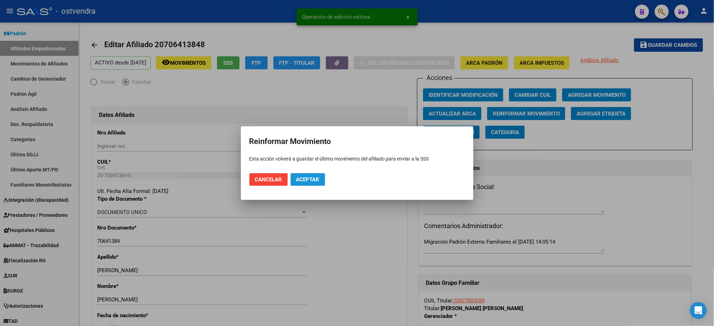
click at [305, 177] on span "Aceptar" at bounding box center [307, 179] width 23 height 6
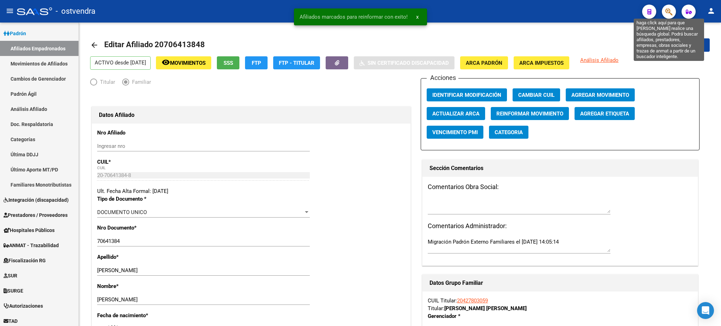
click at [672, 12] on icon "button" at bounding box center [669, 12] width 7 height 8
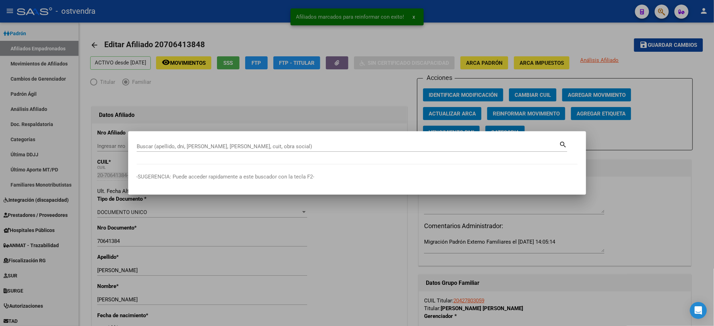
paste input "20430928725"
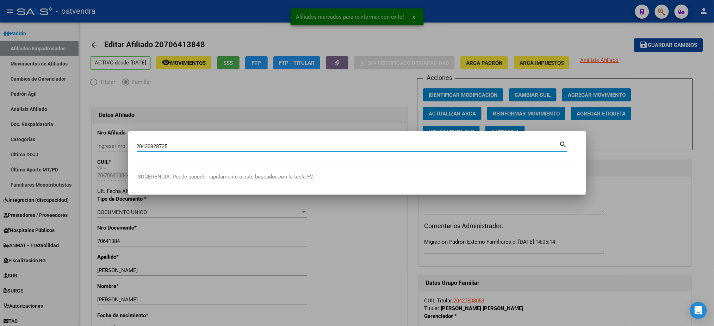
type input "20430928725"
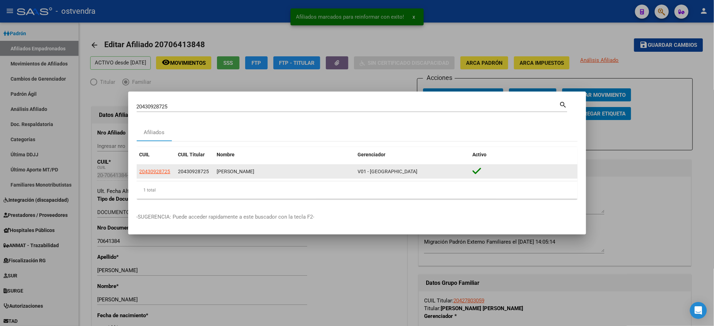
click at [161, 175] on app-link-go-to "20430928725" at bounding box center [154, 172] width 31 height 8
click at [160, 170] on span "20430928725" at bounding box center [154, 172] width 31 height 6
type textarea "20430928725"
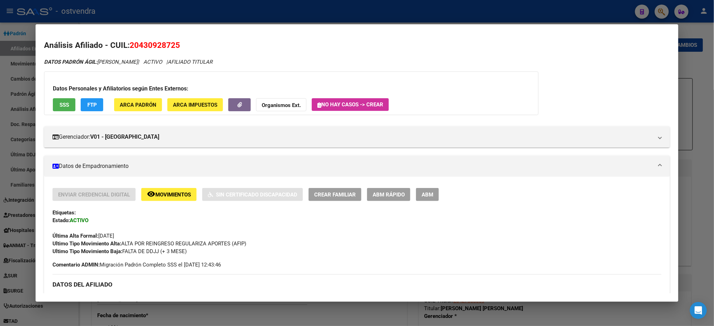
click at [63, 106] on span "SSS" at bounding box center [65, 105] width 10 height 6
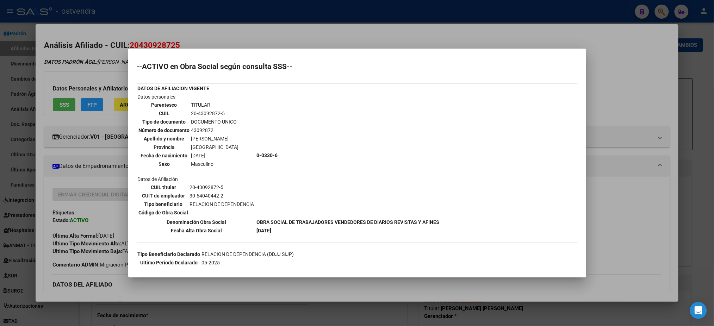
drag, startPoint x: 239, startPoint y: 31, endPoint x: 235, endPoint y: 128, distance: 97.6
click at [239, 32] on div at bounding box center [357, 163] width 714 height 326
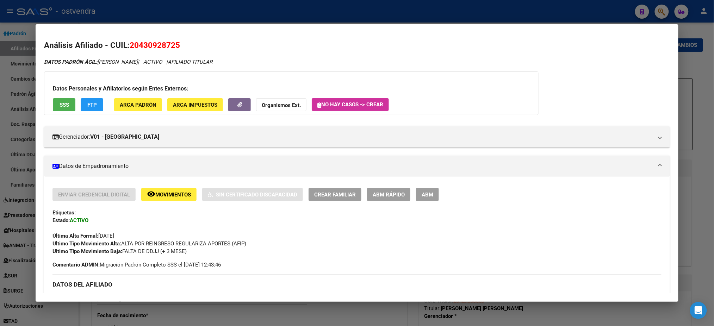
drag, startPoint x: 426, startPoint y: 194, endPoint x: 100, endPoint y: 115, distance: 335.9
click at [421, 225] on div "Enviar Credencial Digital remove_red_eye Movimientos Sin Certificado Discapacid…" at bounding box center [356, 221] width 608 height 67
click at [48, 104] on div "Datos Personales y Afiliatorios según Entes Externos: SSS FTP ARCA Padrón ARCA …" at bounding box center [291, 93] width 494 height 44
click at [61, 106] on span "SSS" at bounding box center [65, 105] width 10 height 6
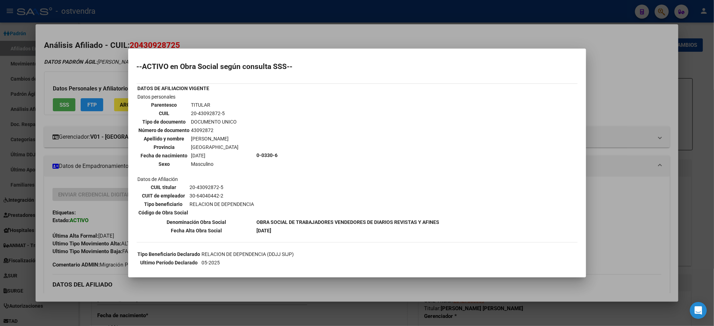
click at [277, 49] on mat-dialog-container "--ACTIVO en Obra Social según consulta SSS-- DATOS DE AFILIACION VIGENTE Datos …" at bounding box center [357, 163] width 458 height 229
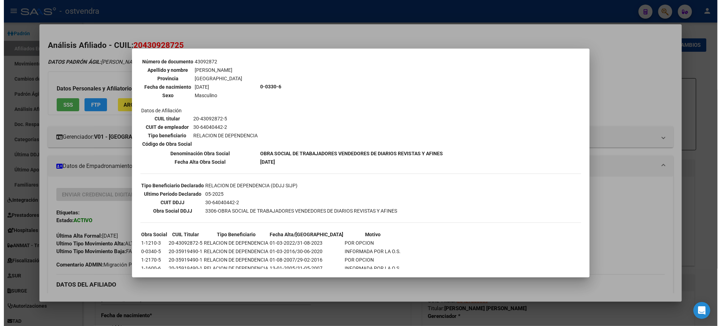
scroll to position [77, 0]
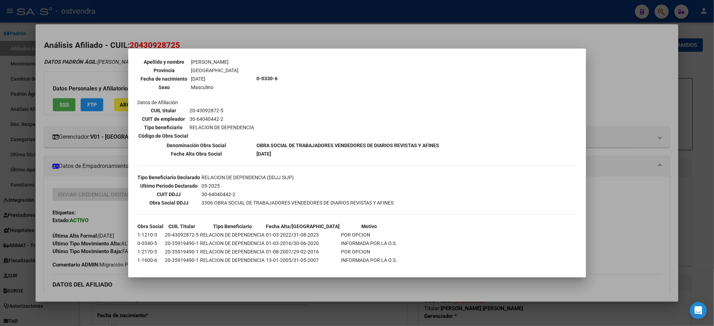
drag, startPoint x: 646, startPoint y: 188, endPoint x: 532, endPoint y: 324, distance: 177.9
click at [645, 188] on div at bounding box center [357, 163] width 714 height 326
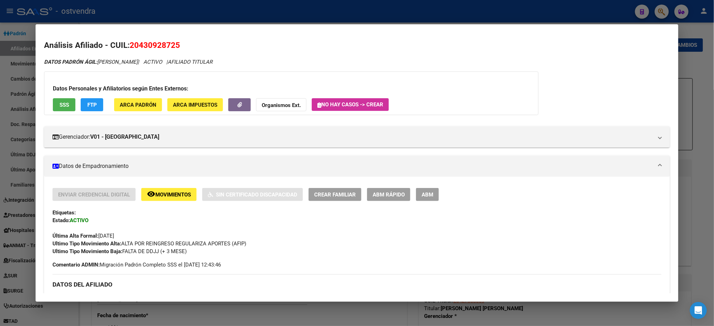
click at [246, 5] on div at bounding box center [357, 163] width 714 height 326
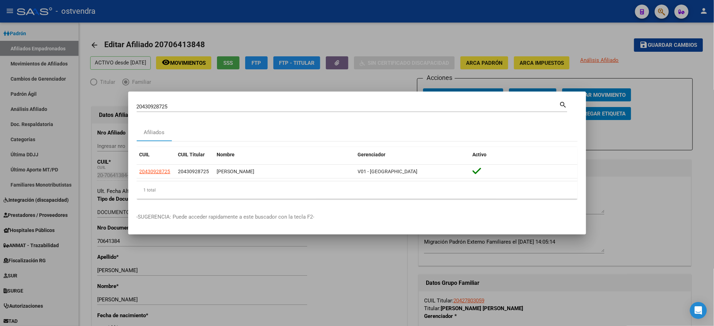
drag, startPoint x: 187, startPoint y: 101, endPoint x: 174, endPoint y: 108, distance: 15.0
click at [59, 106] on div "20430928725 Buscar (apellido, dni, cuil, nro traspaso, cuit, obra social) searc…" at bounding box center [357, 163] width 714 height 326
drag, startPoint x: 190, startPoint y: 113, endPoint x: 188, endPoint y: 105, distance: 7.9
click at [188, 113] on div "20430928725 Buscar (apellido, dni, cuil, nro traspaso, cuit, obra social) search" at bounding box center [352, 109] width 431 height 19
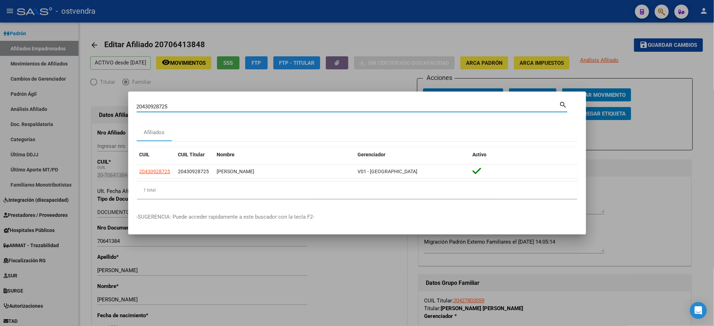
drag, startPoint x: 188, startPoint y: 105, endPoint x: 164, endPoint y: 111, distance: 24.5
click at [34, 112] on div "20430928725 Buscar (apellido, dni, cuil, nro traspaso, cuit, obra social) searc…" at bounding box center [357, 163] width 714 height 326
paste input "961760853"
type input "20961760853"
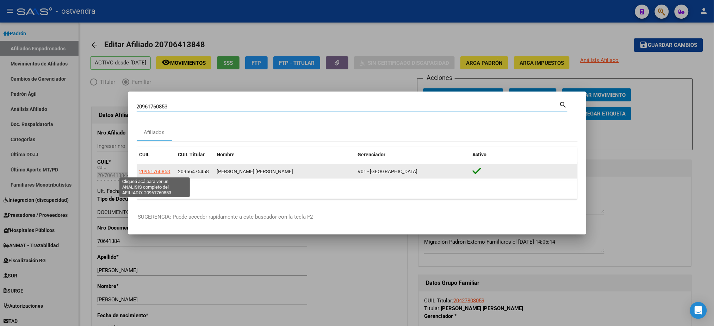
click at [150, 172] on span "20961760853" at bounding box center [154, 172] width 31 height 6
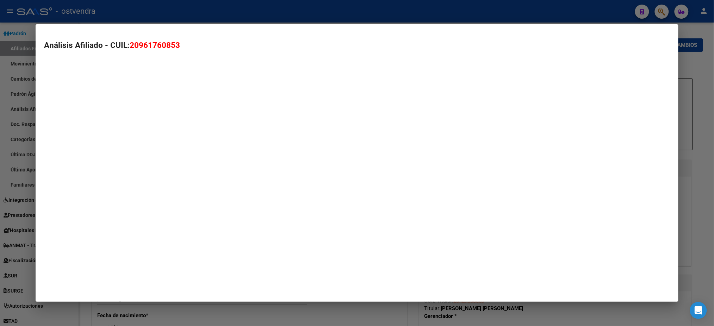
type textarea "20961760853"
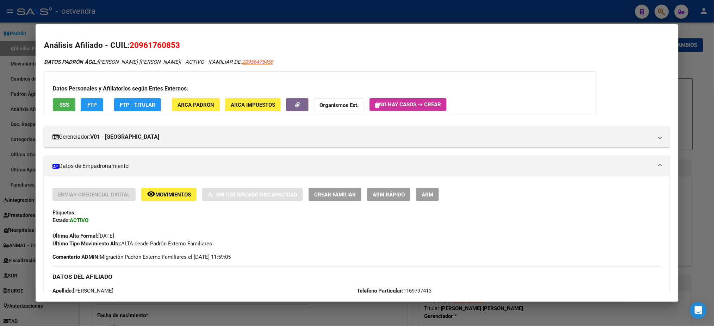
click at [66, 106] on button "SSS" at bounding box center [64, 104] width 23 height 13
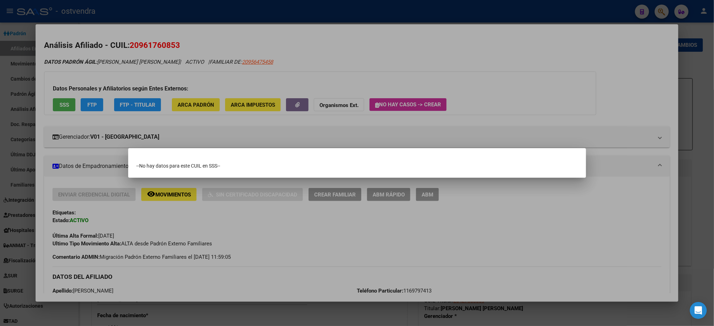
click at [206, 54] on div at bounding box center [357, 163] width 714 height 326
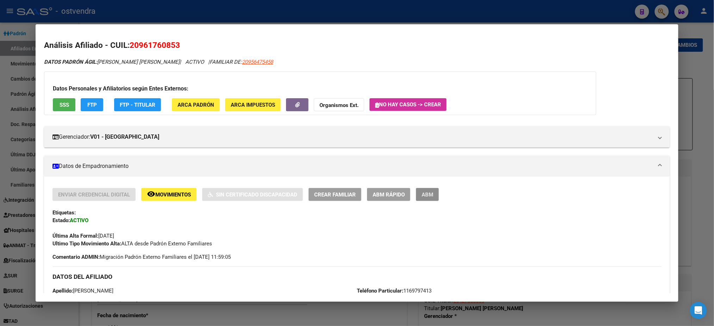
click at [433, 196] on button "ABM" at bounding box center [427, 194] width 23 height 13
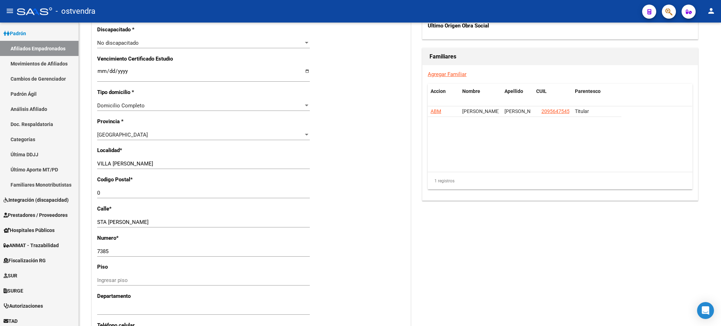
scroll to position [438, 0]
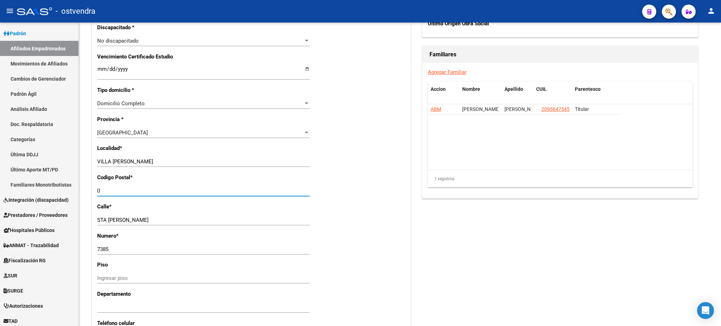
drag, startPoint x: 114, startPoint y: 191, endPoint x: 78, endPoint y: 192, distance: 35.6
click at [75, 191] on mat-sidenav-container "Firma Express Inicio Calendario SSS Instructivos Contacto OS Reportes Tablero d…" at bounding box center [360, 175] width 721 height 304
type input "1663"
click at [655, 269] on div "Acciones Identificar Modificación Cambiar CUIL Agregar Movimiento Actualizar AR…" at bounding box center [560, 41] width 279 height 803
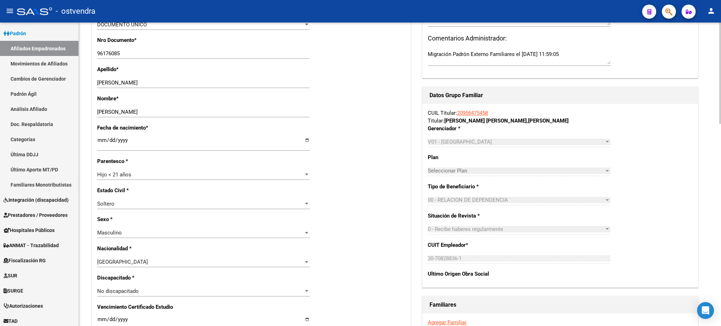
scroll to position [0, 0]
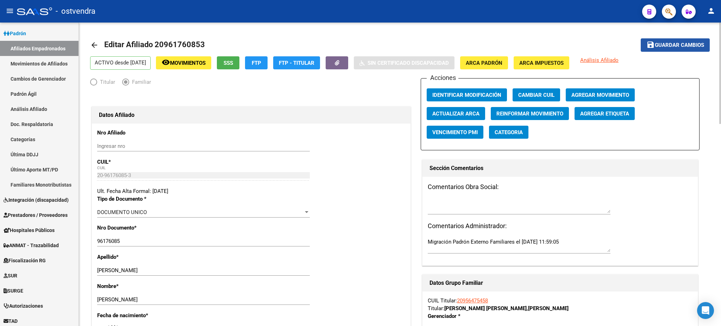
click at [670, 47] on span "Guardar cambios" at bounding box center [679, 45] width 49 height 6
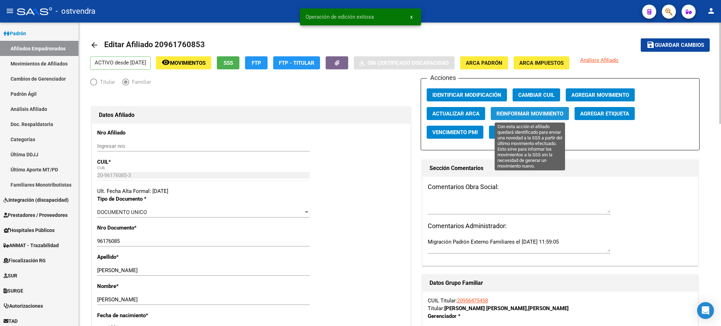
click at [544, 109] on button "Reinformar Movimiento" at bounding box center [530, 113] width 78 height 13
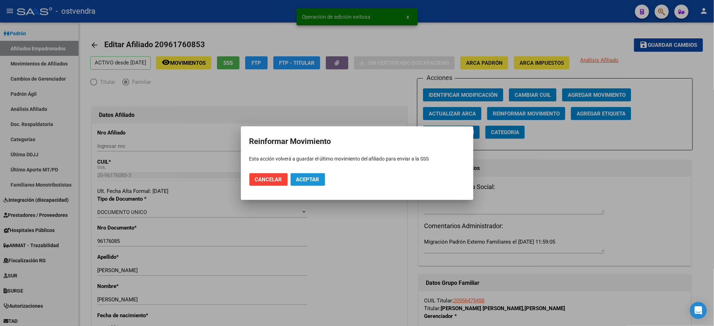
click at [314, 181] on span "Aceptar" at bounding box center [307, 179] width 23 height 6
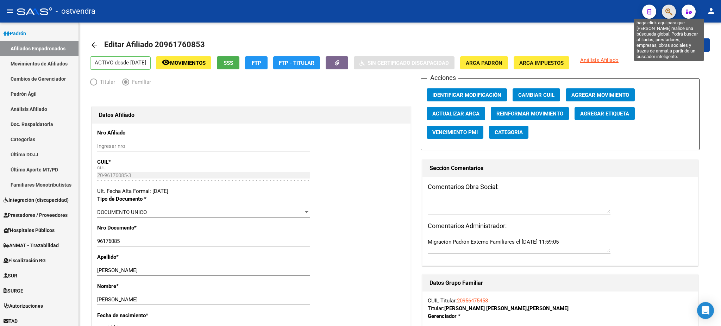
click at [670, 13] on icon "button" at bounding box center [669, 12] width 7 height 8
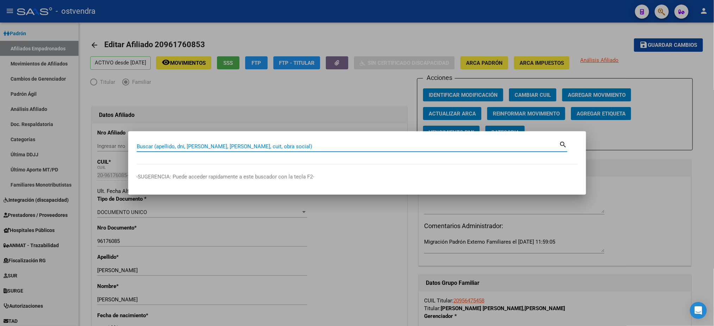
paste input "27707695566"
type input "27707695566"
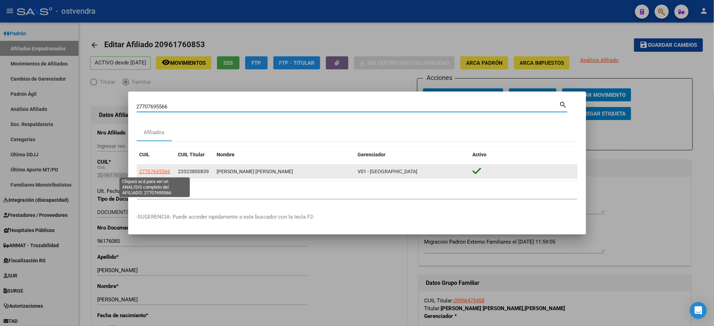
click at [164, 174] on span "27707695566" at bounding box center [154, 172] width 31 height 6
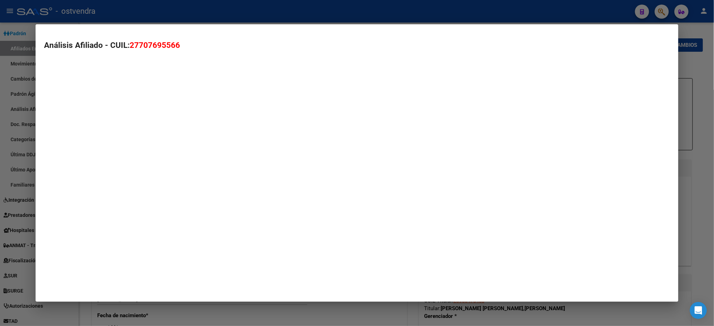
type textarea "27707695566"
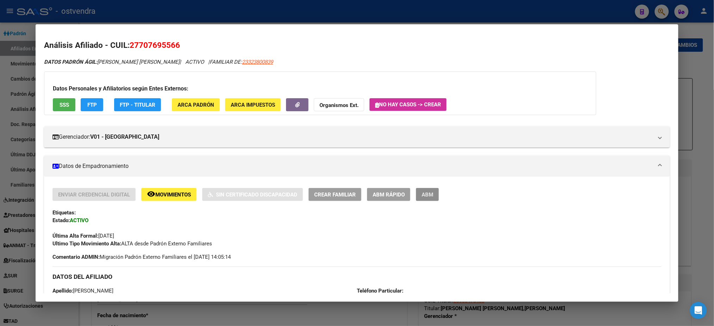
drag, startPoint x: 427, startPoint y: 189, endPoint x: 438, endPoint y: 186, distance: 11.9
click at [427, 189] on button "ABM" at bounding box center [427, 194] width 23 height 13
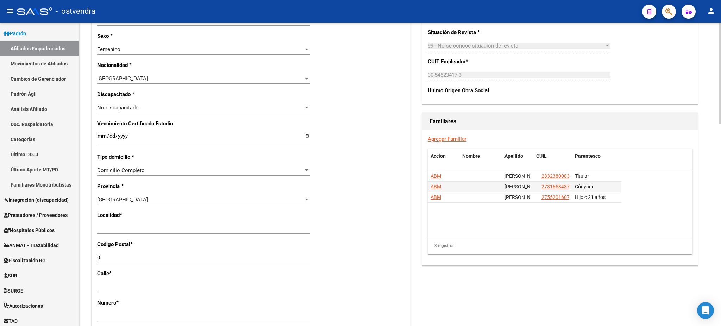
scroll to position [375, 0]
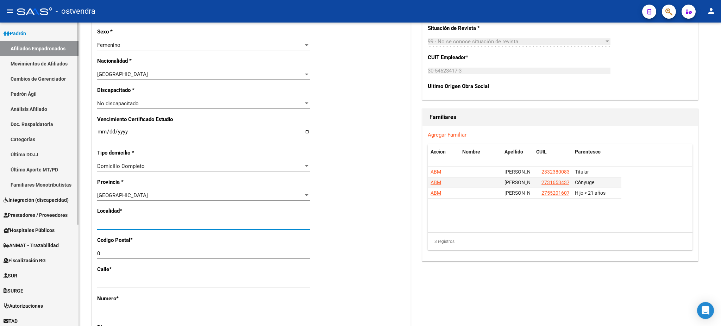
drag, startPoint x: 175, startPoint y: 223, endPoint x: 39, endPoint y: 224, distance: 135.9
click at [48, 227] on mat-sidenav-container "Firma Express Inicio Calendario SSS Instructivos Contacto OS Reportes Tablero d…" at bounding box center [360, 175] width 721 height 304
type input "san miguel"
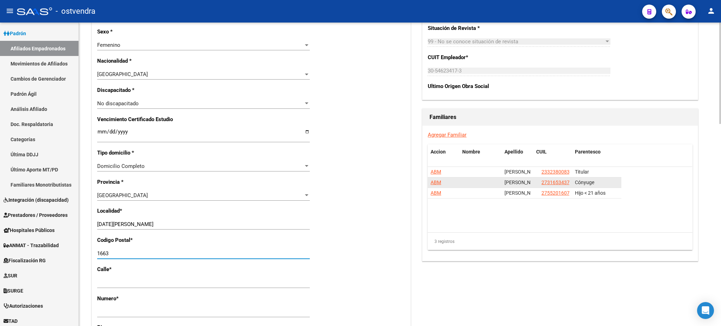
type input "1663"
click at [446, 218] on datatable-body "ABM AVILA ROBERTO ALEJANDRO 23323800839 Titular ABM ANZORENA DANIELA ALEJANDRA …" at bounding box center [560, 199] width 264 height 65
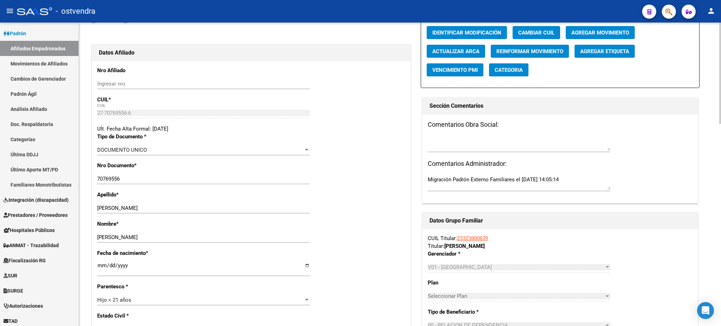
scroll to position [0, 0]
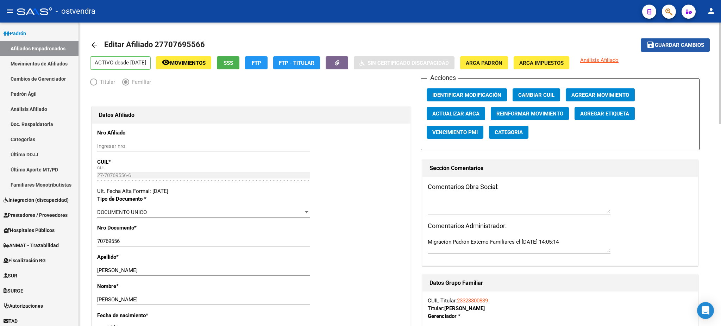
click at [667, 42] on span "Guardar cambios" at bounding box center [679, 45] width 49 height 6
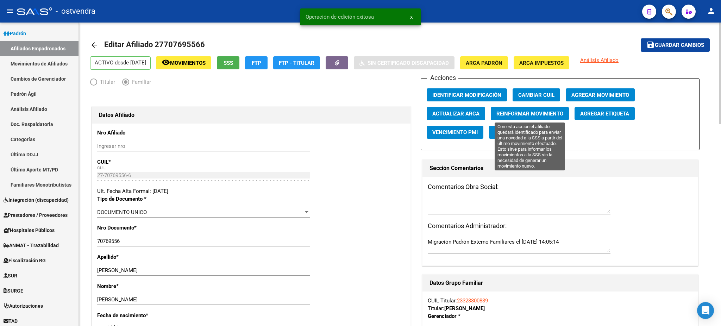
click at [530, 111] on span "Reinformar Movimiento" at bounding box center [529, 114] width 67 height 6
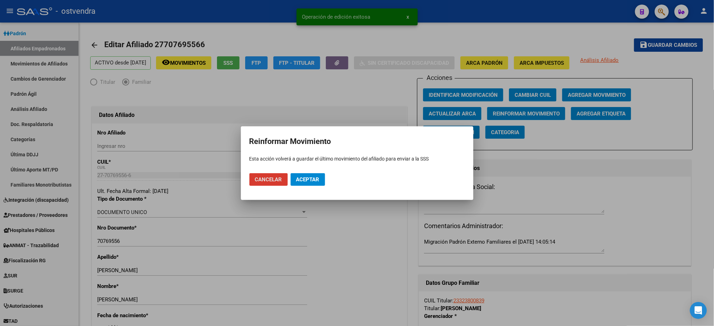
click at [318, 176] on span "Aceptar" at bounding box center [307, 179] width 23 height 6
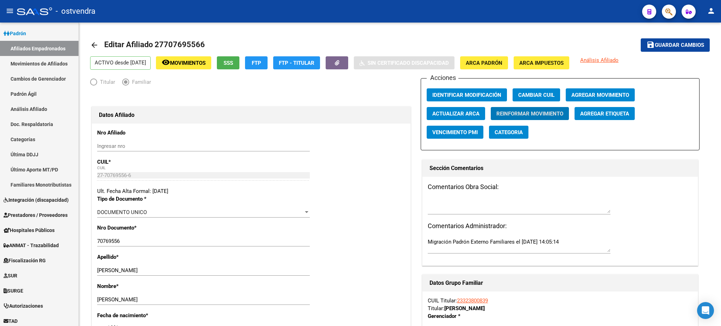
click at [668, 2] on mat-toolbar "menu - ostvendra person" at bounding box center [360, 11] width 721 height 23
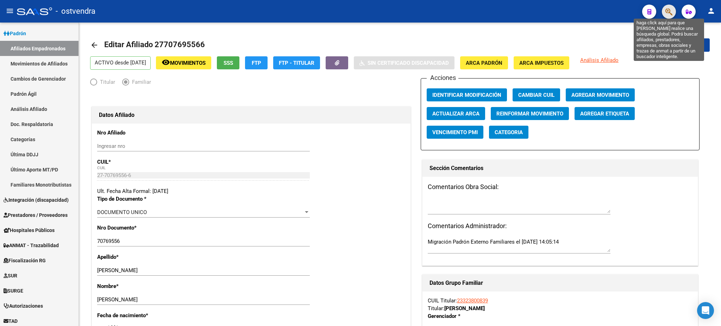
click at [671, 13] on icon "button" at bounding box center [669, 12] width 7 height 8
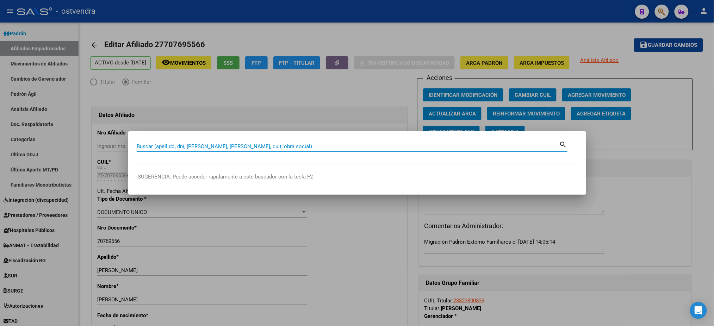
paste input "20555955325"
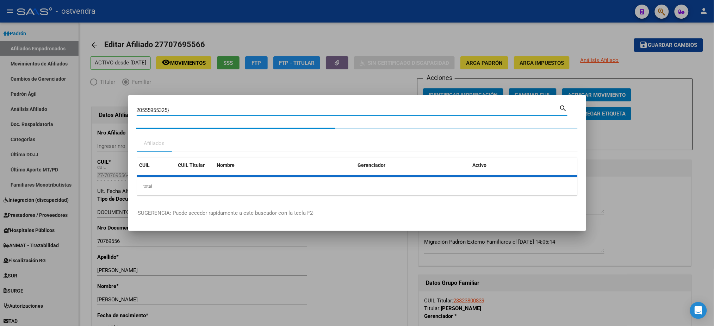
type input "20555955325"
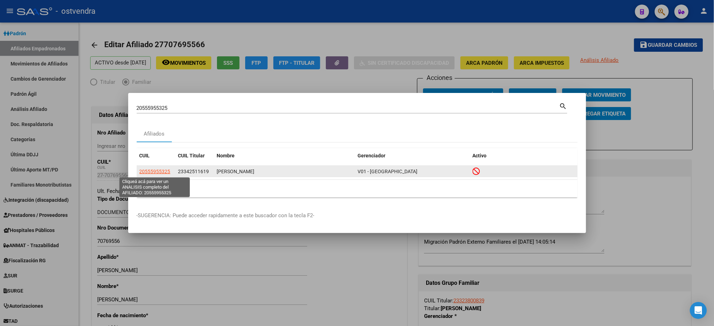
click at [147, 170] on span "20555955325" at bounding box center [154, 172] width 31 height 6
type textarea "20555955325"
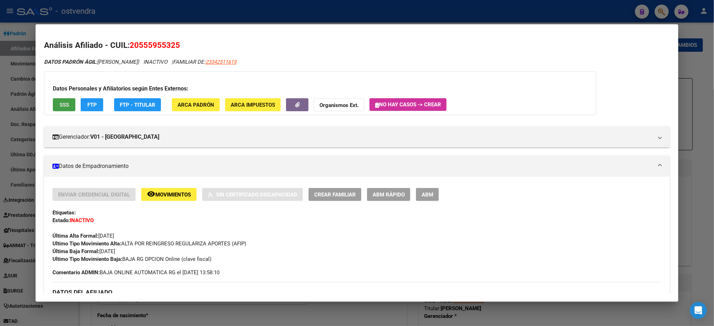
click at [60, 107] on span "SSS" at bounding box center [65, 105] width 10 height 6
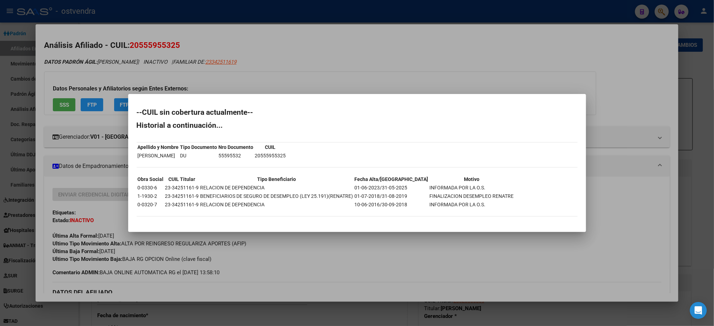
click at [136, 71] on div at bounding box center [357, 163] width 714 height 326
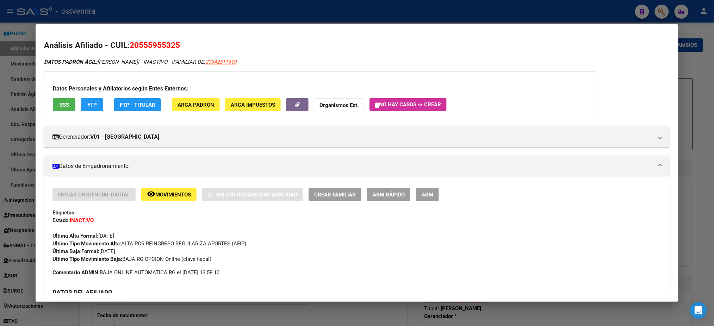
click at [136, 19] on div at bounding box center [357, 163] width 714 height 326
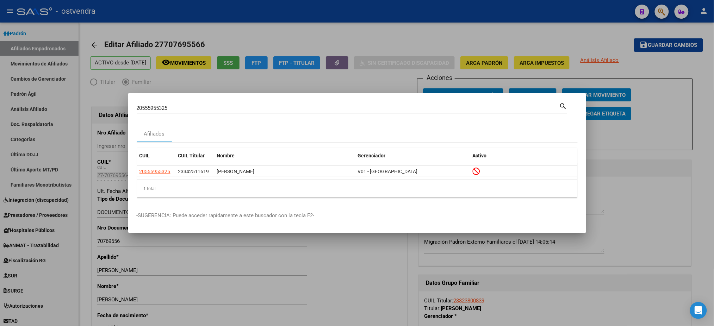
click at [186, 37] on div at bounding box center [357, 163] width 714 height 326
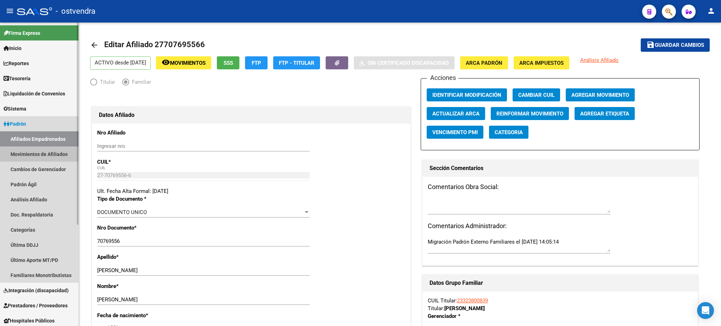
click at [43, 156] on link "Movimientos de Afiliados" at bounding box center [39, 153] width 79 height 15
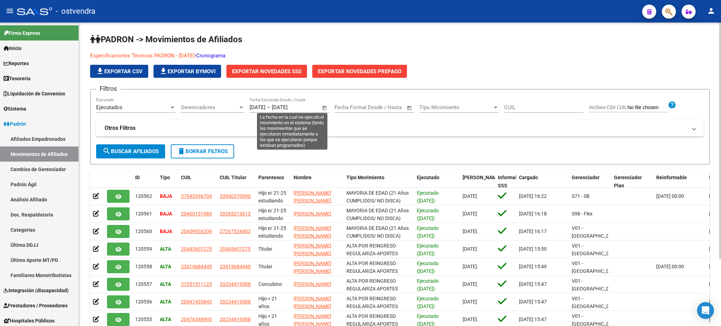
click at [325, 107] on span "Open calendar" at bounding box center [324, 107] width 17 height 17
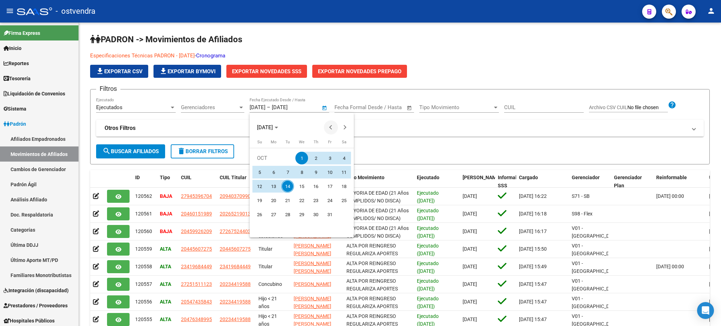
click at [328, 128] on span "Previous month" at bounding box center [331, 127] width 14 height 14
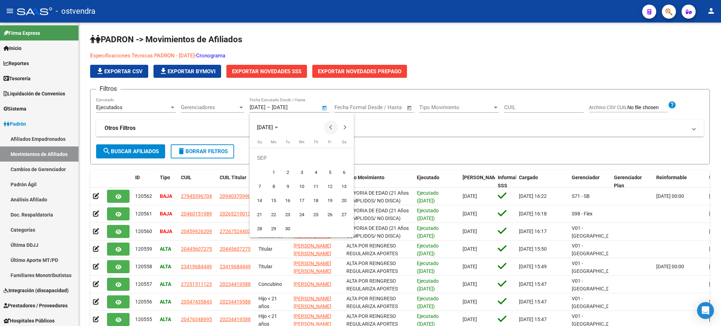
click at [329, 128] on span "Previous month" at bounding box center [331, 127] width 14 height 14
click at [333, 157] on span "1" at bounding box center [330, 158] width 13 height 13
type input "01/08/2025"
click at [345, 126] on span "Next month" at bounding box center [345, 127] width 14 height 14
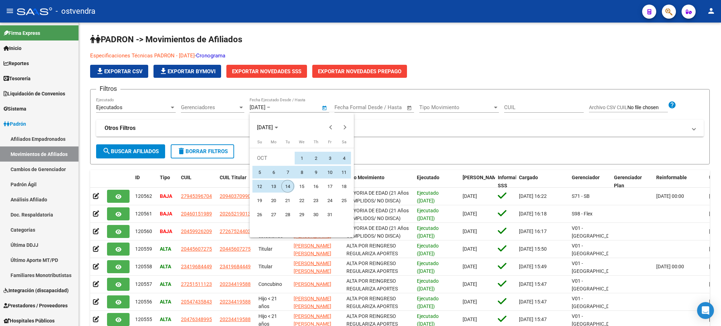
click at [288, 189] on span "14" at bounding box center [287, 186] width 13 height 13
type input "14/10/2025"
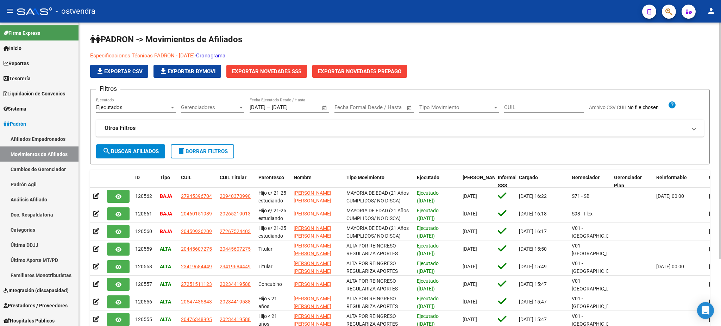
click at [308, 127] on mat-panel-title "Otros Filtros" at bounding box center [396, 128] width 582 height 8
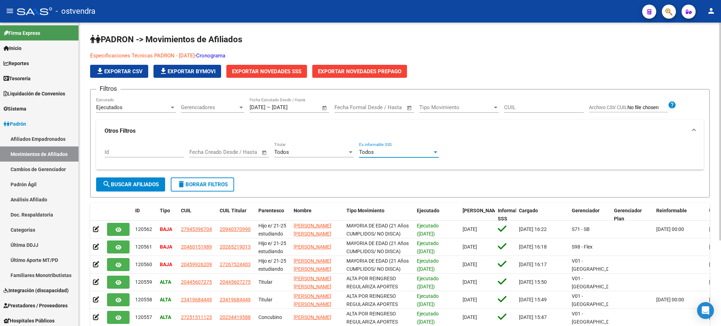
click at [417, 154] on div "Todos" at bounding box center [395, 152] width 73 height 6
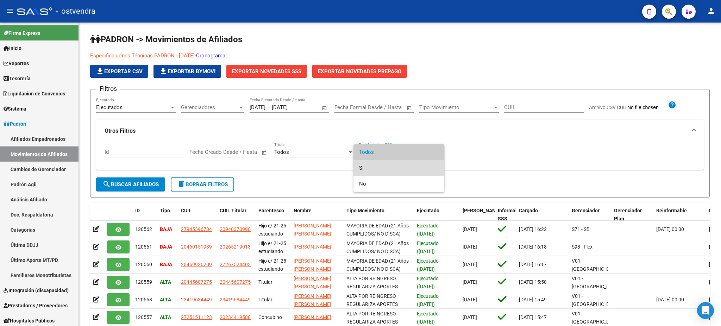
click at [410, 167] on span "Si" at bounding box center [399, 168] width 80 height 16
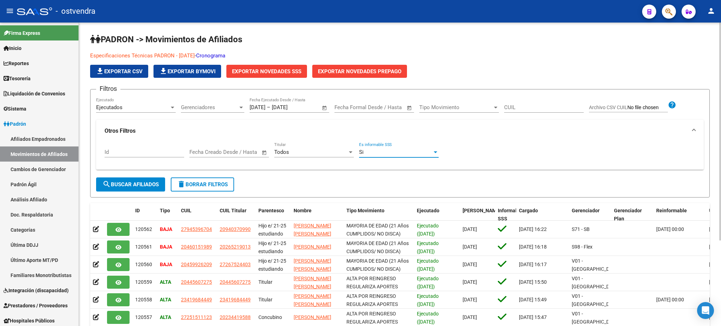
click at [147, 182] on span "search Buscar Afiliados" at bounding box center [130, 184] width 56 height 6
click at [293, 78] on app-list-header "PADRON -> Movimientos de Afiliados Especificaciones Técnicas PADRON - Agosto 20…" at bounding box center [400, 116] width 620 height 164
click at [292, 74] on button "Exportar Novedades SSS" at bounding box center [266, 71] width 81 height 13
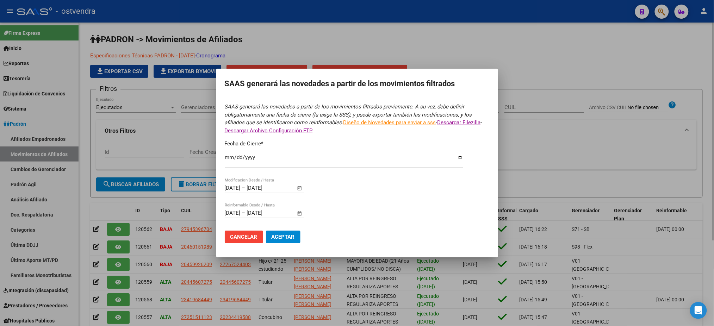
type input "2025-09-30"
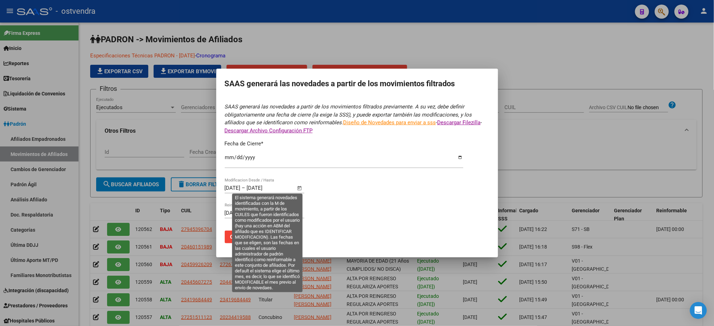
click at [299, 188] on span "Open calendar" at bounding box center [299, 188] width 17 height 17
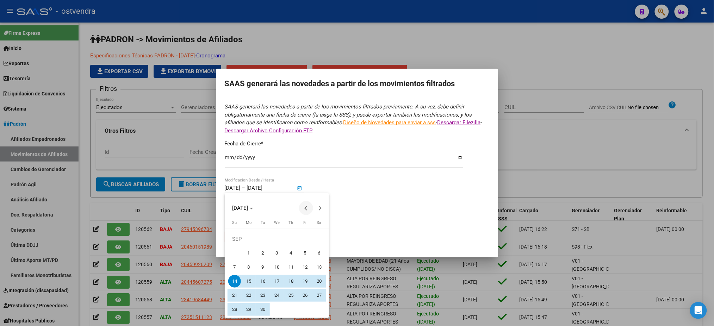
click at [306, 209] on button "Previous month" at bounding box center [306, 208] width 14 height 14
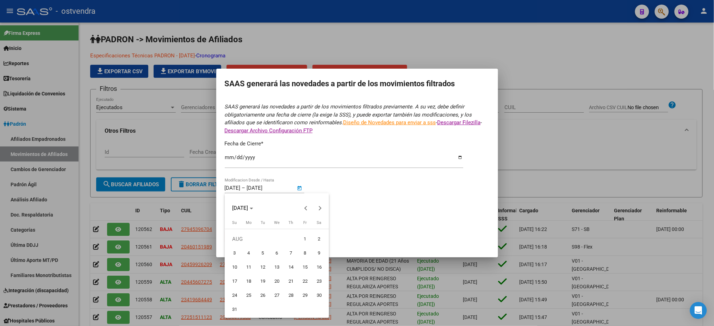
click at [303, 238] on span "1" at bounding box center [305, 239] width 13 height 13
type input "01/08/2025"
click at [317, 207] on button "Next month" at bounding box center [320, 208] width 14 height 14
click at [319, 209] on button "Next month" at bounding box center [320, 208] width 14 height 14
click at [265, 265] on span "14" at bounding box center [262, 267] width 13 height 13
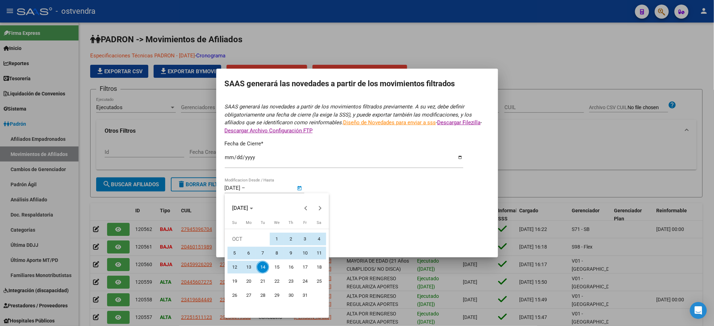
type input "14/10/2025"
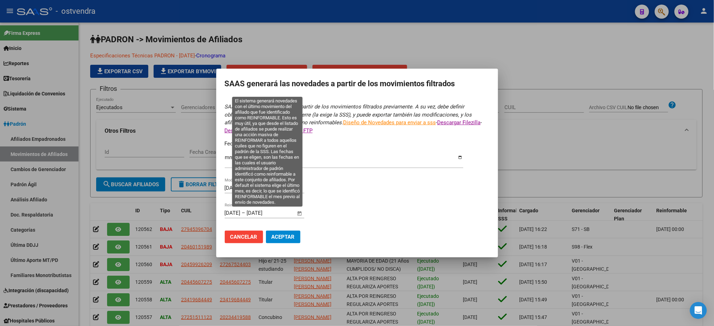
click at [300, 212] on span "Open calendar" at bounding box center [299, 213] width 17 height 17
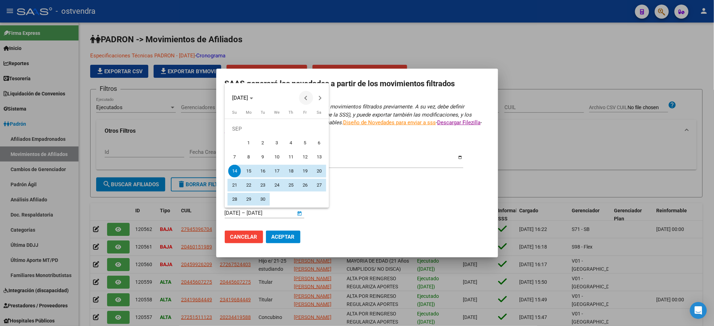
click at [303, 99] on span "Previous month" at bounding box center [306, 98] width 14 height 14
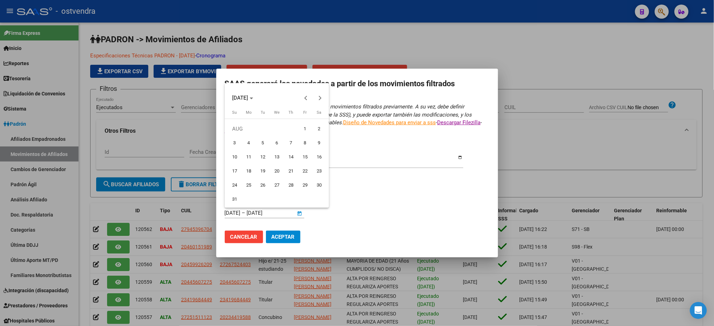
click at [300, 130] on span "1" at bounding box center [305, 129] width 13 height 13
type input "01/08/2025"
click at [319, 97] on button "Next month" at bounding box center [320, 98] width 14 height 14
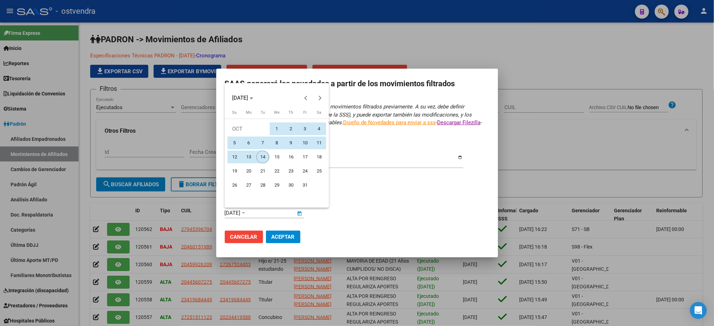
click at [260, 155] on span "14" at bounding box center [262, 157] width 13 height 13
type input "14/10/2025"
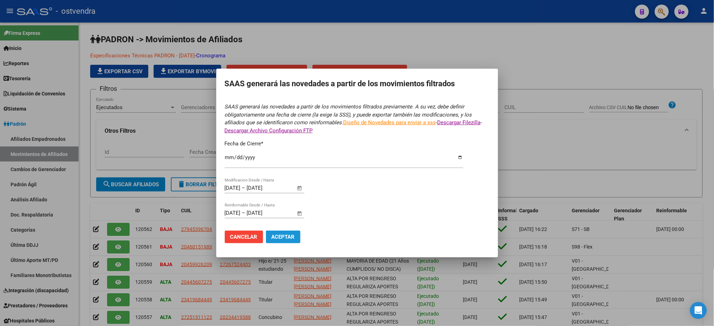
click at [286, 238] on span "Aceptar" at bounding box center [282, 237] width 23 height 6
